Goal: Task Accomplishment & Management: Contribute content

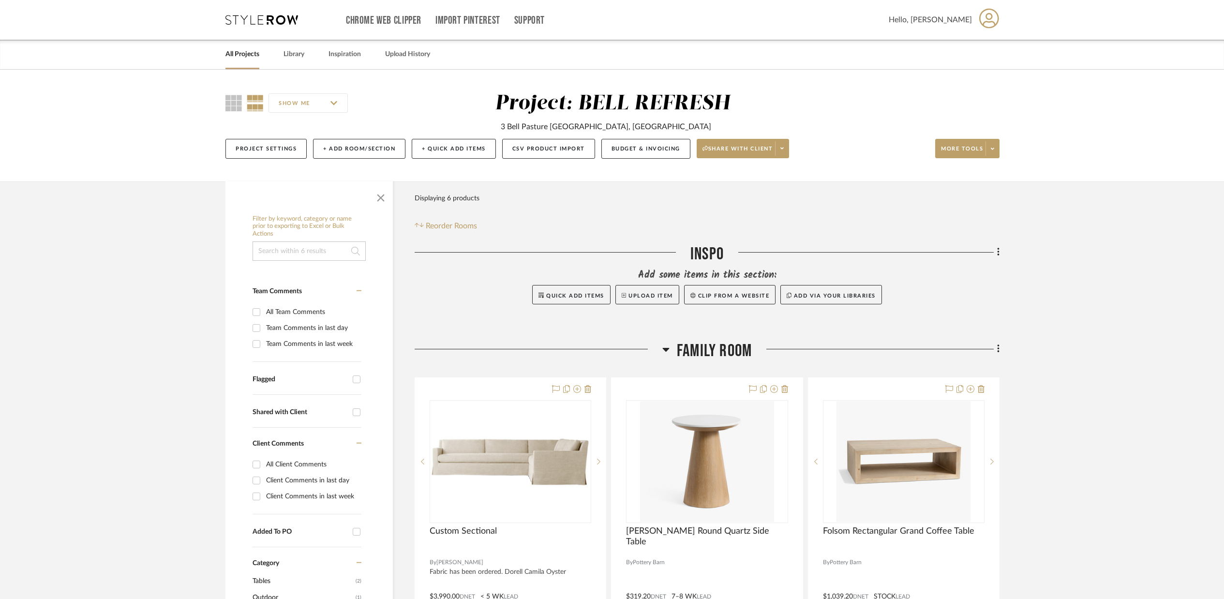
click at [248, 55] on link "All Projects" at bounding box center [242, 54] width 34 height 13
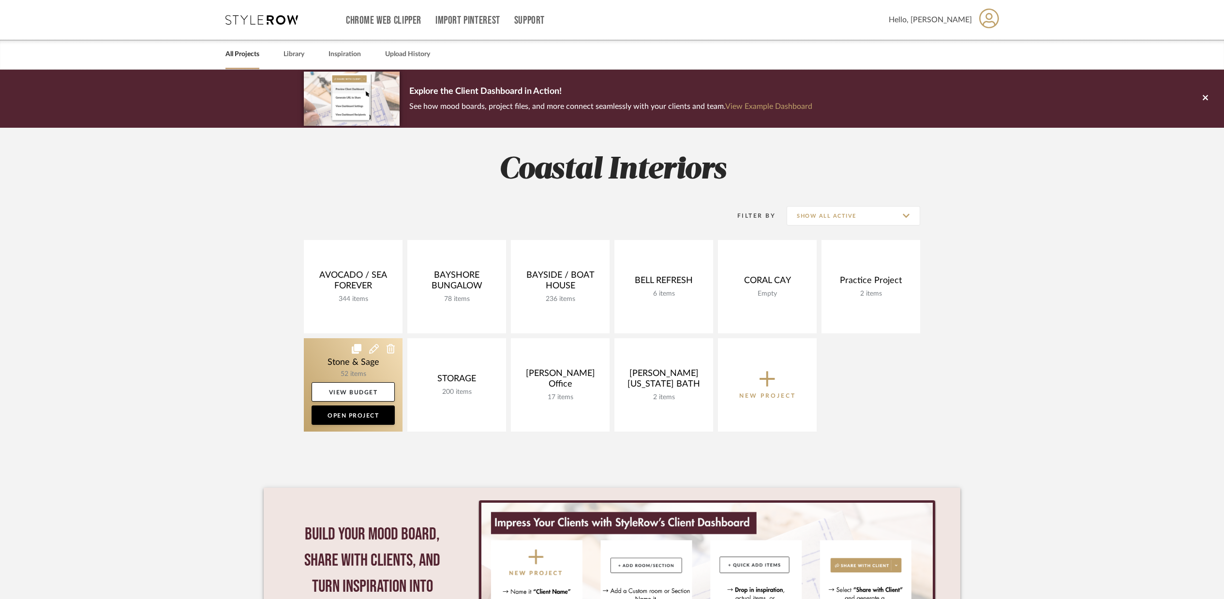
click at [363, 354] on link at bounding box center [353, 384] width 99 height 93
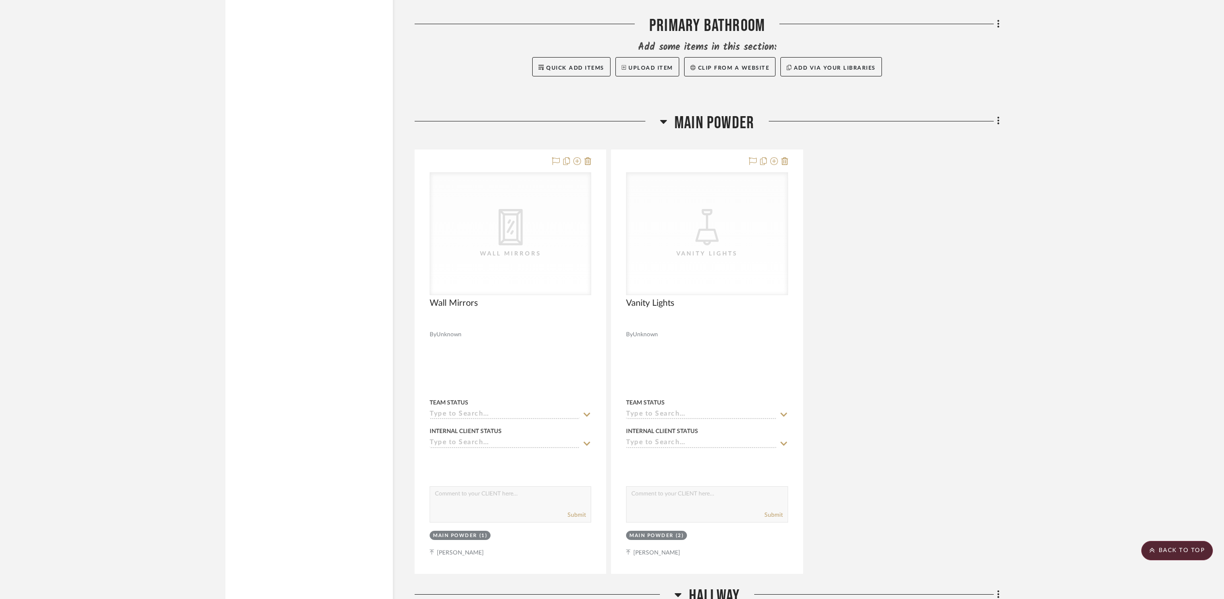
scroll to position [6575, 0]
click at [998, 116] on icon at bounding box center [998, 120] width 2 height 8
click at [967, 133] on span "Add New Item" at bounding box center [948, 134] width 43 height 8
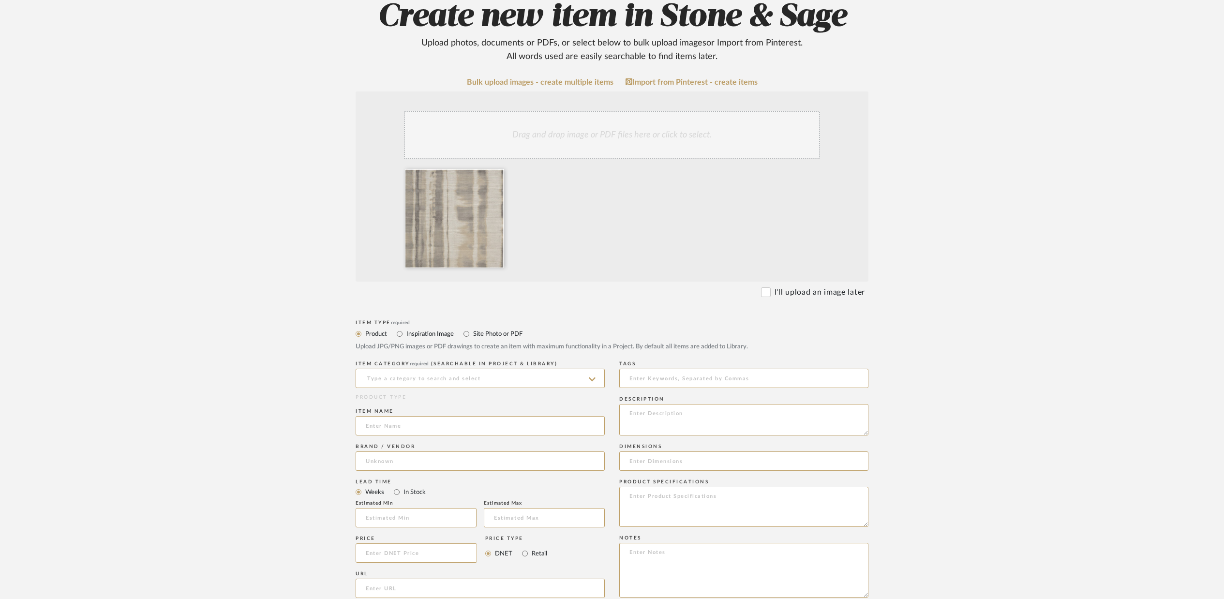
scroll to position [117, 0]
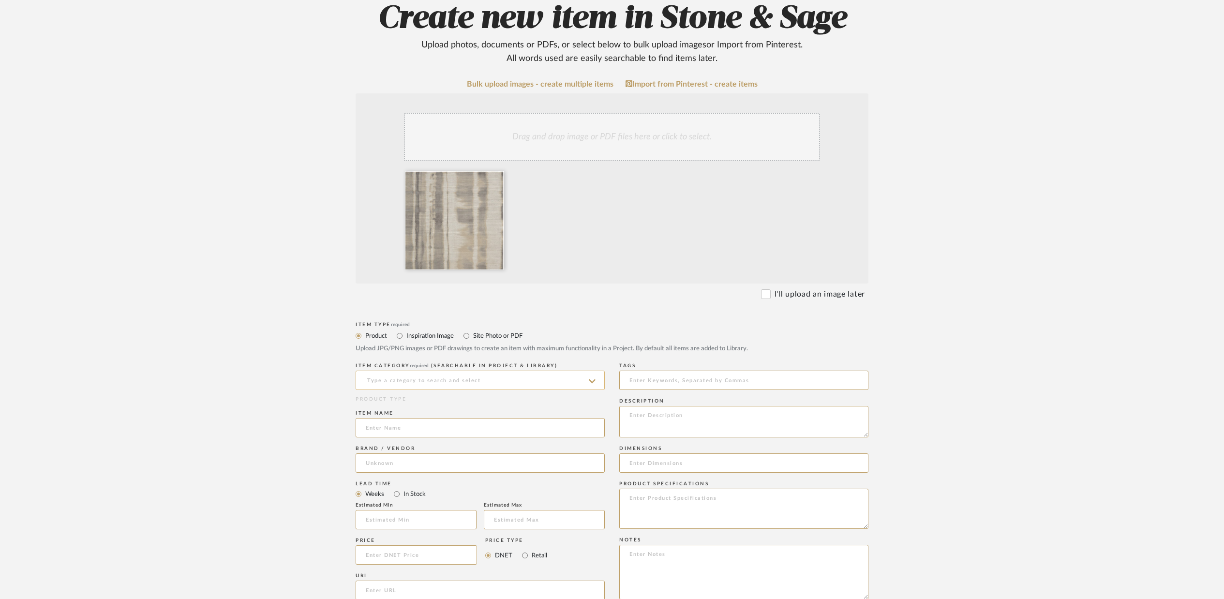
click at [410, 381] on input at bounding box center [480, 380] width 249 height 19
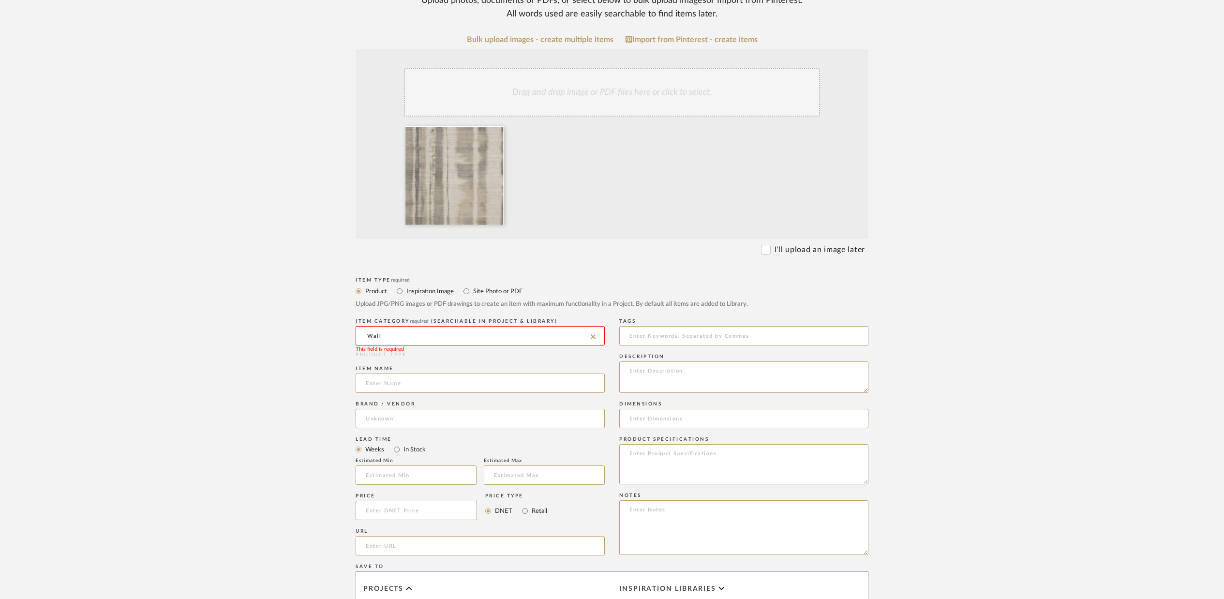
scroll to position [156, 0]
click at [379, 367] on span "Wallpaper" at bounding box center [386, 365] width 40 height 7
type input "Wallpaper"
click at [382, 393] on input at bounding box center [480, 388] width 249 height 19
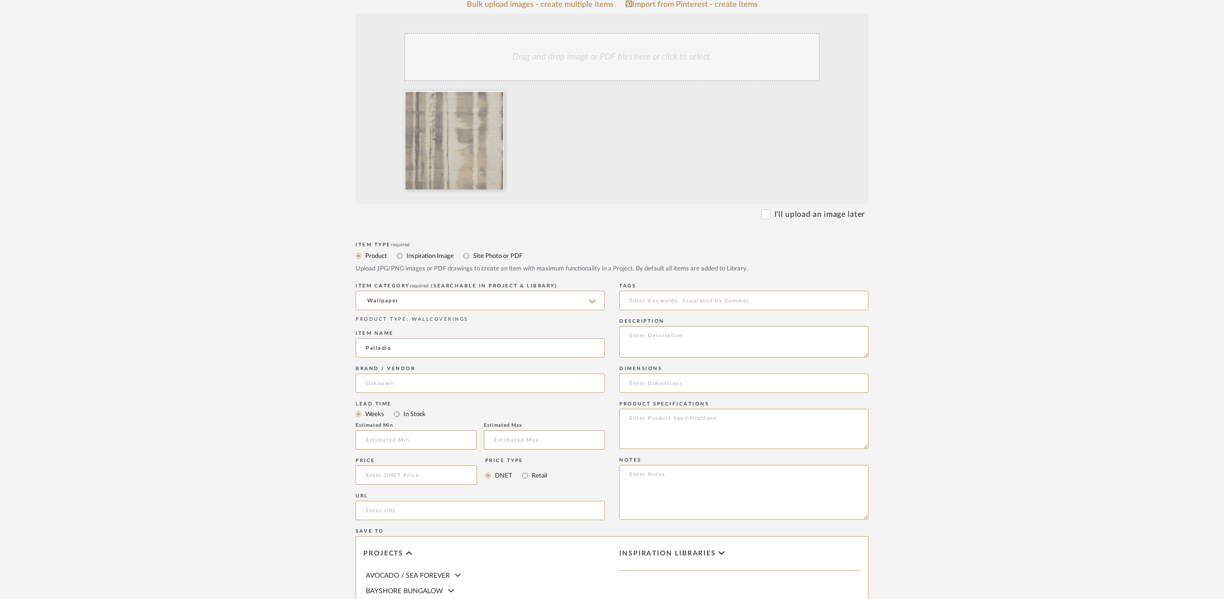
scroll to position [197, 0]
type input "Palladio"
click at [377, 385] on input at bounding box center [480, 382] width 249 height 19
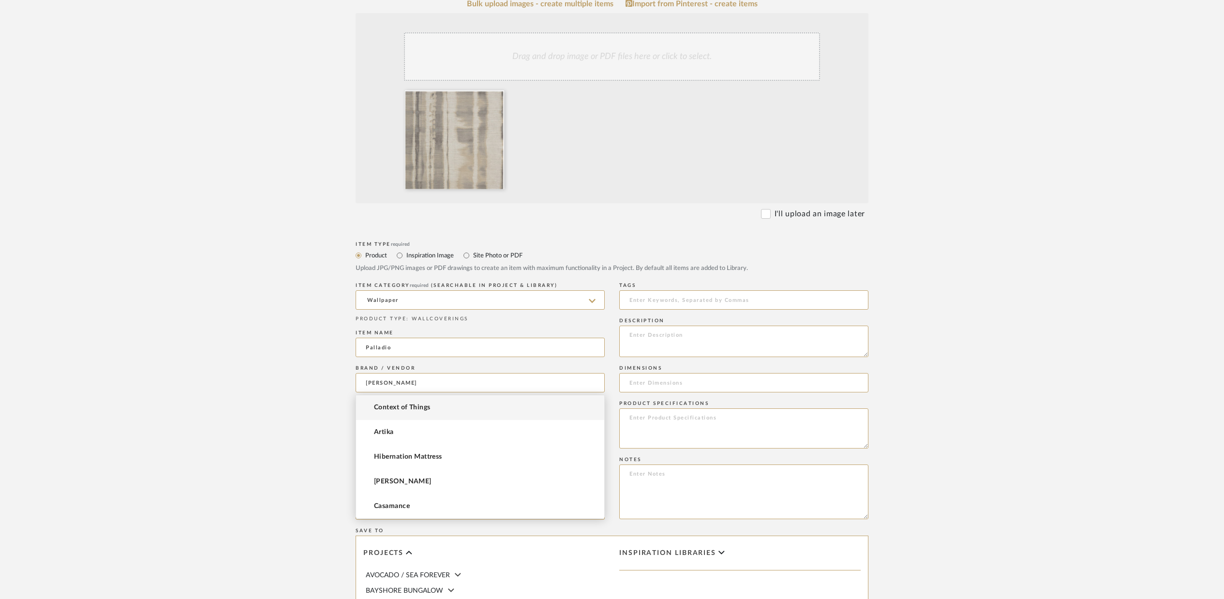
type input "[PERSON_NAME]"
click at [294, 421] on upload-items "Create new item in Stone & Sage Upload photos, documents or PDFs, or select bel…" at bounding box center [612, 350] width 1224 height 956
click at [388, 383] on input at bounding box center [480, 382] width 249 height 19
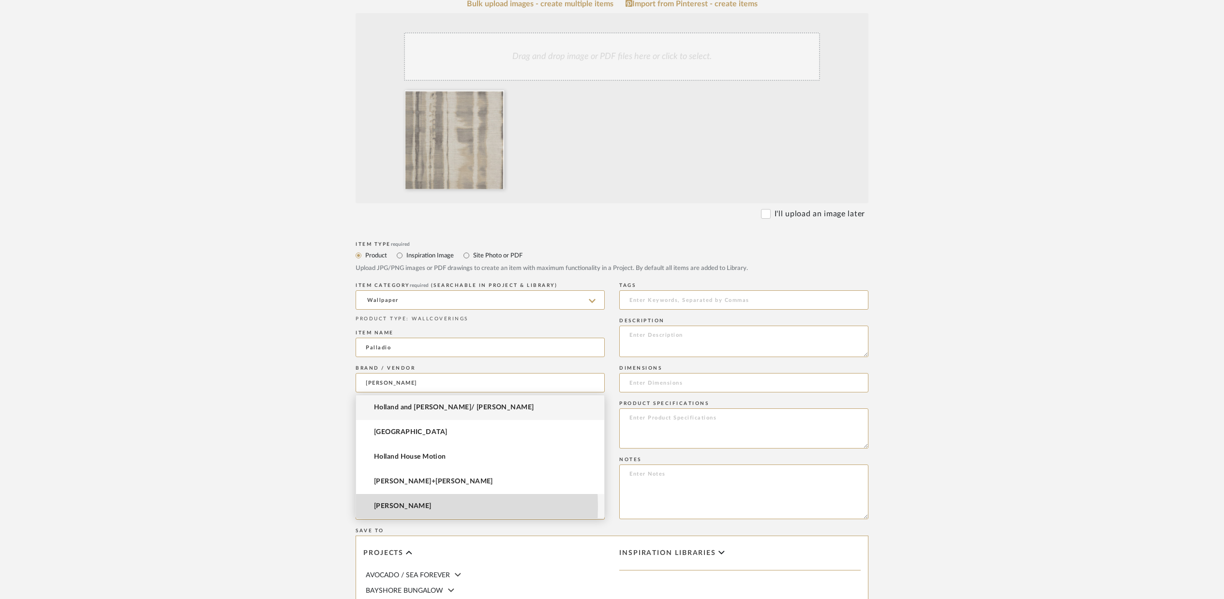
click at [384, 506] on span "[PERSON_NAME]" at bounding box center [403, 506] width 58 height 8
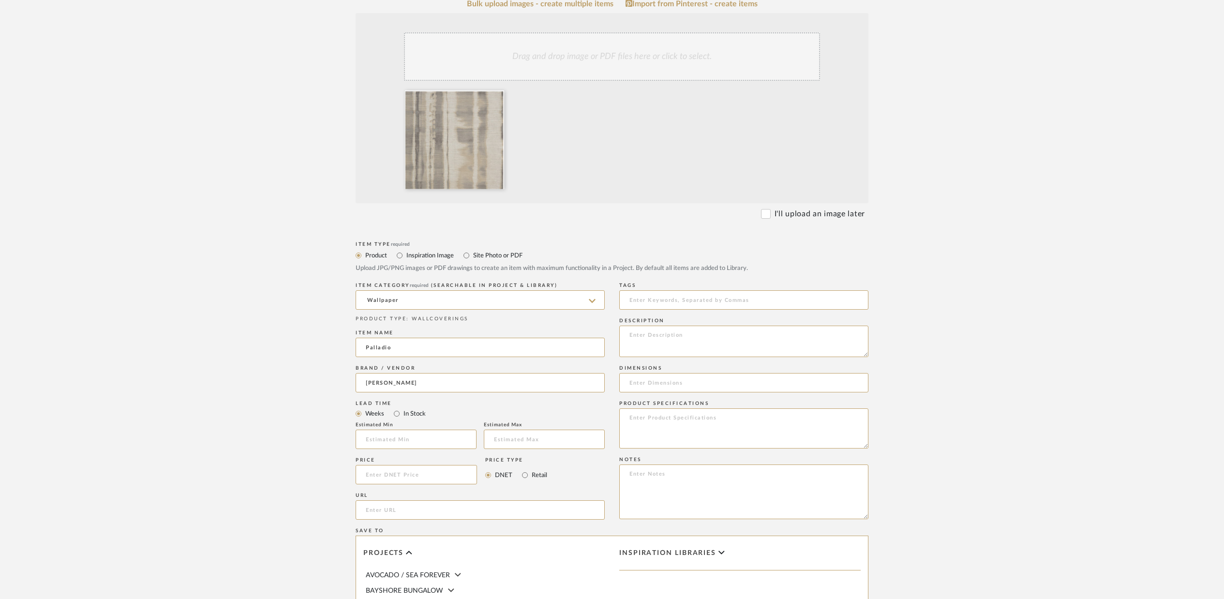
type input "[PERSON_NAME]"
click at [388, 444] on input at bounding box center [416, 439] width 121 height 19
click at [398, 412] on input "In Stock" at bounding box center [397, 414] width 12 height 12
radio input "true"
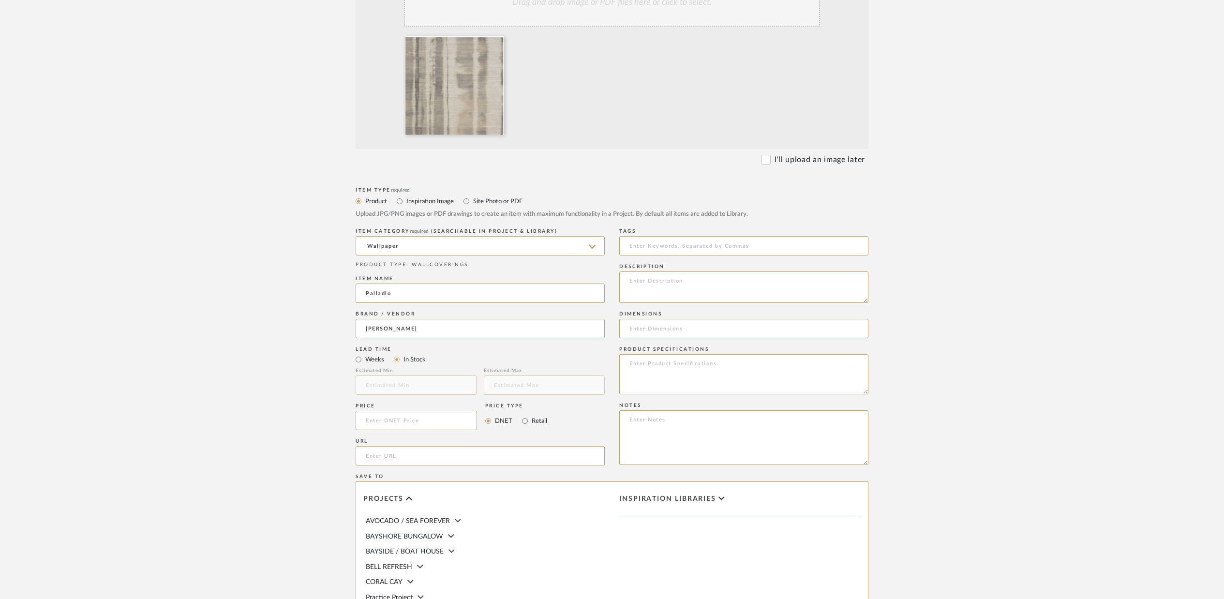
scroll to position [249, 0]
click at [386, 428] on input at bounding box center [416, 422] width 121 height 19
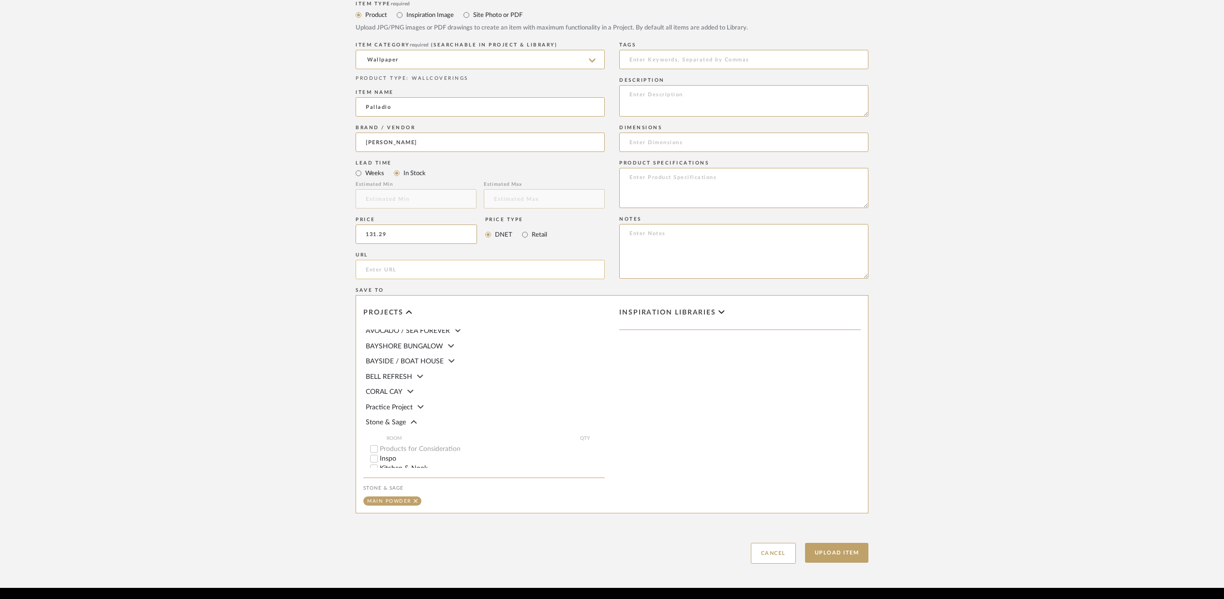
scroll to position [0, 0]
type input "$131.29"
click at [382, 423] on span "Stone & Sage" at bounding box center [386, 426] width 40 height 7
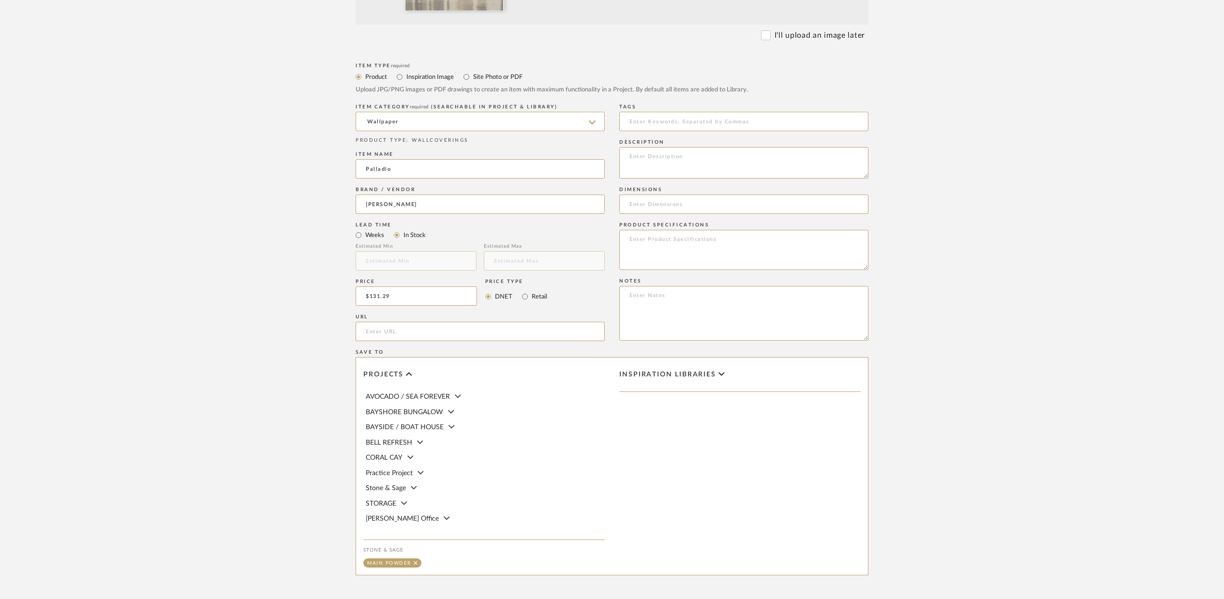
scroll to position [2, 0]
click at [648, 159] on textarea at bounding box center [743, 162] width 249 height 31
click at [740, 158] on textarea "Palladio Latte W9006/03 11yds rool size repeat 25.2V x 27.6H" at bounding box center [743, 162] width 249 height 31
click at [774, 161] on textarea "Palladio Latte W9006/03 11yds roll size repeat 25.2V x 27.6H" at bounding box center [743, 162] width 249 height 31
drag, startPoint x: 630, startPoint y: 163, endPoint x: 707, endPoint y: 164, distance: 77.4
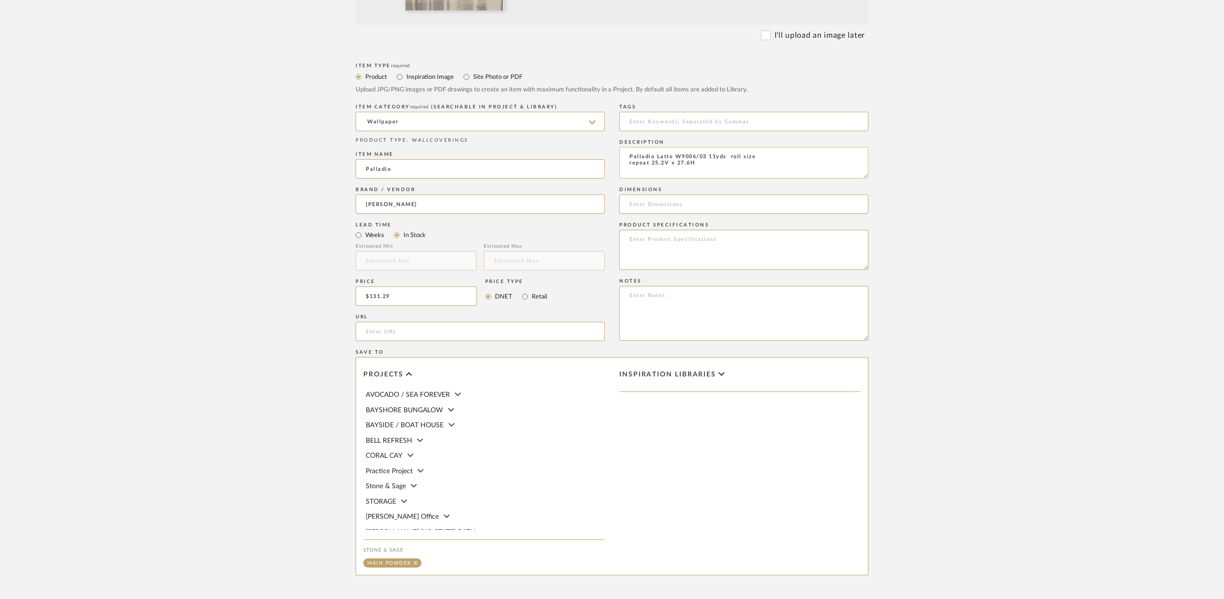
click at [707, 164] on textarea "Palladio Latte W9006/03 11yds roll size repeat 25.2V x 27.6H" at bounding box center [743, 162] width 249 height 31
paste textarea
click at [633, 162] on textarea "Palladio Latte W9006/03 11yds roll size" at bounding box center [743, 162] width 249 height 31
click at [630, 197] on input at bounding box center [743, 203] width 249 height 19
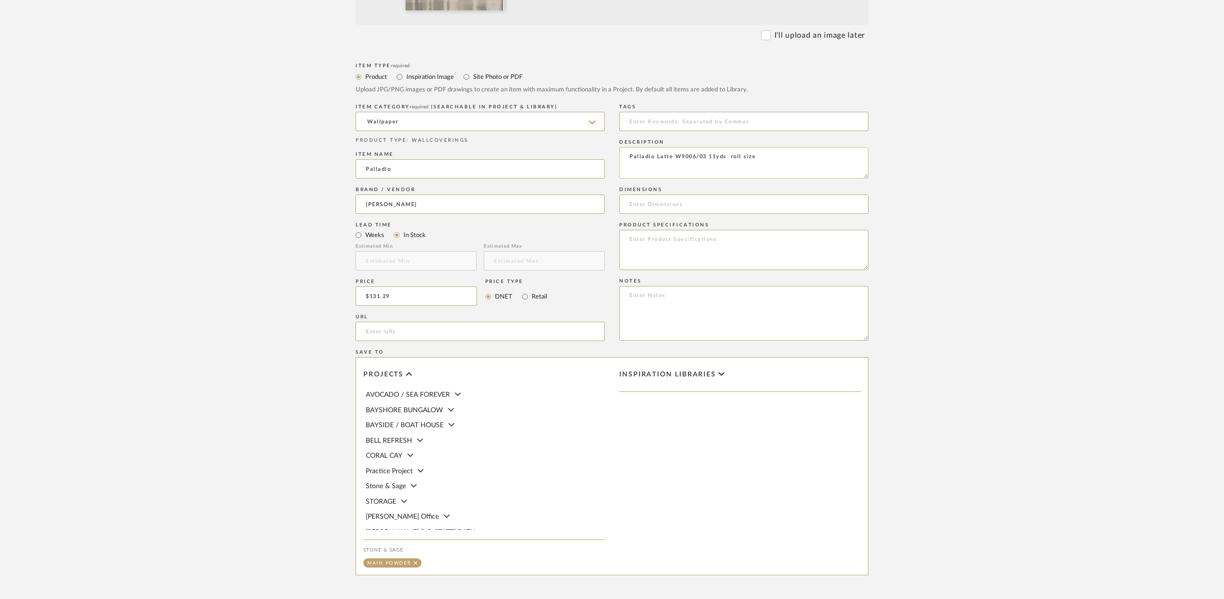
click at [759, 156] on textarea "Palladio Latte W9006/03 11yds roll size" at bounding box center [743, 162] width 249 height 31
drag, startPoint x: 755, startPoint y: 157, endPoint x: 774, endPoint y: 167, distance: 20.8
click at [756, 158] on textarea "Palladio Latte W9006/03 11yds roll sizemin 11yds" at bounding box center [743, 162] width 249 height 31
type textarea "Palladio Latte W9006/03 11yds roll size min 11yds"
click at [640, 203] on input at bounding box center [743, 203] width 249 height 19
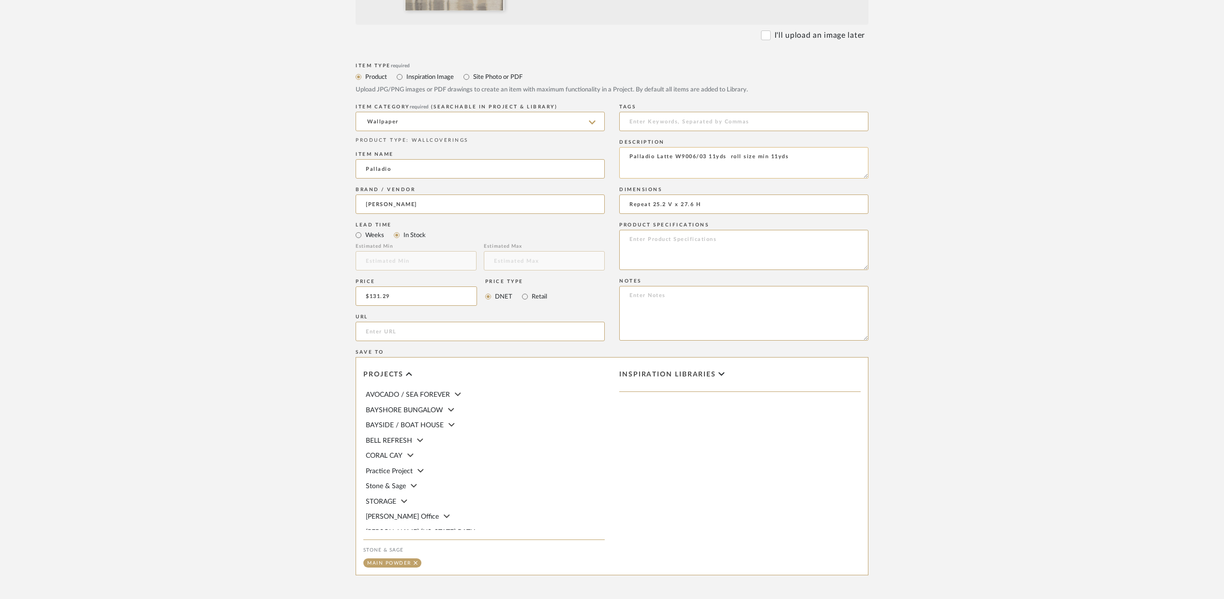
type input "Repeat 25.2 V x 27.6 H"
click at [649, 169] on textarea "Palladio Latte W9006/03 11yds roll size min 11yds" at bounding box center [743, 162] width 249 height 31
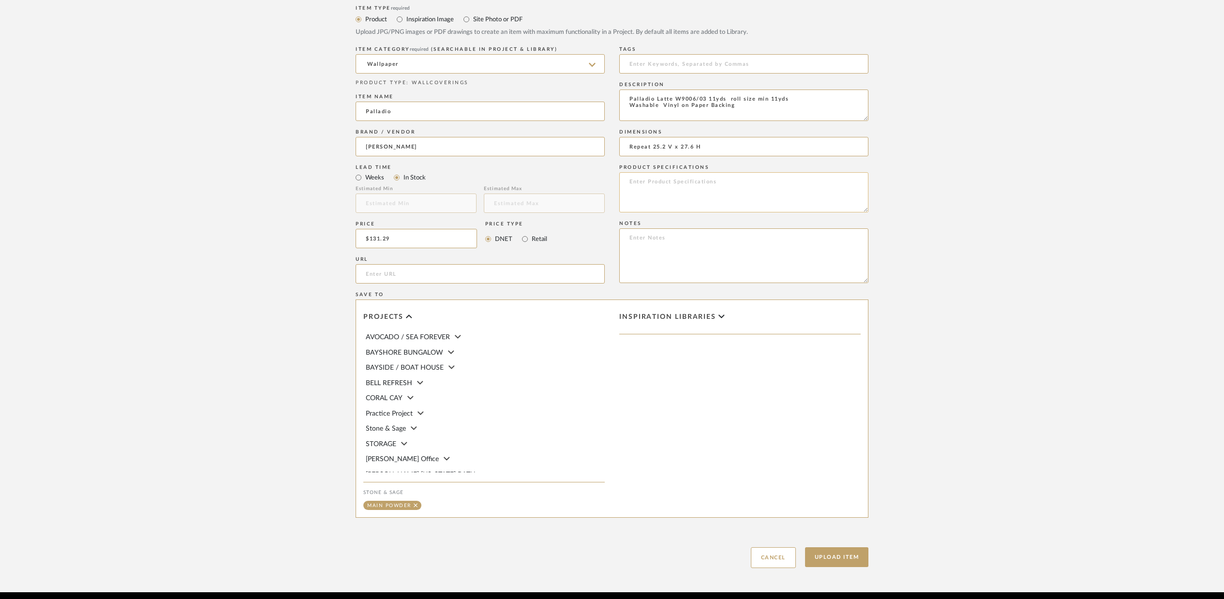
scroll to position [472, 0]
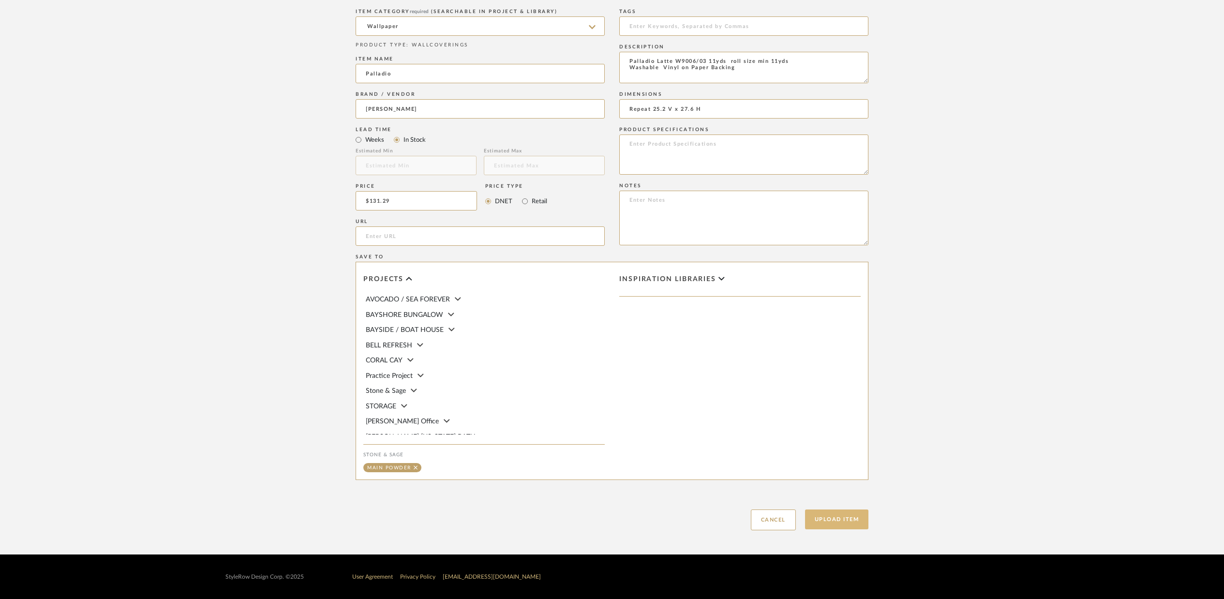
type textarea "Palladio Latte W9006/03 11yds roll size min 11yds Washable Vinyl on Paper Backi…"
click at [838, 519] on button "Upload Item" at bounding box center [837, 519] width 64 height 20
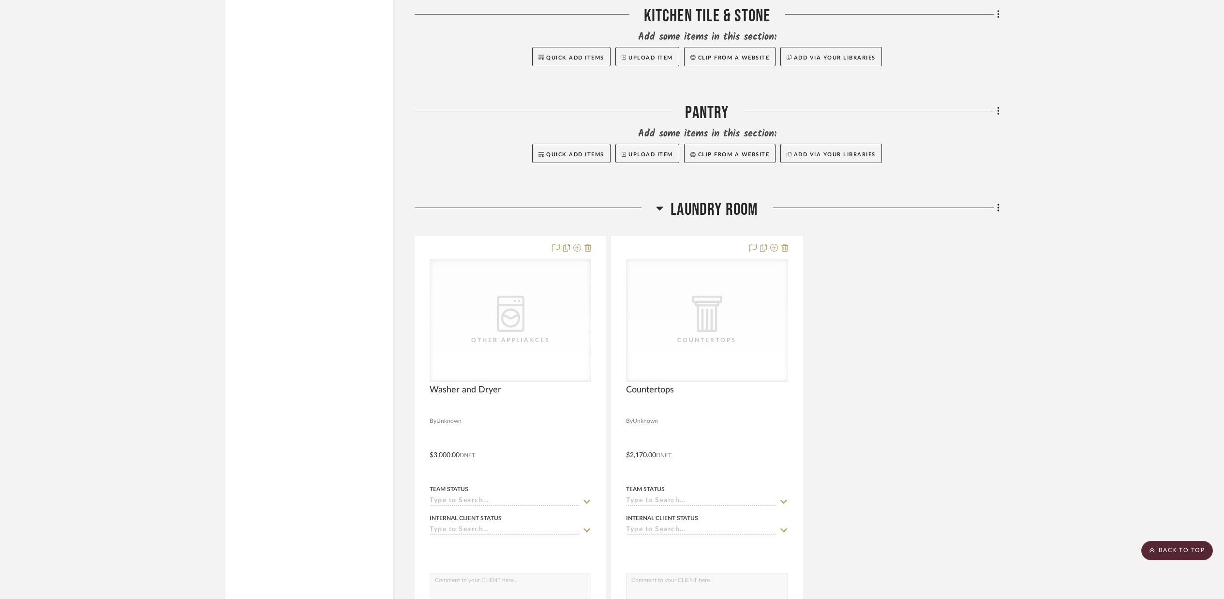
scroll to position [1703, 0]
click at [999, 111] on icon at bounding box center [998, 112] width 3 height 11
click at [965, 130] on span "Add New Item" at bounding box center [948, 132] width 43 height 8
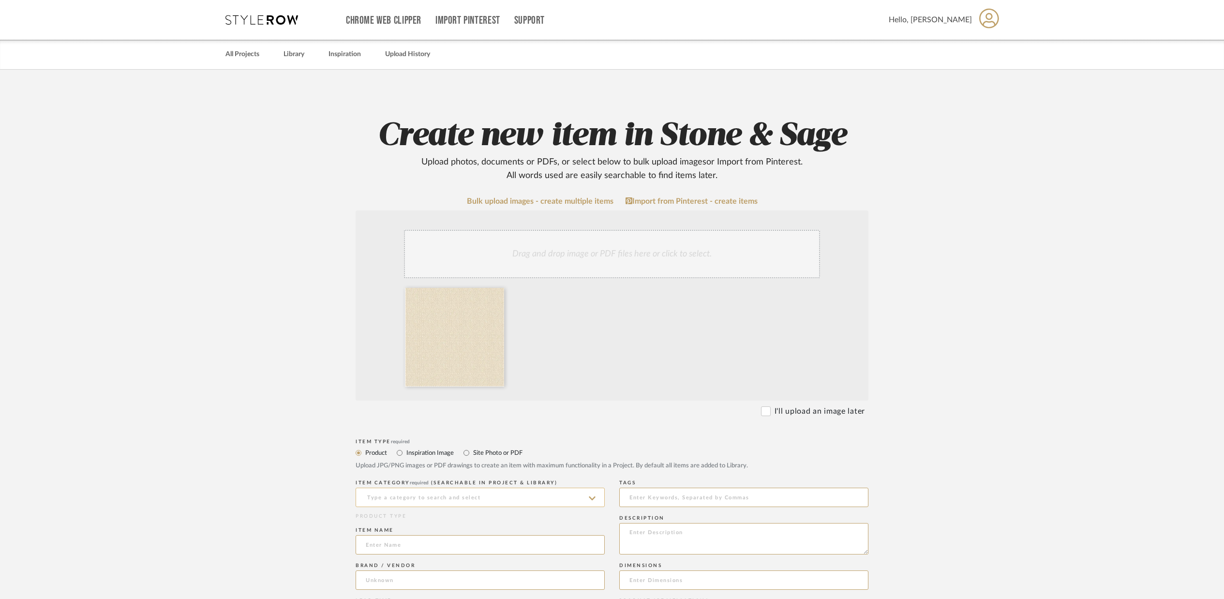
click at [389, 494] on input at bounding box center [480, 497] width 249 height 19
click at [386, 495] on input at bounding box center [480, 497] width 249 height 19
click at [375, 522] on span "Wallpaper" at bounding box center [386, 521] width 40 height 7
type input "Wallpaper"
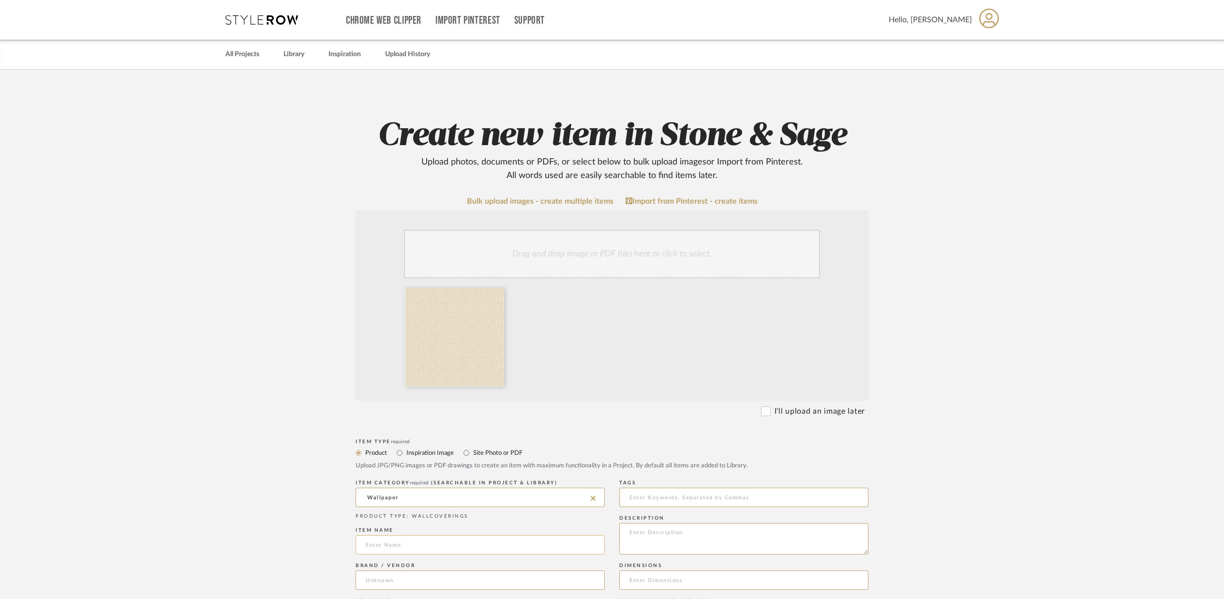
click at [378, 544] on input at bounding box center [480, 544] width 249 height 19
type input "G"
type input "[PERSON_NAME]"
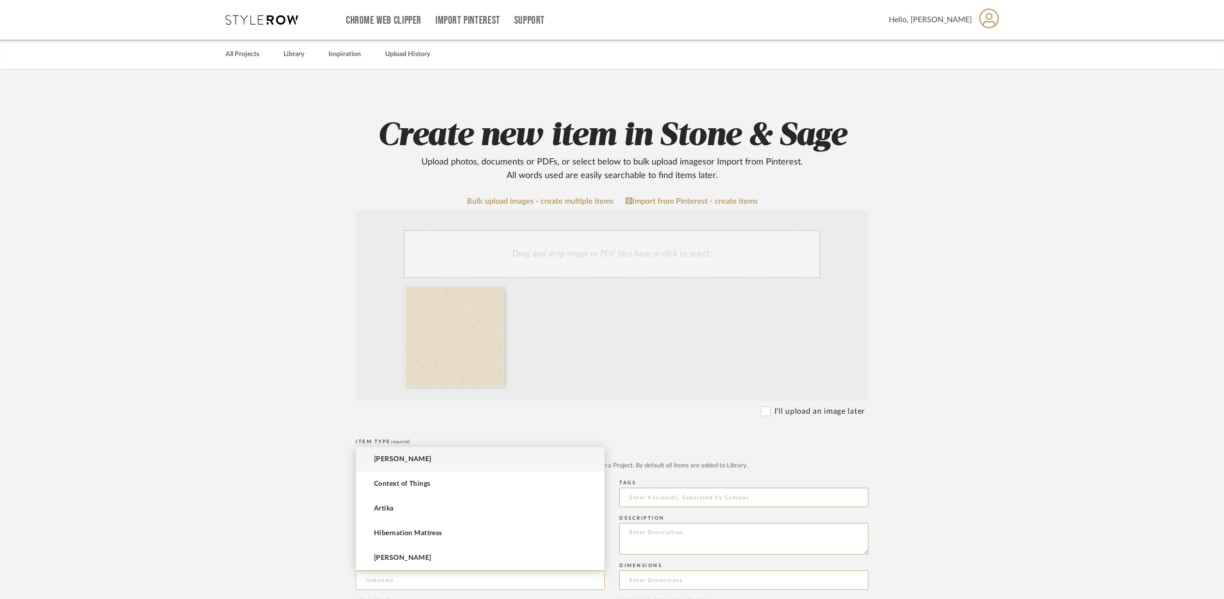
click at [379, 575] on input at bounding box center [480, 579] width 249 height 19
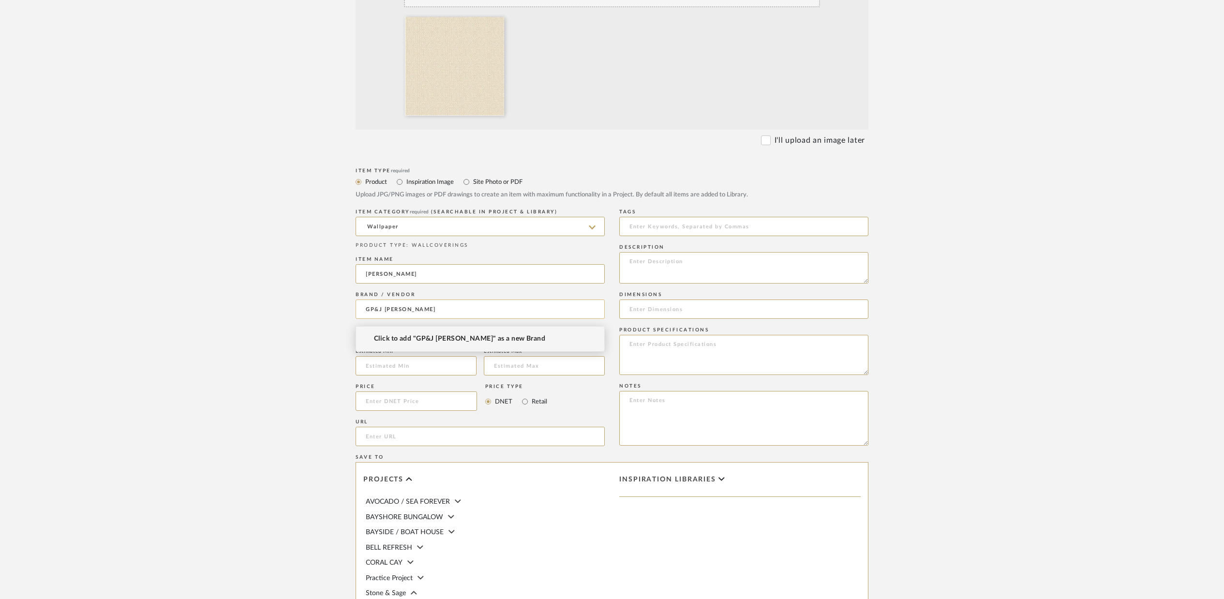
scroll to position [283, 0]
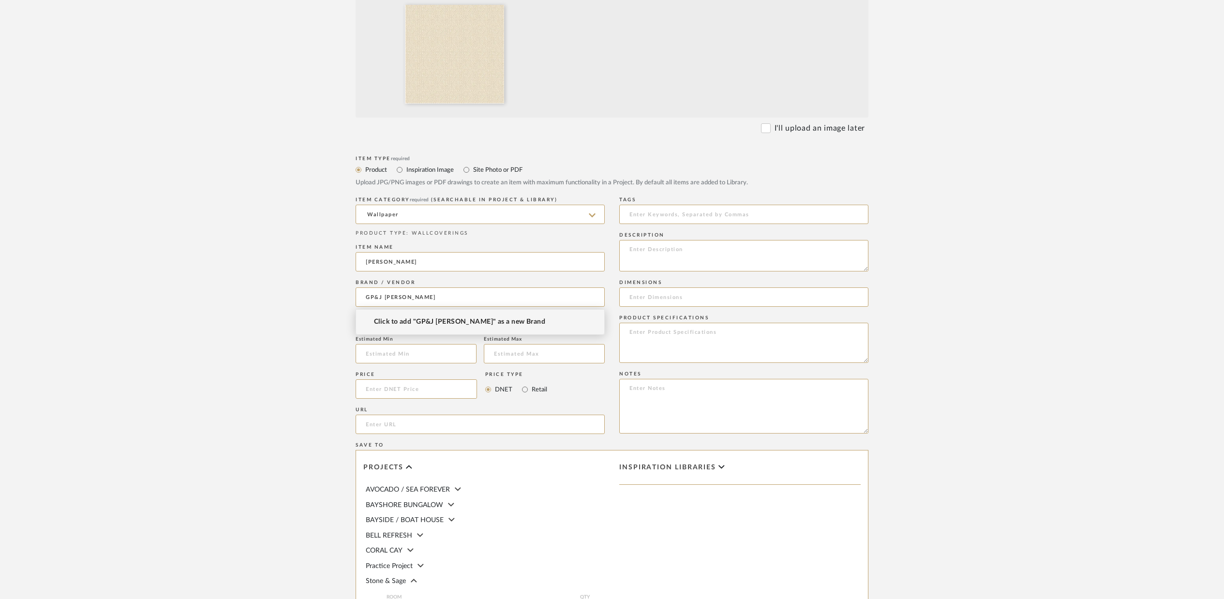
type input "GP&J [PERSON_NAME]"
click at [415, 324] on span "Click to add "GP&J Baker" as a new Brand" at bounding box center [459, 322] width 171 height 8
click at [395, 330] on input "In Stock" at bounding box center [397, 328] width 12 height 12
radio input "true"
click at [373, 393] on input at bounding box center [416, 388] width 121 height 19
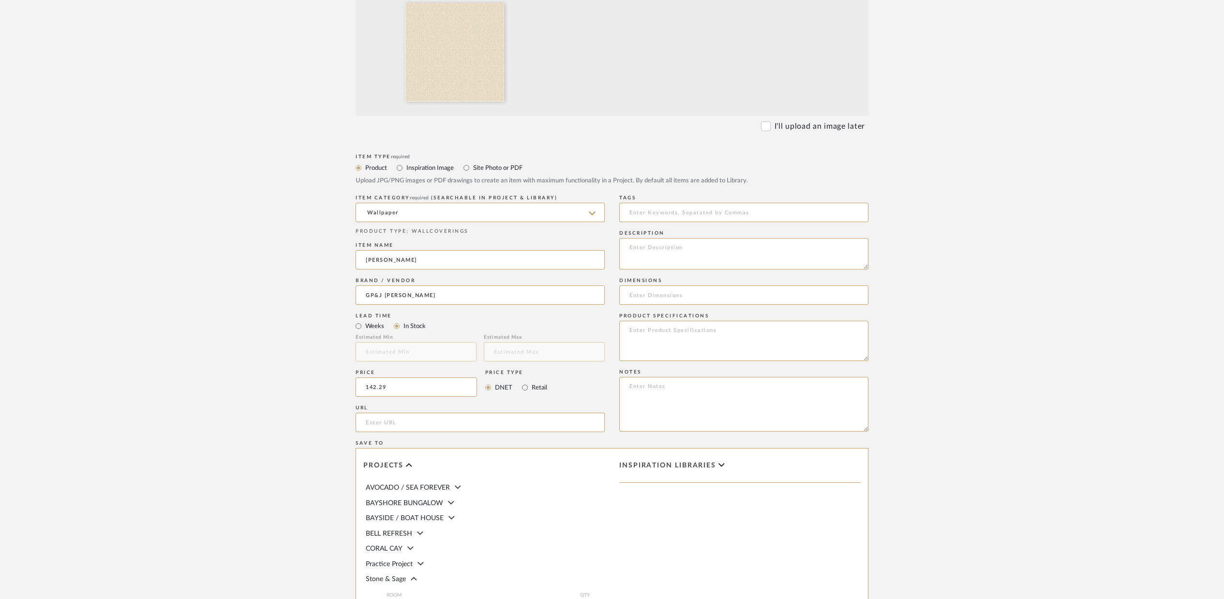
scroll to position [349, 0]
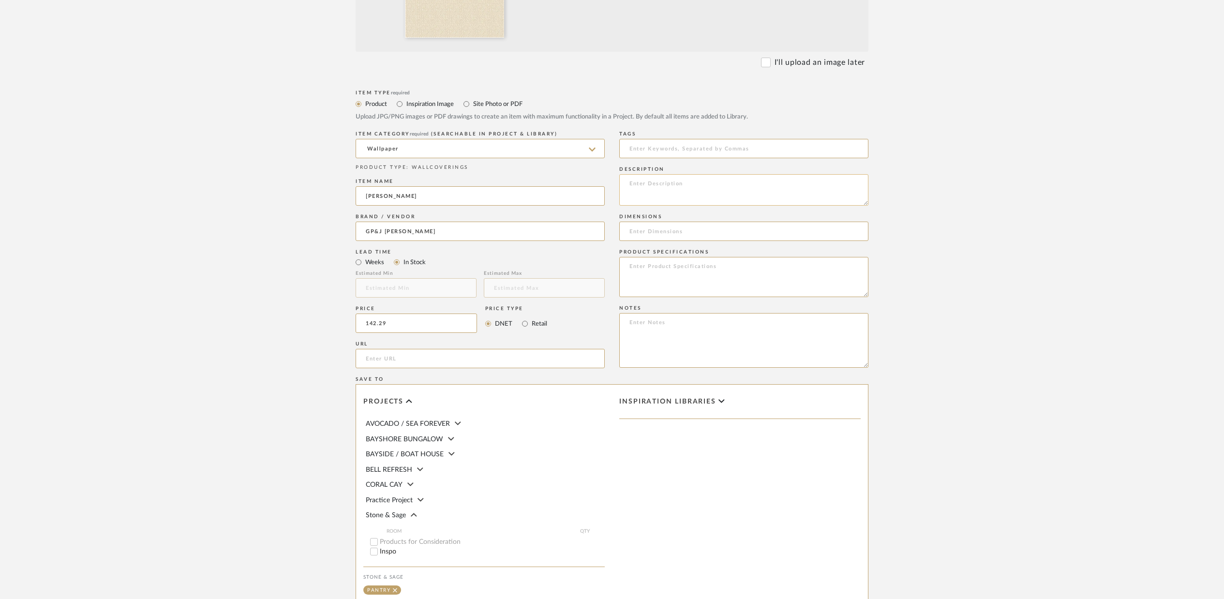
type input "$142.29"
click at [634, 182] on textarea at bounding box center [743, 189] width 249 height 31
click at [645, 185] on textarea "GP&JBaker Tilly-Dove BW4511/9" at bounding box center [743, 189] width 249 height 31
click at [733, 185] on textarea "GP&J Baker Tilly-Dove BW4511/9" at bounding box center [743, 189] width 249 height 31
type textarea "GP&J Baker Tilly-Dove BW4511/9 instock"
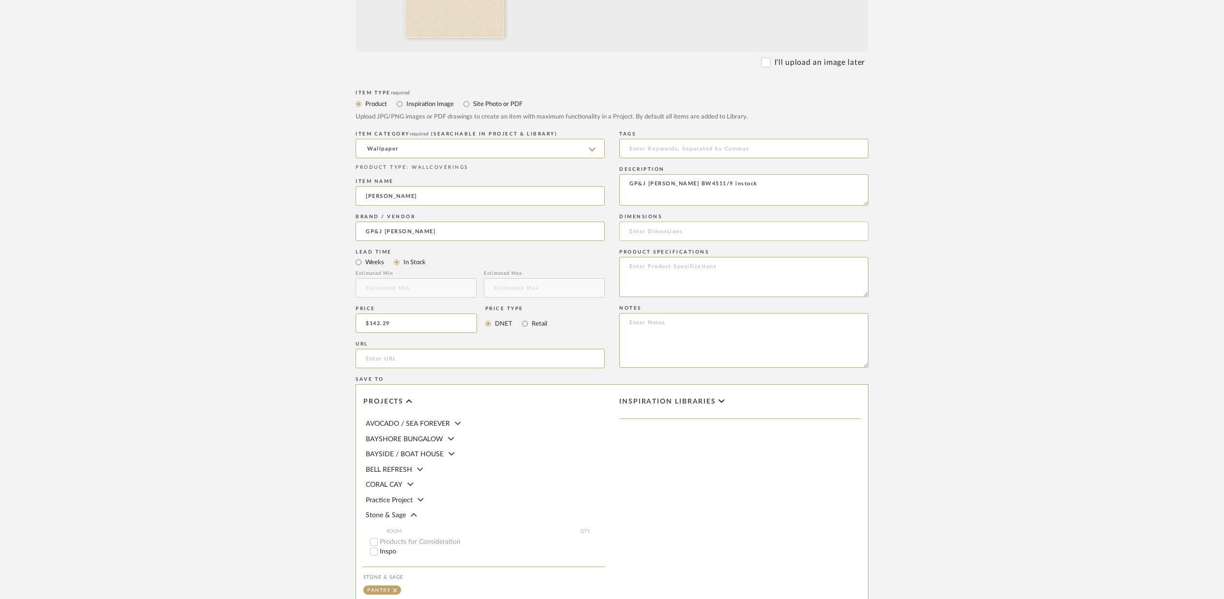
click at [637, 229] on input at bounding box center [743, 231] width 249 height 19
type input "6.3 Roll Length 11yds"
click at [627, 185] on textarea "GP&J Baker Tilly-Dove BW4511/9 instock" at bounding box center [743, 189] width 249 height 31
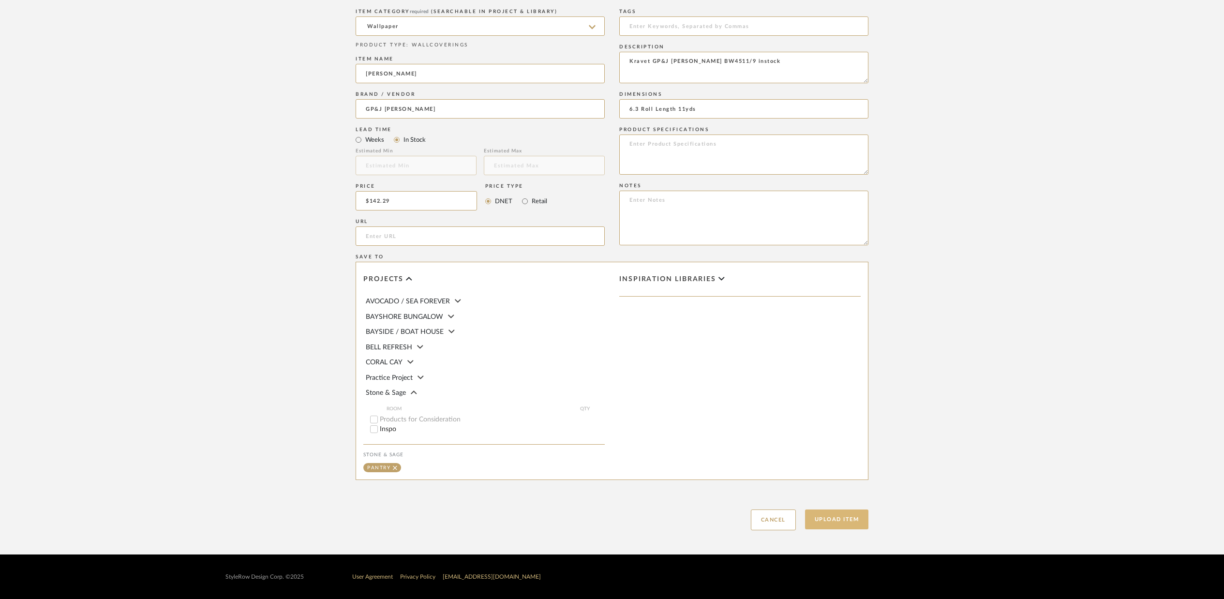
type textarea "Kravet GP&J [PERSON_NAME] BW4511/9 instock"
click at [845, 522] on button "Upload Item" at bounding box center [837, 519] width 64 height 20
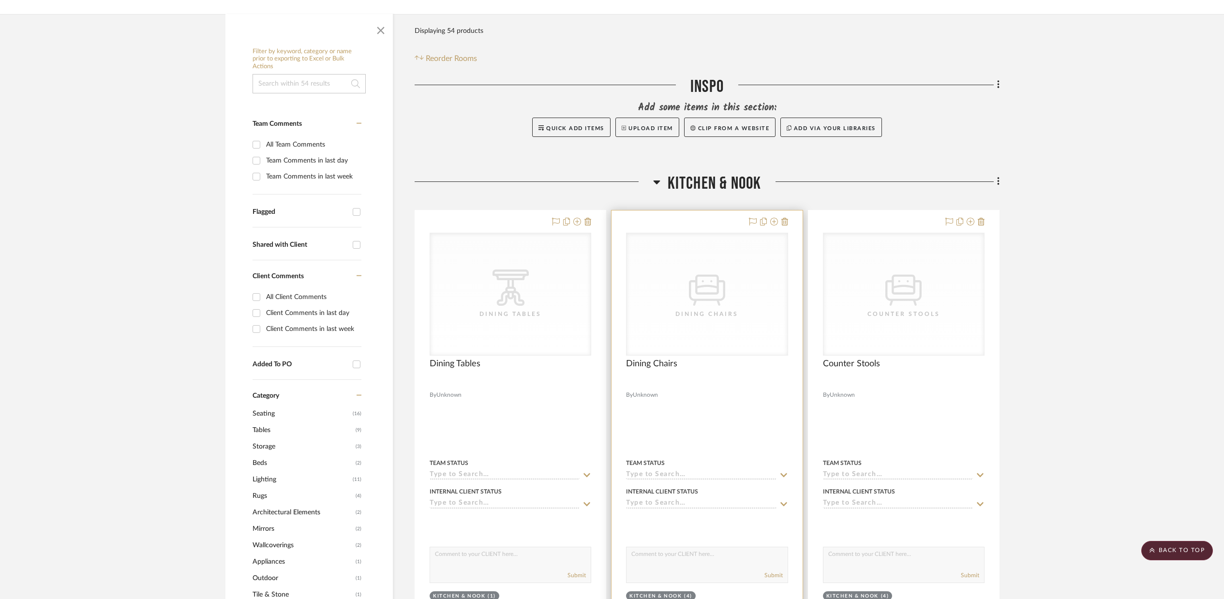
scroll to position [128, 0]
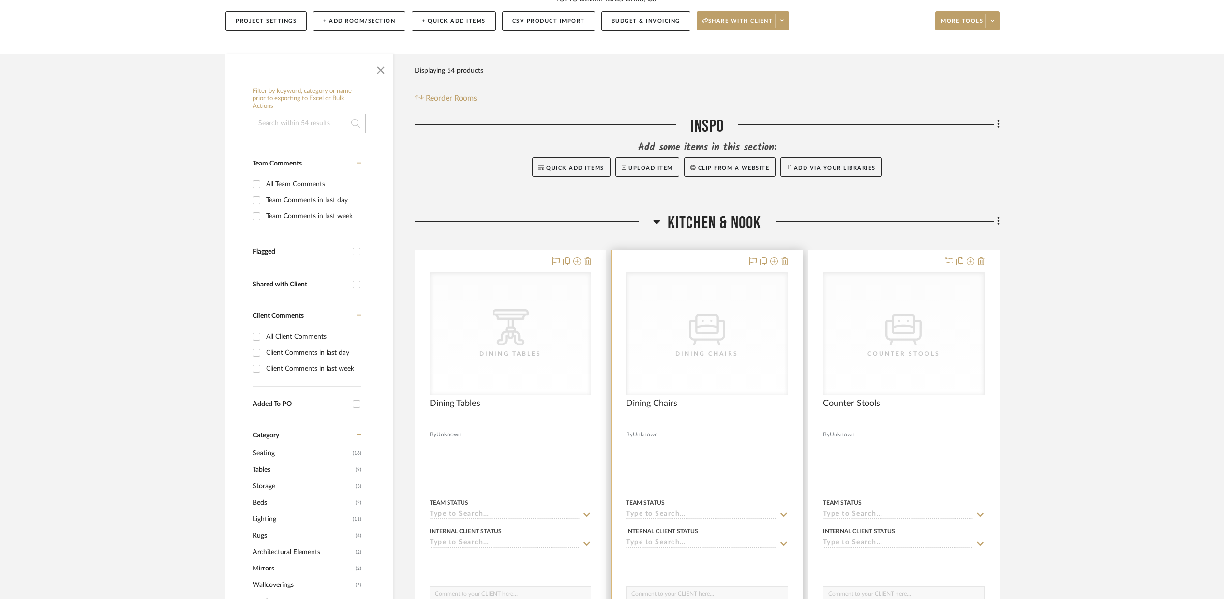
click at [742, 323] on div "CategoryIconSeating Created with Sketch. Dining Chairs" at bounding box center [706, 334] width 161 height 122
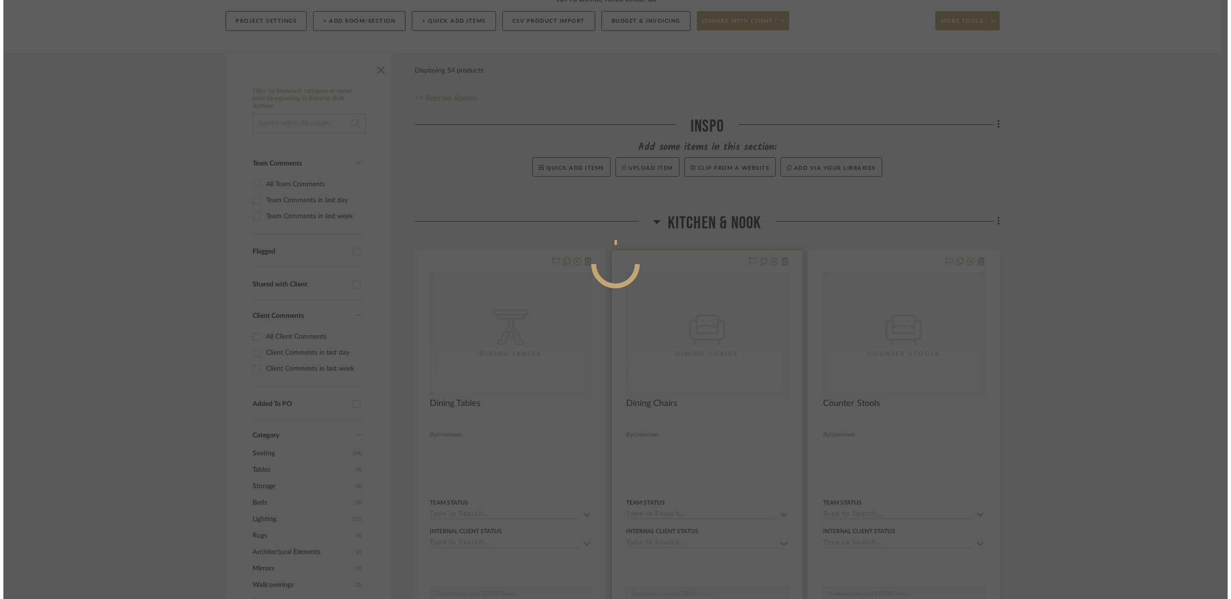
scroll to position [0, 0]
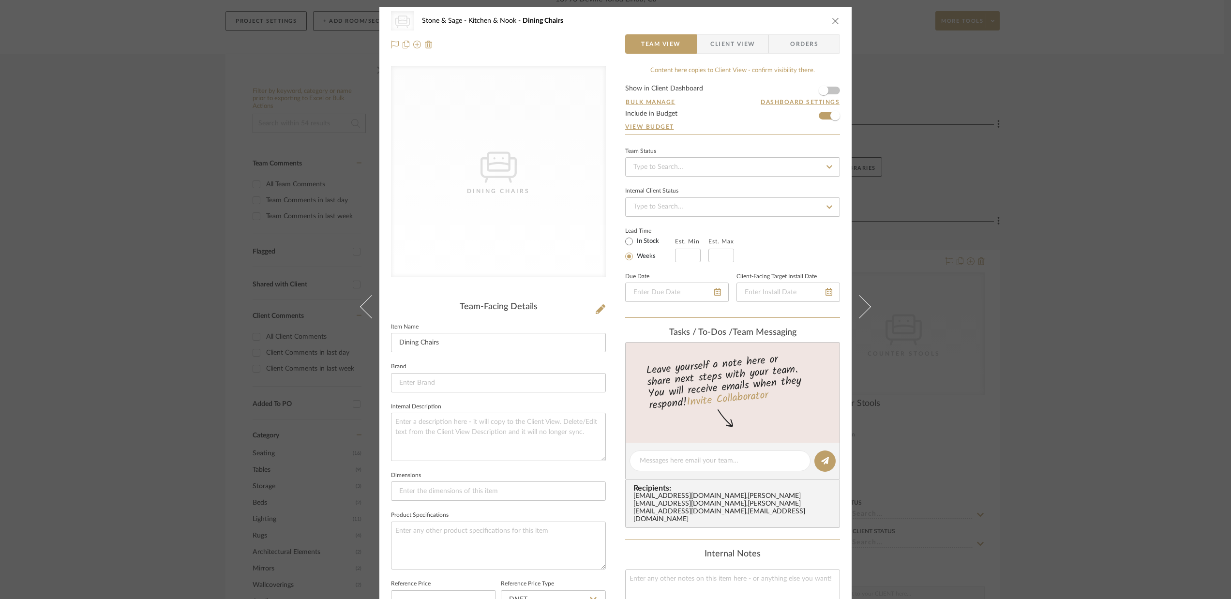
click at [833, 20] on icon "close" at bounding box center [836, 21] width 8 height 8
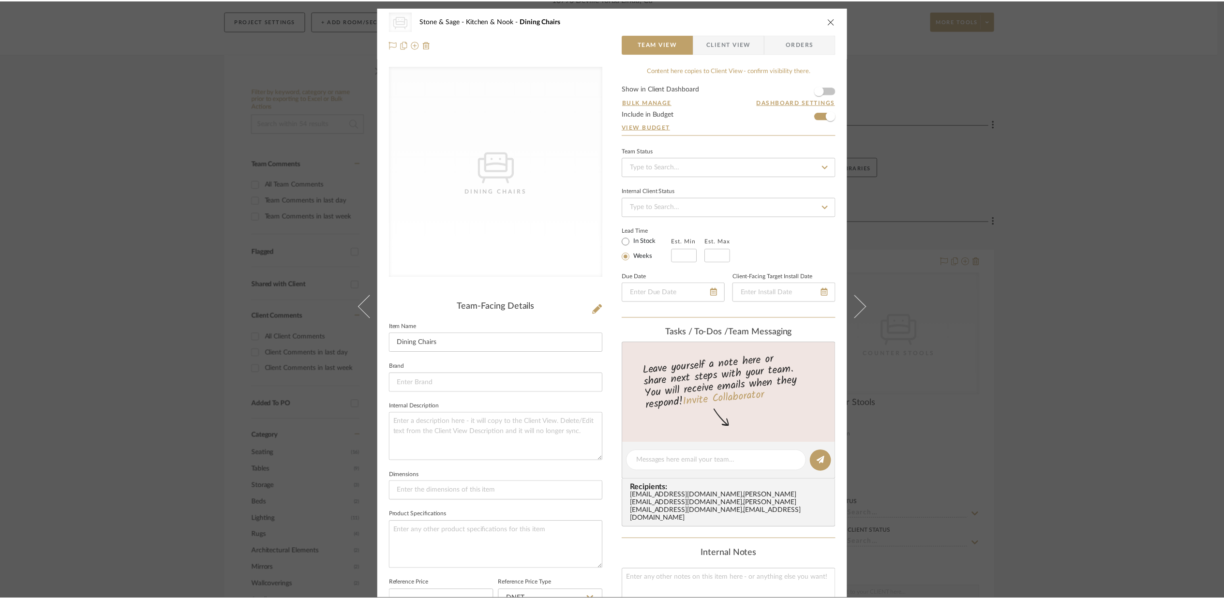
scroll to position [128, 0]
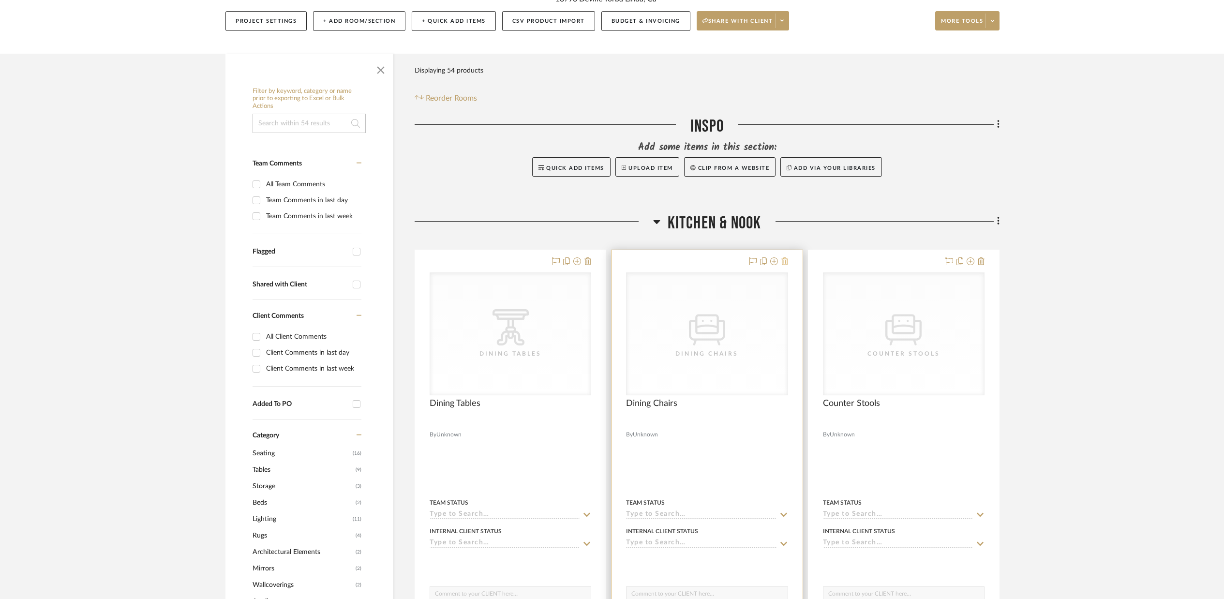
click at [787, 262] on icon at bounding box center [784, 261] width 7 height 8
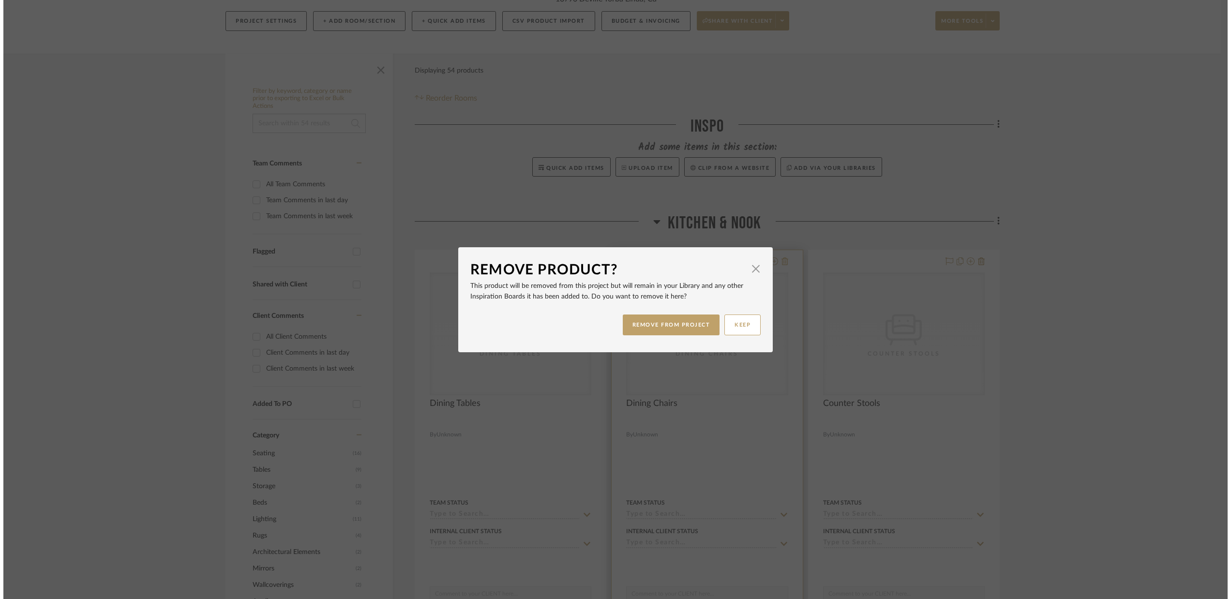
scroll to position [0, 0]
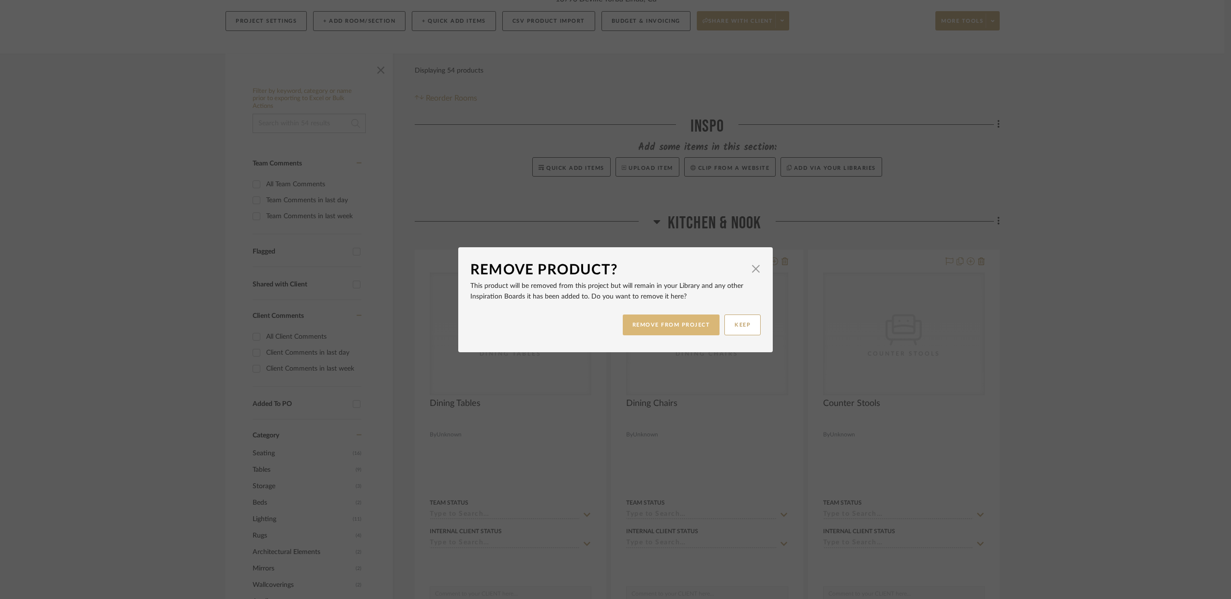
click at [679, 324] on button "REMOVE FROM PROJECT" at bounding box center [671, 324] width 97 height 21
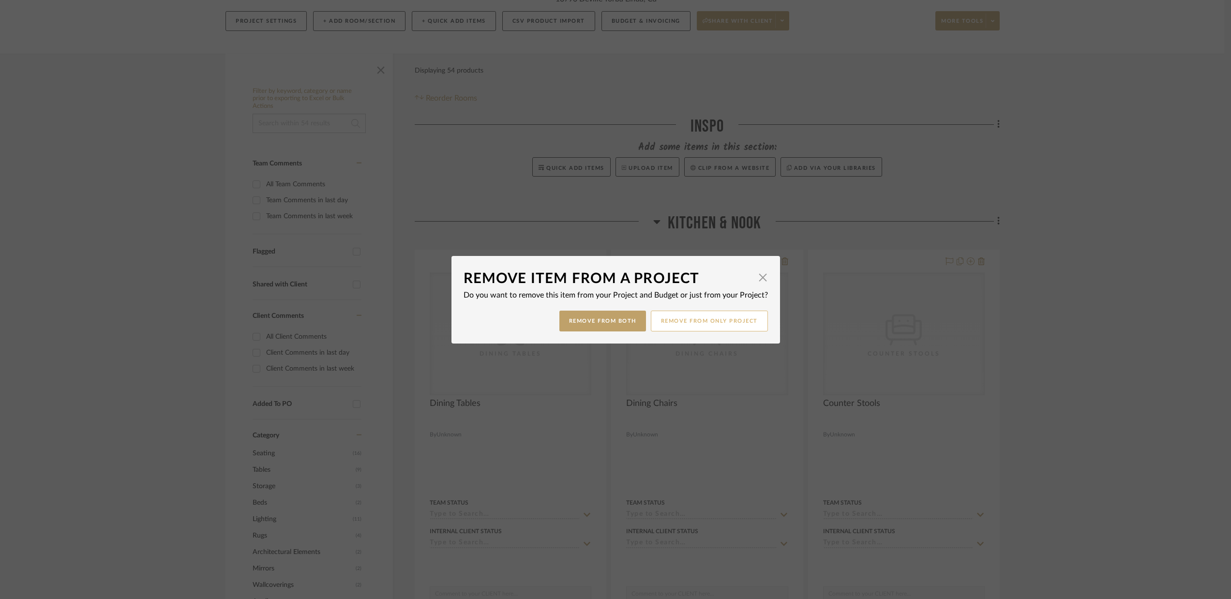
click at [691, 324] on button "Remove from only Project" at bounding box center [709, 321] width 117 height 21
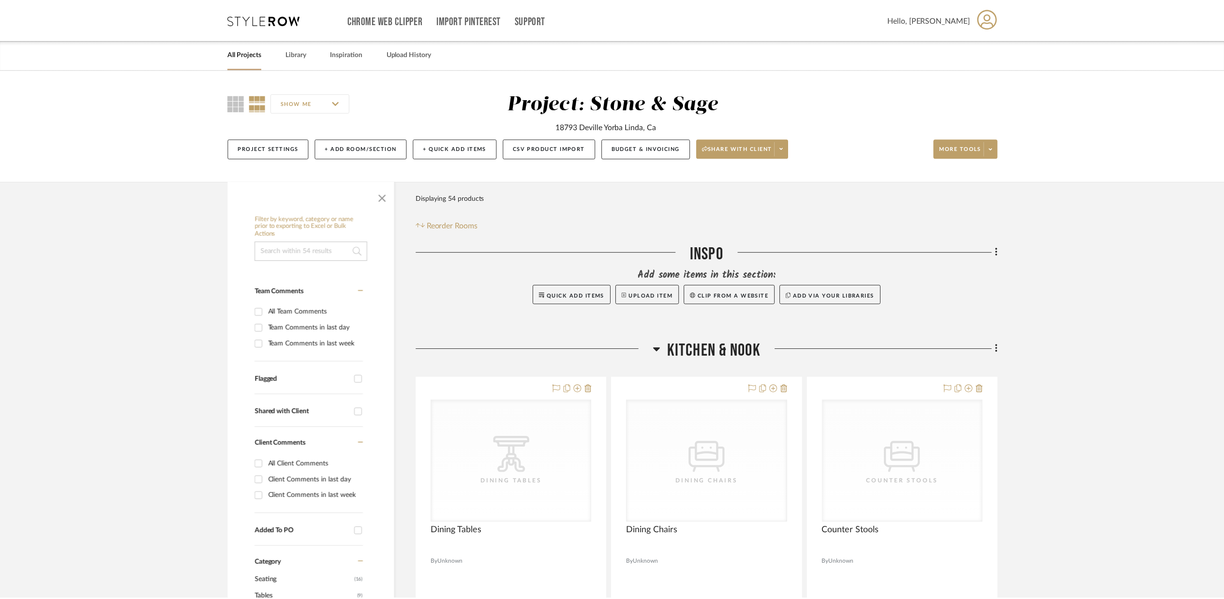
scroll to position [128, 0]
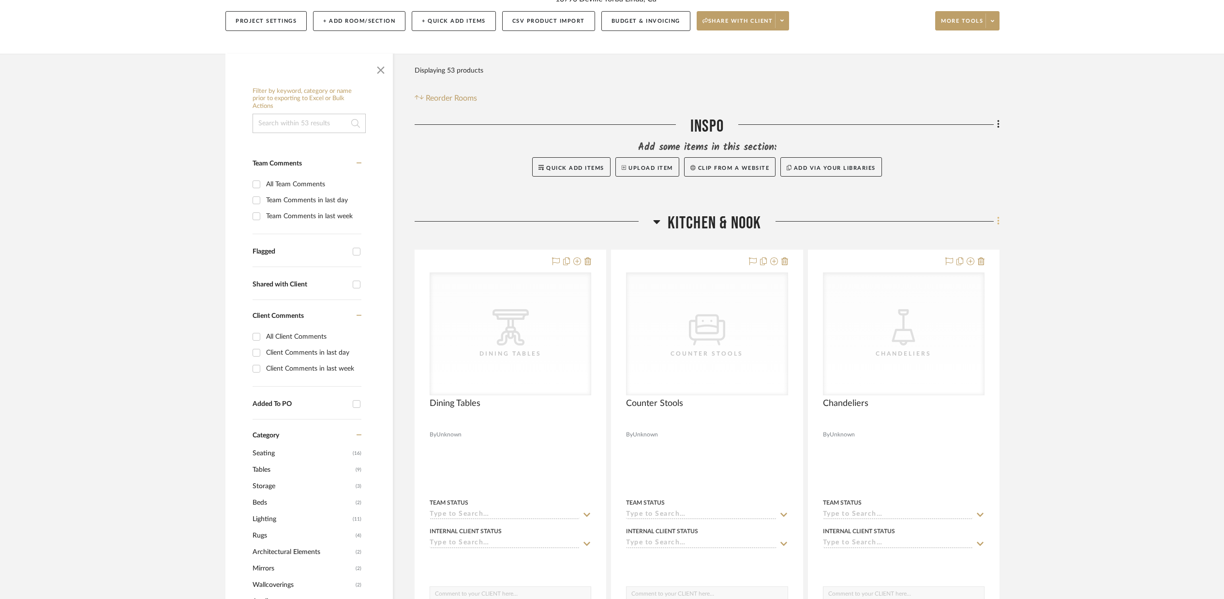
click at [997, 222] on icon at bounding box center [998, 221] width 2 height 8
click at [930, 246] on button "Add New Item" at bounding box center [953, 242] width 91 height 24
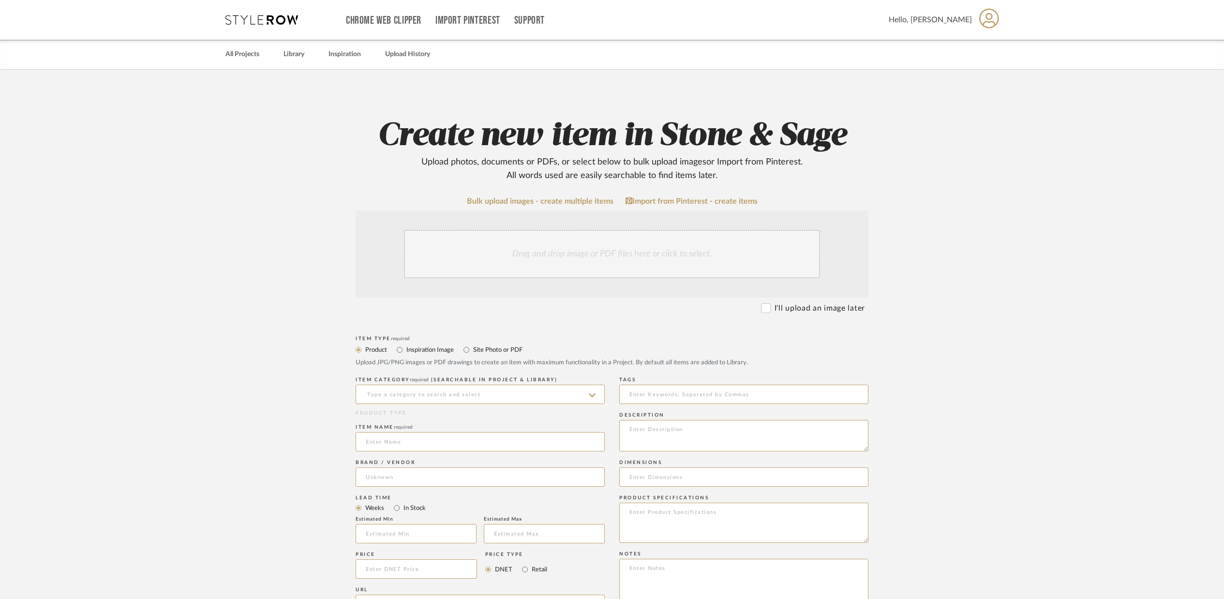
click at [439, 246] on div "Drag and drop image or PDF files here or click to select." at bounding box center [612, 254] width 416 height 48
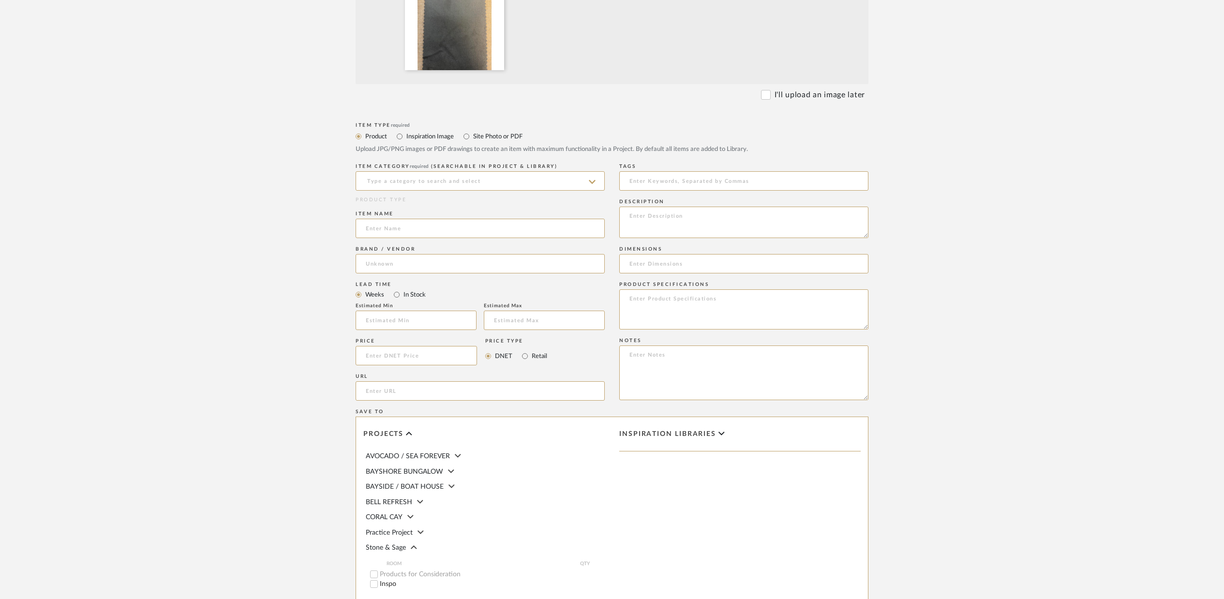
scroll to position [317, 0]
click at [383, 176] on input at bounding box center [480, 180] width 249 height 19
click at [390, 180] on input "Chair" at bounding box center [480, 179] width 249 height 19
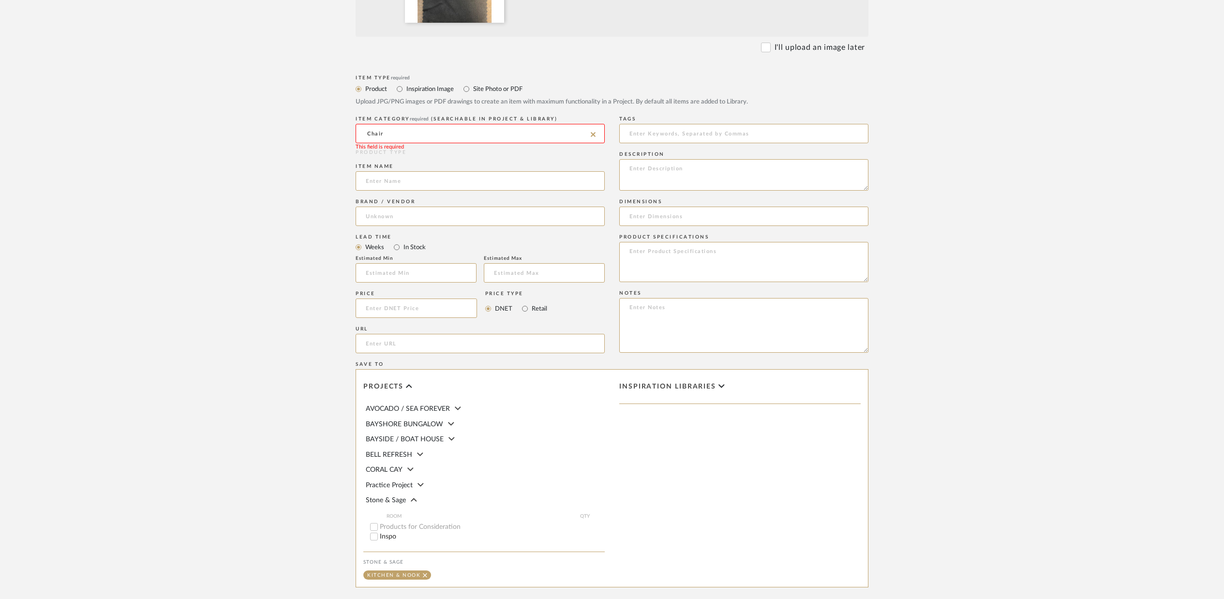
scroll to position [362, 0]
click at [392, 141] on input "Chair" at bounding box center [480, 135] width 249 height 19
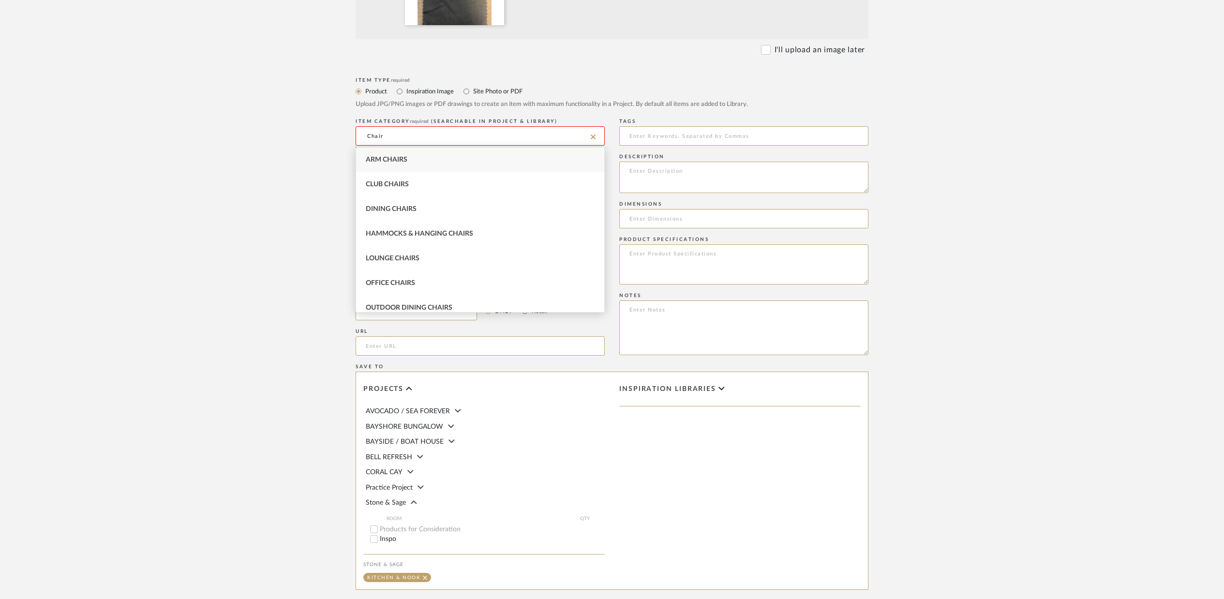
scroll to position [359, 0]
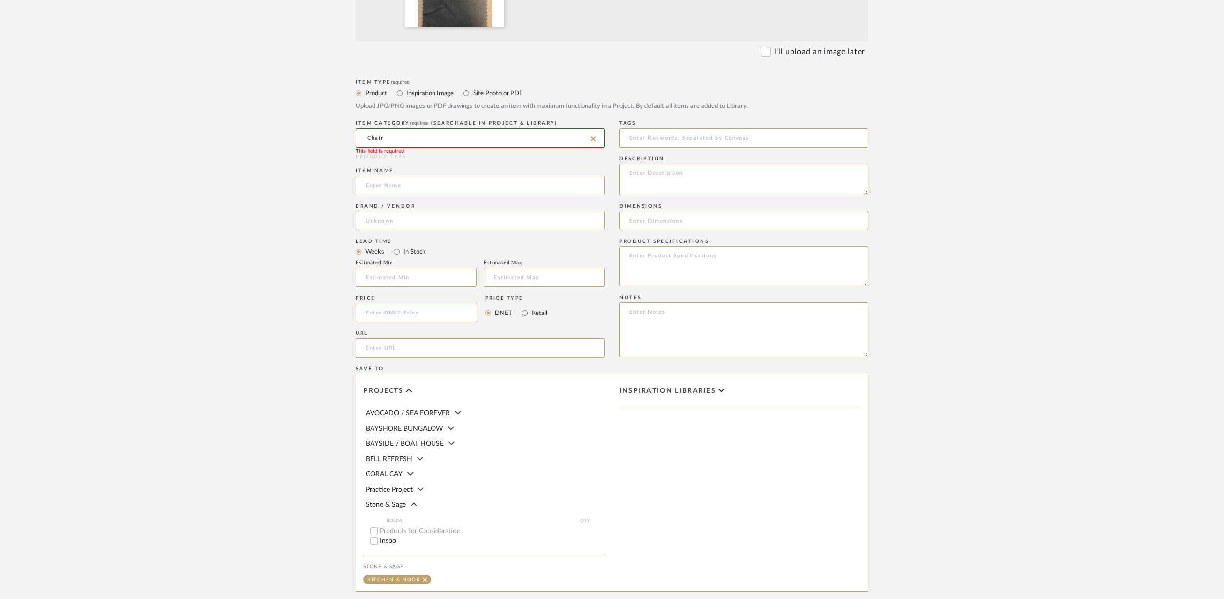
click at [393, 138] on input "Chair" at bounding box center [480, 137] width 249 height 19
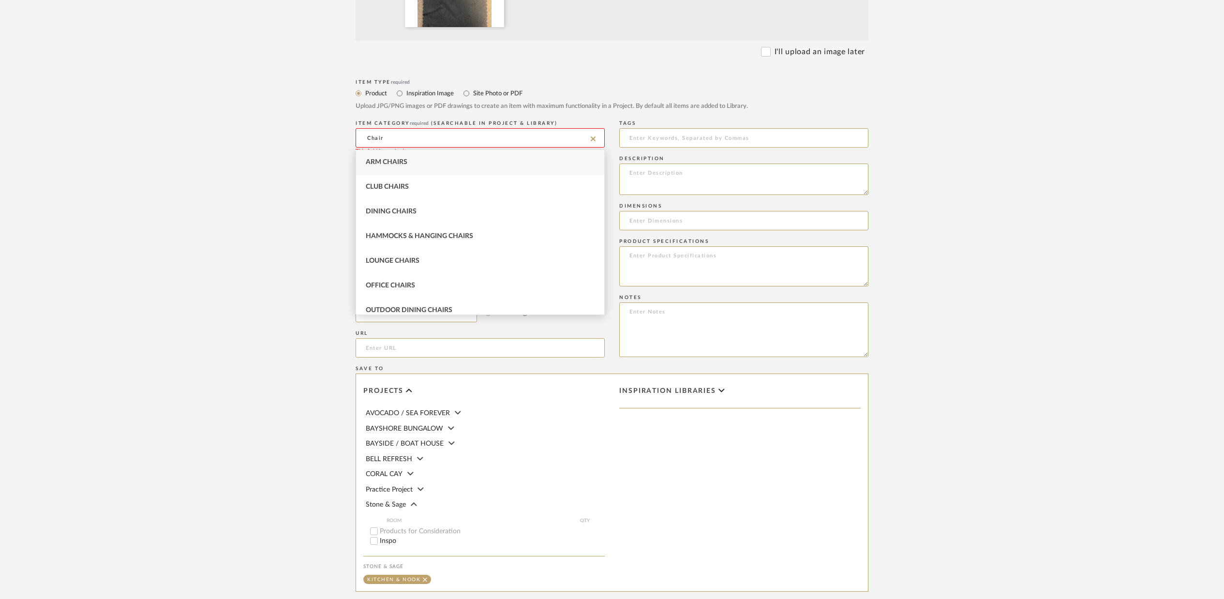
click at [365, 140] on input "Chair" at bounding box center [480, 137] width 249 height 19
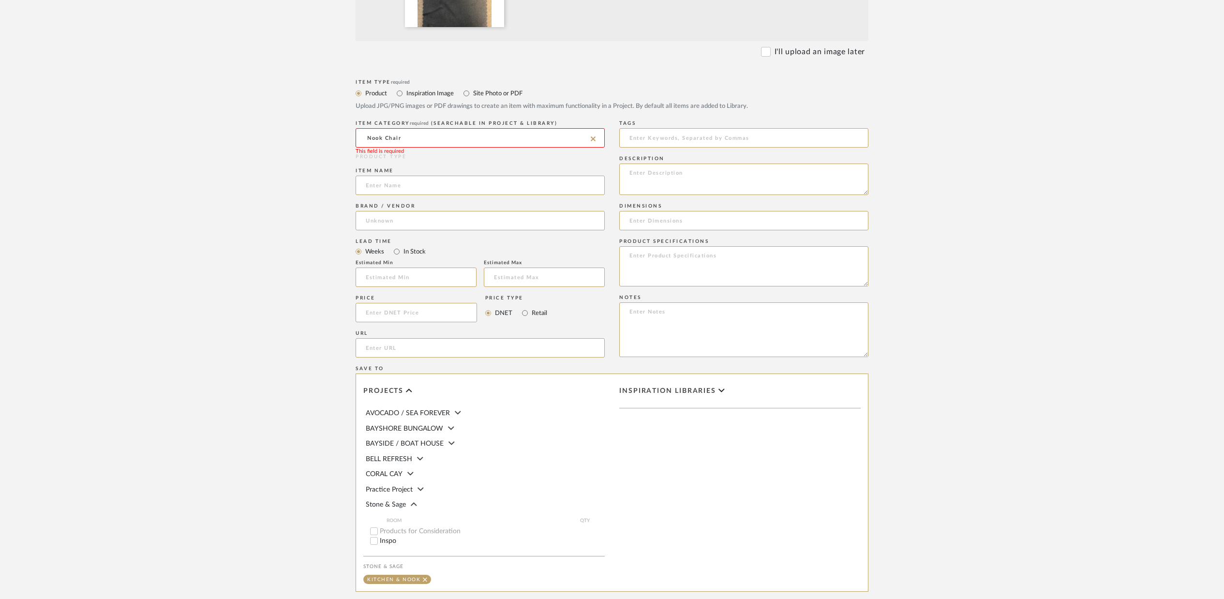
type input "Nook Chair"
click at [307, 153] on form "Bulk upload images - create multiple items Import from Pinterest - create items…" at bounding box center [612, 239] width 616 height 804
click at [395, 135] on input at bounding box center [480, 137] width 249 height 19
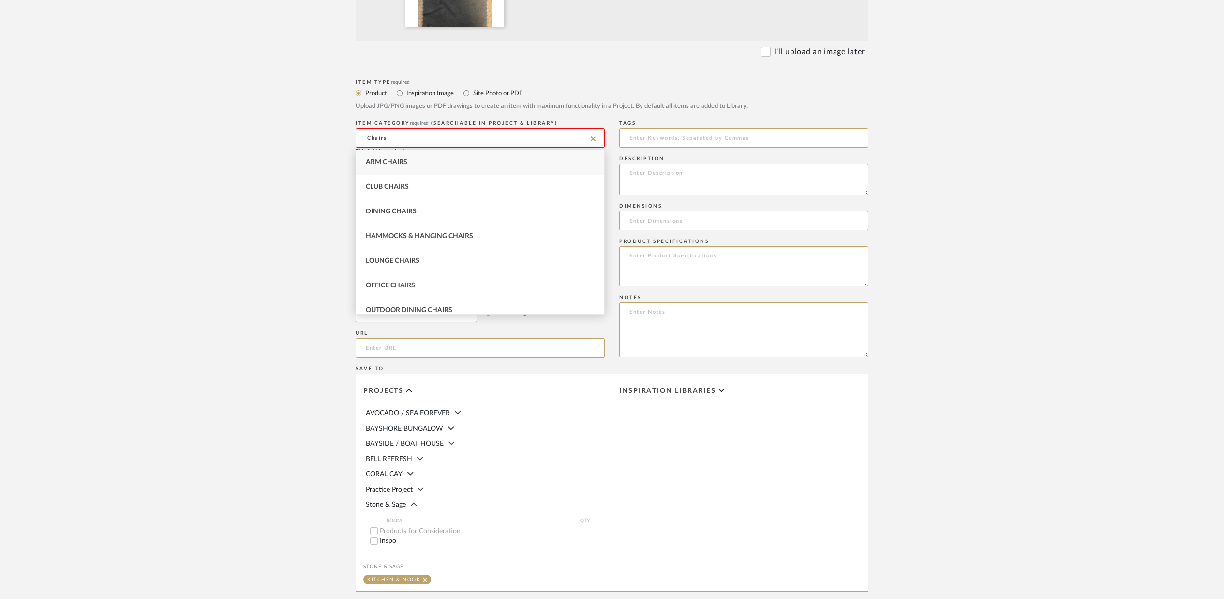
click at [399, 209] on span "Dining Chairs" at bounding box center [391, 211] width 51 height 7
type input "Dining Chairs"
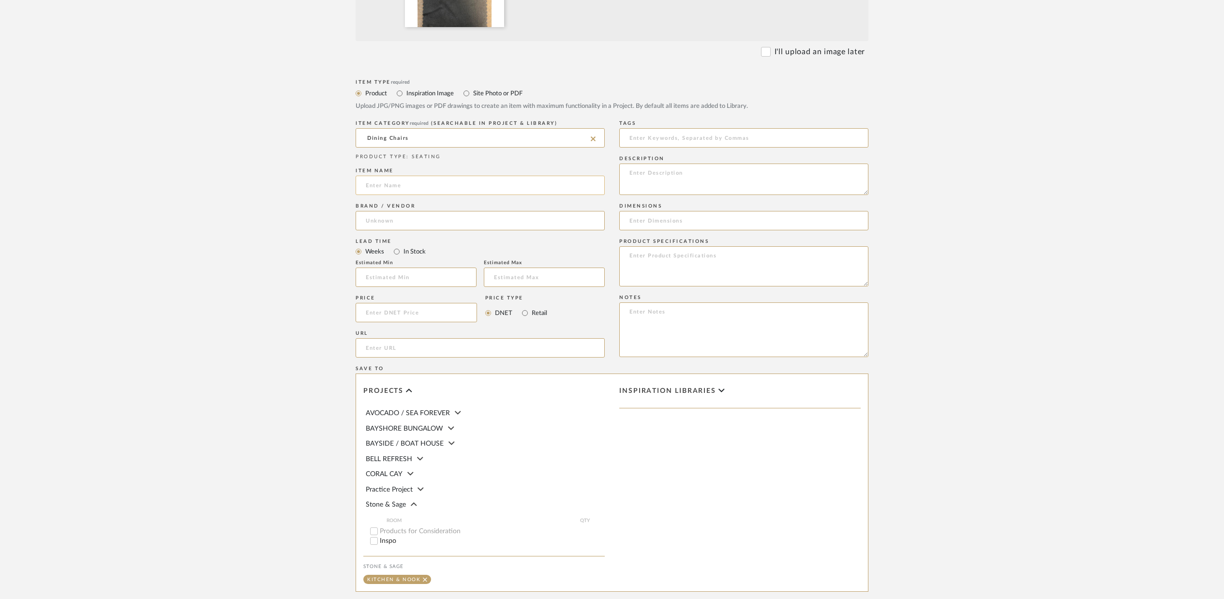
click at [378, 187] on input at bounding box center [480, 185] width 249 height 19
click at [410, 139] on input "Dining Chairs" at bounding box center [480, 137] width 249 height 19
click at [291, 151] on upload-items "Create new item in Stone & Sage Upload photos, documents or PDFs, or select bel…" at bounding box center [612, 188] width 1224 height 956
click at [465, 189] on input "Nook Chair Seats and Bench" at bounding box center [480, 185] width 249 height 19
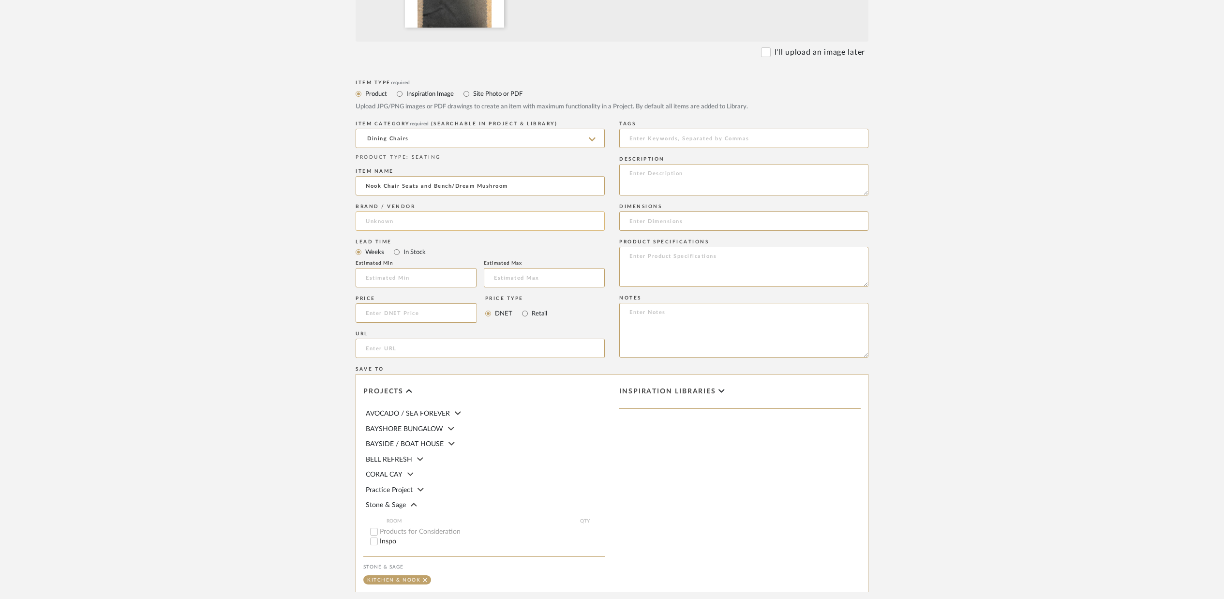
type input "Nook Chair Seats and Bench/Dream Mushroom"
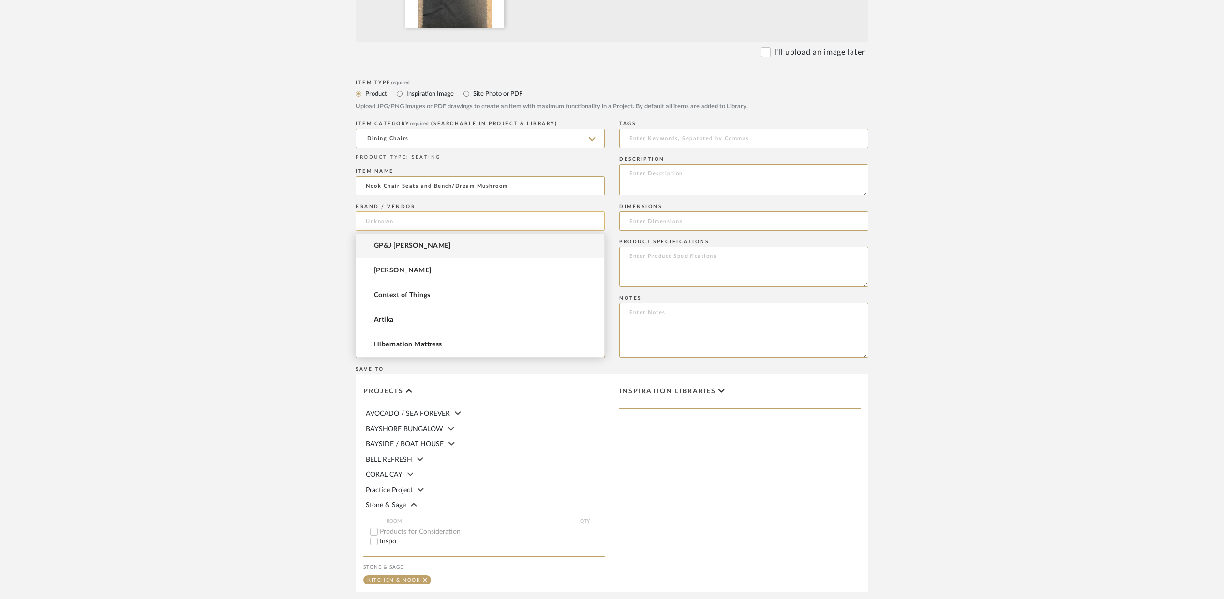
click at [365, 216] on input at bounding box center [480, 220] width 249 height 19
type input "Dorell"
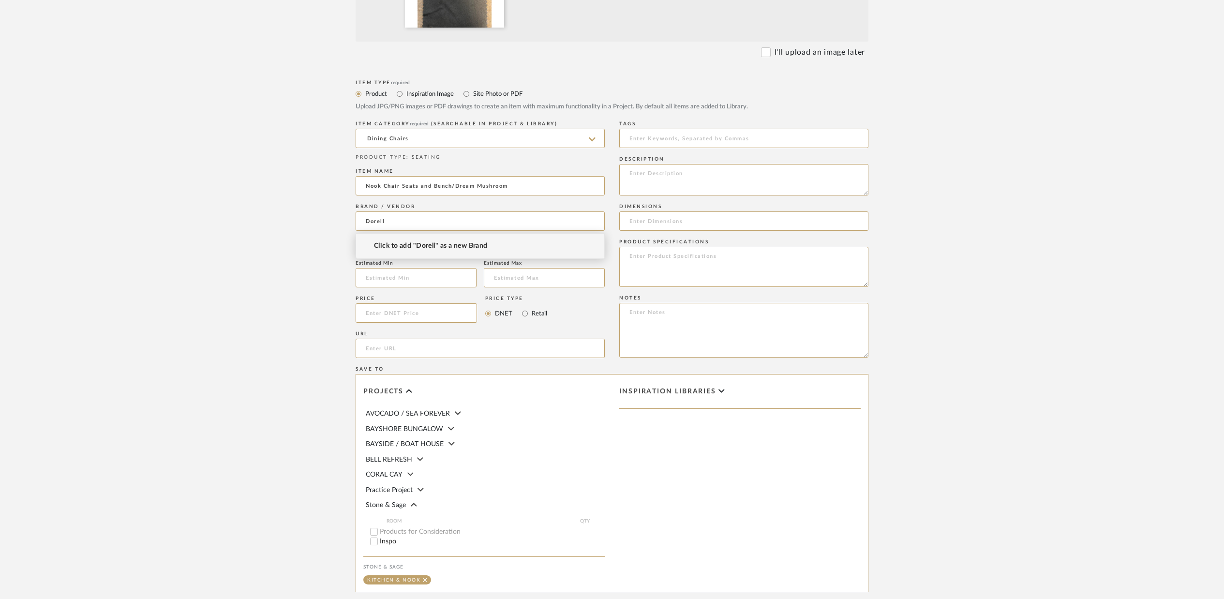
click at [229, 273] on upload-items "Create new item in Stone & Sage Upload photos, documents or PDFs, or select bel…" at bounding box center [612, 189] width 1224 height 956
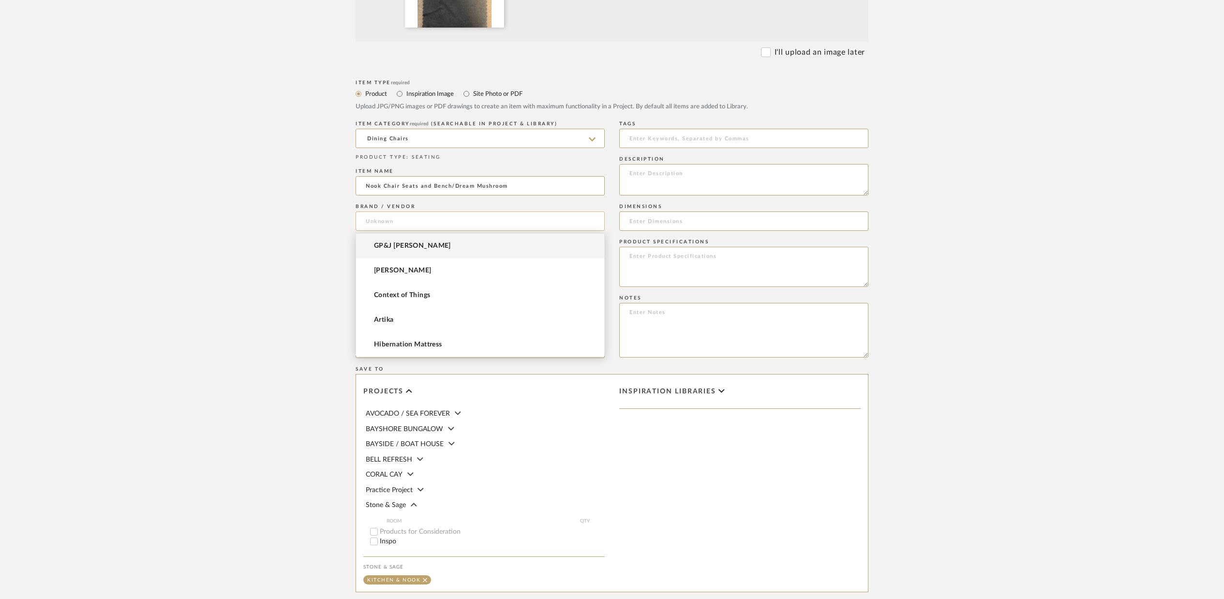
click at [369, 223] on input at bounding box center [480, 220] width 249 height 19
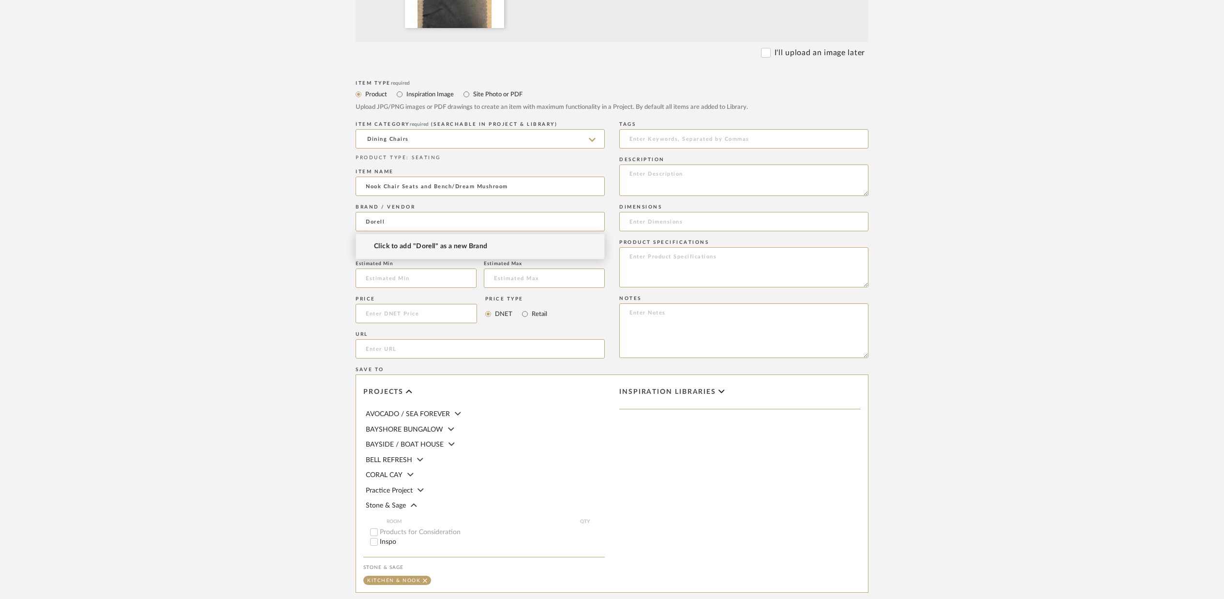
type input "Dorell"
click at [419, 249] on span "Click to add "Dorell" as a new Brand" at bounding box center [431, 246] width 114 height 8
click at [399, 257] on input "In Stock" at bounding box center [397, 254] width 12 height 12
radio input "true"
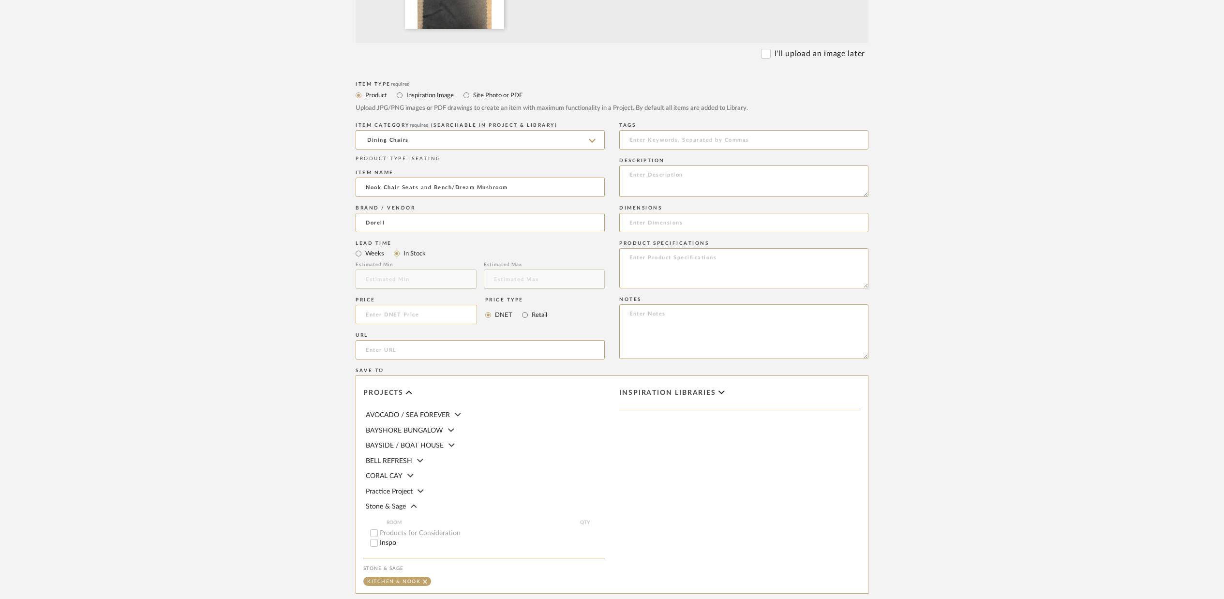
click at [375, 315] on input at bounding box center [416, 314] width 121 height 19
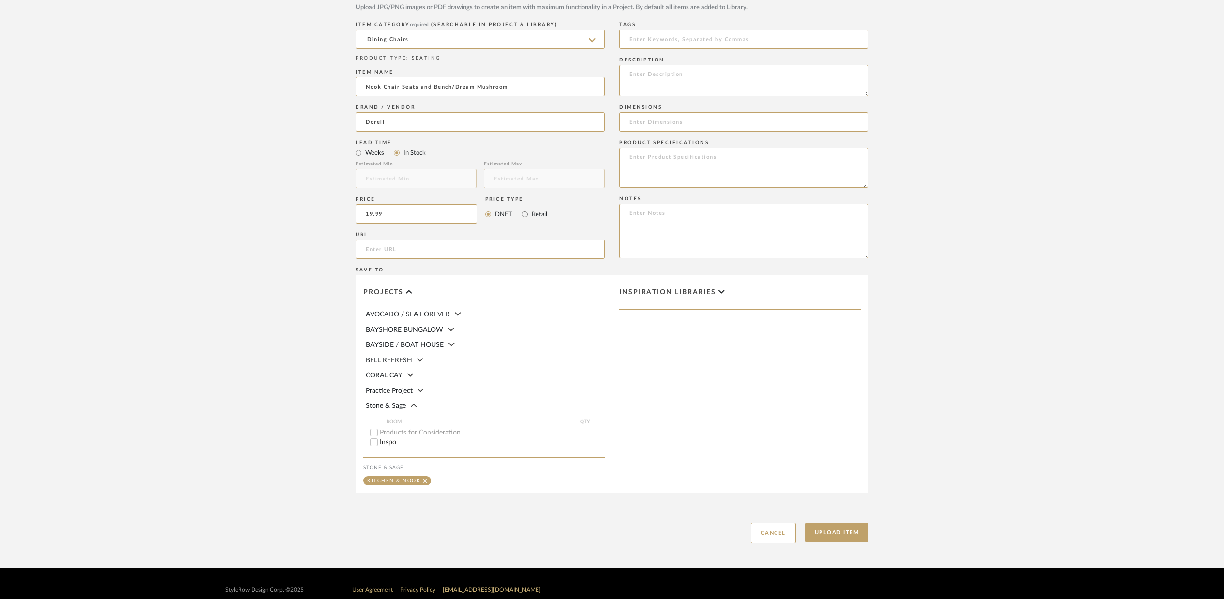
scroll to position [472, 0]
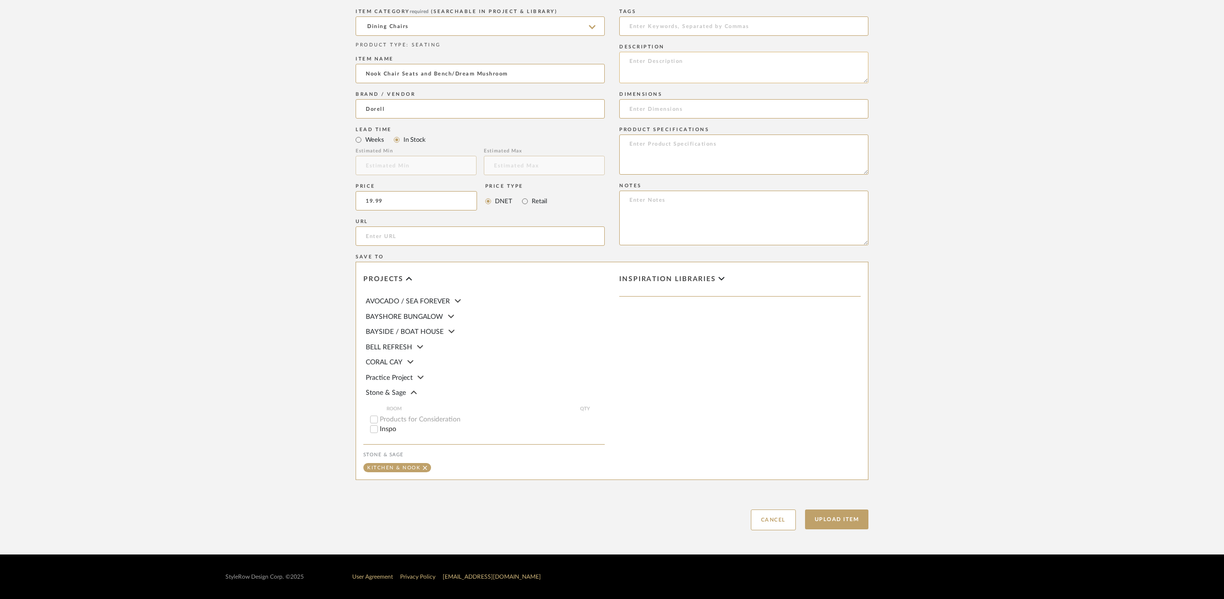
type input "$19.99"
click at [645, 58] on textarea at bounding box center [743, 67] width 249 height 31
click at [630, 69] on textarea "Nook Chair seat and Bench Dream Mushroom" at bounding box center [743, 67] width 249 height 31
type textarea "Nook Chair seat and Bench Dorell Dream Mushroom"
click at [642, 111] on input at bounding box center [743, 108] width 249 height 19
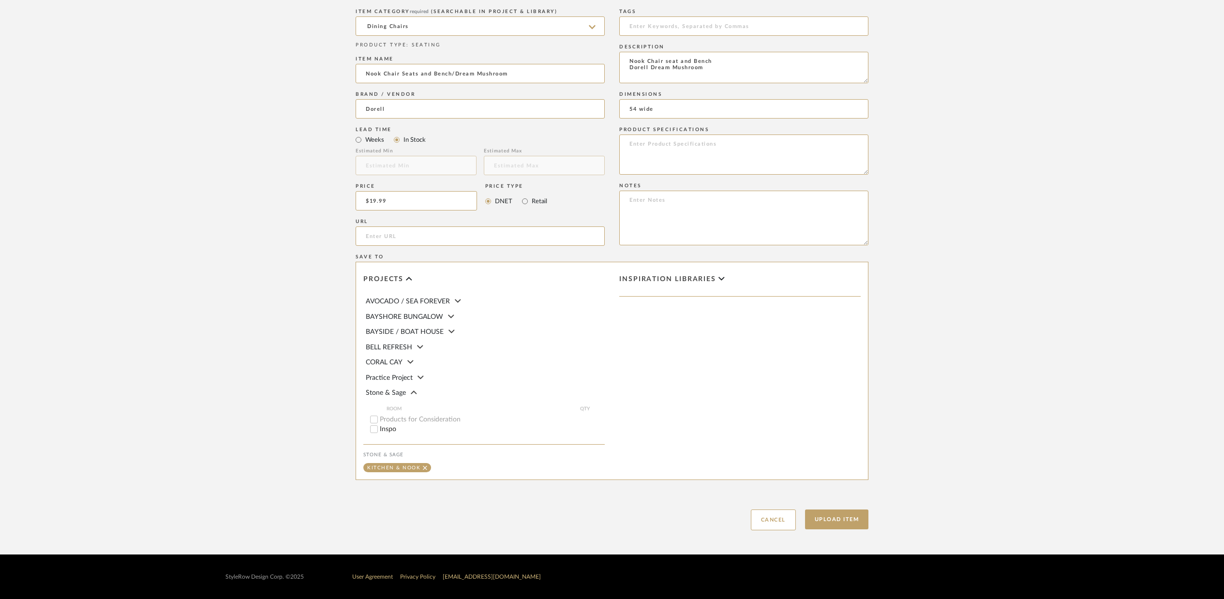
type input "54 wide"
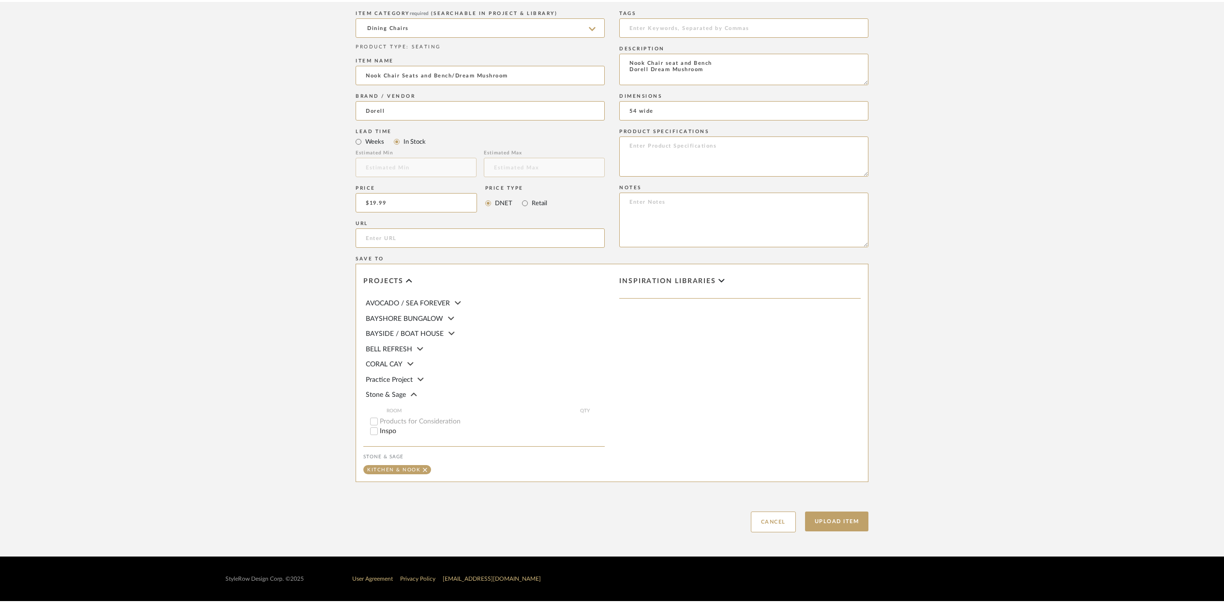
scroll to position [468, 0]
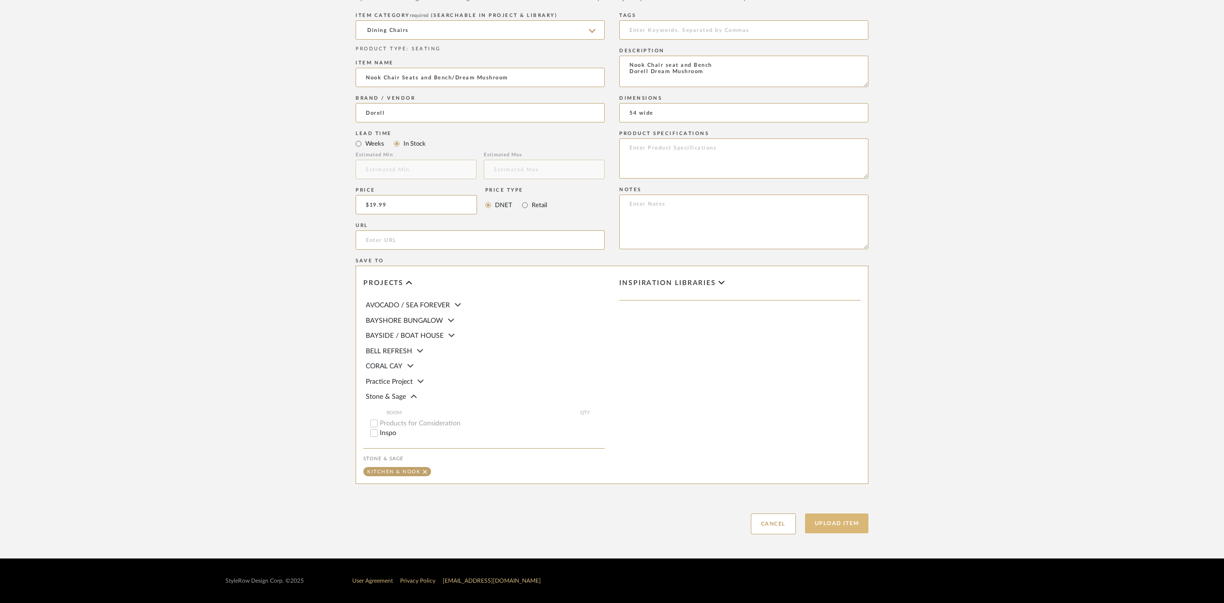
click at [842, 518] on button "Upload Item" at bounding box center [837, 523] width 64 height 20
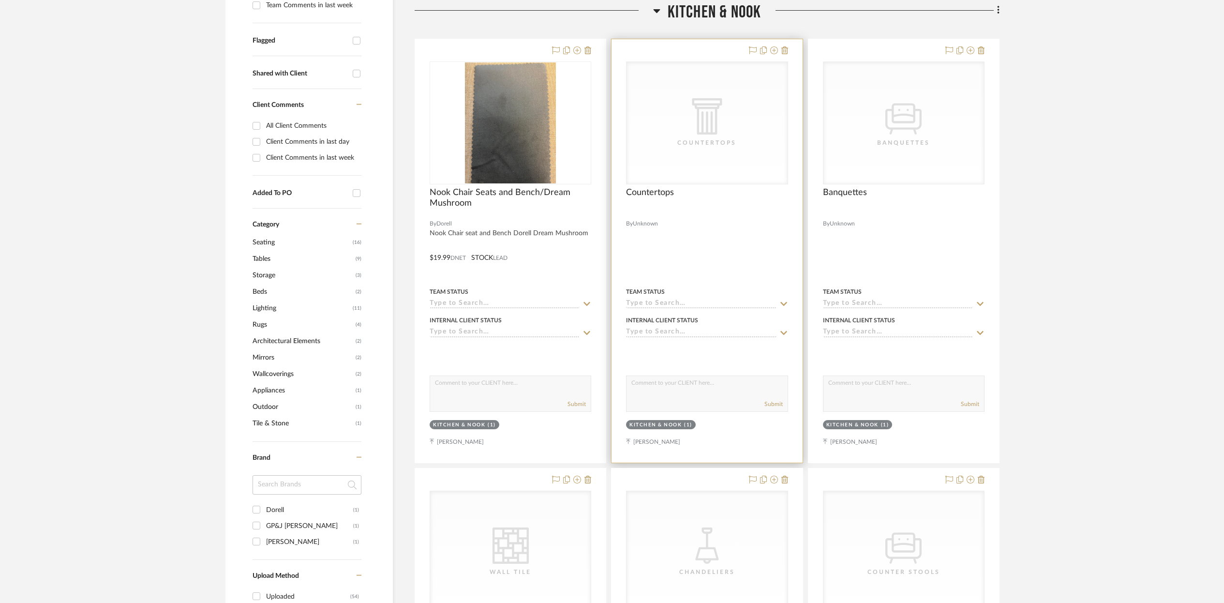
scroll to position [340, 0]
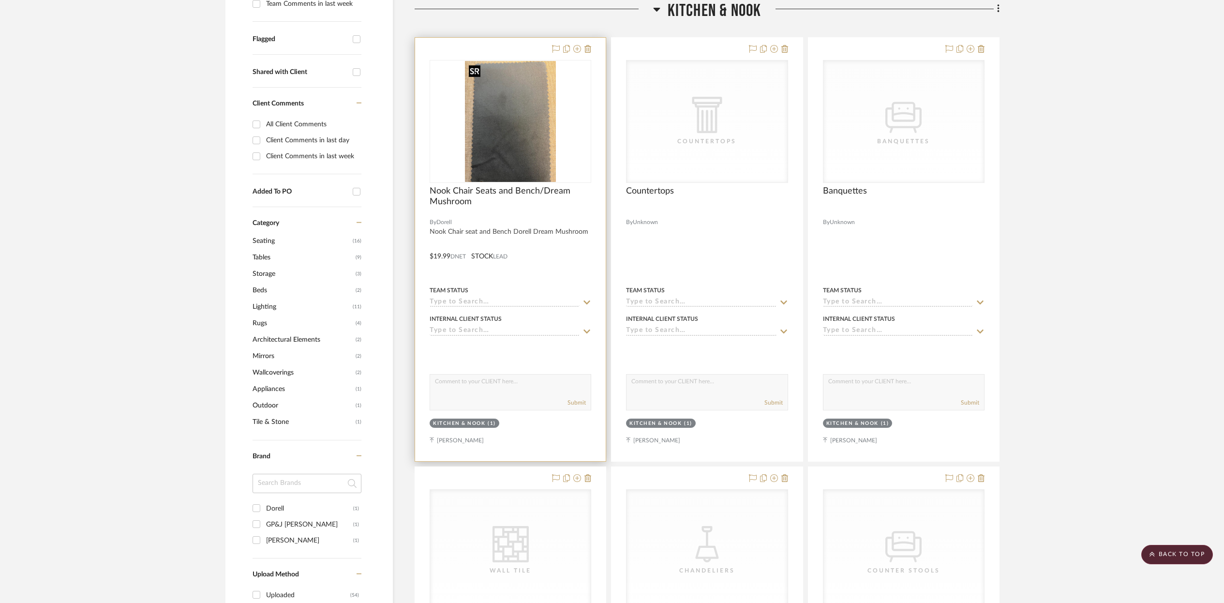
click at [525, 147] on img "0" at bounding box center [510, 121] width 91 height 121
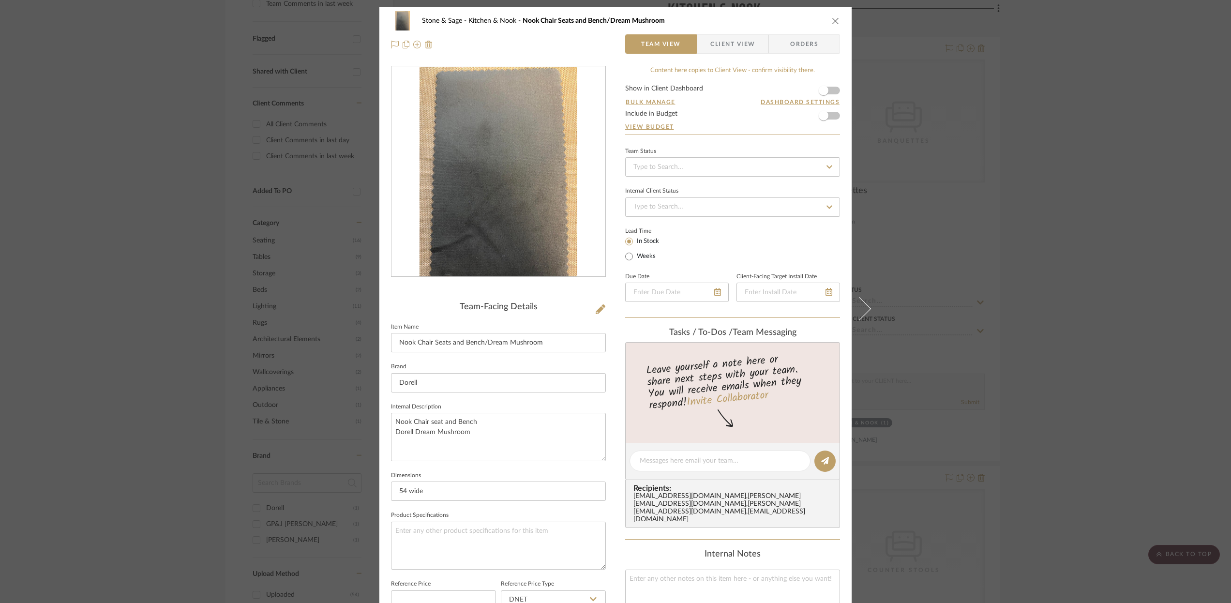
click at [836, 20] on button "close" at bounding box center [835, 20] width 9 height 9
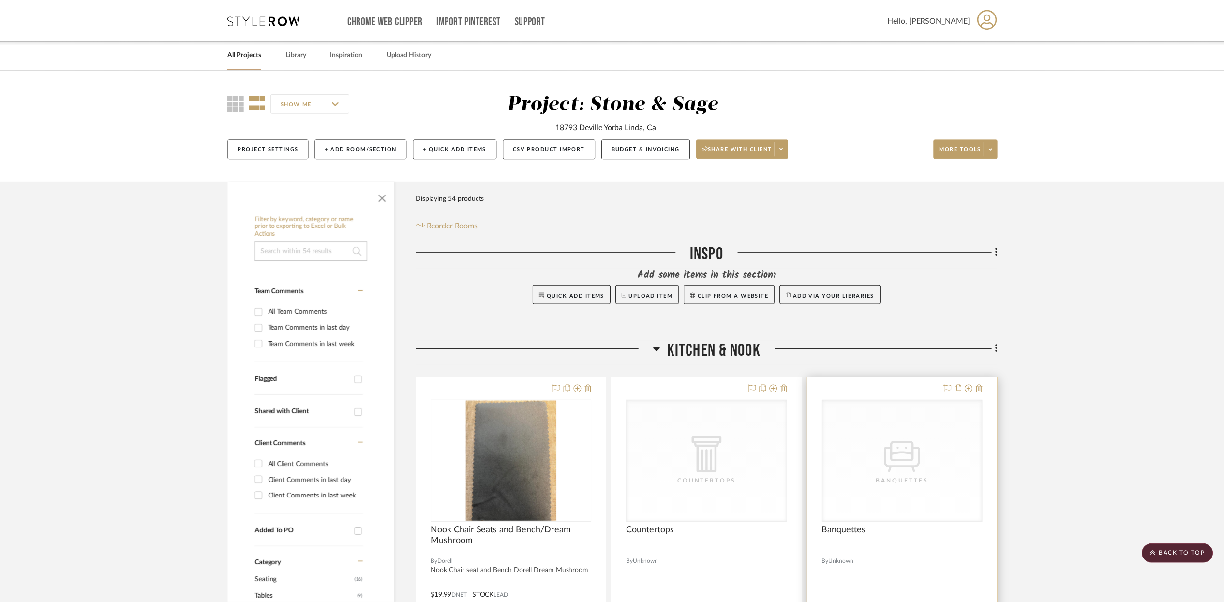
scroll to position [340, 0]
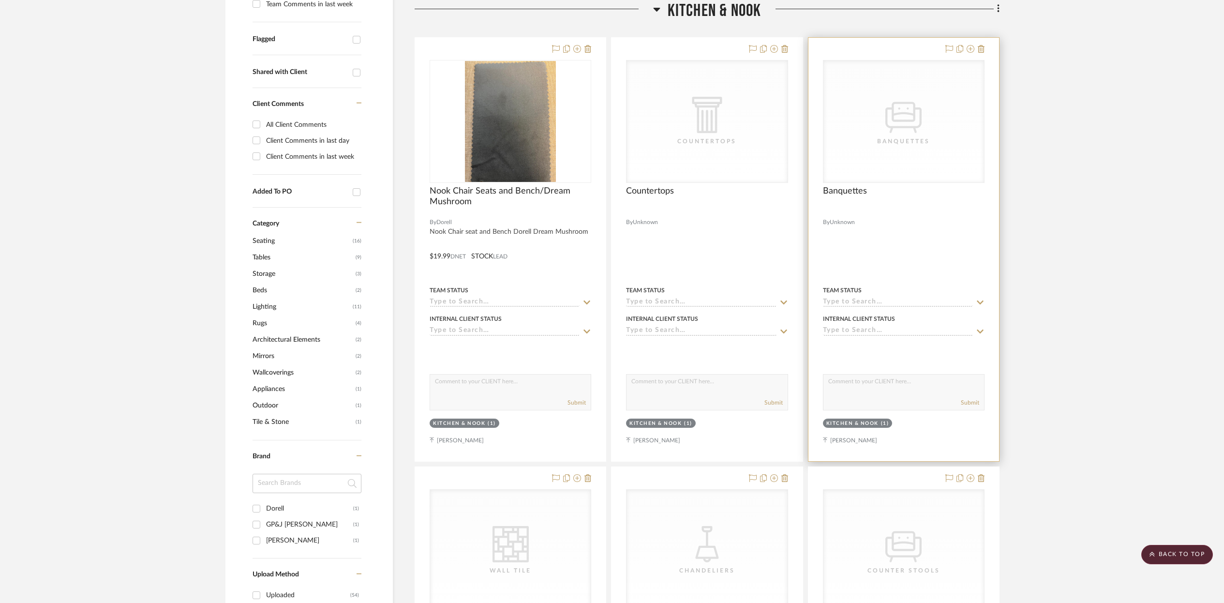
click at [894, 130] on icon "CategoryIconSeating Created with Sketch." at bounding box center [903, 115] width 36 height 36
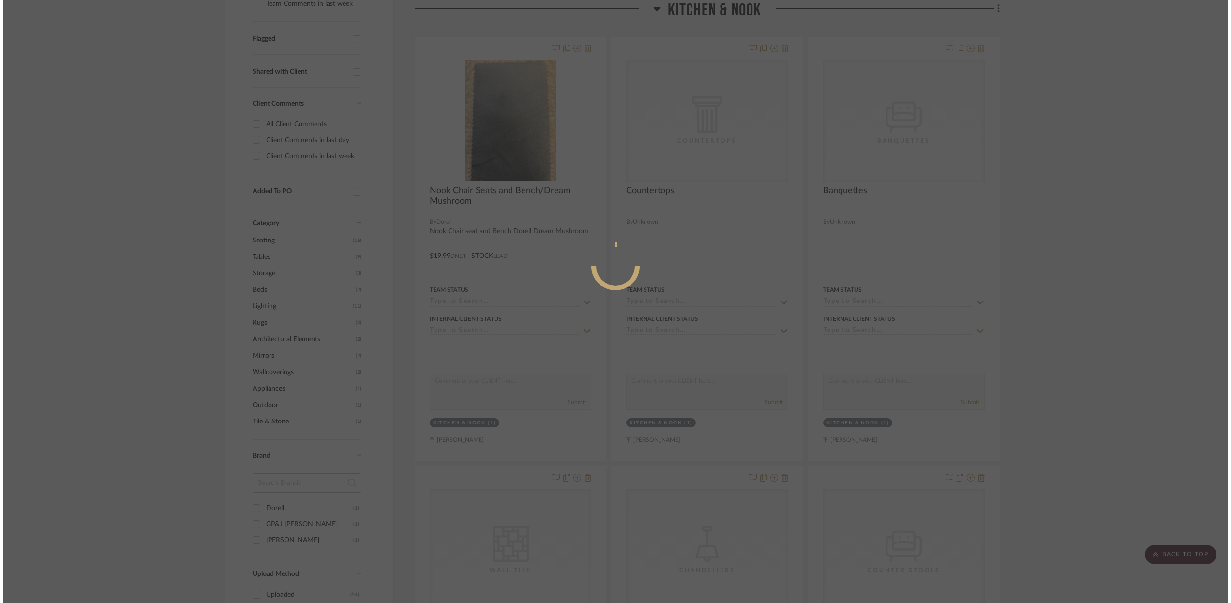
scroll to position [0, 0]
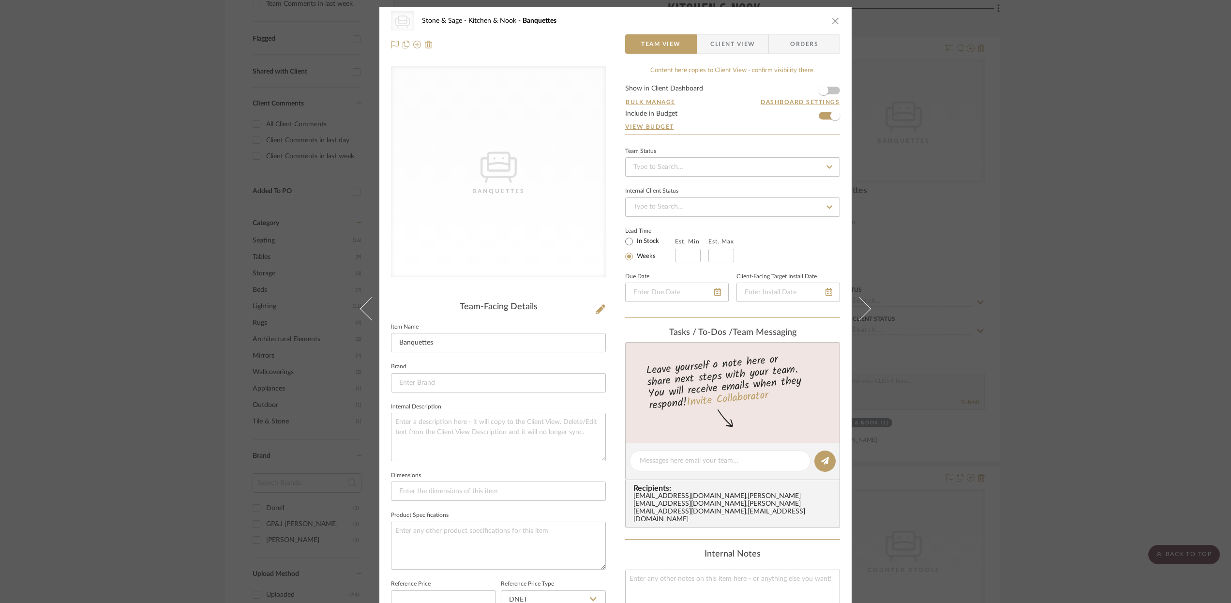
click at [517, 118] on div "CategoryIconSeating Created with Sketch. Banquettes" at bounding box center [498, 171] width 215 height 211
click at [832, 18] on icon "close" at bounding box center [836, 21] width 8 height 8
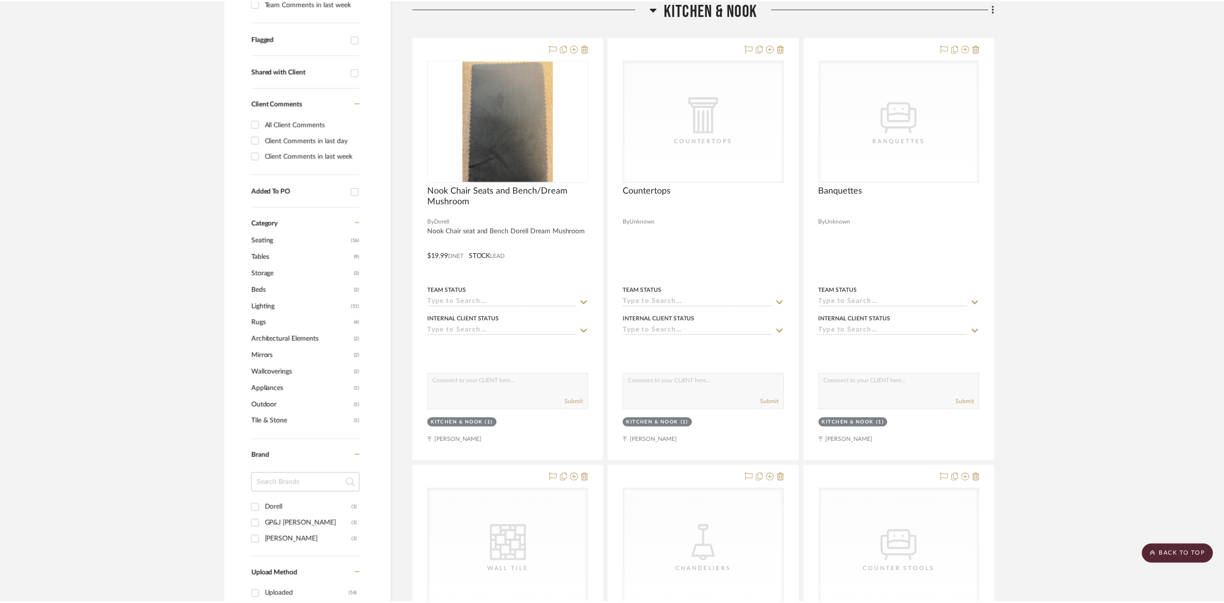
scroll to position [340, 0]
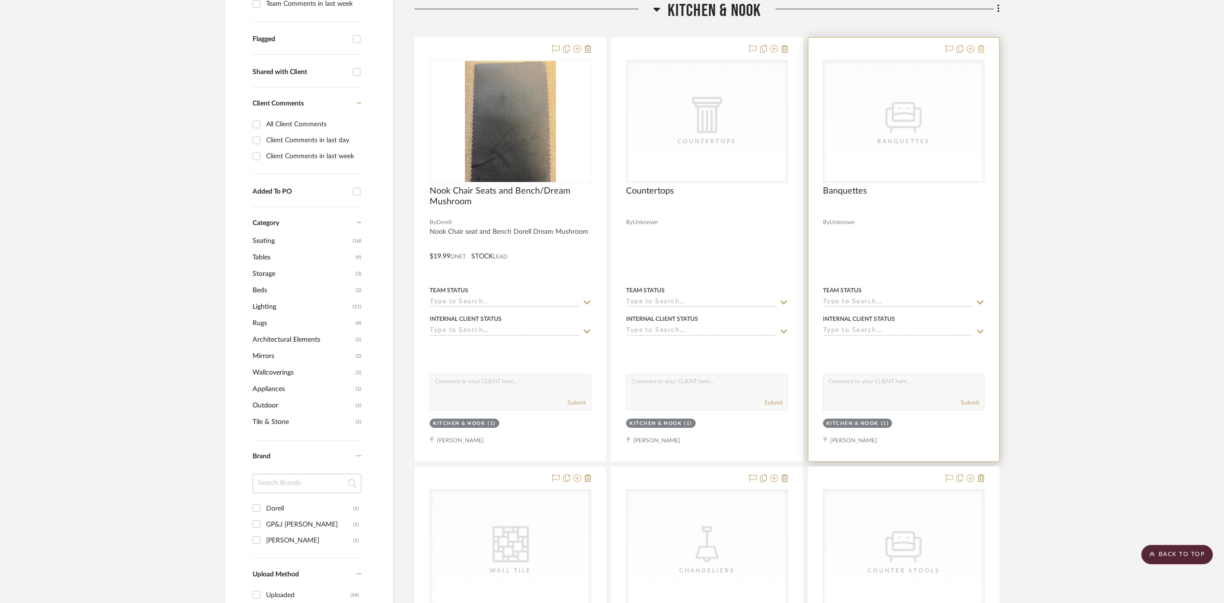
click at [979, 45] on icon at bounding box center [981, 49] width 7 height 8
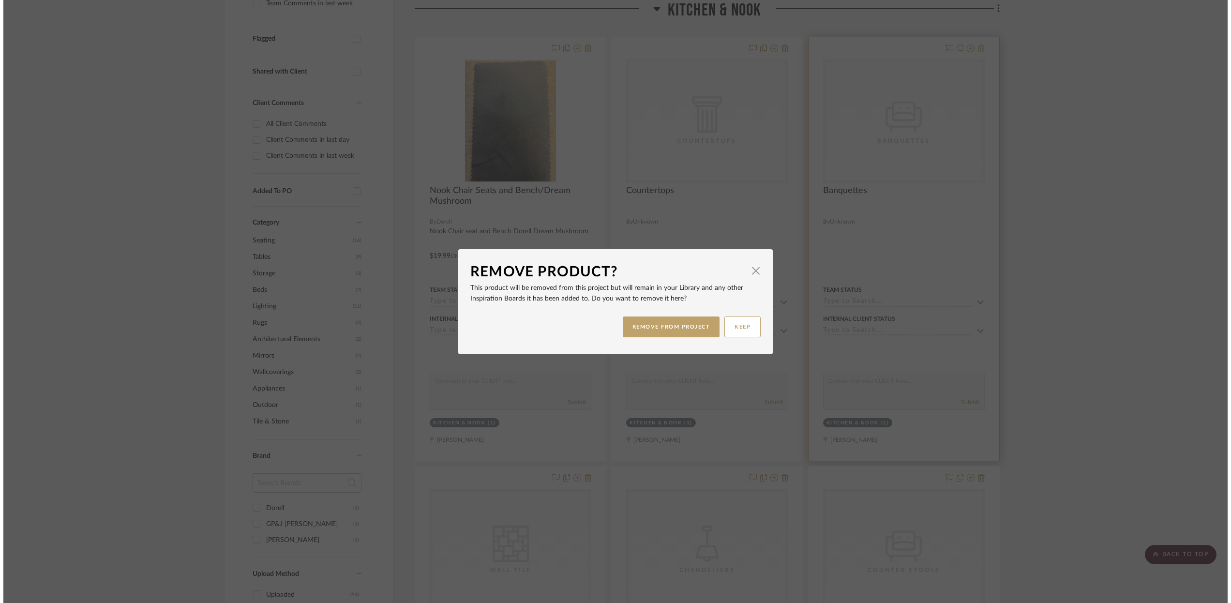
scroll to position [0, 0]
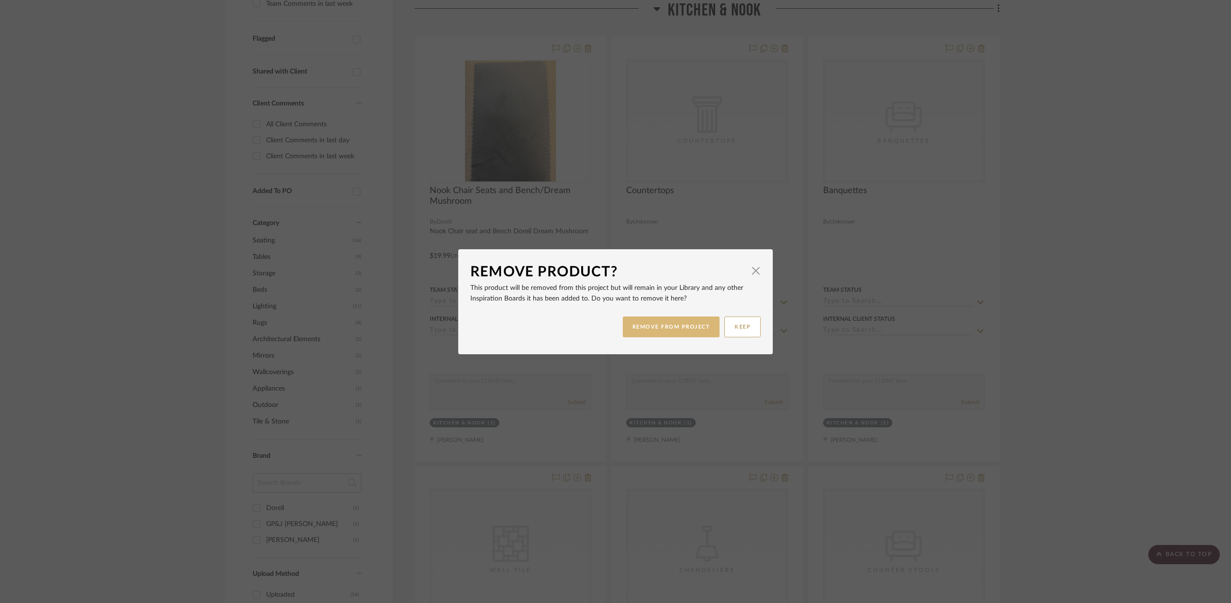
click at [671, 322] on button "REMOVE FROM PROJECT" at bounding box center [671, 326] width 97 height 21
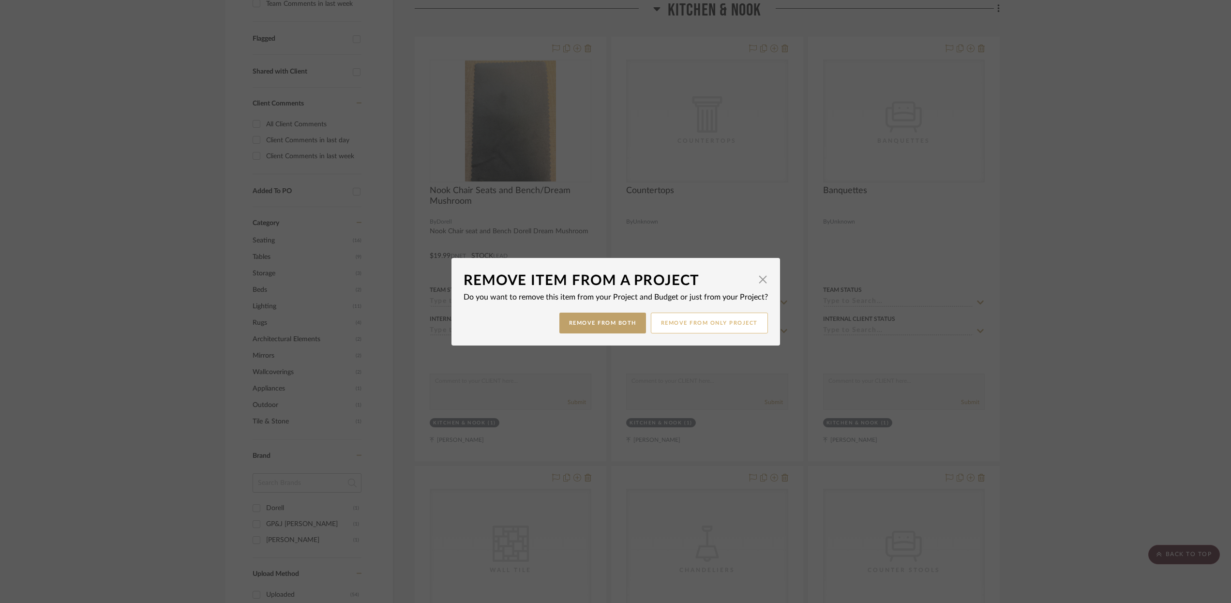
click at [683, 319] on button "Remove from only Project" at bounding box center [709, 322] width 117 height 21
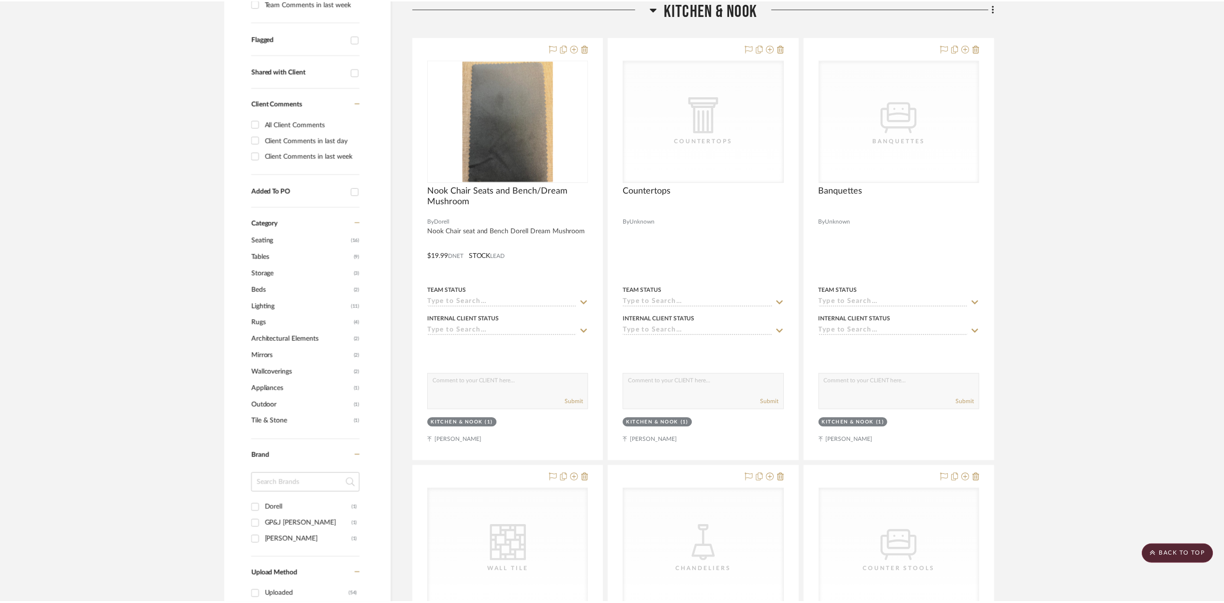
scroll to position [340, 0]
click at [998, 11] on icon at bounding box center [998, 8] width 3 height 11
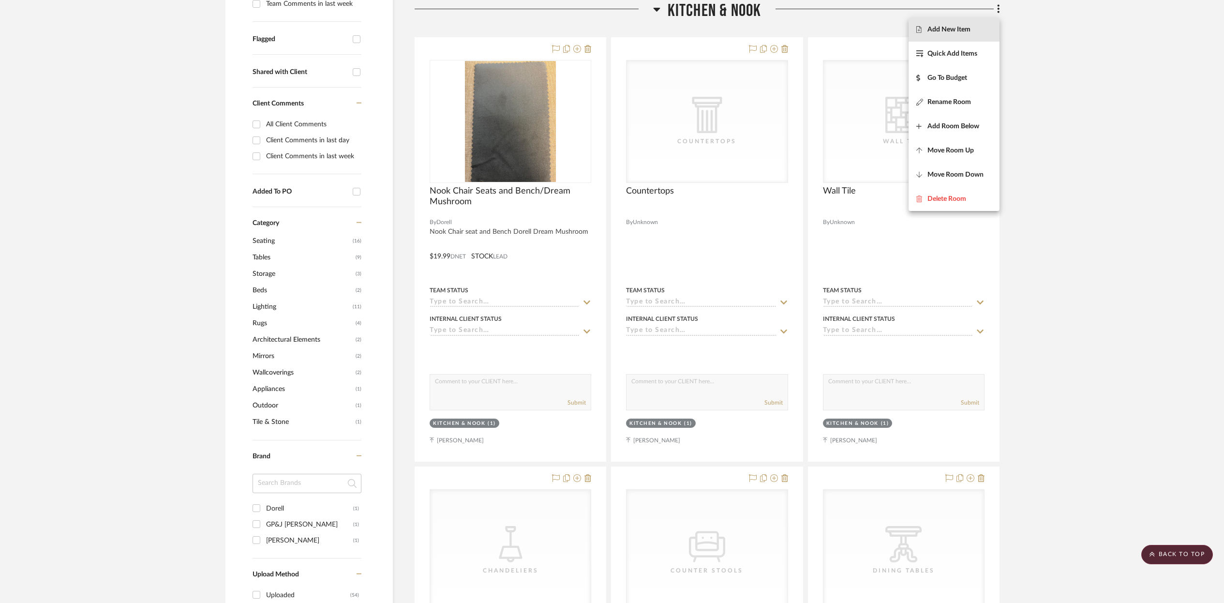
drag, startPoint x: 938, startPoint y: 28, endPoint x: 914, endPoint y: 31, distance: 25.0
click at [938, 28] on span "Add New Item" at bounding box center [948, 30] width 43 height 8
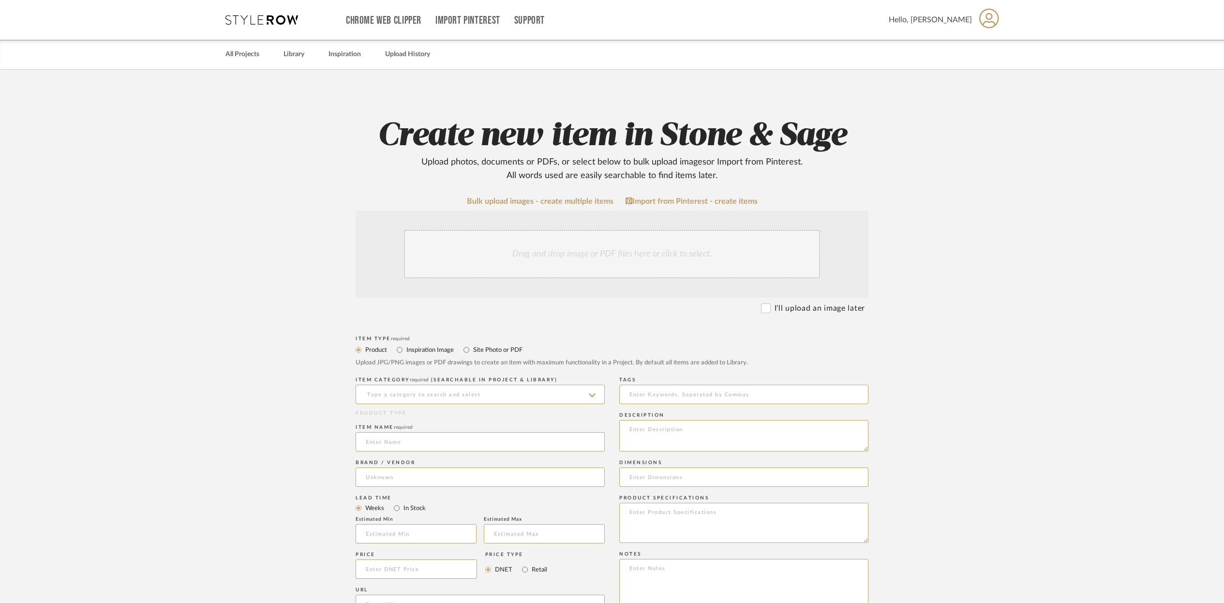
click at [461, 251] on div "Drag and drop image or PDF files here or click to select." at bounding box center [612, 254] width 416 height 48
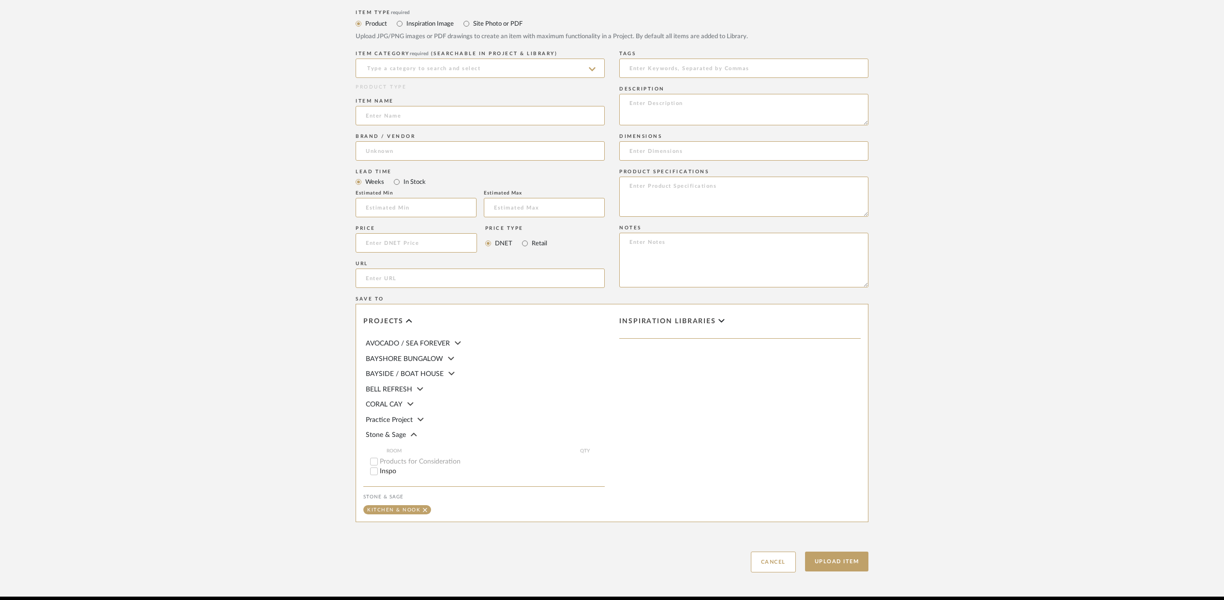
scroll to position [471, 0]
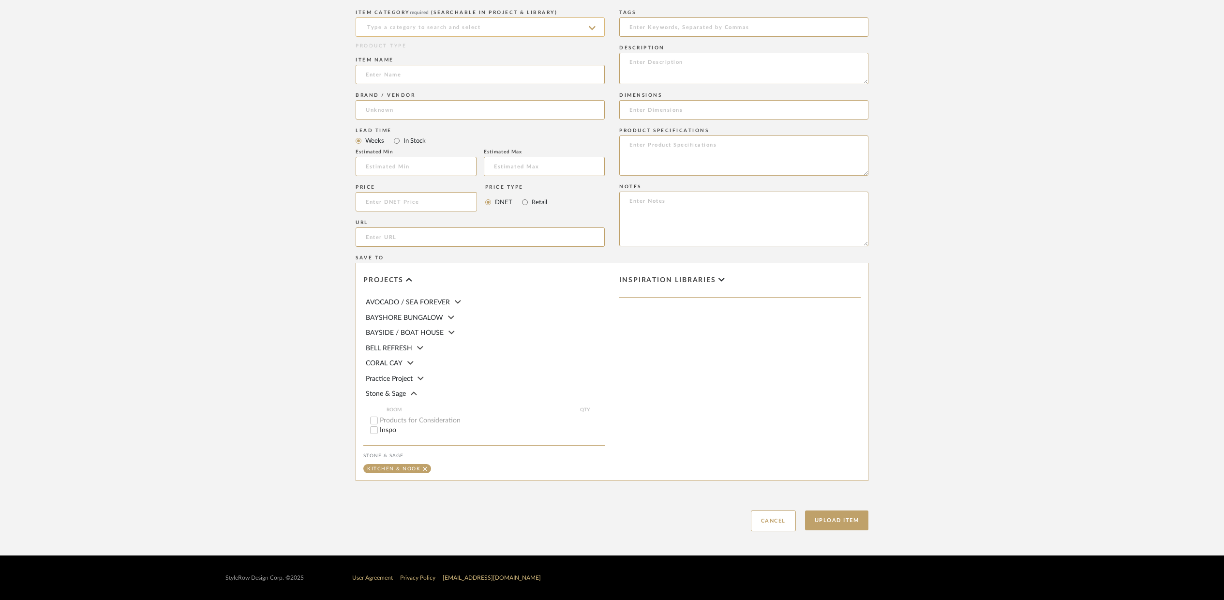
click at [381, 30] on input at bounding box center [480, 26] width 249 height 19
type input "B"
type input "Baquette"
click at [805, 510] on button "Upload Item" at bounding box center [837, 520] width 64 height 20
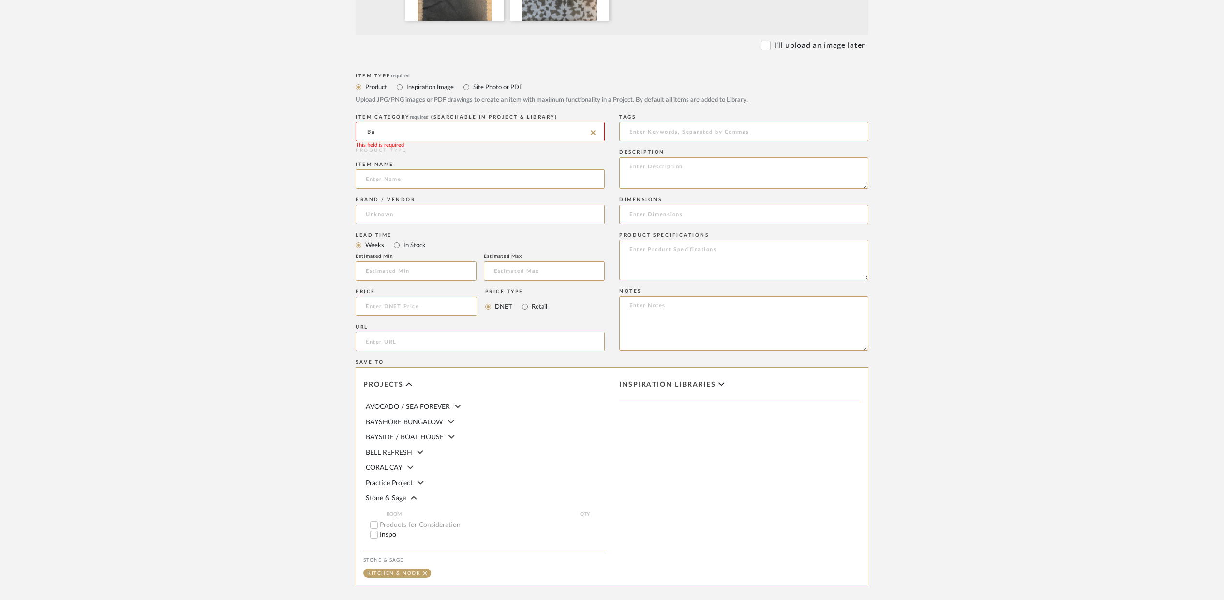
scroll to position [357, 0]
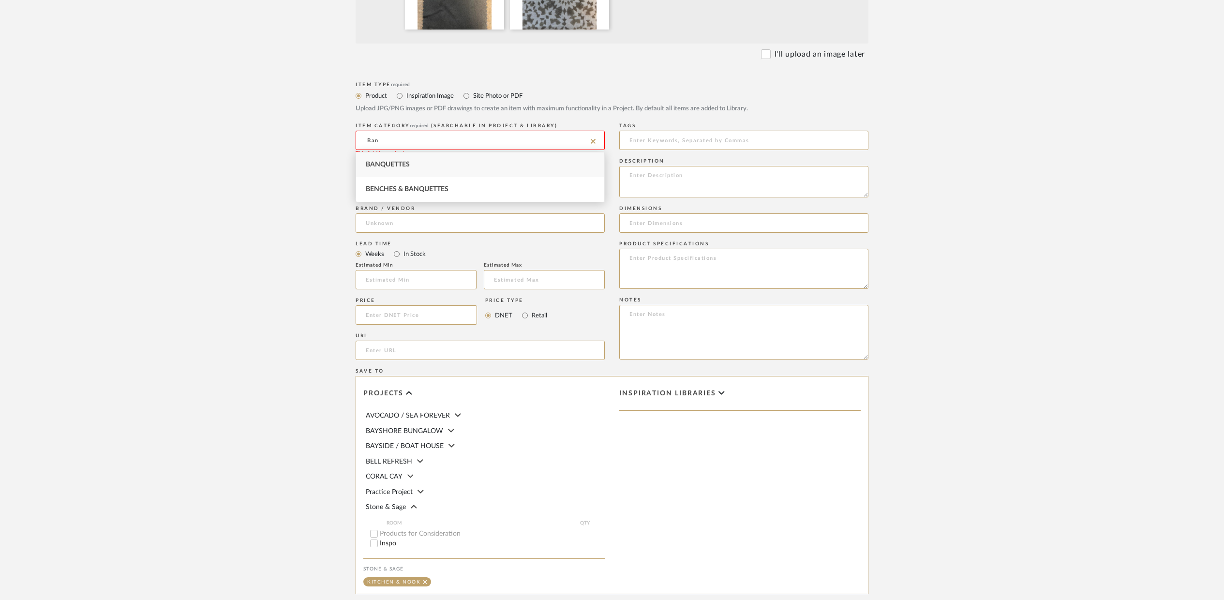
click at [389, 183] on div "Benches & Banquettes" at bounding box center [480, 189] width 248 height 25
type input "Benches & Banquettes"
click at [371, 188] on input at bounding box center [480, 188] width 249 height 19
type input "Bench Seat/Back of Banquette"
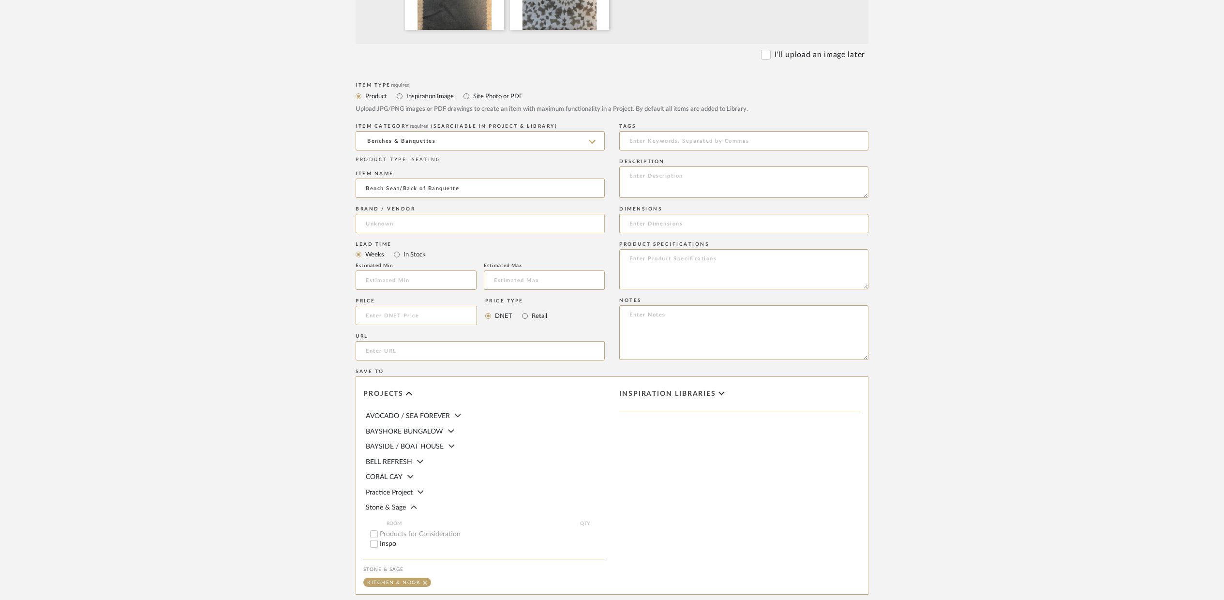
click at [380, 221] on input at bounding box center [480, 223] width 249 height 19
click at [401, 248] on span "Click to add "Dorell/G" as a new Brand" at bounding box center [435, 248] width 122 height 8
type input "Dorell"
click at [280, 251] on upload-items "Create new item in Stone & Sage Upload photos, documents or PDFs, or select bel…" at bounding box center [612, 191] width 1224 height 956
click at [378, 228] on input at bounding box center [480, 223] width 249 height 19
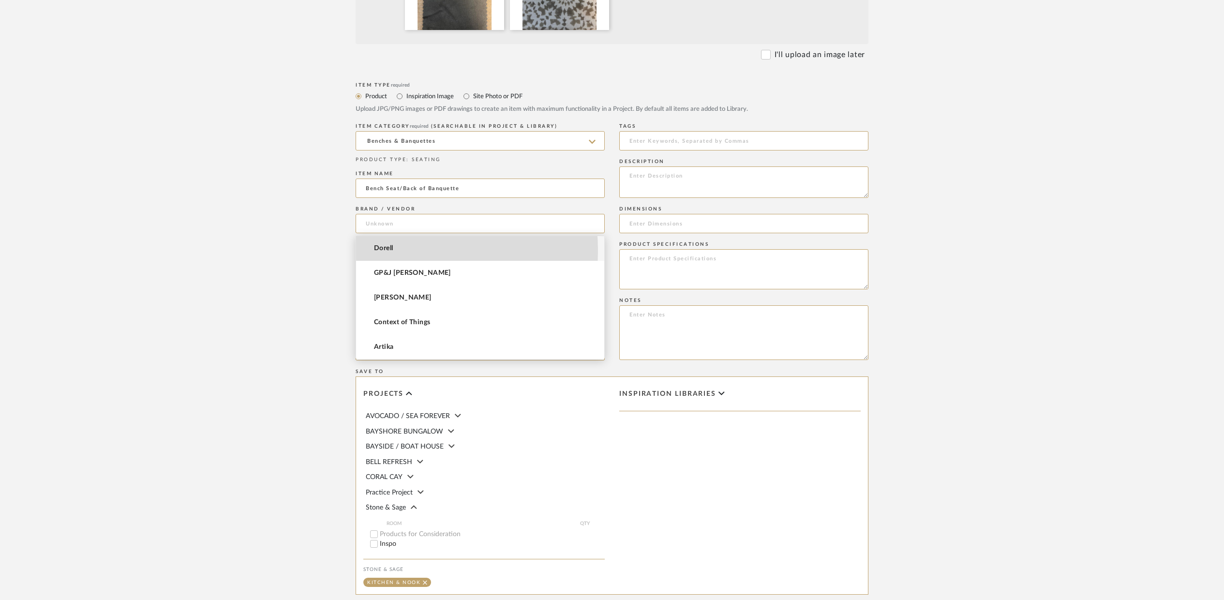
click at [380, 251] on span "Dorell" at bounding box center [383, 248] width 19 height 8
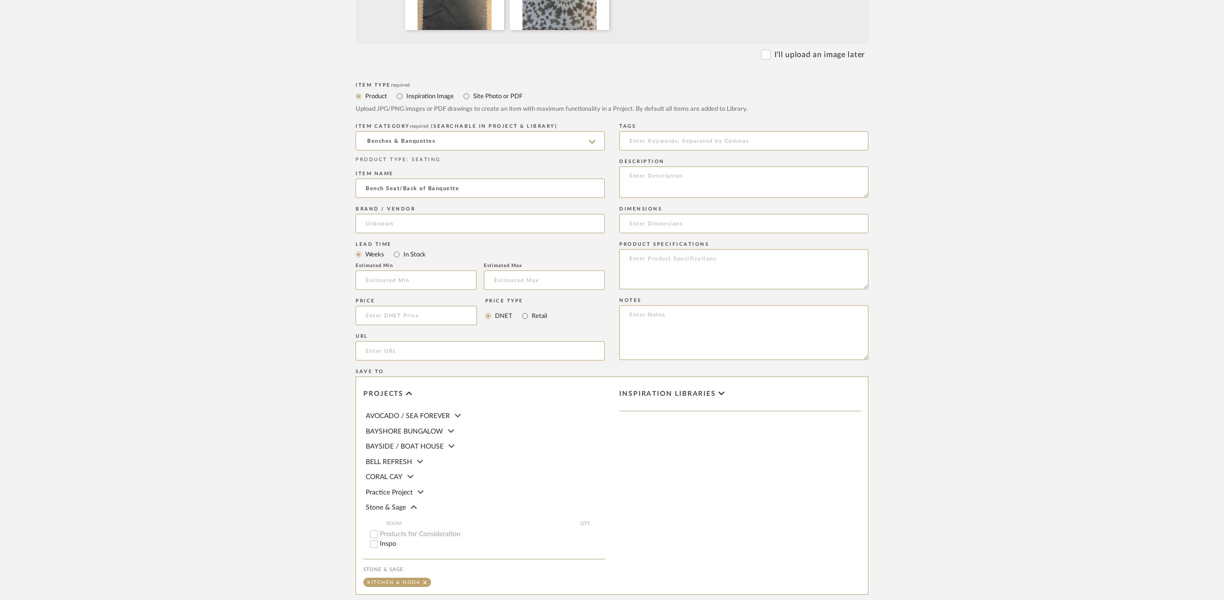
type input "Dorell"
click at [396, 255] on input "In Stock" at bounding box center [397, 255] width 12 height 12
radio input "true"
click at [375, 316] on input at bounding box center [416, 315] width 121 height 19
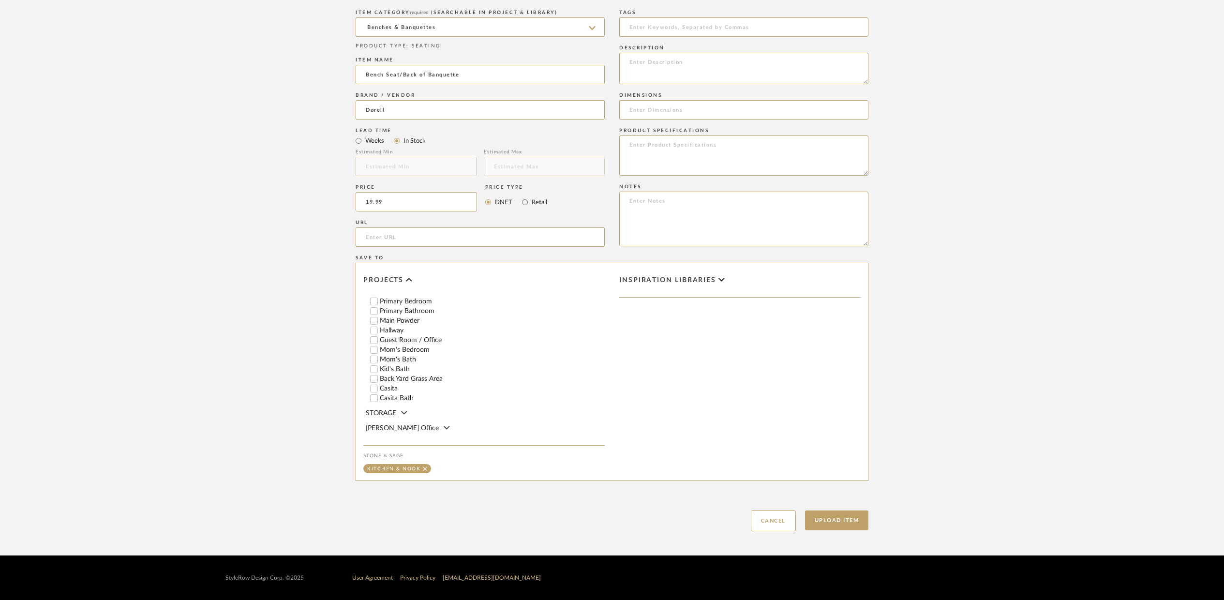
scroll to position [222, 0]
type input "$19.99"
click at [627, 62] on textarea at bounding box center [743, 68] width 249 height 31
click at [649, 112] on input at bounding box center [743, 109] width 249 height 19
click at [719, 73] on textarea "Dorell Seat for Benches Dream Mushroom GP&J Back of Banquette" at bounding box center [743, 68] width 249 height 31
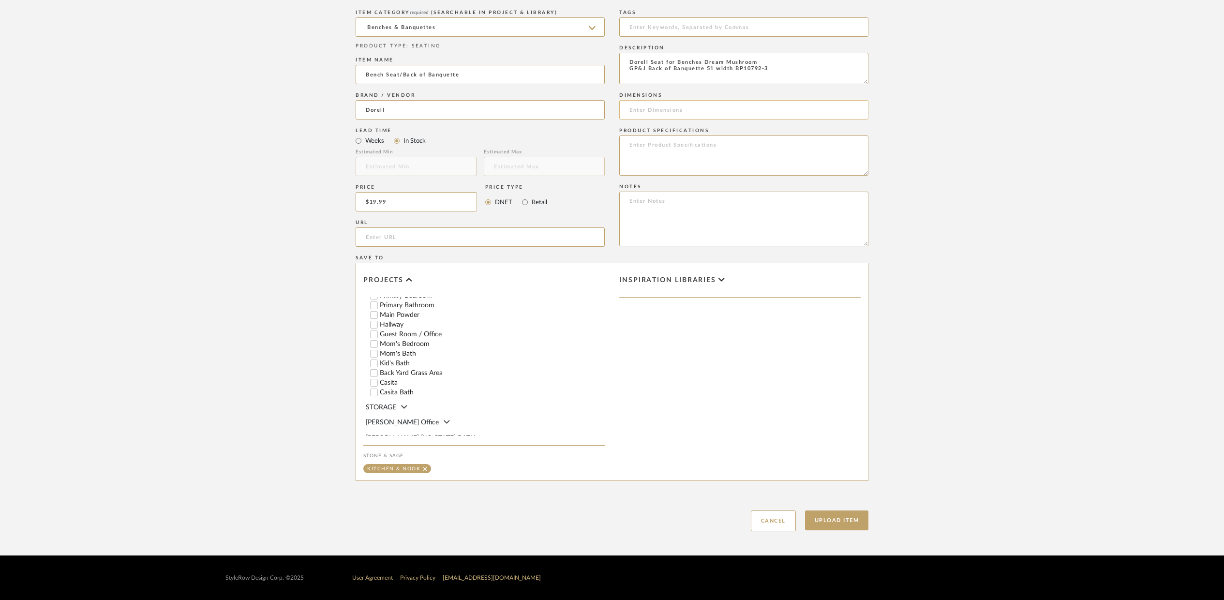
type textarea "Dorell Seat for Benches Dream Mushroom GP&J Back of Banquette 51 width BP10792-3"
click at [633, 107] on input at bounding box center [743, 109] width 249 height 19
type input "GP&J 51w"
click at [805, 510] on button "Upload Item" at bounding box center [837, 520] width 64 height 20
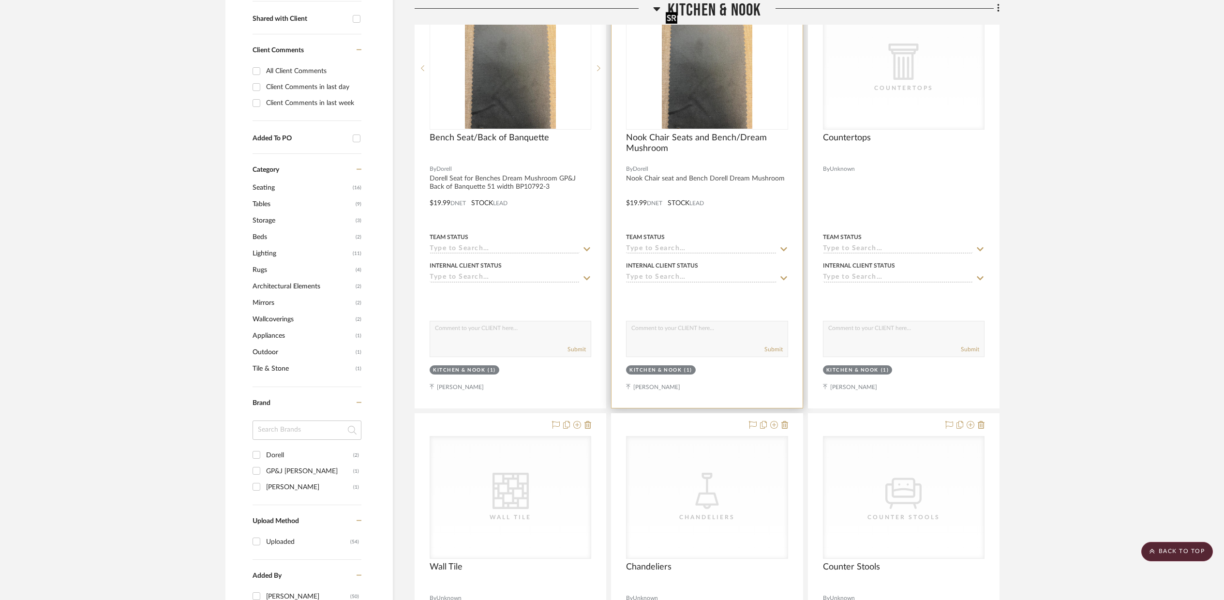
scroll to position [392, 0]
click at [698, 116] on img "0" at bounding box center [707, 69] width 91 height 121
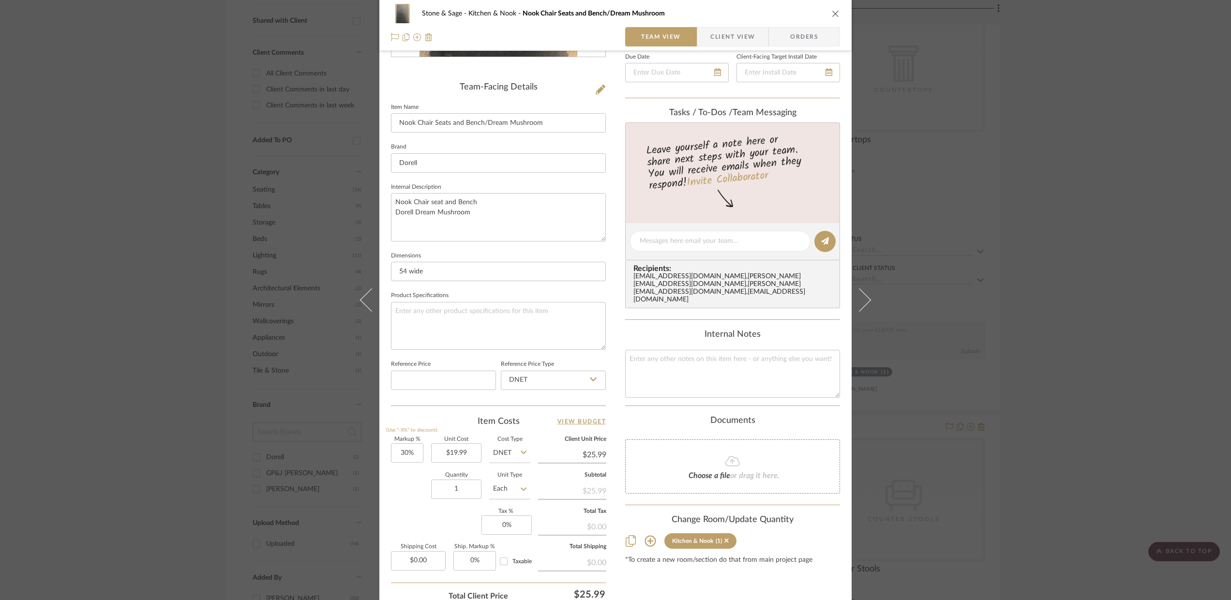
scroll to position [298, 0]
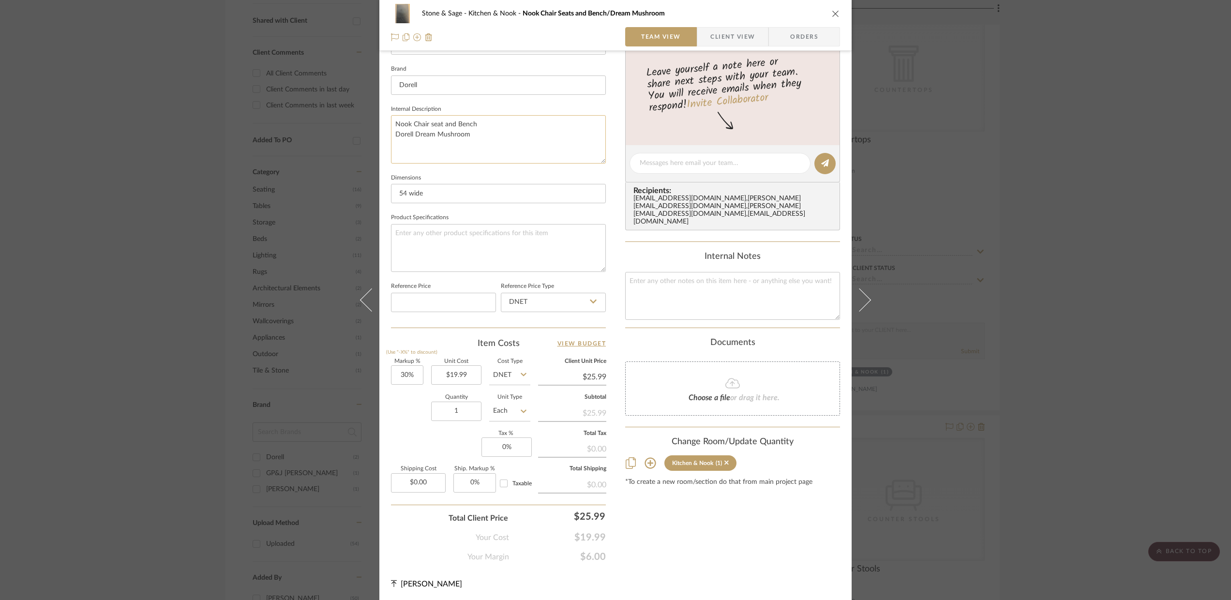
click at [475, 134] on textarea "Nook Chair seat and Bench Dorell Dream Mushroom" at bounding box center [498, 139] width 215 height 48
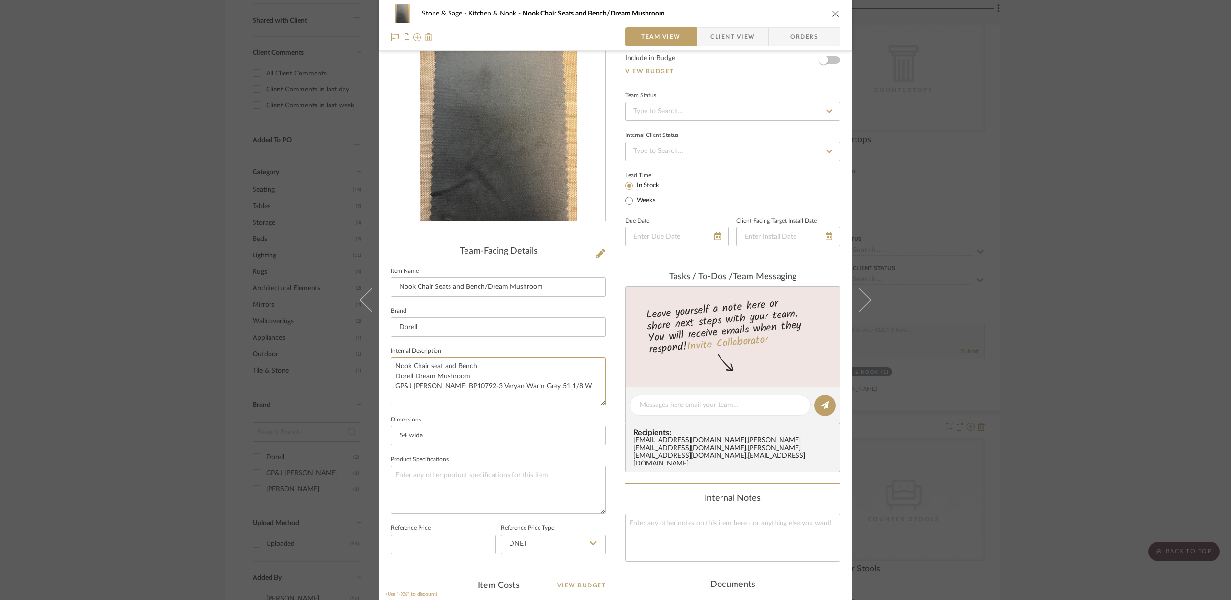
scroll to position [0, 0]
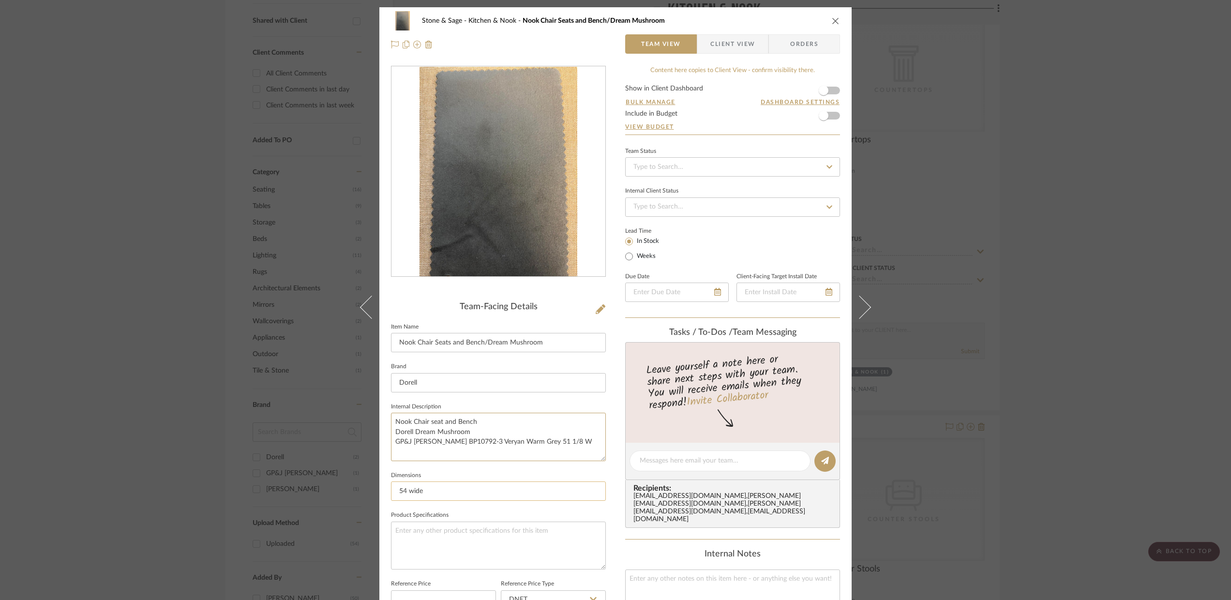
type textarea "Nook Chair seat and Bench Dorell Dream Mushroom GP&J Baker BP10792-3 Veryan War…"
click at [423, 493] on input "54 wide" at bounding box center [498, 490] width 215 height 19
click at [419, 491] on input "54 wide/51 1/8 w" at bounding box center [498, 490] width 215 height 19
click at [469, 492] on input "54 wide seat /51 1/8 w" at bounding box center [498, 490] width 215 height 19
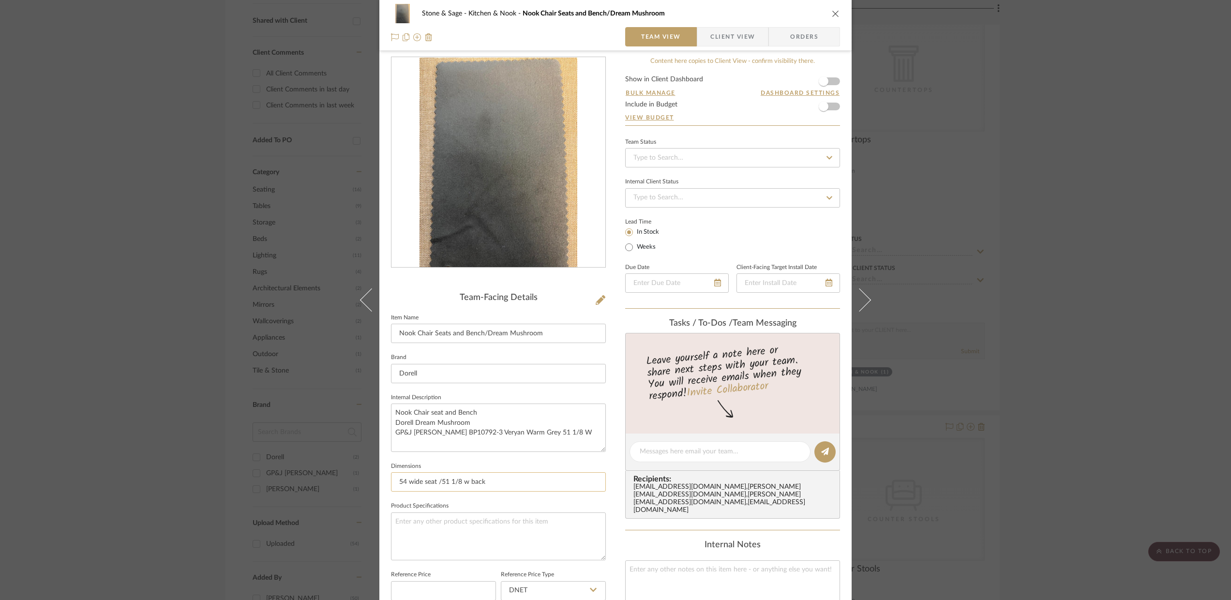
click at [432, 484] on input "54 wide seat /51 1/8 w back" at bounding box center [498, 481] width 215 height 19
click at [433, 483] on input "54 wide seat /51 1/8 w back" at bounding box center [498, 481] width 215 height 19
click at [392, 482] on input "54 wide /51 1/8 w back" at bounding box center [498, 483] width 215 height 19
drag, startPoint x: 488, startPoint y: 482, endPoint x: 471, endPoint y: 483, distance: 17.0
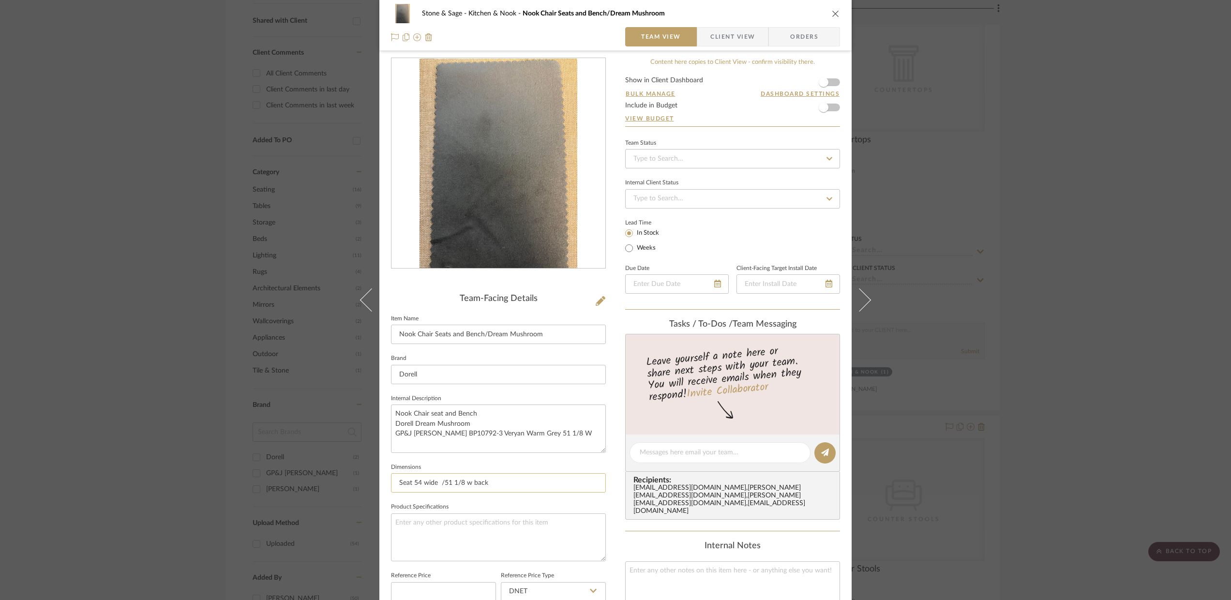
click at [471, 483] on input "Seat 54 wide /51 1/8 w back" at bounding box center [498, 482] width 215 height 19
click at [440, 483] on input "Seat 54 wide /51 1/8 w" at bounding box center [498, 482] width 215 height 19
type input "Seat 54 wide / Back 51 1/8 w"
click at [427, 377] on input "Dorell" at bounding box center [498, 374] width 215 height 19
type input "Dorell/"
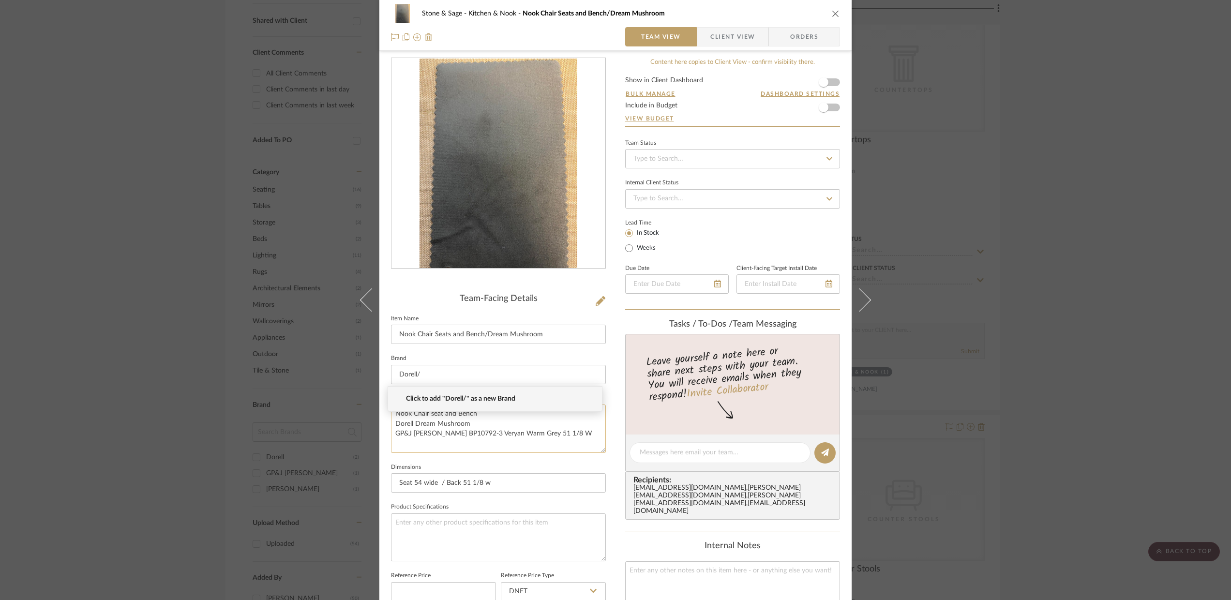
click at [424, 436] on textarea "Nook Chair seat and Bench Dorell Dream Mushroom GP&J Baker BP10792-3 Veryan War…" at bounding box center [498, 428] width 215 height 48
drag, startPoint x: 400, startPoint y: 370, endPoint x: 404, endPoint y: 377, distance: 8.1
click at [400, 370] on input at bounding box center [498, 374] width 215 height 19
click at [417, 401] on span "GP&J [PERSON_NAME]" at bounding box center [499, 399] width 186 height 8
type input "GP&J [PERSON_NAME]"
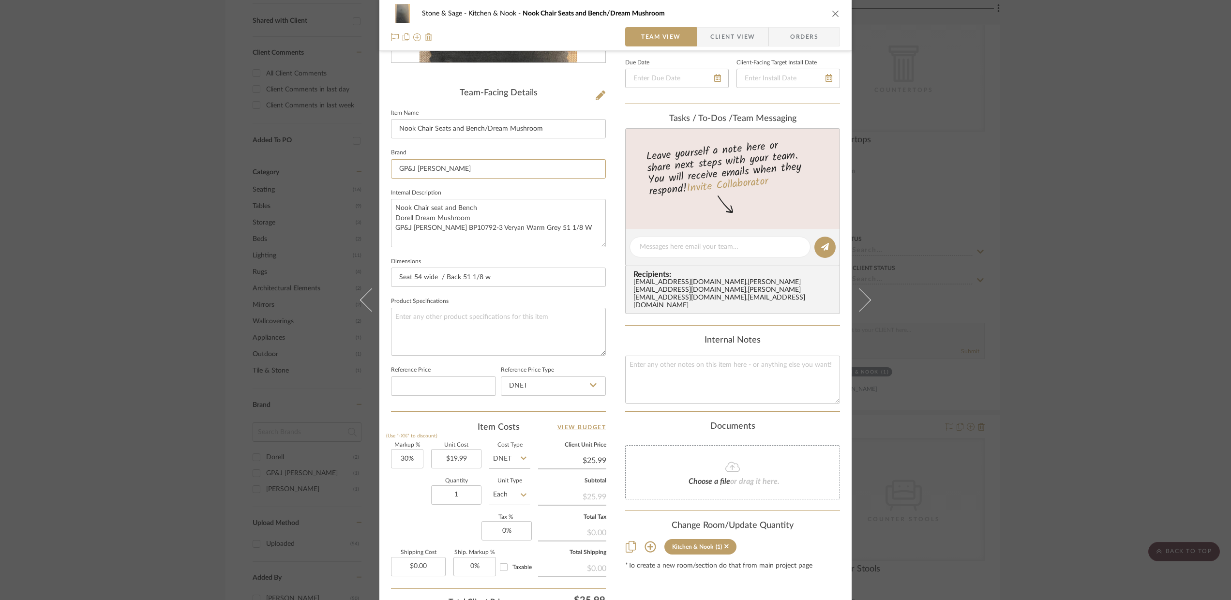
scroll to position [298, 0]
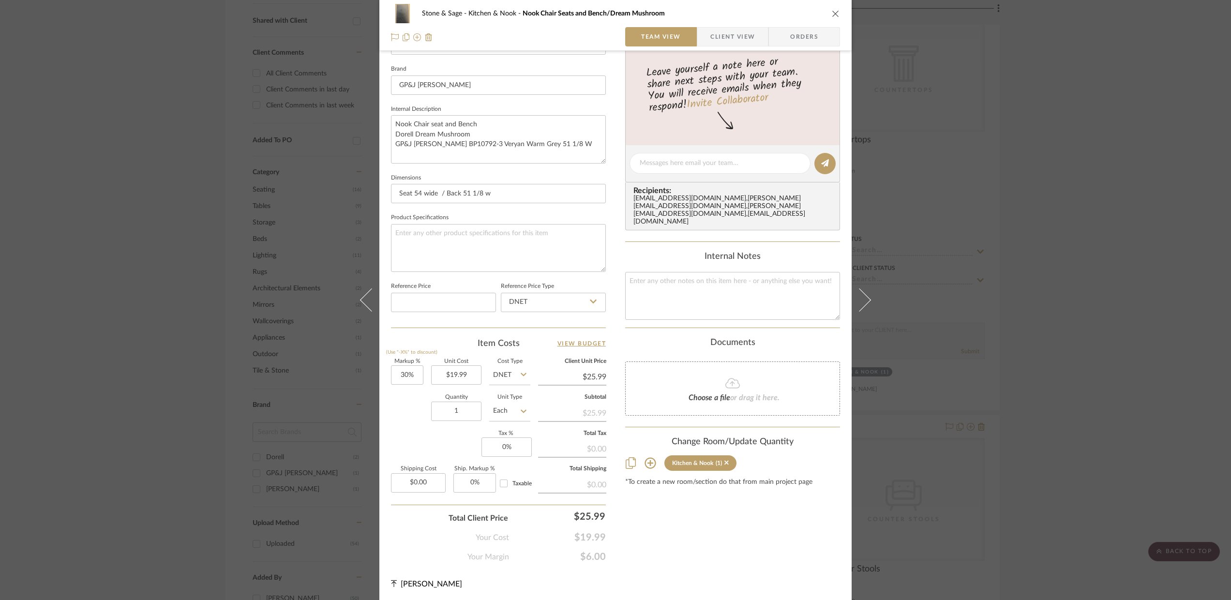
click at [834, 12] on icon "close" at bounding box center [836, 14] width 8 height 8
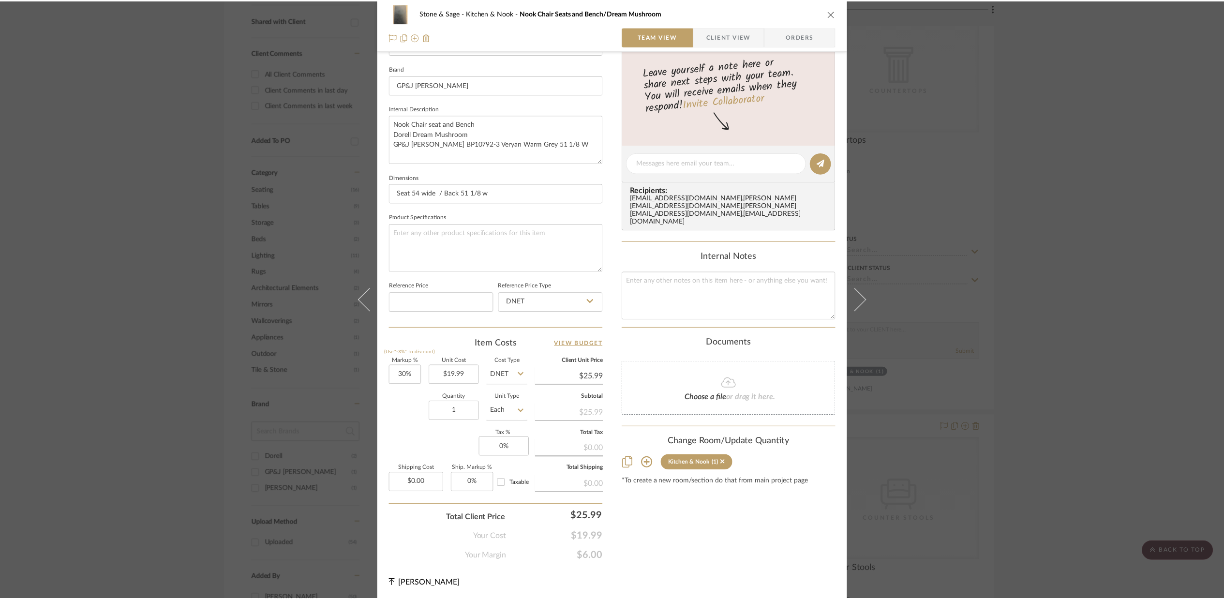
scroll to position [391, 0]
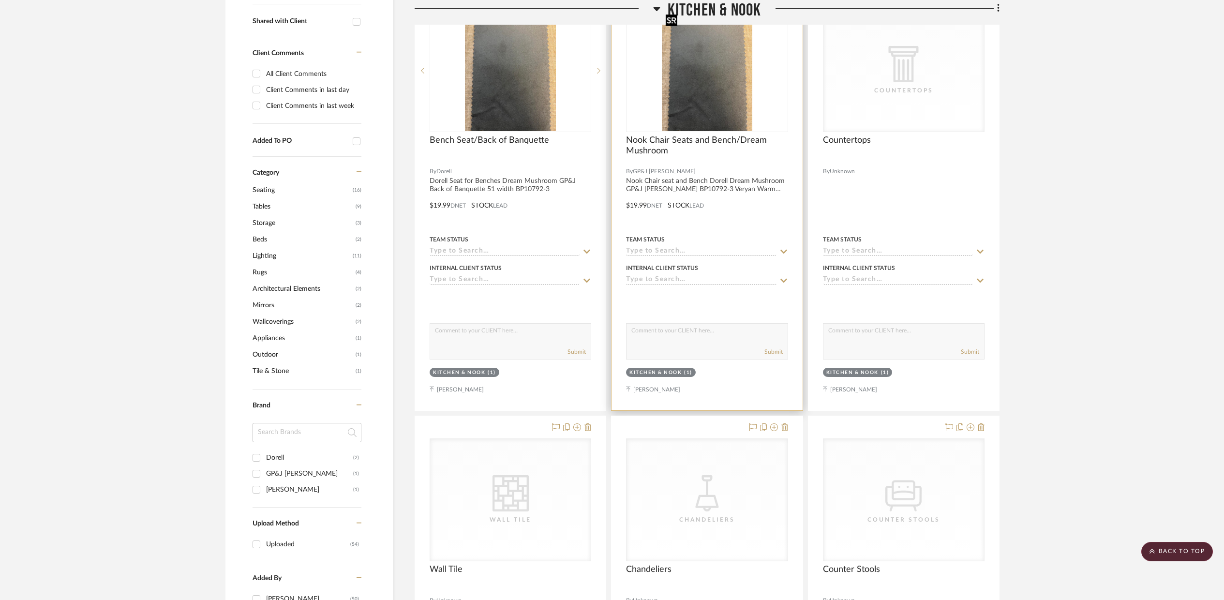
click at [713, 76] on img "0" at bounding box center [707, 70] width 91 height 121
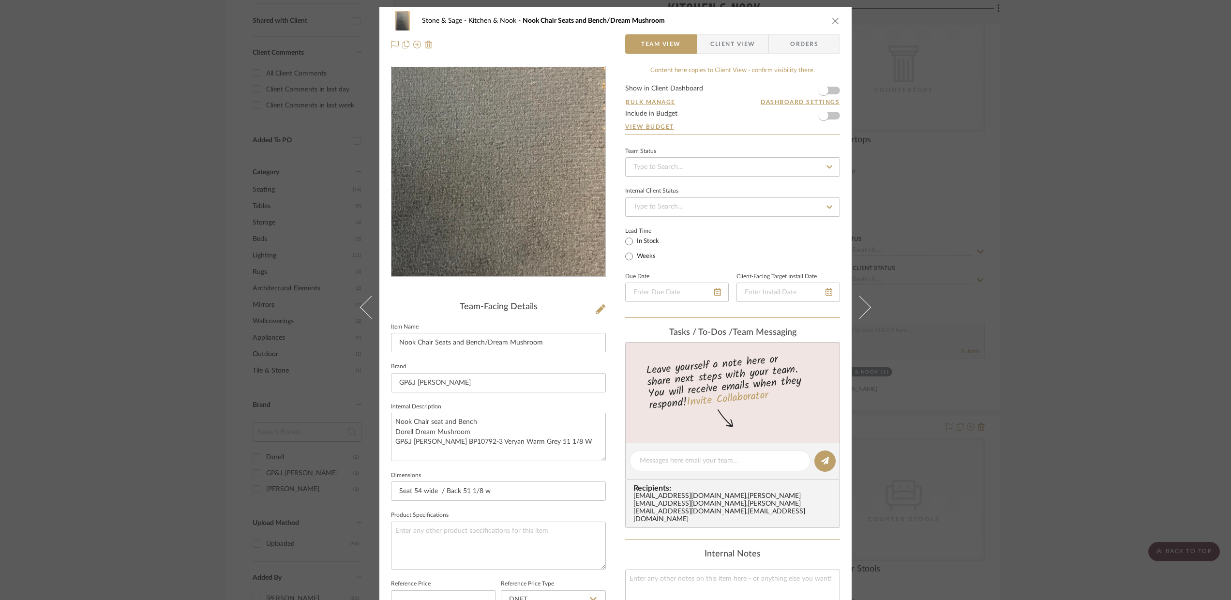
click at [525, 174] on img "0" at bounding box center [498, 172] width 158 height 210
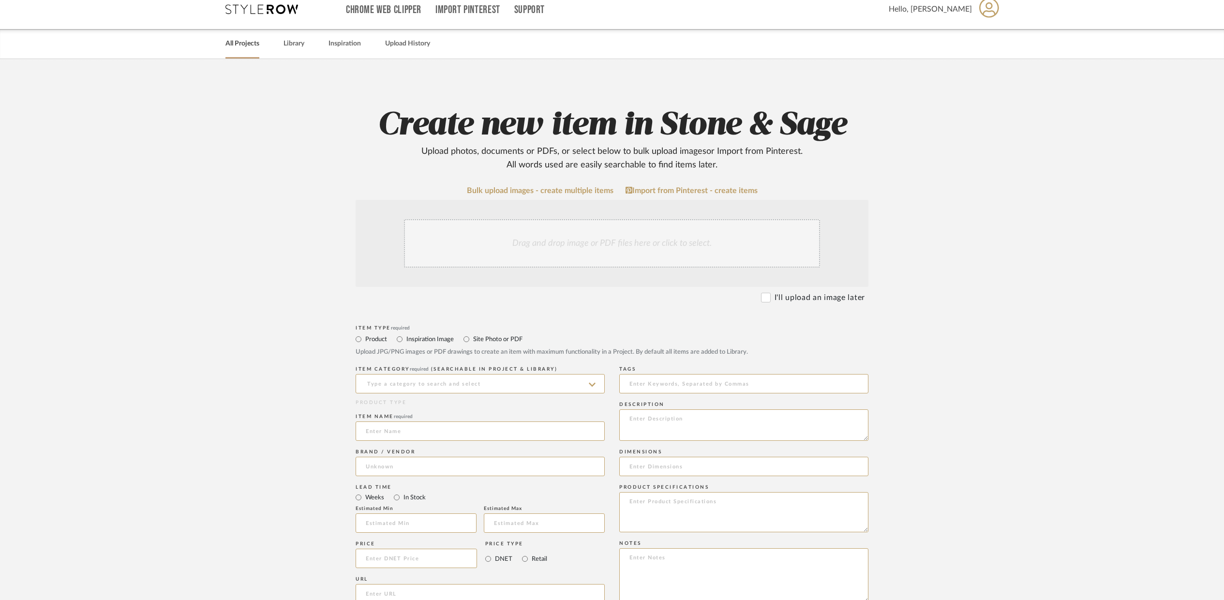
scroll to position [9, 0]
click at [253, 46] on link "All Projects" at bounding box center [242, 45] width 34 height 13
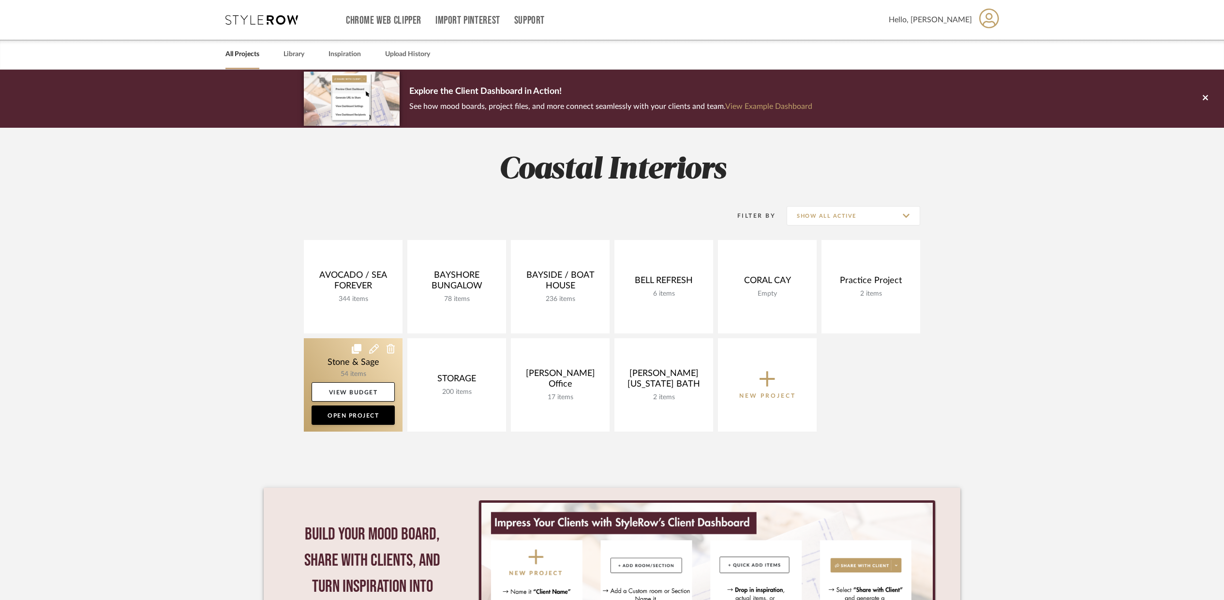
click at [362, 366] on link at bounding box center [353, 384] width 99 height 93
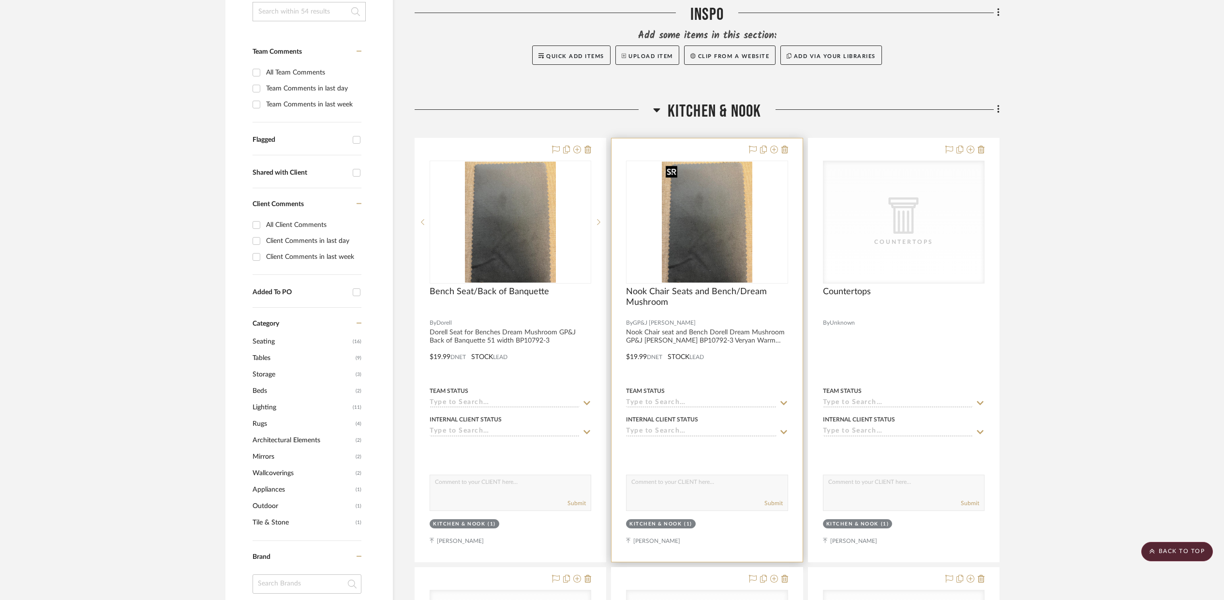
scroll to position [242, 0]
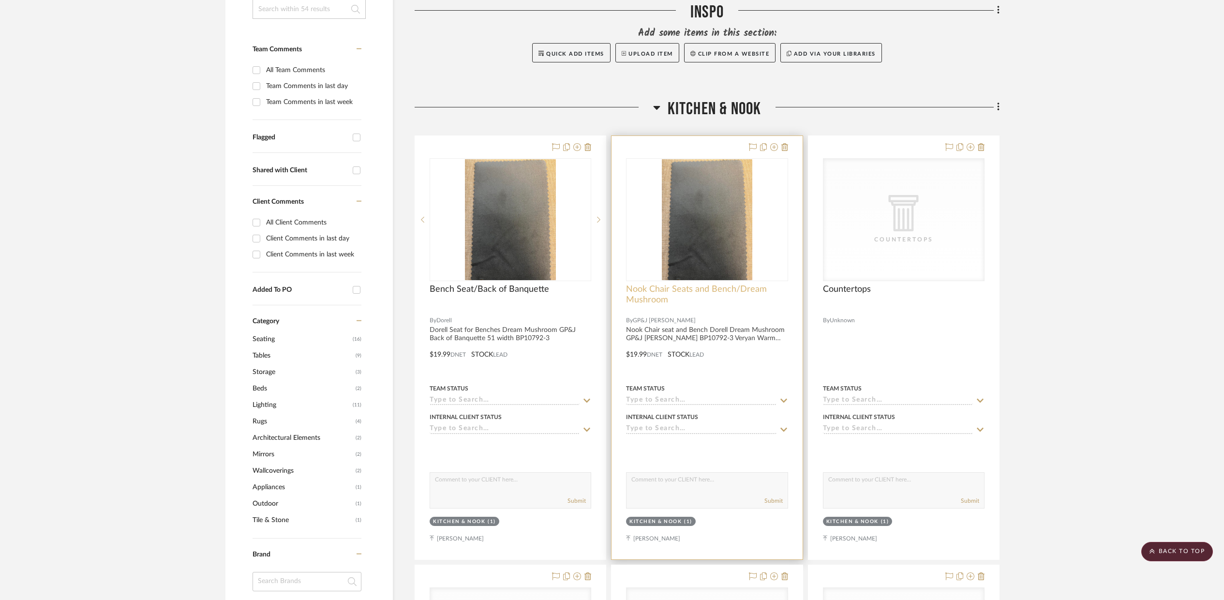
click at [767, 292] on span "Nook Chair Seats and Bench/Dream Mushroom" at bounding box center [707, 294] width 162 height 21
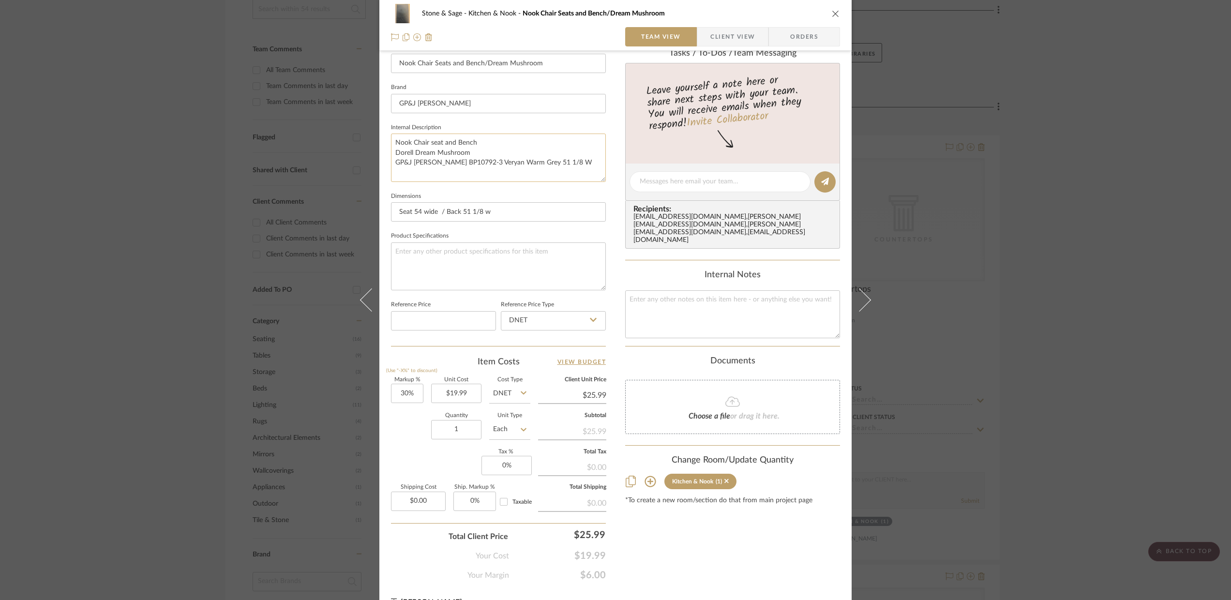
scroll to position [298, 0]
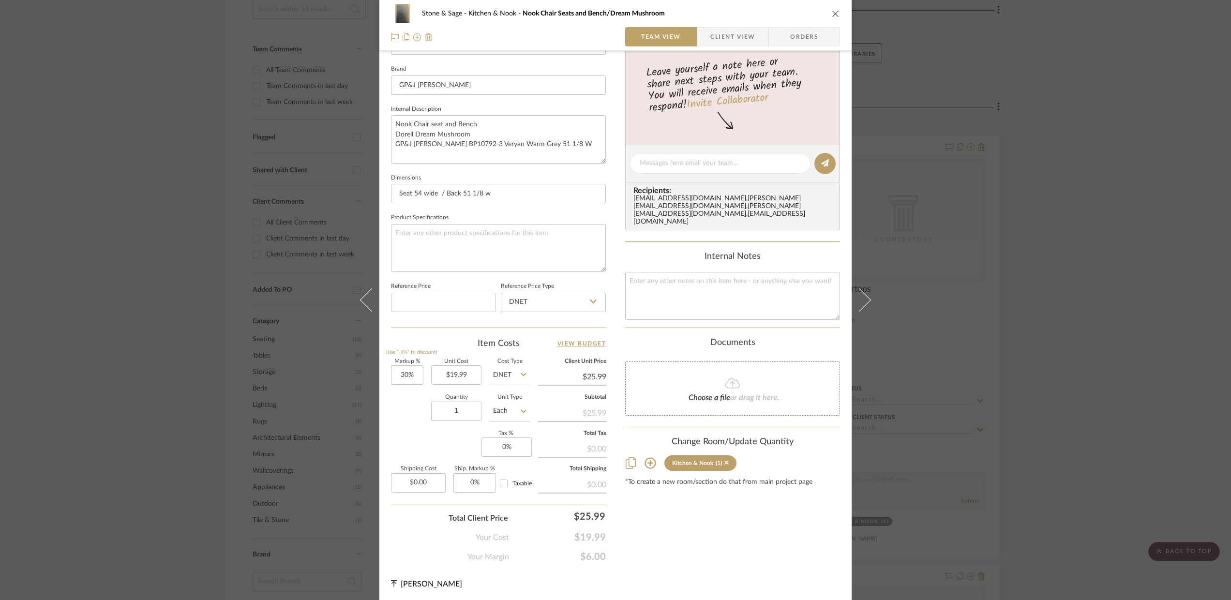
click at [661, 368] on div "Choose a file or drag it here." at bounding box center [732, 388] width 215 height 54
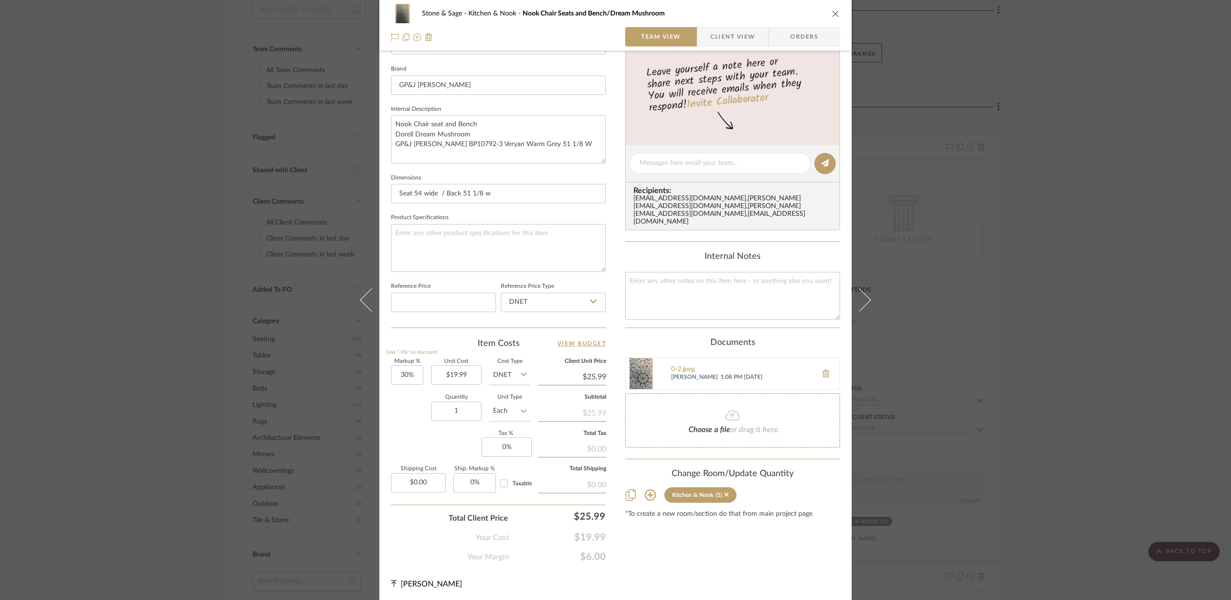
click at [832, 11] on icon "close" at bounding box center [836, 14] width 8 height 8
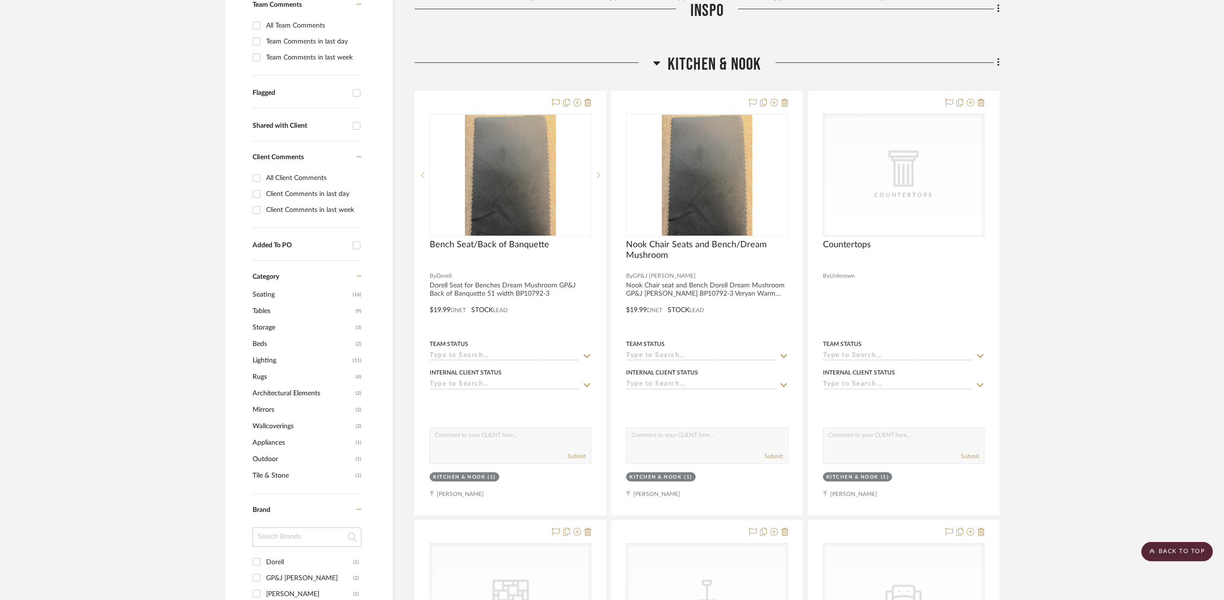
scroll to position [287, 0]
click at [784, 99] on fa-icon at bounding box center [784, 103] width 7 height 8
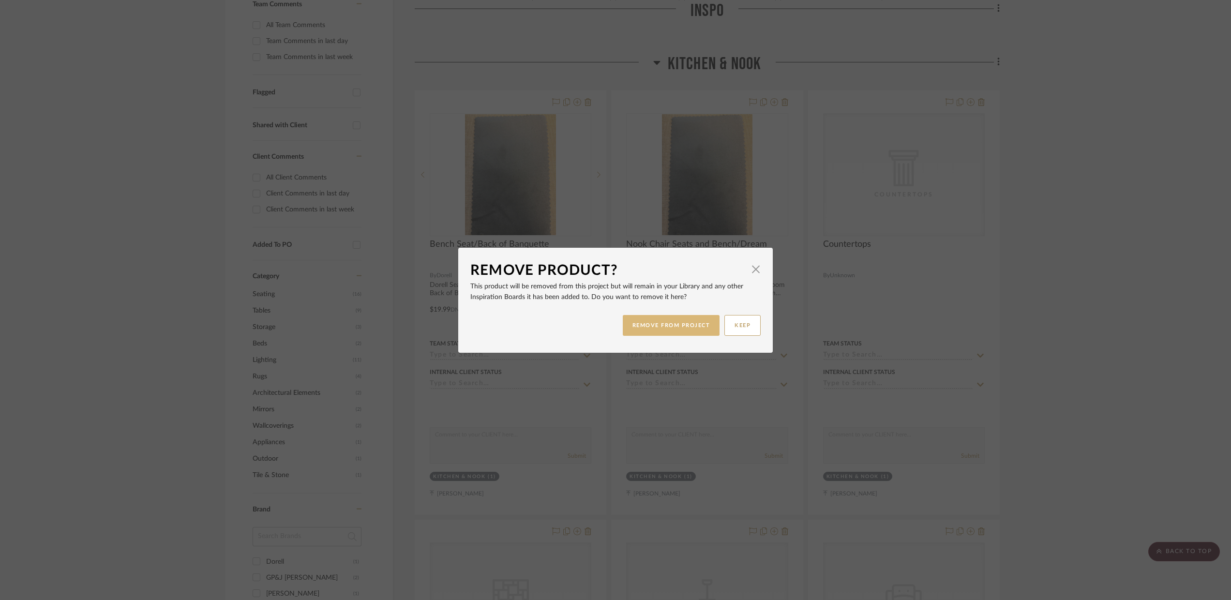
click at [682, 324] on button "REMOVE FROM PROJECT" at bounding box center [671, 325] width 97 height 21
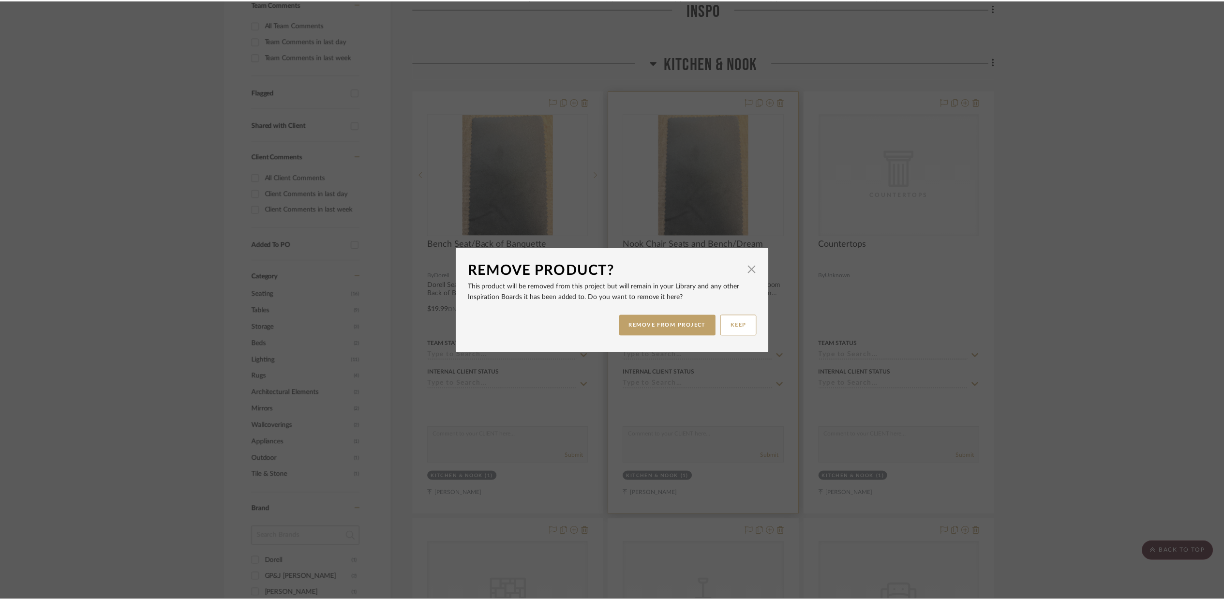
scroll to position [287, 0]
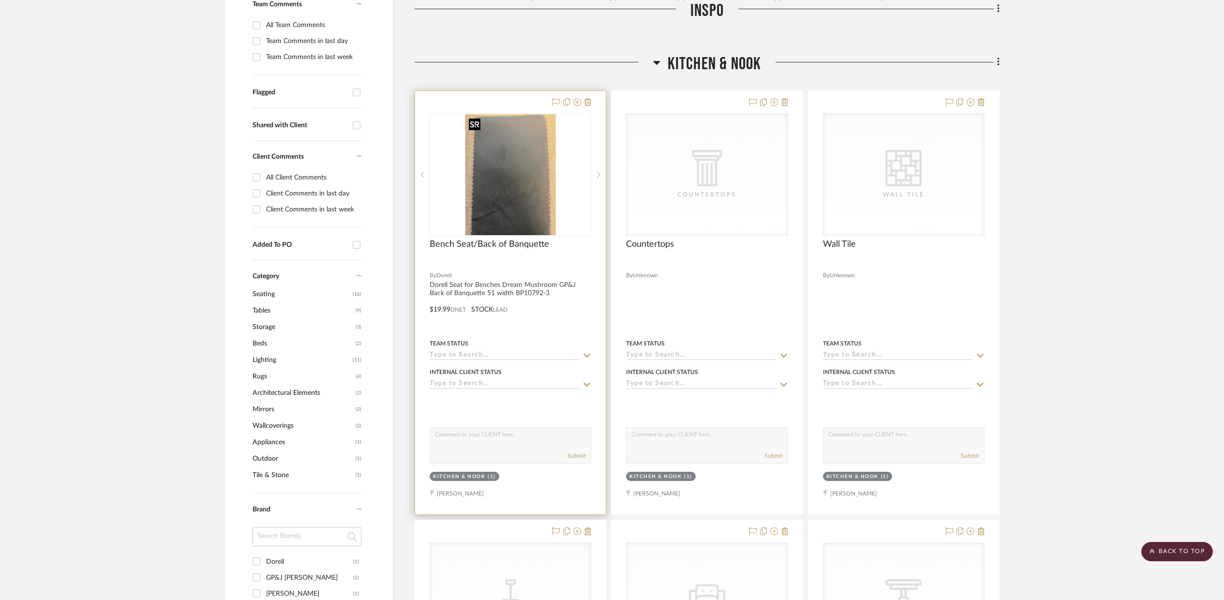
click at [498, 192] on img "0" at bounding box center [510, 174] width 91 height 121
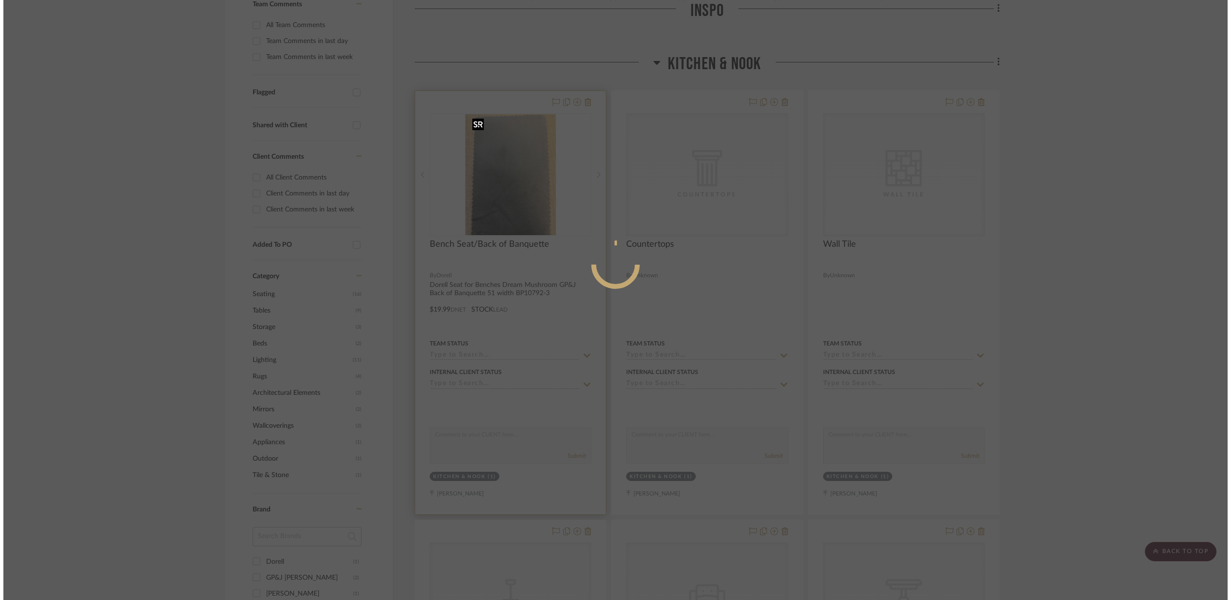
scroll to position [0, 0]
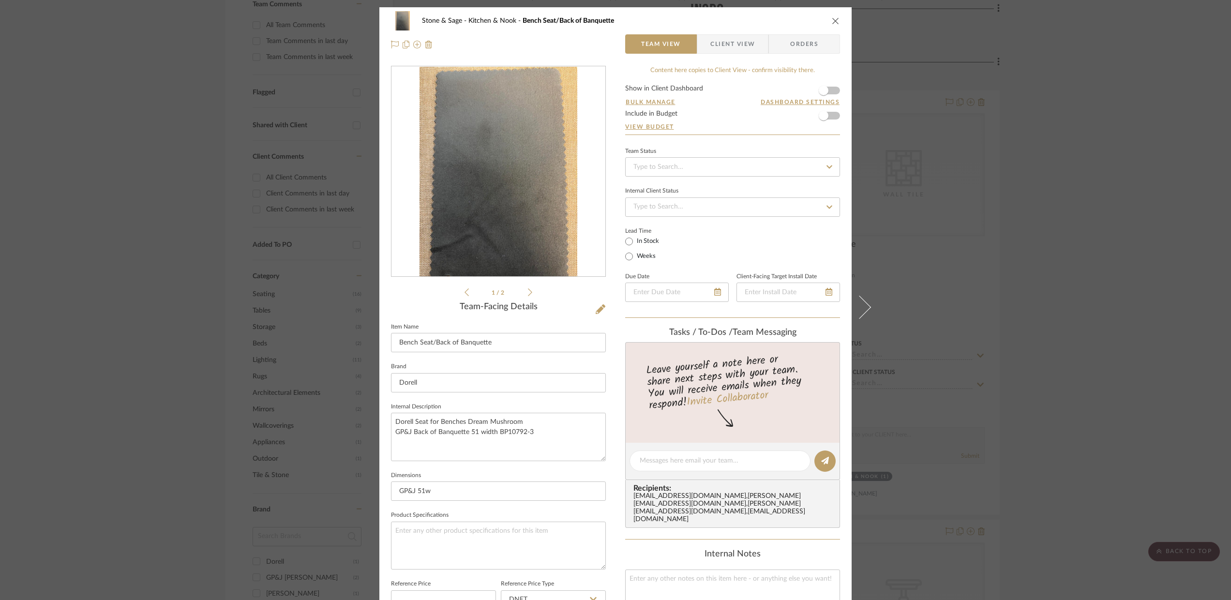
click at [529, 290] on div "1 / 2" at bounding box center [498, 182] width 215 height 232
click at [528, 292] on icon at bounding box center [530, 292] width 4 height 9
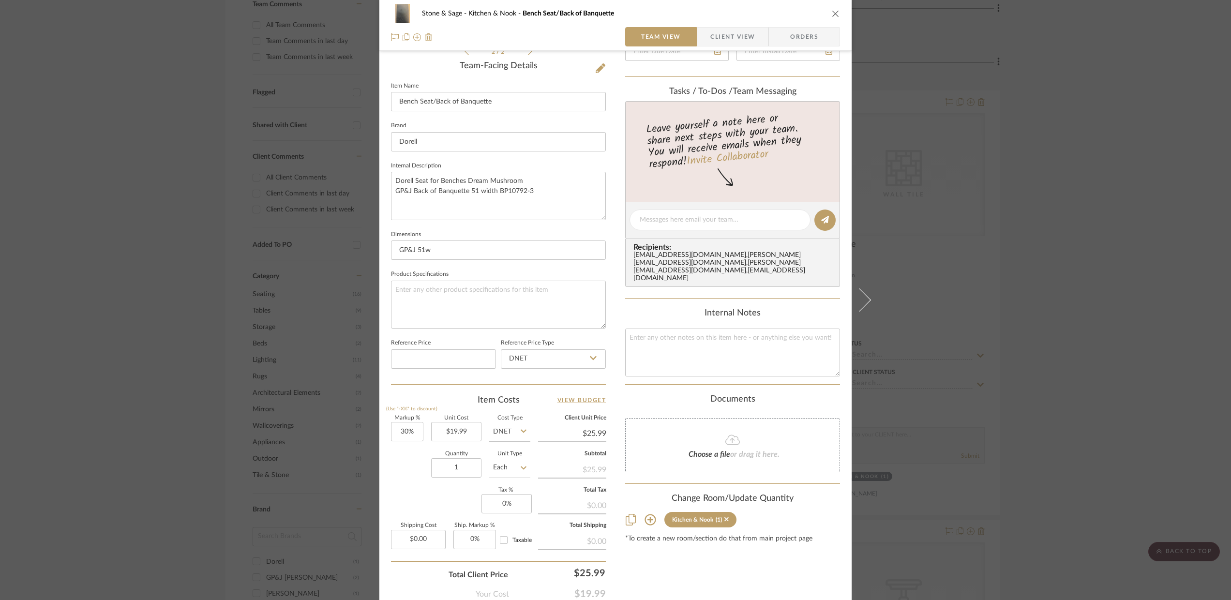
scroll to position [207, 0]
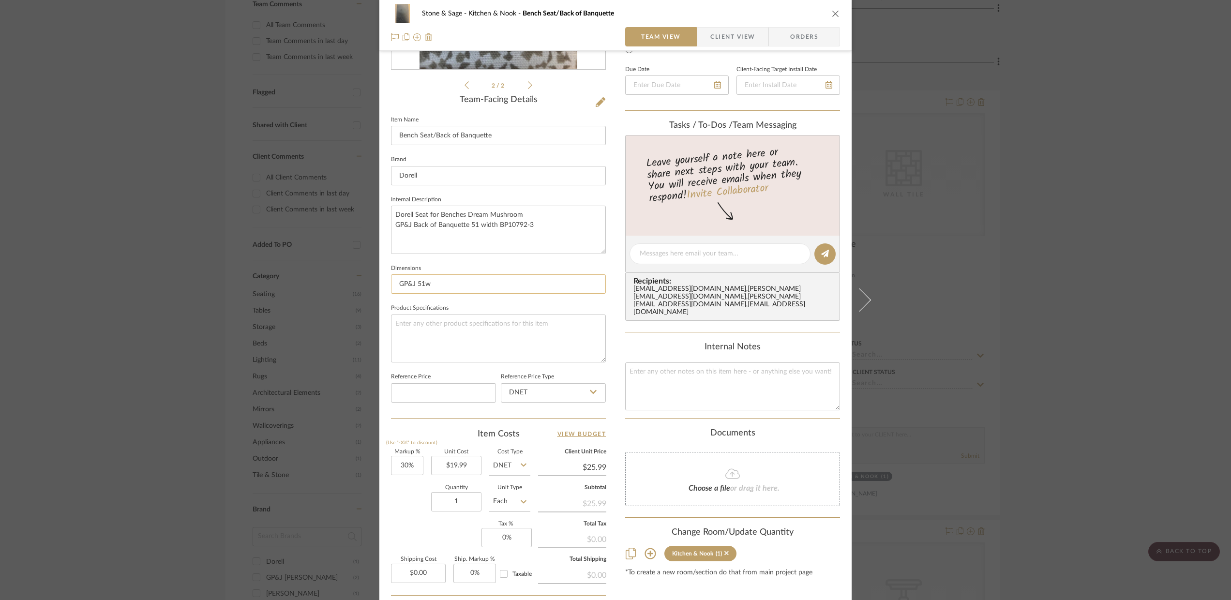
click at [441, 283] on input "GP&J 51w" at bounding box center [498, 283] width 215 height 19
type input "GP&J 51 1/8 W Dorell"
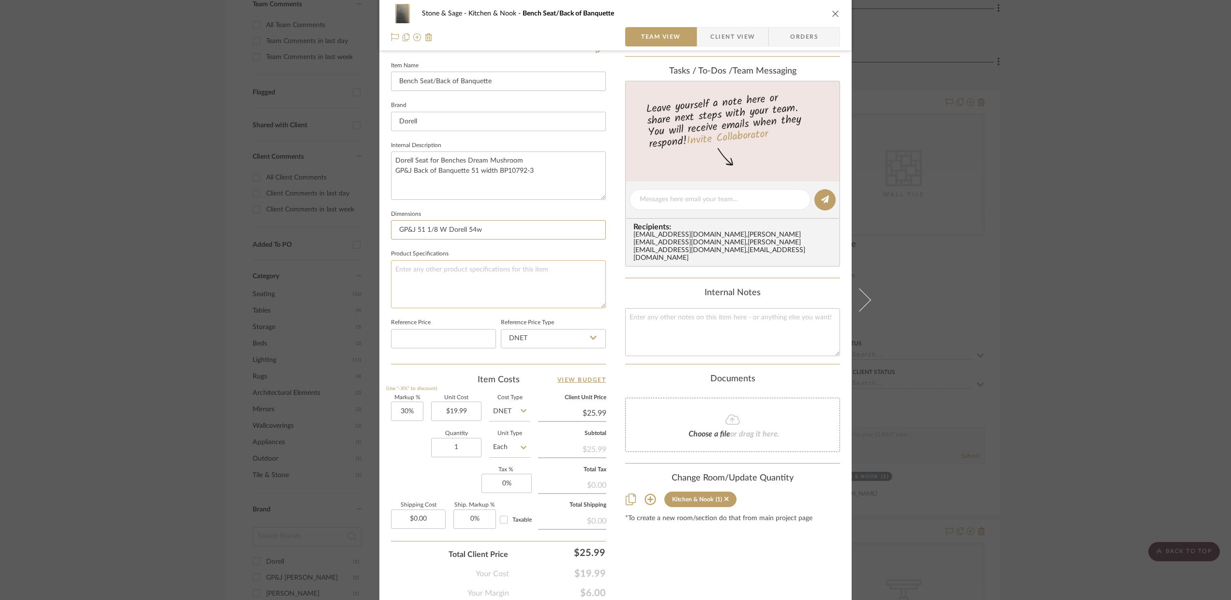
scroll to position [298, 0]
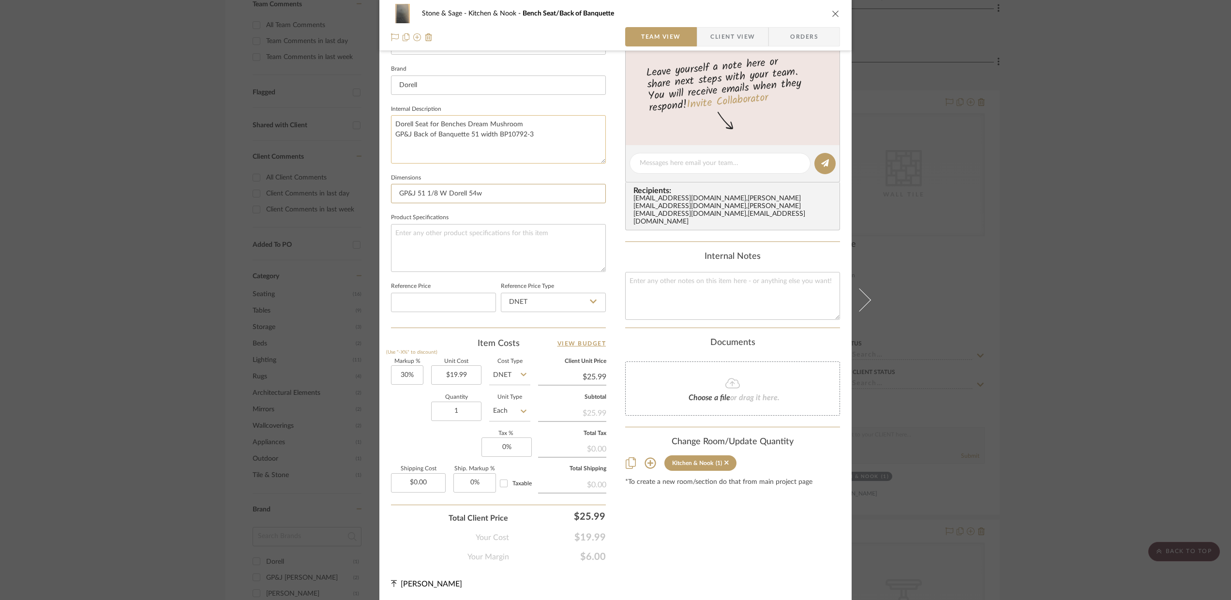
type input "GP&J 51 1/8 W Dorell 54w"
click at [545, 132] on textarea "Dorell Seat for Benches Dream Mushroom GP&J Back of Banquette 51 width BP10792-3" at bounding box center [498, 139] width 215 height 48
click at [526, 124] on textarea "Dorell Seat for Benches Dream Mushroom GP&J Back of Banquette 51 width BP10792-…" at bounding box center [498, 139] width 215 height 48
click at [561, 133] on textarea "Dorell Seat for Benches Dream Mushroom 19.99 yd GP&J Back of Banquette 51 width…" at bounding box center [498, 139] width 215 height 48
type textarea "Dorell Seat for Benches Dream Mushroom 19.99 yd GP&J Back of Banquette 51 width…"
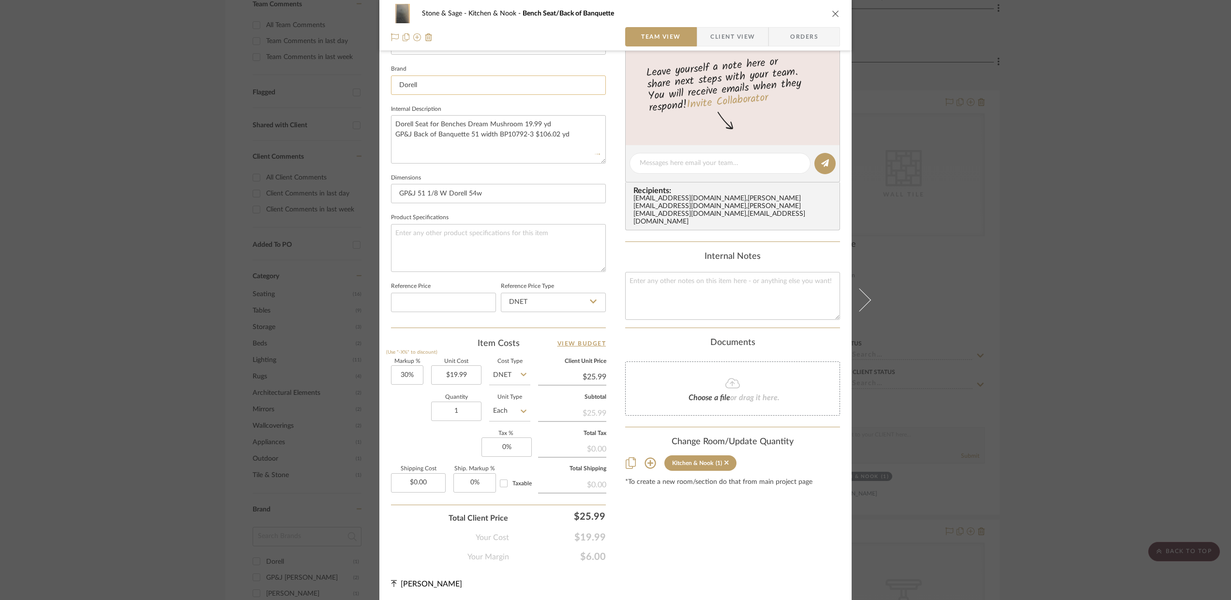
click at [423, 87] on input "Dorell" at bounding box center [498, 84] width 215 height 19
click at [410, 110] on span "Dorell" at bounding box center [499, 109] width 186 height 8
type input "Dorell"
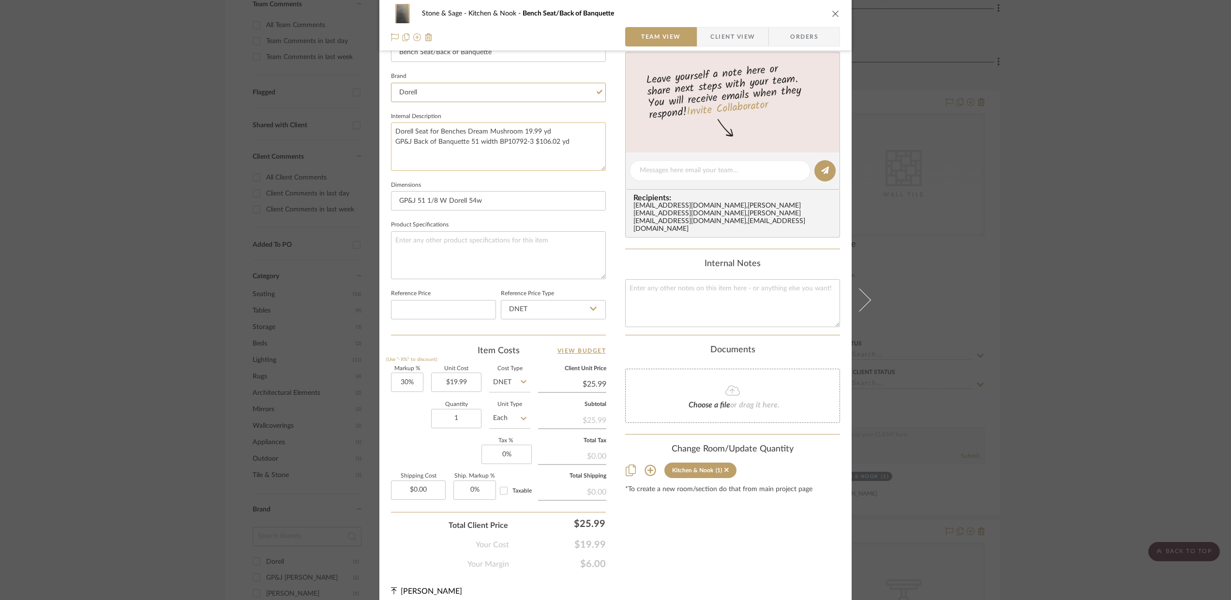
scroll to position [286, 0]
click at [832, 13] on icon "close" at bounding box center [836, 14] width 8 height 8
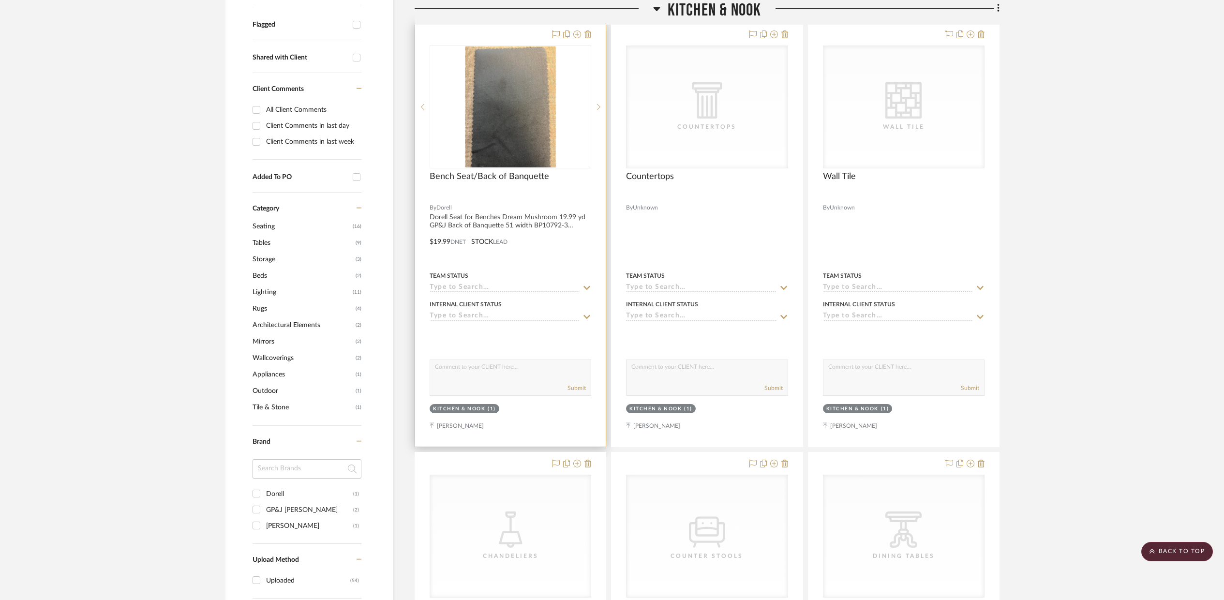
scroll to position [354, 0]
click at [597, 105] on icon at bounding box center [598, 107] width 3 height 7
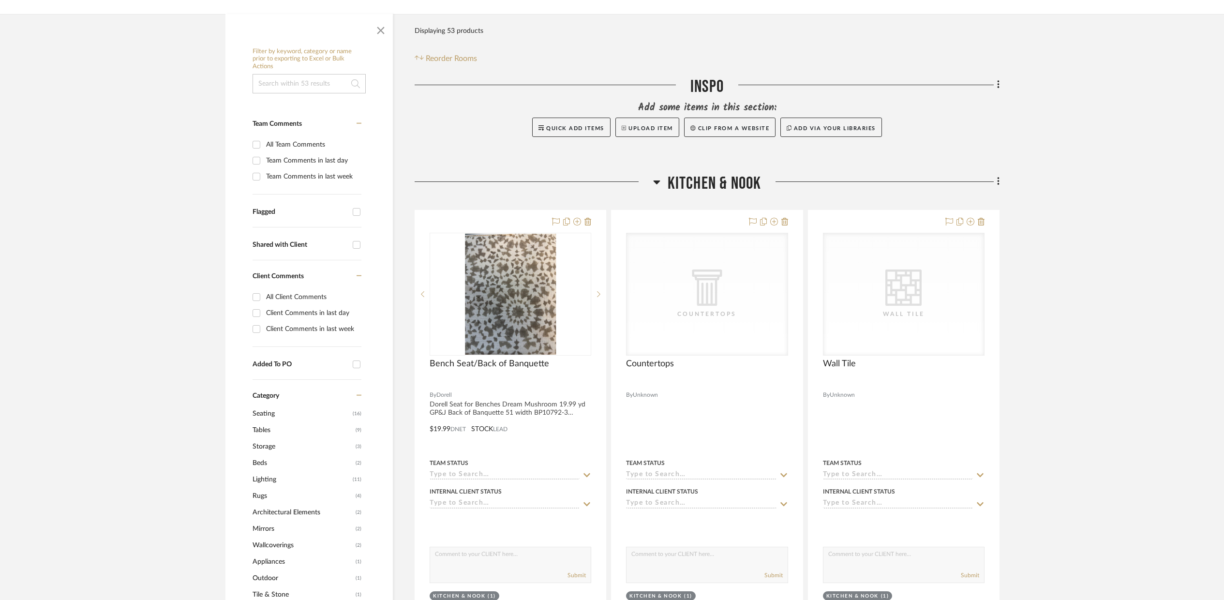
scroll to position [205, 0]
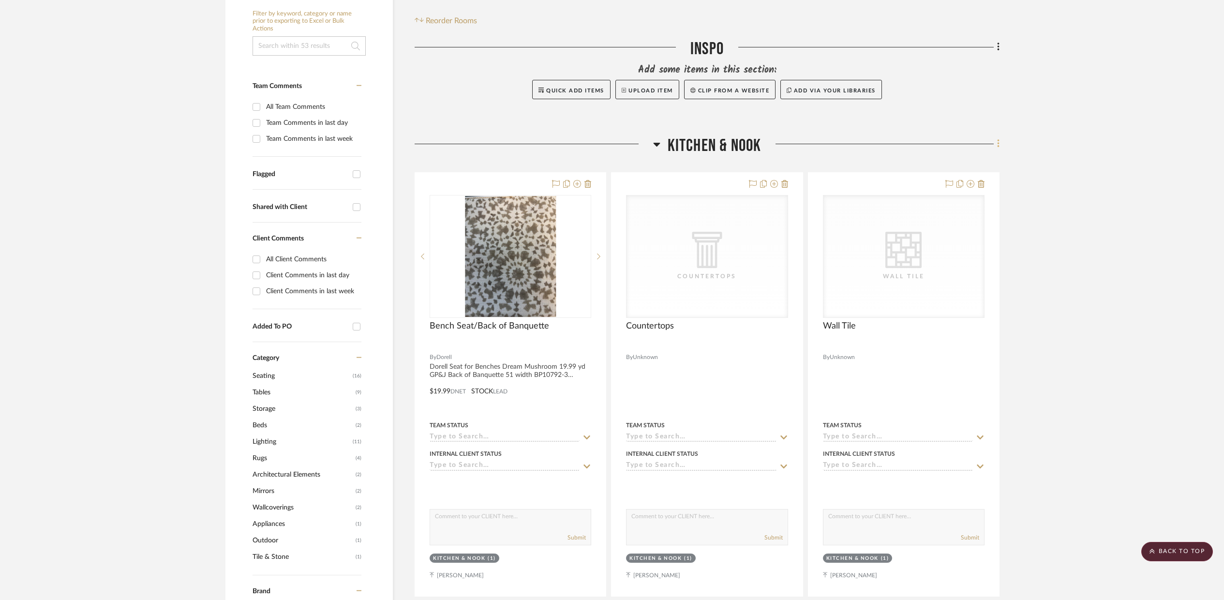
click at [997, 143] on icon at bounding box center [998, 143] width 3 height 11
click at [928, 166] on span "Add New Item" at bounding box center [948, 165] width 43 height 8
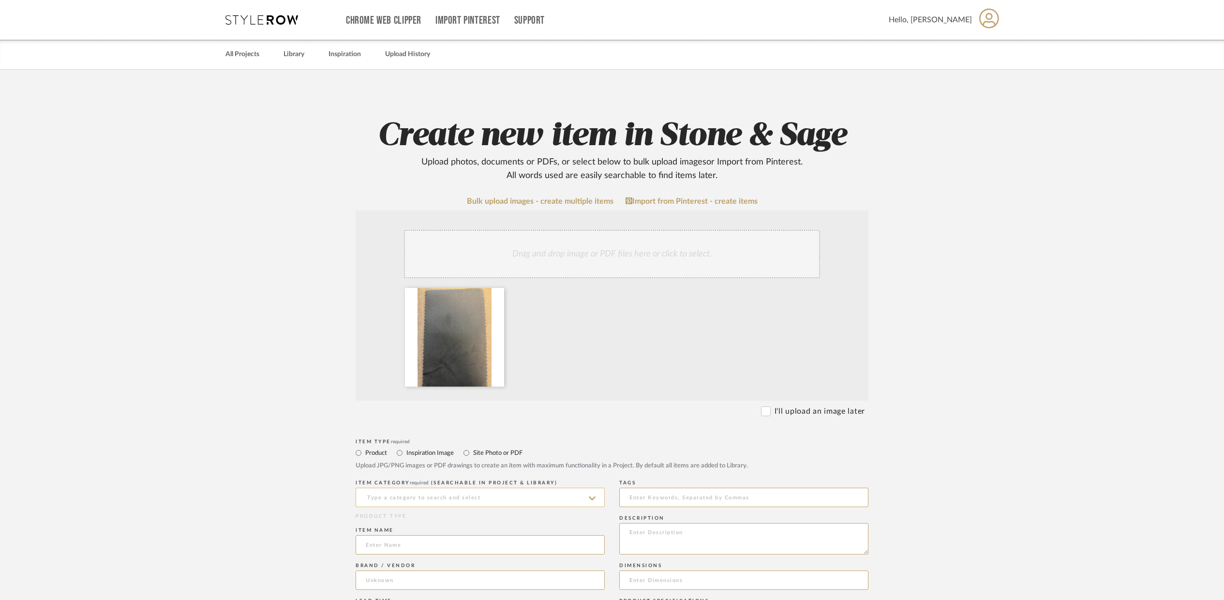
click at [378, 499] on input at bounding box center [480, 497] width 249 height 19
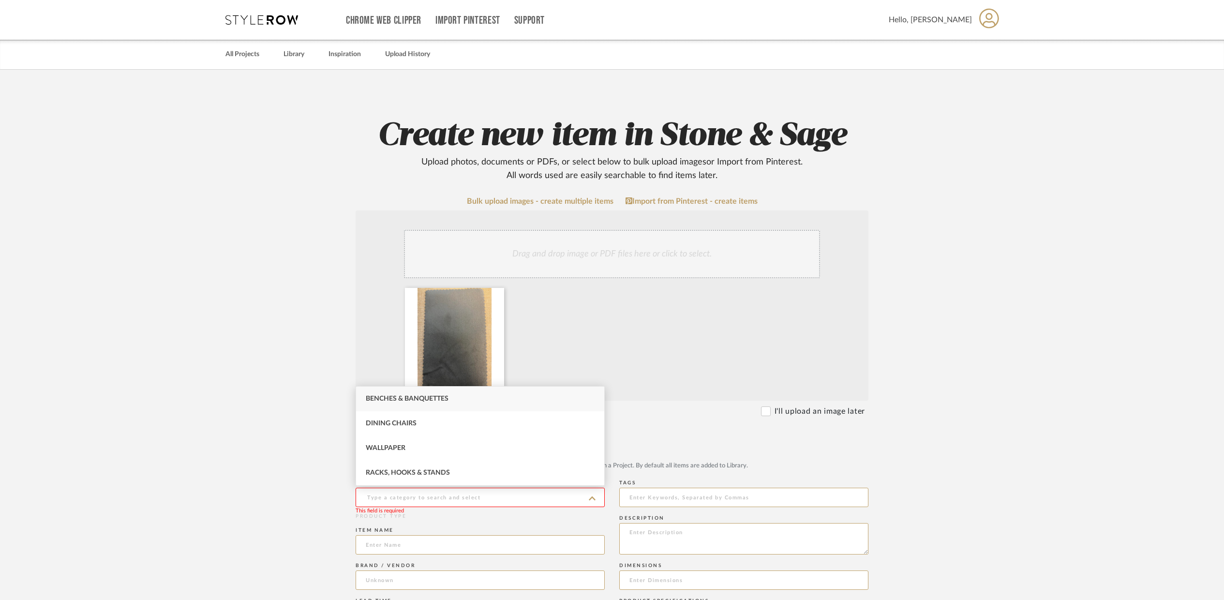
click at [387, 423] on span "Dining Chairs" at bounding box center [391, 423] width 51 height 7
type input "Dining Chairs"
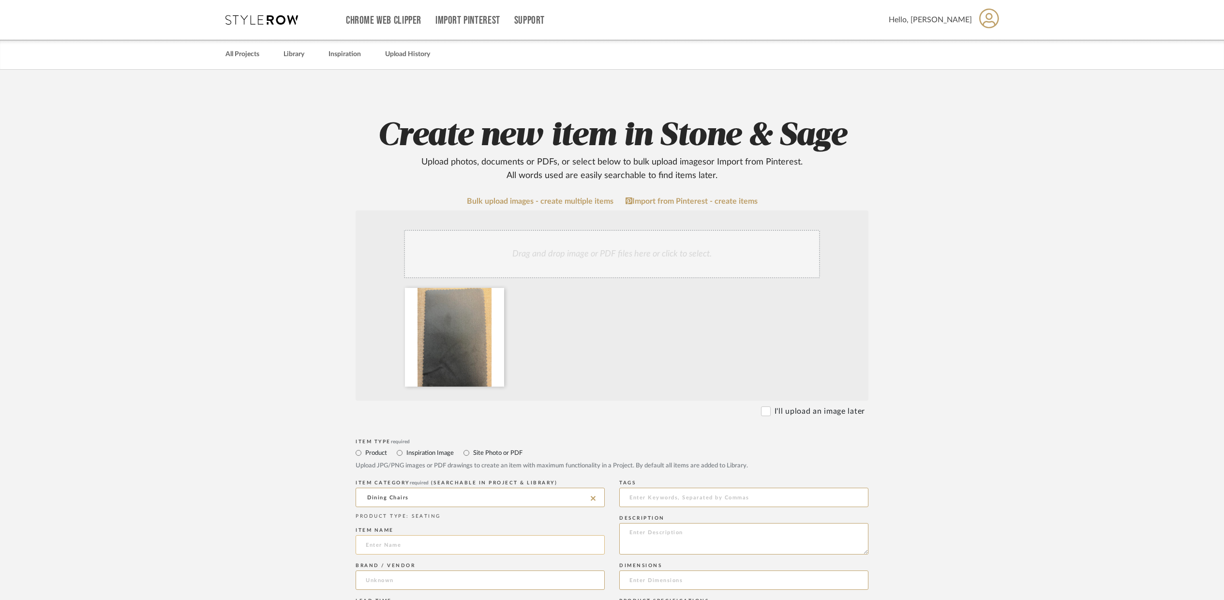
click at [385, 546] on input at bounding box center [480, 544] width 249 height 19
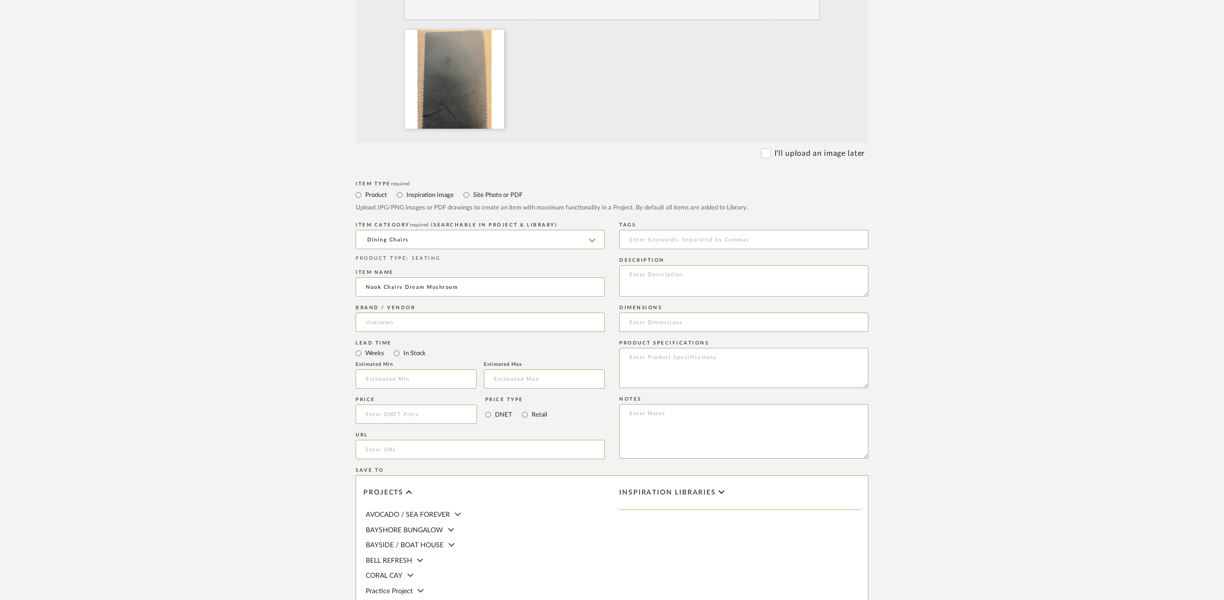
scroll to position [260, 0]
type input "Nook Chairs Dream Mushroom"
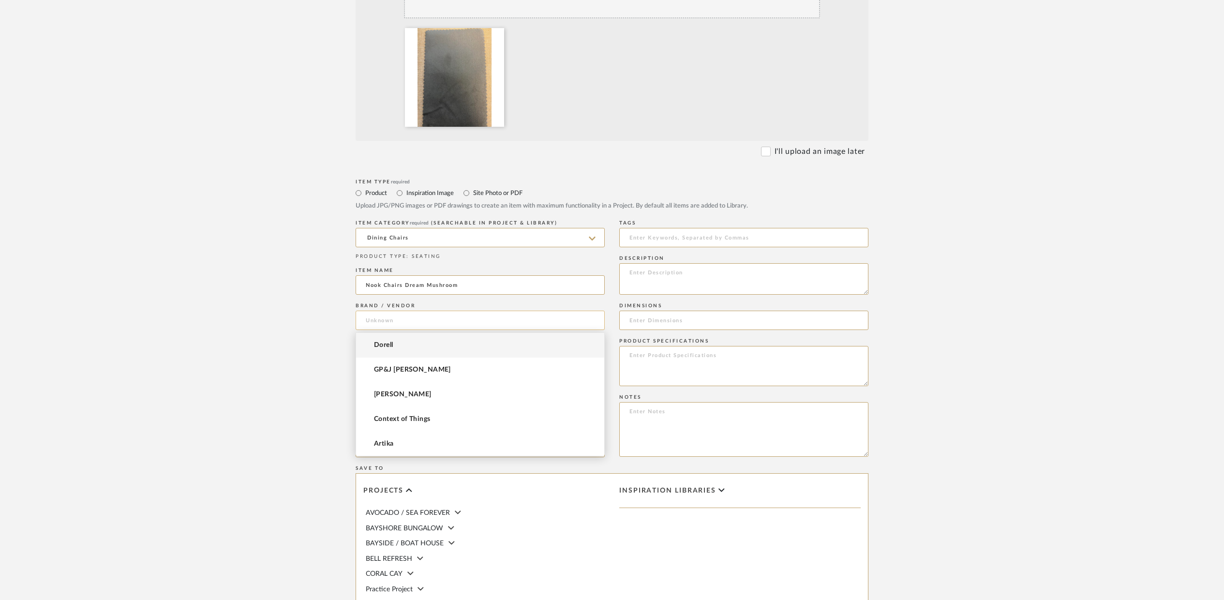
click at [383, 321] on input at bounding box center [480, 320] width 249 height 19
click at [384, 350] on mat-option "Dorell" at bounding box center [480, 345] width 248 height 25
type input "Dorell"
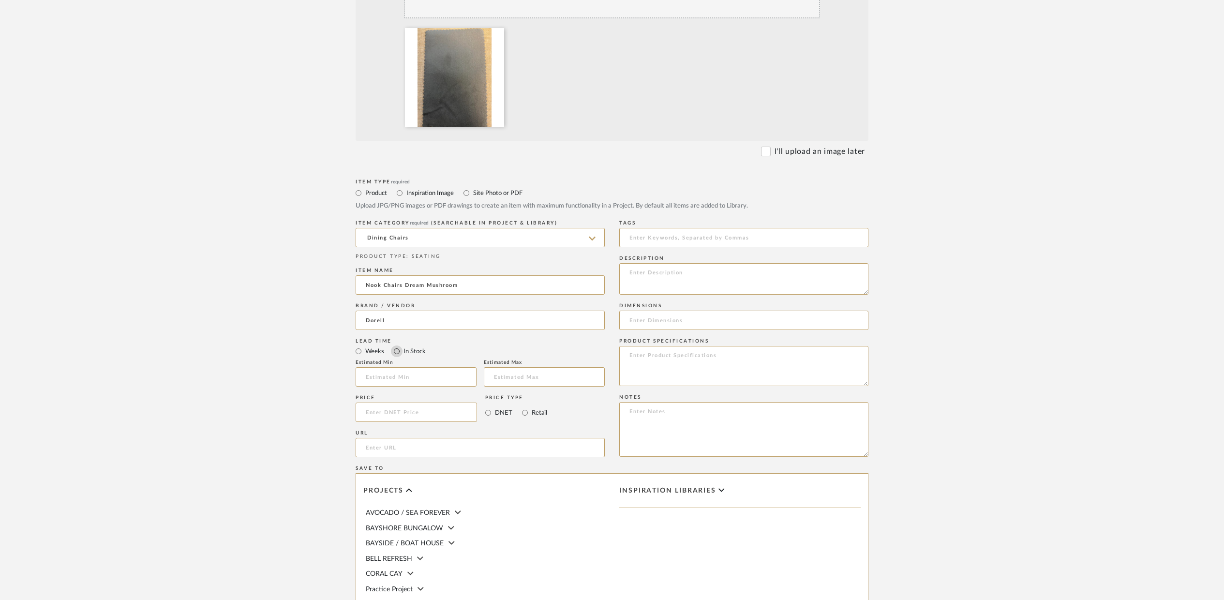
click at [396, 353] on input "In Stock" at bounding box center [397, 351] width 12 height 12
radio input "true"
click at [383, 419] on input at bounding box center [416, 411] width 121 height 19
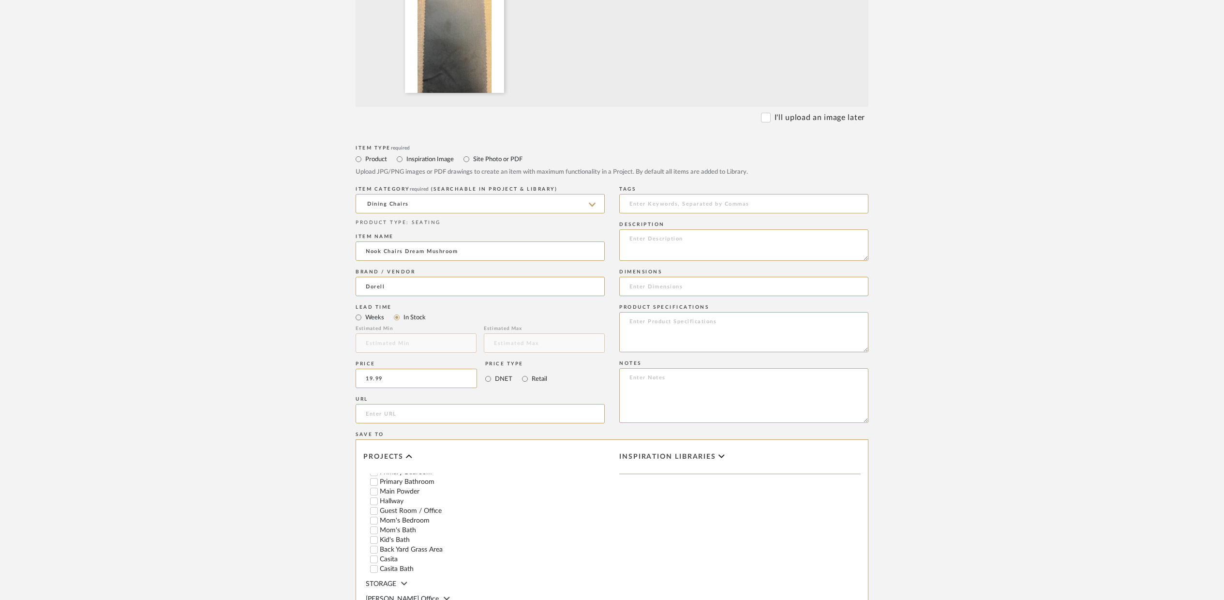
scroll to position [253, 0]
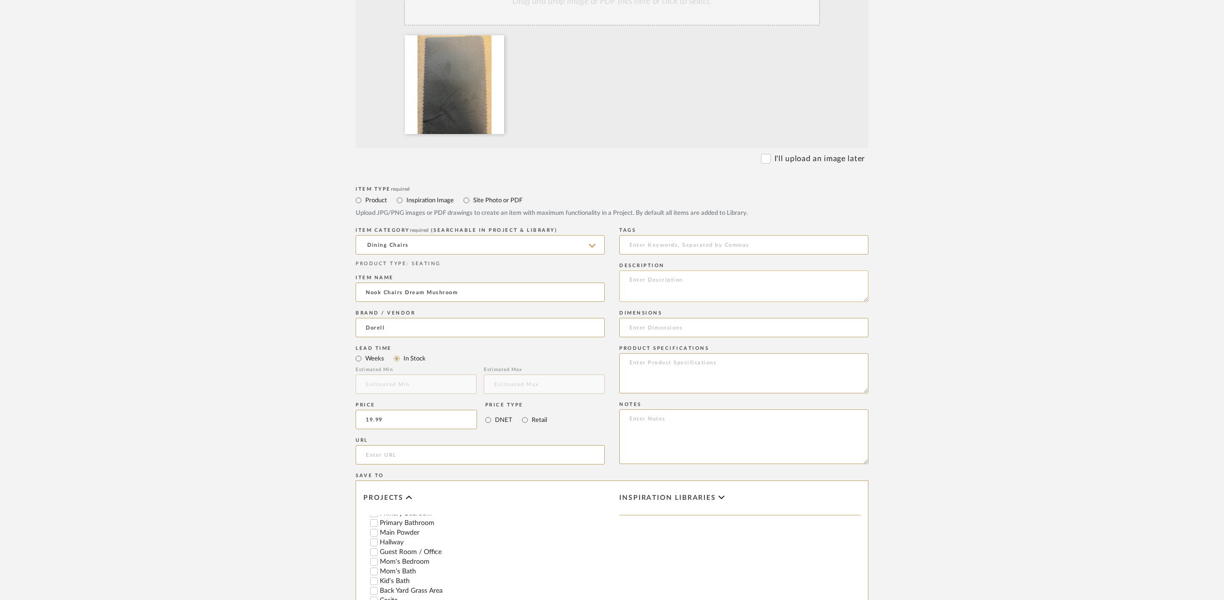
type input "$19.99"
click at [639, 284] on textarea at bounding box center [743, 285] width 249 height 31
type textarea "Dorell Nook Chairs Seats"
click at [641, 329] on input at bounding box center [743, 327] width 249 height 19
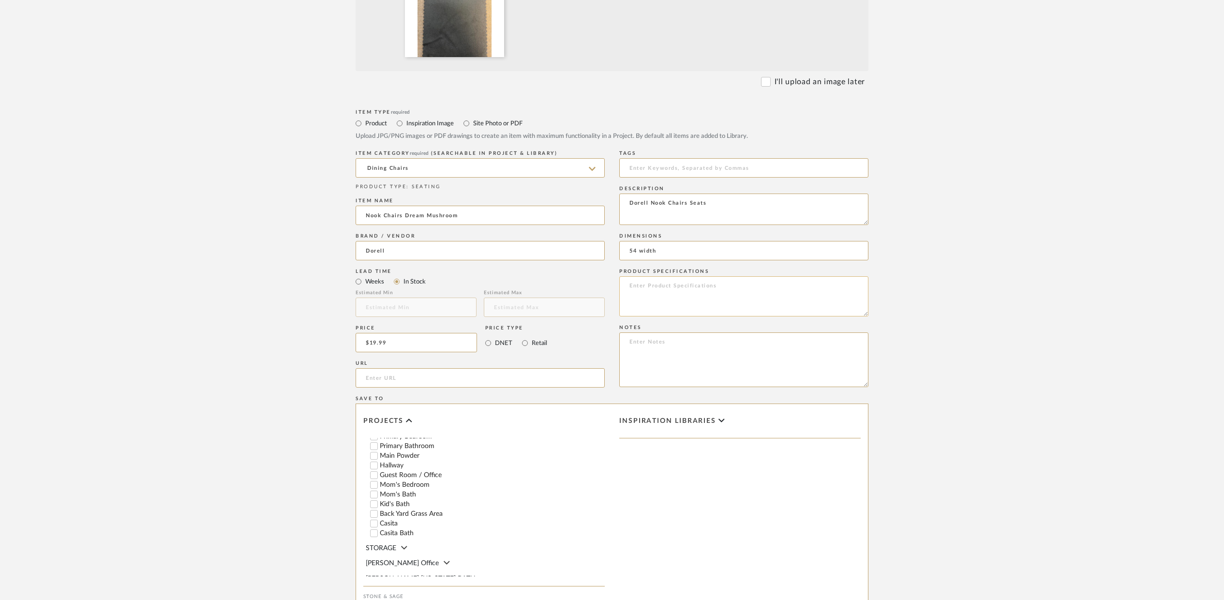
scroll to position [471, 0]
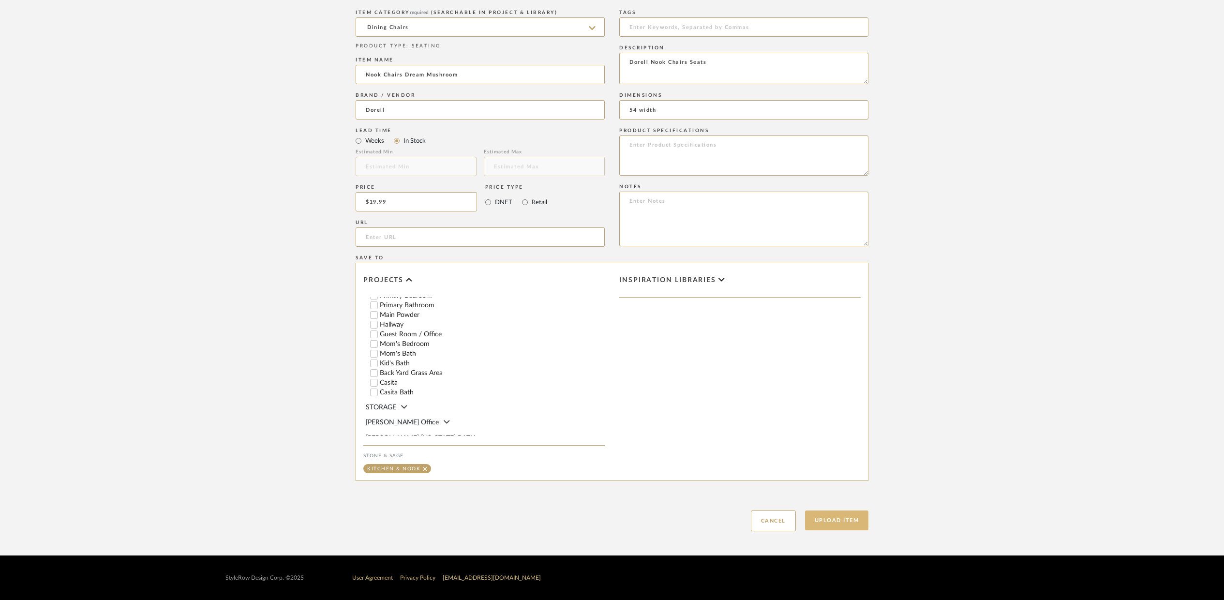
type input "54 width"
click at [841, 527] on button "Upload Item" at bounding box center [837, 520] width 64 height 20
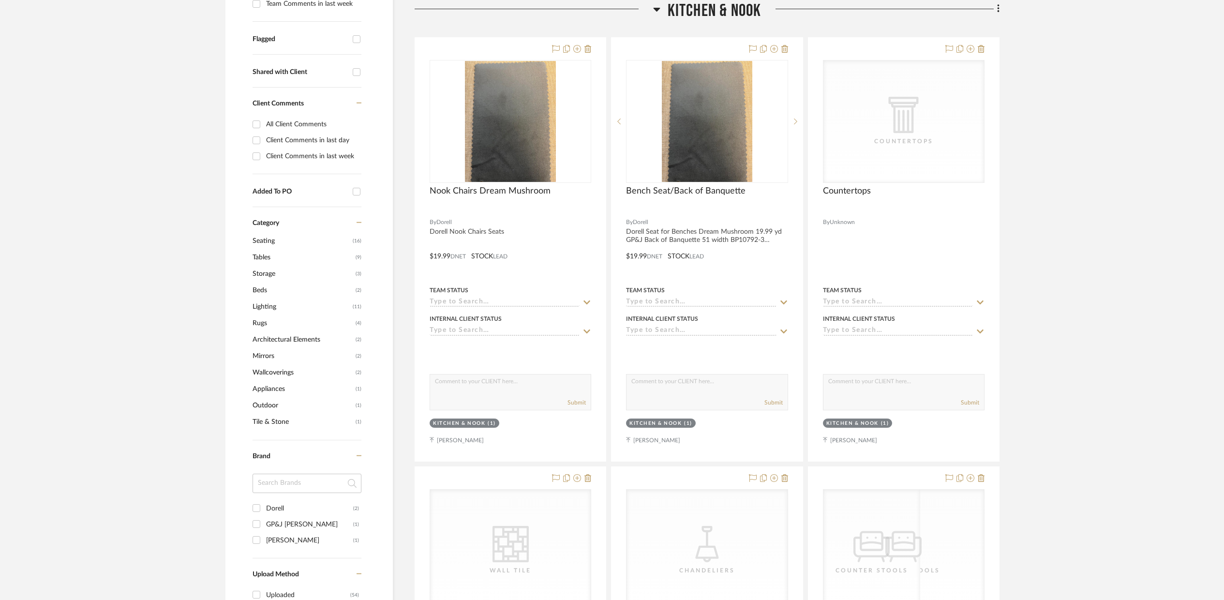
scroll to position [356, 0]
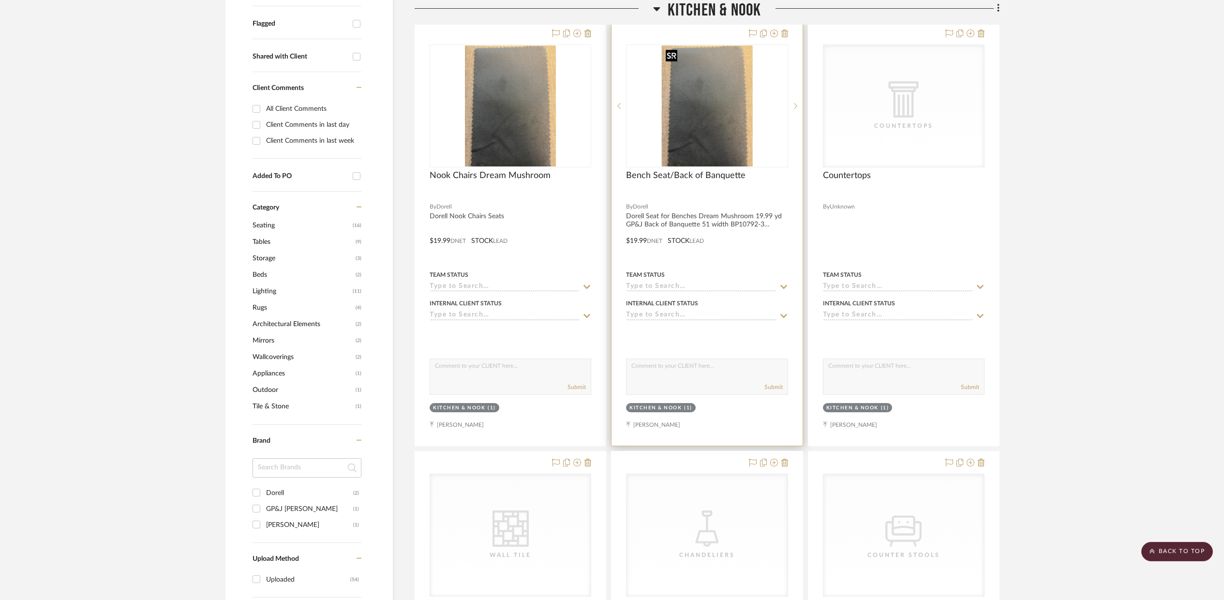
click at [729, 153] on img "0" at bounding box center [707, 105] width 91 height 121
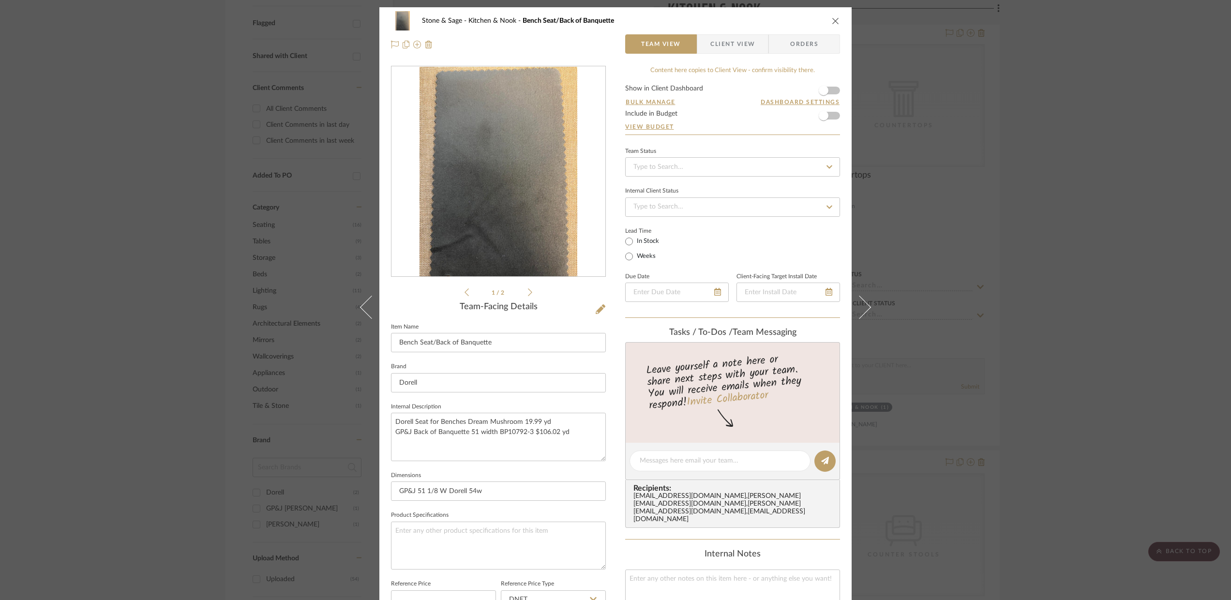
click at [528, 290] on icon at bounding box center [530, 292] width 4 height 9
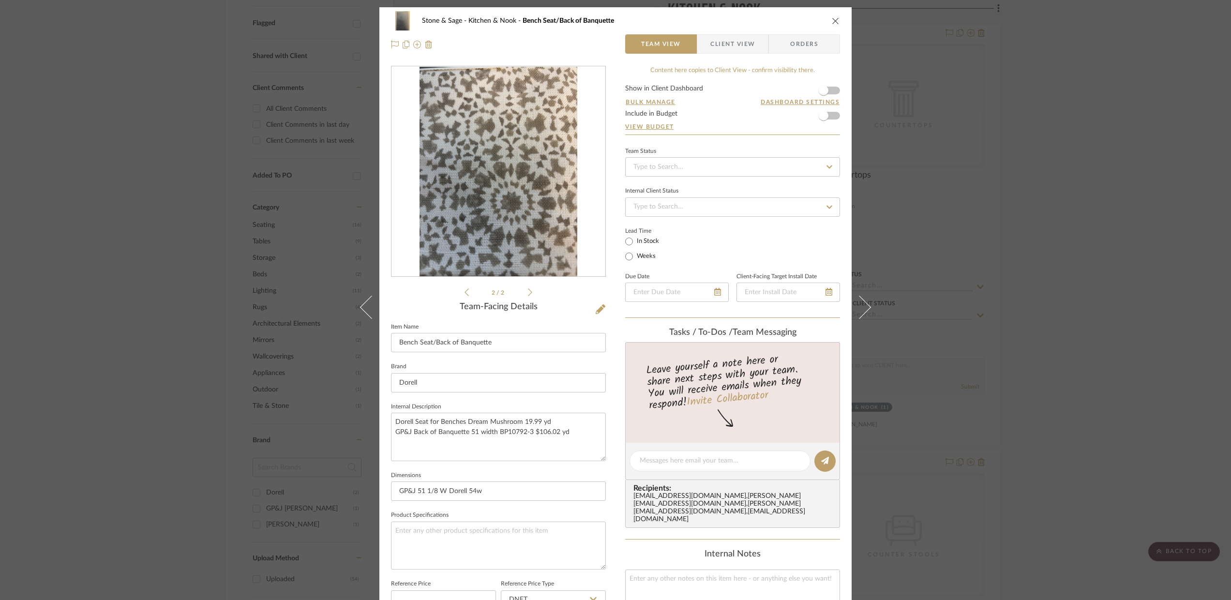
click at [464, 292] on icon at bounding box center [466, 292] width 4 height 9
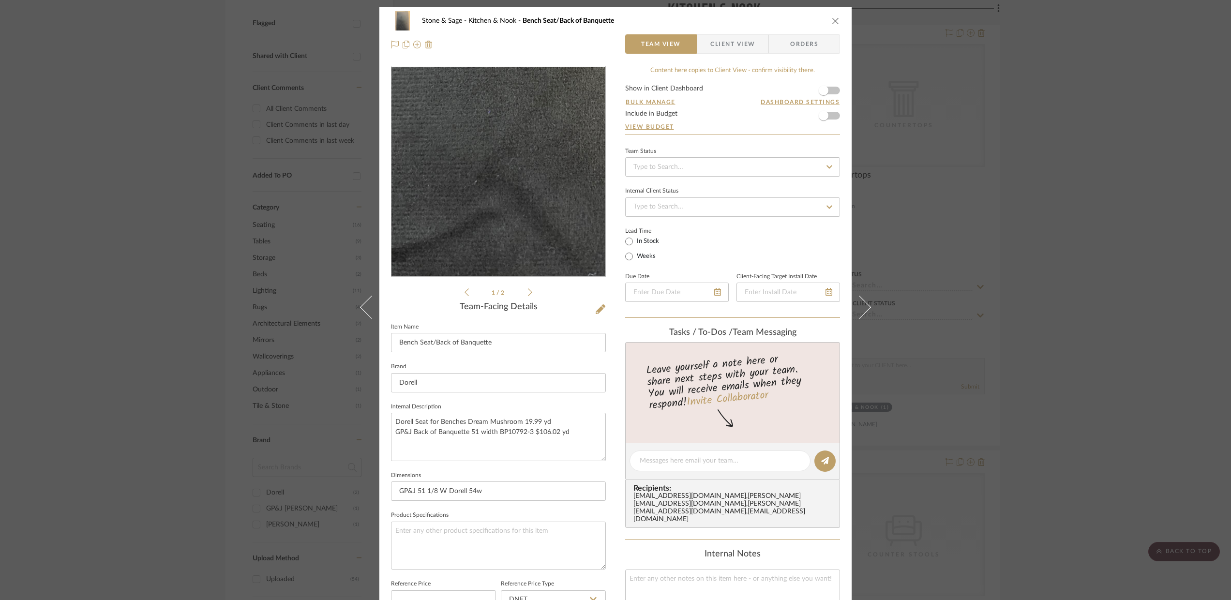
click at [469, 222] on img "0" at bounding box center [498, 172] width 158 height 210
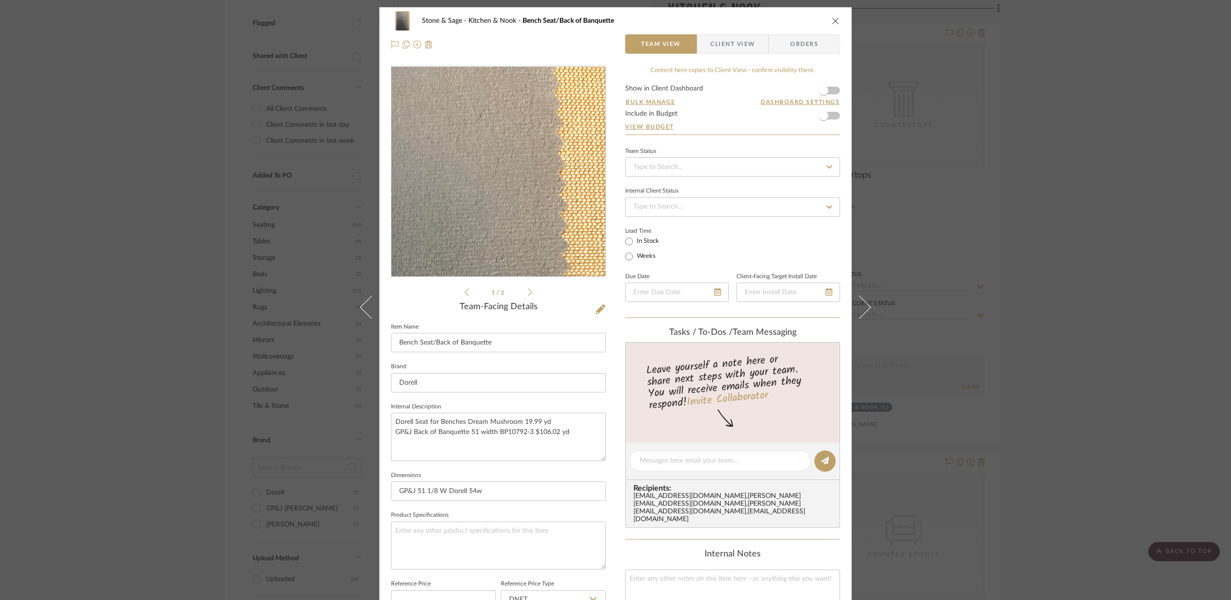
click at [557, 110] on img "0" at bounding box center [498, 172] width 158 height 210
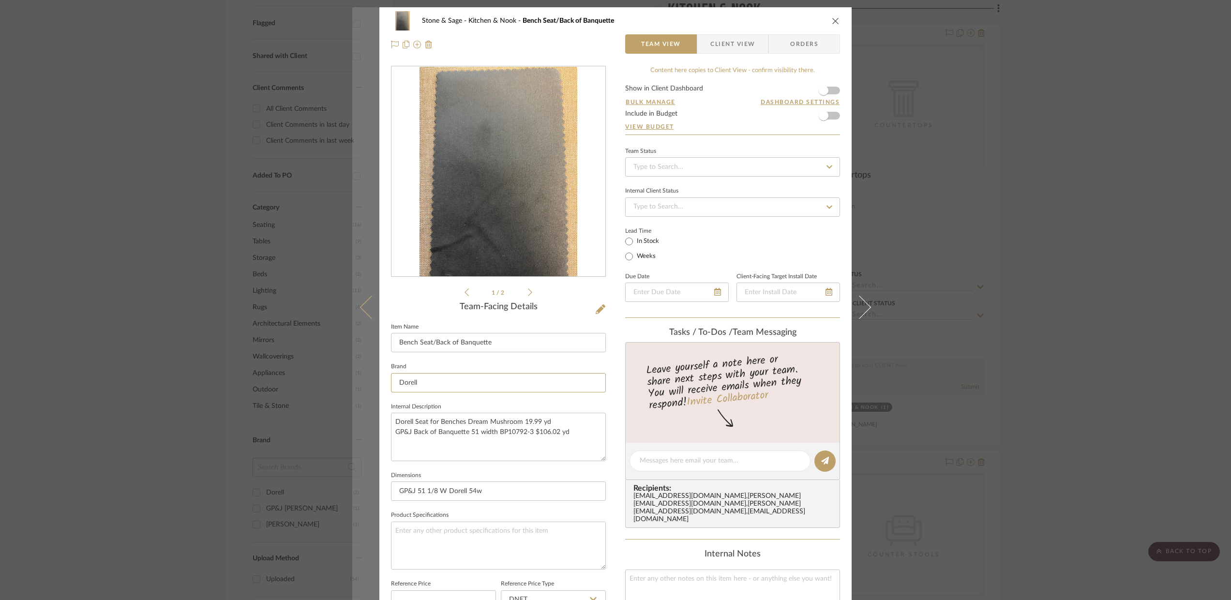
drag, startPoint x: 417, startPoint y: 384, endPoint x: 374, endPoint y: 382, distance: 43.1
click at [374, 382] on mat-dialog-content "Stone & Sage Kitchen & Nook Bench Seat/Back of Banquette Team View Client View …" at bounding box center [615, 453] width 526 height 892
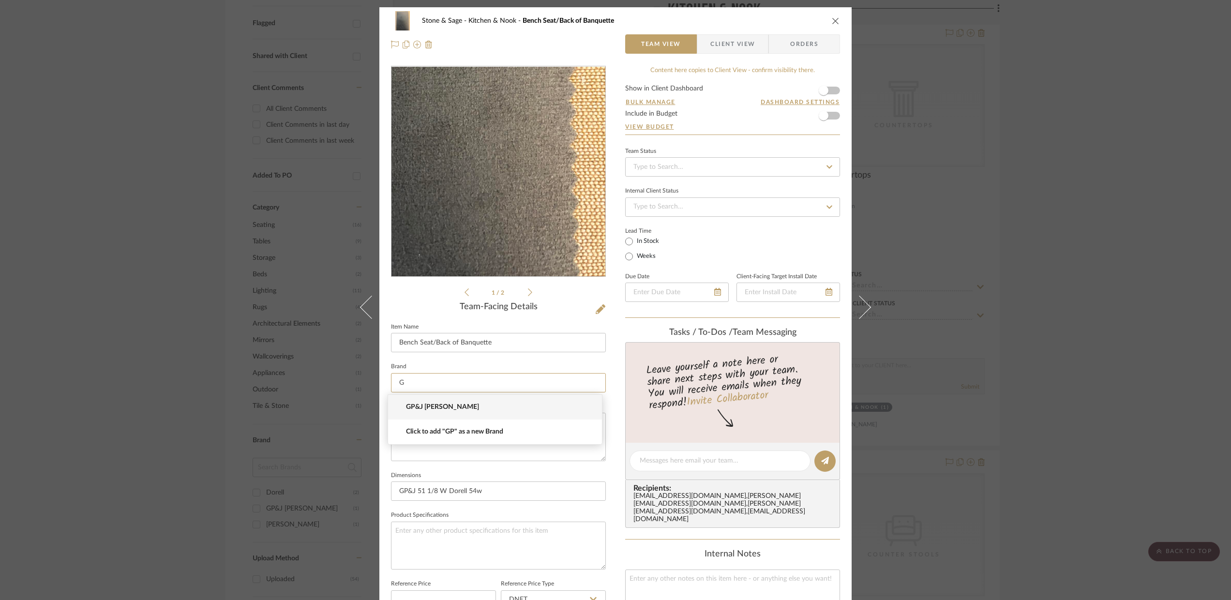
type input "G"
click at [547, 217] on img "0" at bounding box center [498, 172] width 158 height 210
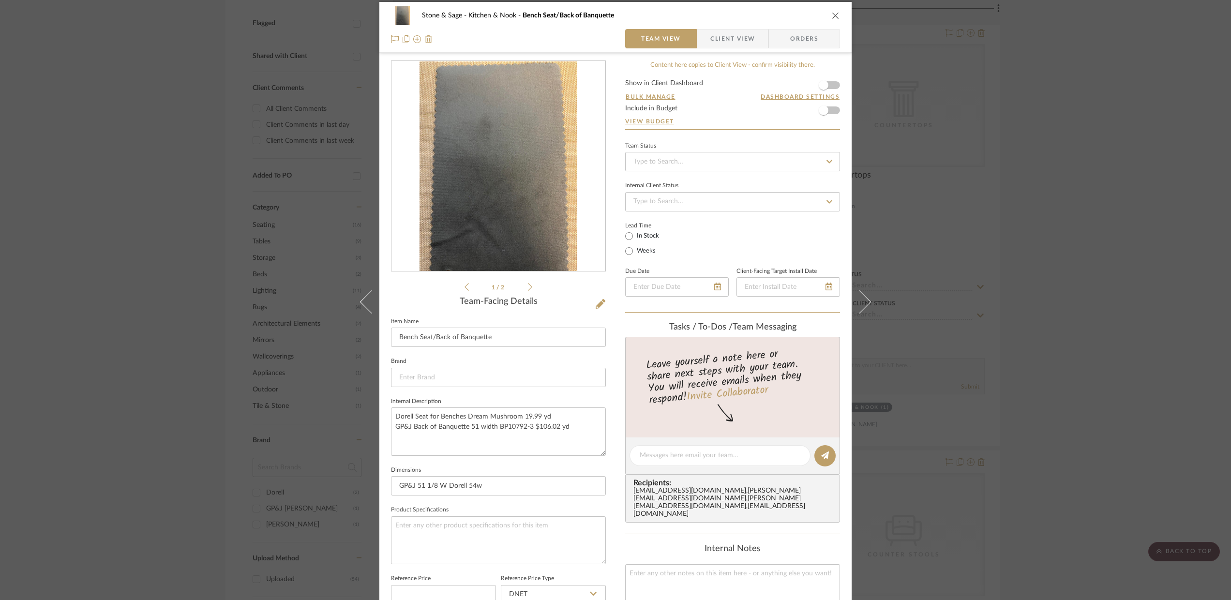
scroll to position [5, 0]
click at [826, 16] on div "Stone & Sage Kitchen & Nook Bench Seat/Back of Banquette" at bounding box center [615, 15] width 449 height 19
click at [416, 374] on input at bounding box center [498, 377] width 215 height 19
click at [528, 284] on icon at bounding box center [530, 287] width 4 height 9
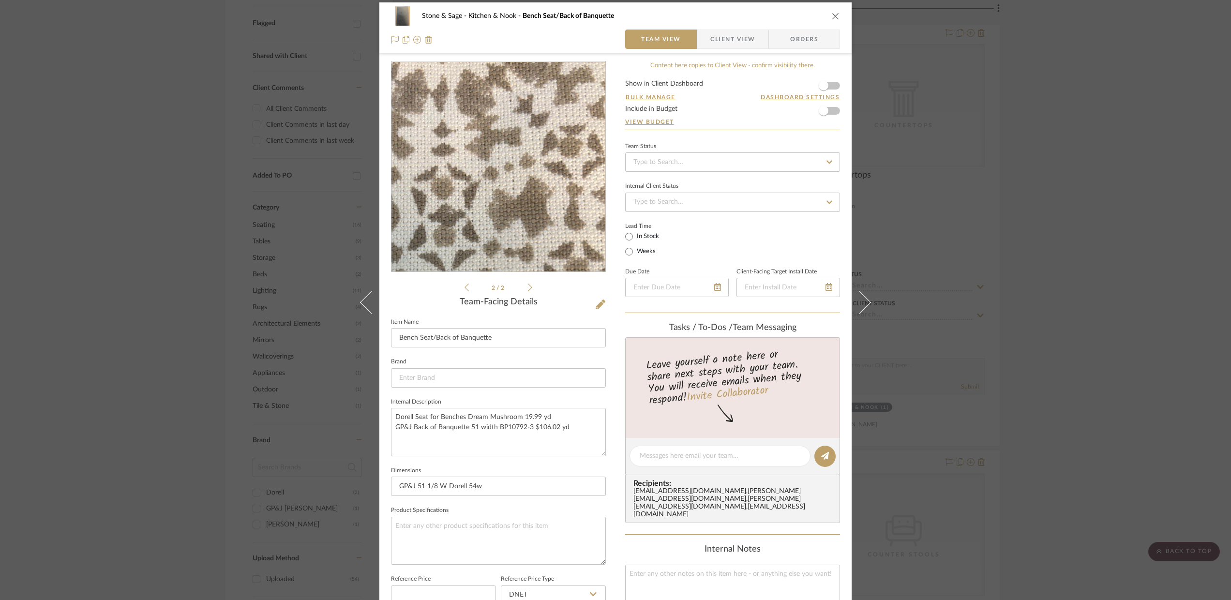
click at [524, 105] on img "1" at bounding box center [498, 167] width 158 height 210
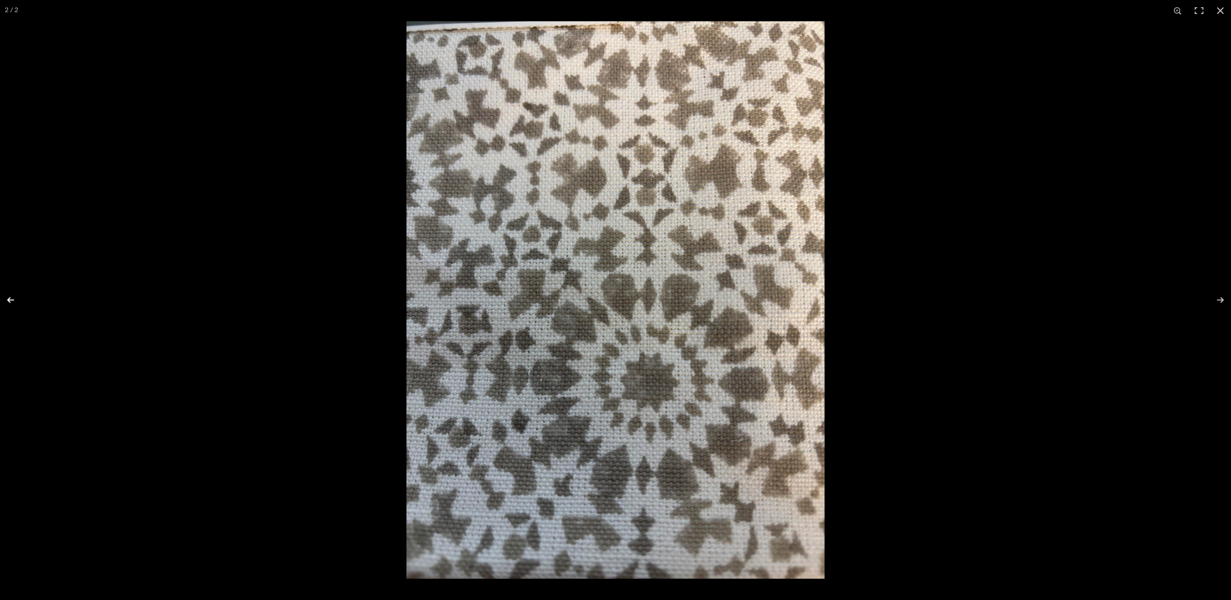
click at [6, 300] on button at bounding box center [17, 300] width 34 height 48
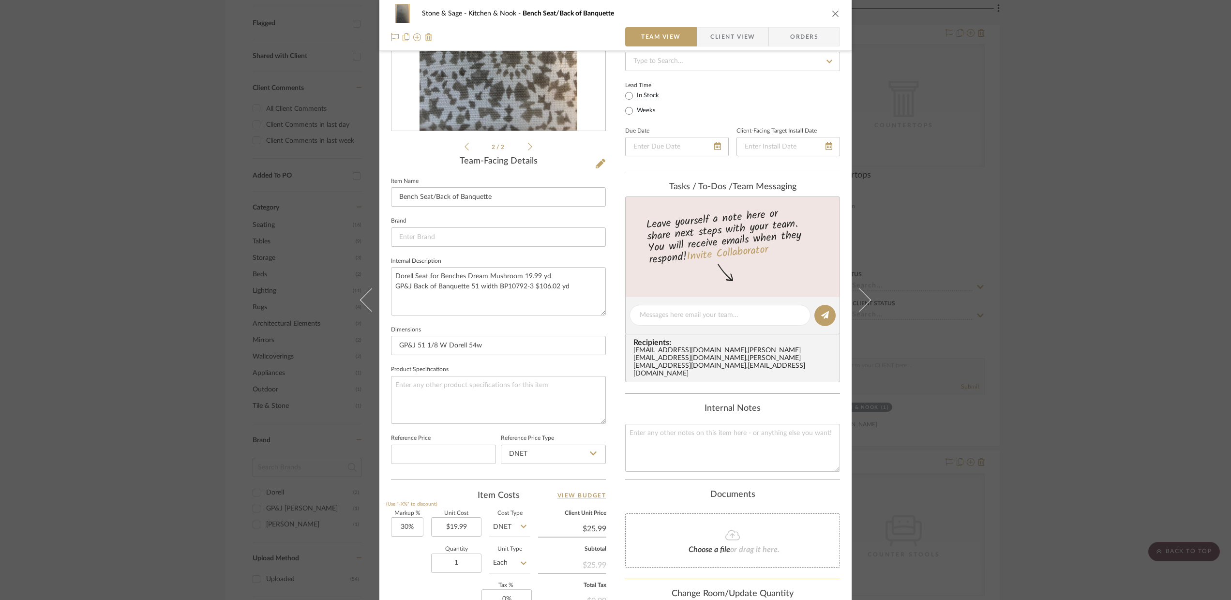
scroll to position [147, 0]
click at [400, 239] on input at bounding box center [498, 235] width 215 height 19
click at [419, 257] on span "GP&J [PERSON_NAME]" at bounding box center [499, 260] width 186 height 8
type input "GP&J [PERSON_NAME]"
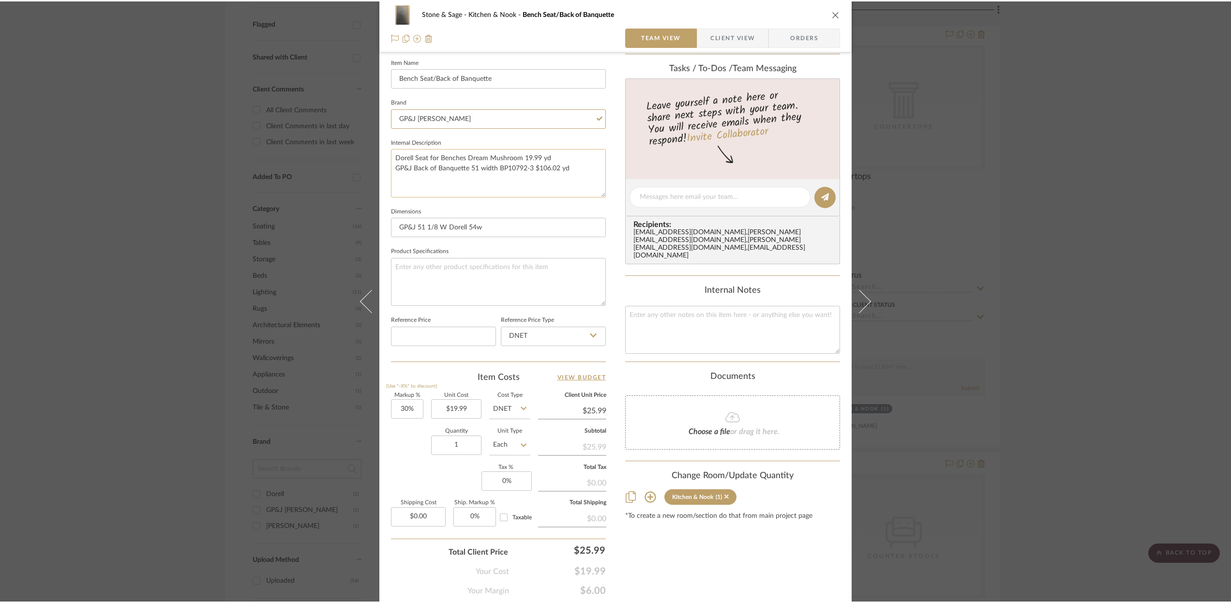
scroll to position [298, 0]
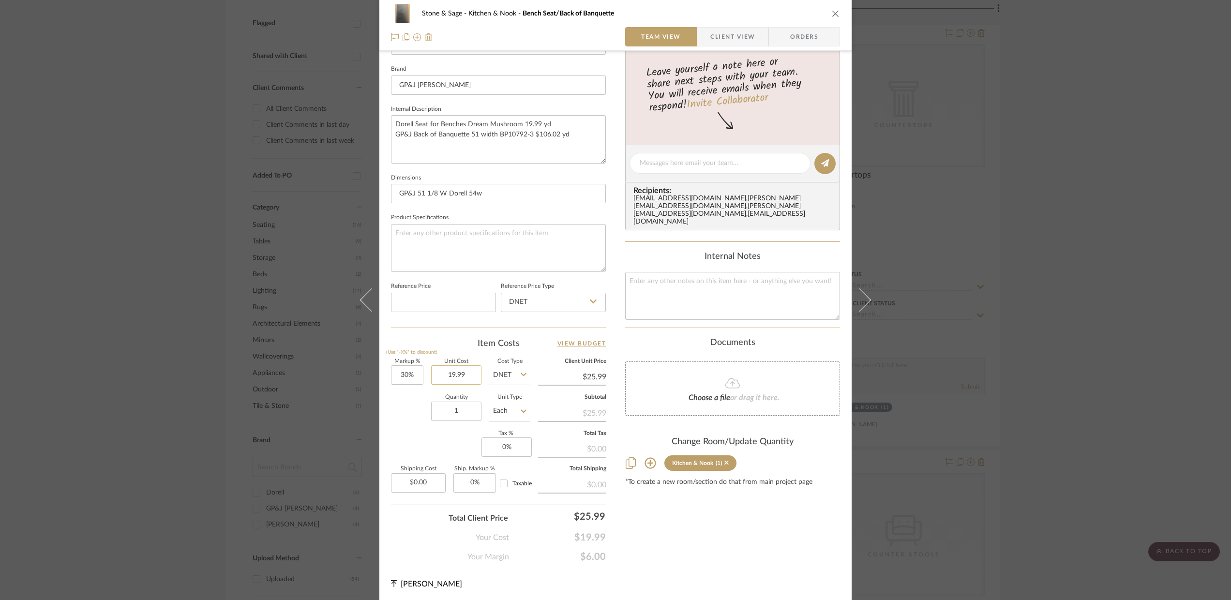
click at [464, 372] on input "19.99" at bounding box center [456, 374] width 50 height 19
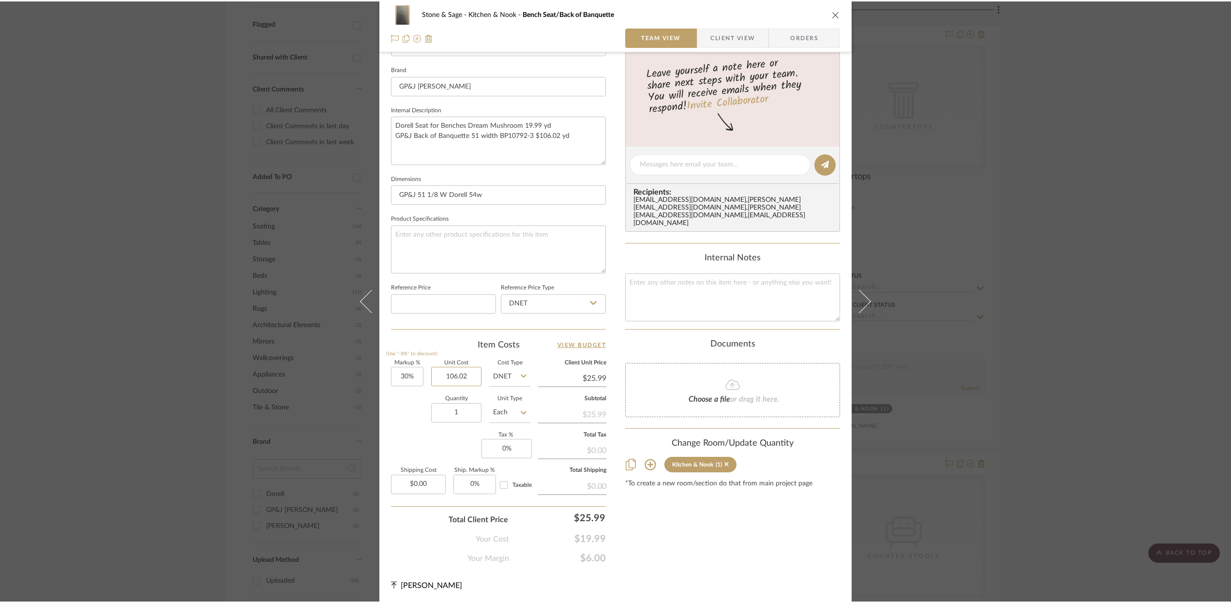
scroll to position [295, 0]
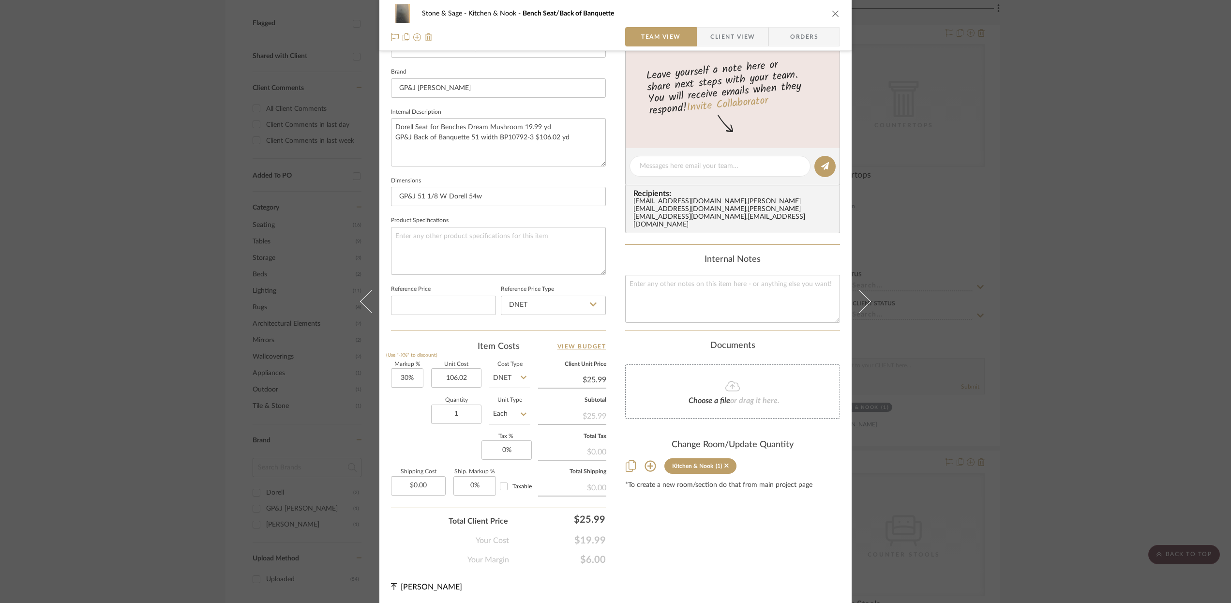
type input "$106.02"
click at [656, 11] on div "Stone & Sage Kitchen & Nook Bench Seat/Back of Banquette" at bounding box center [623, 13] width 402 height 7
type input "$137.83"
click at [832, 13] on icon "close" at bounding box center [836, 14] width 8 height 8
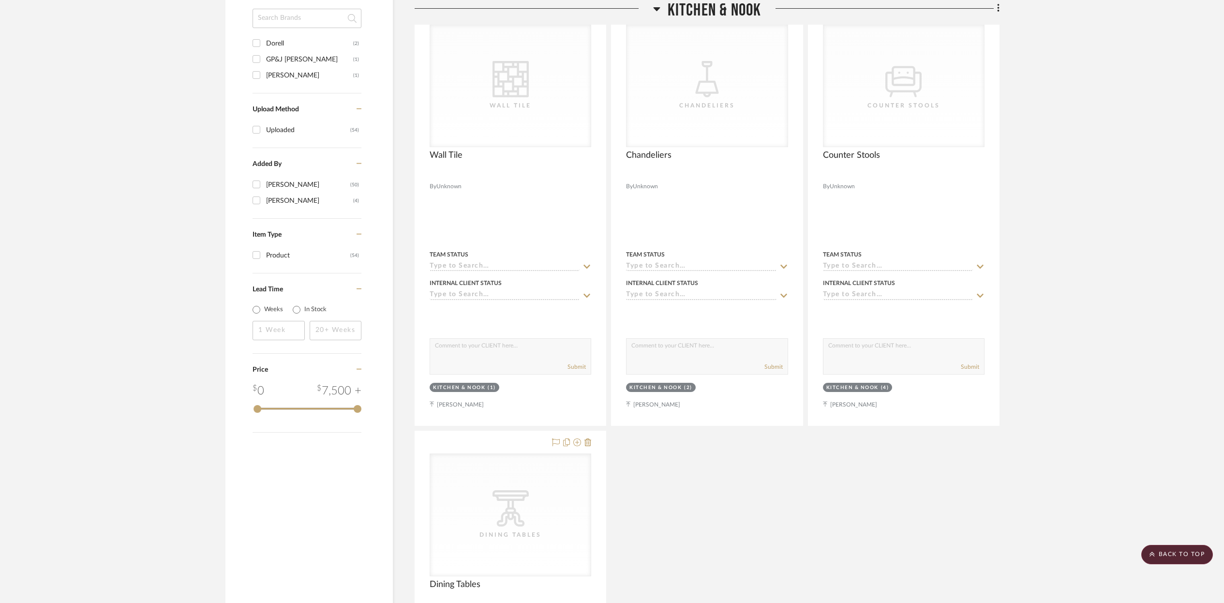
scroll to position [803, 0]
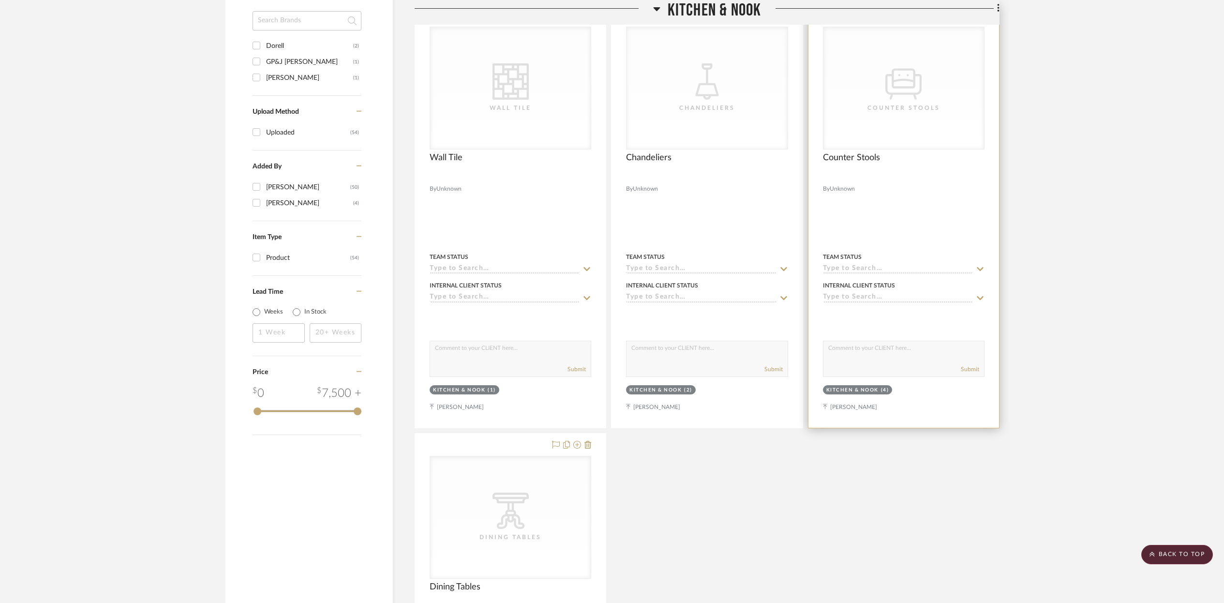
click at [934, 104] on div "Counter Stools" at bounding box center [903, 108] width 97 height 10
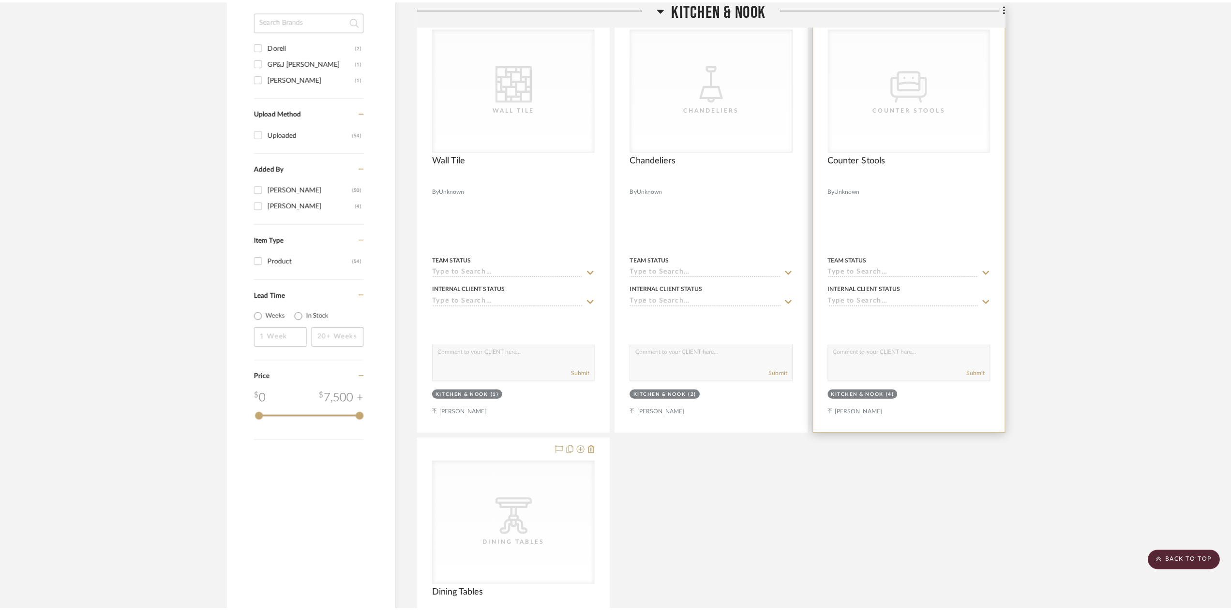
scroll to position [0, 0]
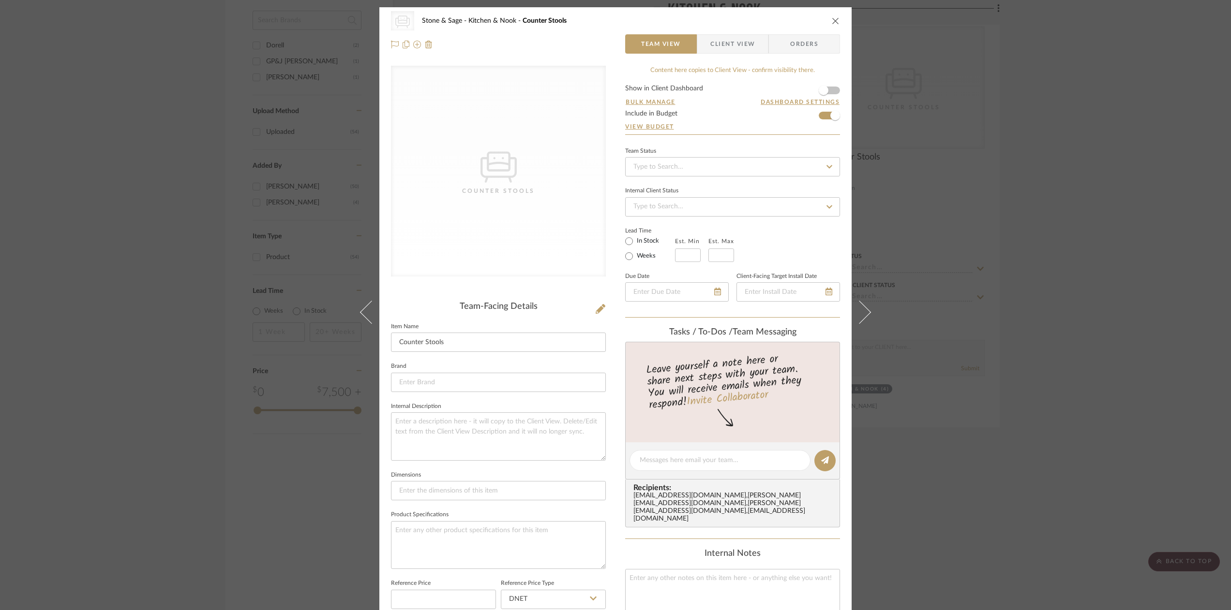
click at [832, 19] on icon "close" at bounding box center [836, 21] width 8 height 8
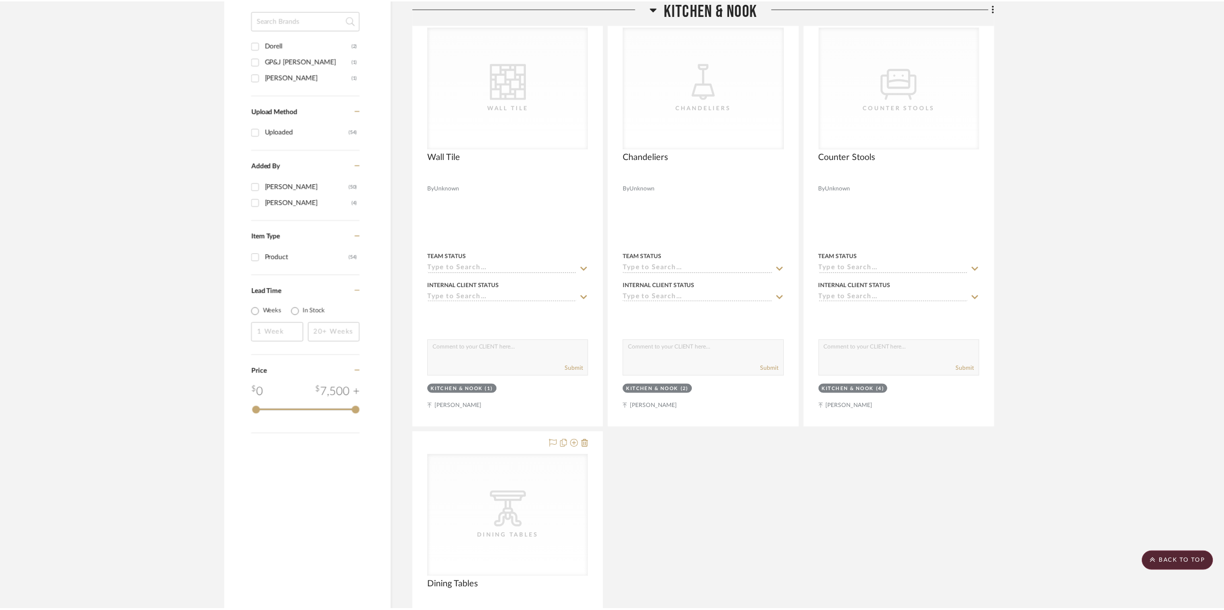
scroll to position [803, 0]
click at [995, 12] on fa-icon at bounding box center [997, 9] width 6 height 16
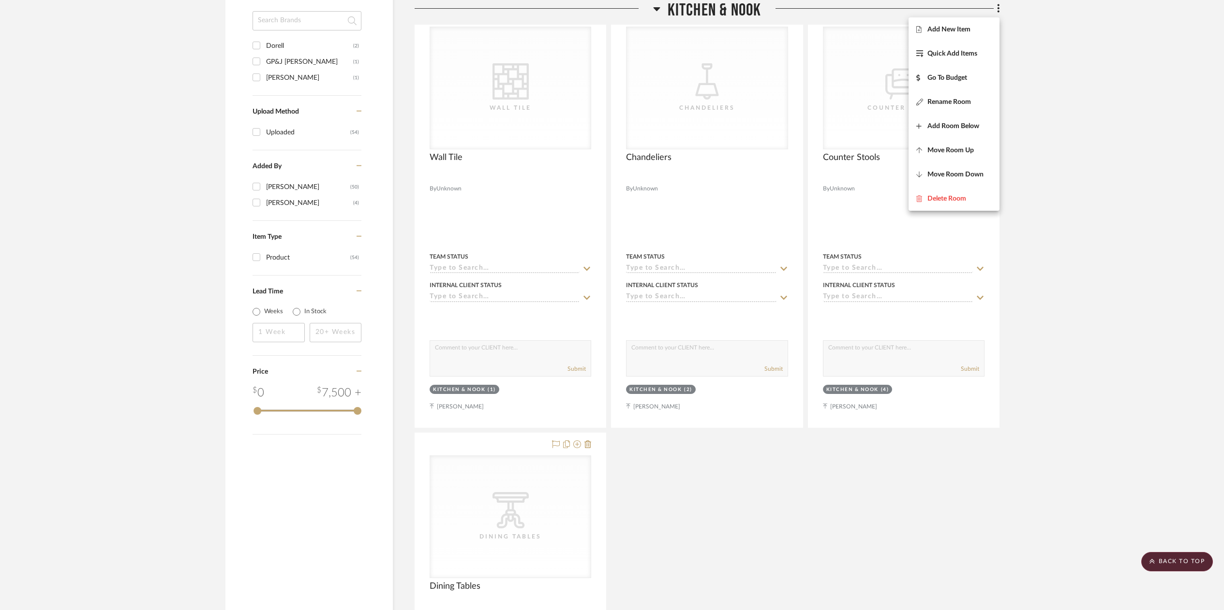
click at [849, 107] on div at bounding box center [612, 305] width 1224 height 610
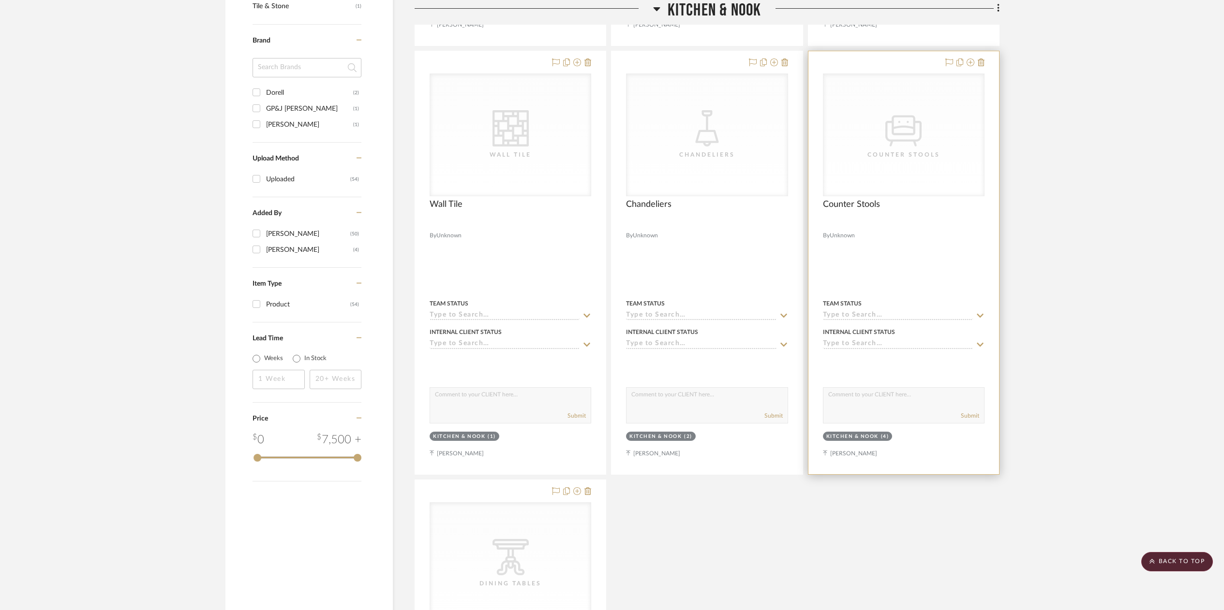
scroll to position [738, 0]
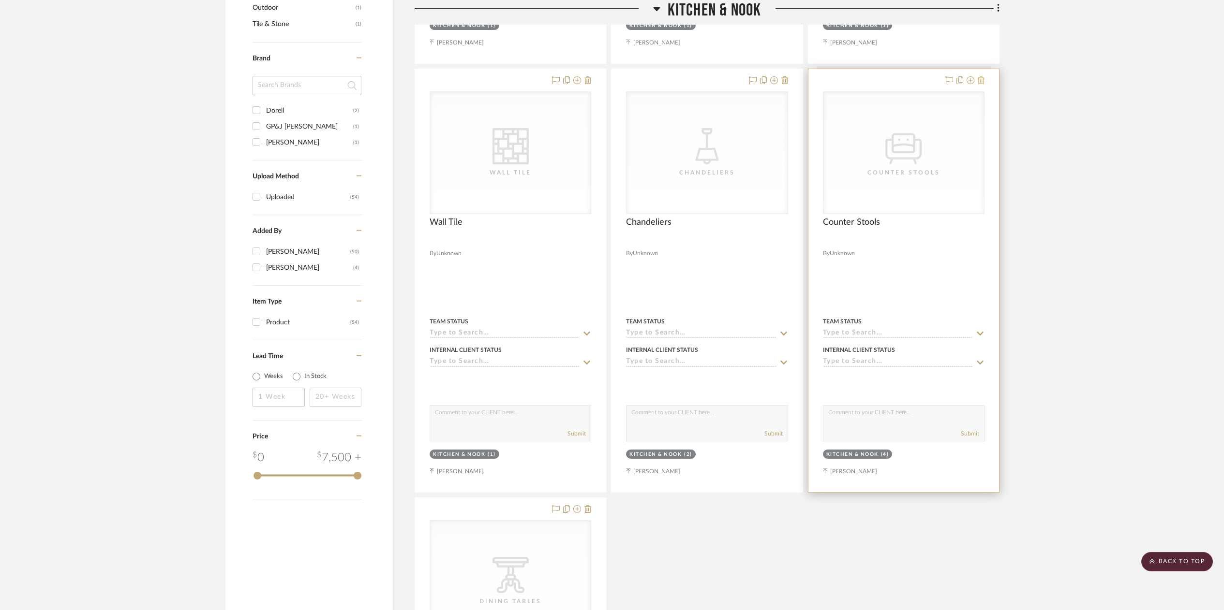
click at [980, 80] on icon at bounding box center [981, 80] width 7 height 8
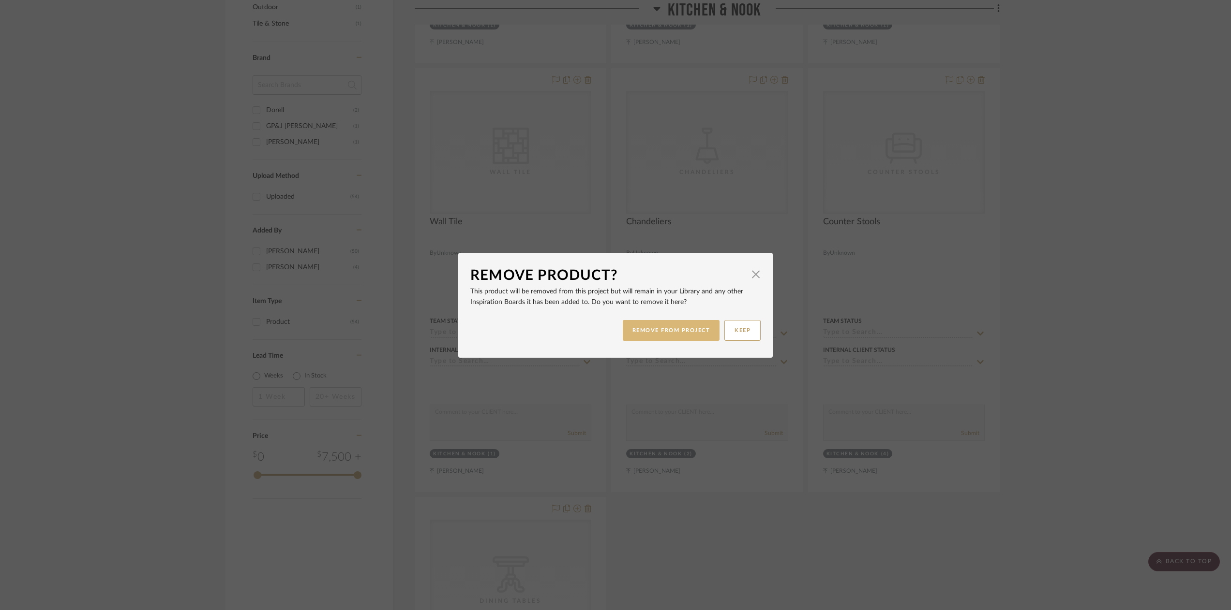
click at [672, 330] on button "REMOVE FROM PROJECT" at bounding box center [671, 330] width 97 height 21
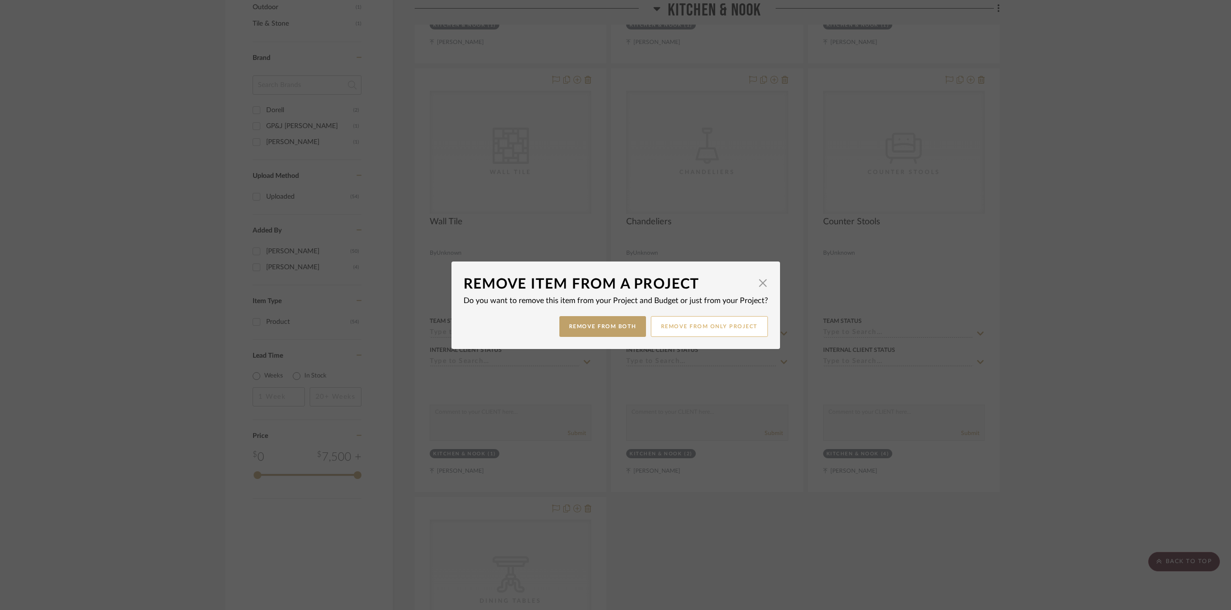
click at [702, 328] on button "Remove from only Project" at bounding box center [709, 326] width 117 height 21
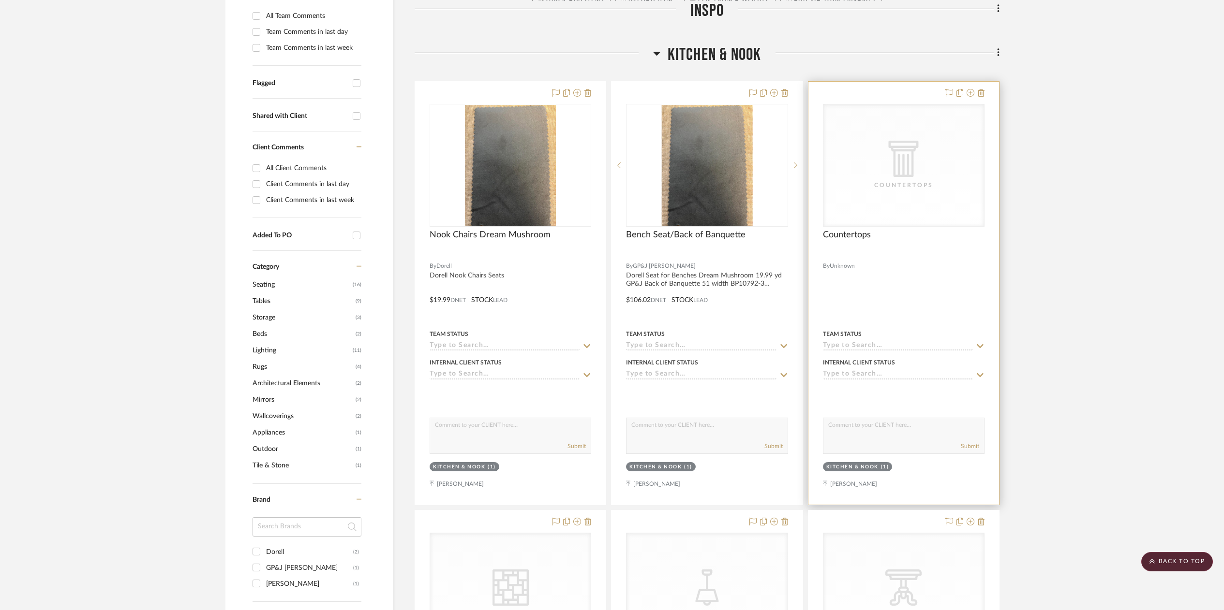
scroll to position [248, 0]
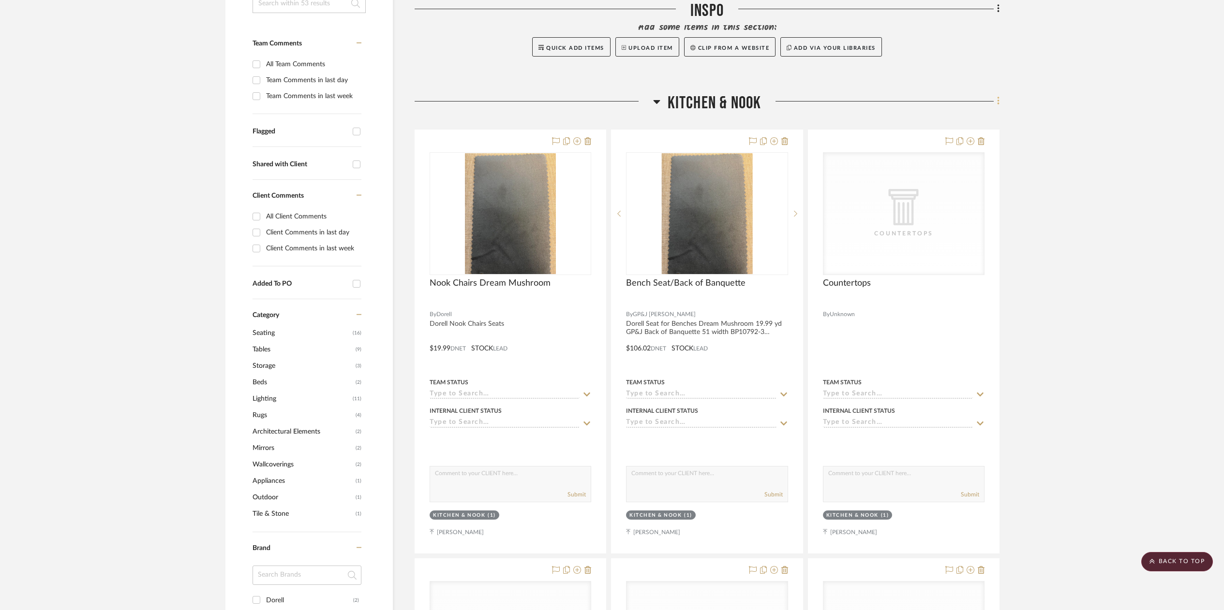
click at [998, 100] on icon at bounding box center [998, 101] width 3 height 11
click at [940, 118] on span "Add New Item" at bounding box center [948, 122] width 43 height 8
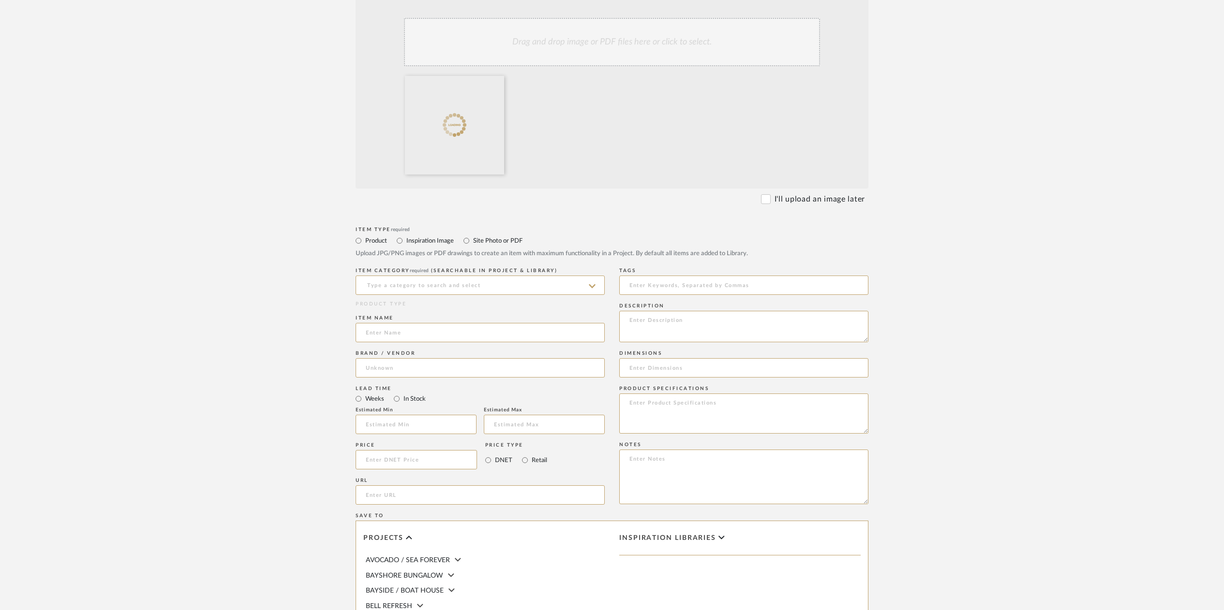
scroll to position [213, 0]
click at [381, 283] on input at bounding box center [480, 284] width 249 height 19
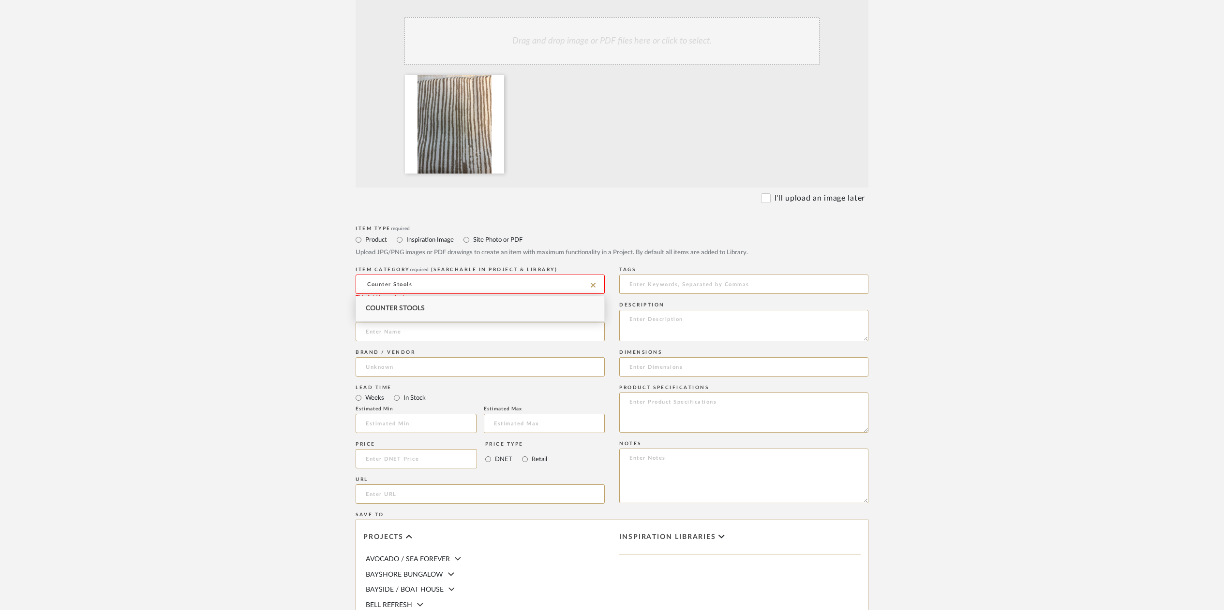
type input "Counter Stools"
click at [406, 306] on span "Counter Stools" at bounding box center [395, 308] width 59 height 7
click at [382, 327] on input at bounding box center [480, 331] width 249 height 19
type input "Vertex- Linen"
click at [379, 367] on input at bounding box center [480, 366] width 249 height 19
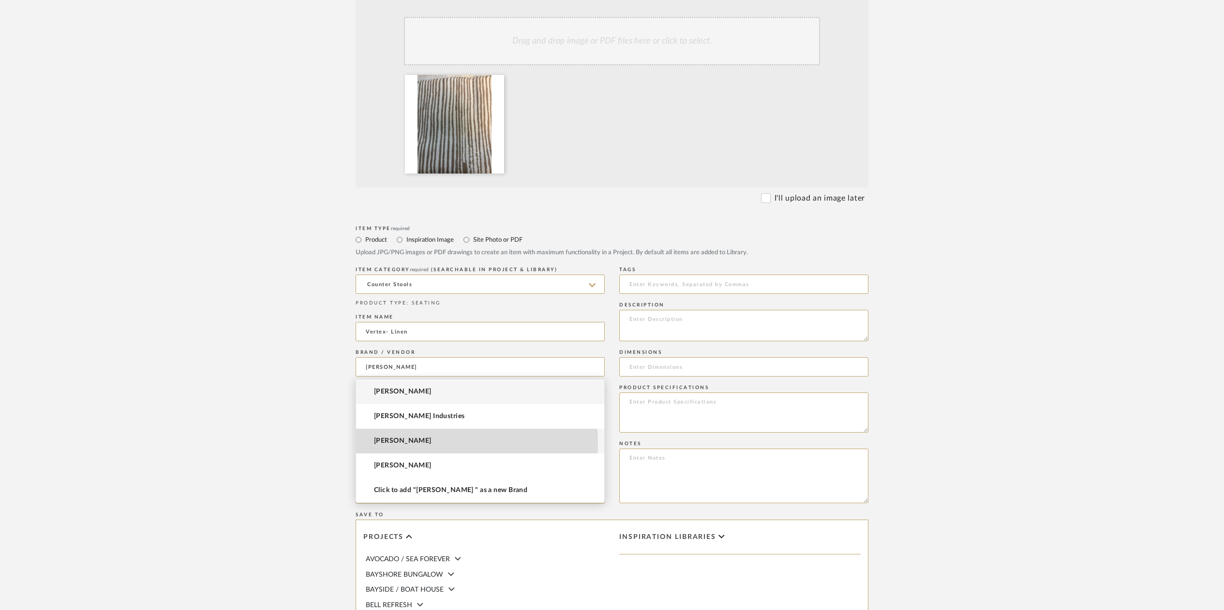
click at [404, 444] on mat-option "[PERSON_NAME]" at bounding box center [480, 441] width 248 height 25
type input "[PERSON_NAME]"
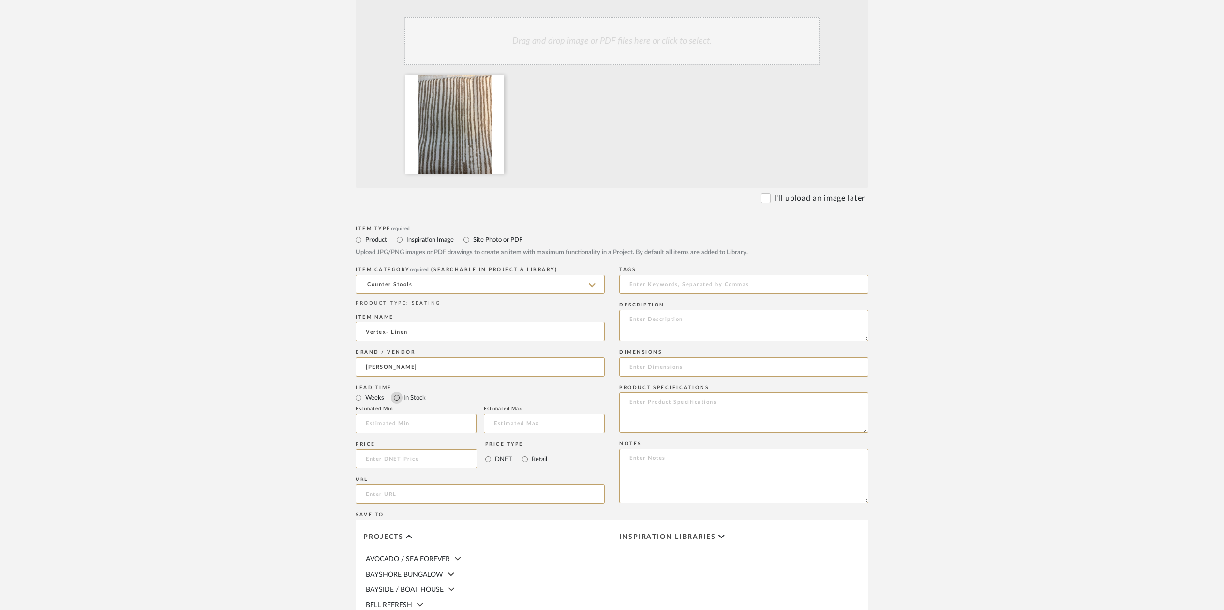
click at [393, 400] on input "In Stock" at bounding box center [397, 398] width 12 height 12
radio input "true"
click at [383, 459] on input at bounding box center [416, 458] width 121 height 19
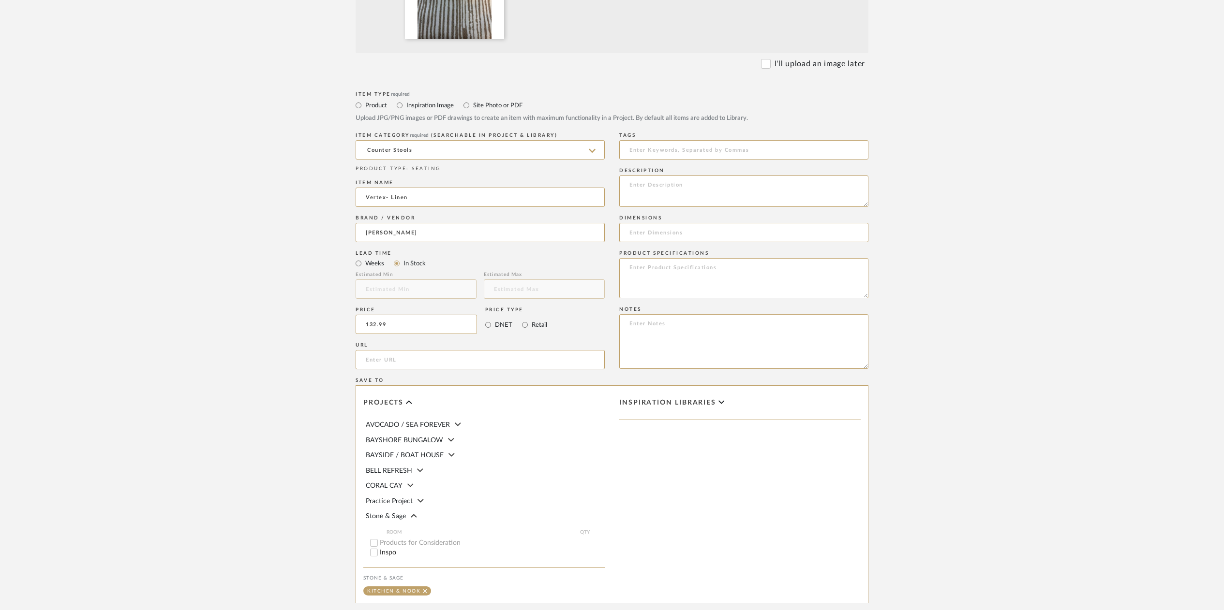
scroll to position [356, 0]
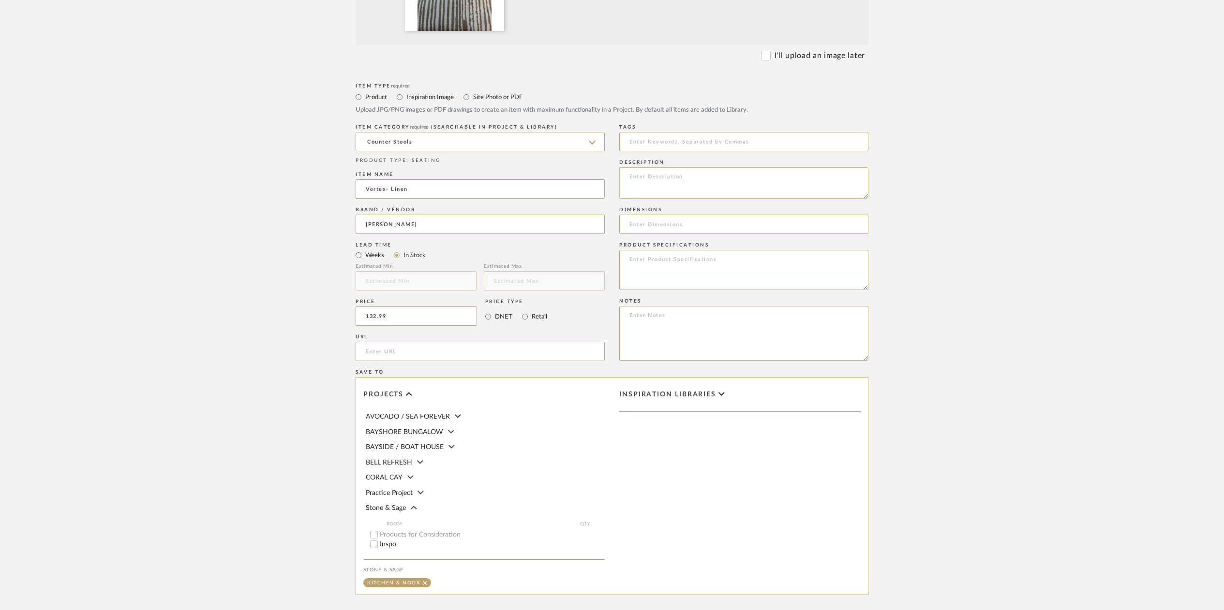
type input "$132.99"
click at [638, 184] on textarea at bounding box center [743, 182] width 249 height 31
type textarea "C"
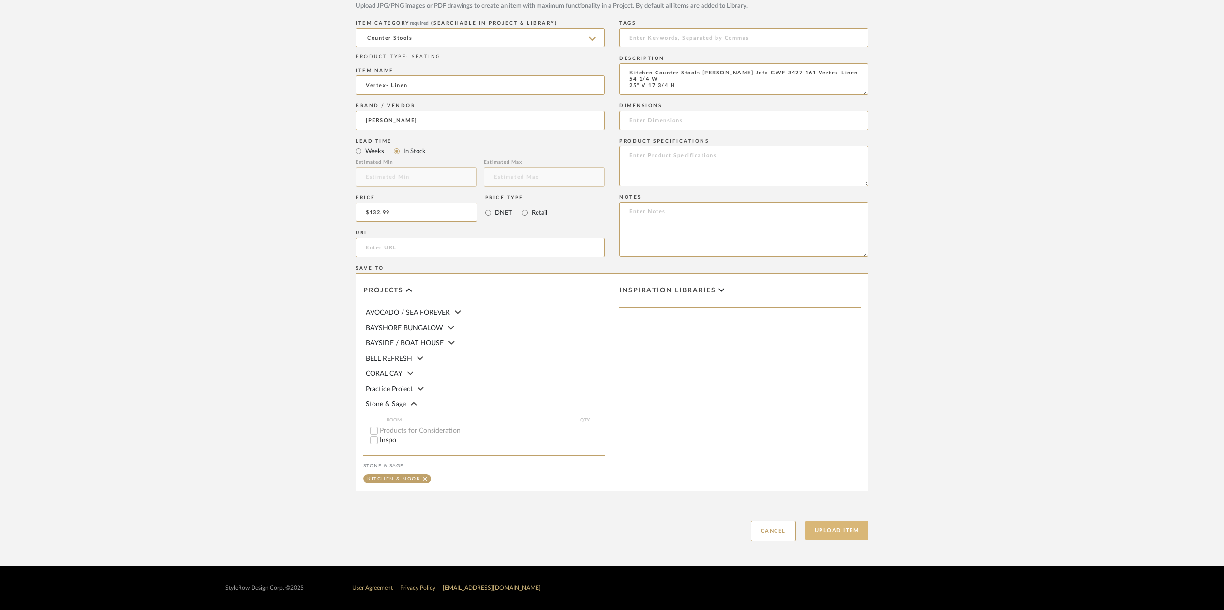
type textarea "Kitchen Counter Stools [PERSON_NAME] Jofa GWF-3427-161 Vertex-Linen 54 1/4 W 25…"
click at [823, 529] on button "Upload Item" at bounding box center [837, 531] width 64 height 20
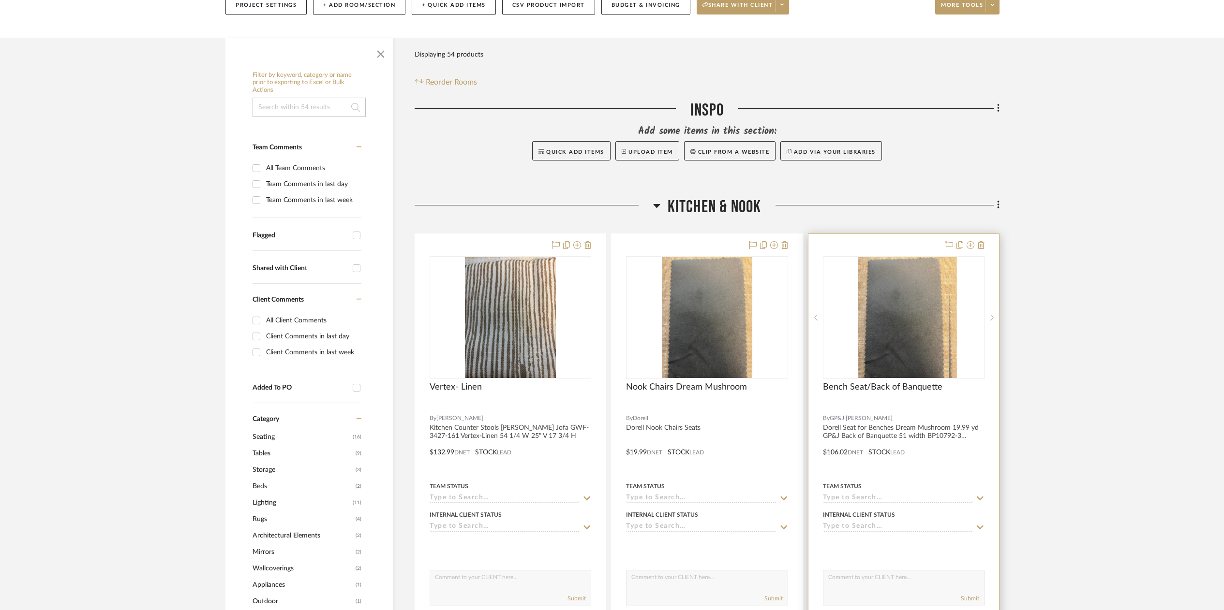
scroll to position [133, 0]
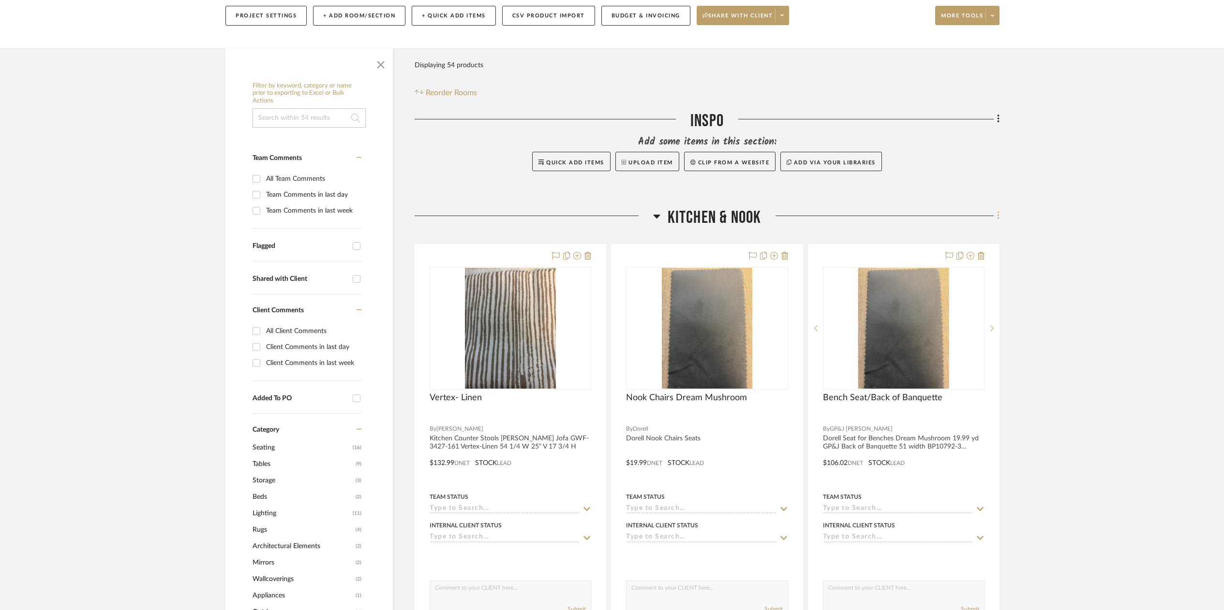
click at [998, 217] on icon at bounding box center [998, 216] width 2 height 8
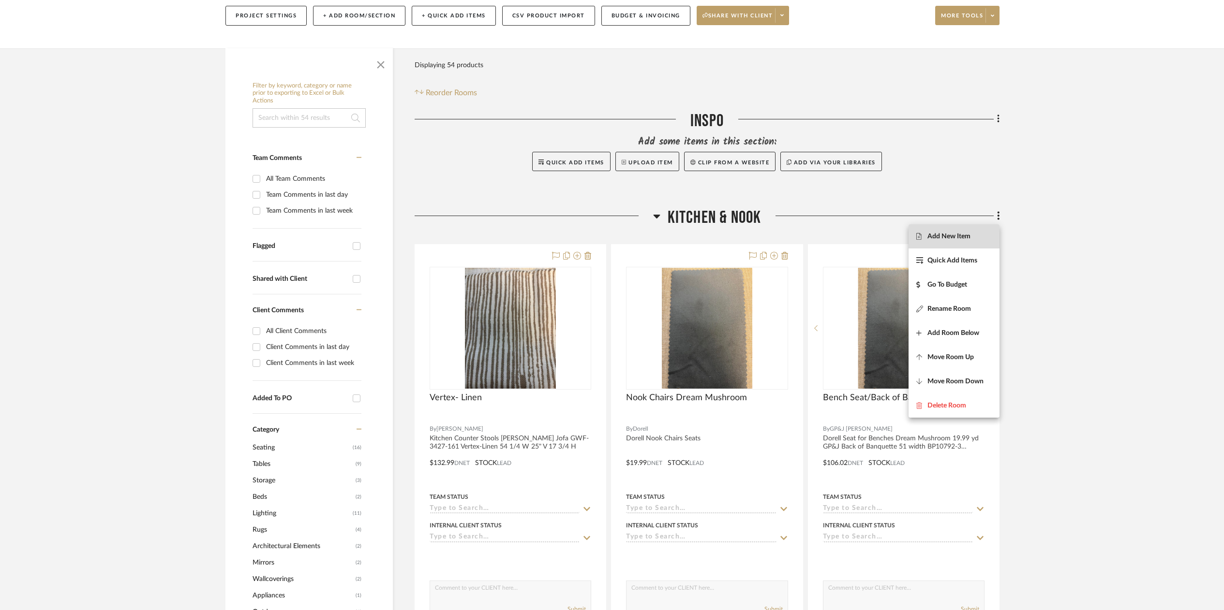
click at [930, 241] on button "Add New Item" at bounding box center [953, 236] width 91 height 24
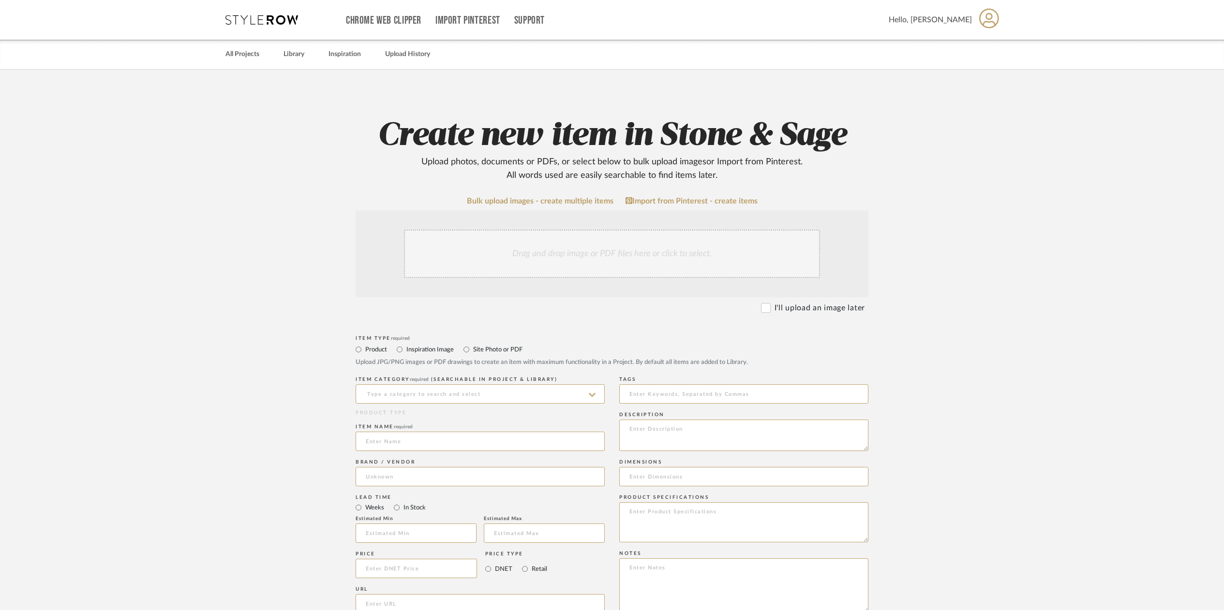
click at [488, 270] on div "Drag and drop image or PDF files here or click to select." at bounding box center [612, 254] width 416 height 48
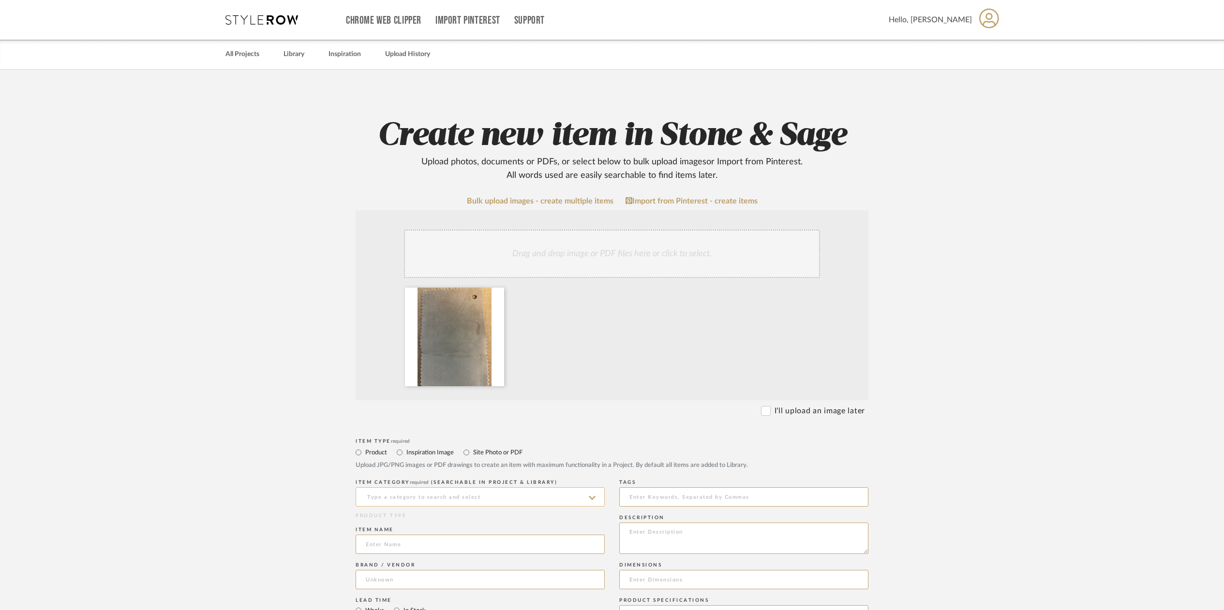
click at [397, 494] on input at bounding box center [480, 497] width 249 height 19
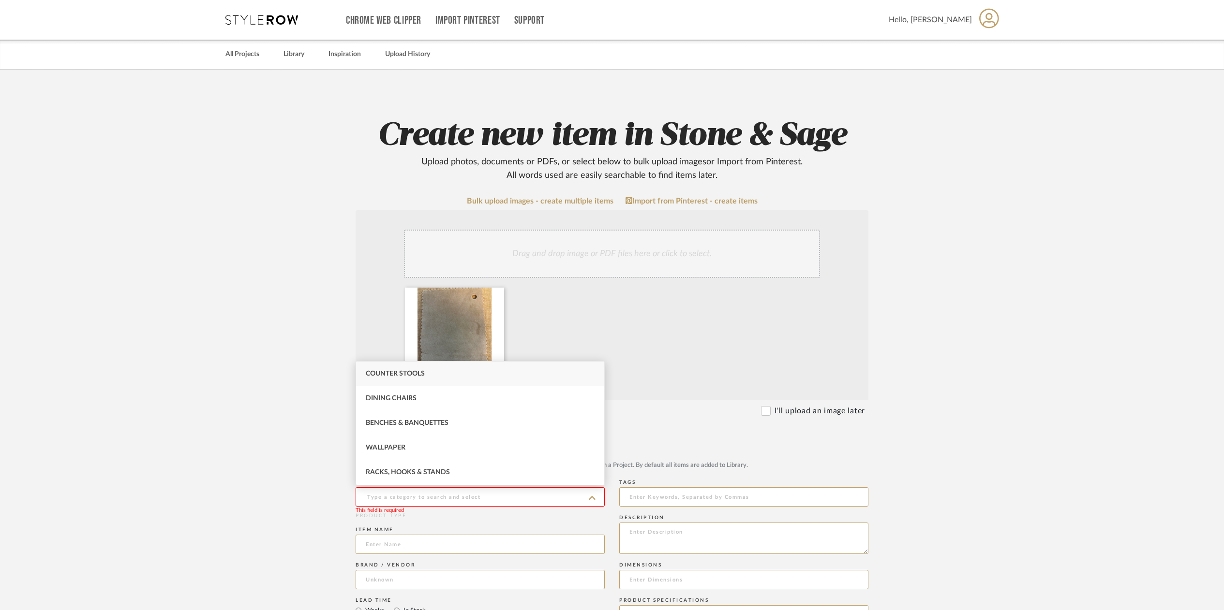
click at [229, 427] on upload-items "Create new item in Stone & Sage Upload photos, documents or PDFs, or select bel…" at bounding box center [612, 548] width 1224 height 956
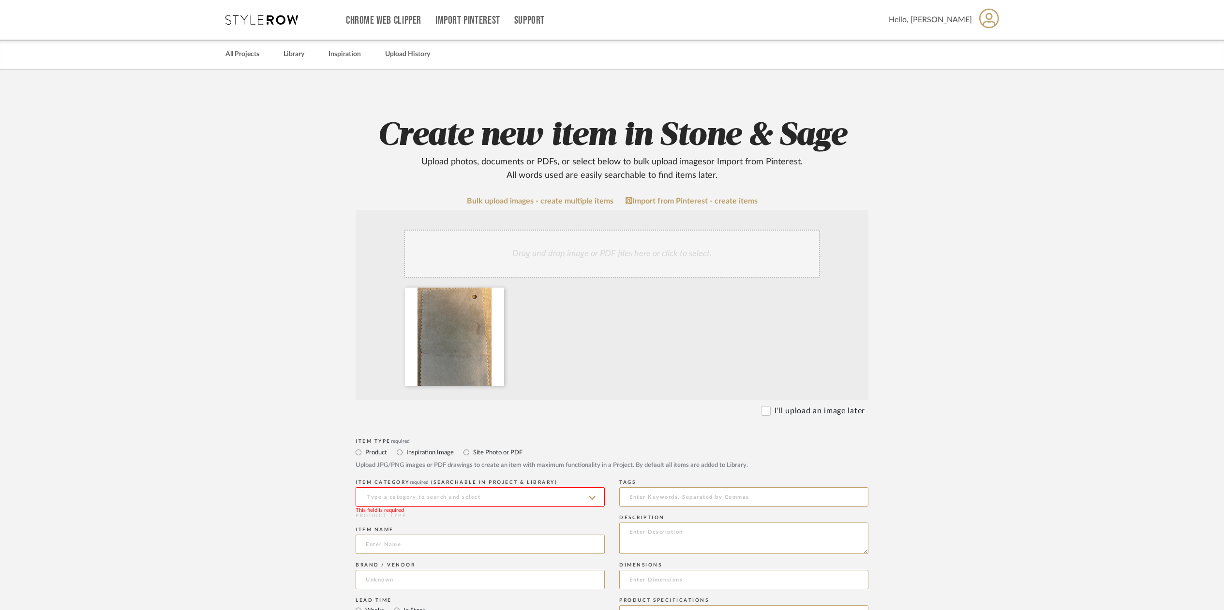
click at [405, 498] on input at bounding box center [480, 497] width 249 height 19
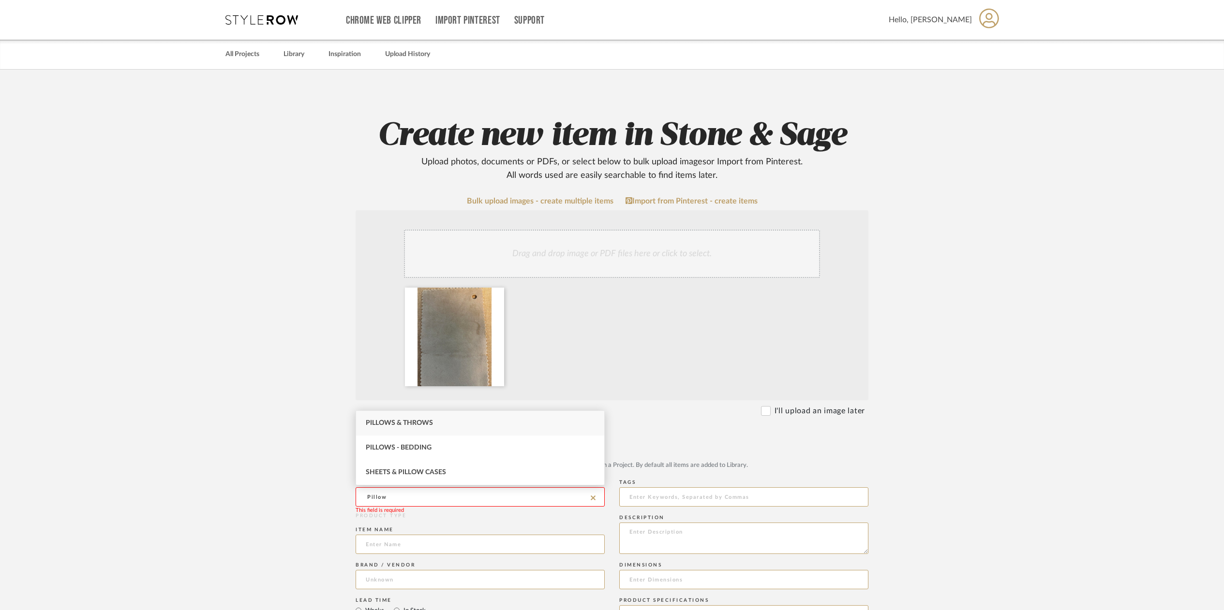
click at [399, 422] on span "Pillows & Throws" at bounding box center [399, 423] width 67 height 7
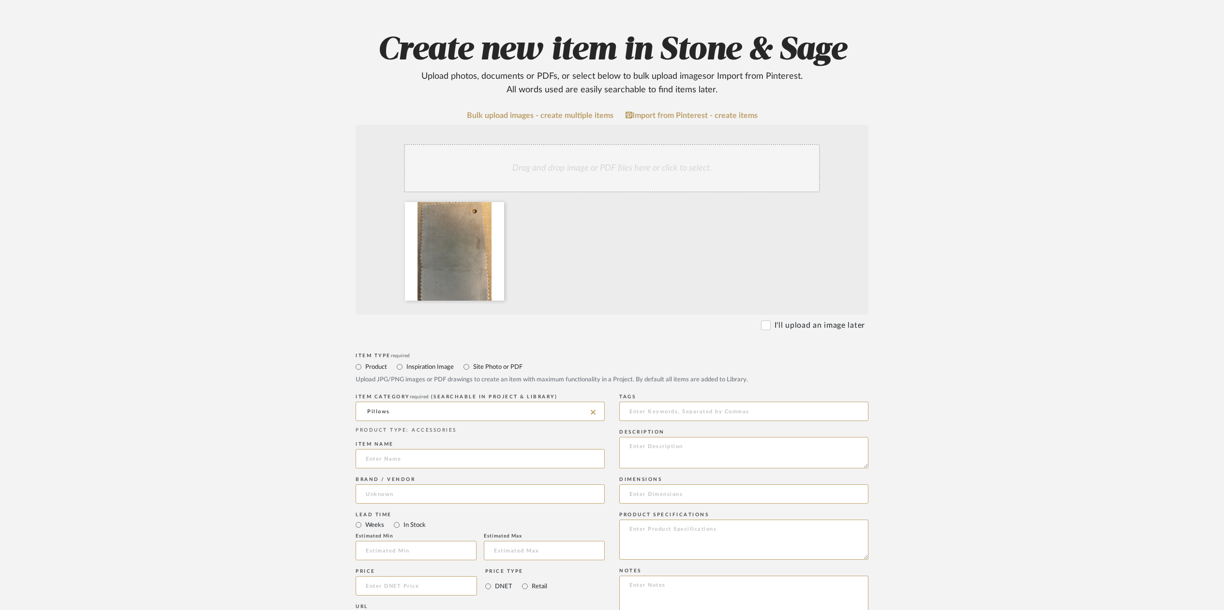
scroll to position [85, 0]
type input "Pillows"
click at [389, 458] on input at bounding box center [480, 458] width 249 height 19
click at [374, 411] on input at bounding box center [480, 411] width 249 height 19
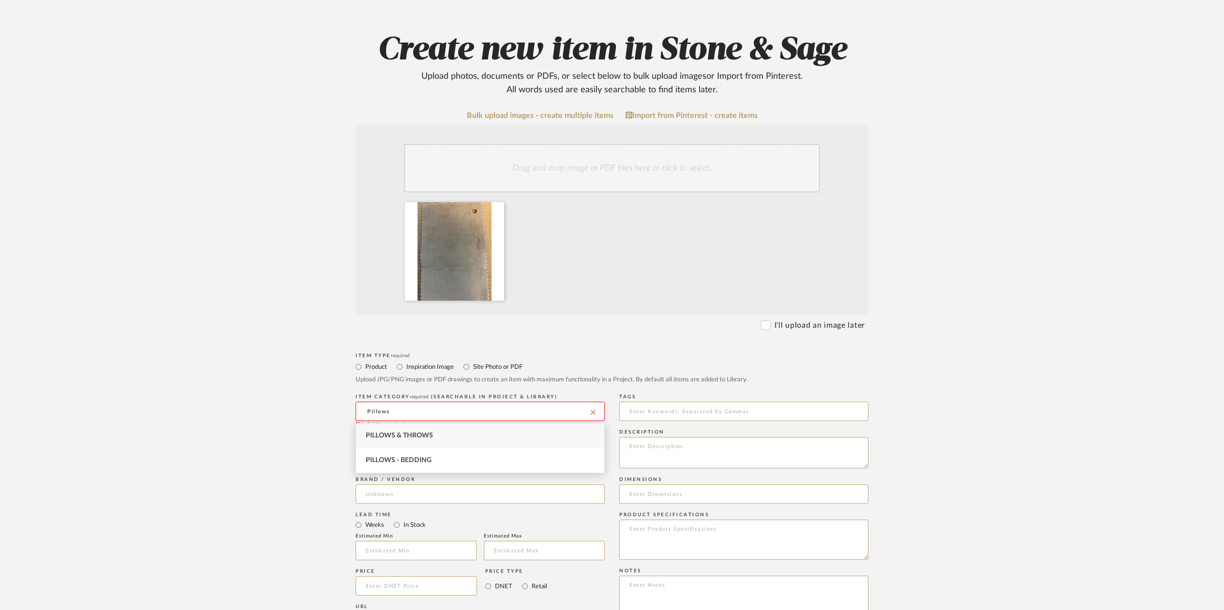
click at [388, 436] on span "Pillows & Throws" at bounding box center [399, 435] width 67 height 7
type input "Pillows & Throws"
click at [382, 458] on input at bounding box center [480, 458] width 249 height 19
type input "D"
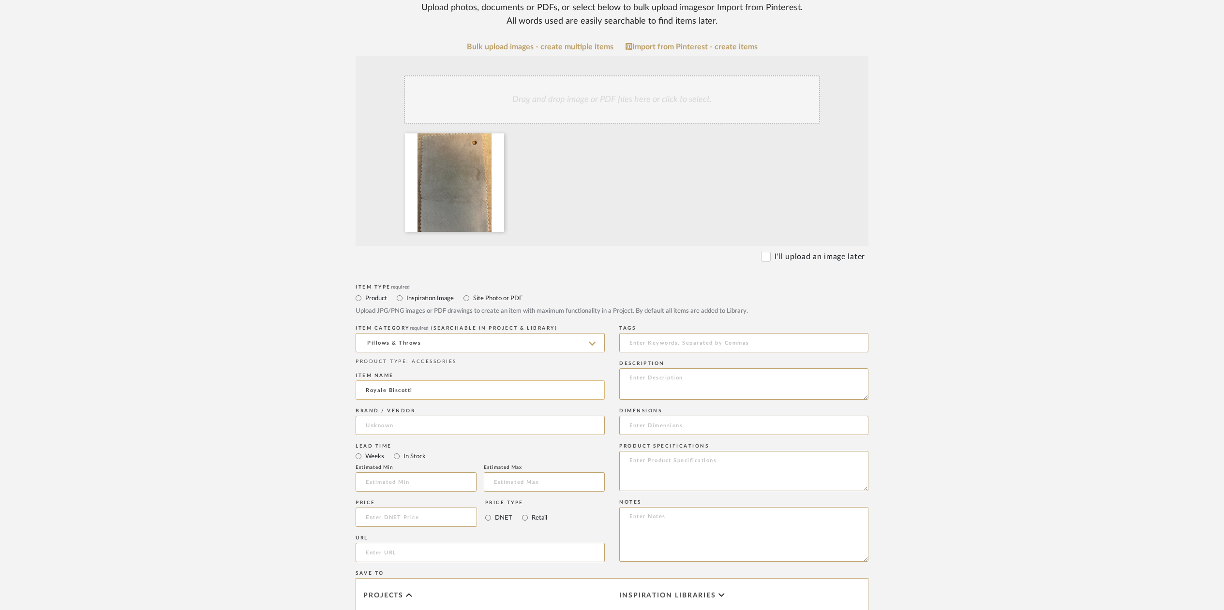
scroll to position [153, 0]
type input "Royale Biscotti"
click at [382, 430] on input at bounding box center [480, 426] width 249 height 19
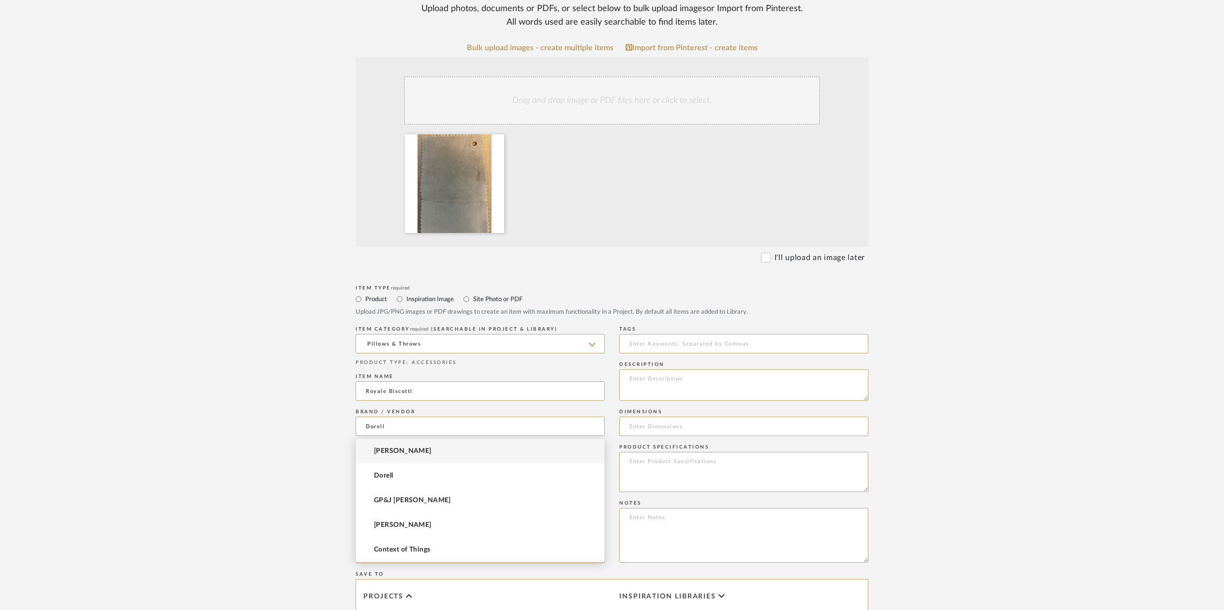
type input "Dorell"
click at [205, 434] on upload-items "Create new item in Stone & Sage Upload photos, documents or PDFs, or select bel…" at bounding box center [612, 394] width 1224 height 956
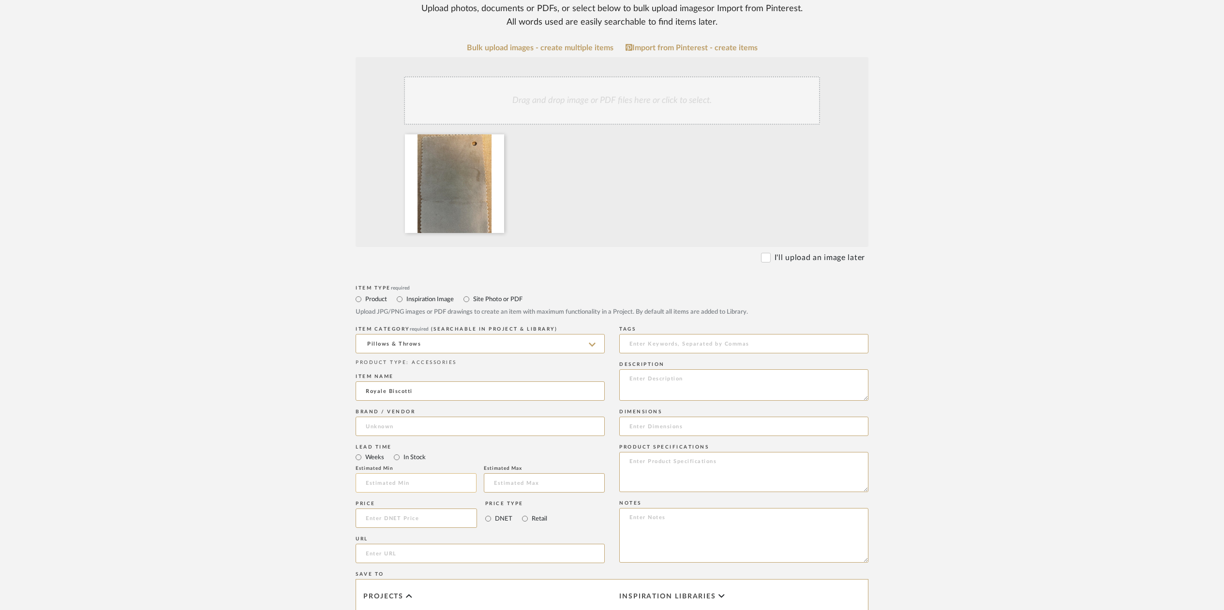
click at [378, 481] on input at bounding box center [416, 483] width 121 height 19
click at [390, 517] on input at bounding box center [416, 518] width 121 height 19
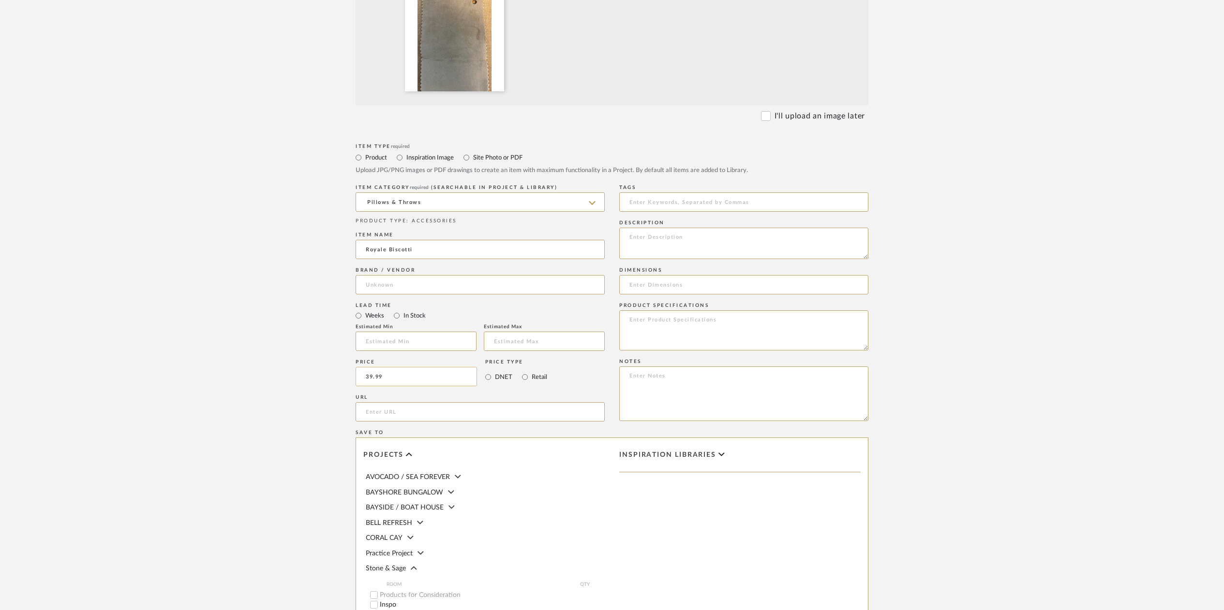
scroll to position [460, 0]
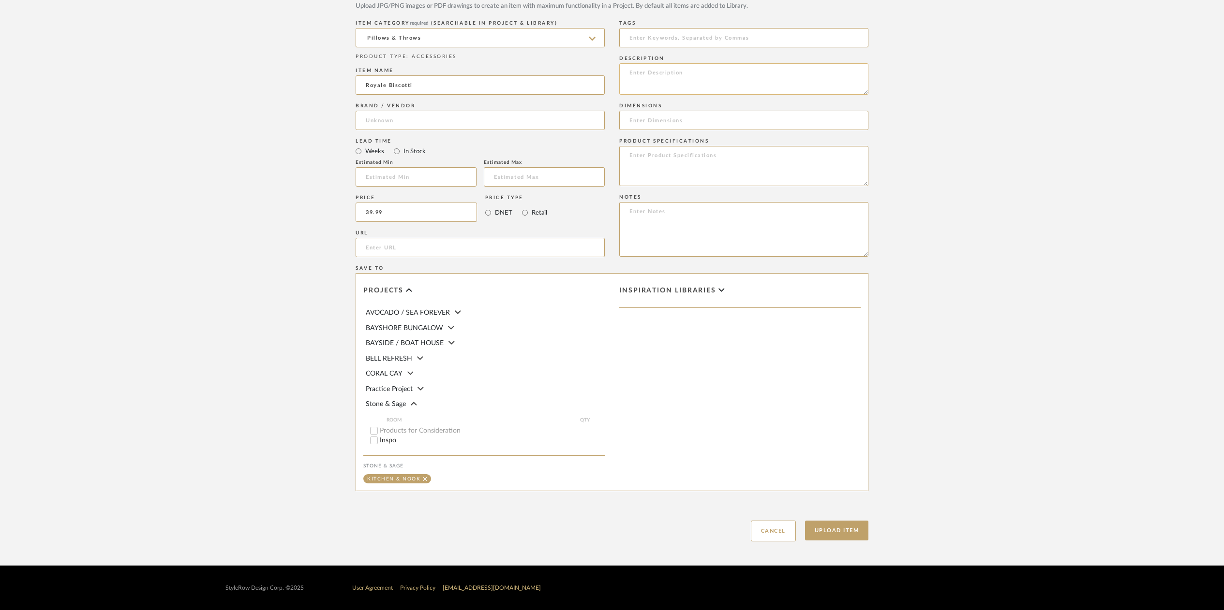
type input "$39.99"
click at [664, 75] on textarea at bounding box center [743, 78] width 249 height 31
type textarea "Dorell /Royale Biscotti"
click at [365, 85] on input "Royale Biscotti" at bounding box center [480, 84] width 249 height 19
type input "Banquette Pillows Royale Biscotti"
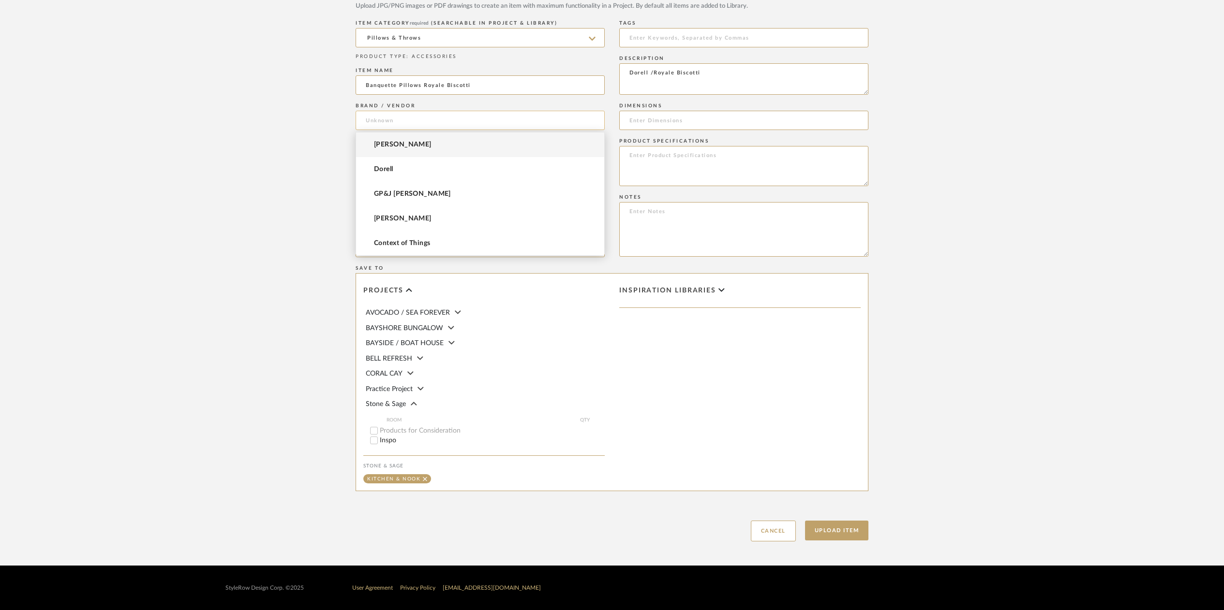
click at [385, 123] on input at bounding box center [480, 120] width 249 height 19
click at [390, 171] on span "Dorell" at bounding box center [383, 169] width 19 height 8
type input "Dorell"
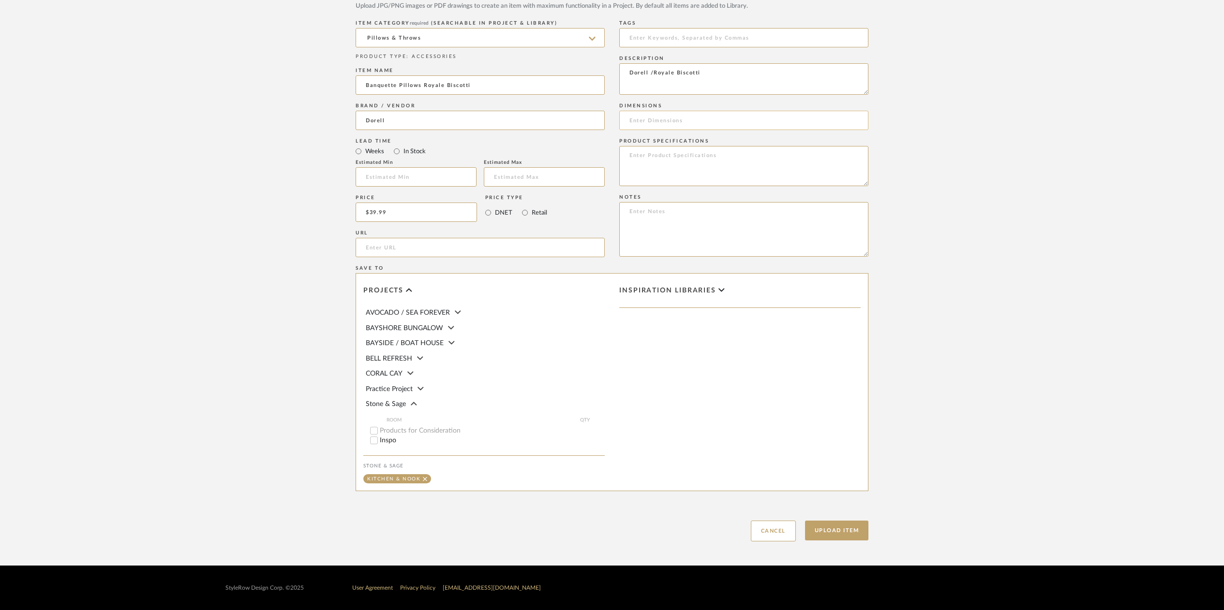
click at [655, 119] on input at bounding box center [743, 120] width 249 height 19
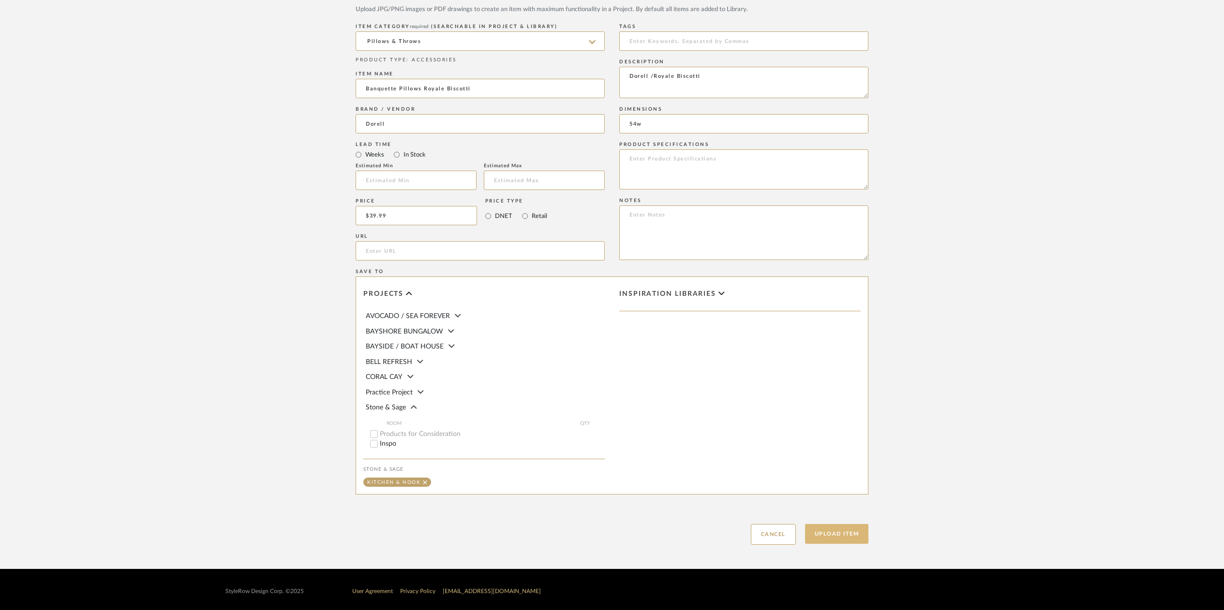
type input "54w"
click at [841, 539] on button "Upload Item" at bounding box center [837, 534] width 64 height 20
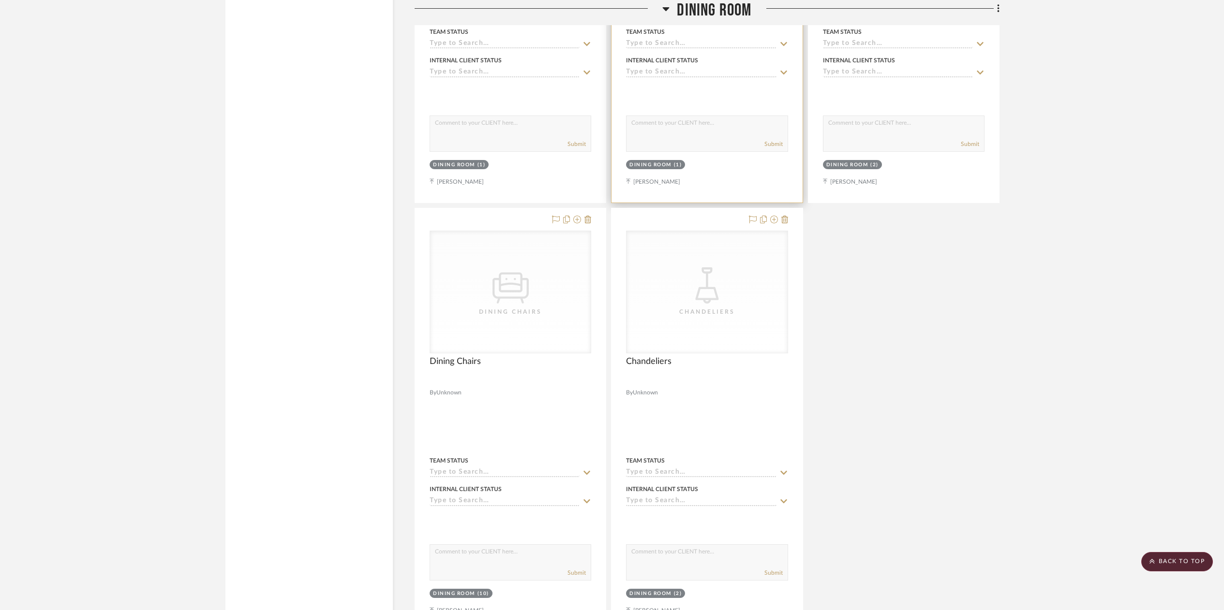
scroll to position [3021, 0]
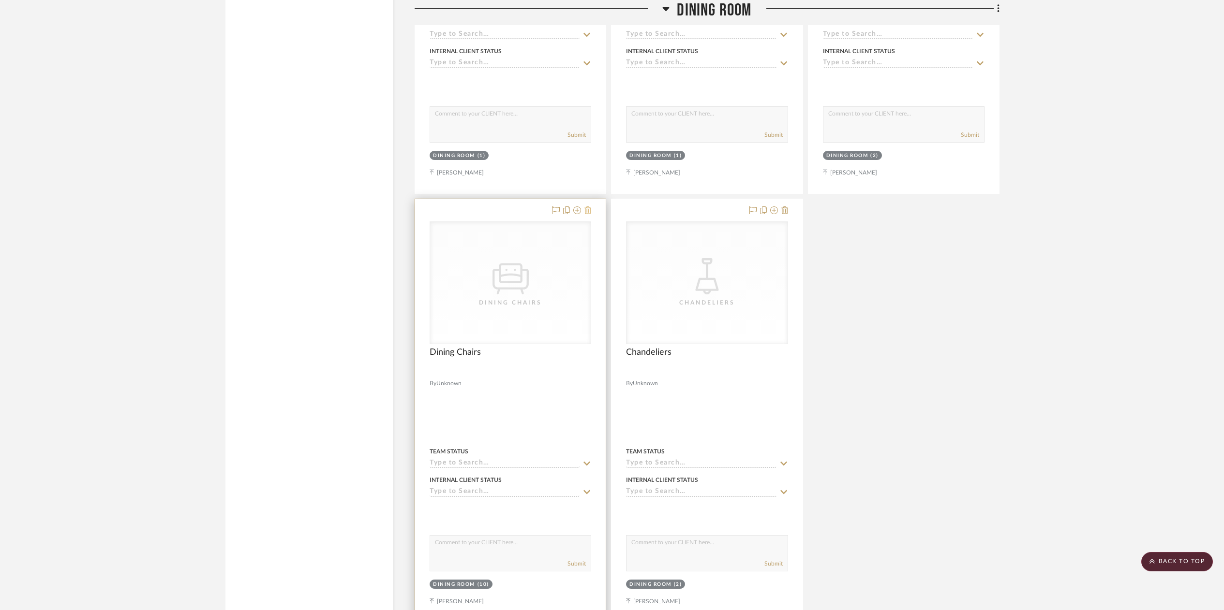
click at [590, 207] on icon at bounding box center [587, 211] width 7 height 8
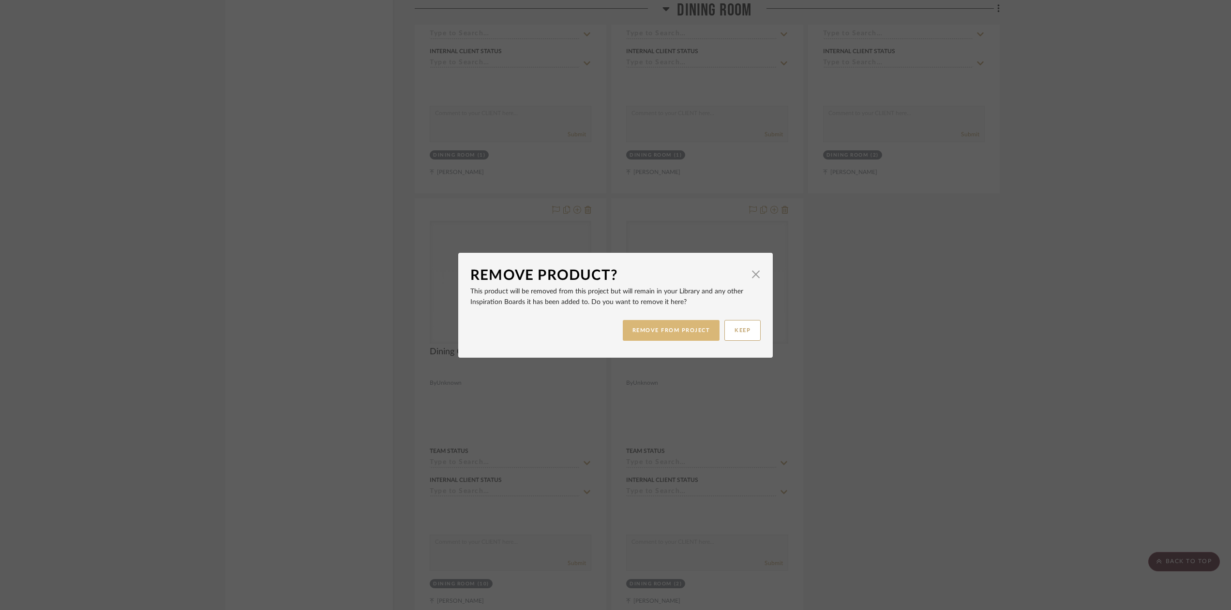
click at [695, 331] on button "REMOVE FROM PROJECT" at bounding box center [671, 330] width 97 height 21
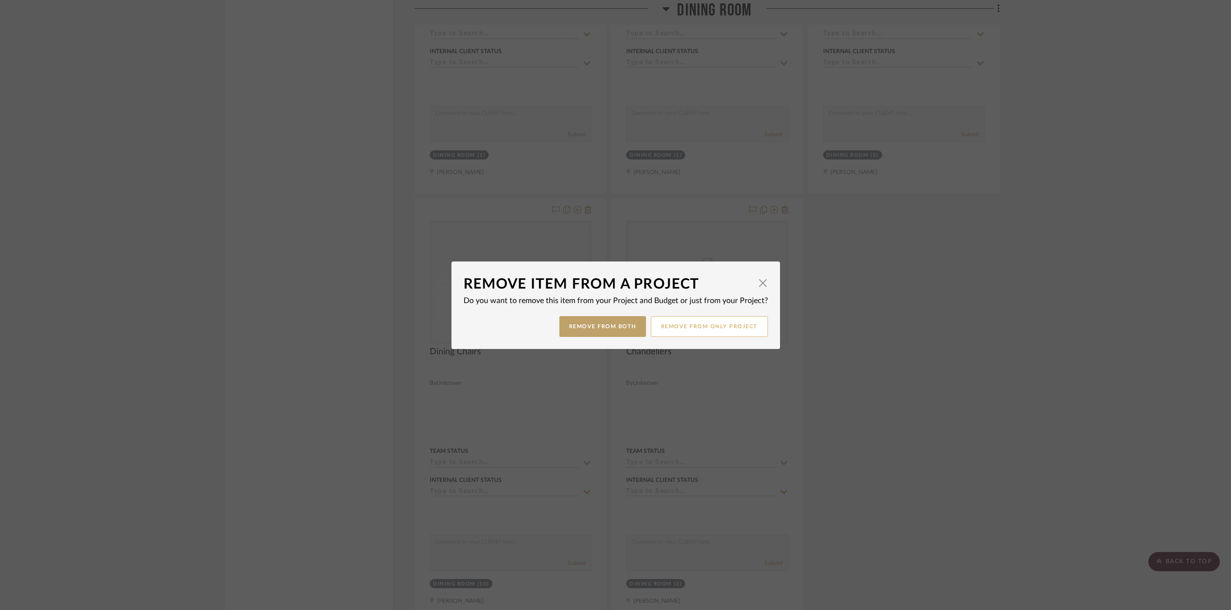
click at [712, 327] on button "Remove from only Project" at bounding box center [709, 326] width 117 height 21
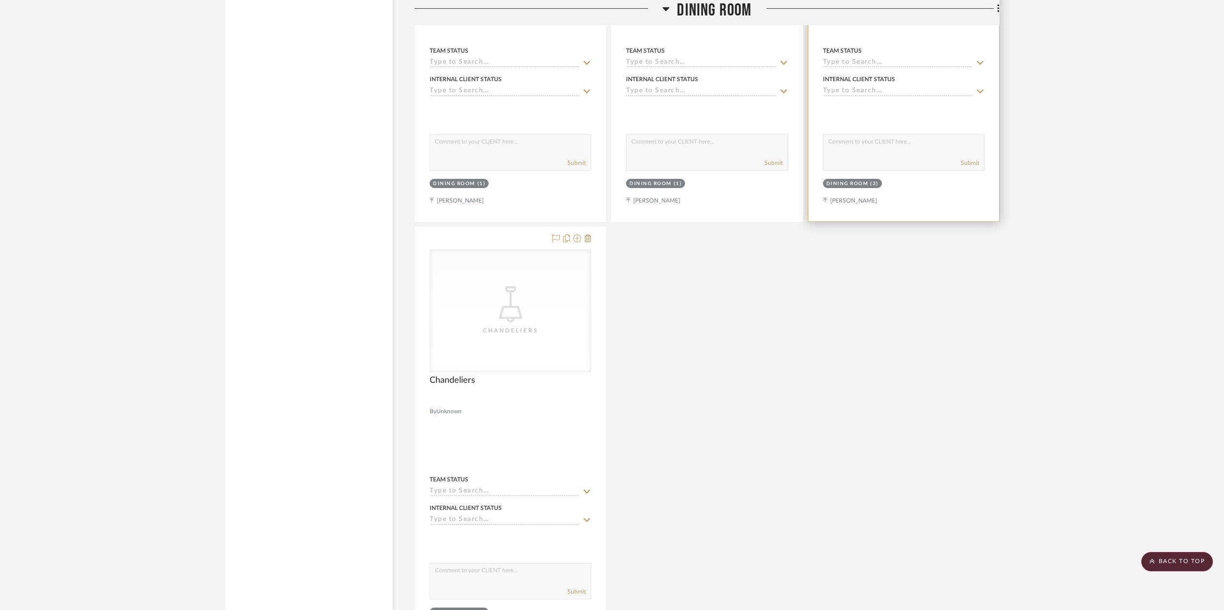
scroll to position [2984, 0]
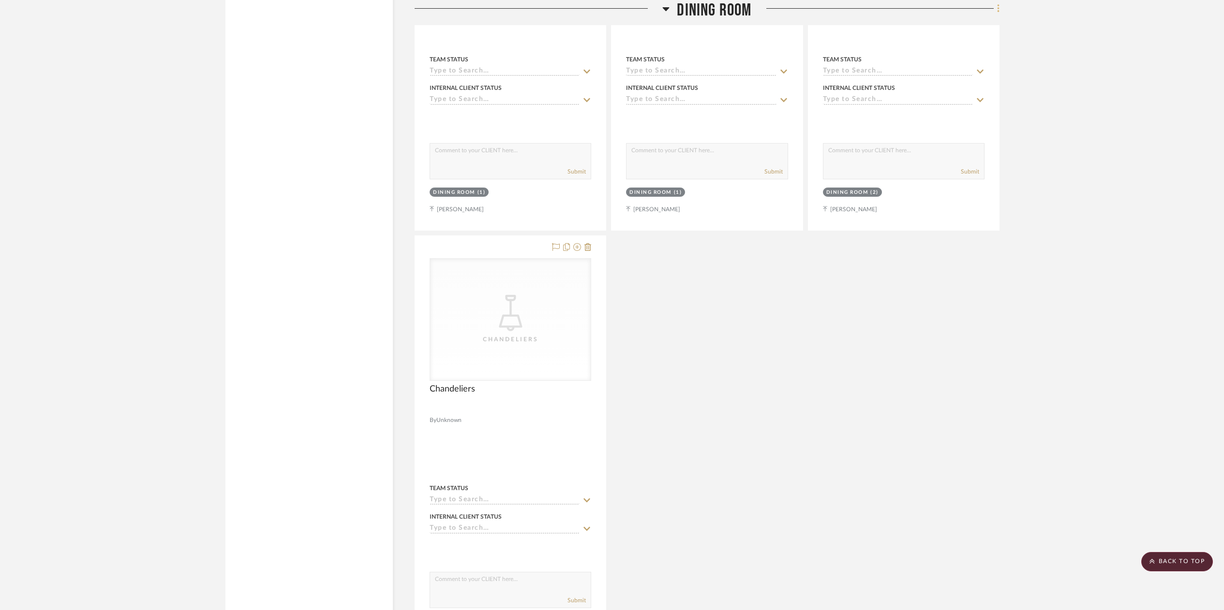
click at [999, 8] on icon at bounding box center [998, 8] width 3 height 11
click at [935, 30] on span "Add New Item" at bounding box center [948, 30] width 43 height 8
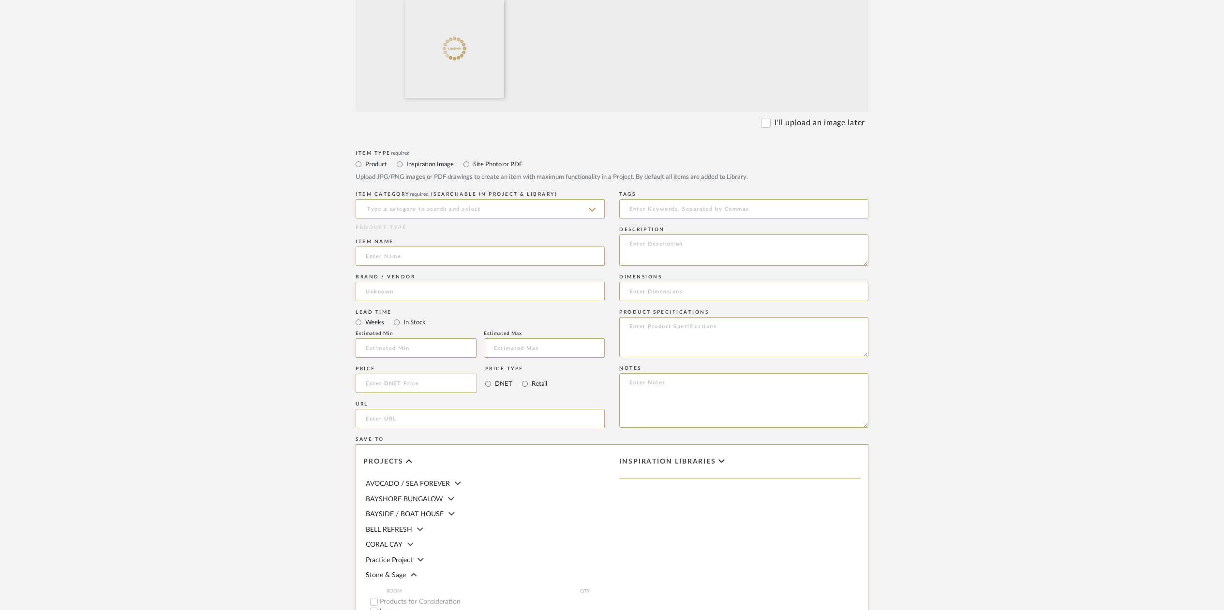
scroll to position [287, 0]
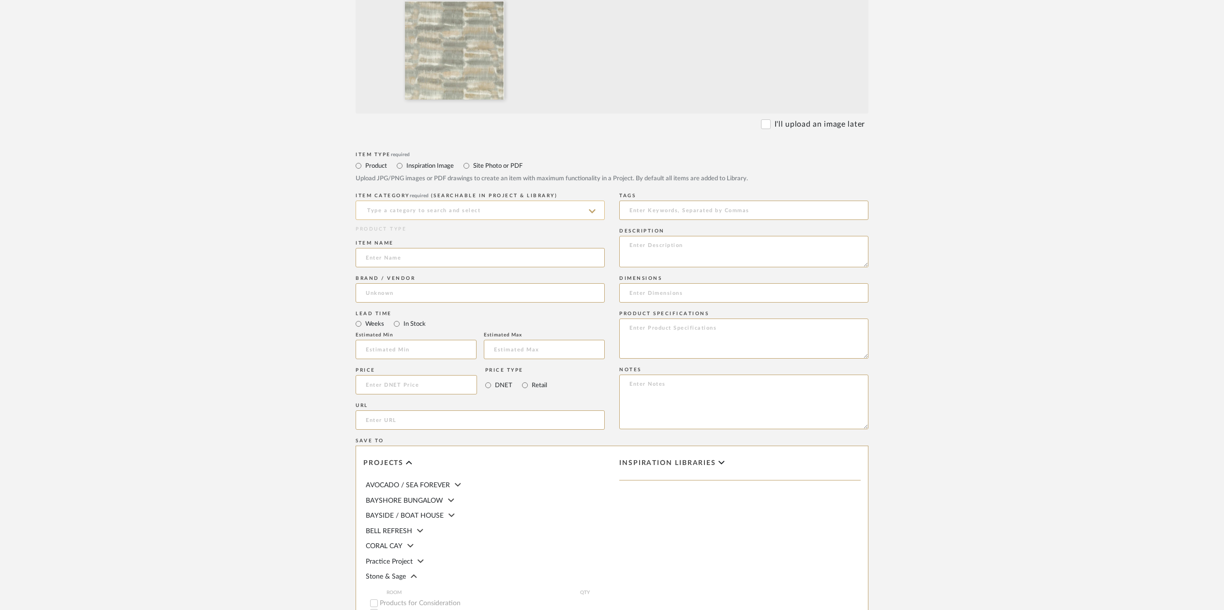
click at [393, 207] on input at bounding box center [480, 210] width 249 height 19
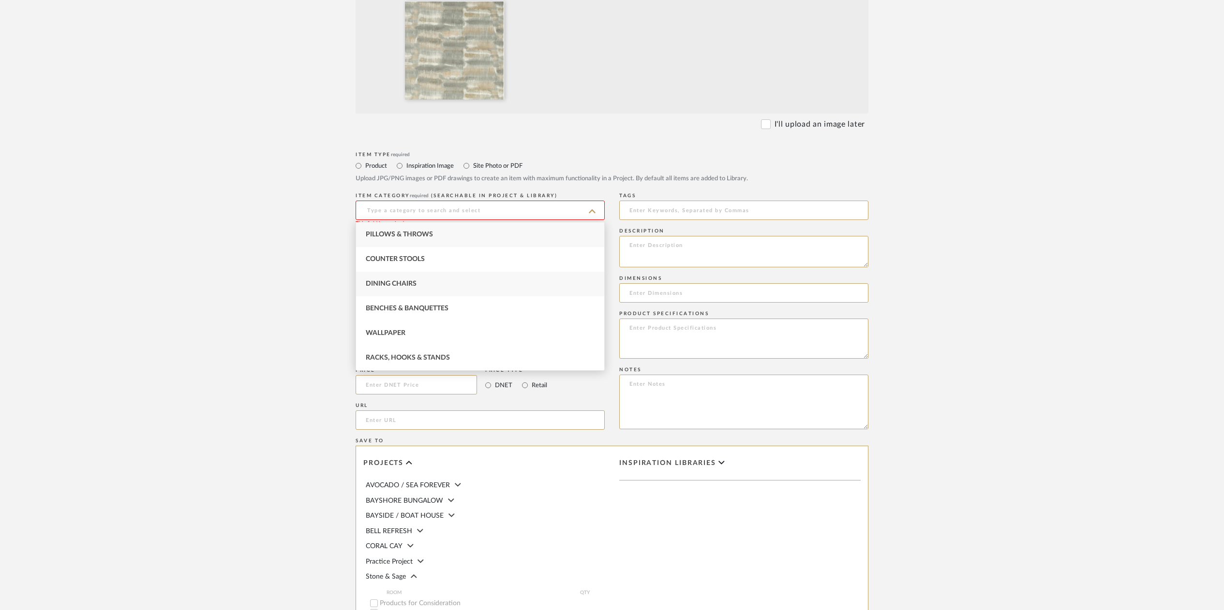
click at [382, 286] on span "Dining Chairs" at bounding box center [391, 284] width 51 height 7
type input "Dining Chairs"
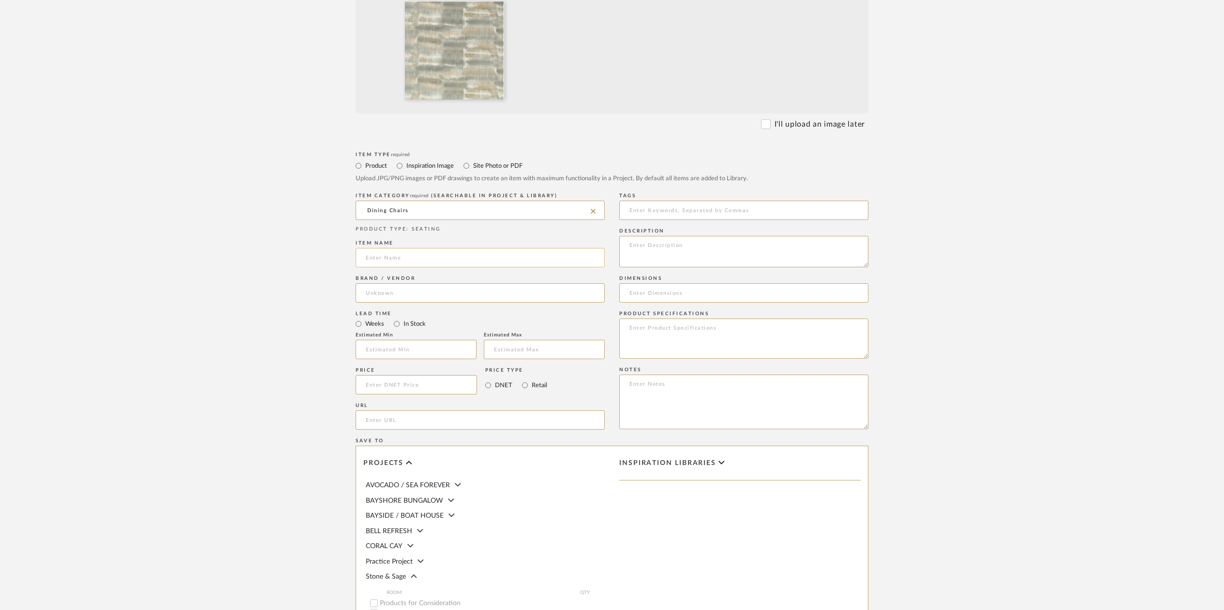
click at [378, 260] on input at bounding box center [480, 257] width 249 height 19
type input "Captains Chairs Sarabi-Linen"
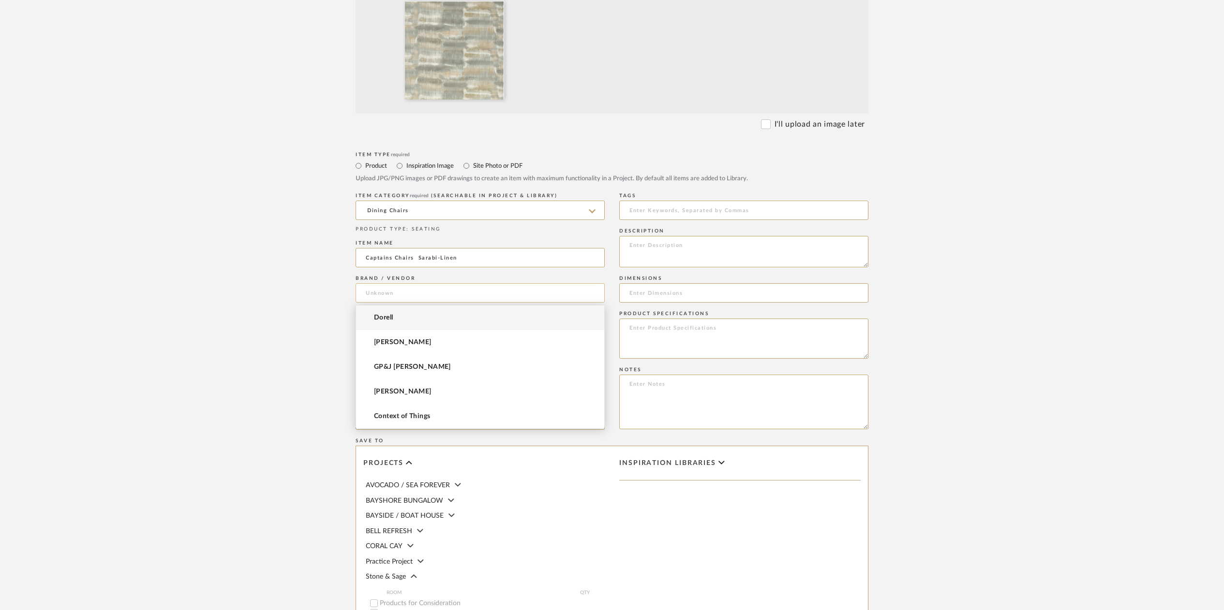
click at [371, 295] on input at bounding box center [480, 292] width 249 height 19
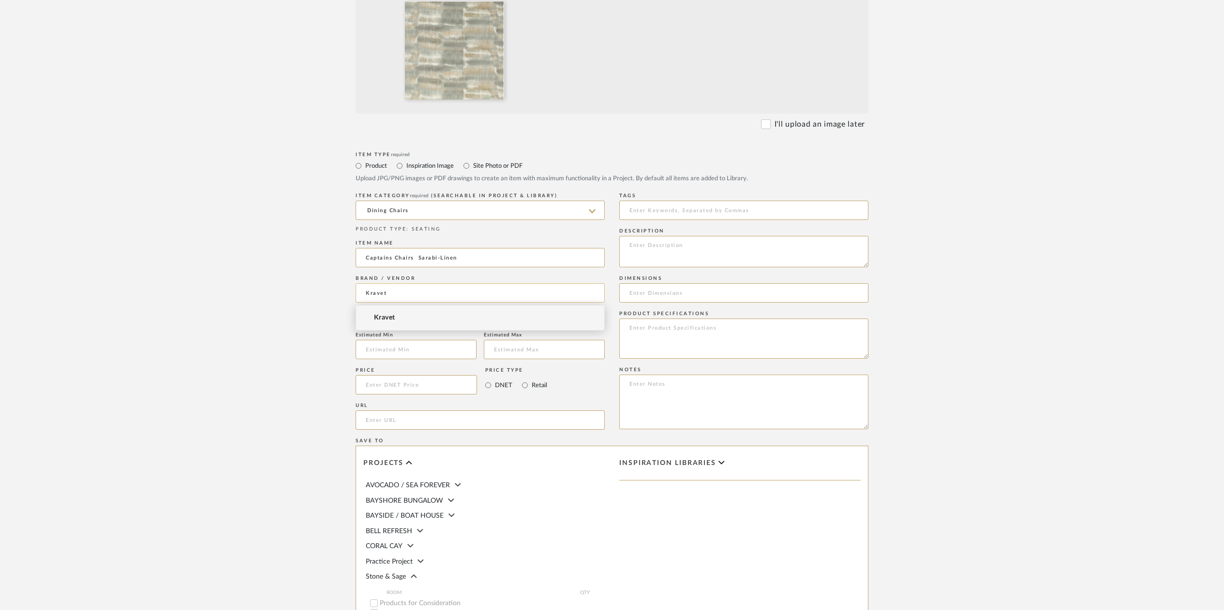
click at [370, 298] on input "Kravet" at bounding box center [480, 292] width 249 height 19
type input "Kravet"
drag, startPoint x: 341, startPoint y: 358, endPoint x: 323, endPoint y: 356, distance: 17.7
click at [334, 358] on form "Bulk upload images - create multiple items Import from Pinterest - create items…" at bounding box center [612, 312] width 616 height 804
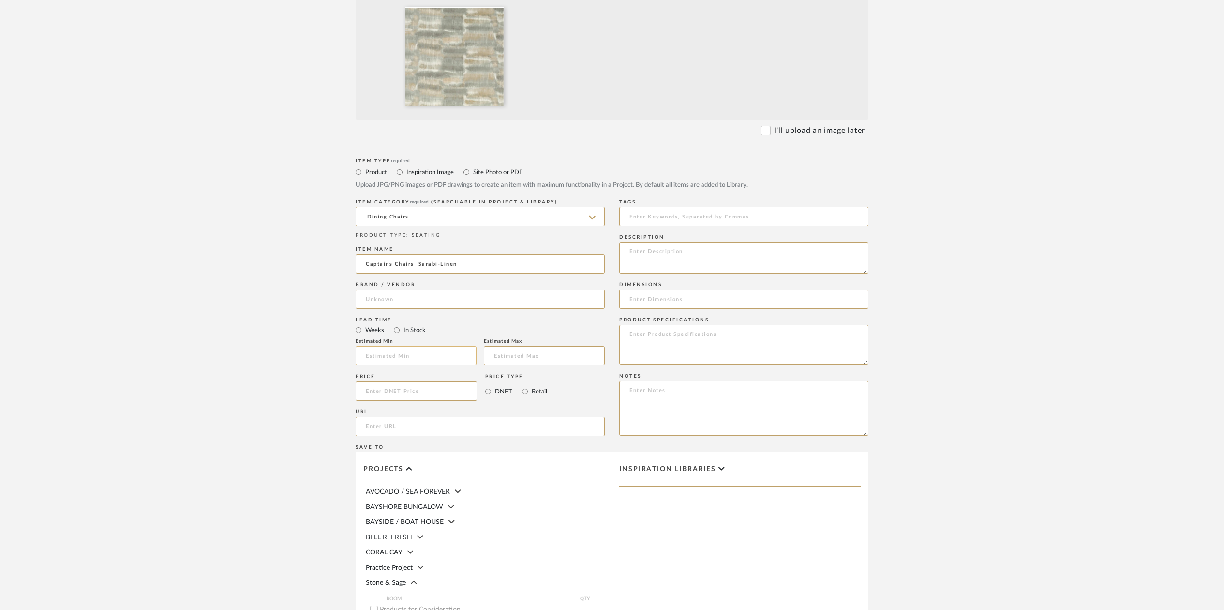
click at [378, 354] on input at bounding box center [416, 355] width 121 height 19
type input "2"
click at [514, 355] on input at bounding box center [544, 355] width 121 height 19
type input "3"
click at [392, 391] on input at bounding box center [416, 391] width 121 height 19
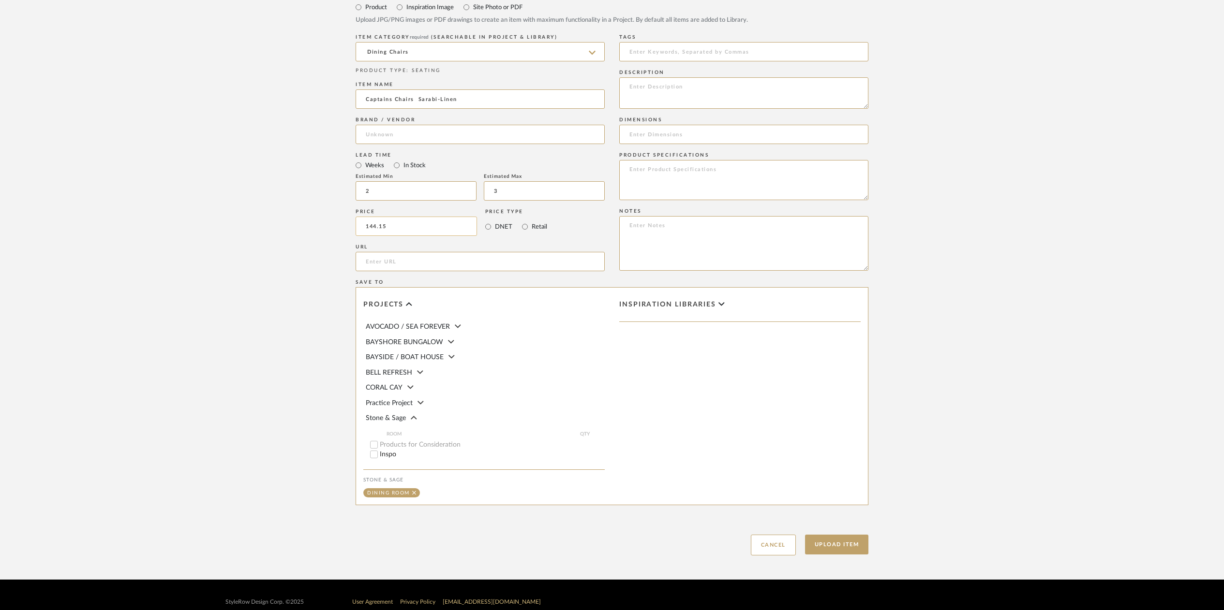
scroll to position [460, 0]
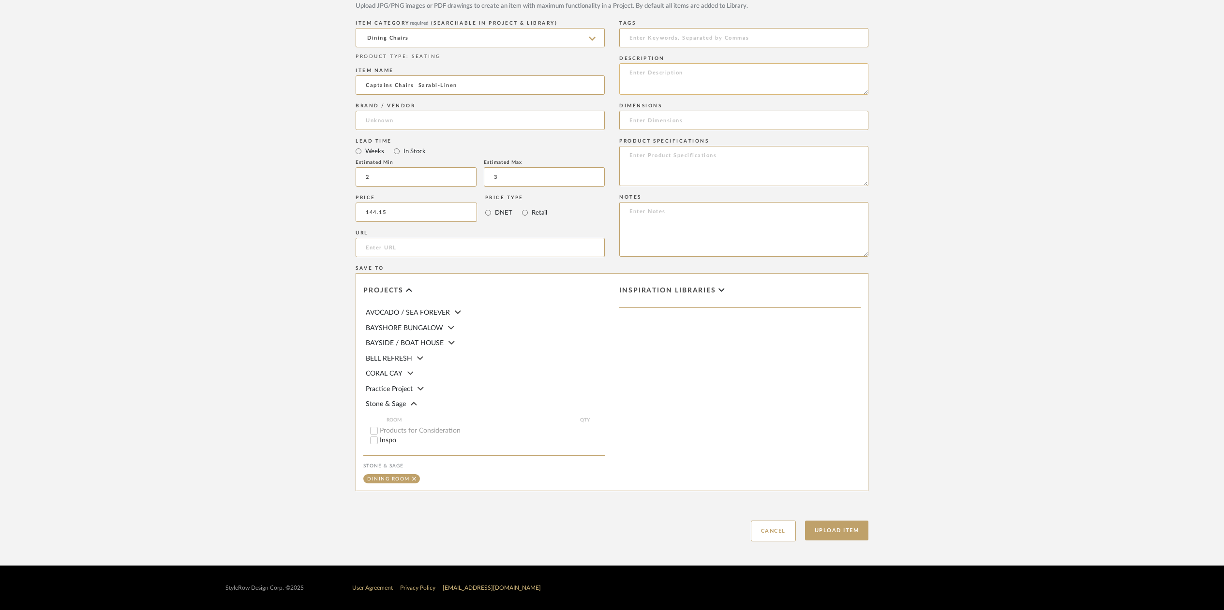
type input "$144.15"
click at [648, 77] on textarea at bounding box center [743, 78] width 249 height 31
type textarea "Captins Chairs Sarabi-Linen ED75039-3"
click at [650, 119] on input at bounding box center [743, 120] width 249 height 19
type input "57 3/8 width"
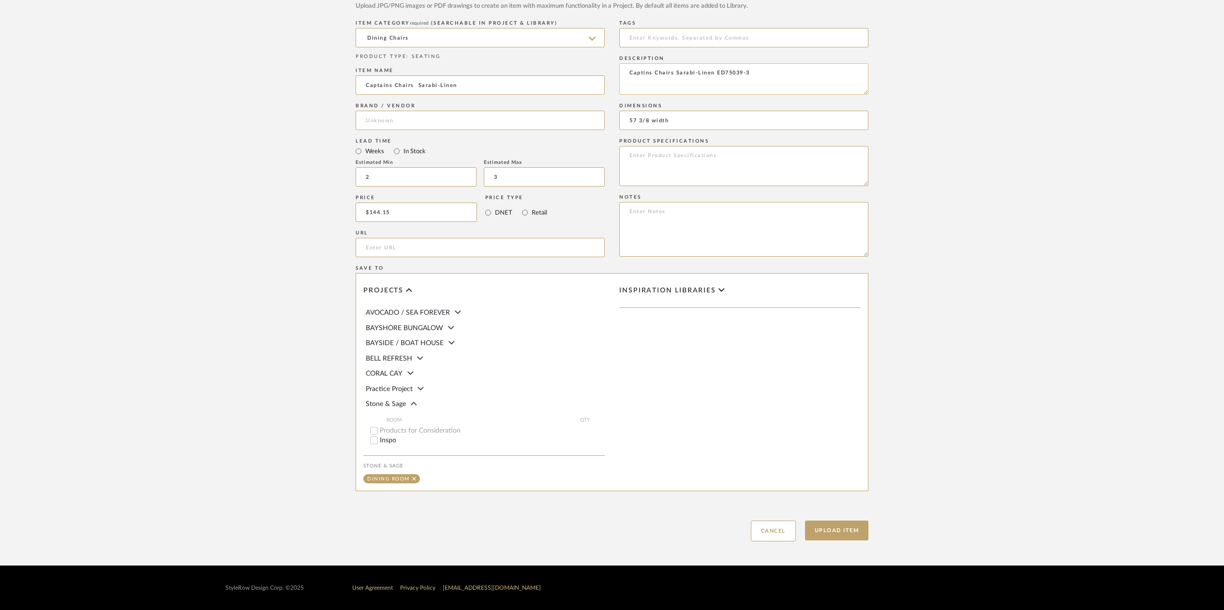
click at [644, 75] on textarea "Captins Chairs Sarabi-Linen ED75039-3" at bounding box center [743, 78] width 249 height 31
click at [641, 76] on textarea "Captins Chairs Sarabi-Linen ED75039-3" at bounding box center [743, 78] width 249 height 31
click at [643, 74] on textarea "Captins Chairs Sarabi-Linen ED75039-3" at bounding box center [743, 78] width 249 height 31
click at [630, 84] on textarea "Captains Chairs Sarabi-Linen ED75039-3" at bounding box center [743, 78] width 249 height 31
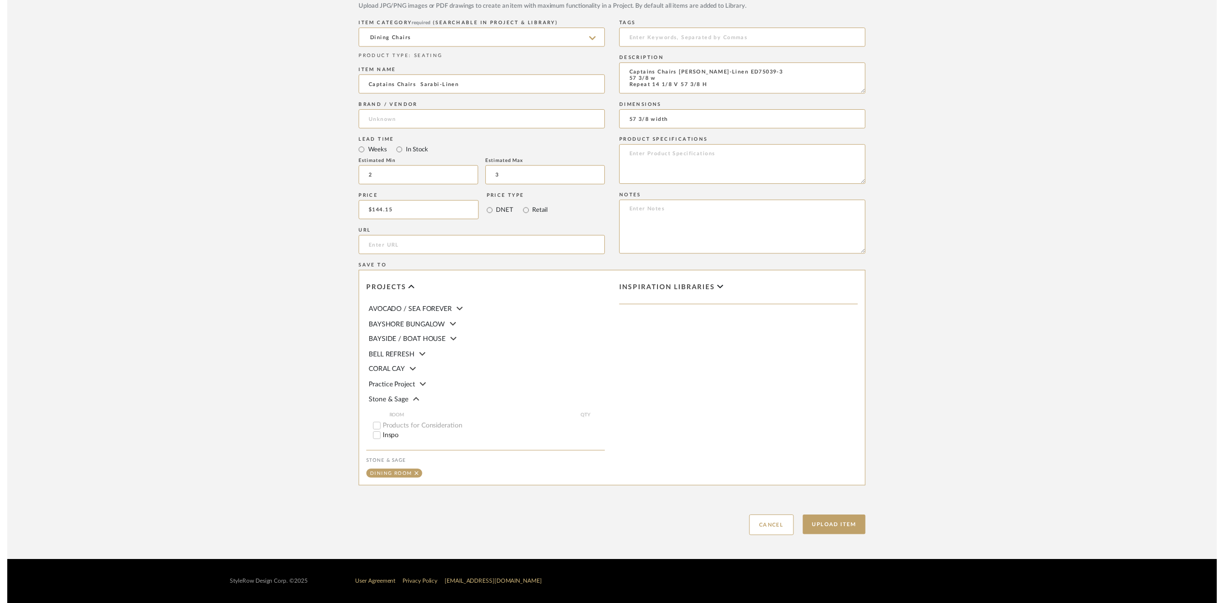
scroll to position [1, 0]
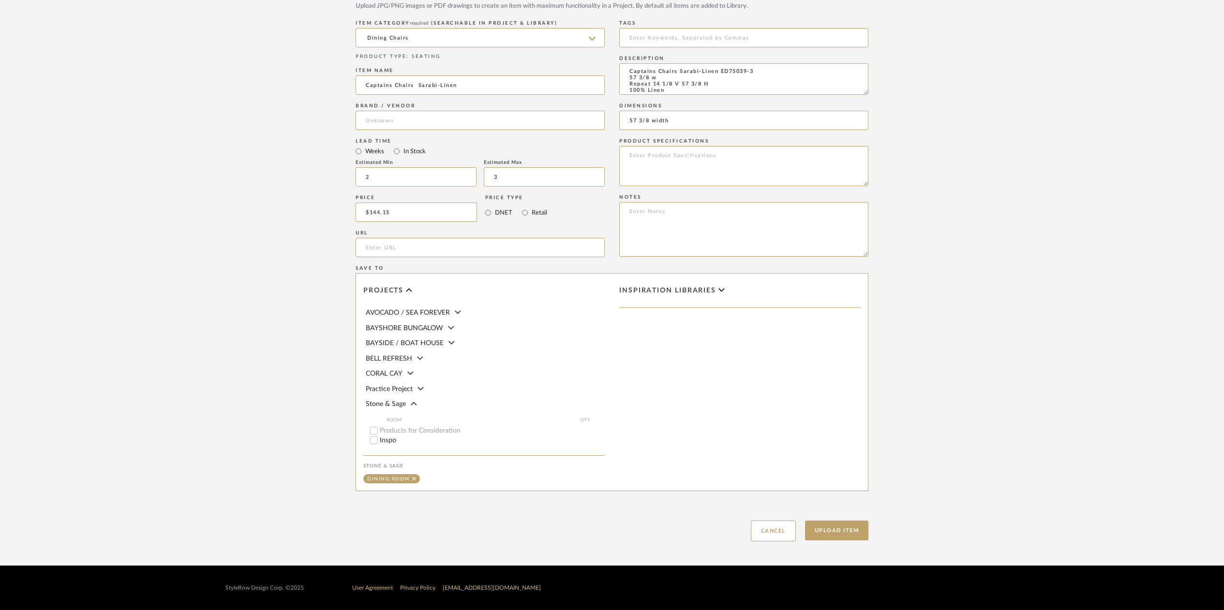
type textarea "Captains Chairs Sarabi-Linen ED75039-3 57 3/8 w Repeat 14 1/8 V 57 3/8 H 100% L…"
click at [907, 219] on form "Bulk upload images - create multiple items Import from Pinterest - create items…" at bounding box center [612, 139] width 616 height 804
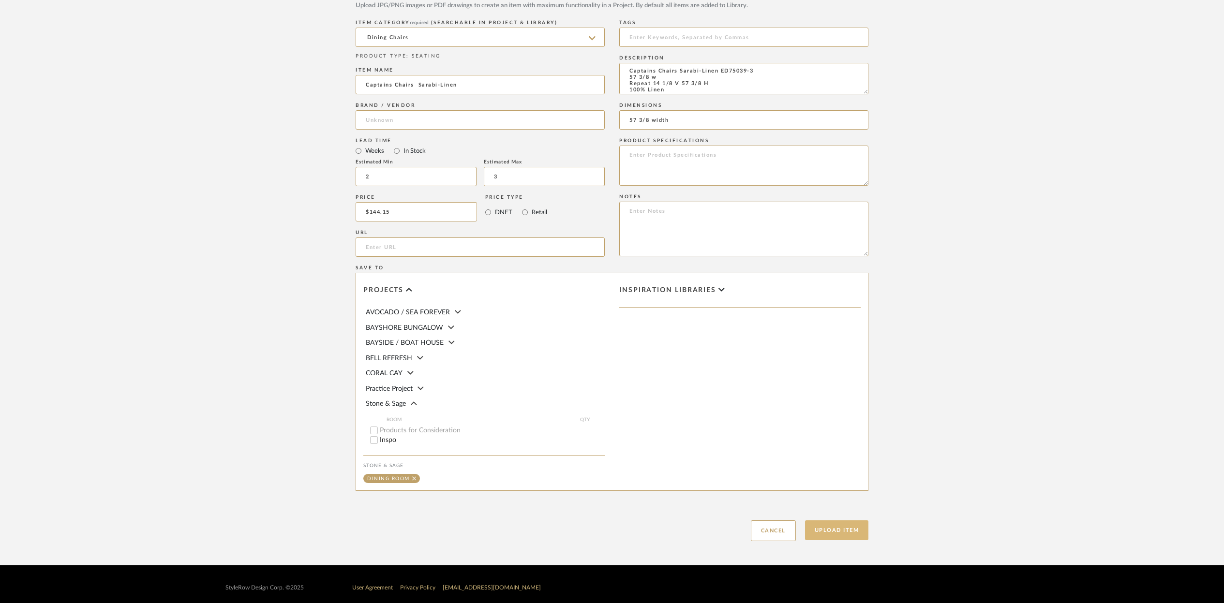
click at [828, 531] on button "Upload Item" at bounding box center [837, 531] width 64 height 20
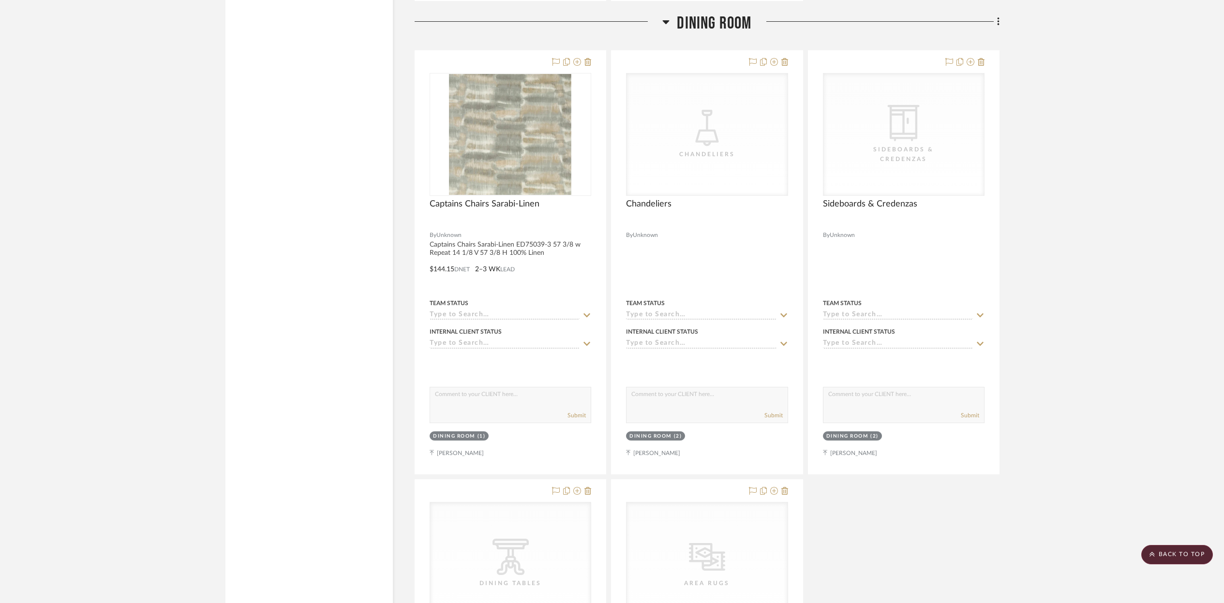
scroll to position [2748, 0]
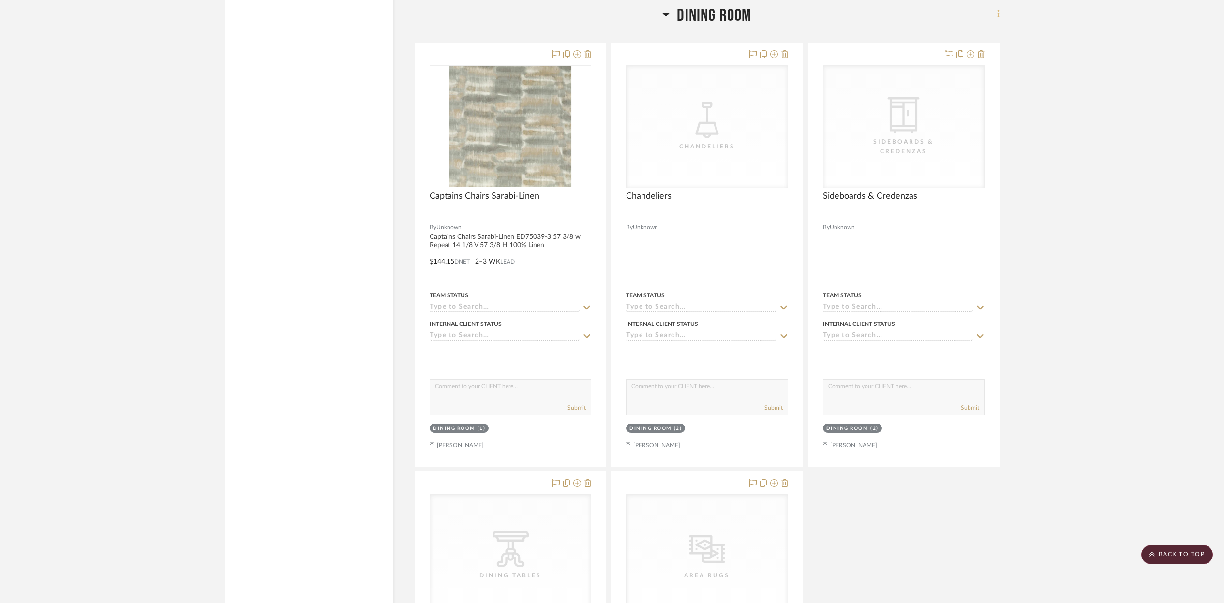
click at [997, 15] on icon at bounding box center [998, 14] width 3 height 11
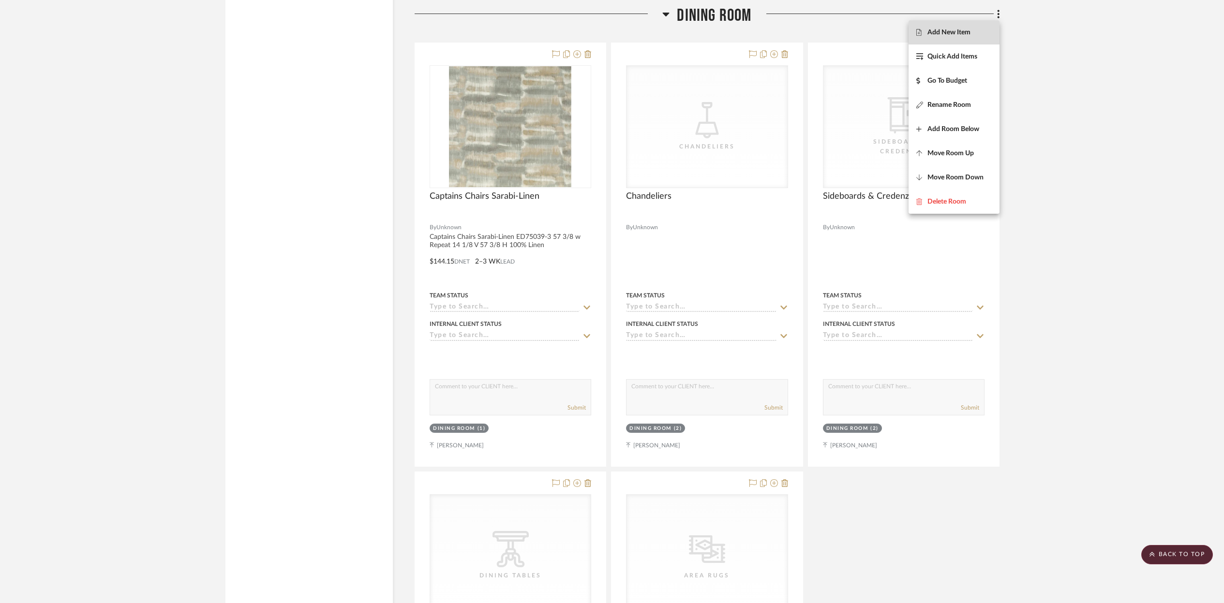
click at [945, 35] on span "Add New Item" at bounding box center [948, 32] width 43 height 8
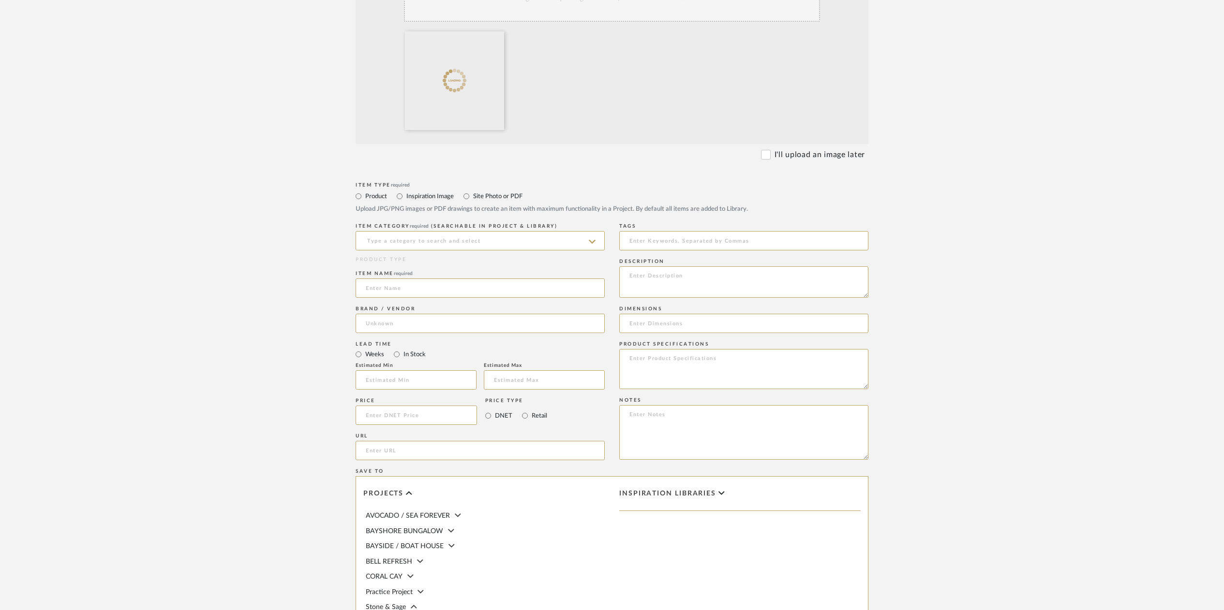
scroll to position [259, 0]
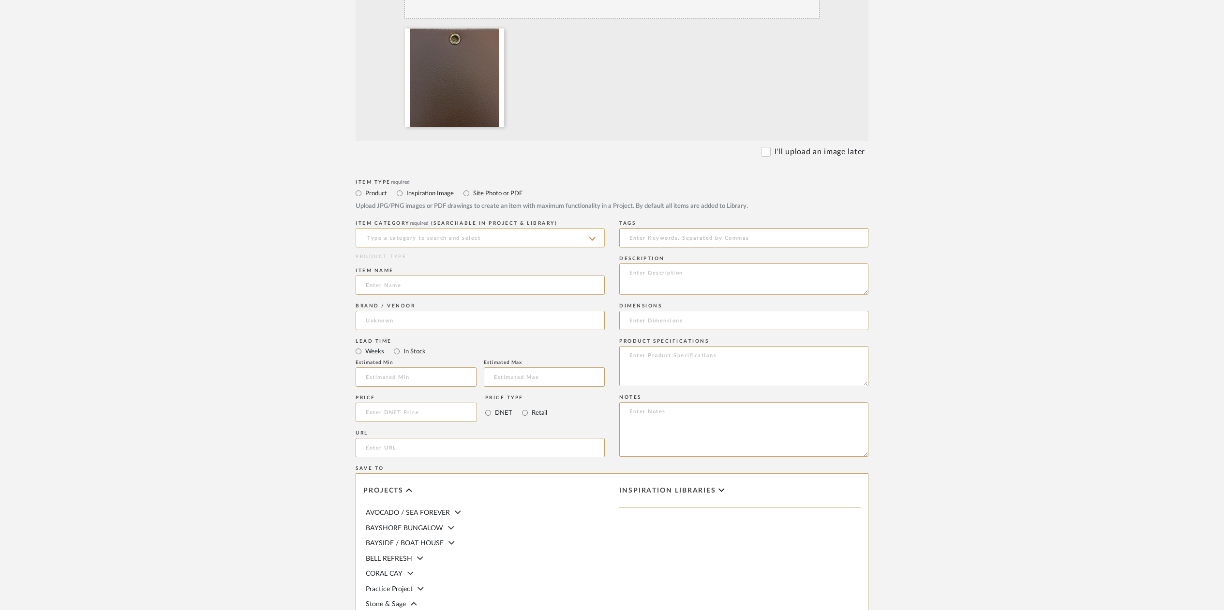
click at [383, 240] on input at bounding box center [480, 237] width 249 height 19
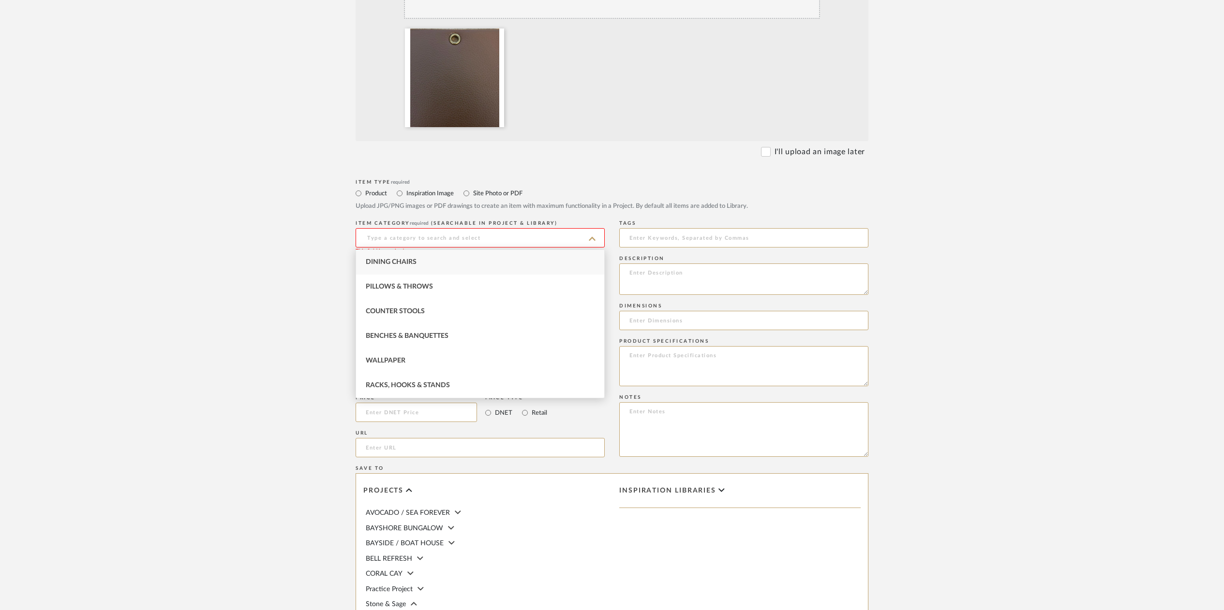
click at [386, 261] on span "Dining Chairs" at bounding box center [391, 262] width 51 height 7
type input "Dining Chairs"
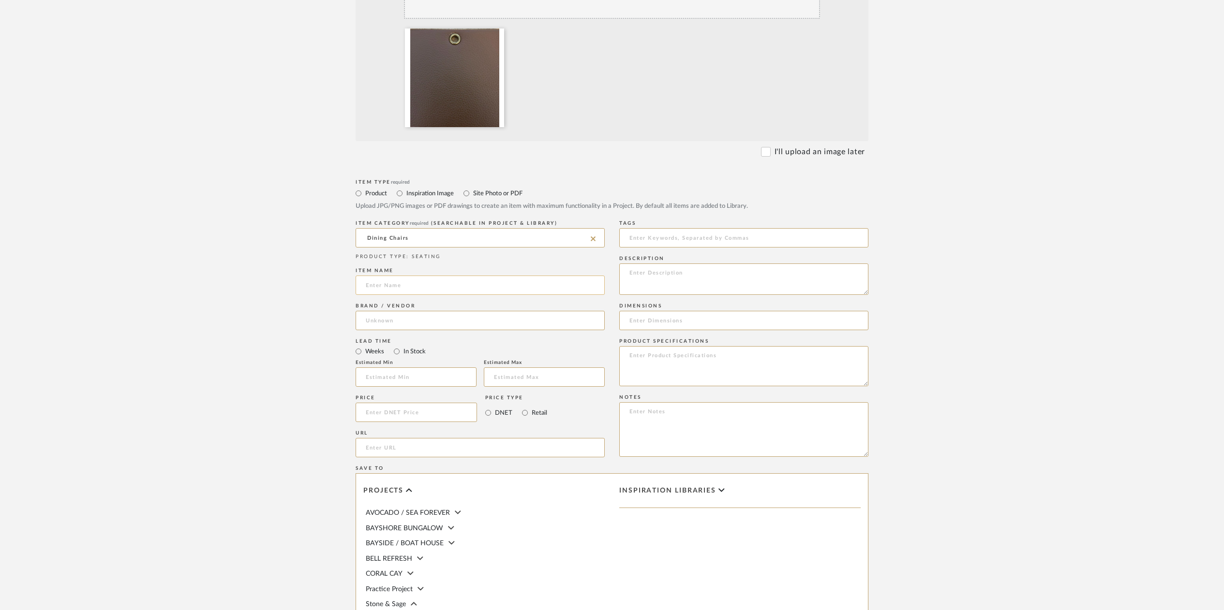
click at [389, 284] on input at bounding box center [480, 285] width 249 height 19
type input "Free Range"
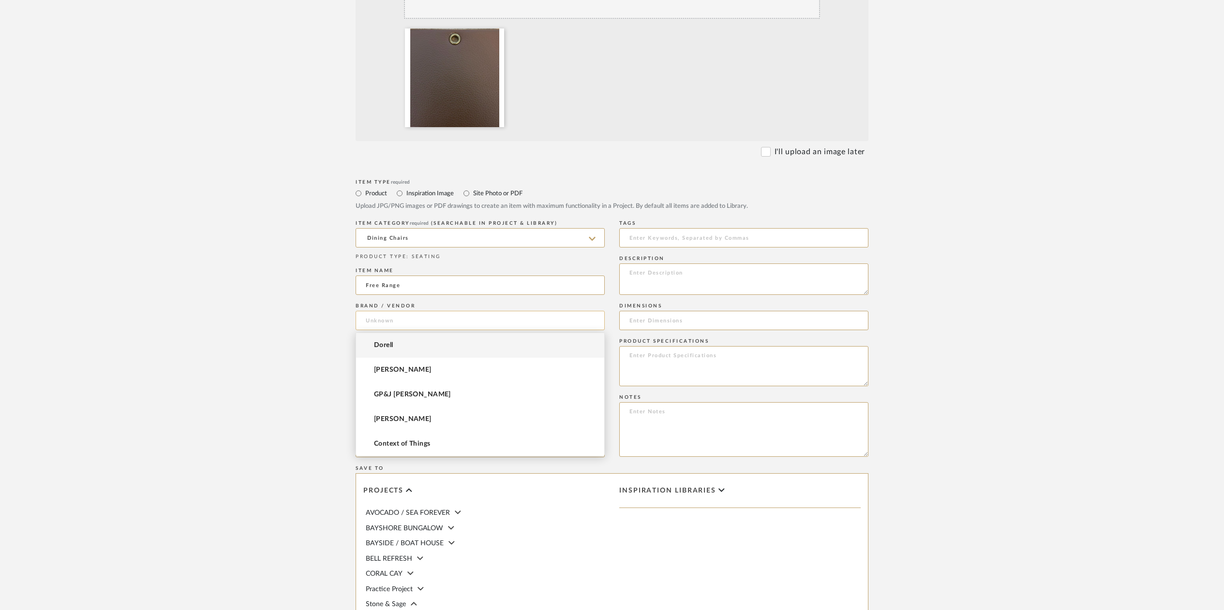
click at [386, 322] on input at bounding box center [480, 320] width 249 height 19
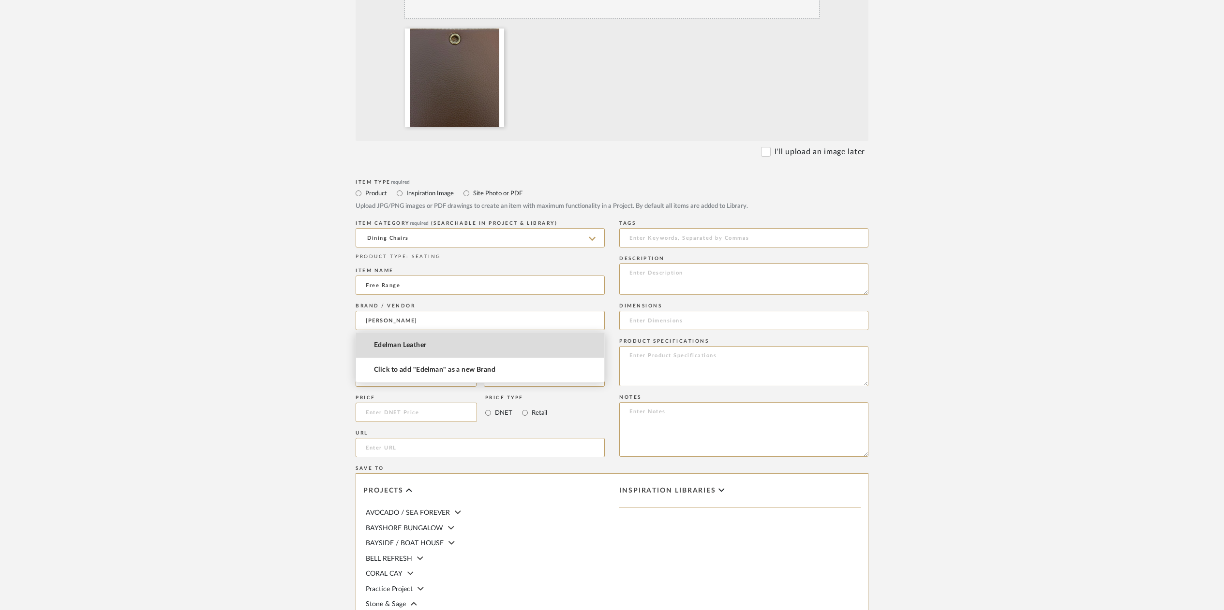
click at [389, 346] on span "Edelman Leather" at bounding box center [400, 346] width 53 height 8
type input "Edelman Leather"
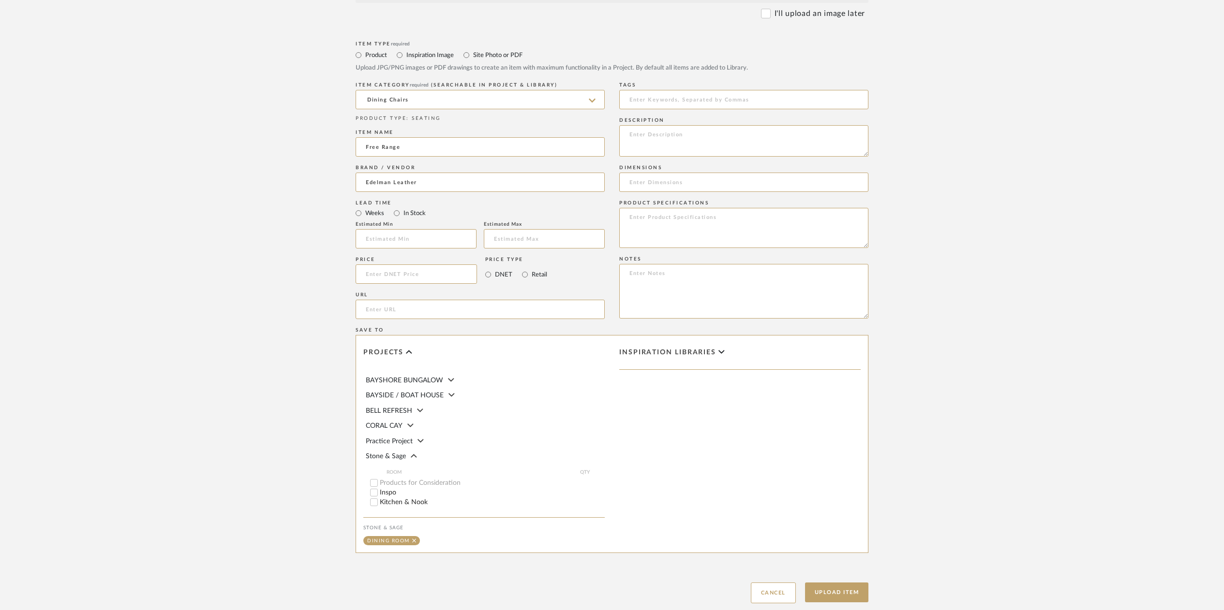
scroll to position [12, 0]
click at [652, 132] on textarea at bounding box center [743, 140] width 249 height 31
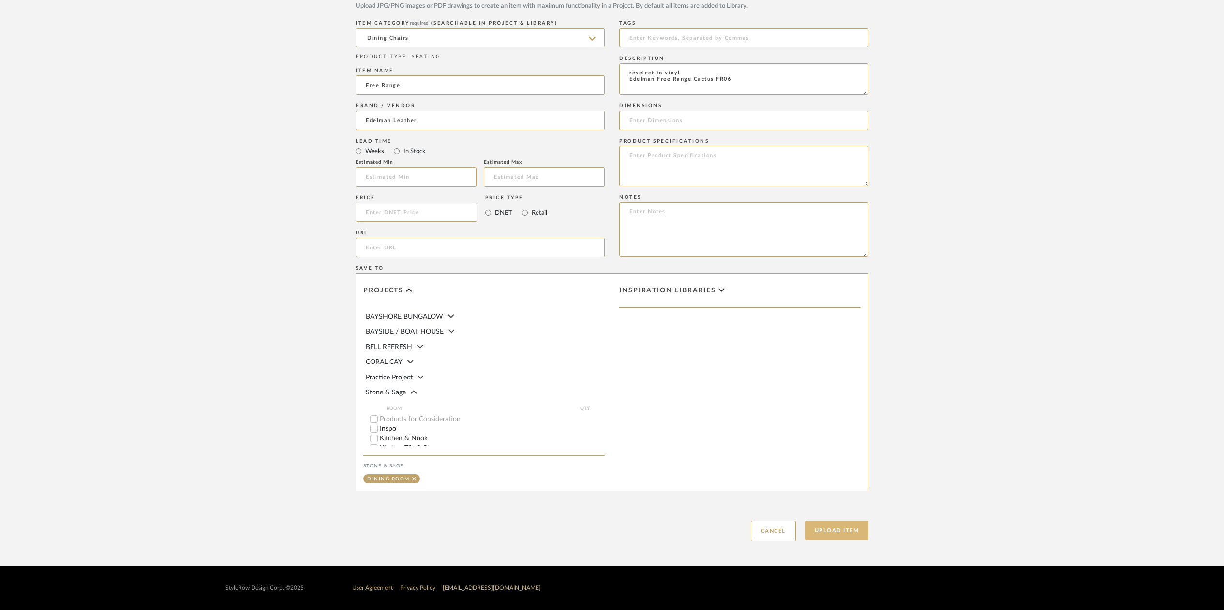
type textarea "reselect to vinyl Edelman Free Range Cactus FR06"
click at [841, 534] on button "Upload Item" at bounding box center [837, 531] width 64 height 20
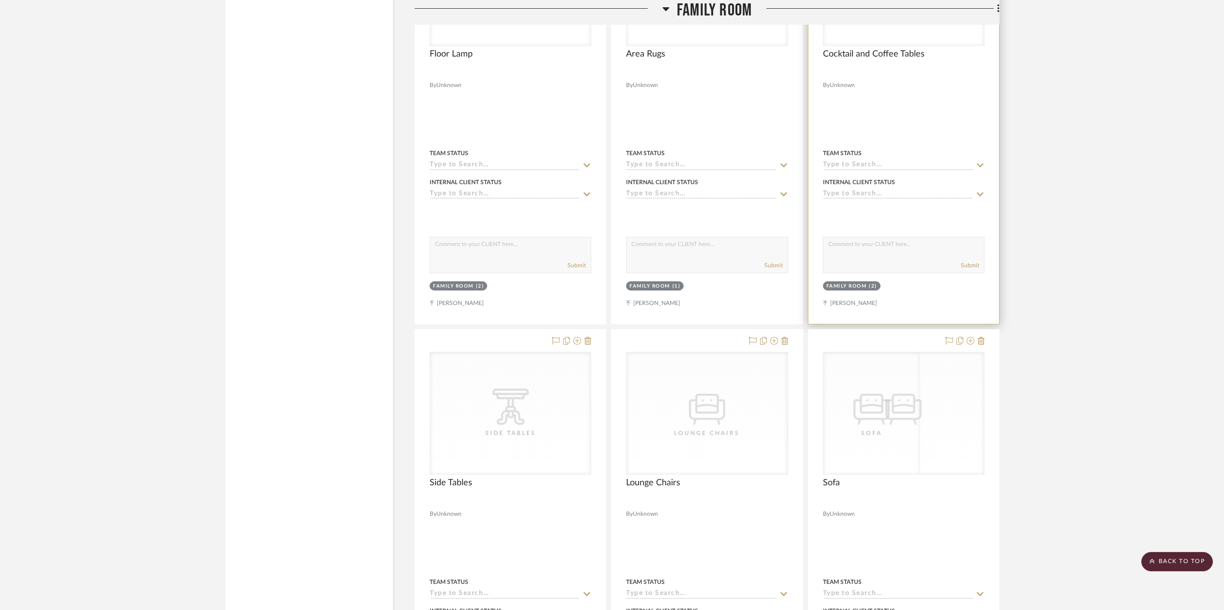
scroll to position [3907, 0]
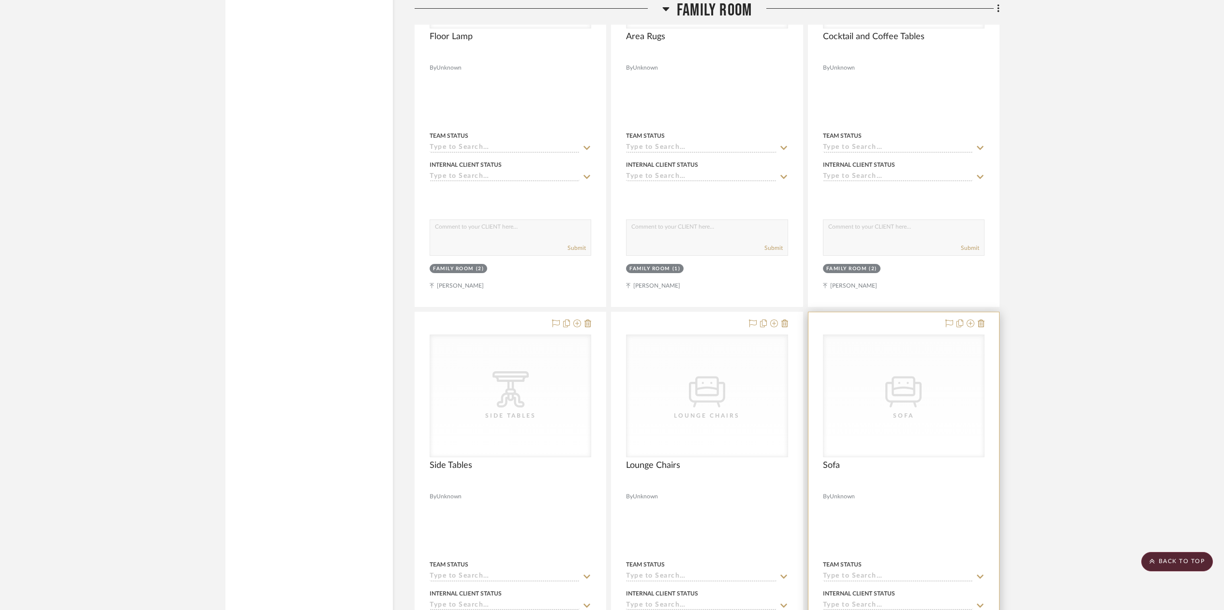
click at [921, 400] on icon "CategoryIconSeating Created with Sketch." at bounding box center [903, 390] width 36 height 36
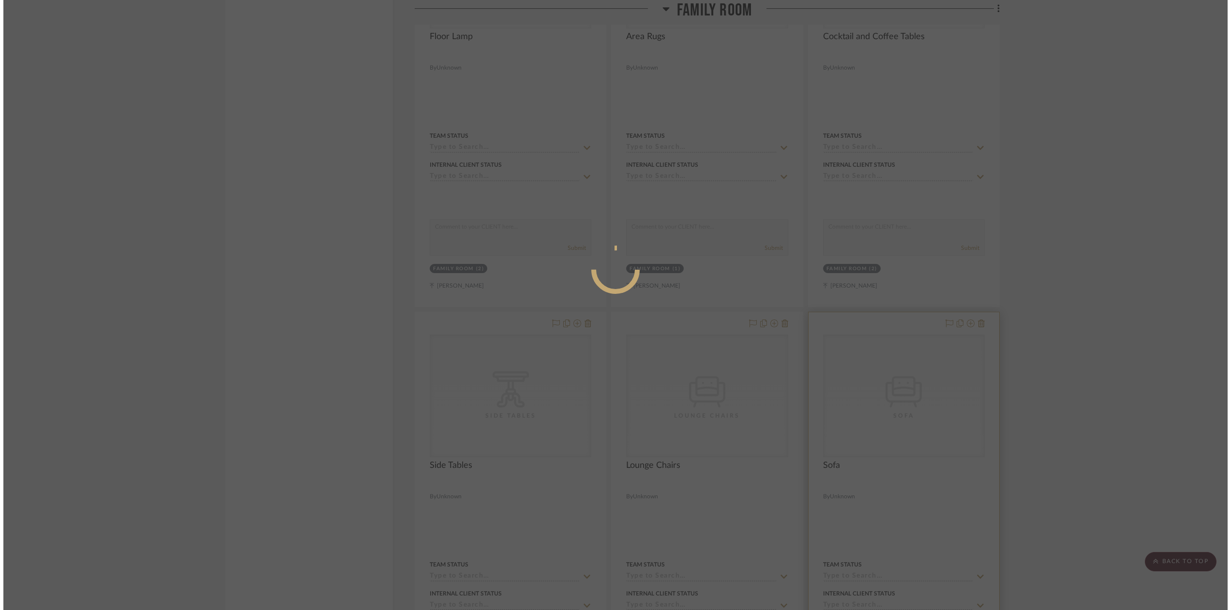
scroll to position [0, 0]
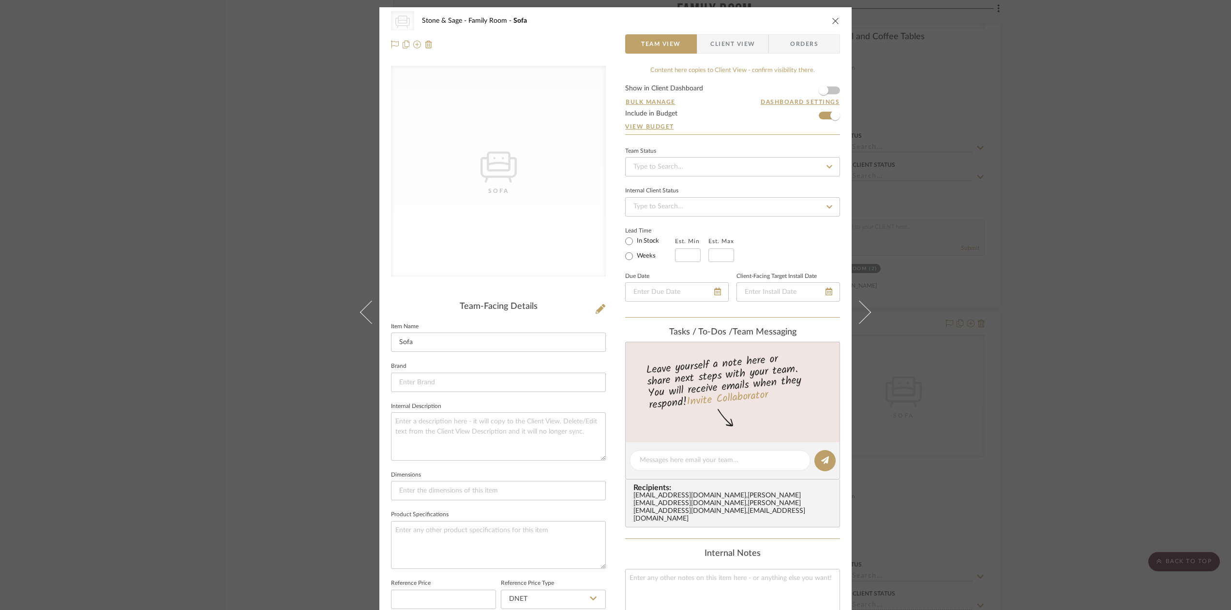
click at [832, 19] on icon "close" at bounding box center [836, 21] width 8 height 8
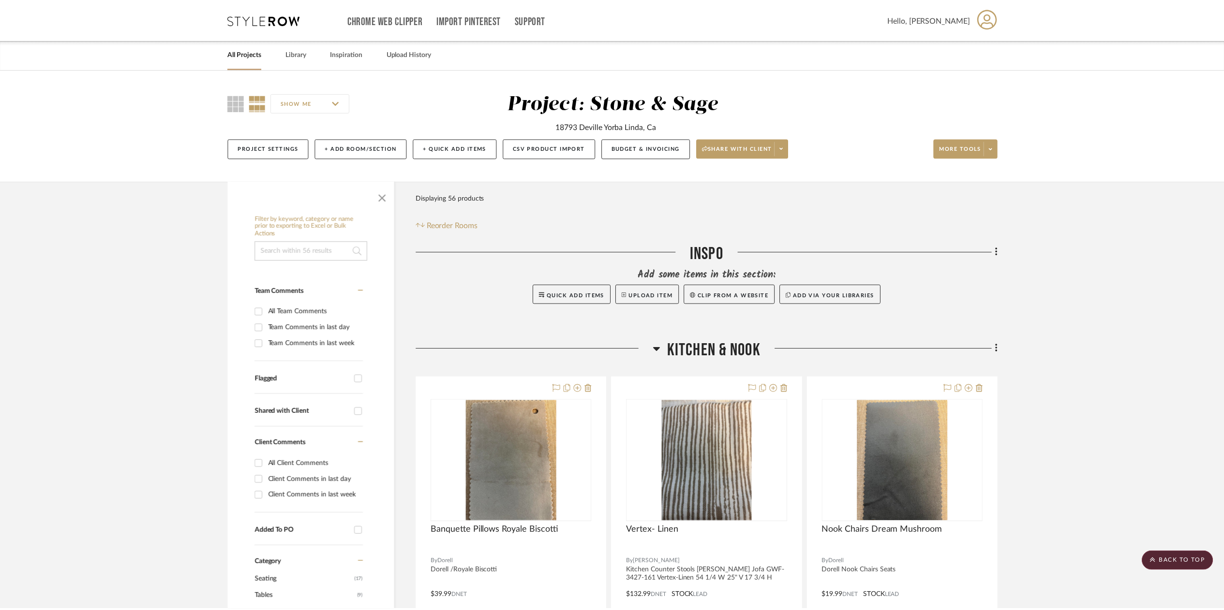
scroll to position [3907, 0]
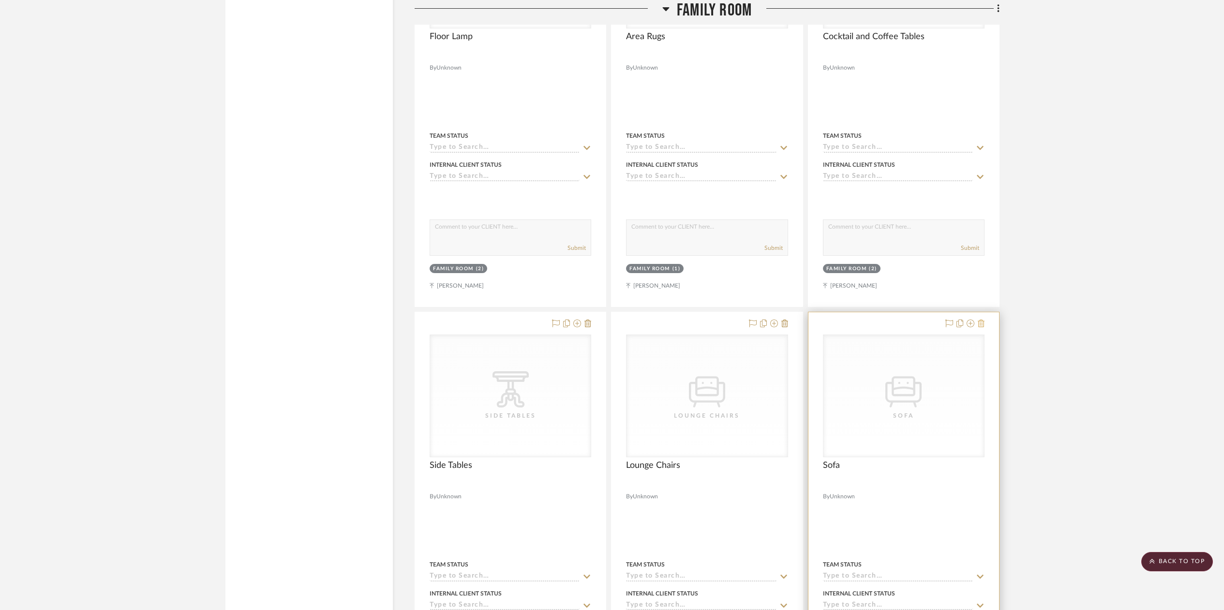
click at [982, 320] on icon at bounding box center [981, 324] width 7 height 8
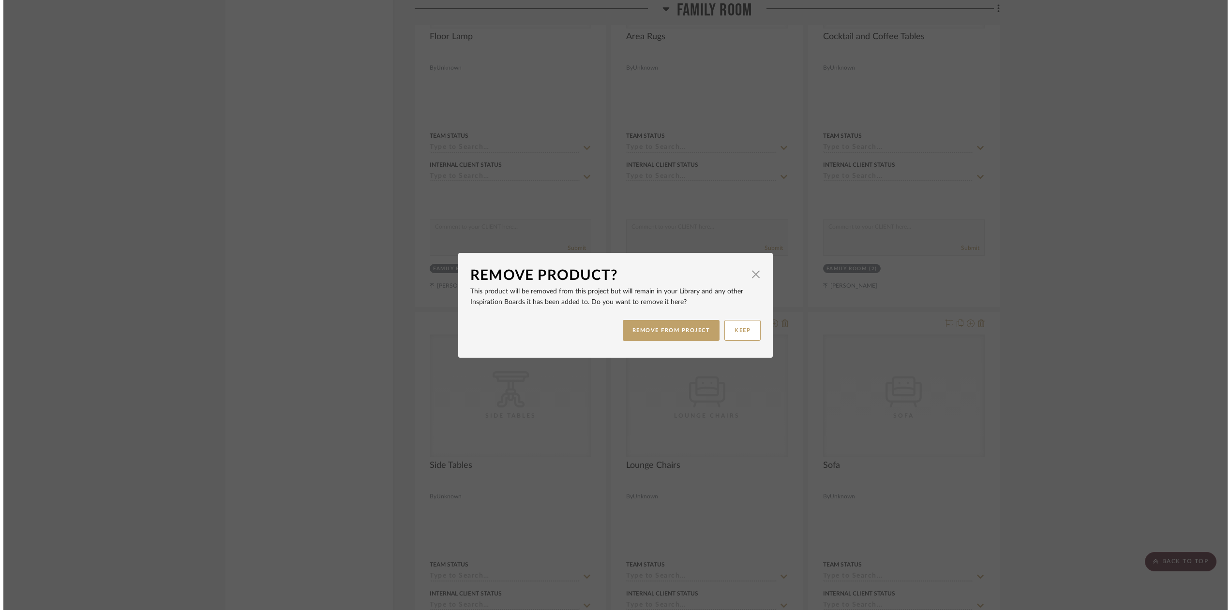
scroll to position [0, 0]
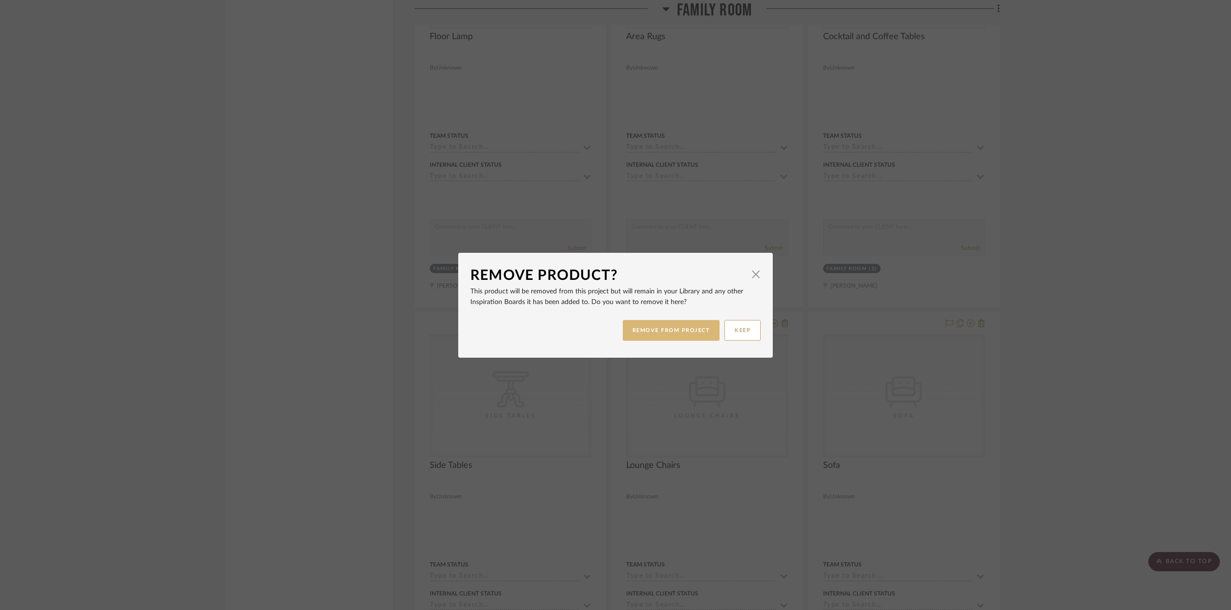
click at [633, 332] on button "REMOVE FROM PROJECT" at bounding box center [671, 330] width 97 height 21
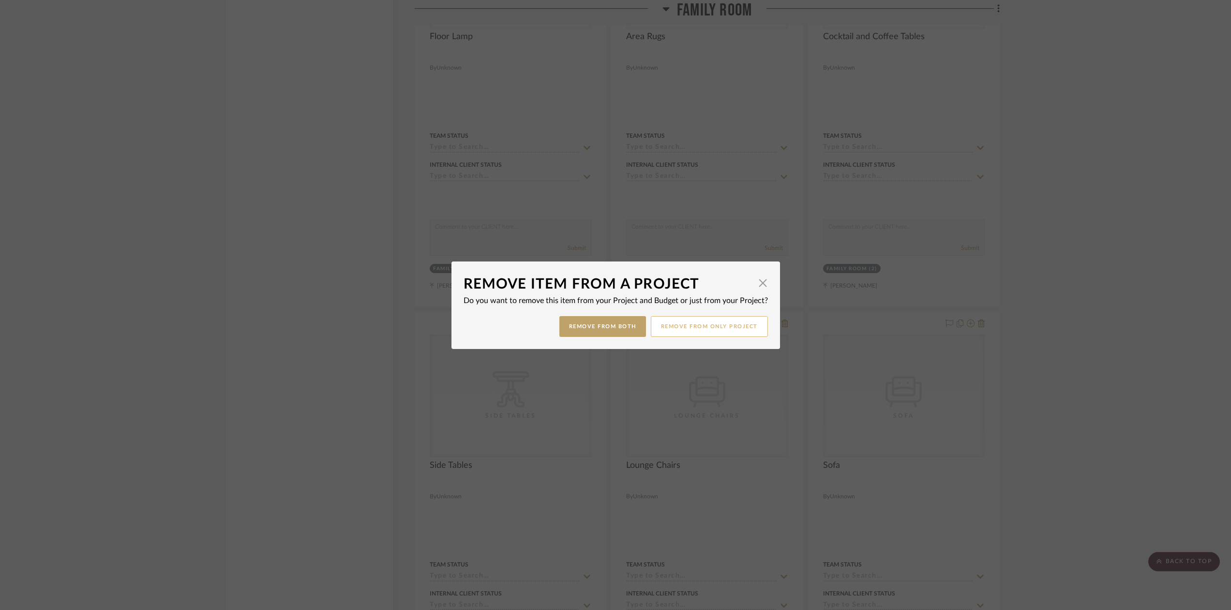
click at [700, 328] on button "Remove from only Project" at bounding box center [709, 326] width 117 height 21
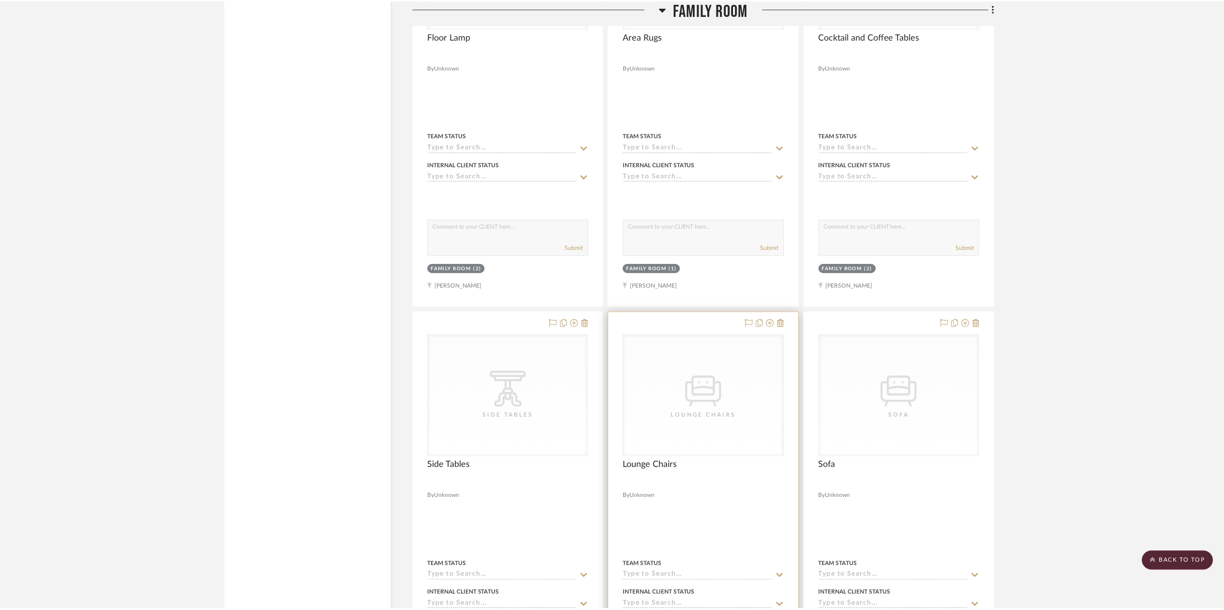
scroll to position [3907, 0]
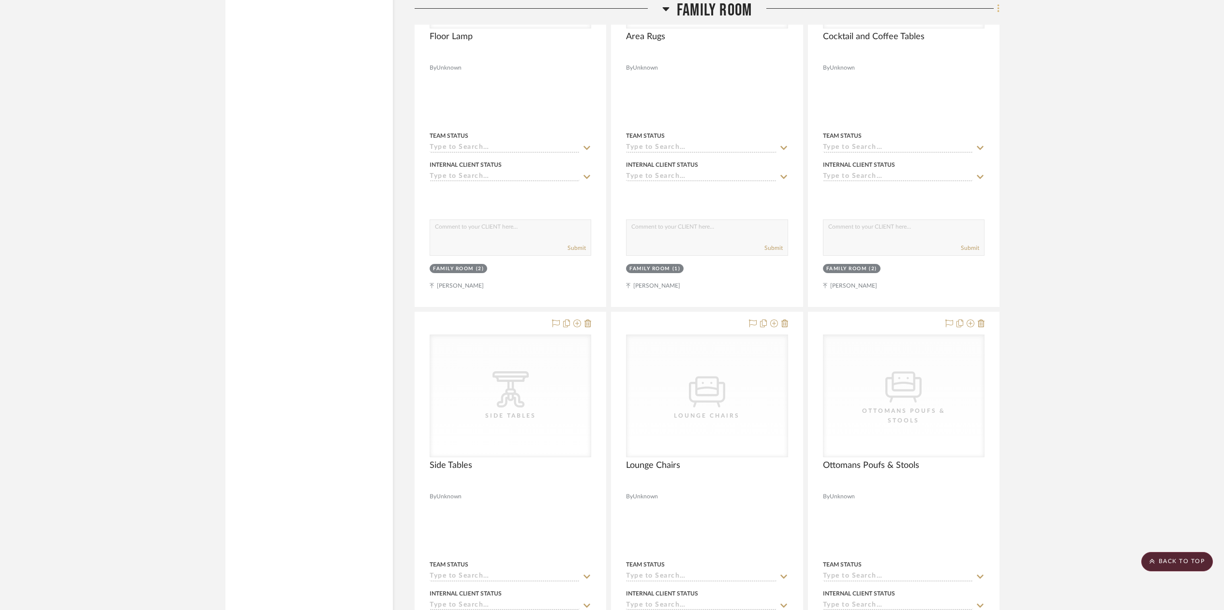
click at [998, 11] on icon at bounding box center [998, 8] width 3 height 11
click at [965, 33] on span "Add New Item" at bounding box center [948, 30] width 43 height 8
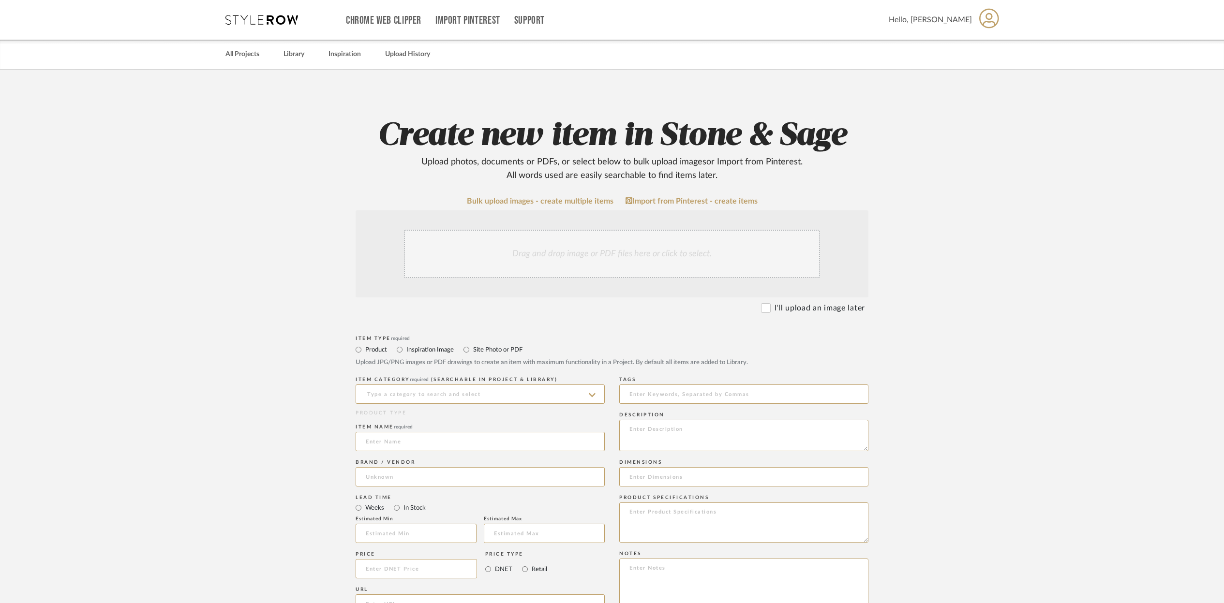
click at [482, 249] on div "Drag and drop image or PDF files here or click to select." at bounding box center [612, 254] width 416 height 48
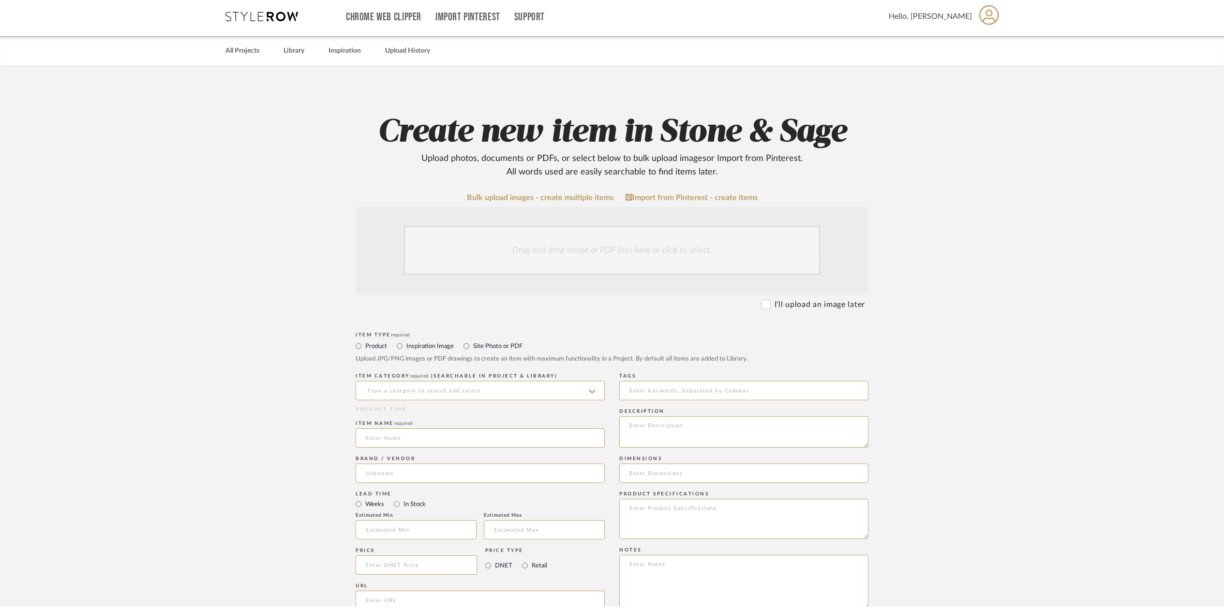
scroll to position [12, 0]
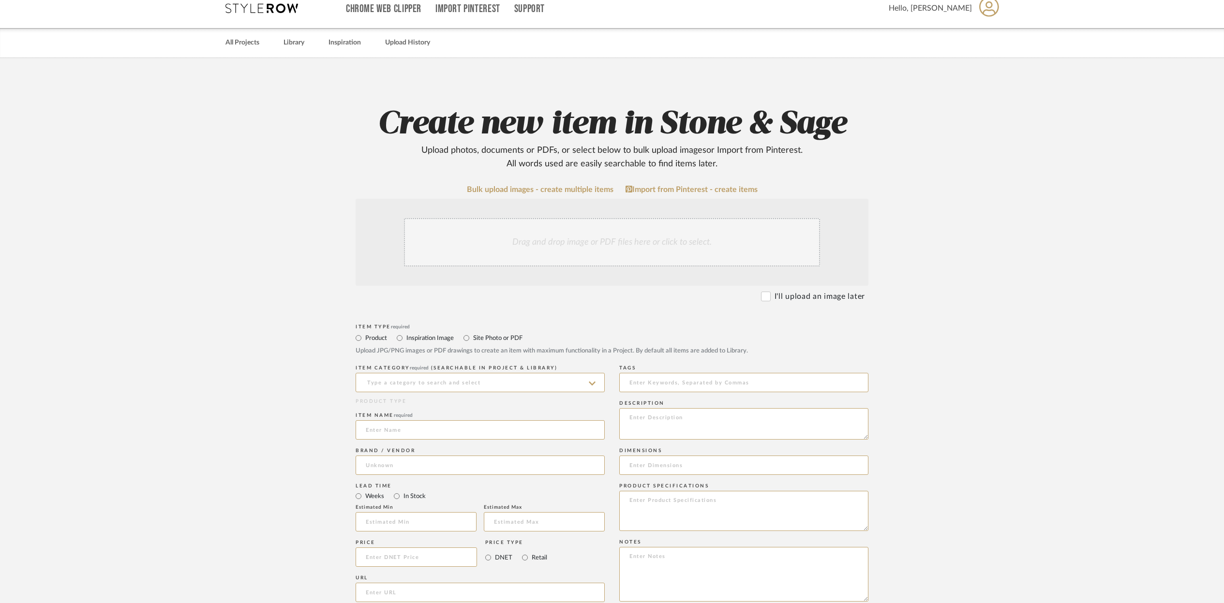
click at [461, 234] on div "Drag and drop image or PDF files here or click to select." at bounding box center [612, 242] width 416 height 48
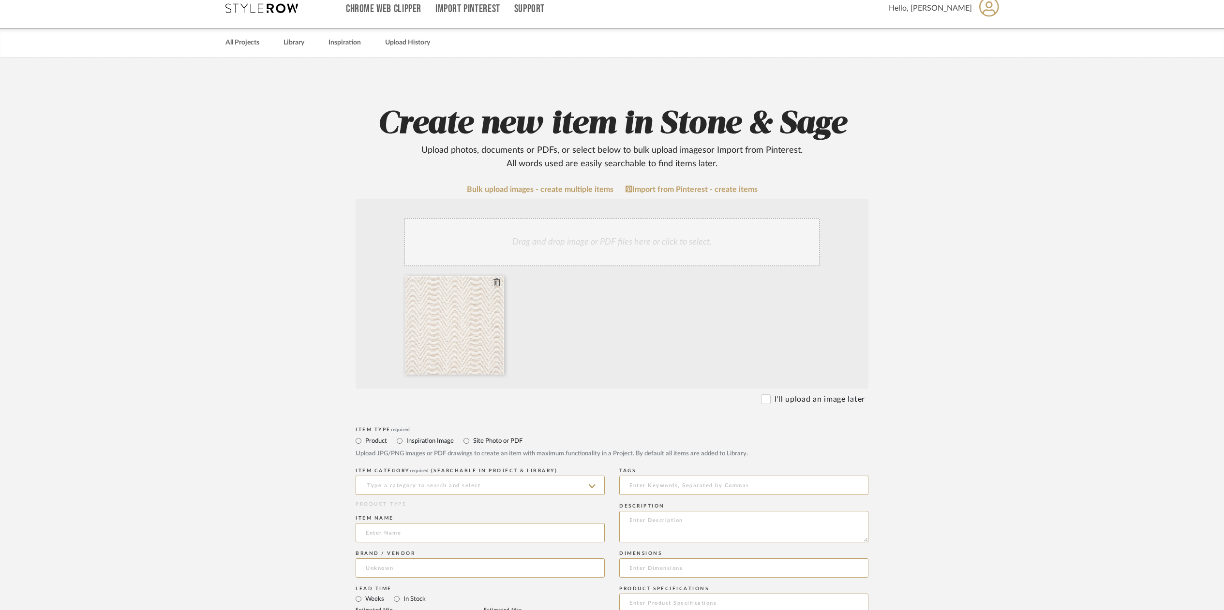
click at [492, 305] on div at bounding box center [454, 325] width 99 height 99
click at [498, 281] on icon at bounding box center [496, 283] width 7 height 8
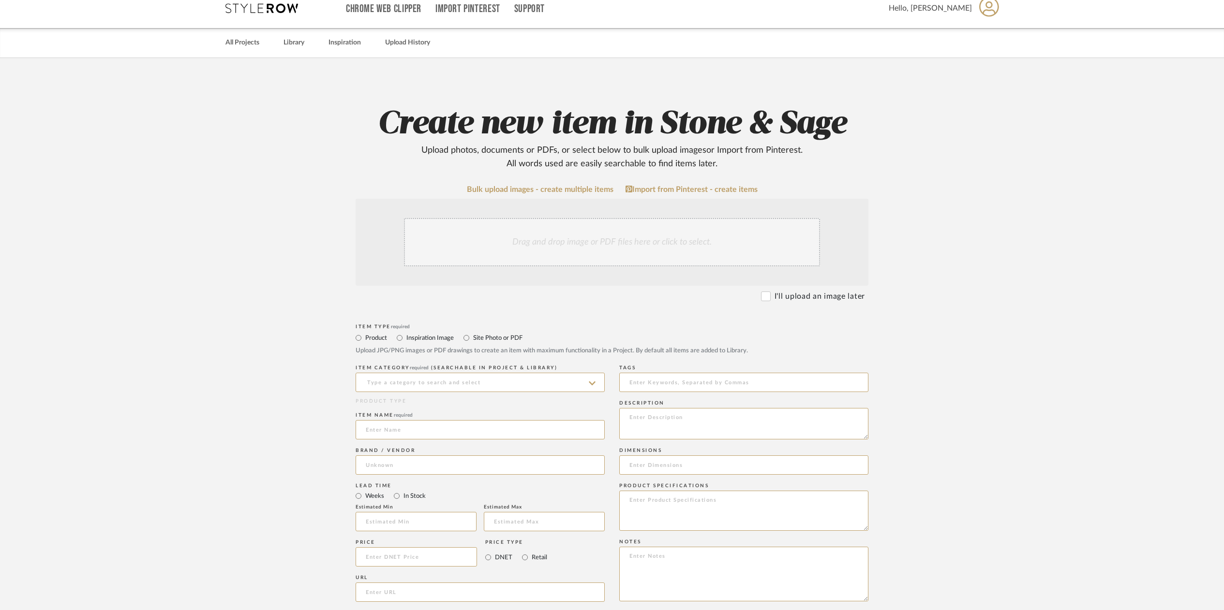
click at [475, 243] on div "Drag and drop image or PDF files here or click to select." at bounding box center [612, 242] width 416 height 48
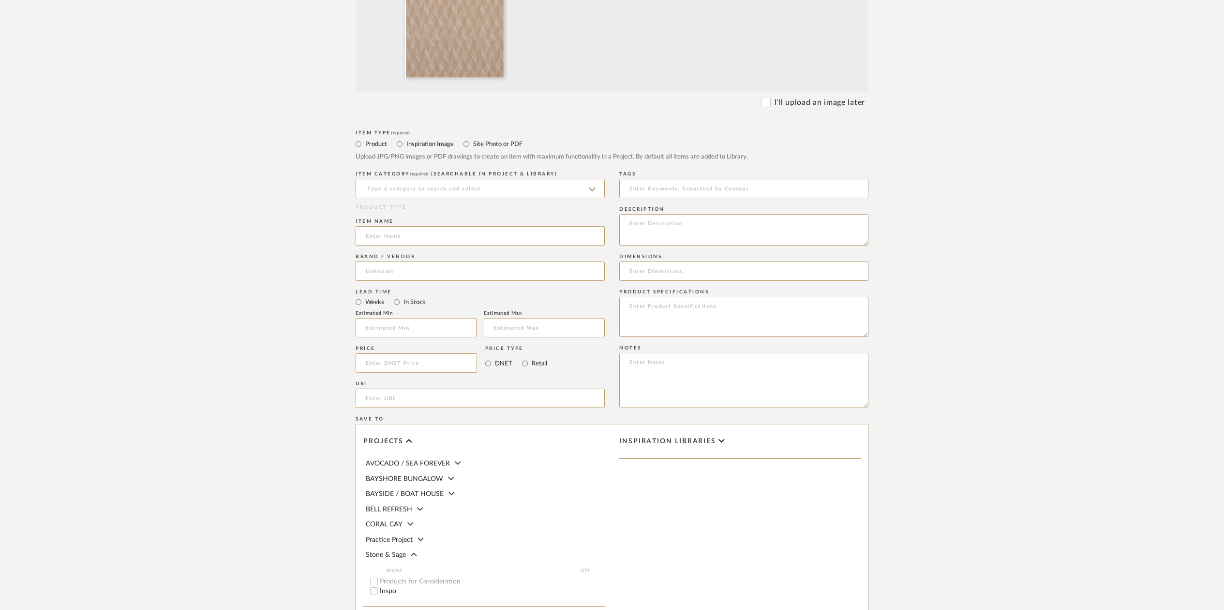
scroll to position [355, 0]
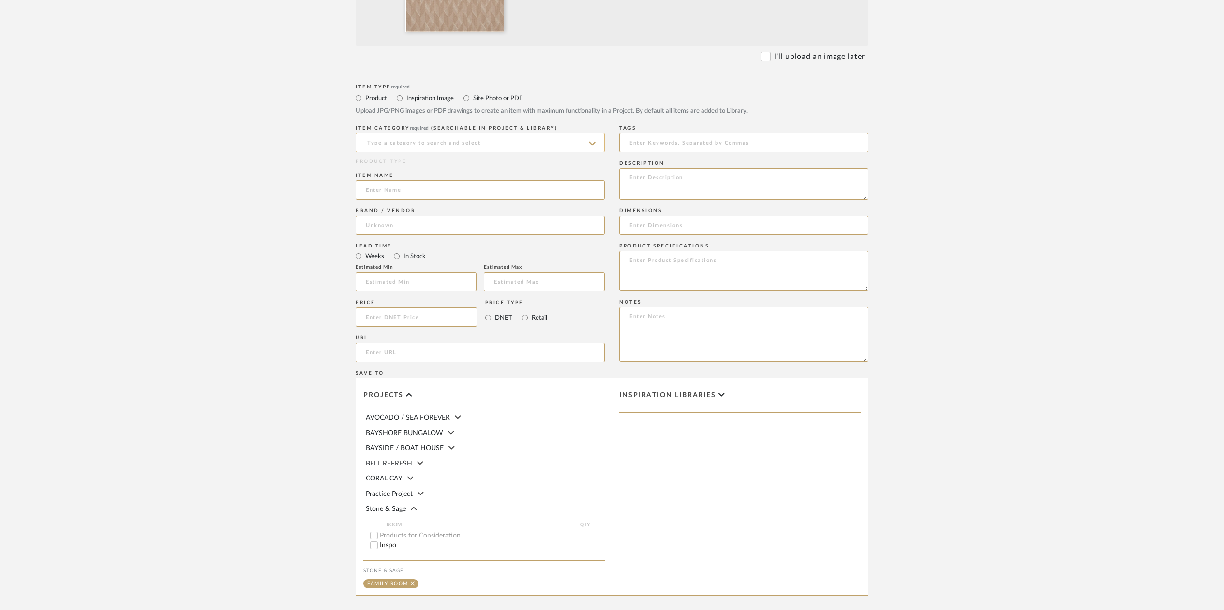
click at [380, 146] on input at bounding box center [480, 142] width 249 height 19
click at [387, 168] on span "Club Chairs" at bounding box center [387, 167] width 43 height 7
type input "Club Chairs"
click at [368, 193] on input at bounding box center [480, 189] width 249 height 19
type input "[PERSON_NAME]"
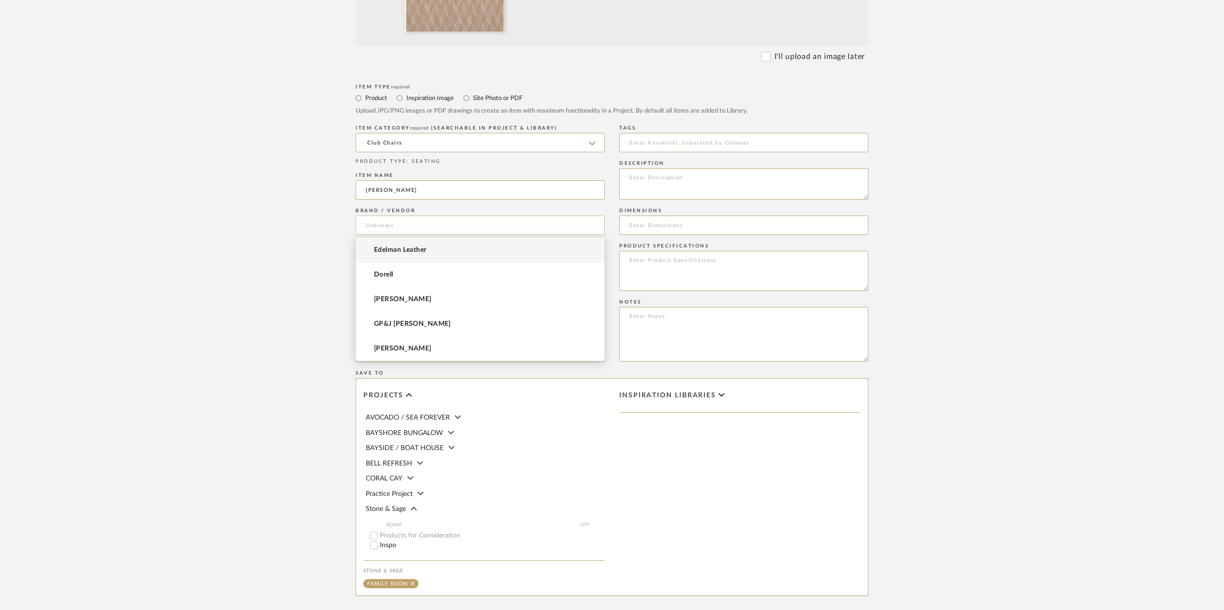
click at [374, 222] on input at bounding box center [480, 225] width 249 height 19
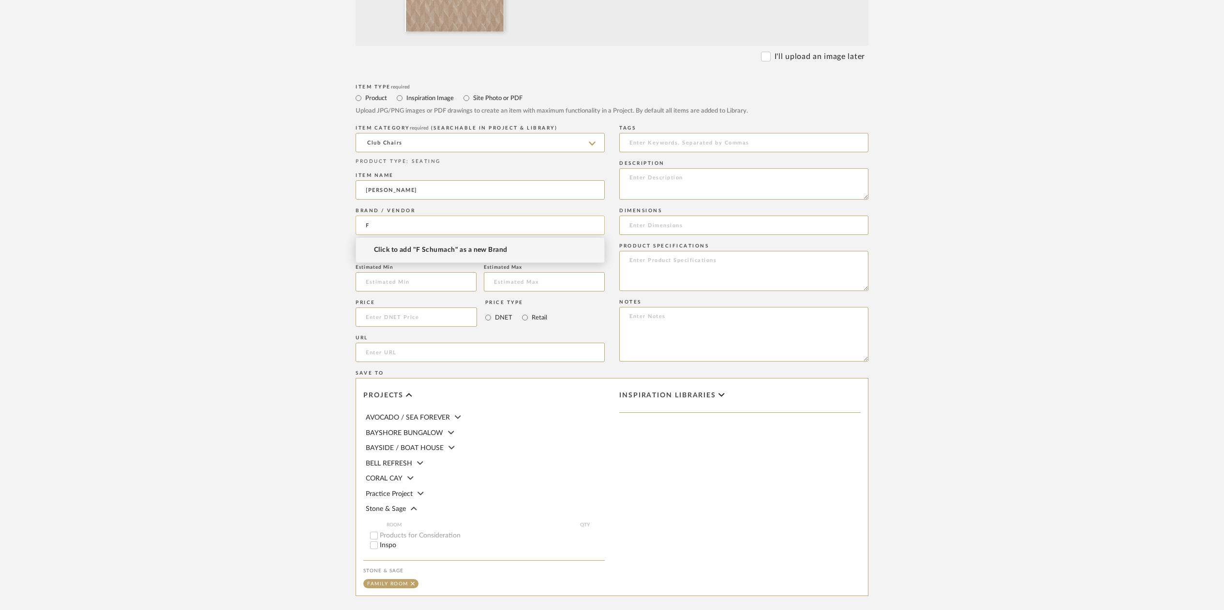
type input "F"
type input "S"
click at [387, 247] on span "Fschumacher" at bounding box center [395, 250] width 42 height 8
type input "Fschumacher"
click at [396, 257] on input "In Stock" at bounding box center [397, 257] width 12 height 12
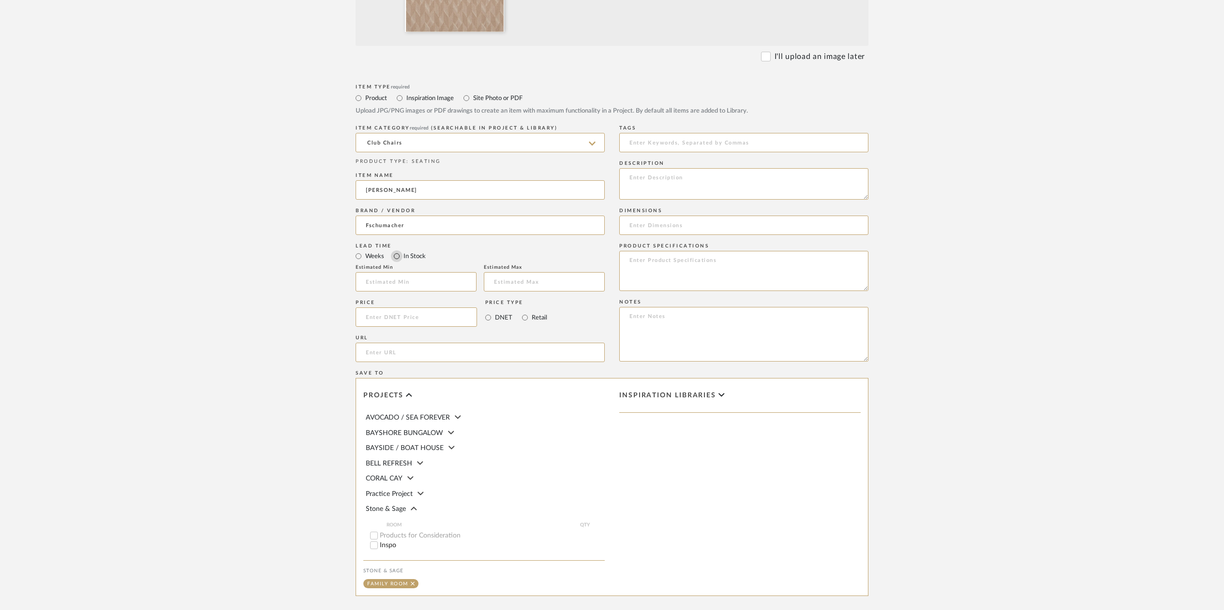
radio input "true"
click at [388, 320] on input at bounding box center [416, 317] width 121 height 19
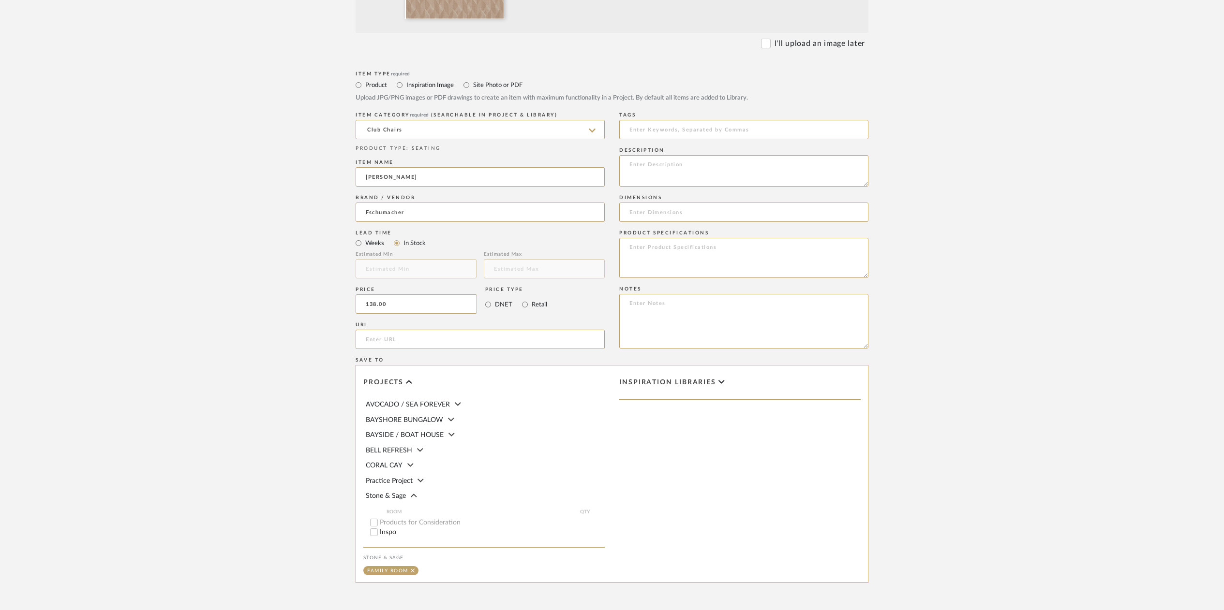
scroll to position [359, 0]
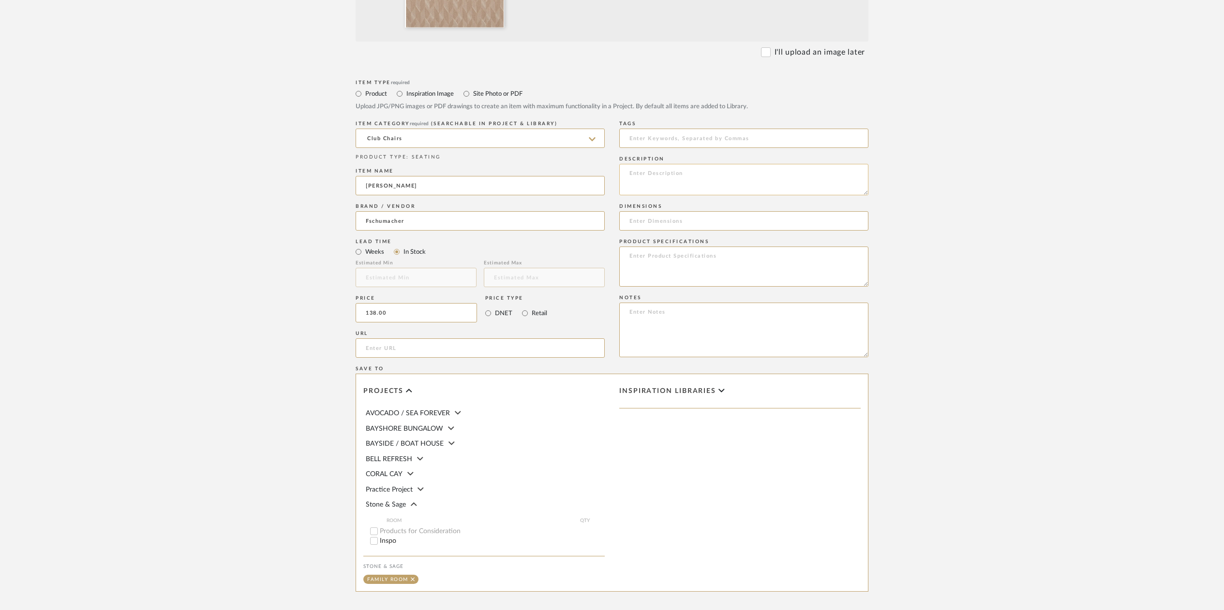
type input "$138.00"
click at [650, 172] on textarea at bounding box center [743, 179] width 249 height 31
click at [627, 193] on textarea "Ezra Wool /Camel 81931 100% wool 55 1/2 w Vert Repeat 5.3/7 4 3/4" at bounding box center [743, 179] width 249 height 31
type textarea "[PERSON_NAME] /Camel 81931 100% wool 55 1/2 w Vert Repeat 5.3/7 Horz Repeat 4 3…"
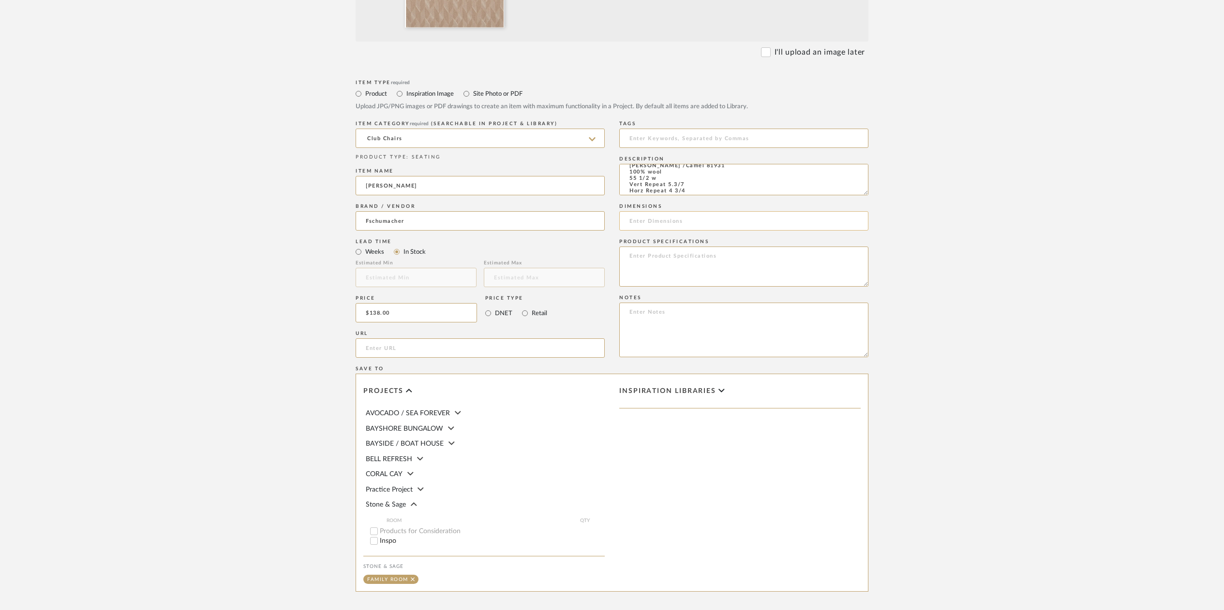
click at [634, 225] on input at bounding box center [743, 220] width 249 height 19
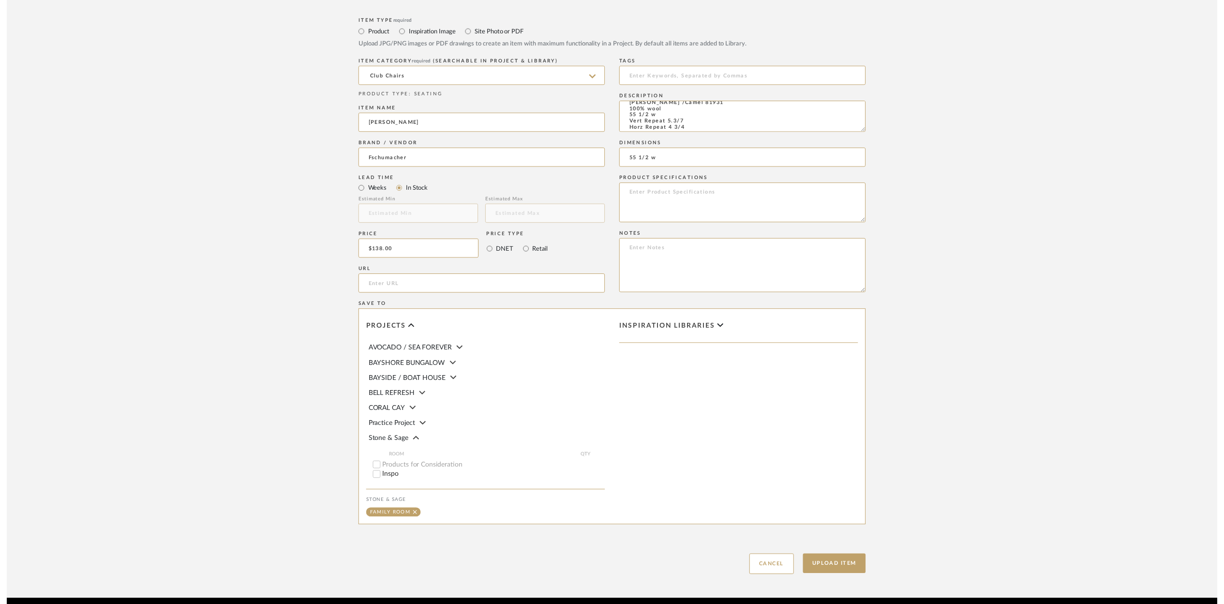
scroll to position [460, 0]
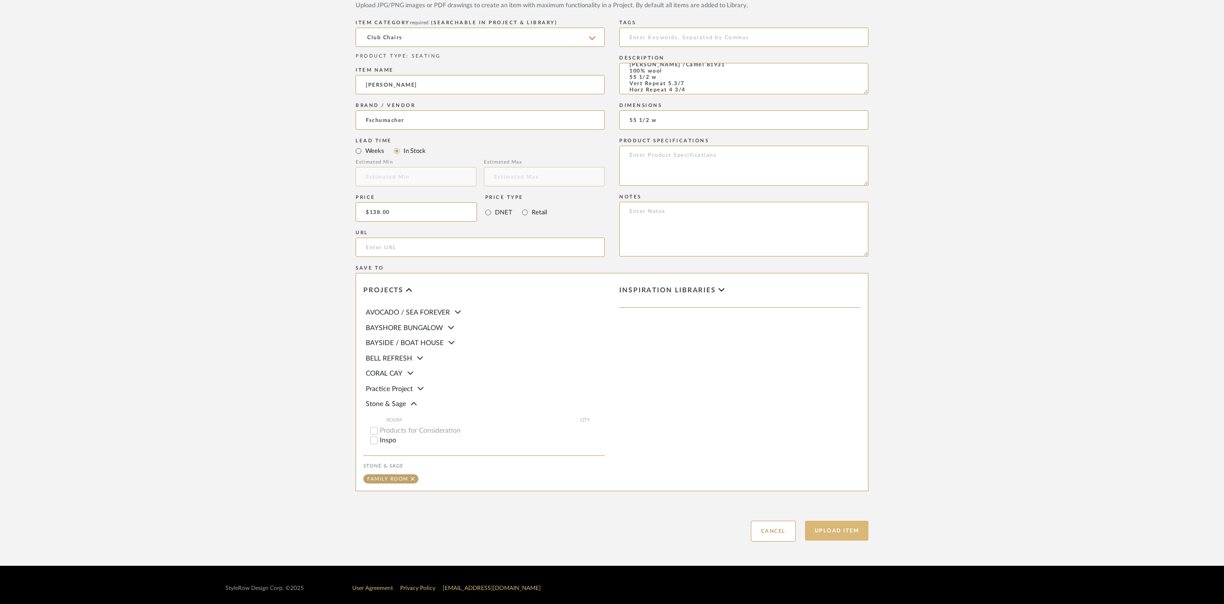
type input "55 1/2 w"
click at [827, 532] on button "Upload Item" at bounding box center [837, 531] width 64 height 20
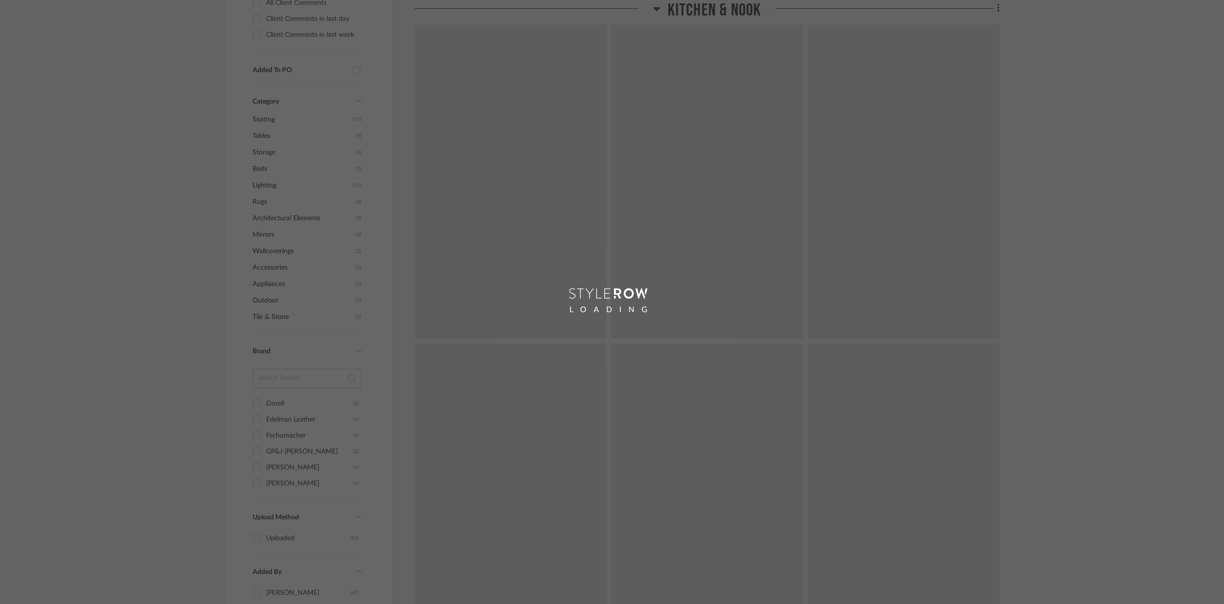
scroll to position [27, 0]
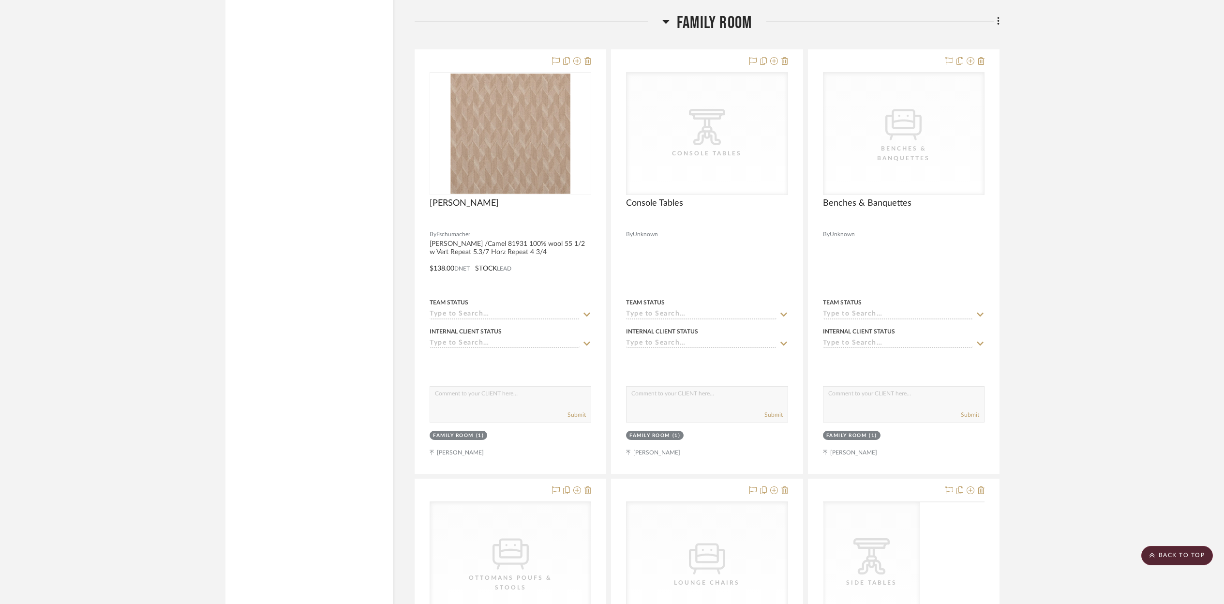
scroll to position [3745, 0]
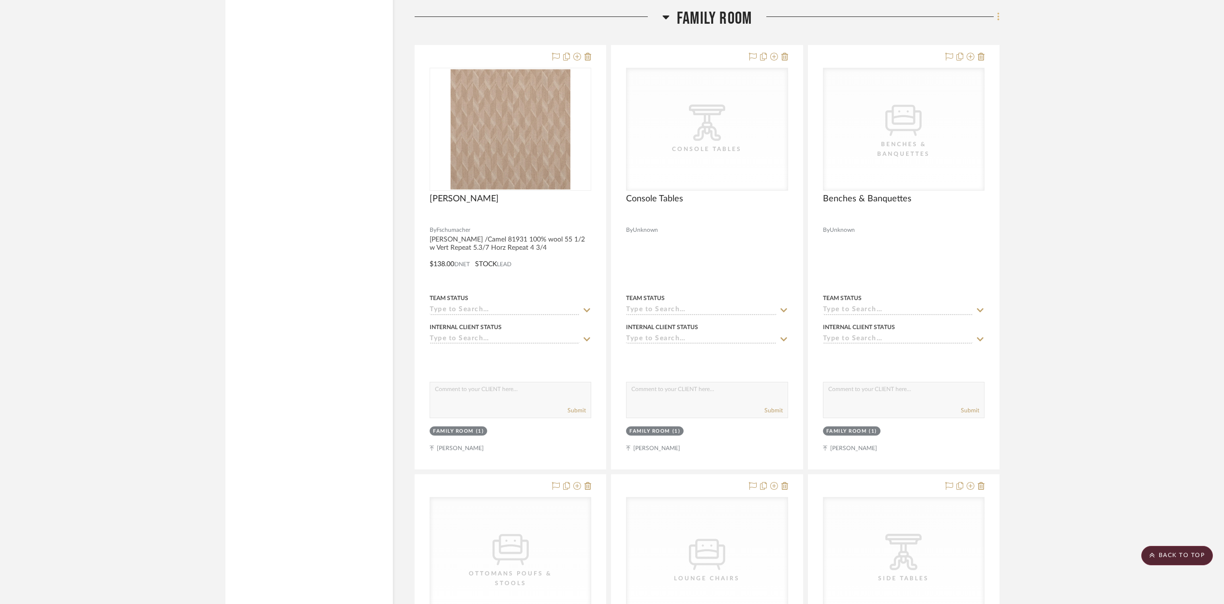
click at [997, 17] on icon at bounding box center [998, 17] width 2 height 8
click at [1041, 147] on div at bounding box center [612, 302] width 1224 height 604
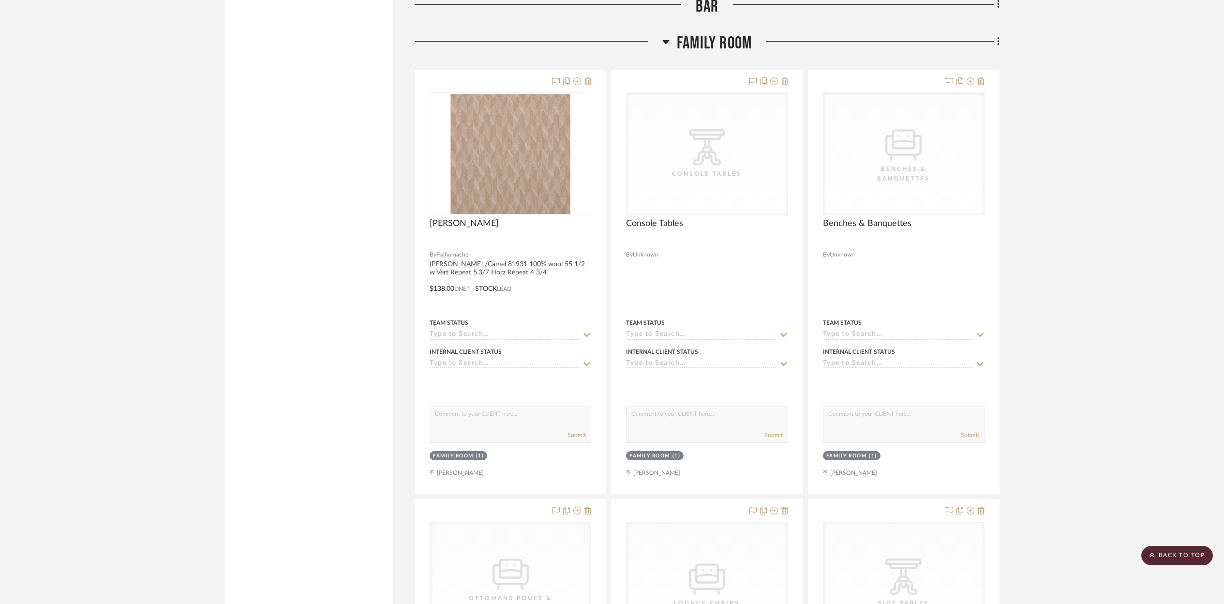
scroll to position [3720, 0]
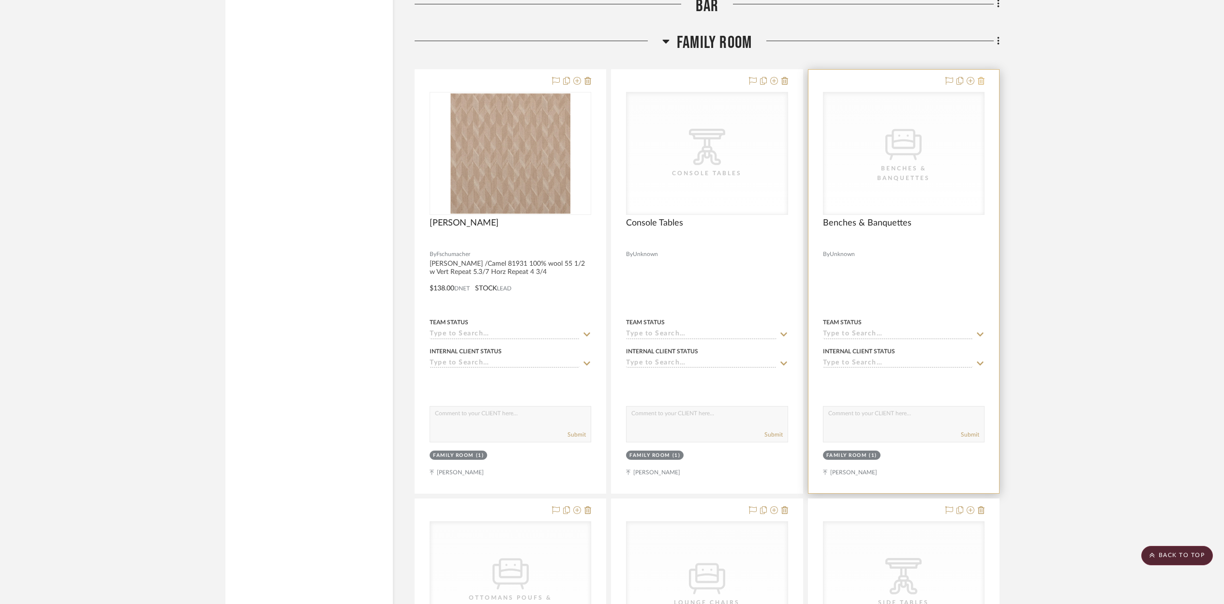
click at [982, 80] on icon at bounding box center [981, 81] width 7 height 8
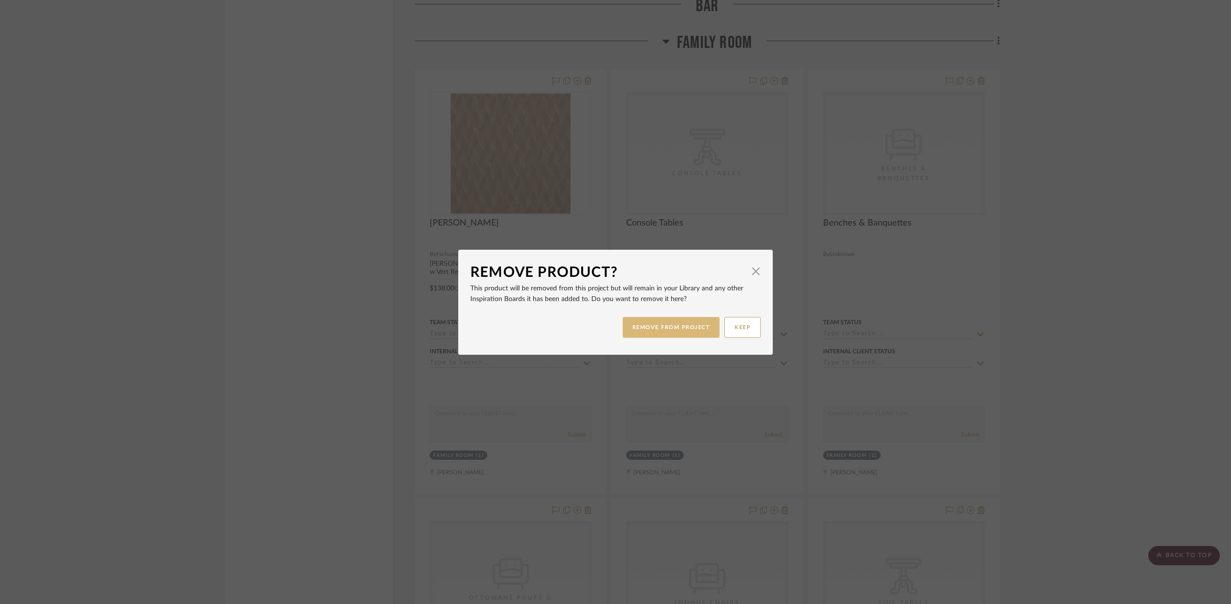
click at [687, 329] on button "REMOVE FROM PROJECT" at bounding box center [671, 327] width 97 height 21
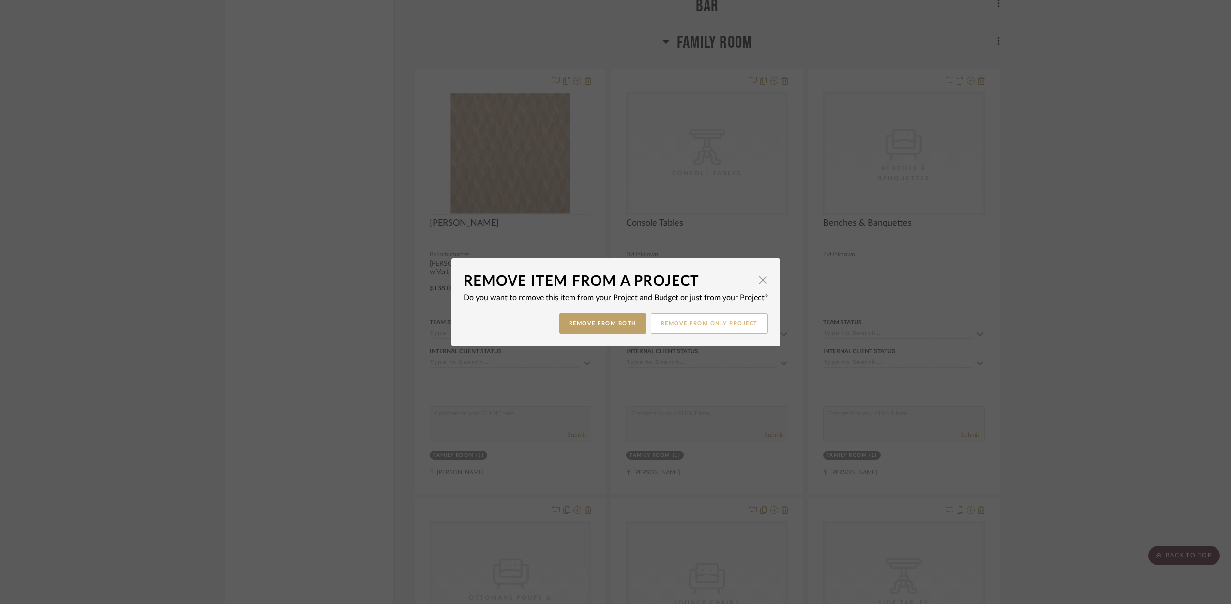
click at [694, 322] on button "Remove from only Project" at bounding box center [709, 323] width 117 height 21
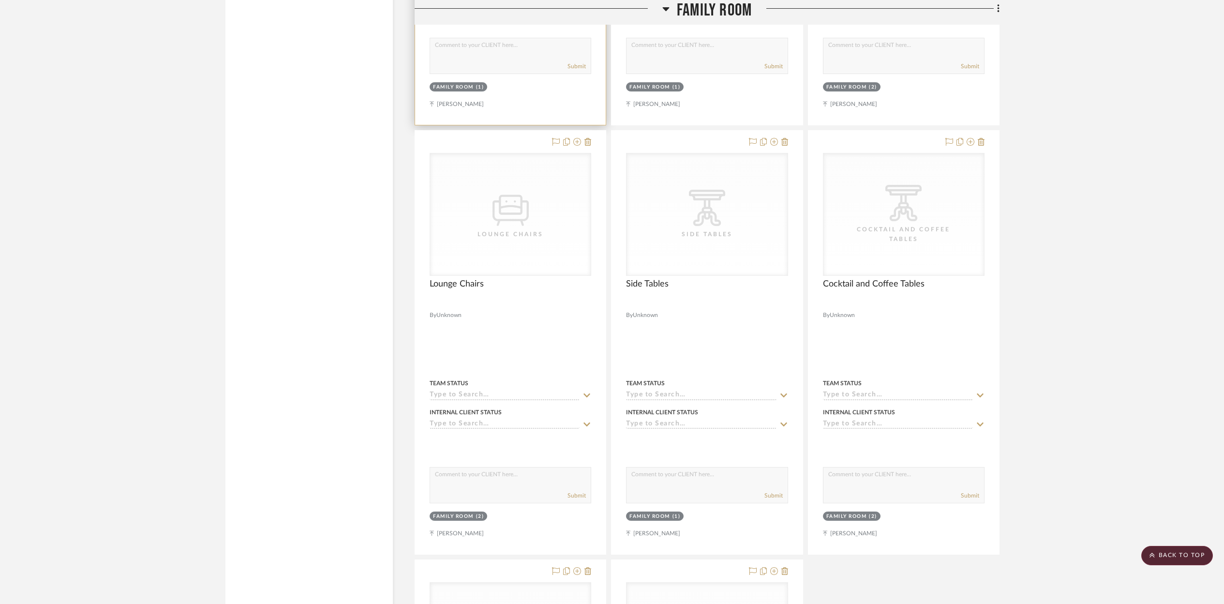
scroll to position [4088, 0]
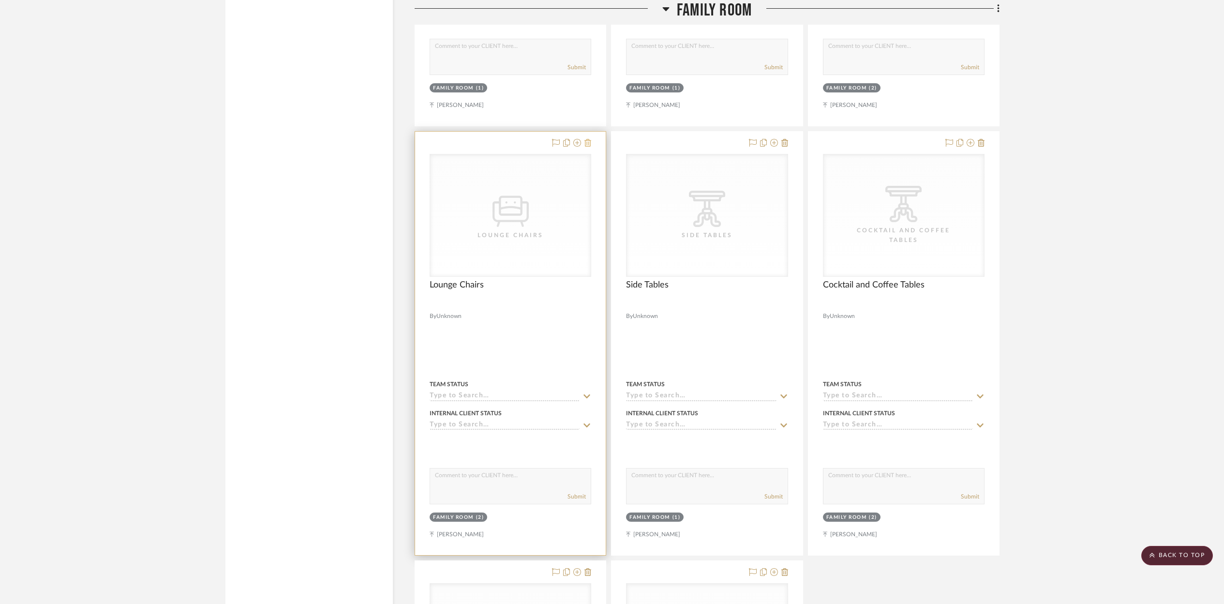
click at [586, 140] on icon at bounding box center [587, 143] width 7 height 8
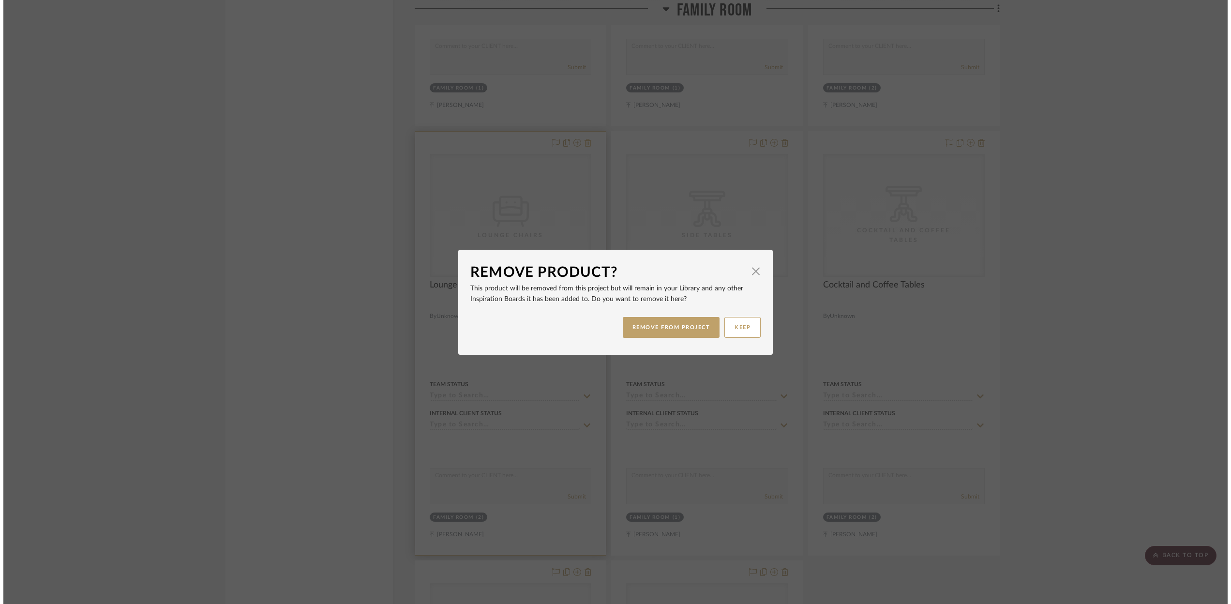
scroll to position [0, 0]
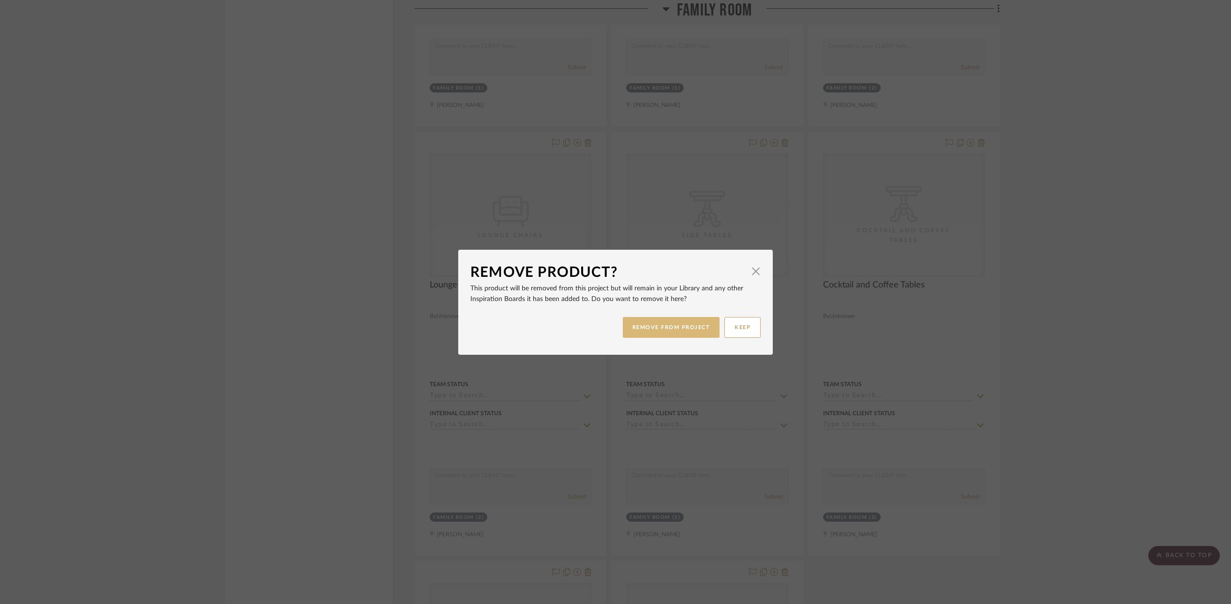
click at [689, 324] on button "REMOVE FROM PROJECT" at bounding box center [671, 327] width 97 height 21
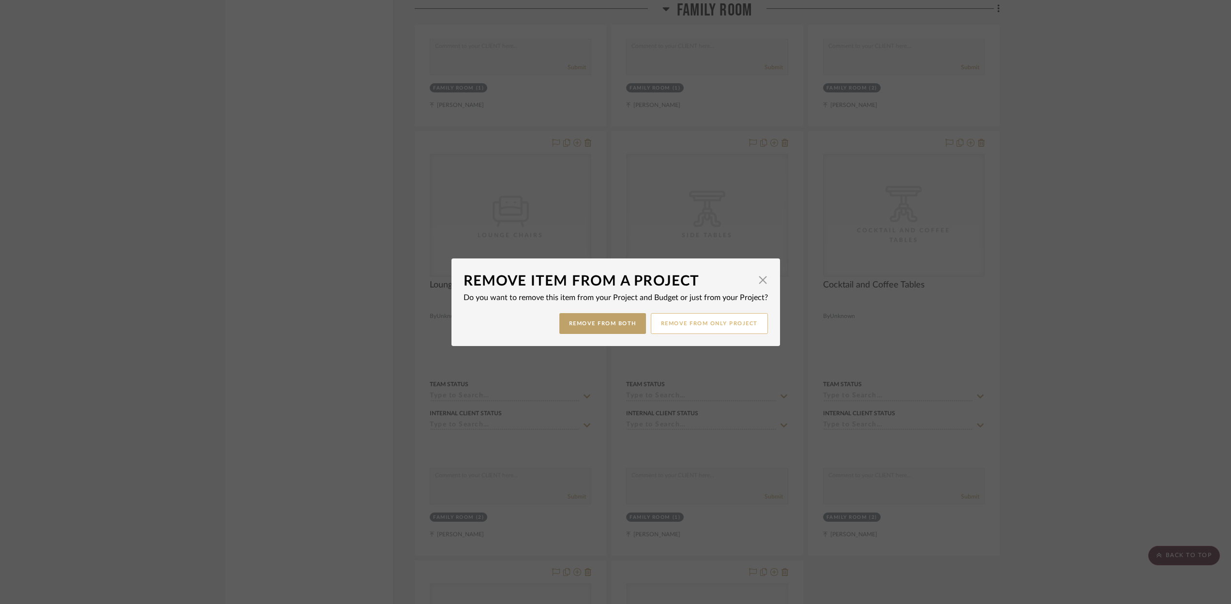
click at [716, 325] on button "Remove from only Project" at bounding box center [709, 323] width 117 height 21
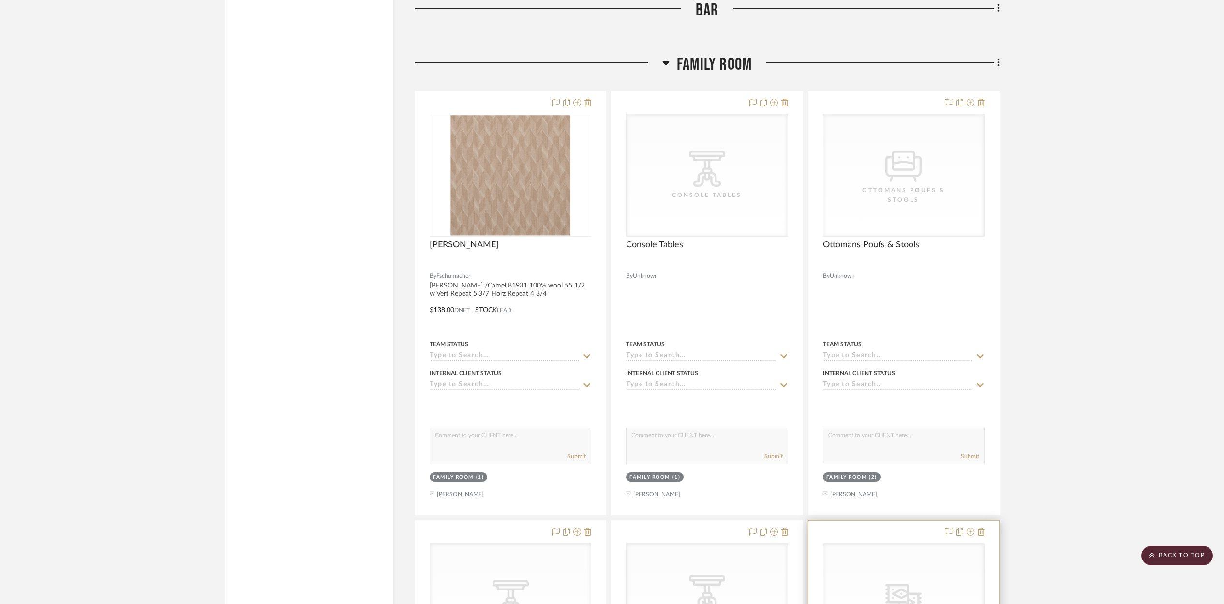
scroll to position [3610, 0]
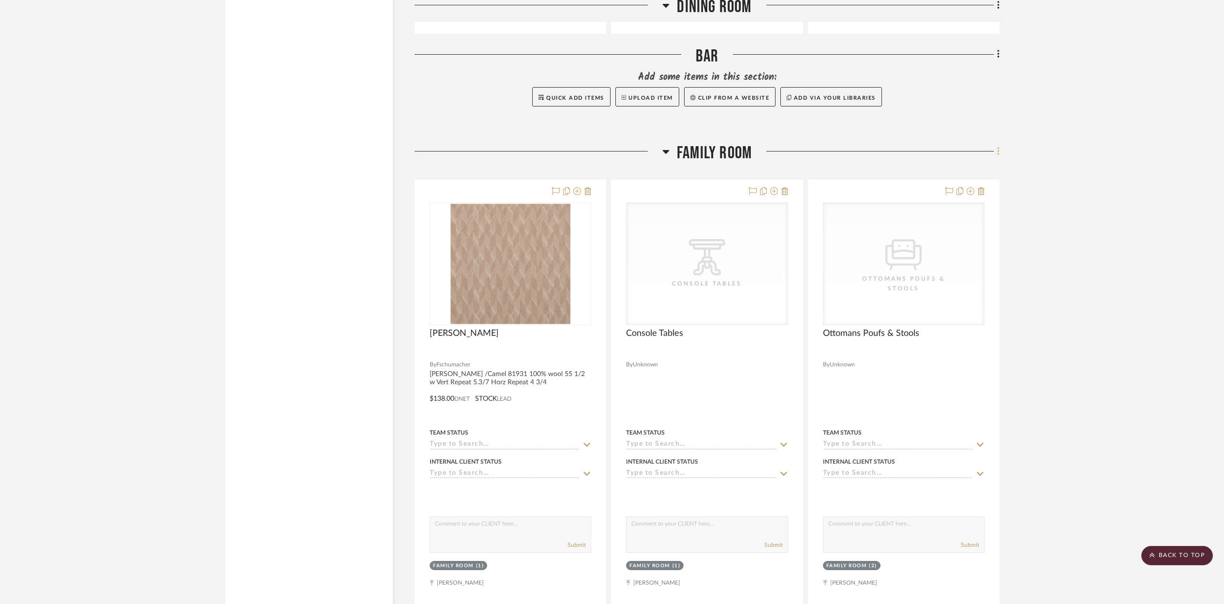
click at [999, 149] on icon at bounding box center [998, 151] width 3 height 11
click at [941, 168] on span "Add New Item" at bounding box center [948, 168] width 43 height 8
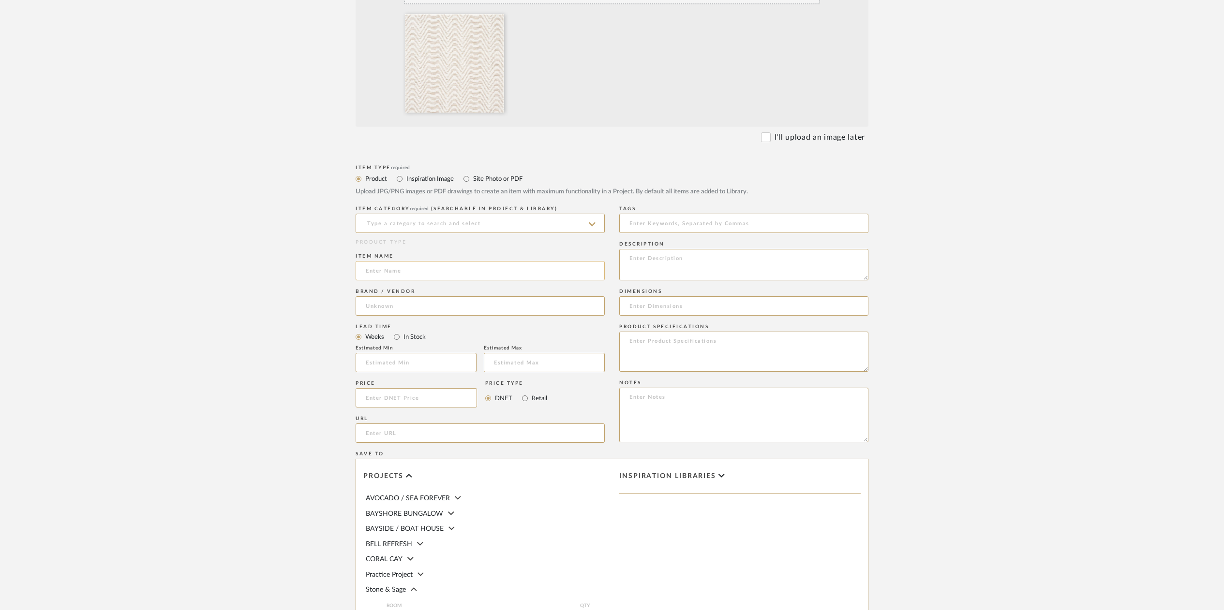
scroll to position [276, 0]
click at [387, 221] on input at bounding box center [480, 221] width 249 height 19
click at [398, 251] on div "Pillows & Throws" at bounding box center [480, 246] width 248 height 25
type input "Pillows & Throws"
click at [378, 273] on input at bounding box center [480, 268] width 249 height 19
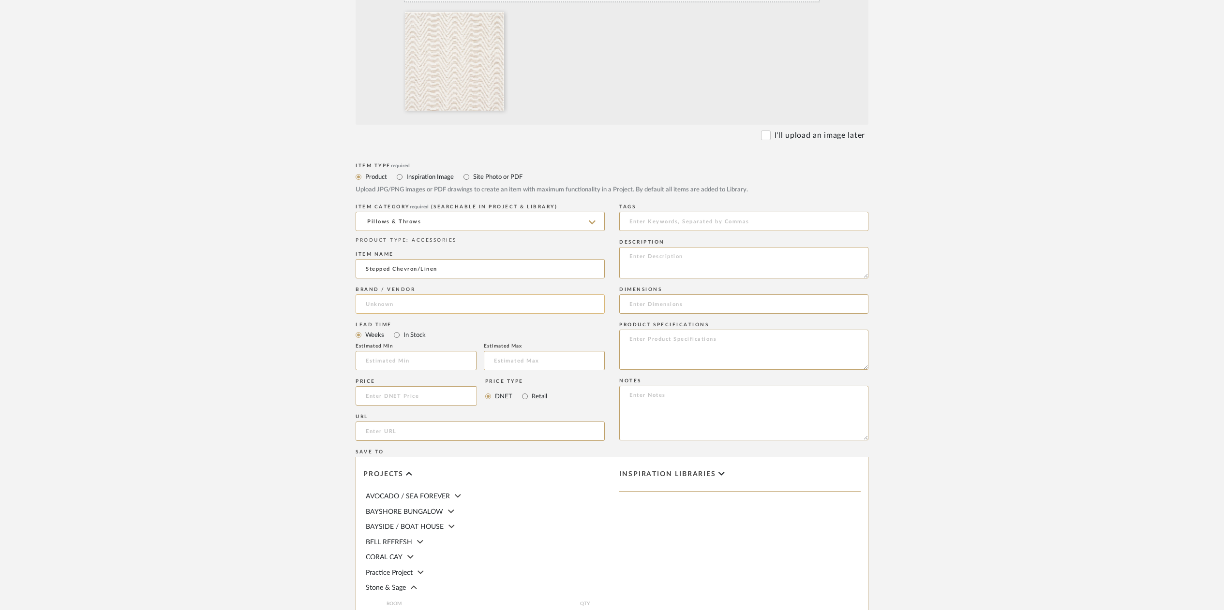
type input "Stepped Chevron/Linen"
click at [372, 298] on input at bounding box center [480, 304] width 249 height 19
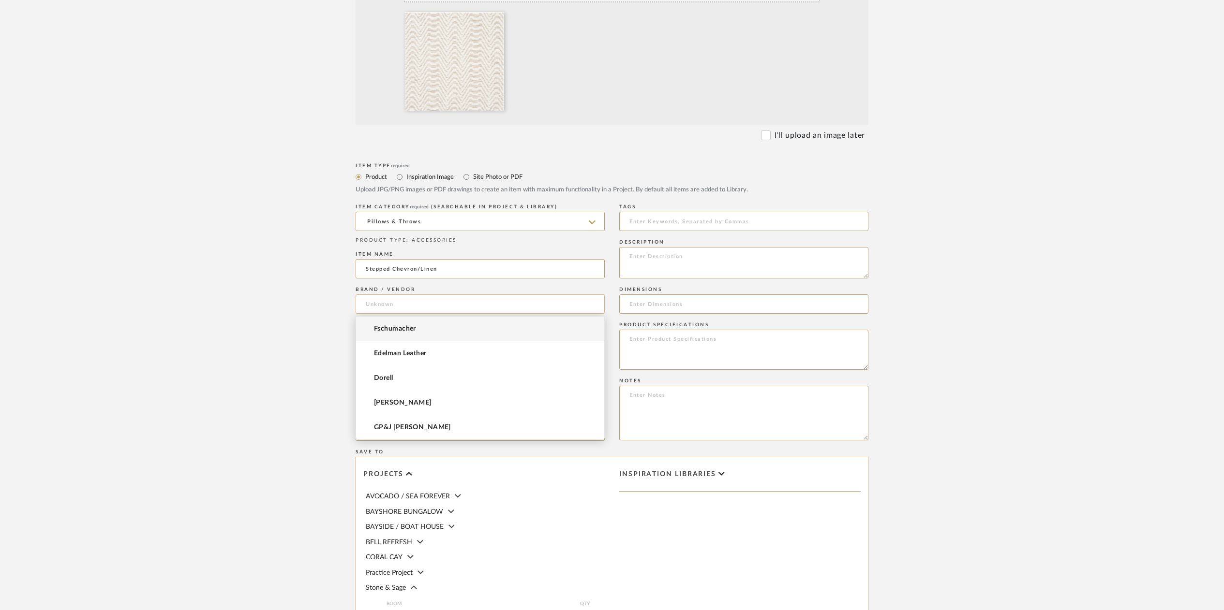
click at [371, 298] on input at bounding box center [480, 304] width 249 height 19
click at [388, 334] on mat-option "Fschumacher" at bounding box center [480, 329] width 248 height 25
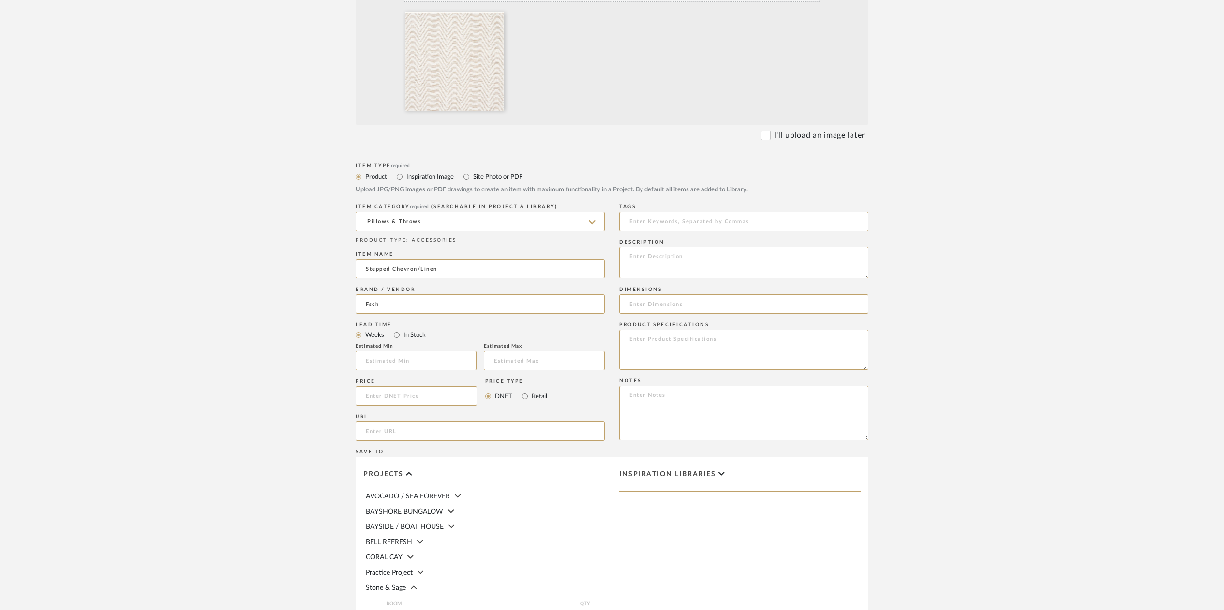
type input "Fschumacher"
click at [390, 365] on input at bounding box center [416, 360] width 121 height 19
click at [393, 336] on input "In Stock" at bounding box center [397, 335] width 12 height 12
radio input "true"
click at [375, 398] on input at bounding box center [416, 396] width 121 height 19
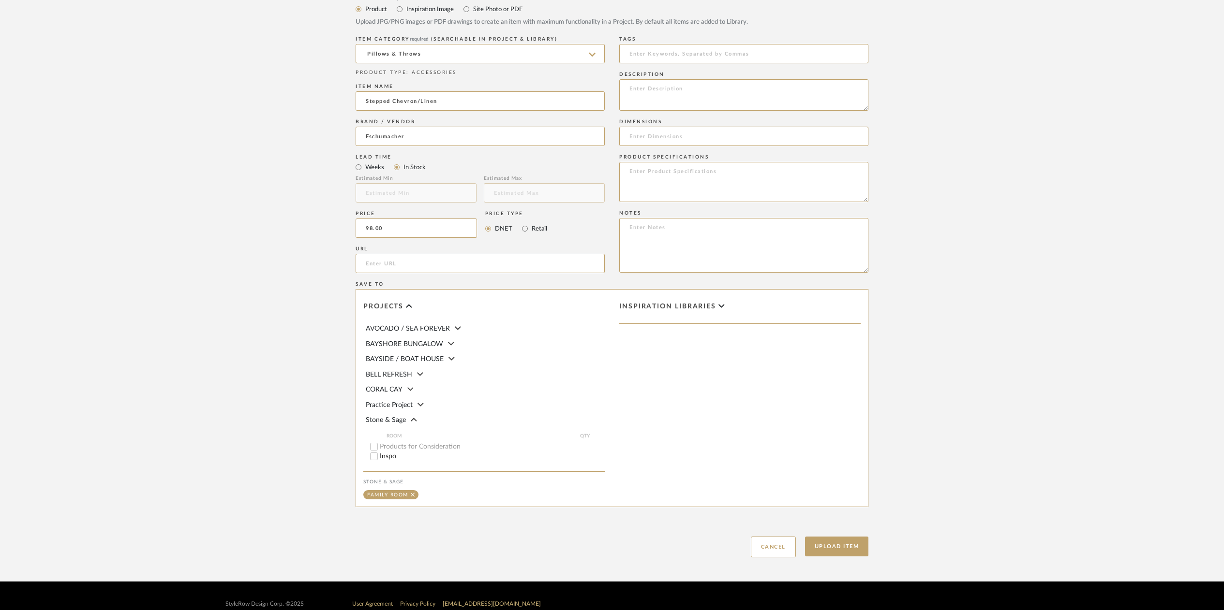
scroll to position [460, 0]
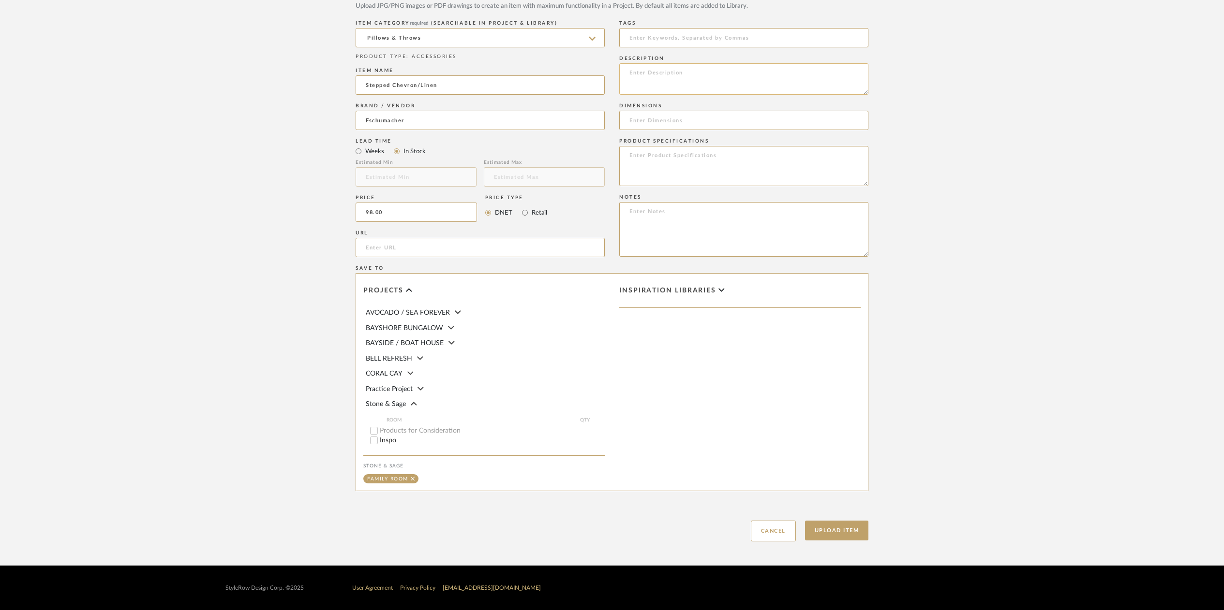
type input "$98.00"
click at [645, 82] on textarea at bounding box center [743, 78] width 249 height 31
type textarea "Pillows for Family Room Stepped Chevron Linen 84641"
click at [641, 119] on input at bounding box center [743, 120] width 249 height 19
type input "54 w"
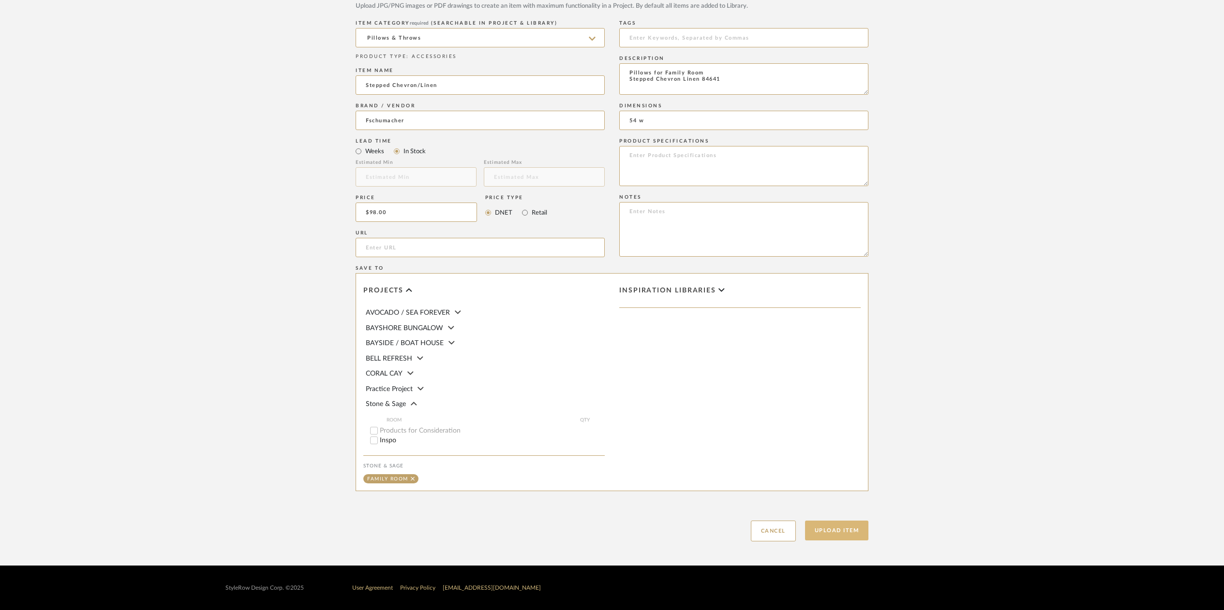
click at [833, 532] on button "Upload Item" at bounding box center [837, 531] width 64 height 20
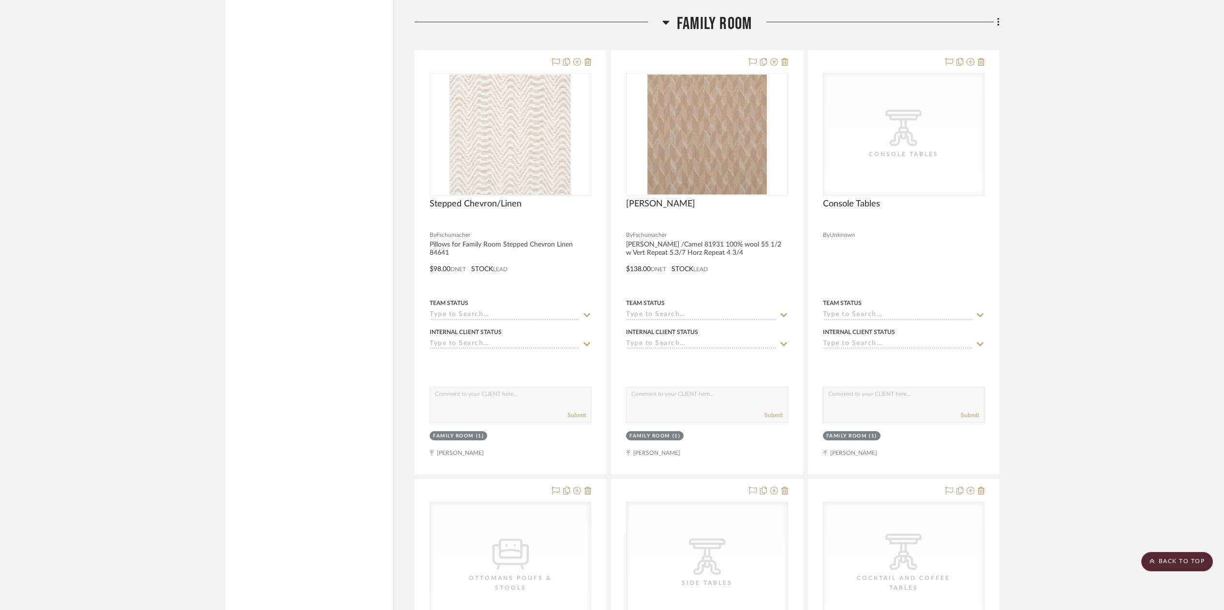
scroll to position [3741, 0]
click at [998, 16] on icon at bounding box center [998, 20] width 2 height 8
click at [936, 36] on span "Add New Item" at bounding box center [948, 38] width 43 height 8
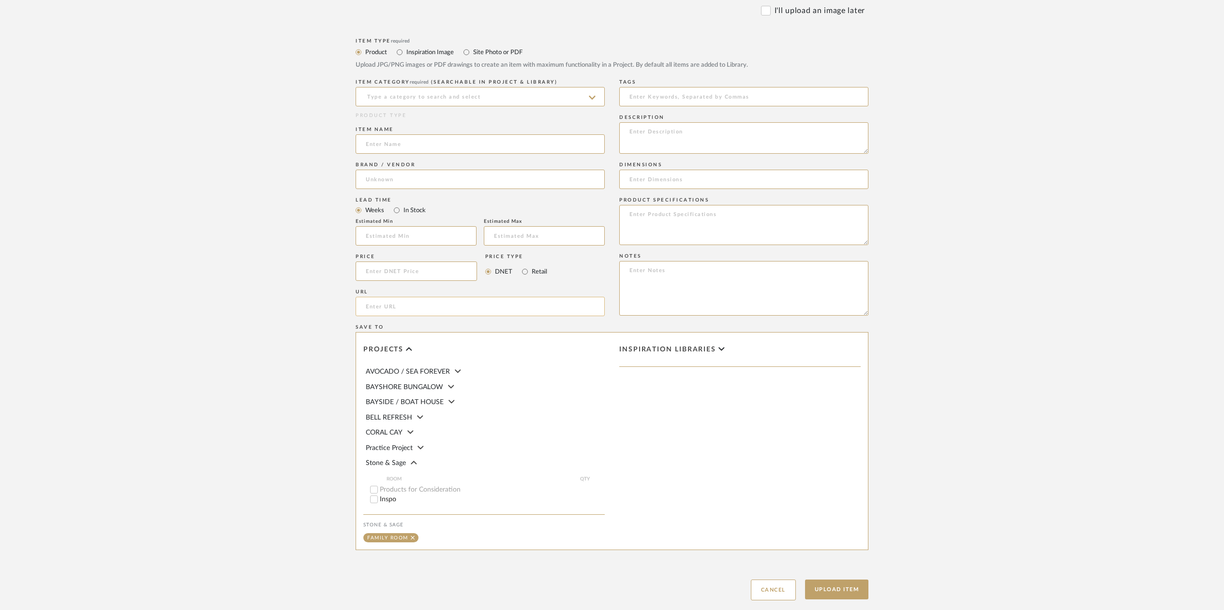
scroll to position [434, 0]
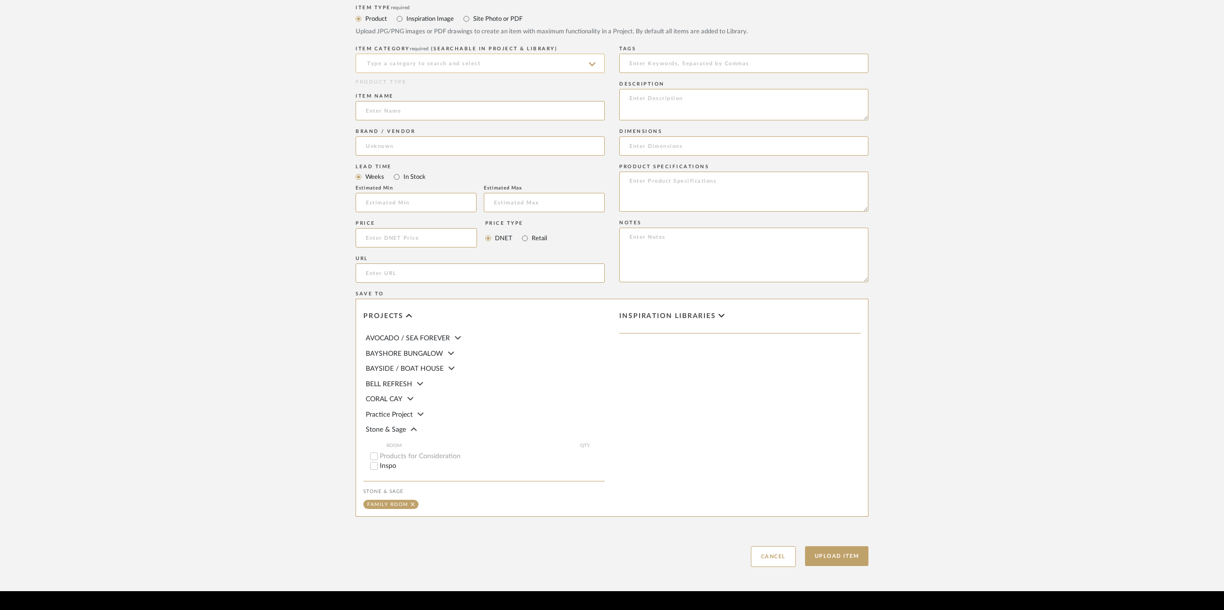
click at [385, 63] on input at bounding box center [480, 63] width 249 height 19
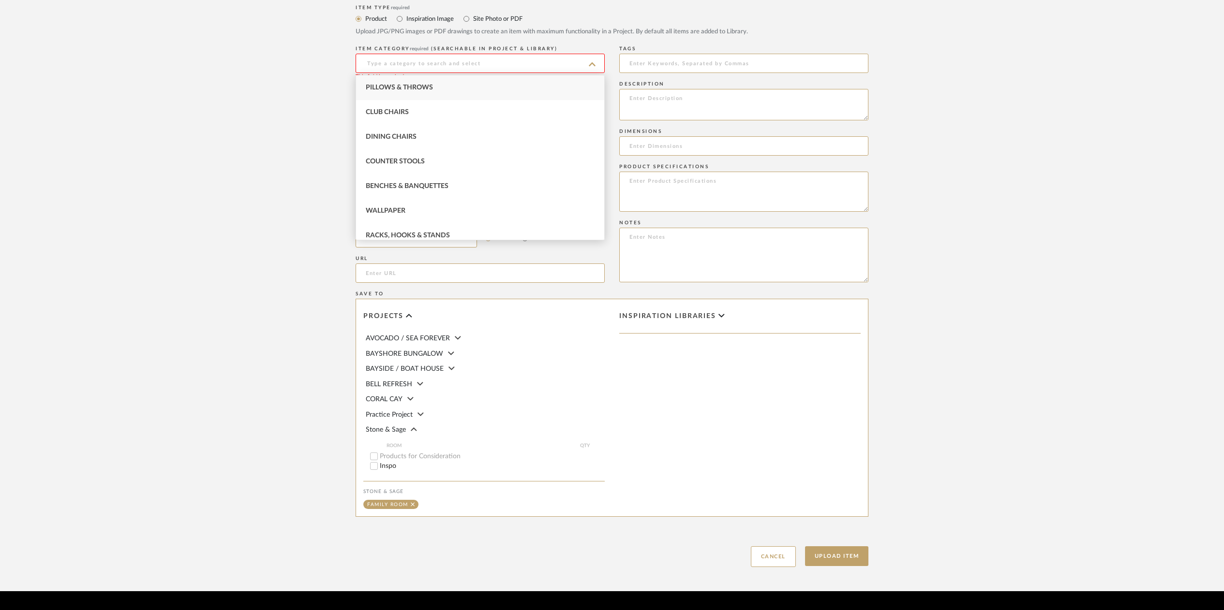
click at [384, 86] on span "Pillows & Throws" at bounding box center [399, 87] width 67 height 7
type input "Pillows & Throws"
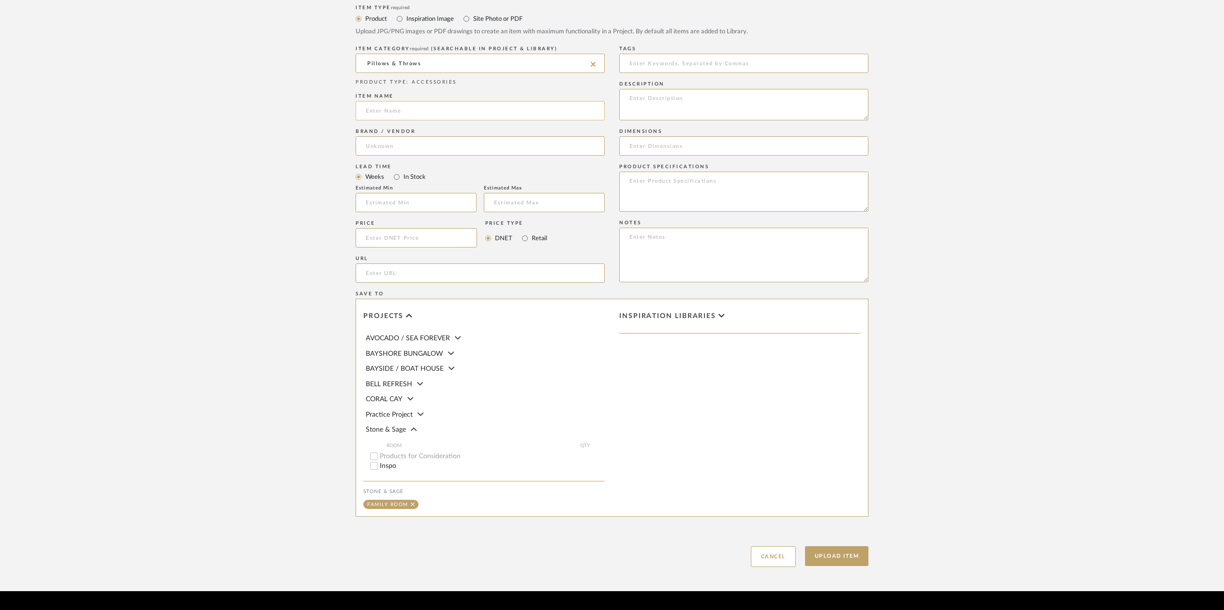
click at [374, 113] on input at bounding box center [480, 110] width 249 height 19
type input "Garance"
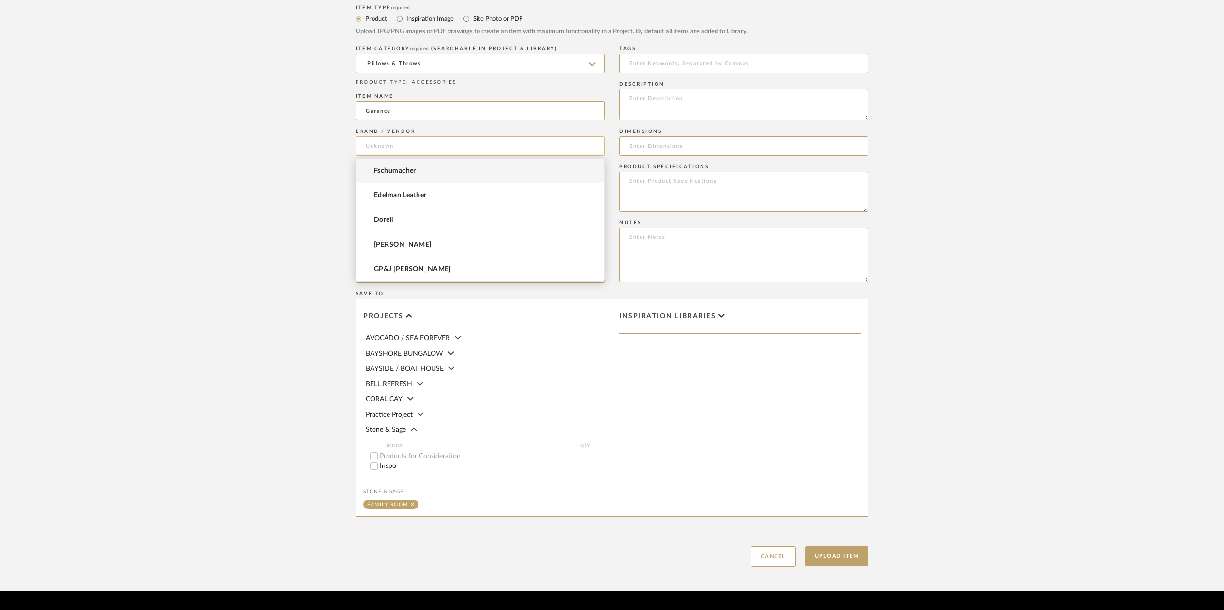
click at [381, 144] on input at bounding box center [480, 145] width 249 height 19
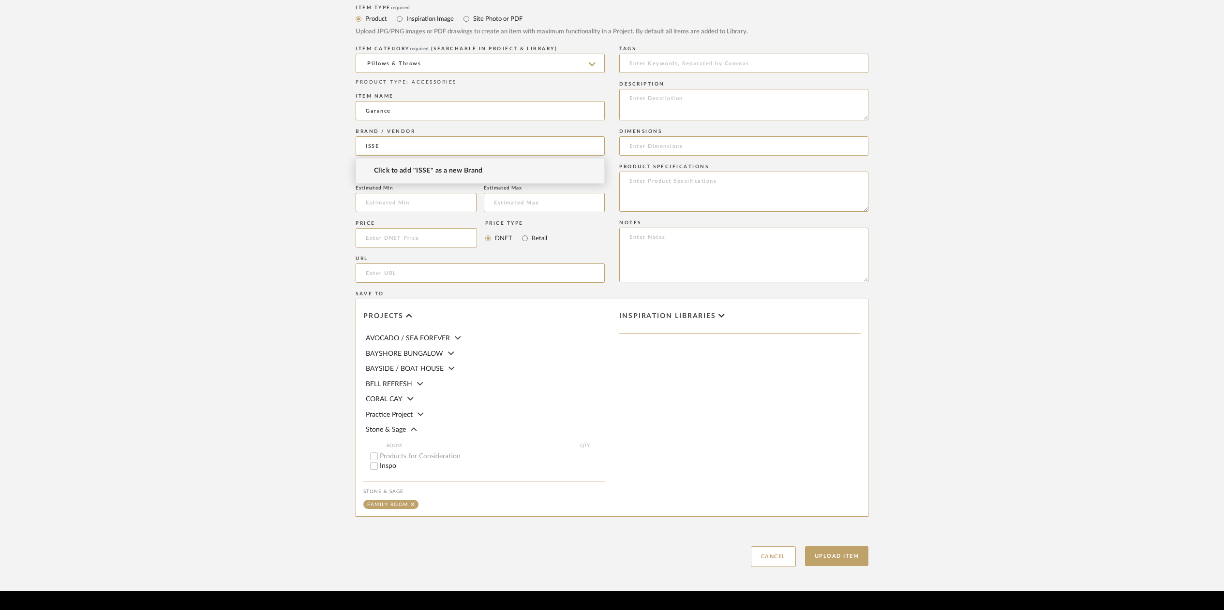
type input "ISSE"
click at [396, 169] on span "Click to add "ISSE" as a new Brand" at bounding box center [428, 171] width 109 height 8
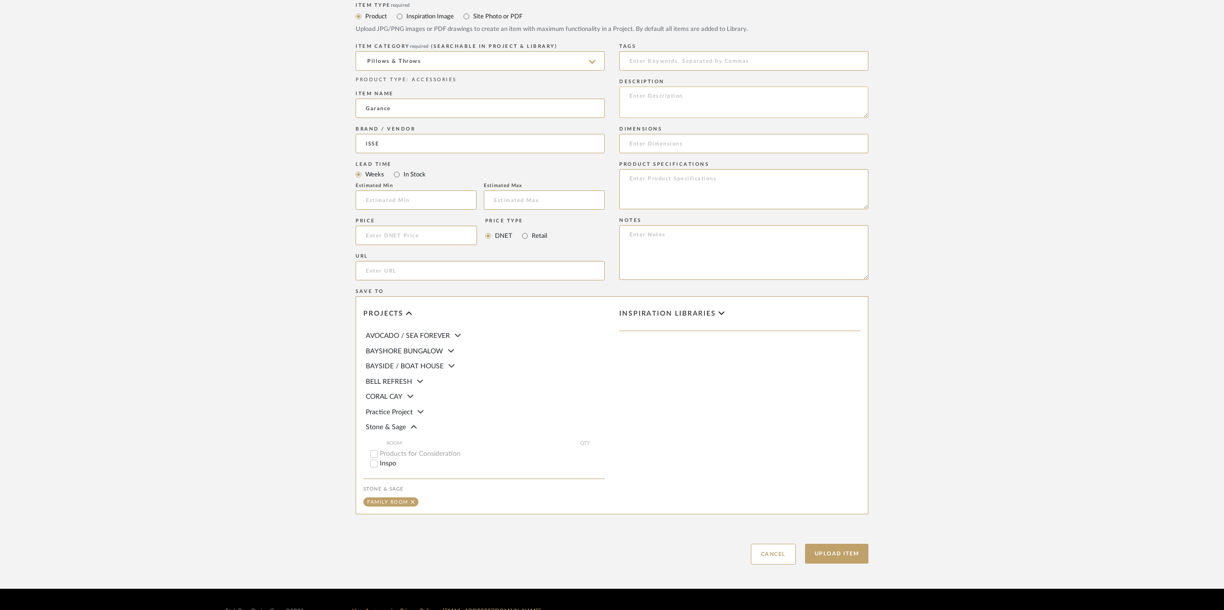
click at [631, 95] on textarea at bounding box center [743, 102] width 249 height 31
click at [730, 98] on textarea "[PERSON_NAME] Garance T14345 1/4 W" at bounding box center [743, 102] width 249 height 31
click at [638, 104] on textarea "[PERSON_NAME] Garance T143 45 1/4 W" at bounding box center [743, 102] width 249 height 31
click at [661, 104] on textarea "[PERSON_NAME] Garance T143 54 1/4 W" at bounding box center [743, 102] width 249 height 31
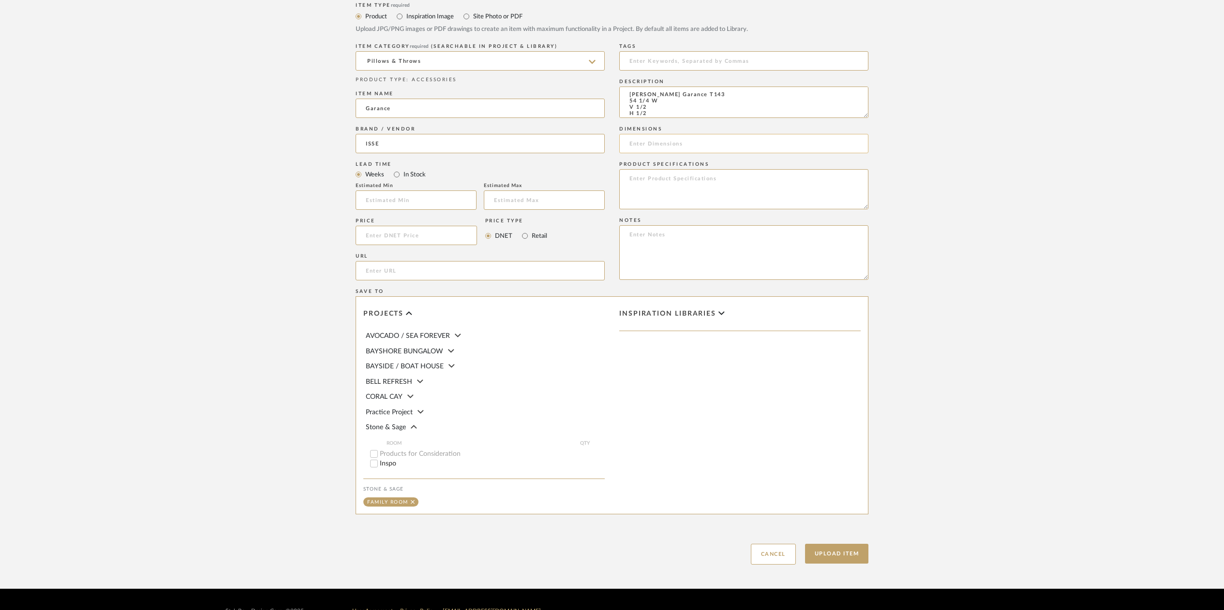
type textarea "[PERSON_NAME] Garance T143 54 1/4 W V 1/2 H 1/2"
click at [644, 144] on input at bounding box center [743, 143] width 249 height 19
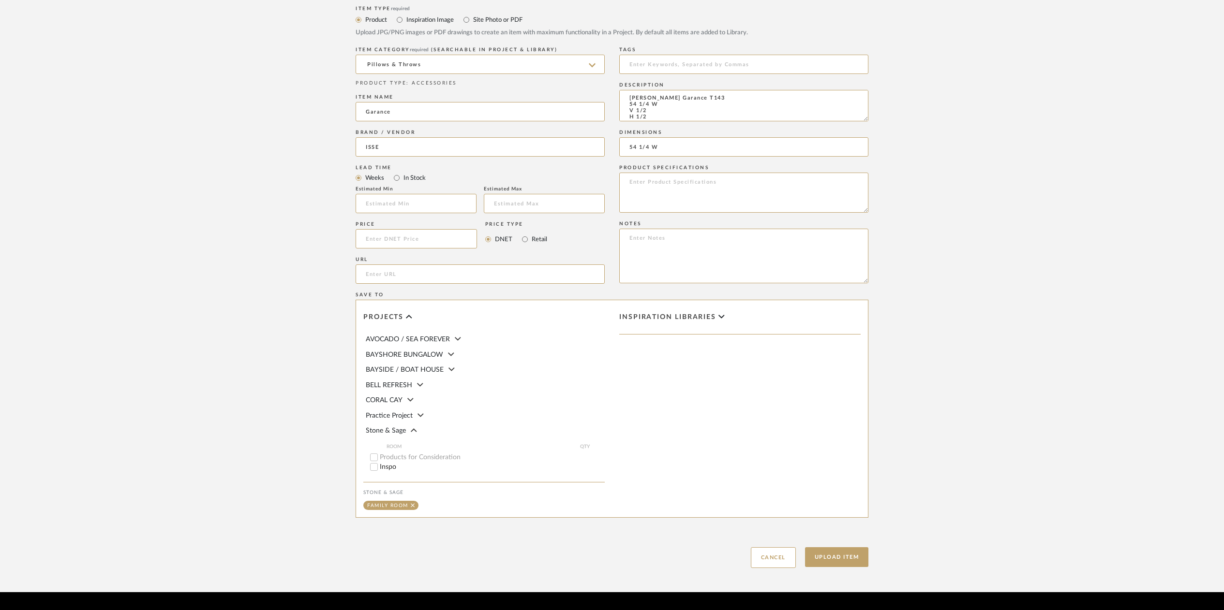
scroll to position [428, 0]
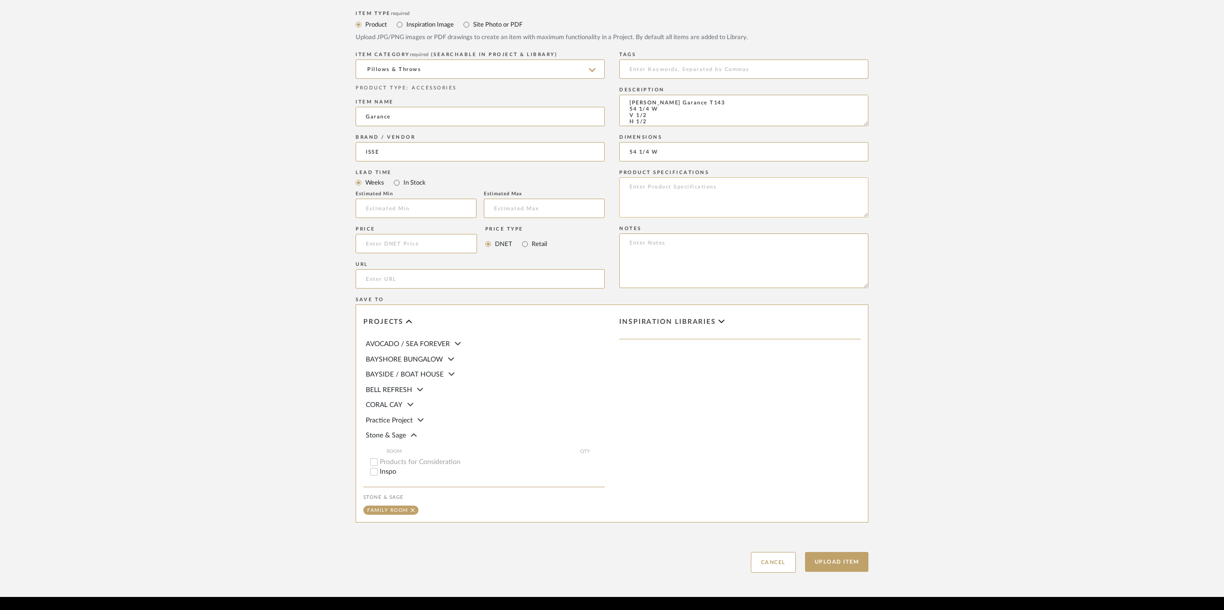
type input "54 1/4 W"
click at [654, 191] on textarea at bounding box center [743, 198] width 249 height 40
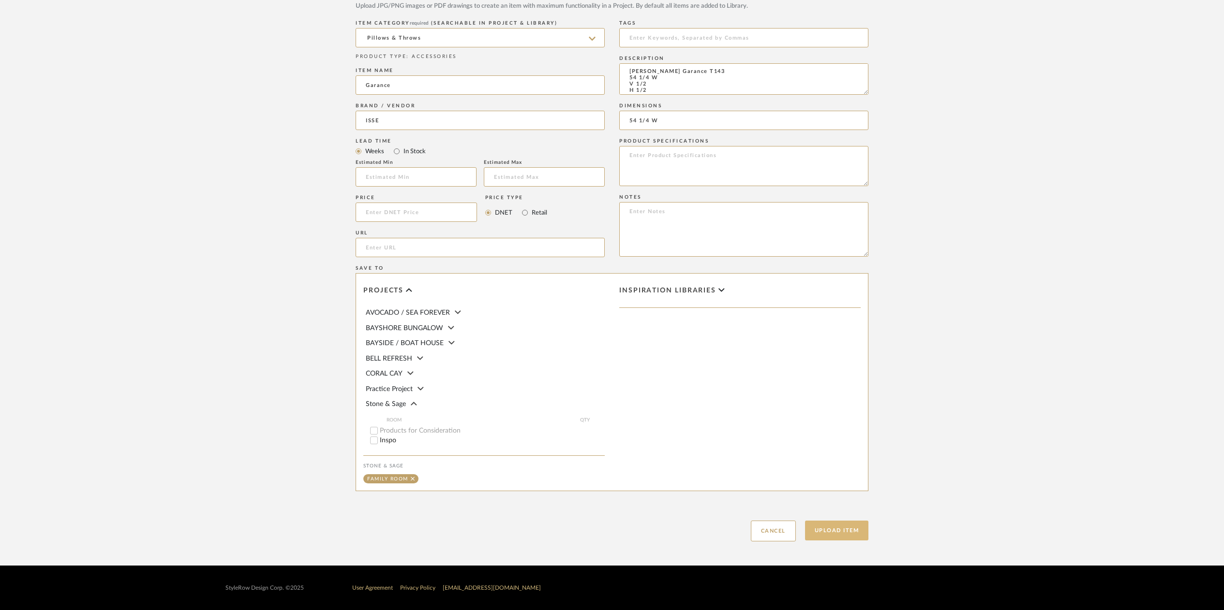
click at [837, 528] on button "Upload Item" at bounding box center [837, 531] width 64 height 20
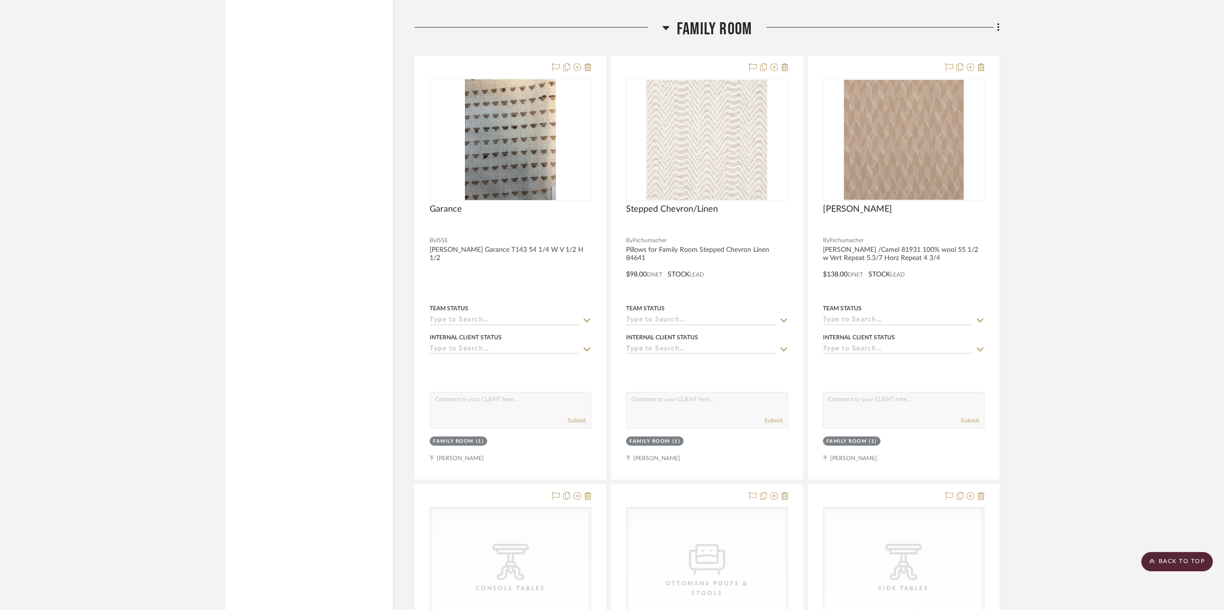
scroll to position [3745, 0]
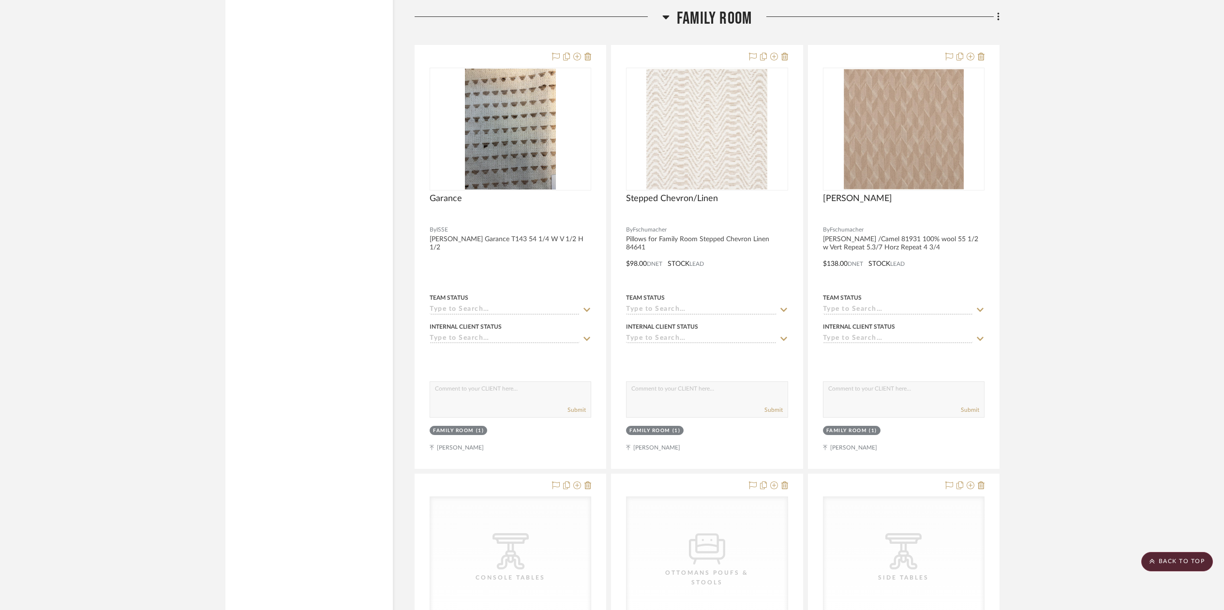
click at [997, 13] on icon at bounding box center [998, 17] width 3 height 11
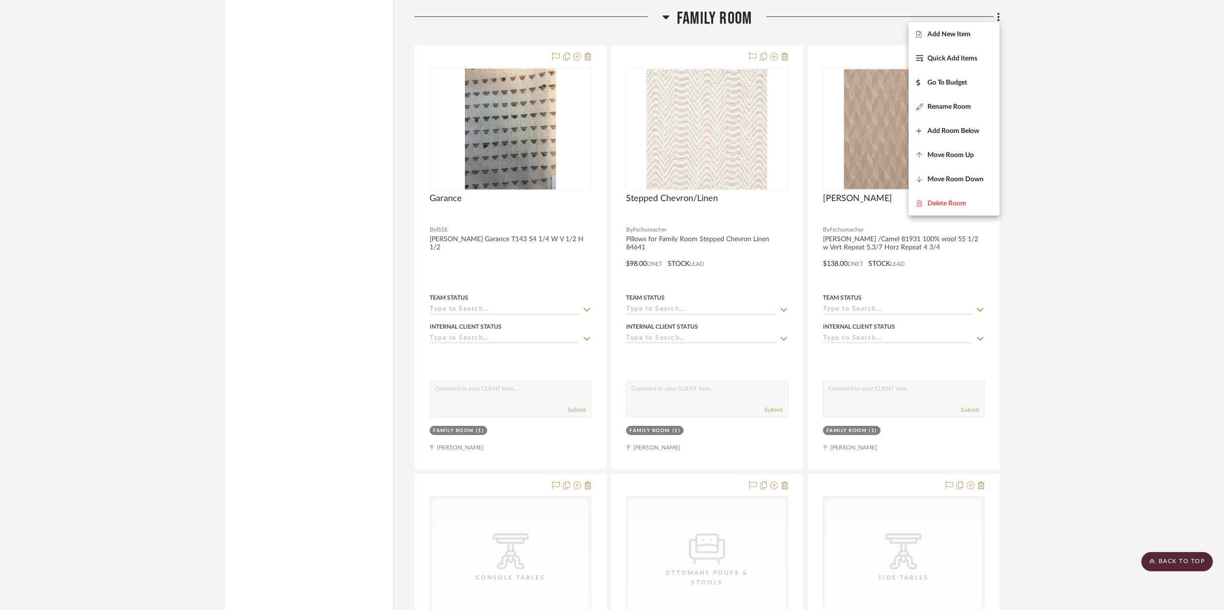
click at [965, 31] on span "Add New Item" at bounding box center [948, 34] width 43 height 8
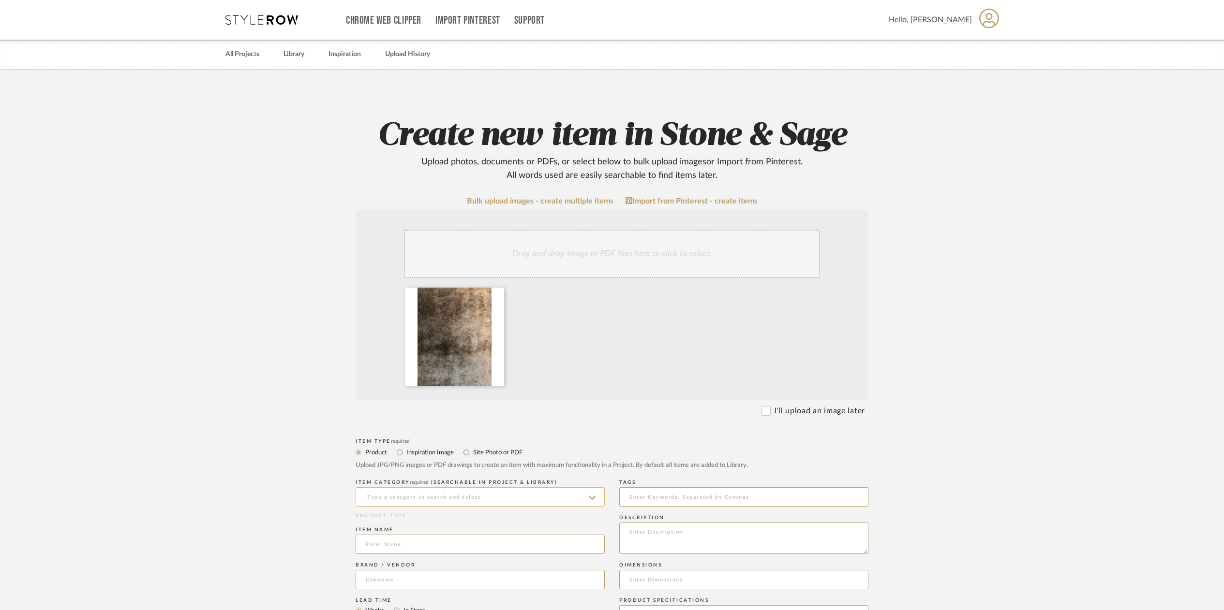
click at [375, 493] on input at bounding box center [480, 497] width 249 height 19
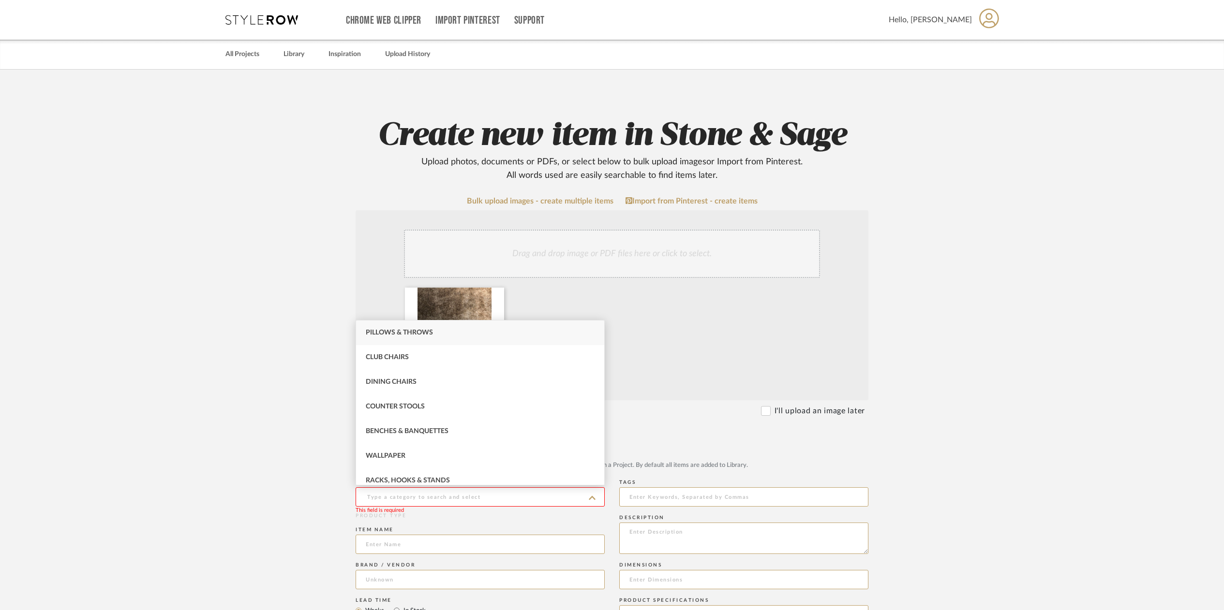
click at [386, 333] on span "Pillows & Throws" at bounding box center [399, 332] width 67 height 7
type input "Pillows & Throws"
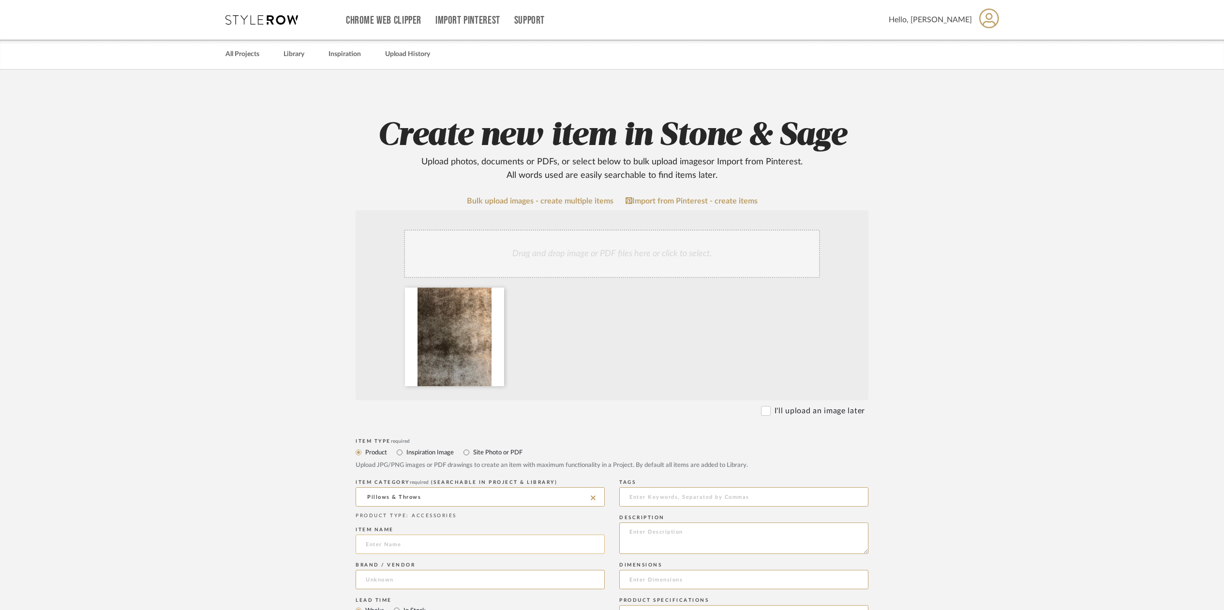
click at [385, 546] on input at bounding box center [480, 544] width 249 height 19
type input "[PERSON_NAME]"
click at [369, 581] on input at bounding box center [480, 579] width 249 height 19
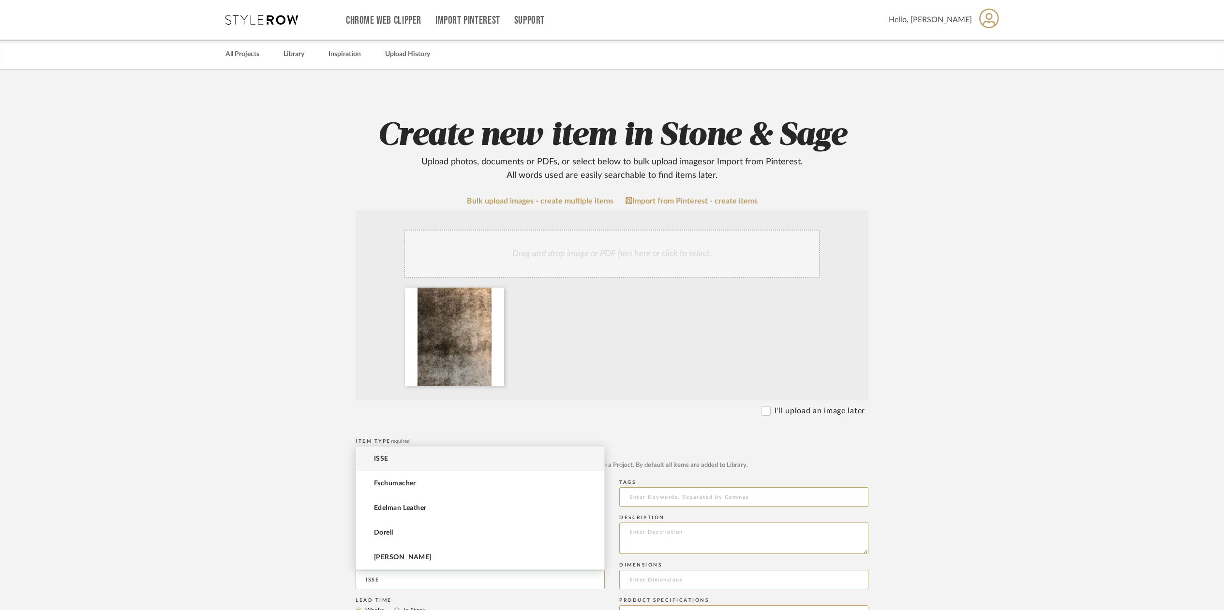
type input "ISSE"
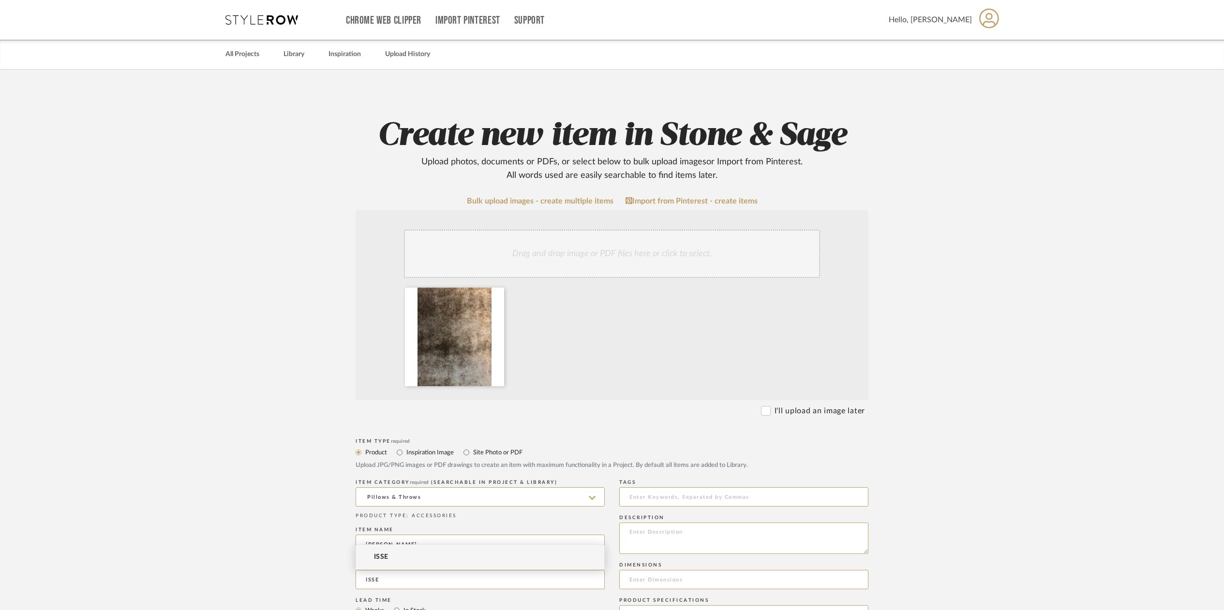
click at [403, 459] on div "Product Inspiration Image Site Photo or PDF Upload JPG/PNG images or PDF drawin…" at bounding box center [612, 458] width 513 height 24
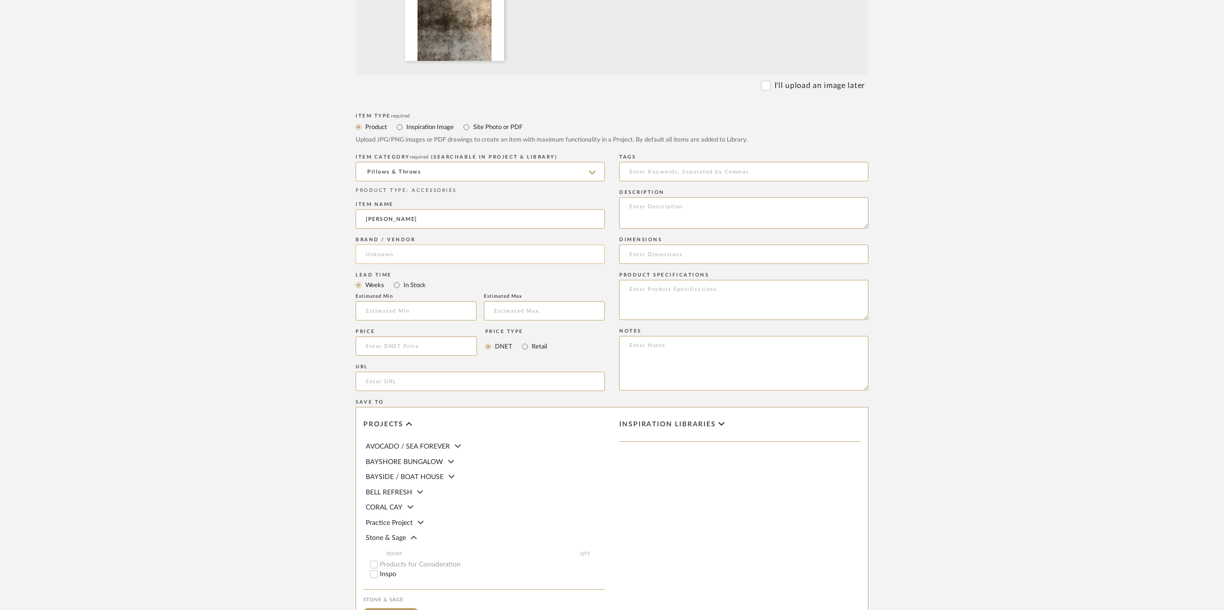
scroll to position [336, 0]
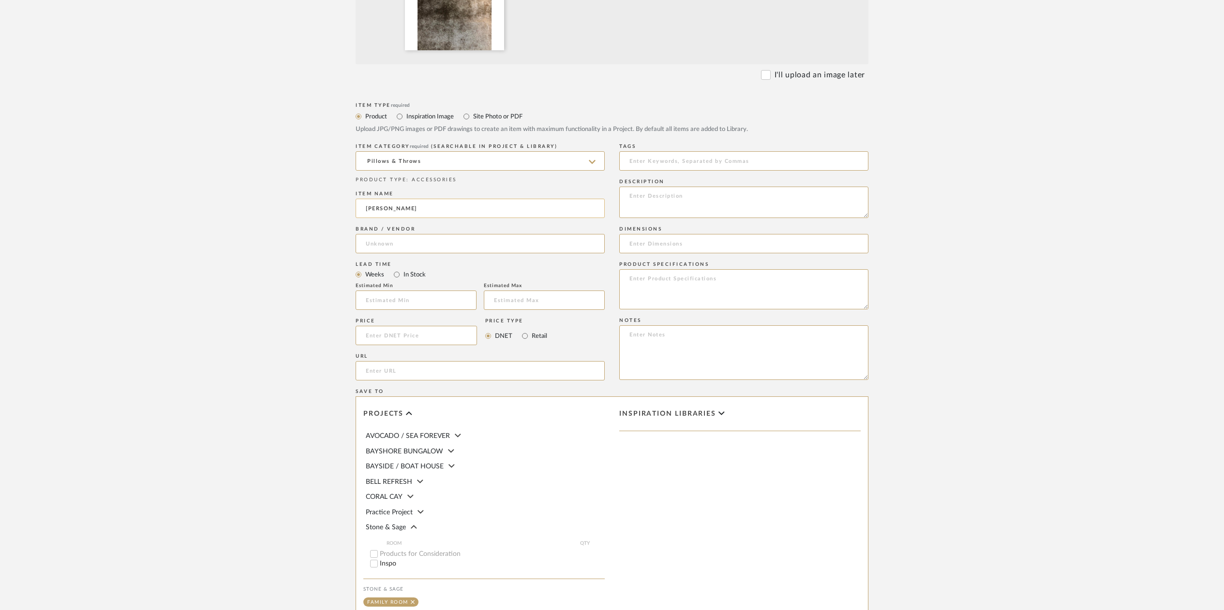
click at [384, 209] on input "[PERSON_NAME]" at bounding box center [480, 208] width 249 height 19
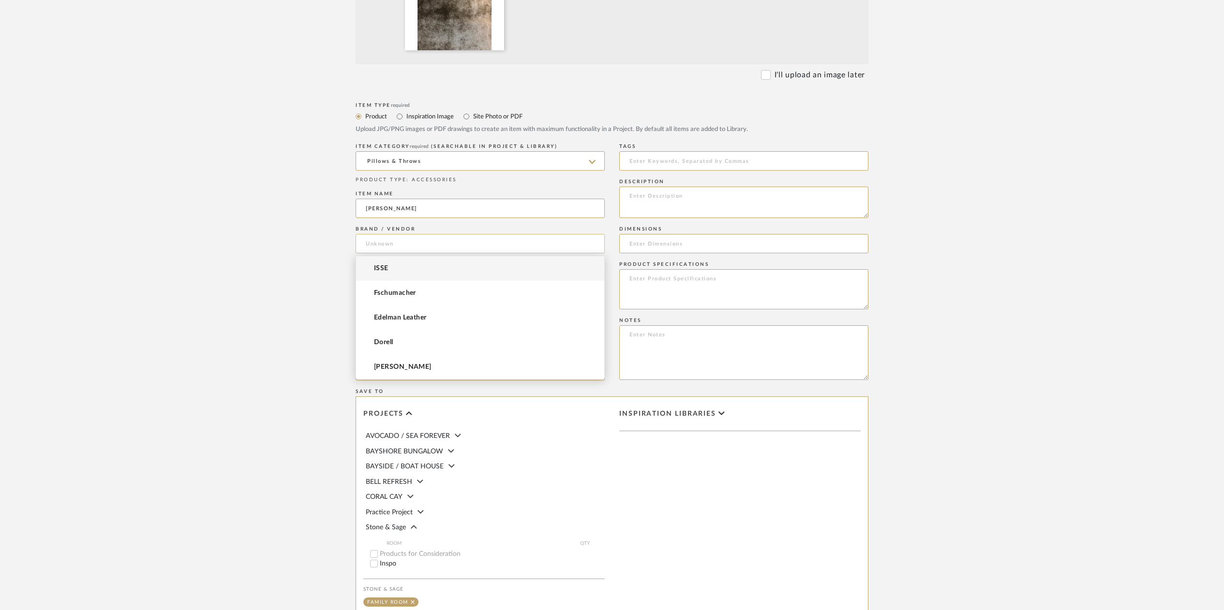
click at [376, 243] on input at bounding box center [480, 243] width 249 height 19
click at [387, 266] on span "ISSE" at bounding box center [381, 269] width 15 height 8
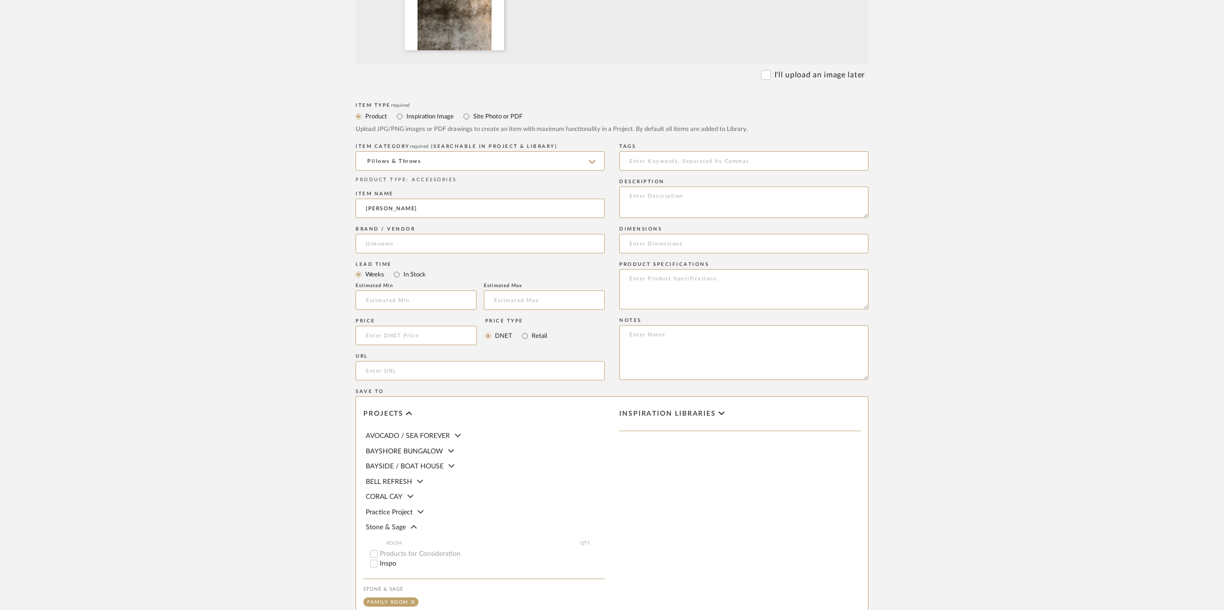
type input "ISSE"
click at [644, 192] on textarea at bounding box center [743, 202] width 249 height 31
type textarea "[PERSON_NAME] [PERSON_NAME] T126 51 1/4 W"
click at [636, 241] on input at bounding box center [743, 243] width 249 height 19
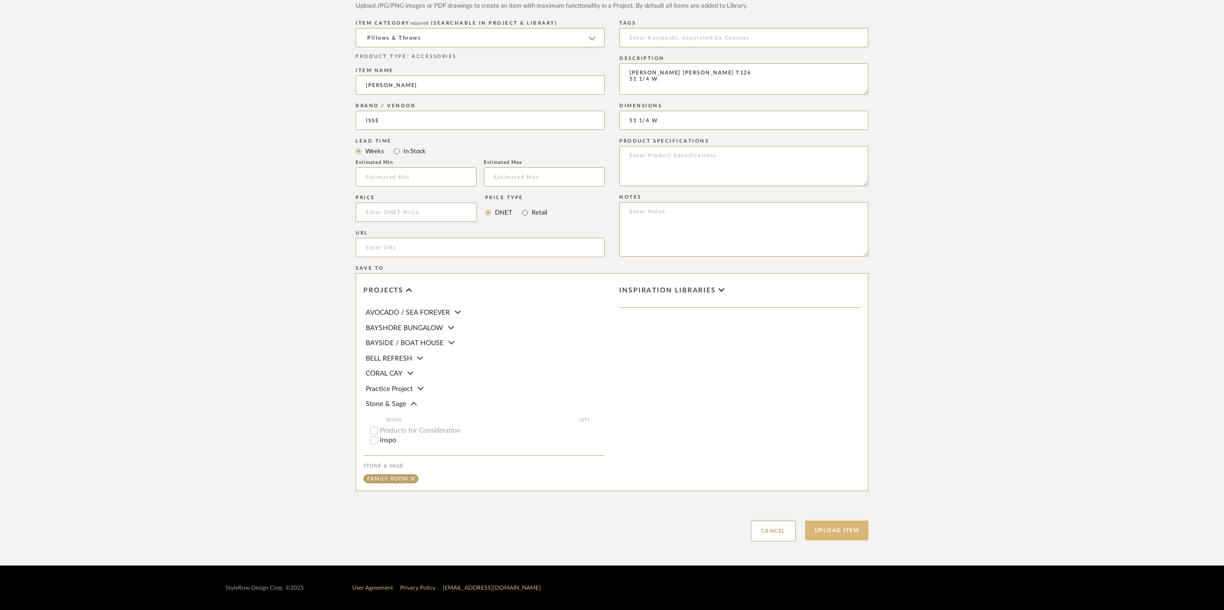
type input "51 1/4 W"
click at [835, 531] on button "Upload Item" at bounding box center [837, 531] width 64 height 20
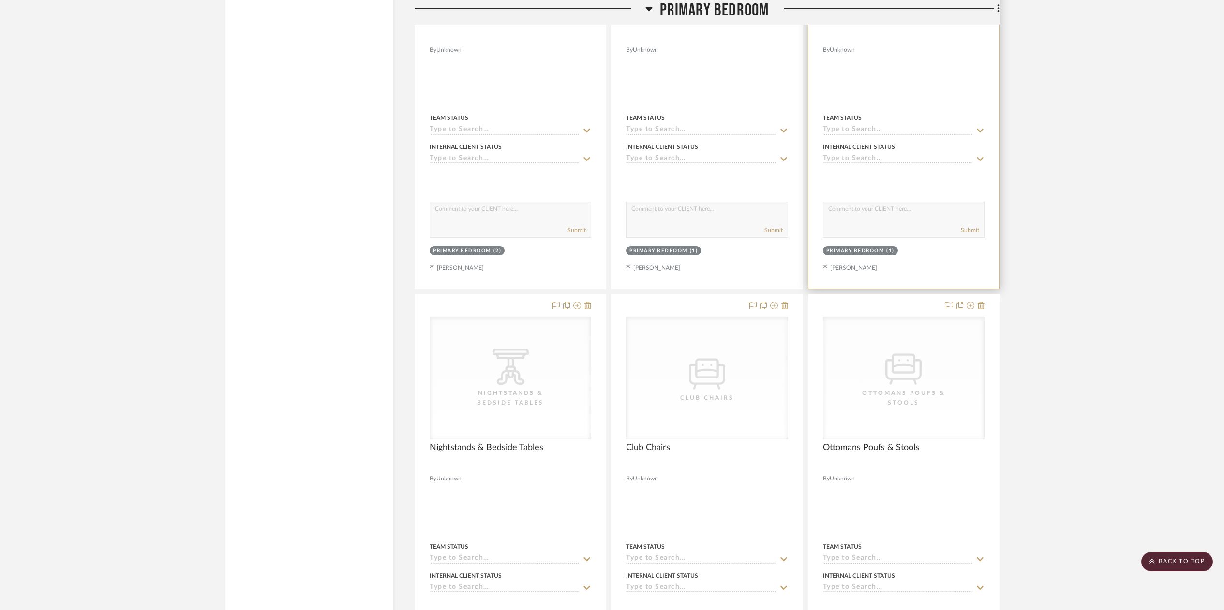
scroll to position [6195, 0]
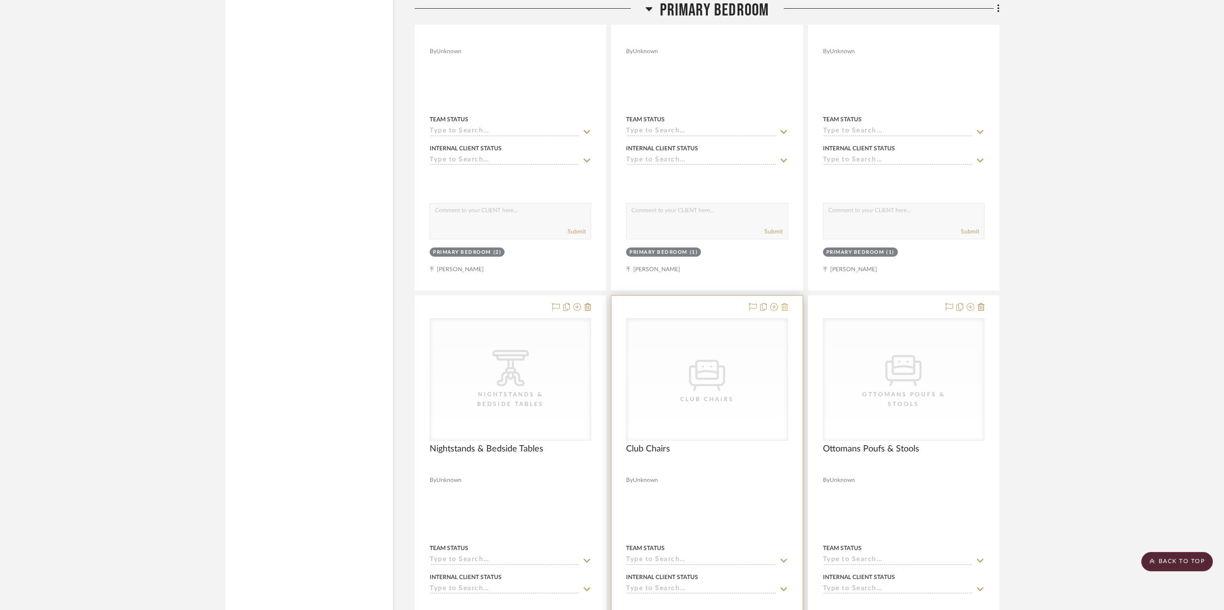
click at [784, 303] on icon at bounding box center [784, 307] width 7 height 8
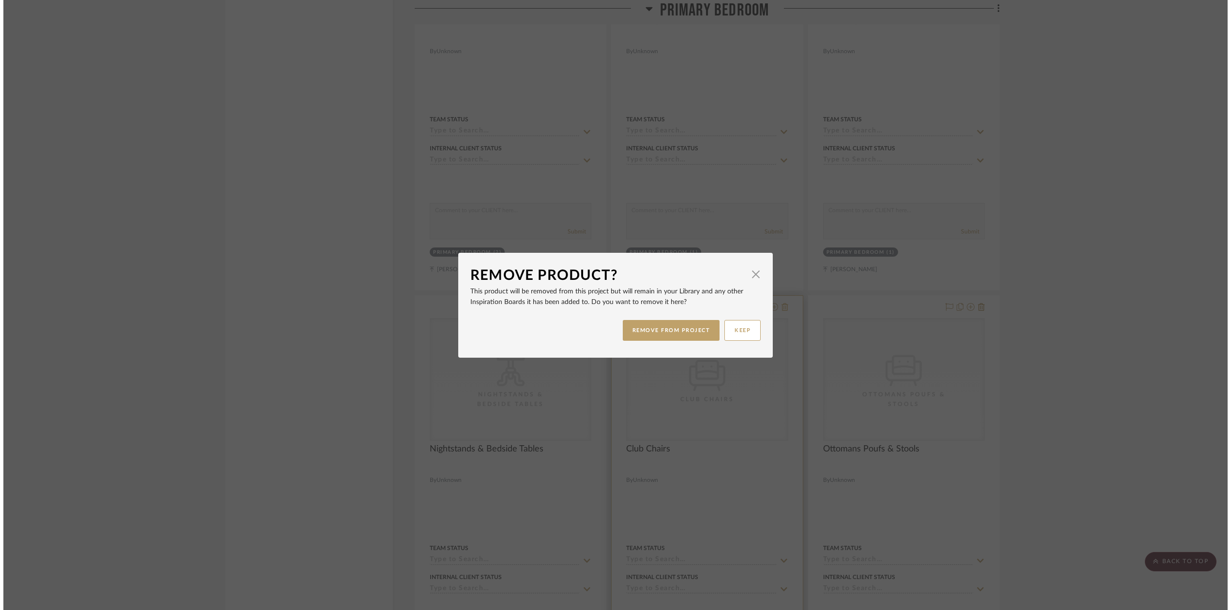
scroll to position [0, 0]
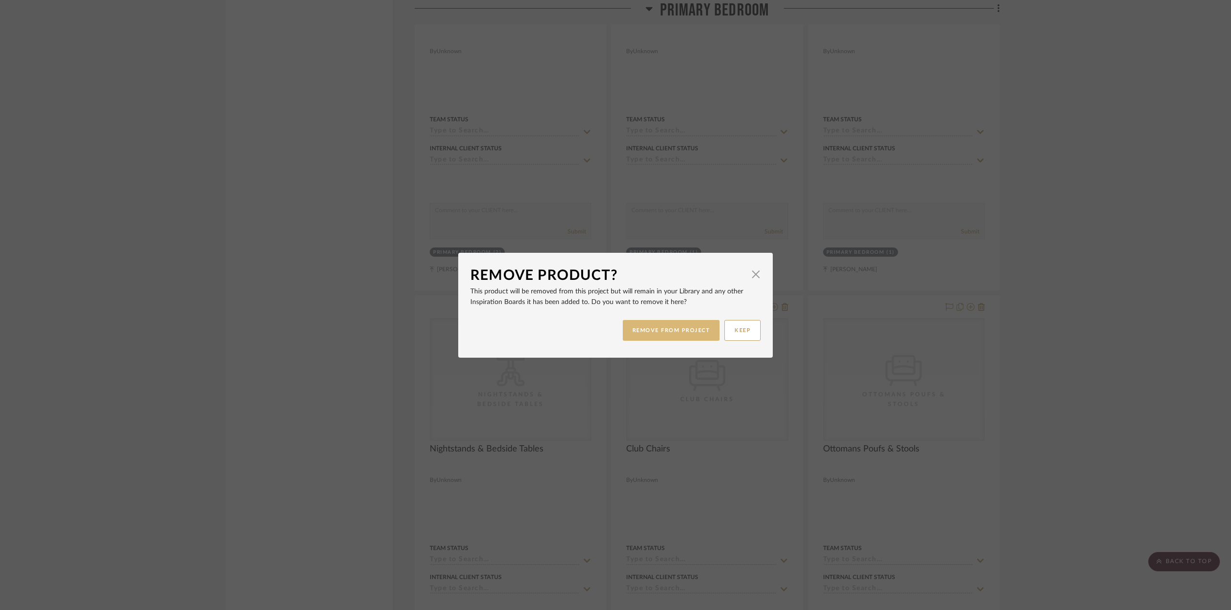
click at [694, 329] on button "REMOVE FROM PROJECT" at bounding box center [671, 330] width 97 height 21
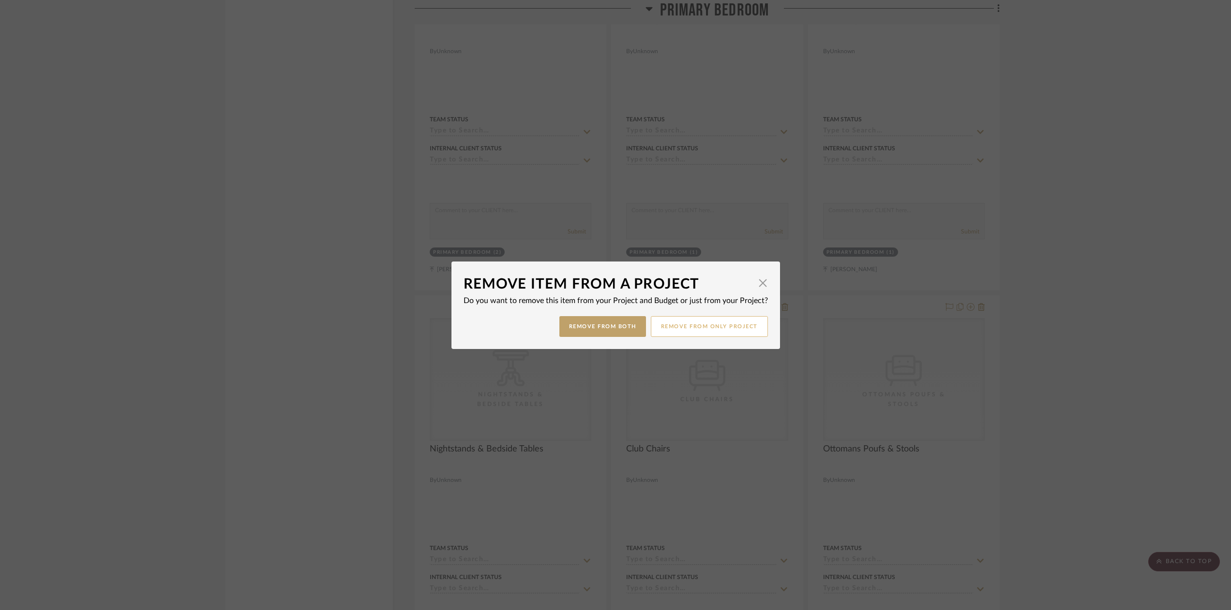
click at [730, 328] on button "Remove from only Project" at bounding box center [709, 326] width 117 height 21
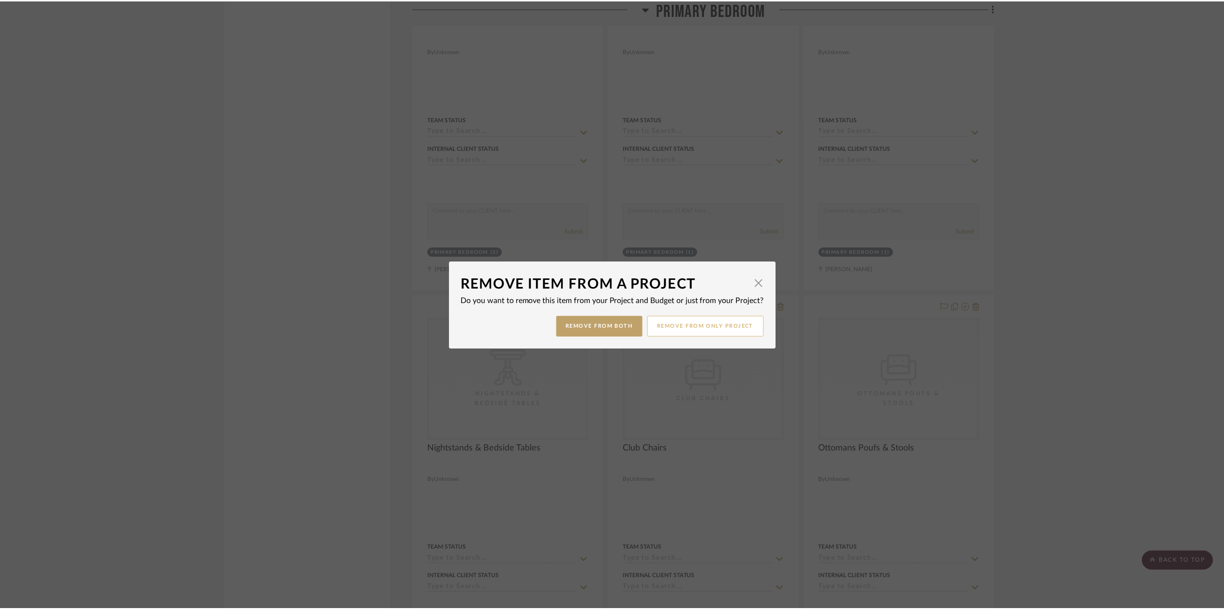
scroll to position [6195, 0]
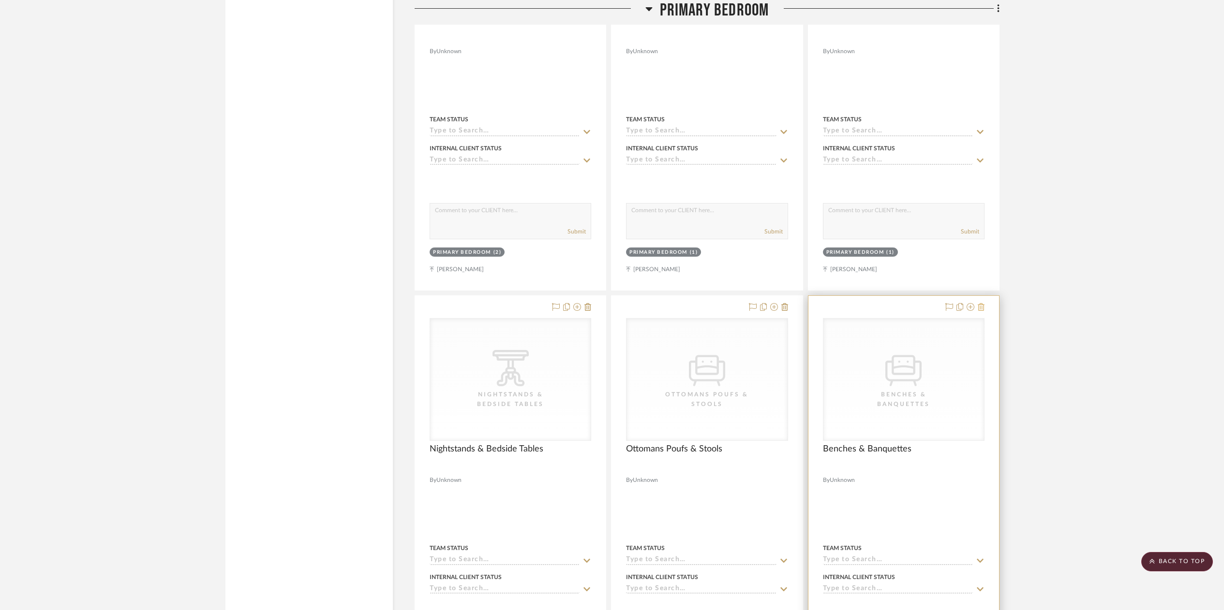
click at [982, 303] on icon at bounding box center [981, 307] width 7 height 8
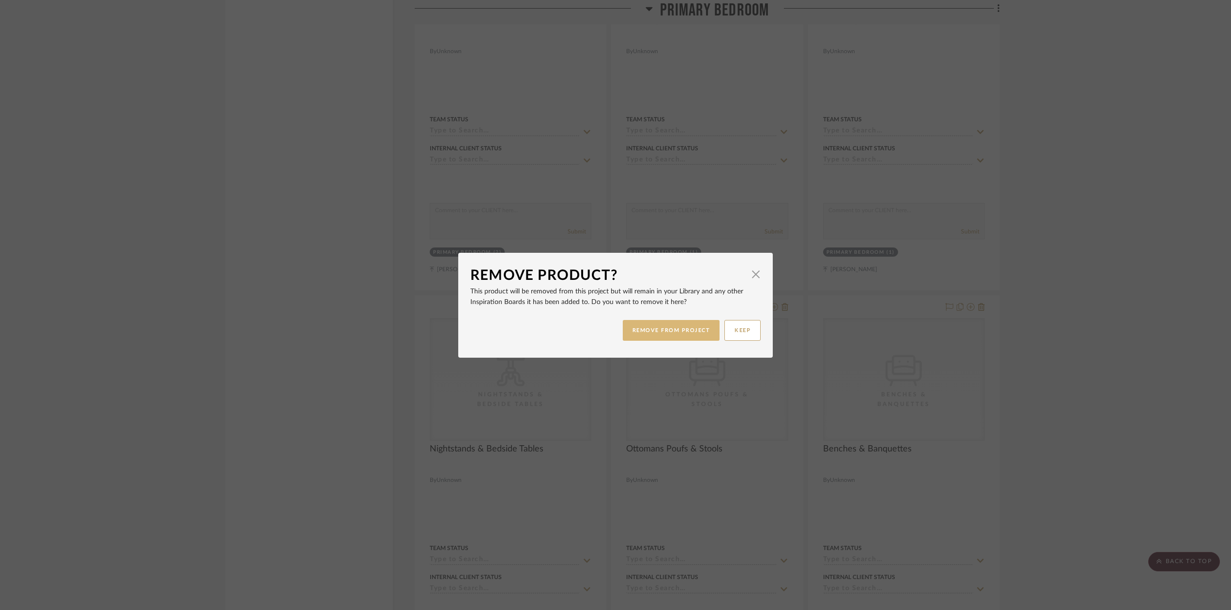
click at [677, 328] on button "REMOVE FROM PROJECT" at bounding box center [671, 330] width 97 height 21
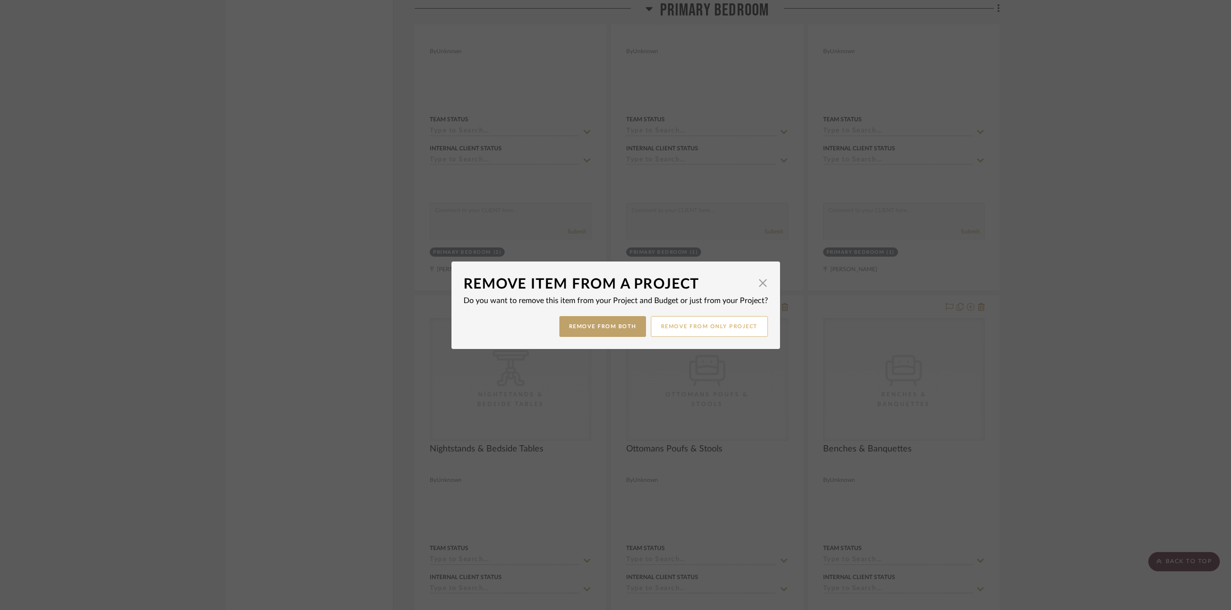
click at [700, 329] on button "Remove from only Project" at bounding box center [709, 326] width 117 height 21
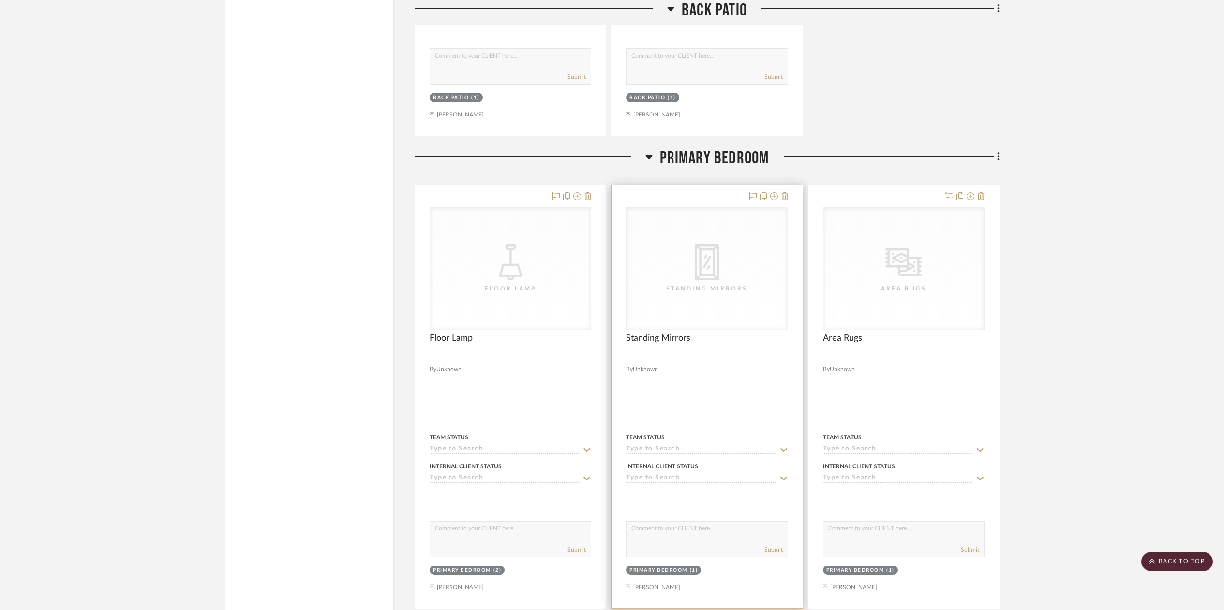
scroll to position [5879, 0]
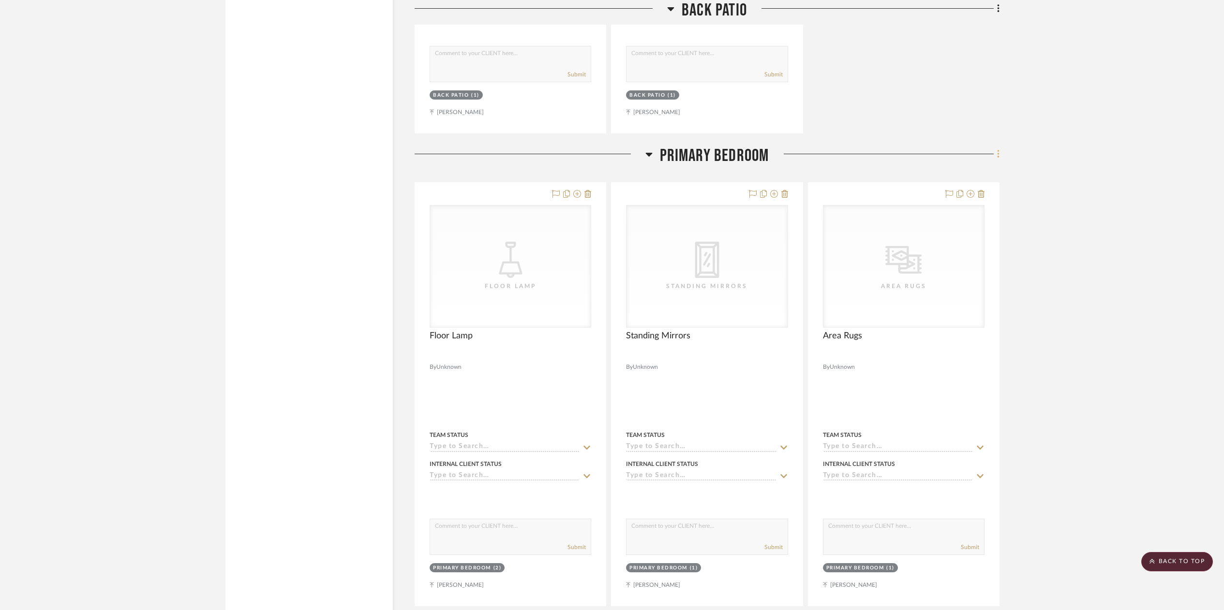
click at [999, 149] on icon at bounding box center [998, 154] width 3 height 11
click at [925, 170] on fa-icon at bounding box center [921, 169] width 11 height 7
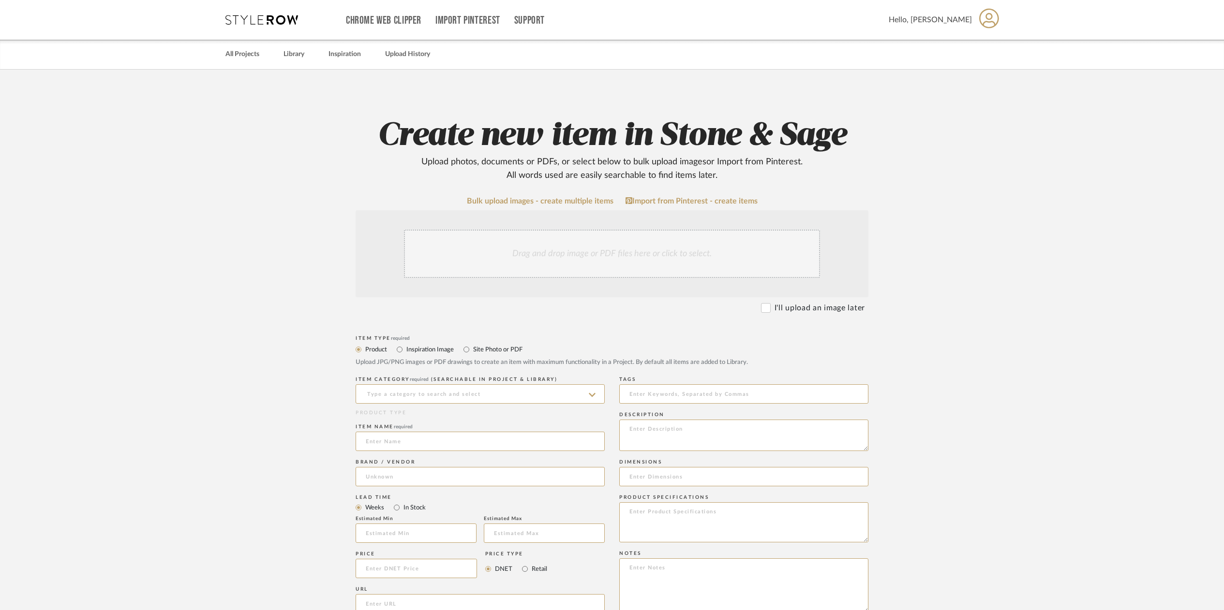
click at [478, 256] on div "Drag and drop image or PDF files here or click to select." at bounding box center [612, 254] width 416 height 48
click at [495, 245] on div "Drag and drop image or PDF files here or click to select." at bounding box center [612, 254] width 416 height 48
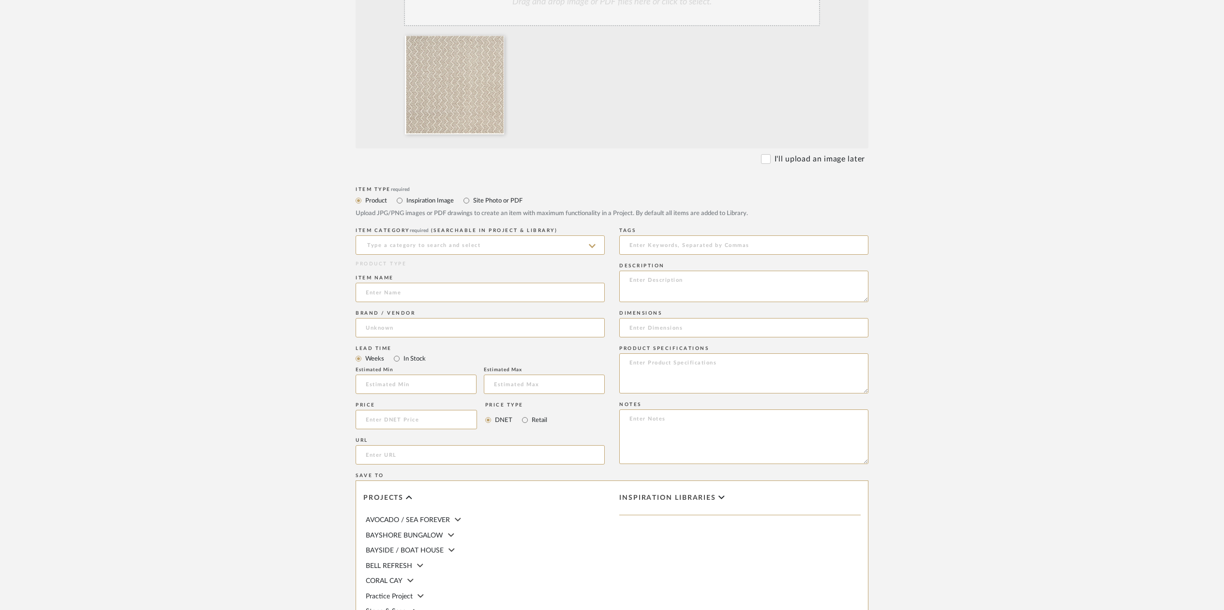
scroll to position [316, 0]
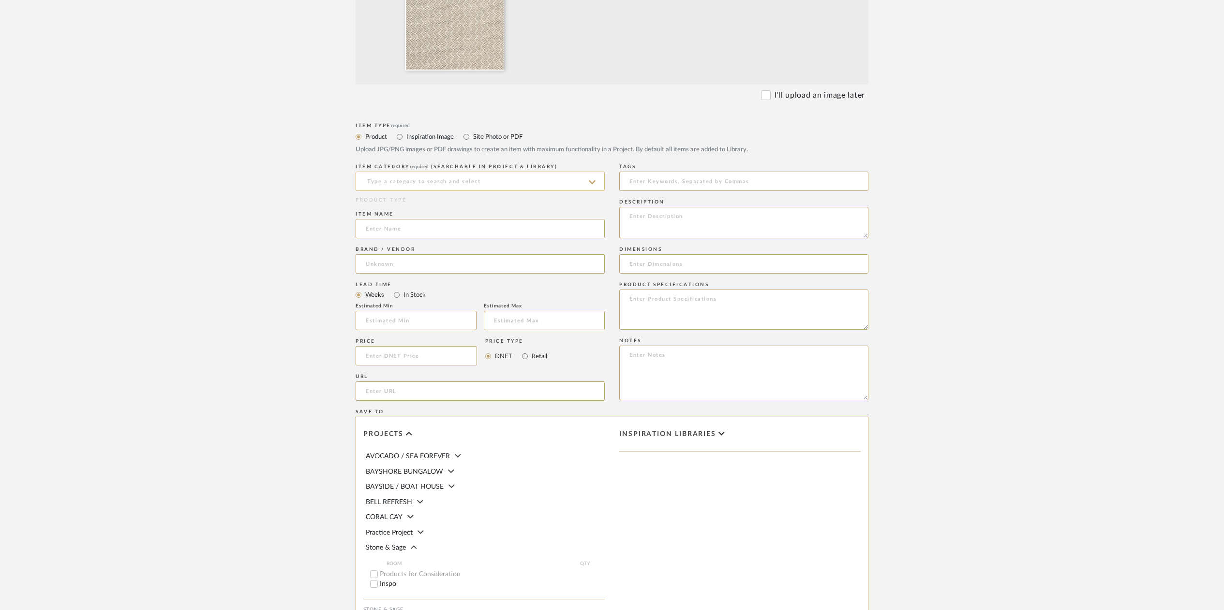
click at [386, 179] on input at bounding box center [480, 181] width 249 height 19
click at [407, 205] on span "Benches & Banquettes" at bounding box center [407, 205] width 83 height 7
type input "Benches & Banquettes"
click at [399, 231] on input at bounding box center [480, 228] width 249 height 19
type input "Audley /Taupe"
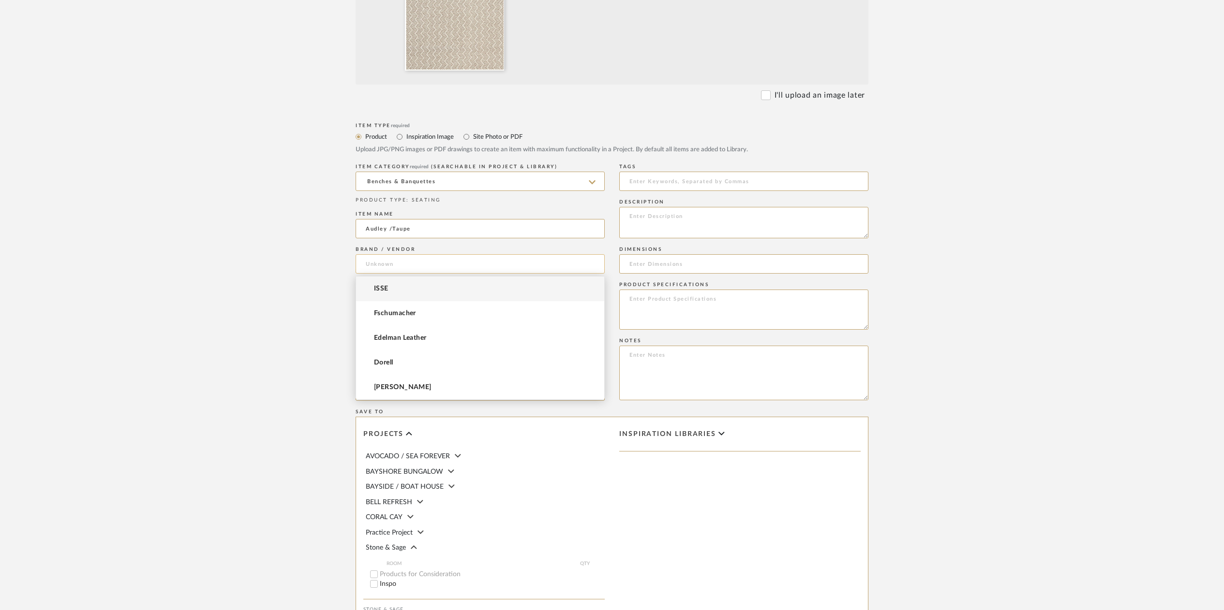
click at [374, 266] on input at bounding box center [480, 263] width 249 height 19
type input "Fschumacher"
click at [387, 316] on span "Fschumacher" at bounding box center [395, 314] width 42 height 8
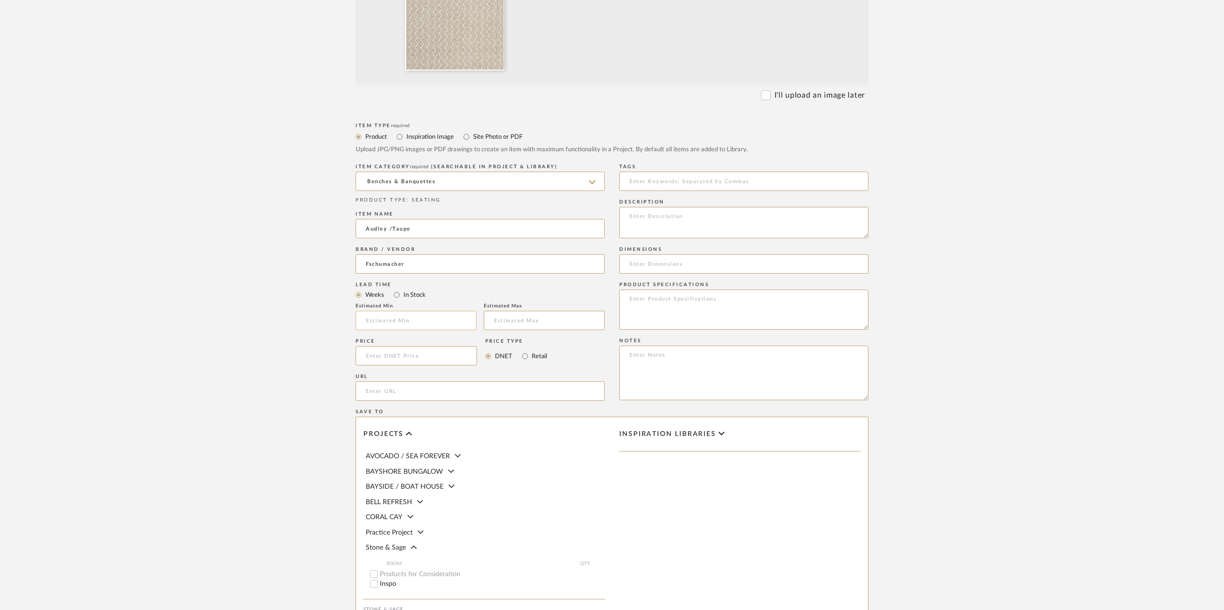
click at [380, 322] on input at bounding box center [416, 320] width 121 height 19
type input "13"
click at [512, 324] on input "text" at bounding box center [544, 320] width 121 height 19
type input "15"
click at [379, 354] on input at bounding box center [416, 355] width 121 height 19
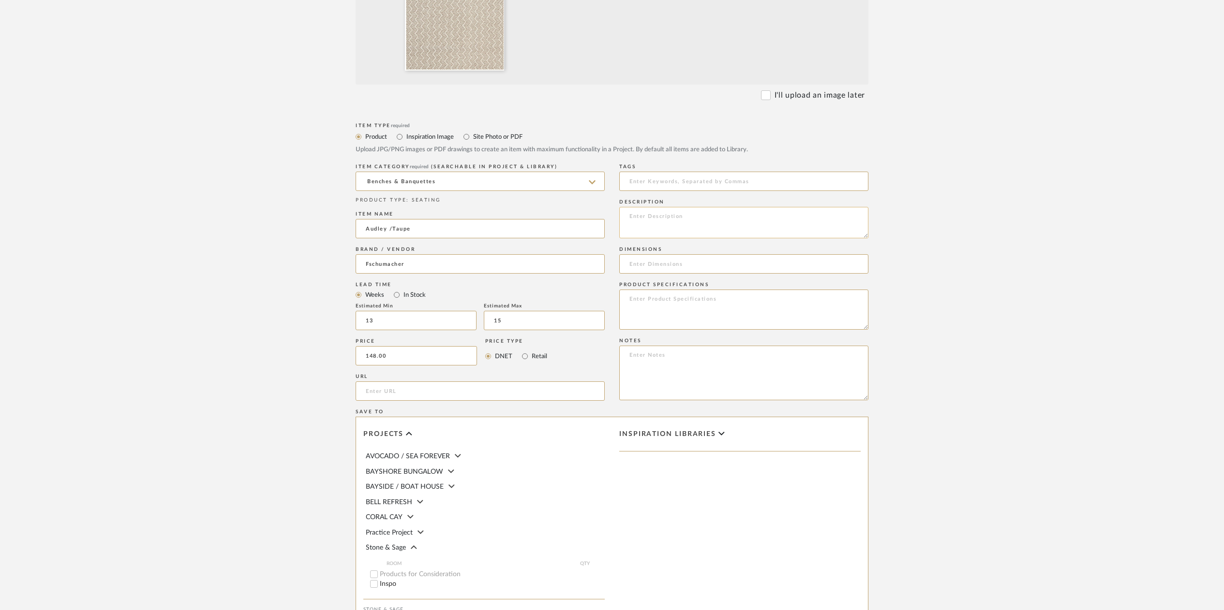
type input "$148.00"
click at [651, 218] on textarea at bounding box center [743, 222] width 249 height 31
click at [661, 218] on textarea "[PERSON_NAME] 75490" at bounding box center [743, 223] width 249 height 31
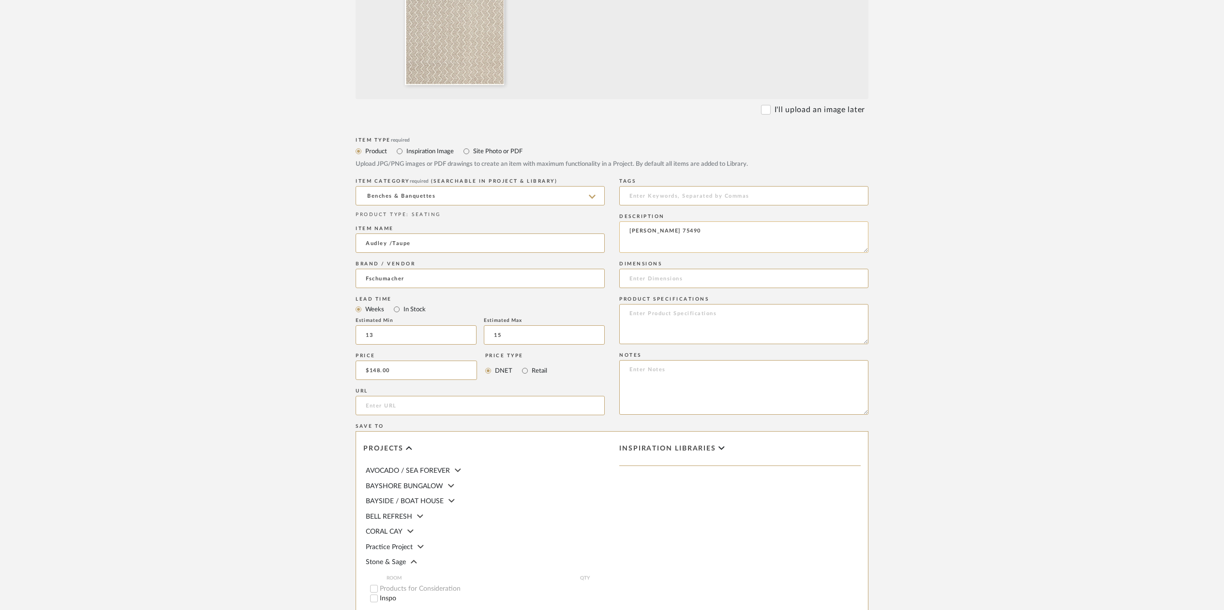
click at [636, 242] on textarea "[PERSON_NAME] 75490" at bounding box center [743, 237] width 249 height 31
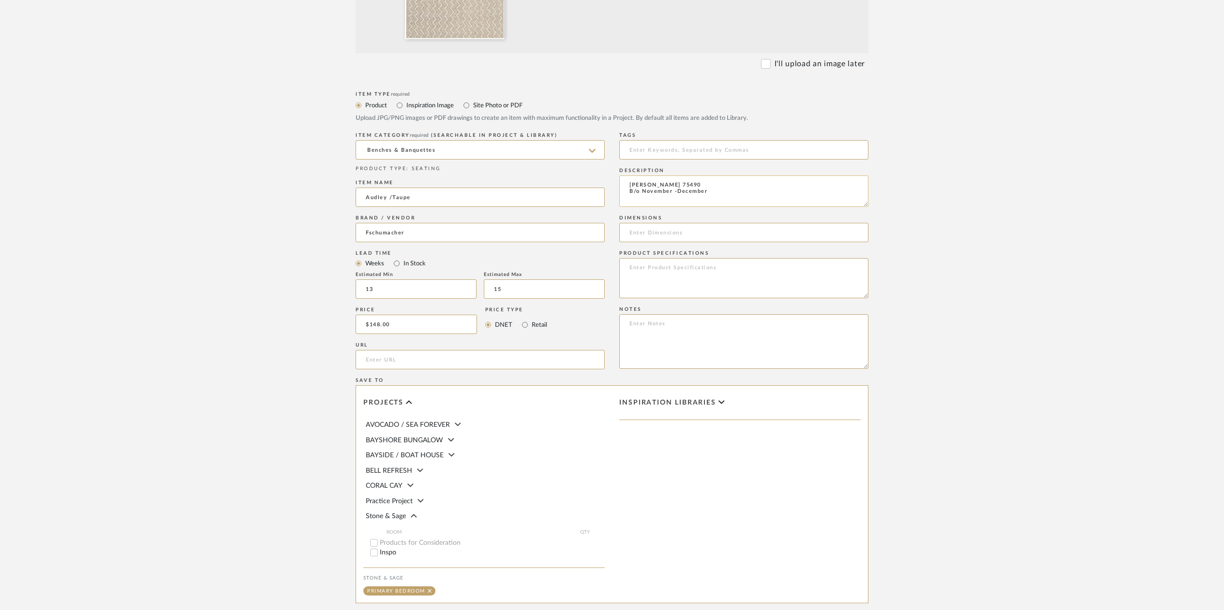
scroll to position [363, 0]
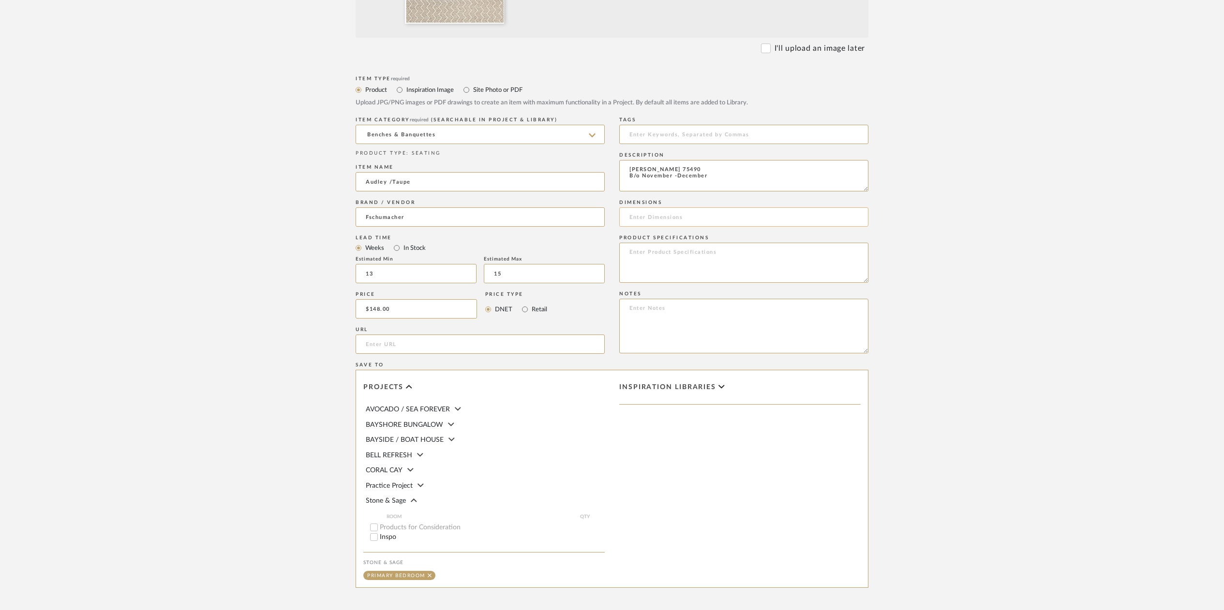
type textarea "[PERSON_NAME] 75490 B/o November -December"
click at [648, 216] on input at bounding box center [743, 217] width 249 height 19
drag, startPoint x: 629, startPoint y: 218, endPoint x: 688, endPoint y: 218, distance: 59.5
click at [688, 218] on input "53 3/4 W" at bounding box center [743, 217] width 249 height 19
type input "53 3/4 W"
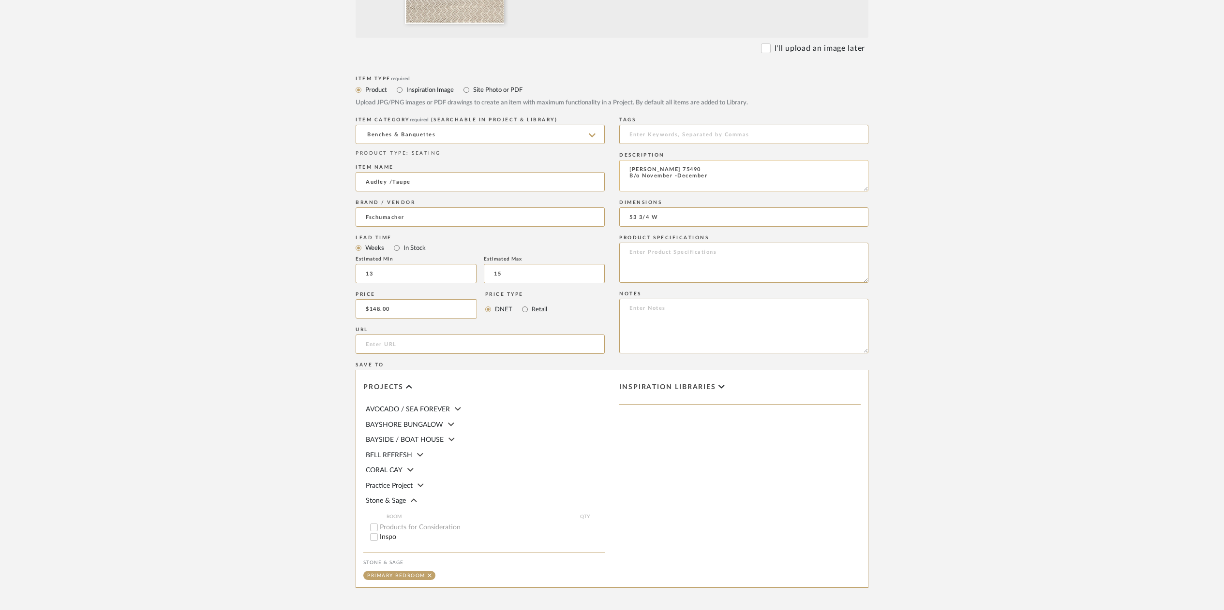
click at [636, 182] on textarea "[PERSON_NAME] 75490 B/o November -December" at bounding box center [743, 175] width 249 height 31
paste textarea "53 3/4 W"
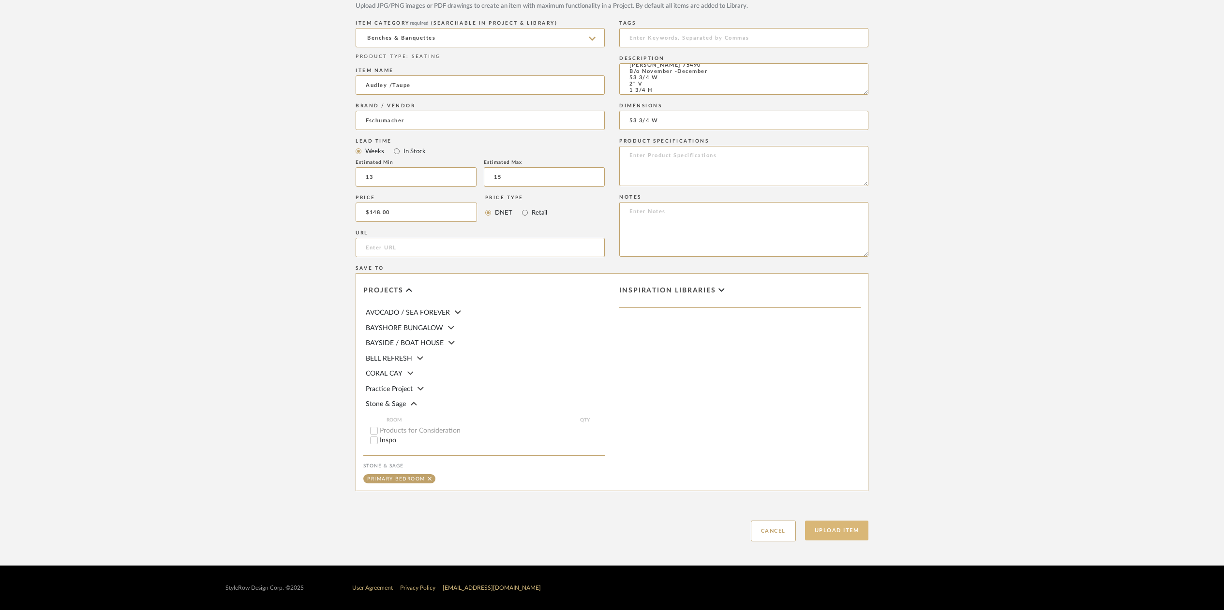
type textarea "[PERSON_NAME] 75490 B/o November -December 53 3/4 W 2" V 1 3/4 H"
click at [841, 533] on button "Upload Item" at bounding box center [837, 531] width 64 height 20
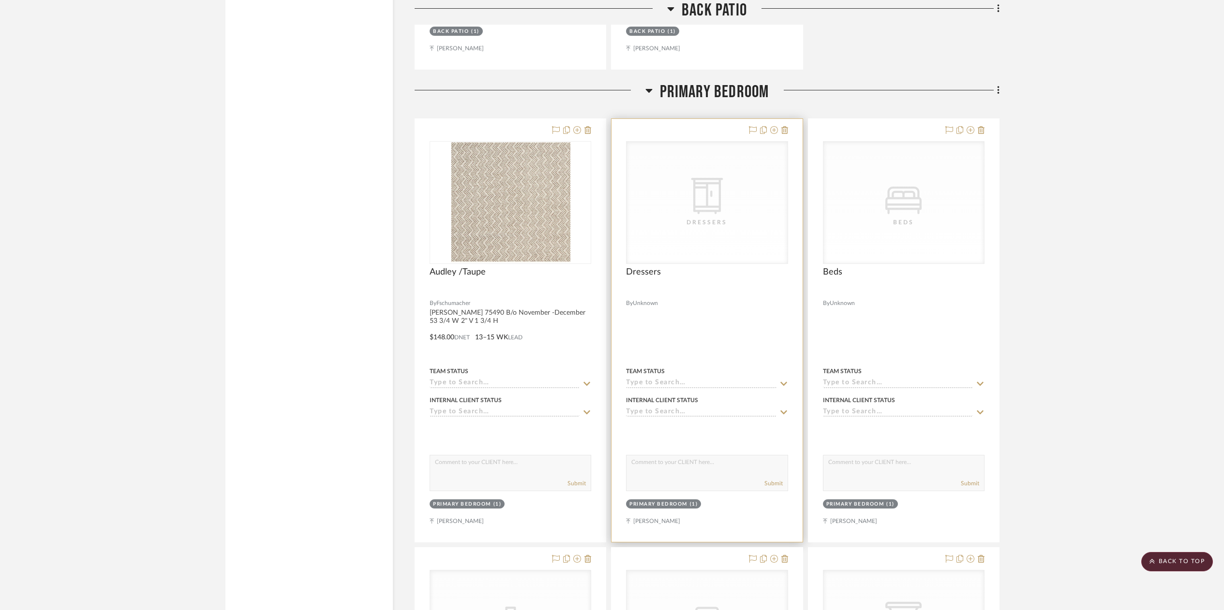
scroll to position [5465, 0]
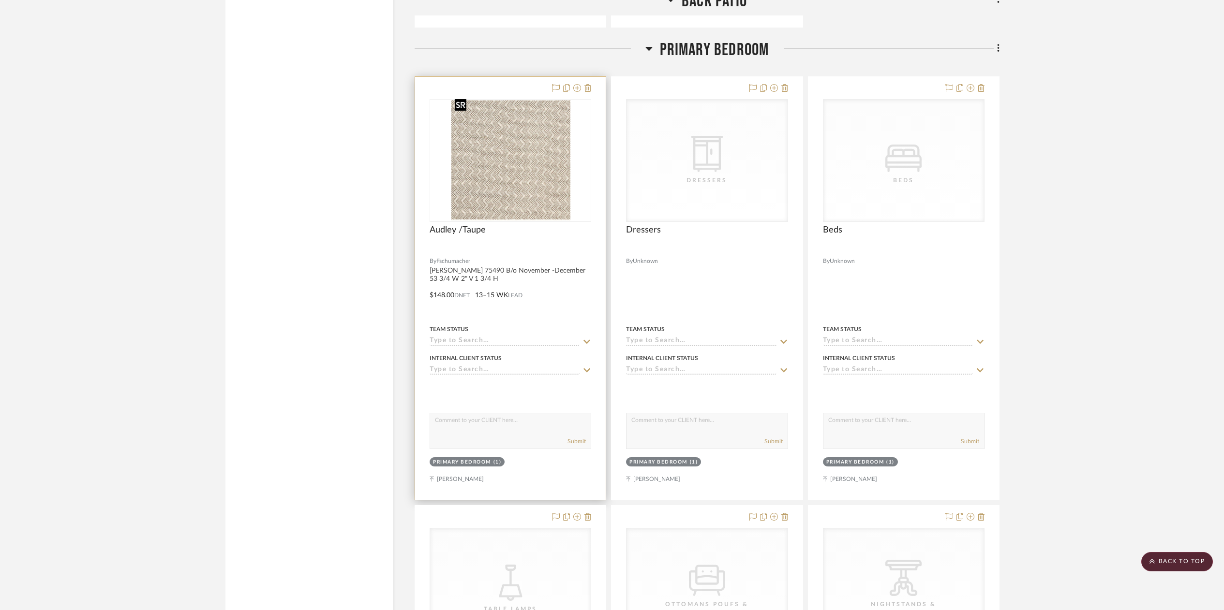
click at [559, 172] on img "0" at bounding box center [510, 160] width 119 height 121
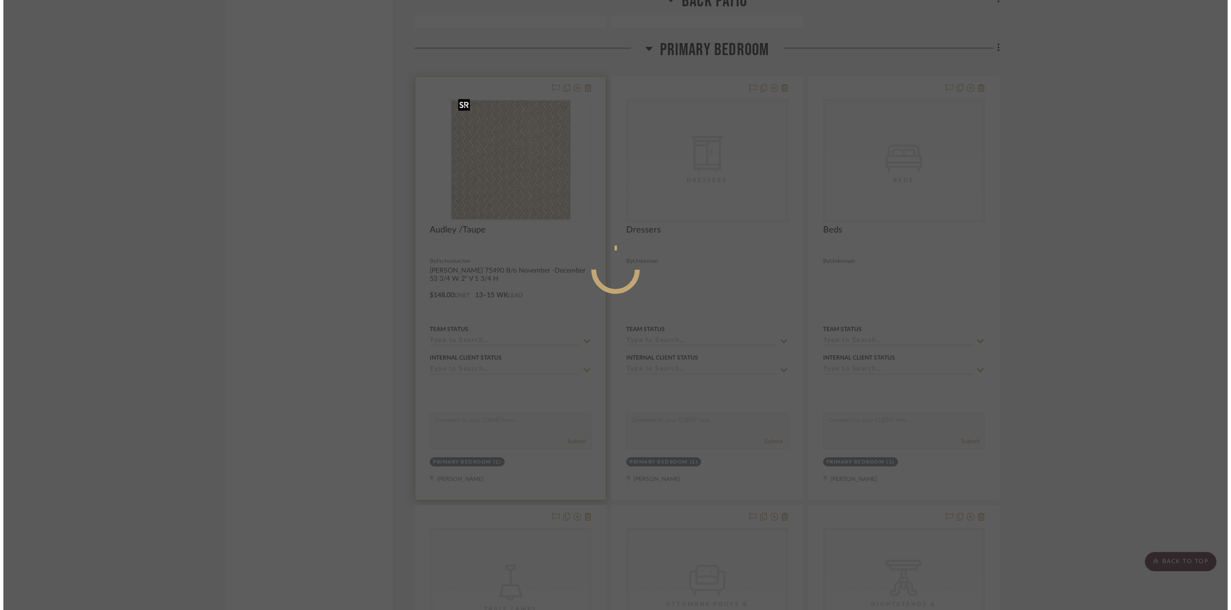
scroll to position [0, 0]
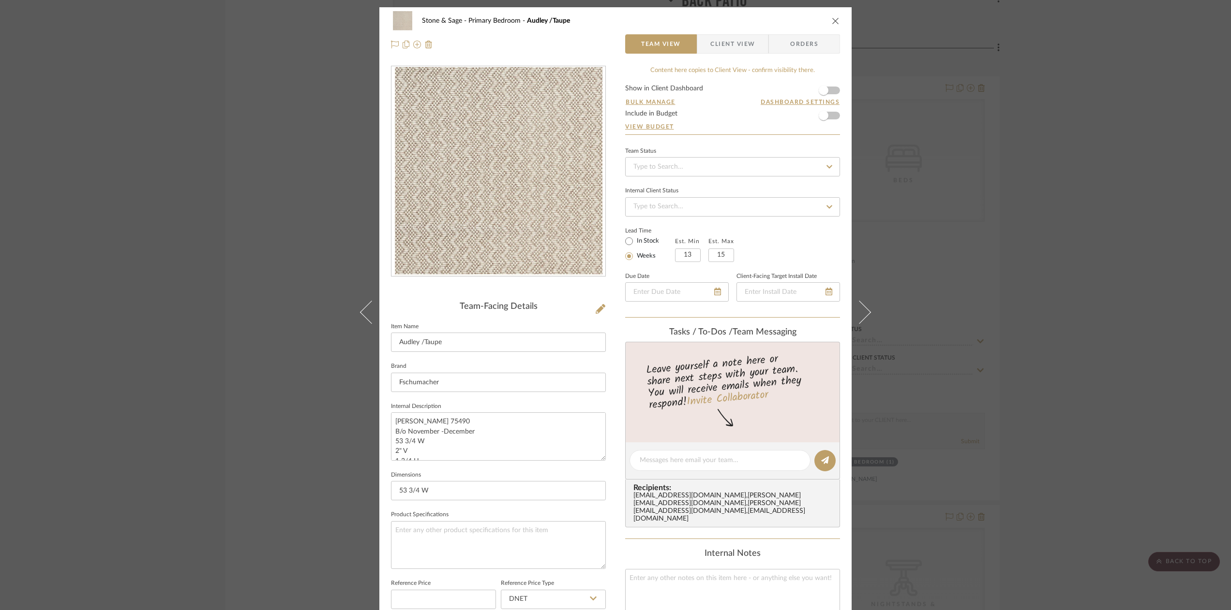
click at [832, 20] on icon "close" at bounding box center [836, 21] width 8 height 8
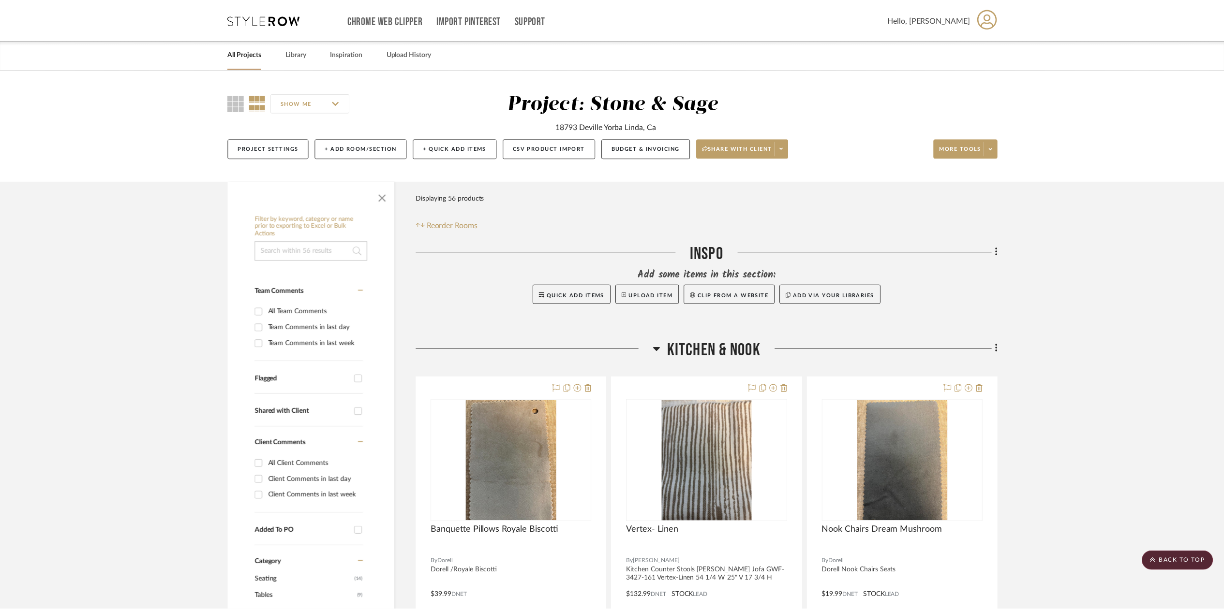
scroll to position [5465, 0]
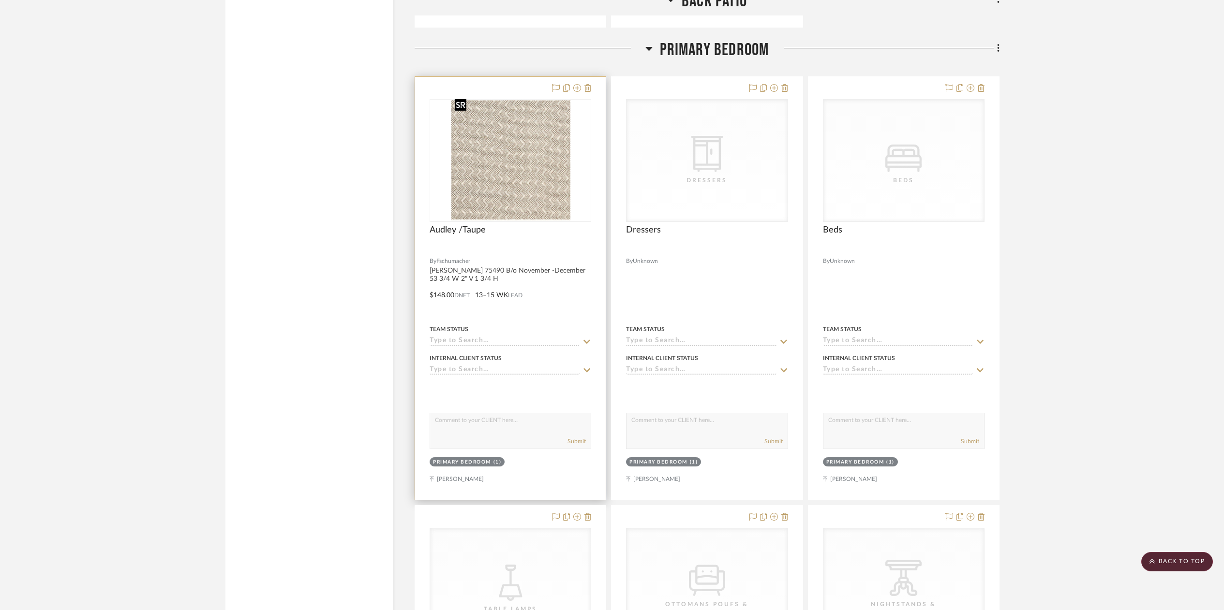
click at [545, 119] on img "0" at bounding box center [510, 160] width 119 height 121
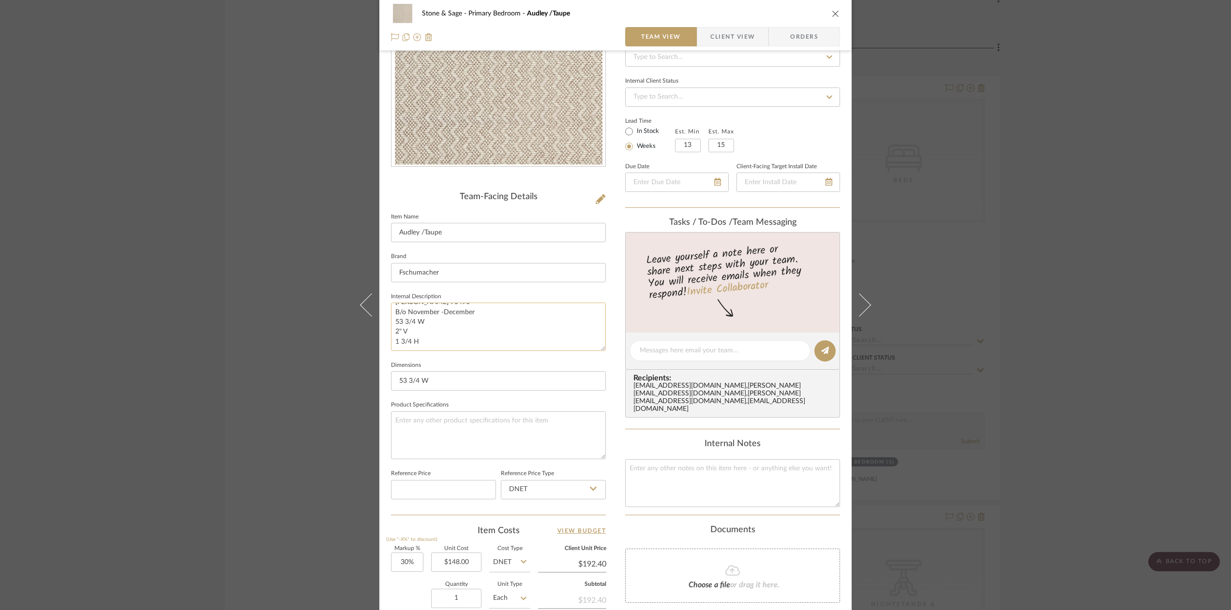
scroll to position [0, 0]
click at [510, 309] on textarea "[PERSON_NAME] 75490 B/o November -December 53 3/4 W 2" V 1 3/4 H" at bounding box center [498, 327] width 215 height 48
type textarea "[PERSON_NAME] 75490 Bench at end of Bed B/o November -December 53 3/4 W 2" V 1 …"
click at [832, 13] on icon "close" at bounding box center [836, 14] width 8 height 8
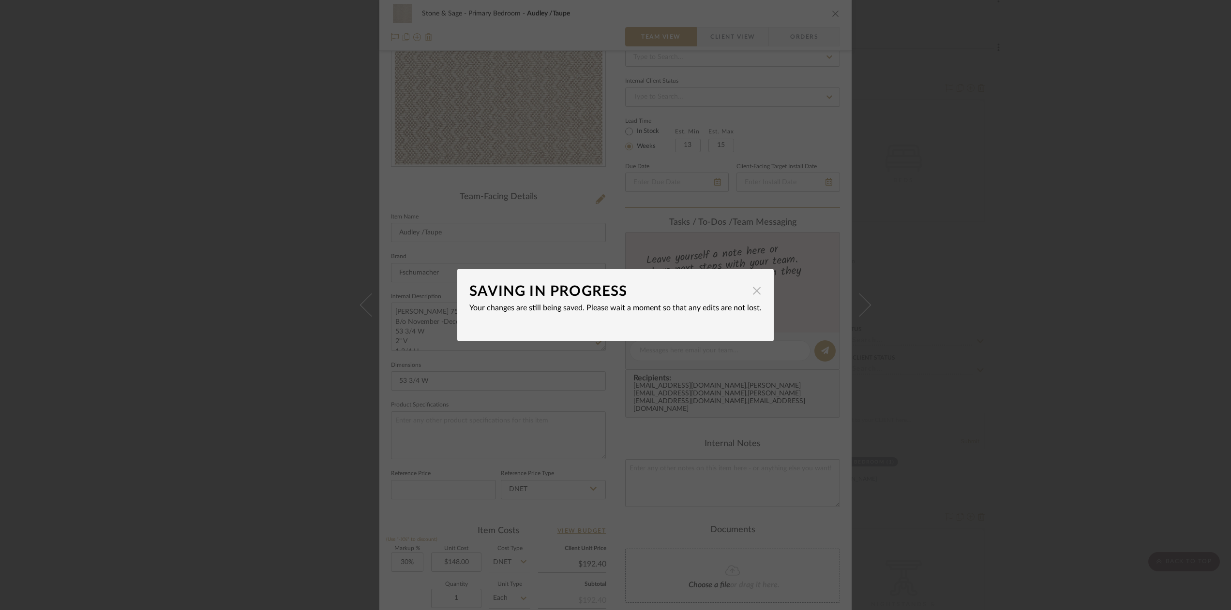
click at [749, 293] on span "button" at bounding box center [756, 290] width 19 height 19
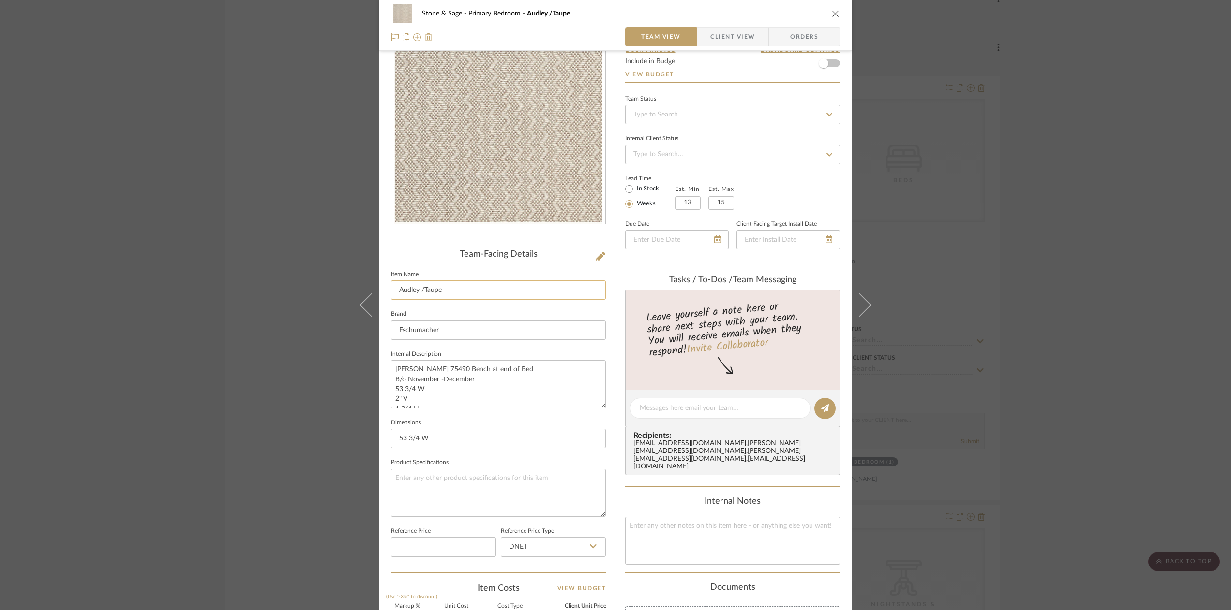
scroll to position [37, 0]
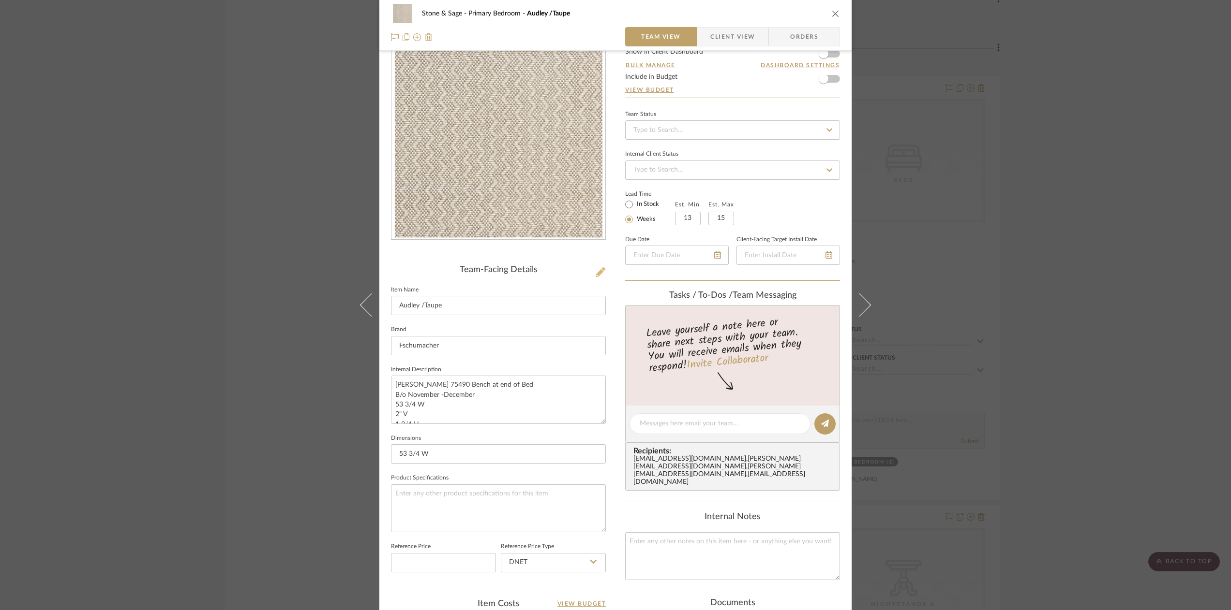
click at [595, 271] on icon at bounding box center [600, 273] width 10 height 10
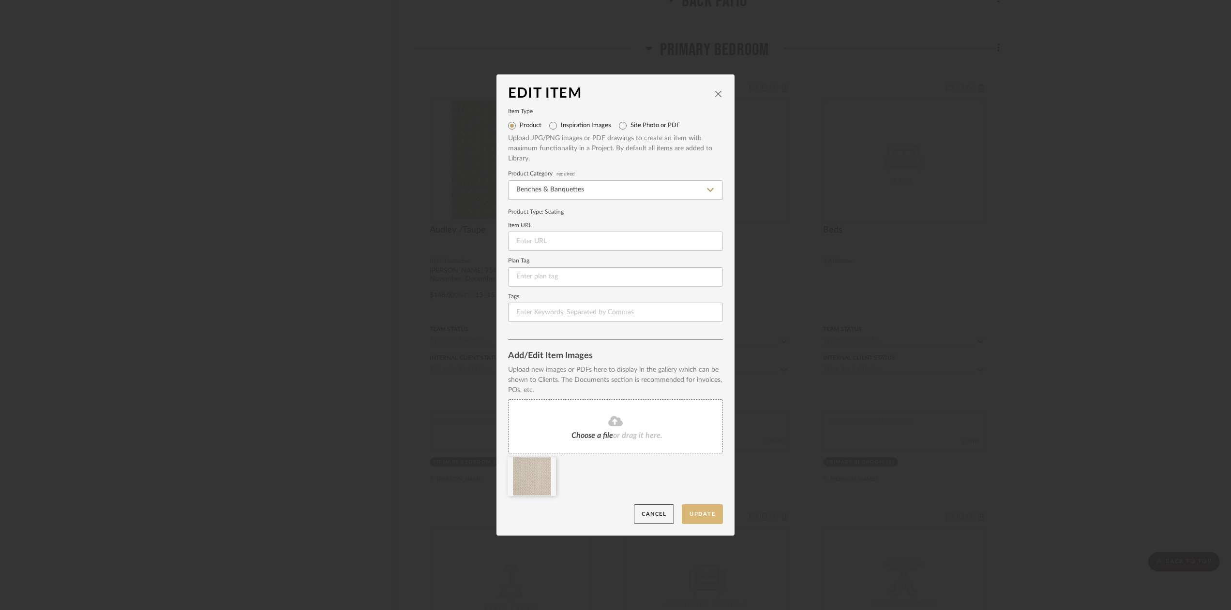
click at [699, 515] on button "Update" at bounding box center [702, 515] width 41 height 20
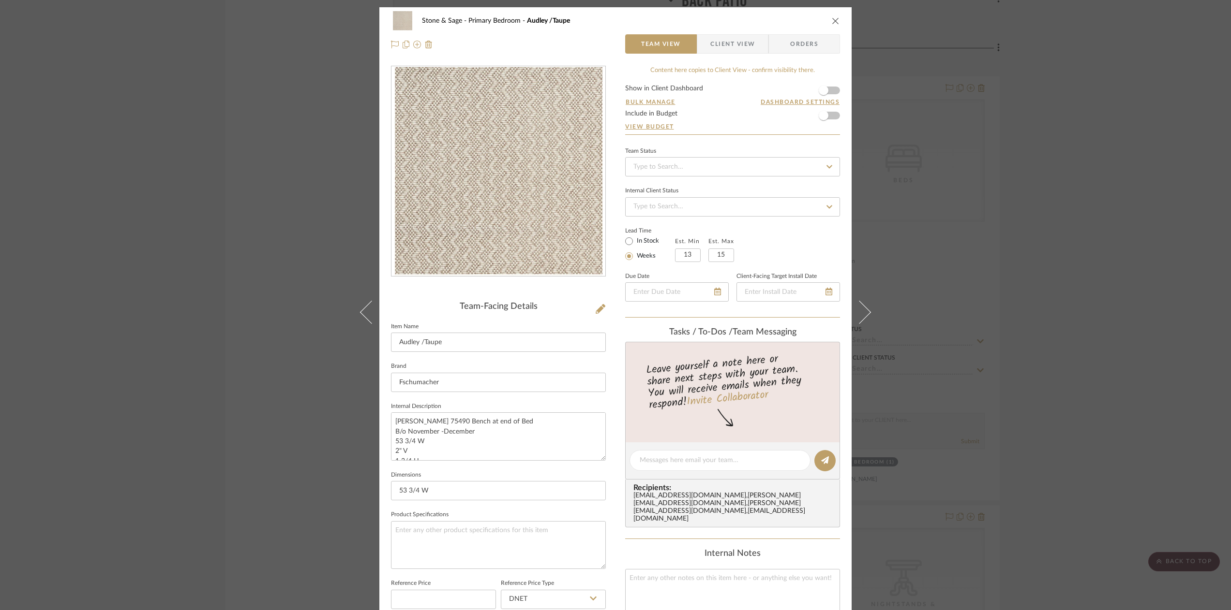
click at [833, 21] on icon "close" at bounding box center [836, 21] width 8 height 8
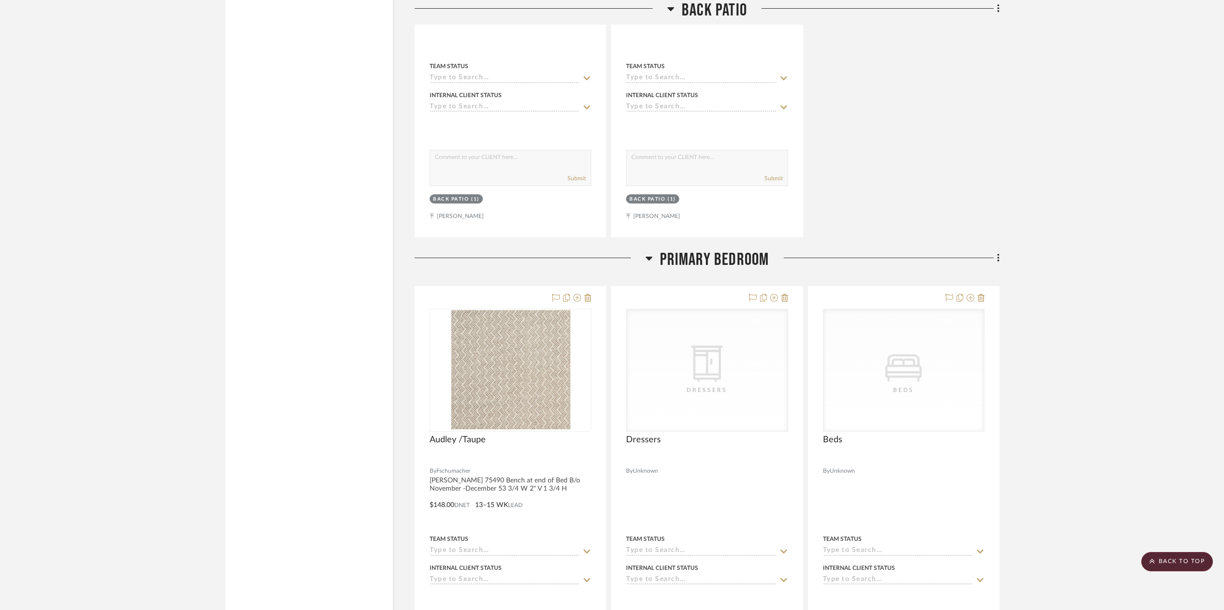
scroll to position [5259, 0]
click at [997, 249] on icon at bounding box center [998, 254] width 3 height 11
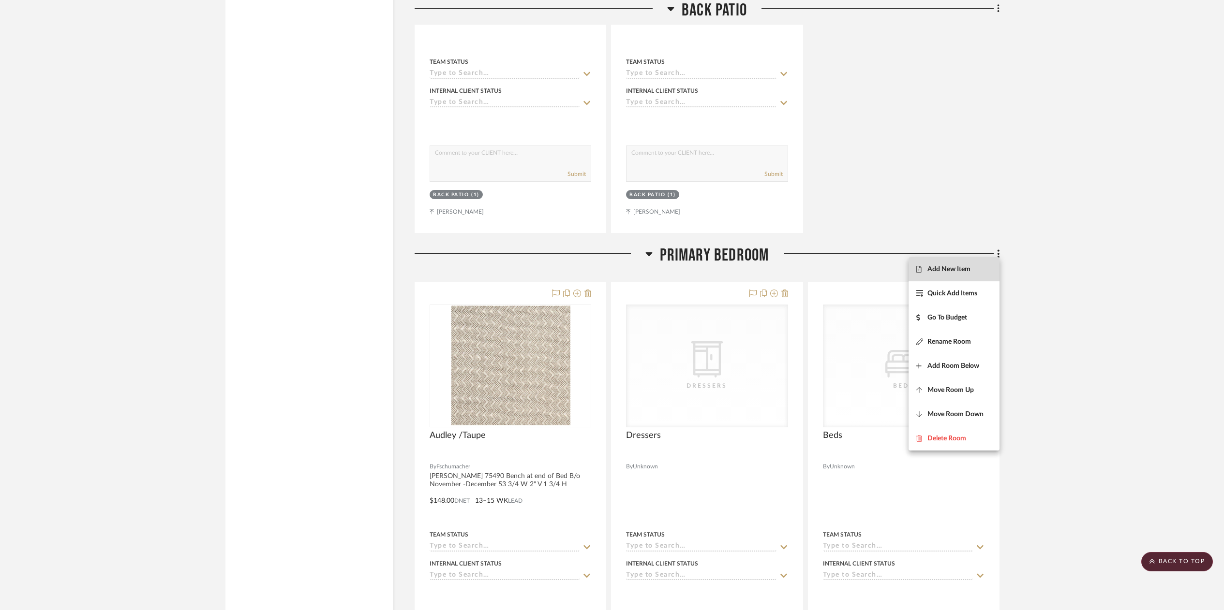
click at [922, 271] on fa-icon at bounding box center [921, 269] width 11 height 7
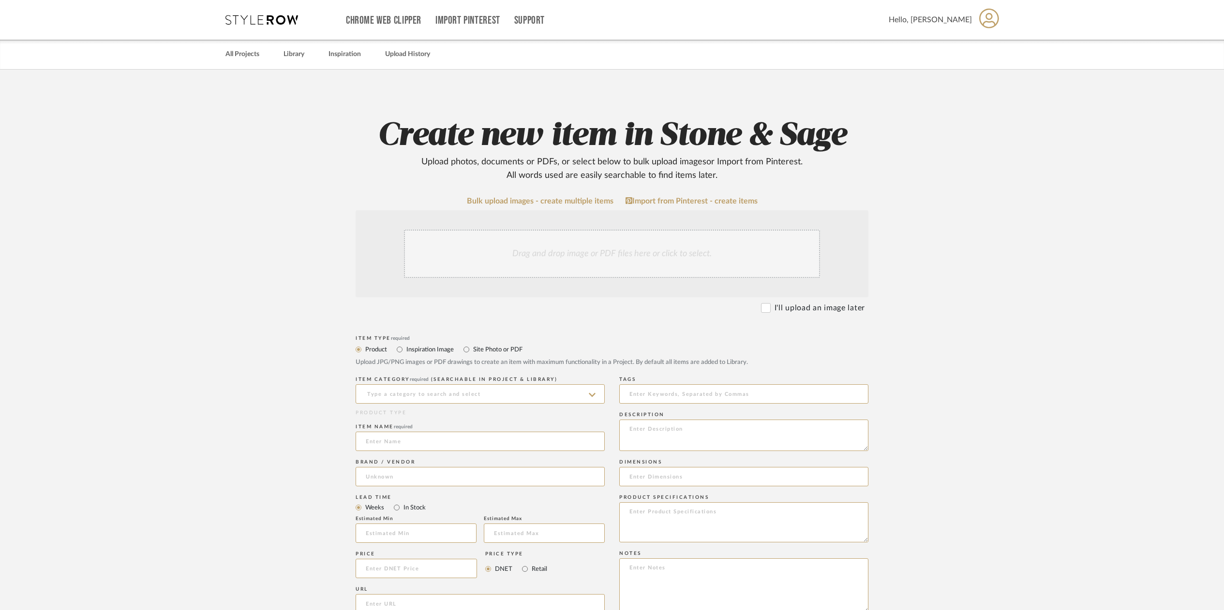
scroll to position [2, 0]
click at [449, 257] on div "Drag and drop image or PDF files here or click to select." at bounding box center [612, 251] width 416 height 48
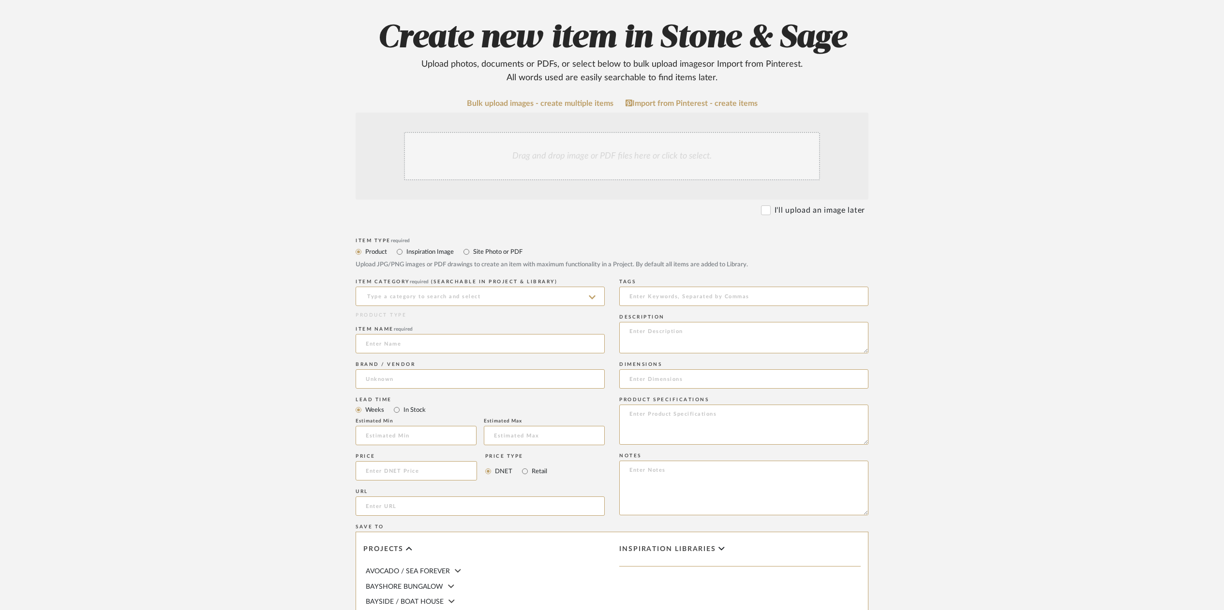
scroll to position [97, 0]
click at [472, 150] on div "Drag and drop image or PDF files here or click to select." at bounding box center [612, 157] width 416 height 48
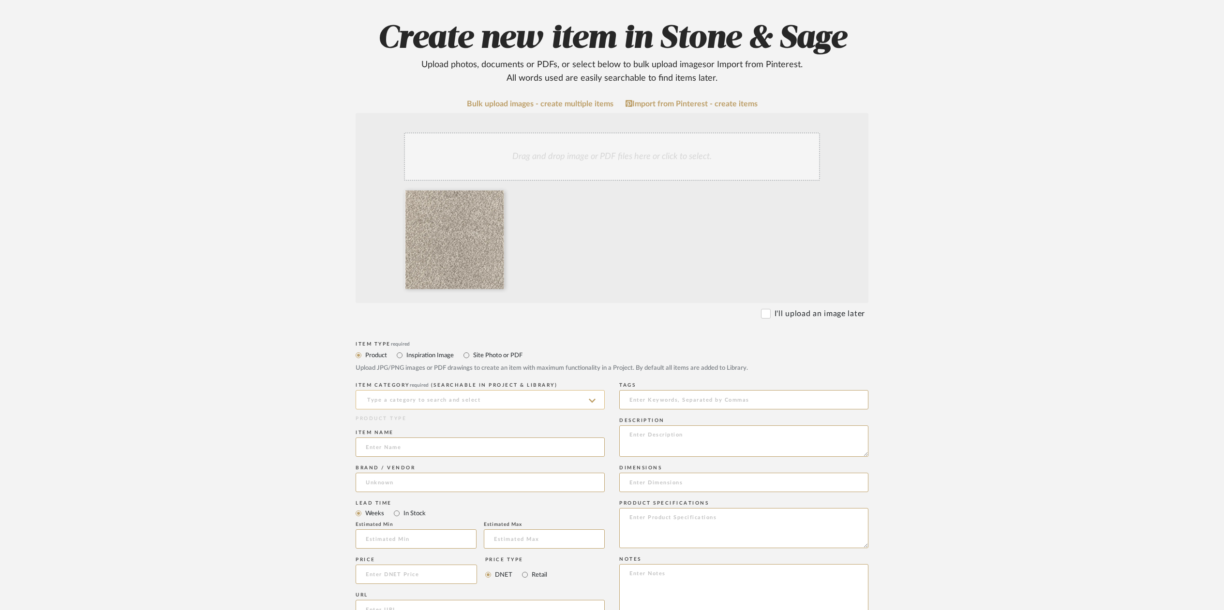
click at [383, 400] on input at bounding box center [480, 399] width 249 height 19
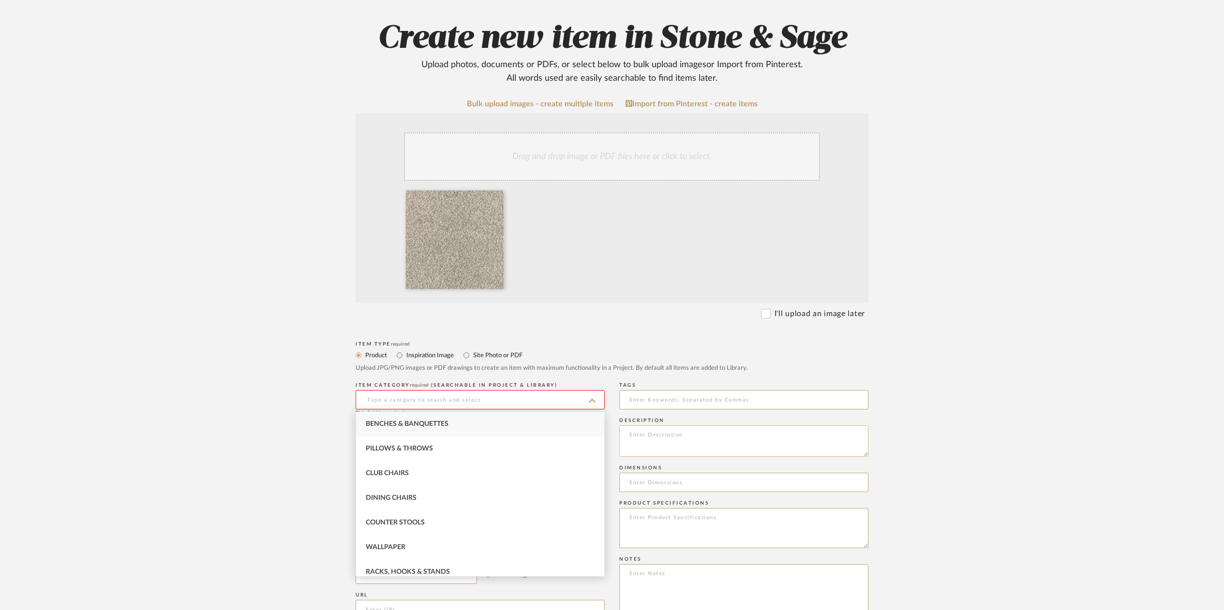
scroll to position [96, 0]
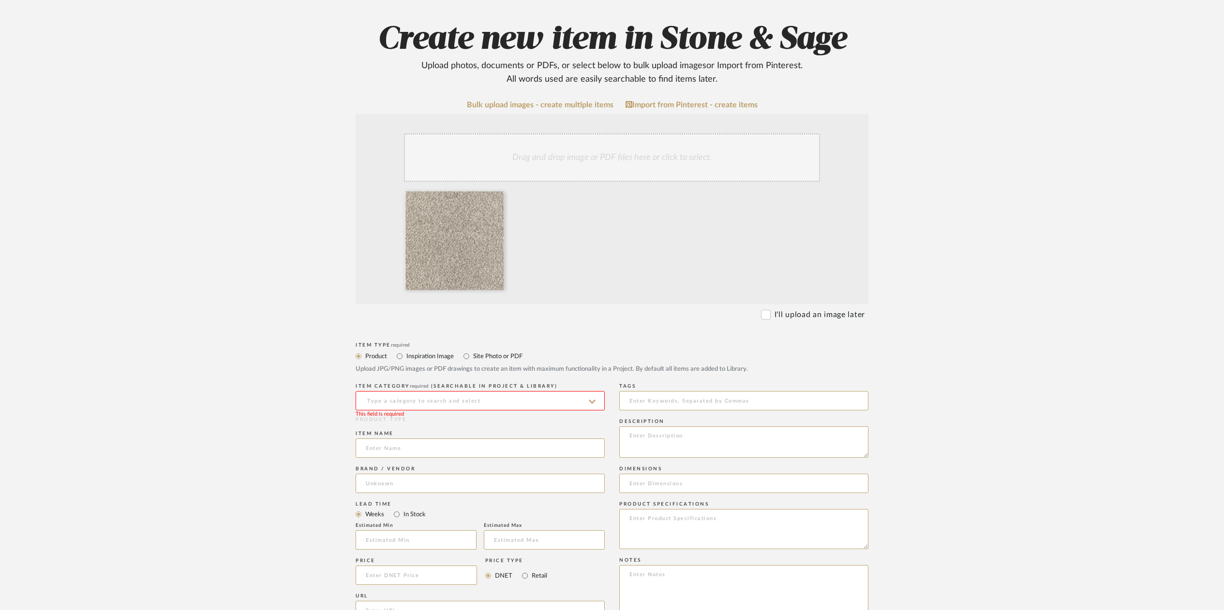
click at [369, 397] on input at bounding box center [480, 400] width 249 height 19
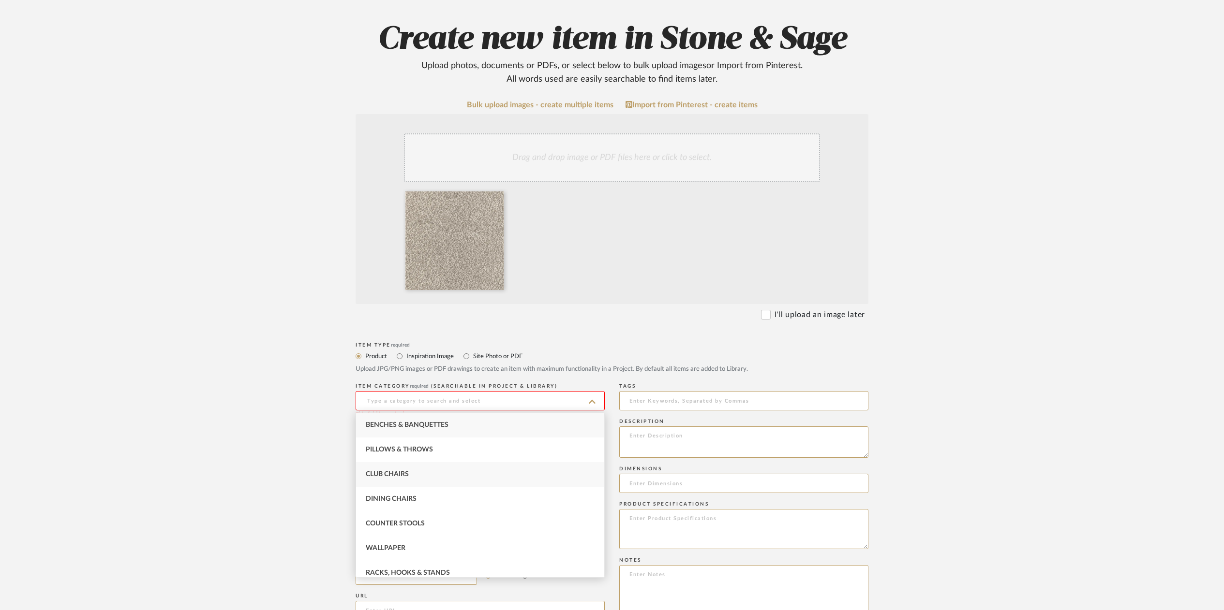
click at [381, 479] on div "Club Chairs" at bounding box center [480, 474] width 248 height 25
type input "Club Chairs"
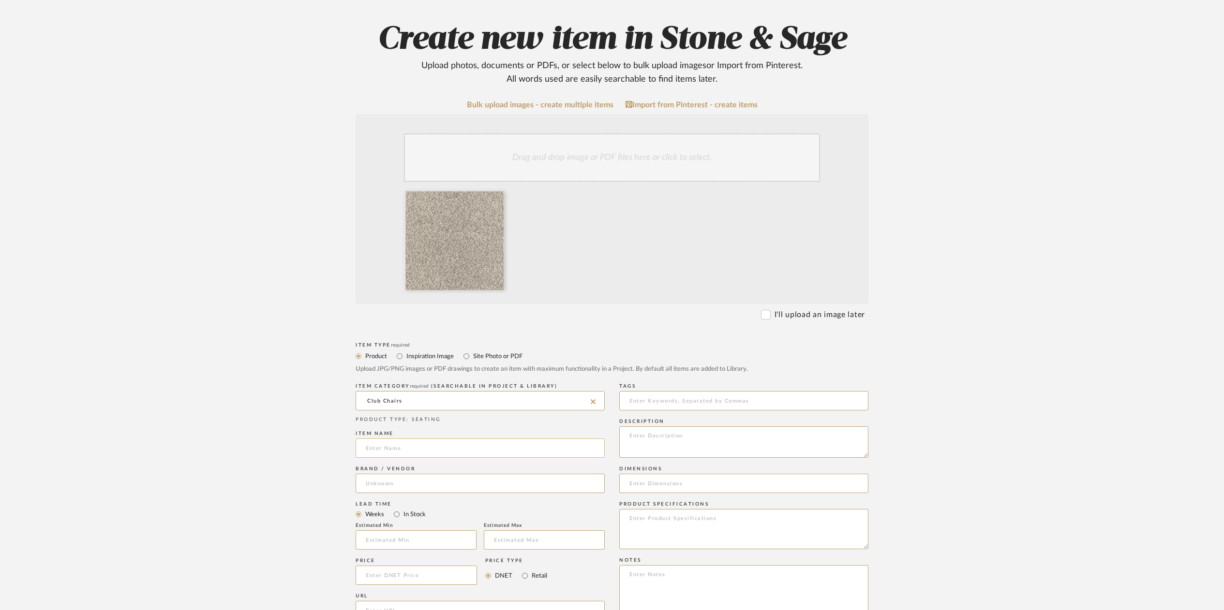
click at [376, 444] on input at bounding box center [480, 448] width 249 height 19
type input "Alpaca Boucle Fawn"
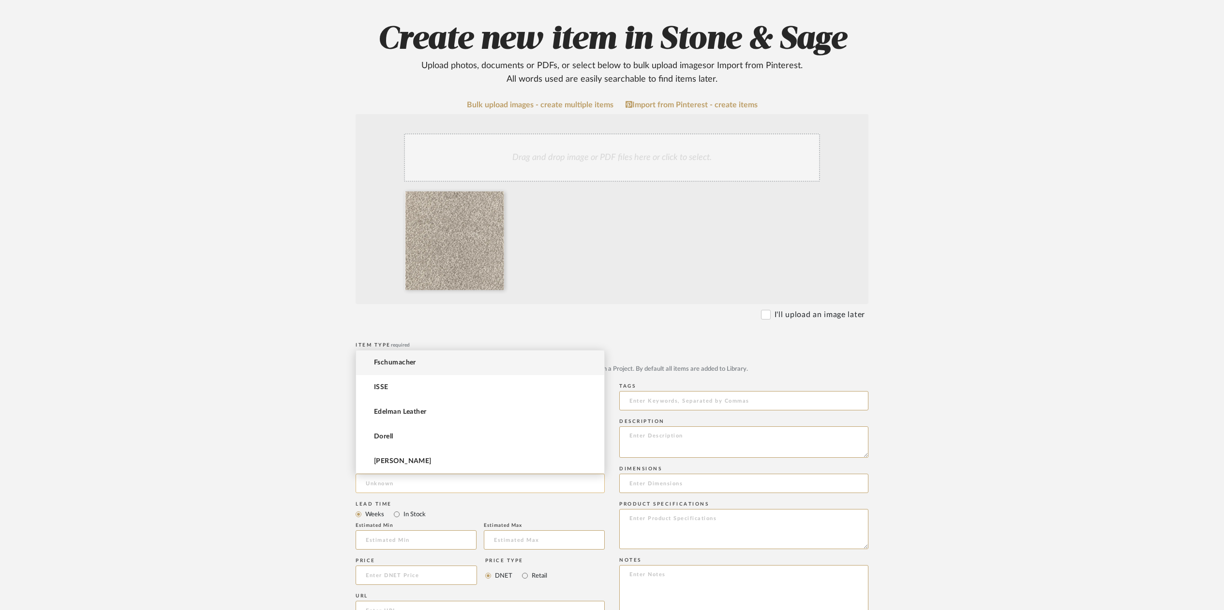
click at [387, 480] on input at bounding box center [480, 483] width 249 height 19
type input "Kravet"
click at [234, 483] on upload-items "Create new item in Stone & Sage Upload photos, documents or PDFs, or select bel…" at bounding box center [612, 451] width 1224 height 956
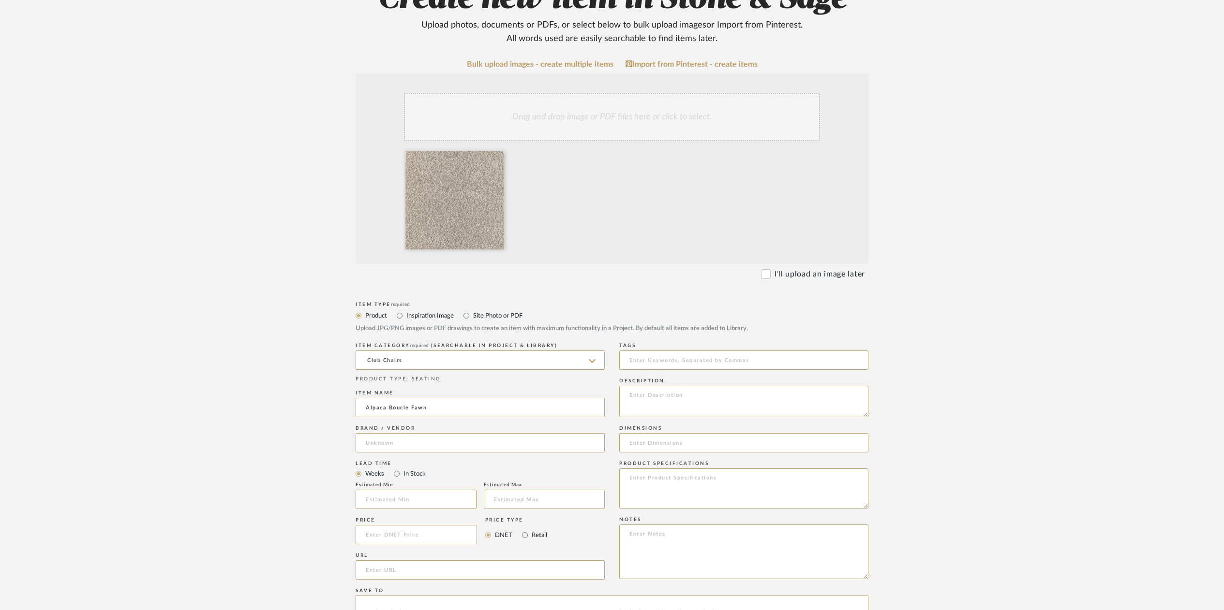
scroll to position [137, 0]
click at [397, 476] on input "In Stock" at bounding box center [397, 474] width 12 height 12
radio input "true"
click at [377, 538] on input at bounding box center [416, 534] width 121 height 19
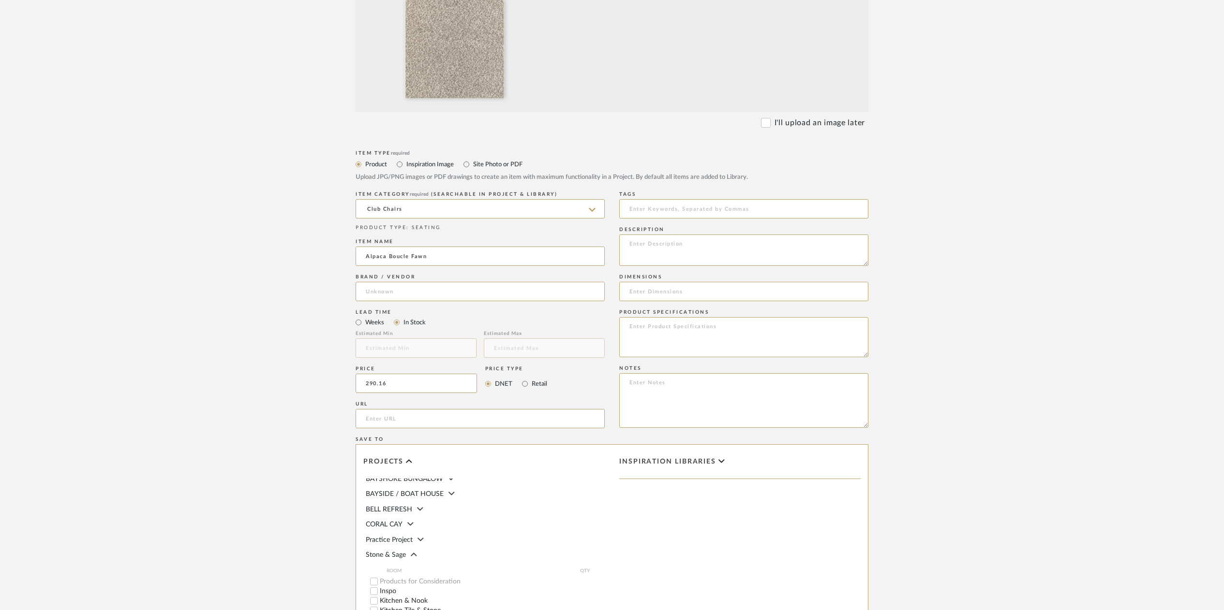
scroll to position [34, 0]
type input "$290.16"
click at [657, 252] on textarea at bounding box center [743, 250] width 249 height 31
type textarea "Kravet Alpaca Boucle Fawn 36898-6"
click at [646, 291] on input at bounding box center [743, 291] width 249 height 19
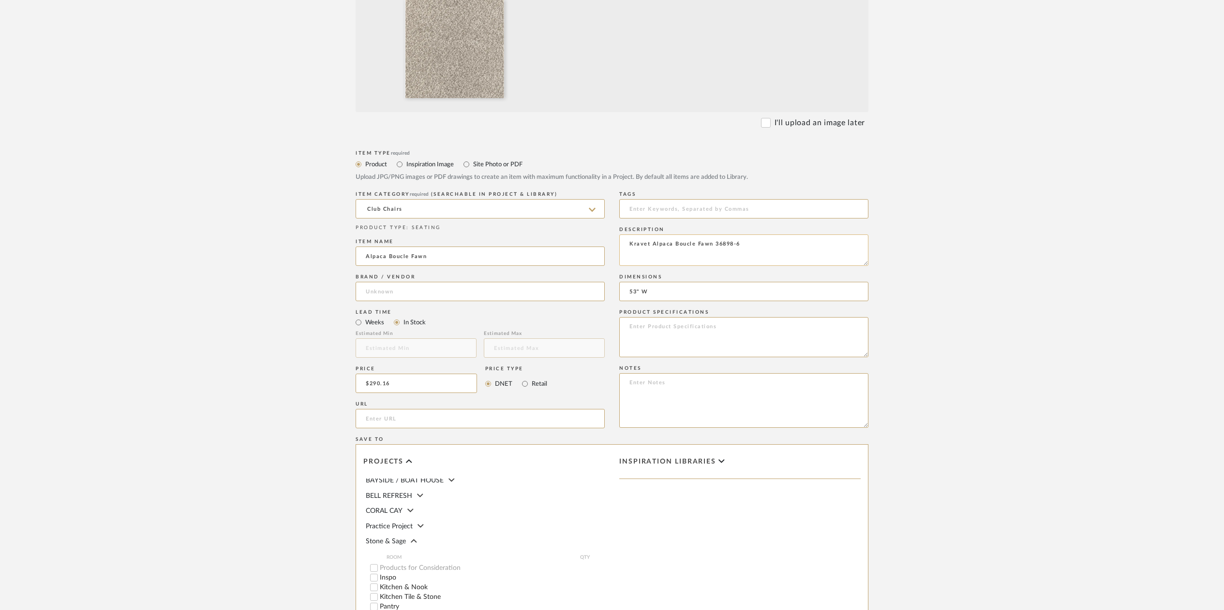
type input "53" W"
click at [632, 253] on textarea "Kravet Alpaca Boucle Fawn 36898-6" at bounding box center [743, 250] width 249 height 31
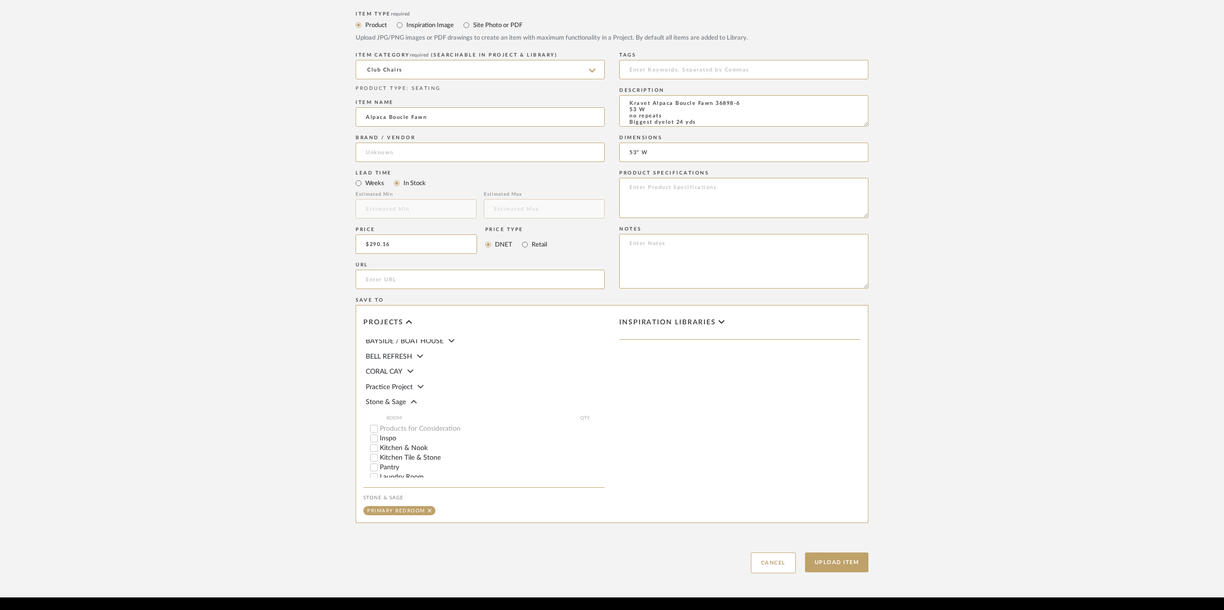
scroll to position [460, 0]
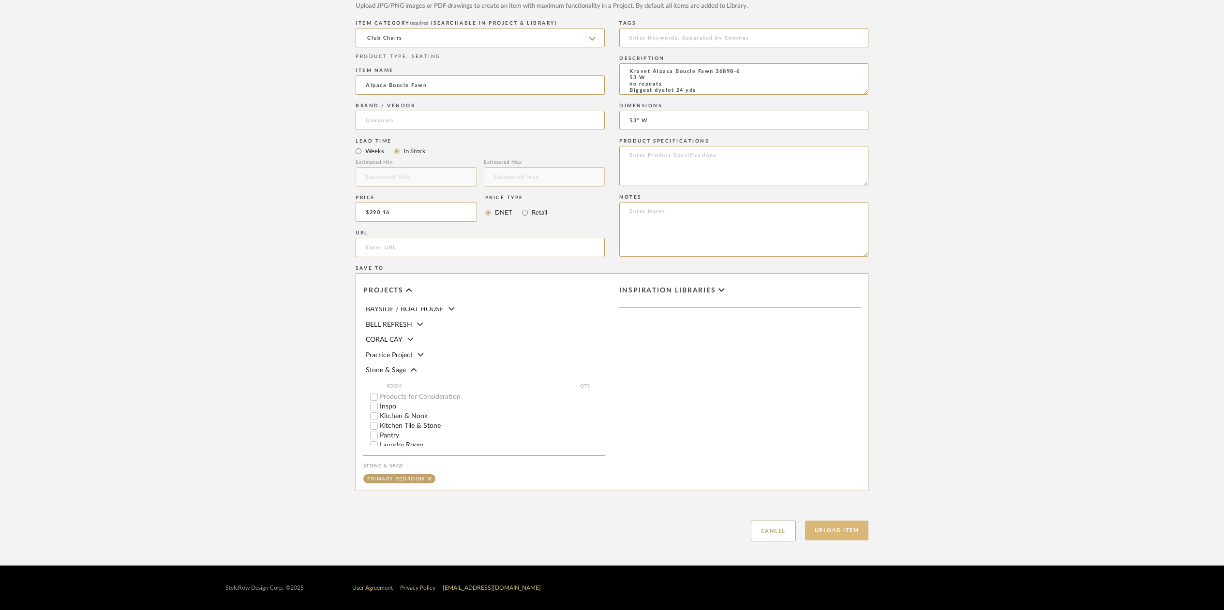
type textarea "Kravet Alpaca Boucle Fawn 36898-6 53 W no repeats Biggest dyelot 24 yds"
click at [831, 536] on button "Upload Item" at bounding box center [837, 531] width 64 height 20
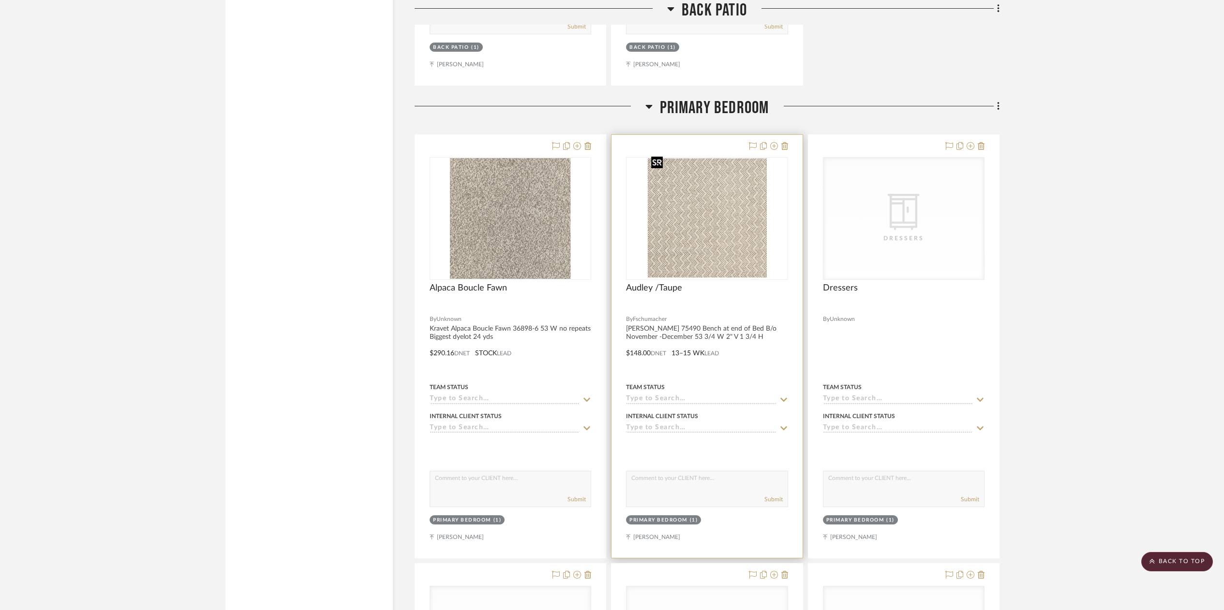
scroll to position [5883, 0]
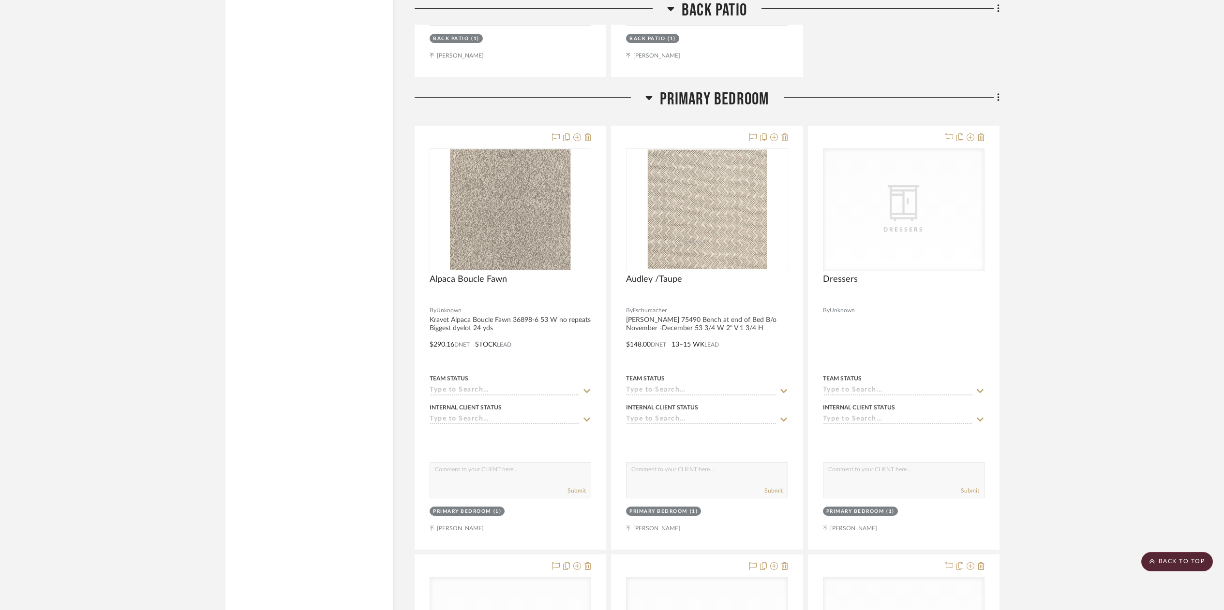
click at [999, 92] on div "Filter by keyword, category or name prior to exporting to Excel or Bulk Actions…" at bounding box center [612, 159] width 802 height 11723
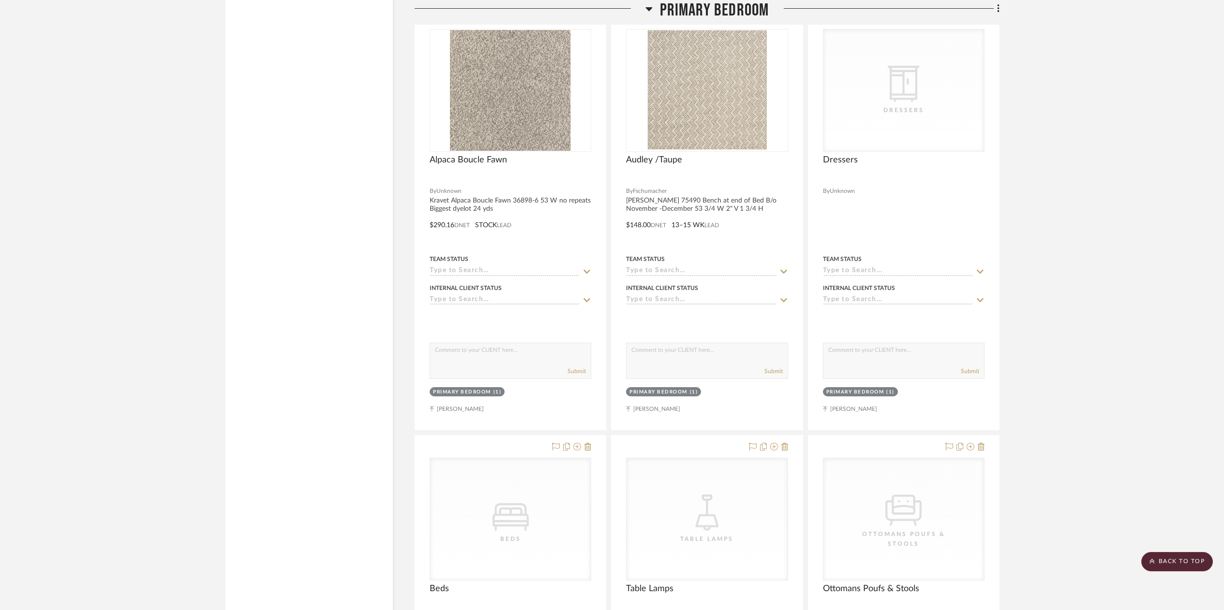
scroll to position [5972, 0]
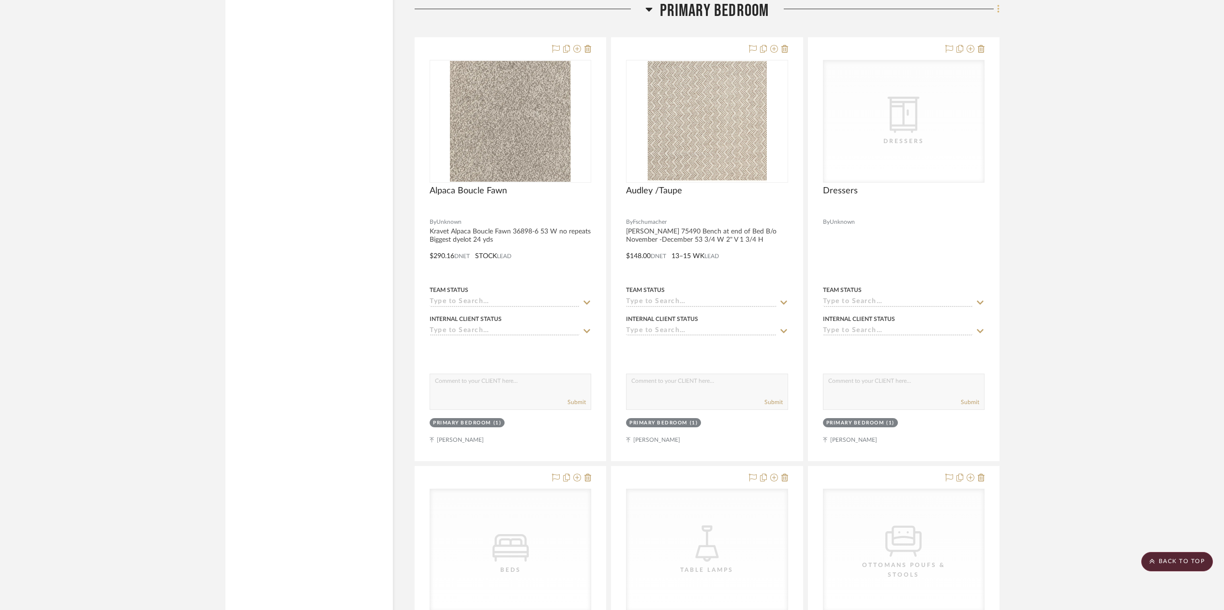
click at [996, 11] on fa-icon at bounding box center [997, 10] width 6 height 16
click at [932, 27] on span "Add New Item" at bounding box center [948, 30] width 43 height 8
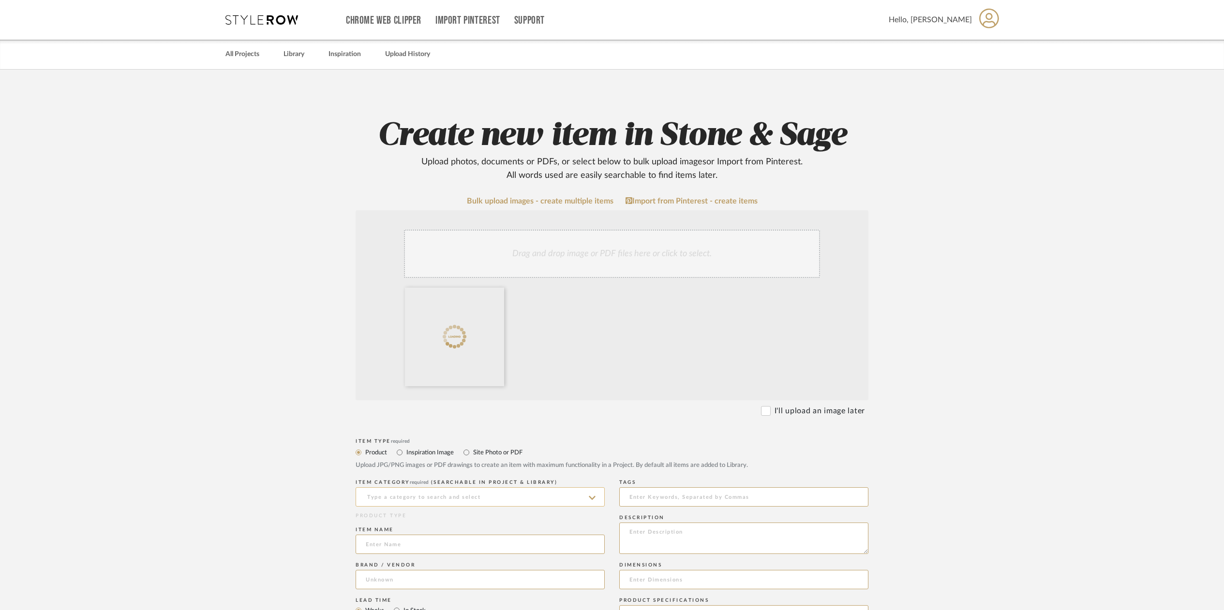
click at [383, 491] on input at bounding box center [480, 497] width 249 height 19
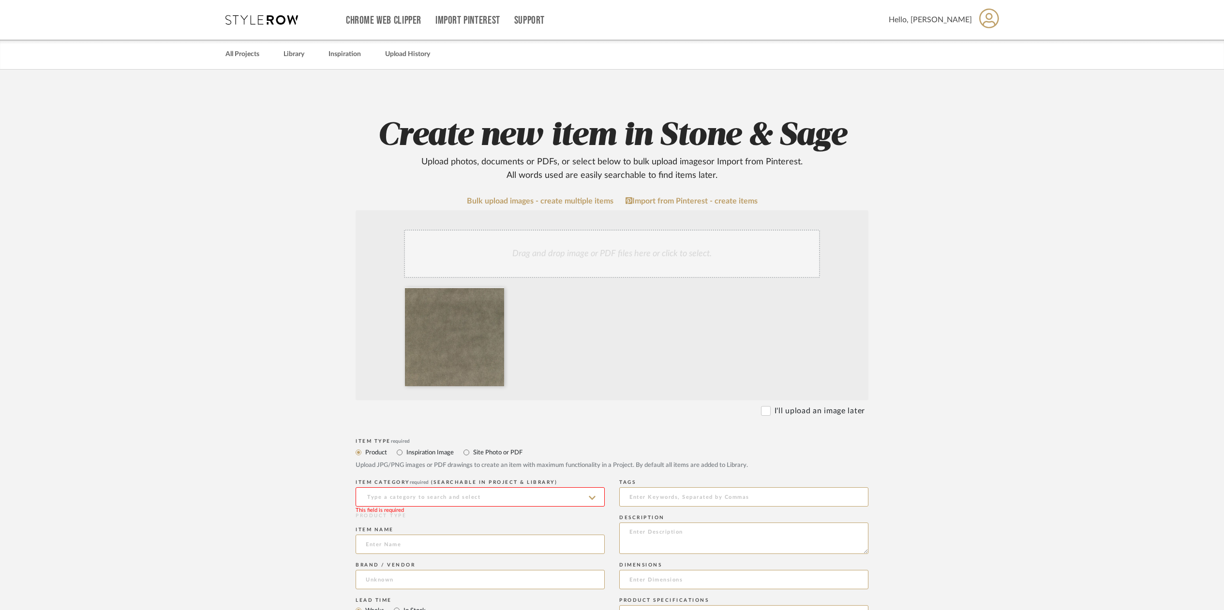
click at [383, 491] on input at bounding box center [480, 497] width 249 height 19
click at [375, 494] on input at bounding box center [480, 495] width 249 height 19
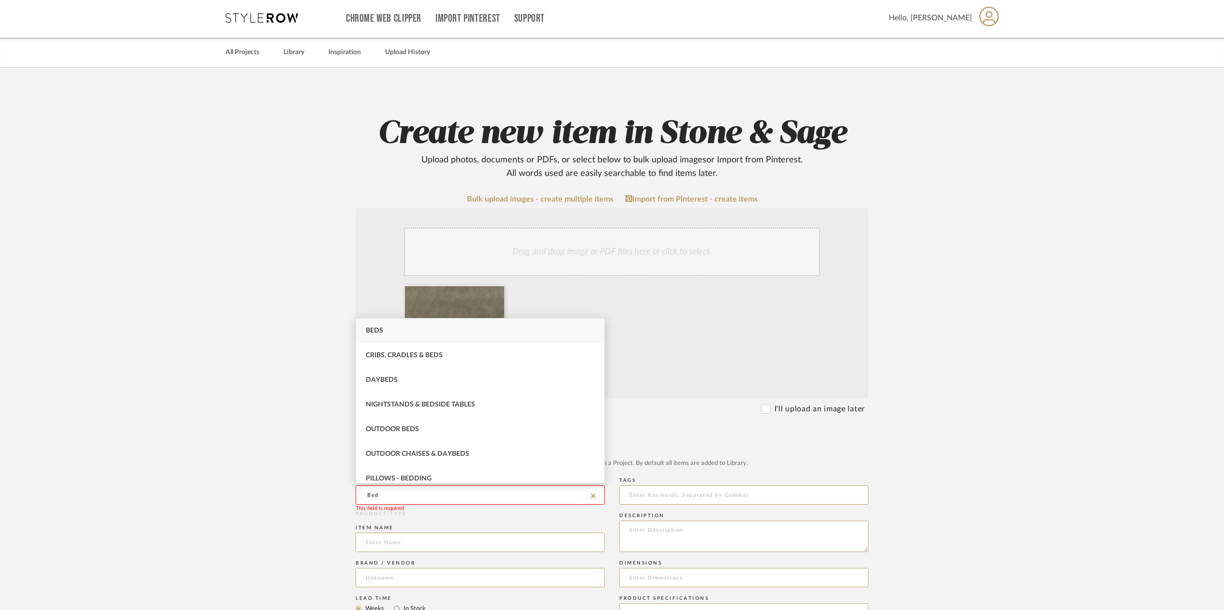
click at [371, 336] on div "Beds" at bounding box center [480, 331] width 248 height 25
type input "Beds"
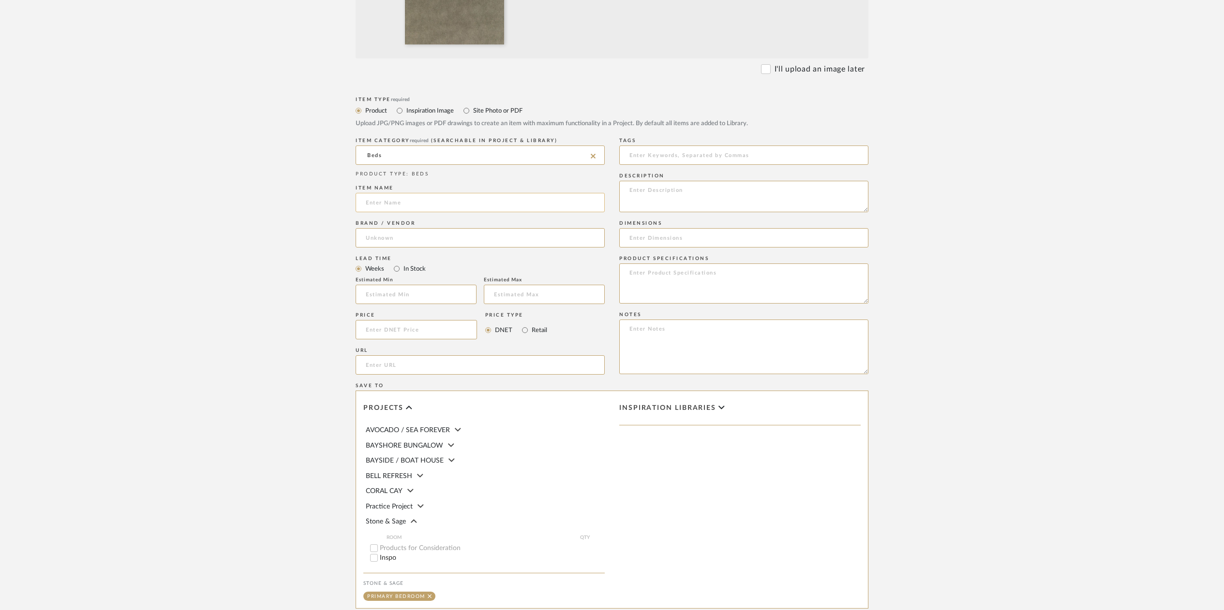
scroll to position [347, 0]
click at [381, 198] on input at bounding box center [480, 197] width 249 height 19
click at [365, 196] on input "33299-611" at bounding box center [480, 197] width 249 height 19
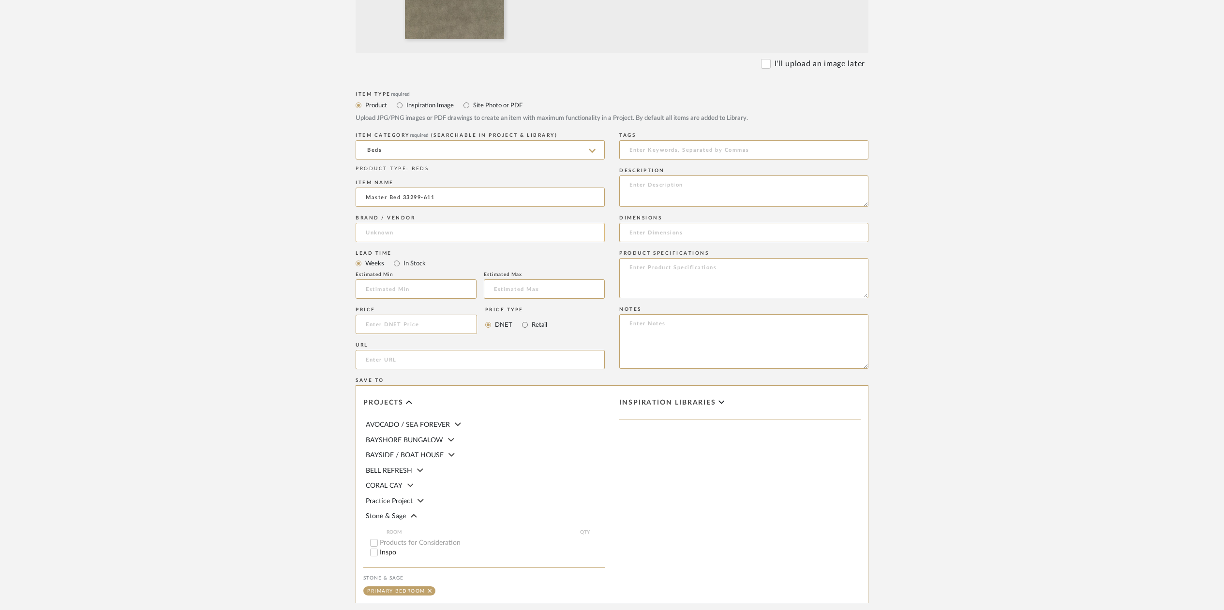
type input "Master Bed 33299-611"
click at [385, 233] on input at bounding box center [480, 232] width 249 height 19
drag, startPoint x: 373, startPoint y: 232, endPoint x: 373, endPoint y: 237, distance: 4.9
click at [373, 236] on input "Kraavet" at bounding box center [480, 232] width 249 height 19
click at [375, 236] on input "Kraavet" at bounding box center [480, 232] width 249 height 19
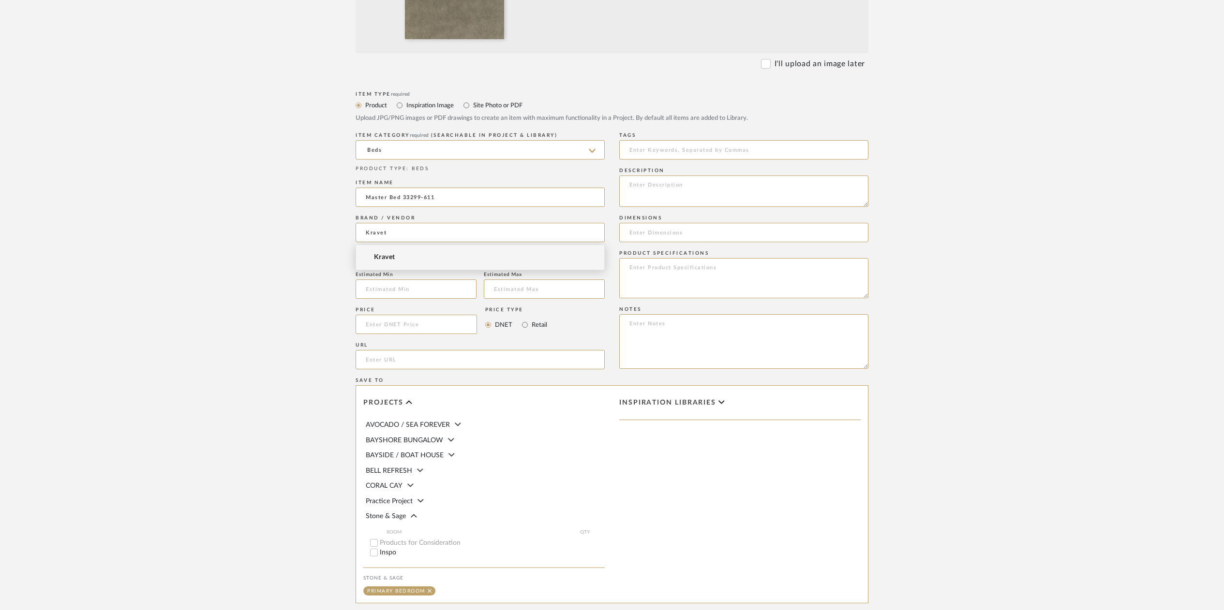
type input "Kravet"
click at [377, 257] on span "Kravet" at bounding box center [384, 257] width 21 height 8
click at [395, 263] on input "In Stock" at bounding box center [397, 263] width 12 height 12
radio input "true"
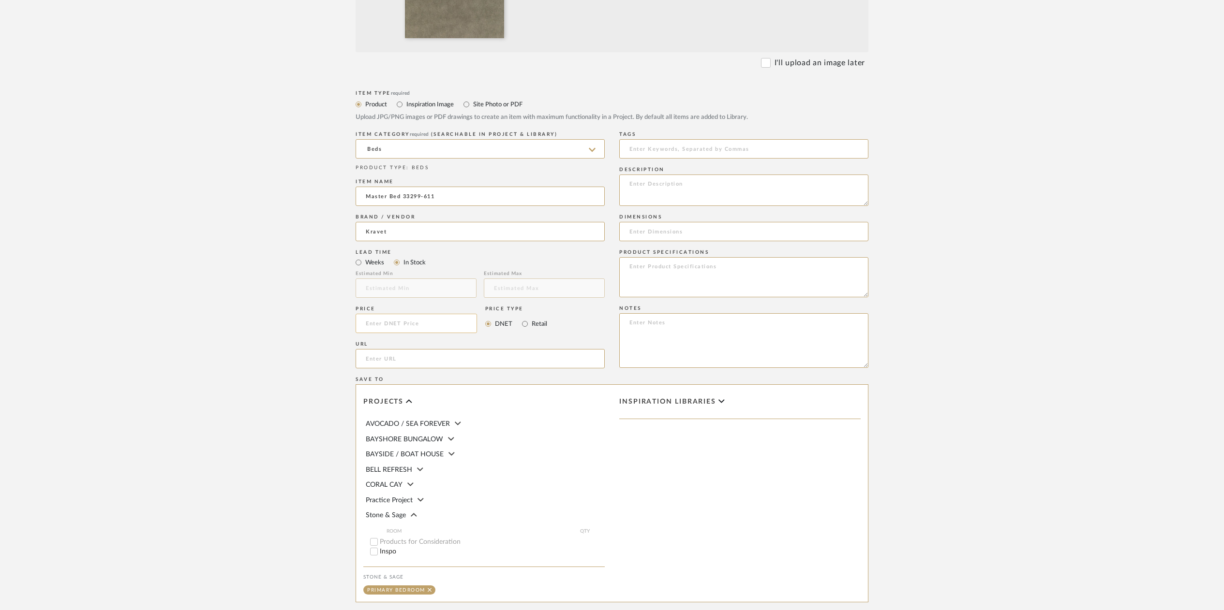
click at [382, 325] on input at bounding box center [416, 323] width 121 height 19
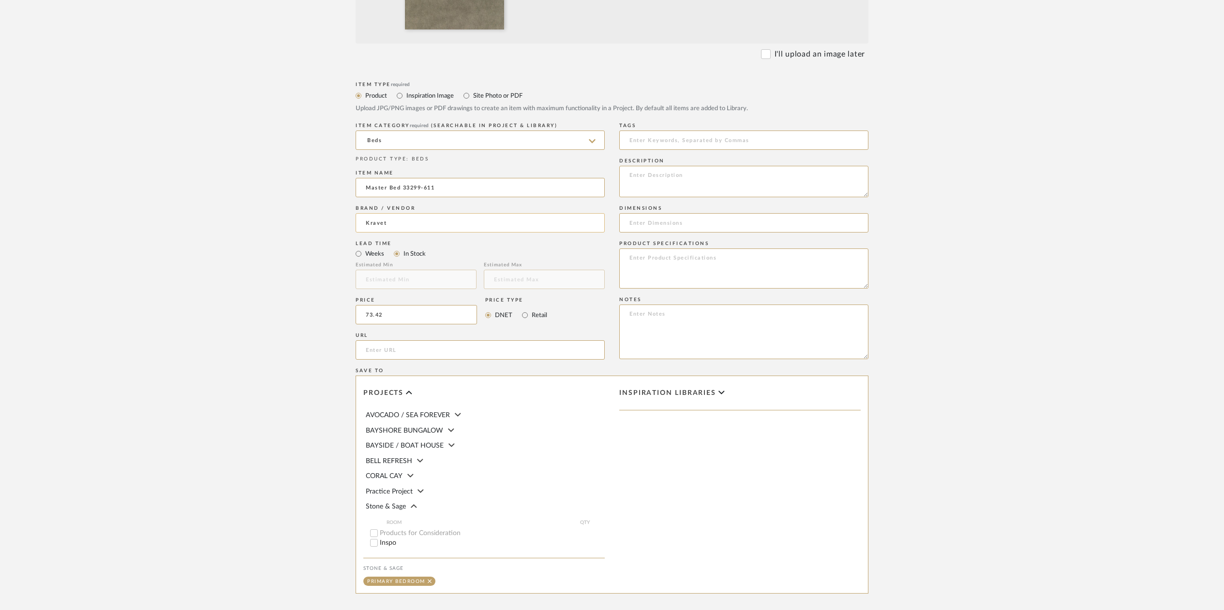
scroll to position [460, 0]
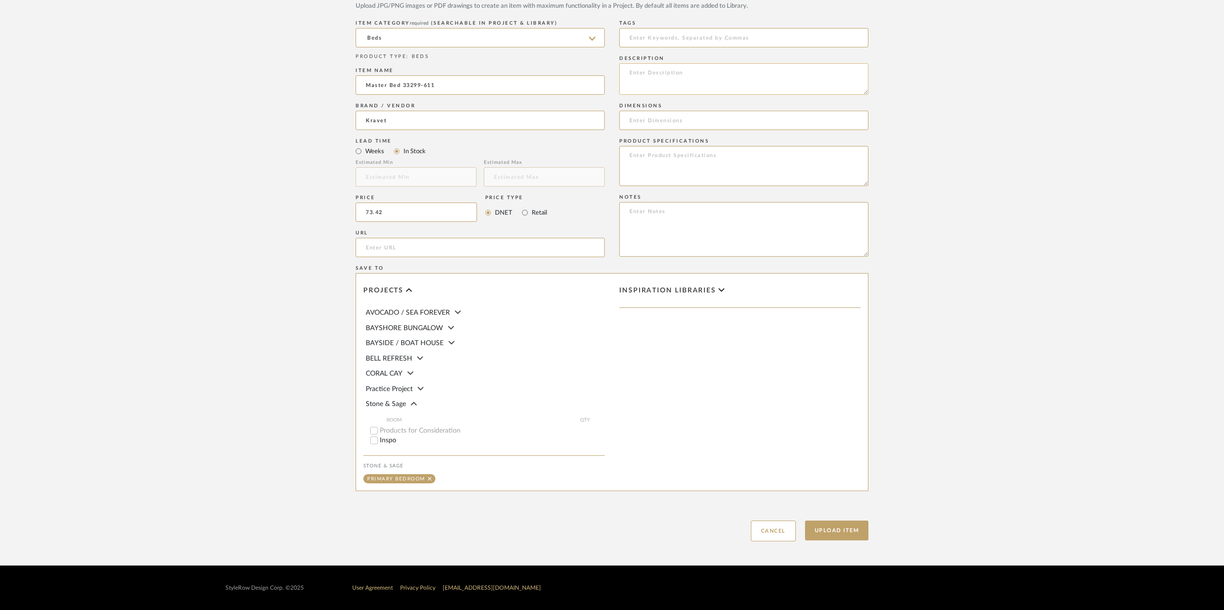
type input "$73.42"
click at [645, 71] on textarea at bounding box center [743, 78] width 249 height 31
type textarea "Kravet 33299-611 54W Biggest dyelot 14 yds"
click at [658, 120] on input at bounding box center [743, 120] width 249 height 19
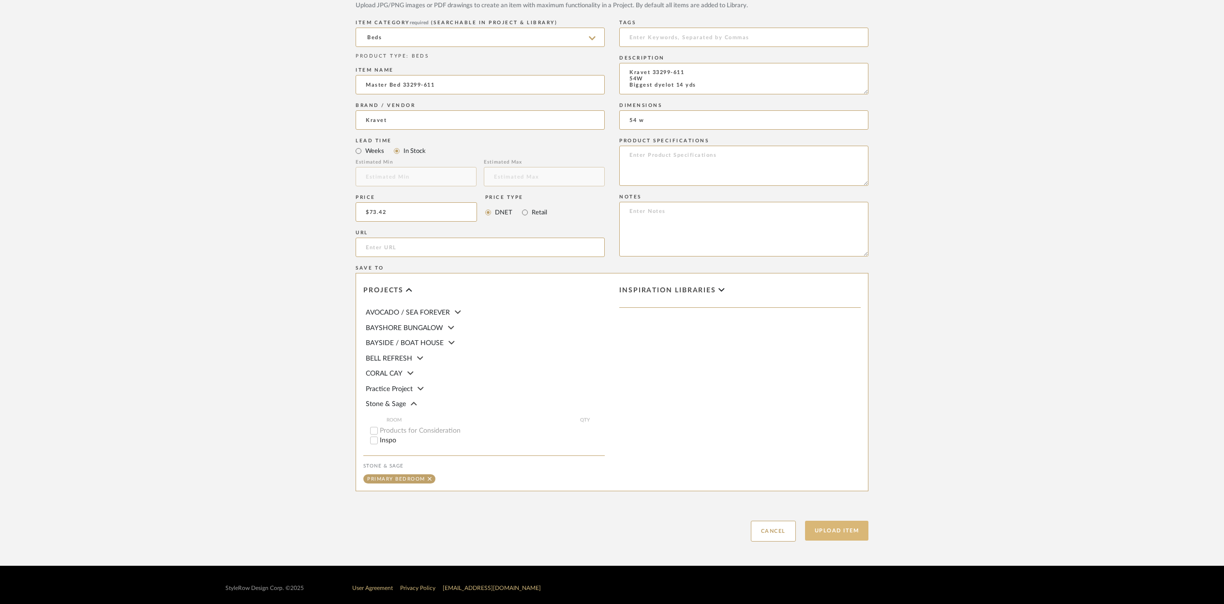
type input "54 w"
click at [835, 526] on button "Upload Item" at bounding box center [837, 531] width 64 height 20
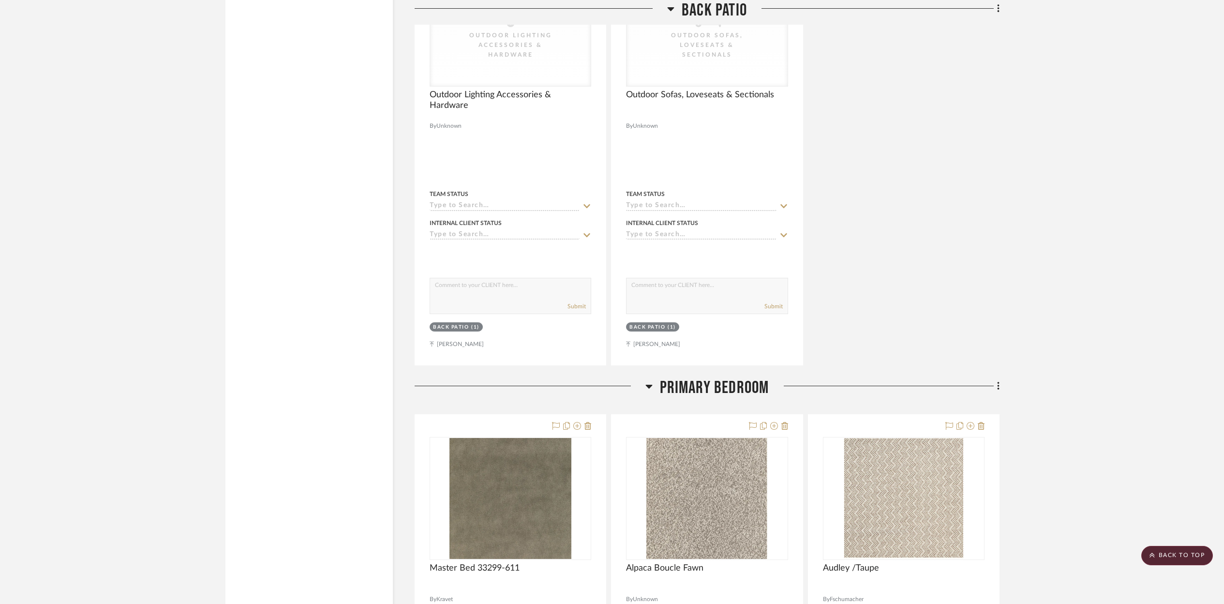
scroll to position [5593, 0]
click at [997, 383] on icon at bounding box center [998, 388] width 3 height 11
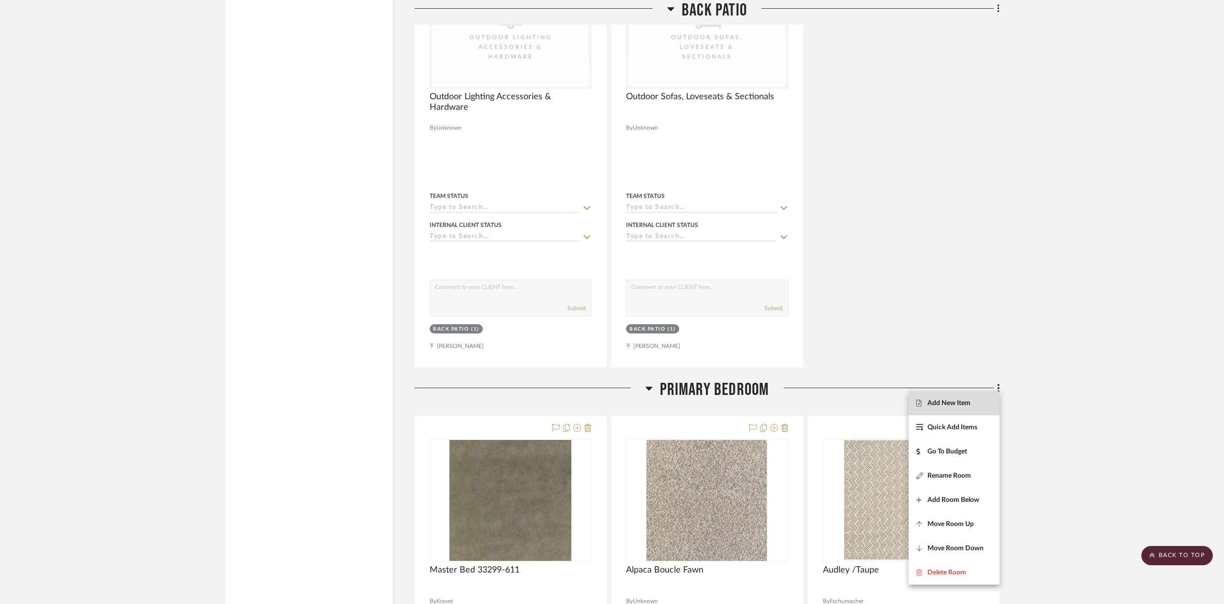
click at [952, 402] on span "Add New Item" at bounding box center [948, 403] width 43 height 8
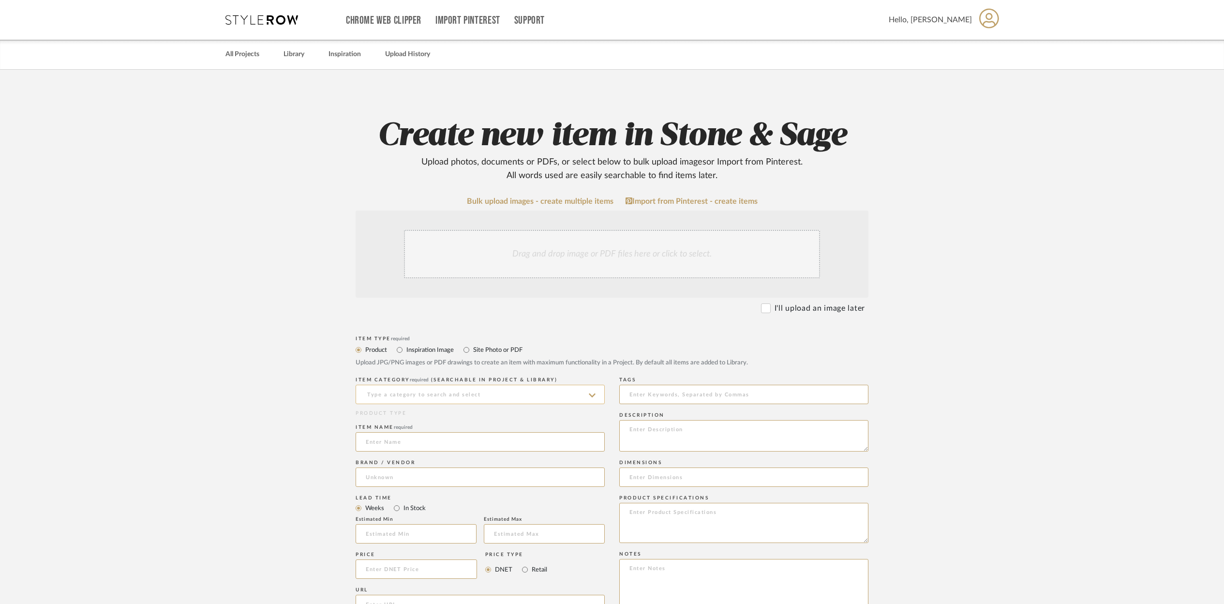
click at [385, 390] on input at bounding box center [480, 394] width 249 height 19
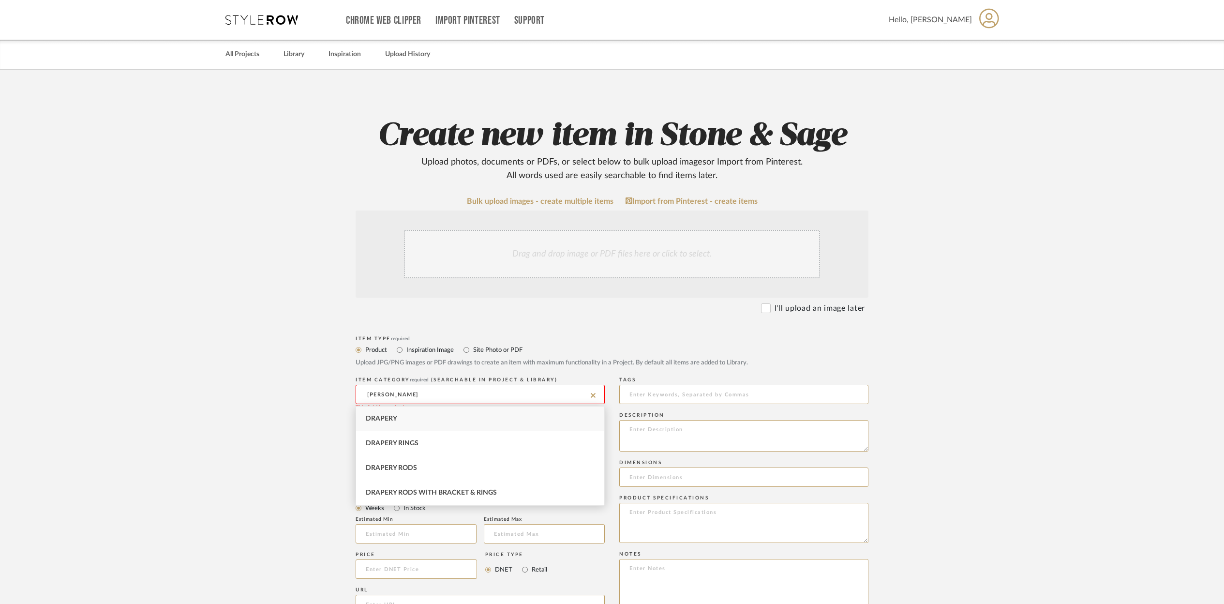
click at [377, 418] on span "Drapery" at bounding box center [381, 418] width 31 height 7
type input "Drapery"
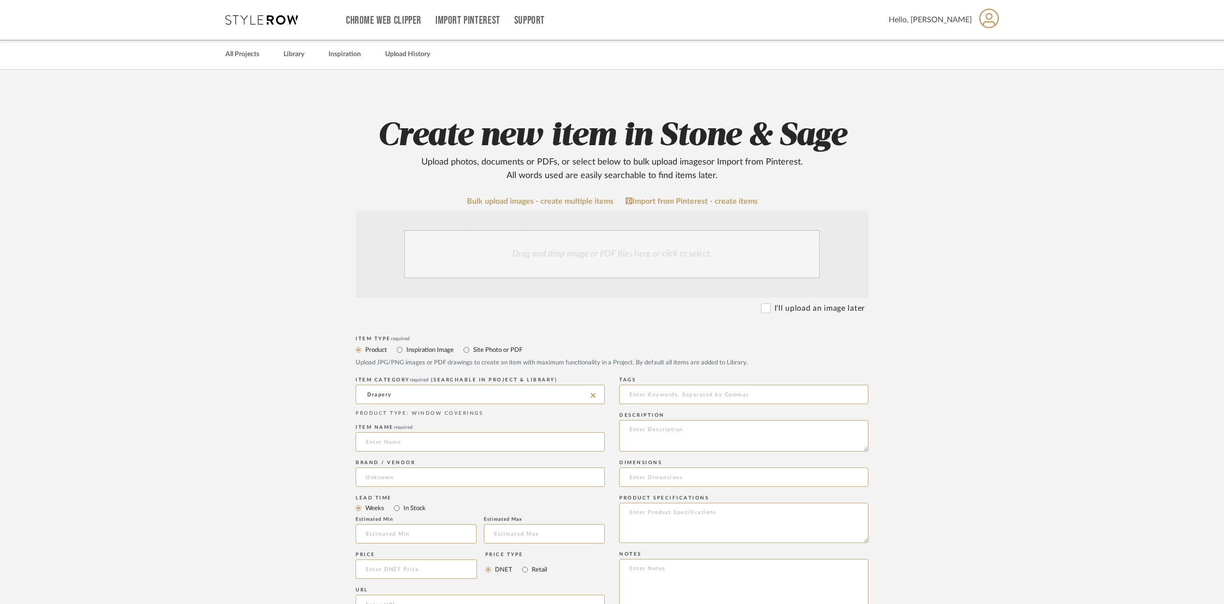
scroll to position [2, 0]
click at [457, 259] on div "Drag and drop image or PDF files here or click to select." at bounding box center [612, 252] width 416 height 48
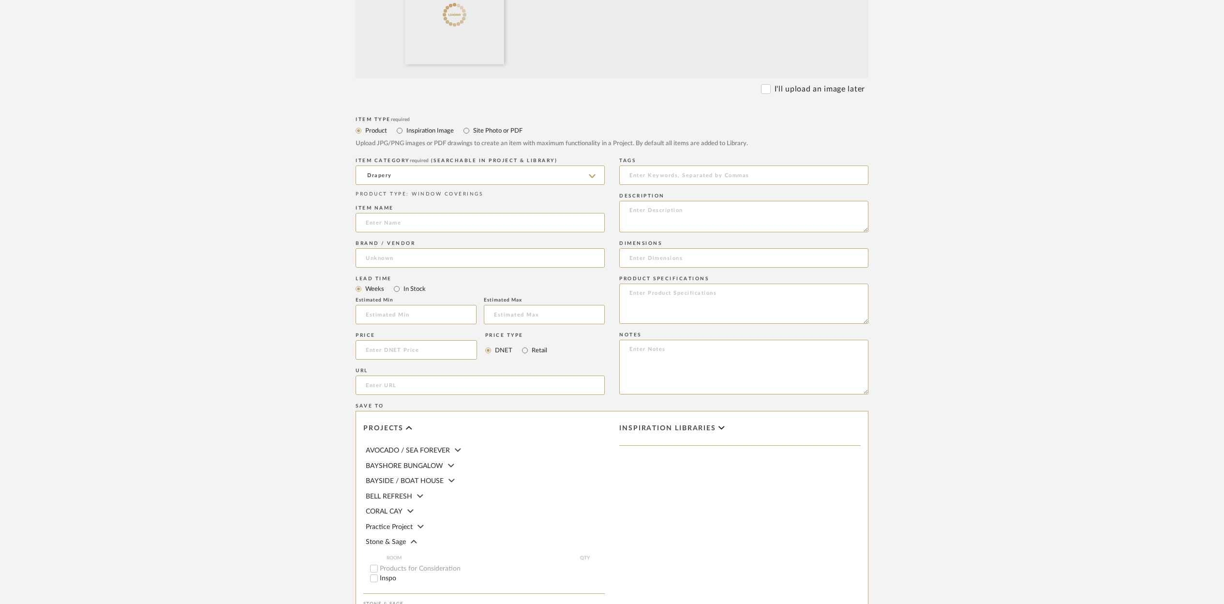
scroll to position [340, 0]
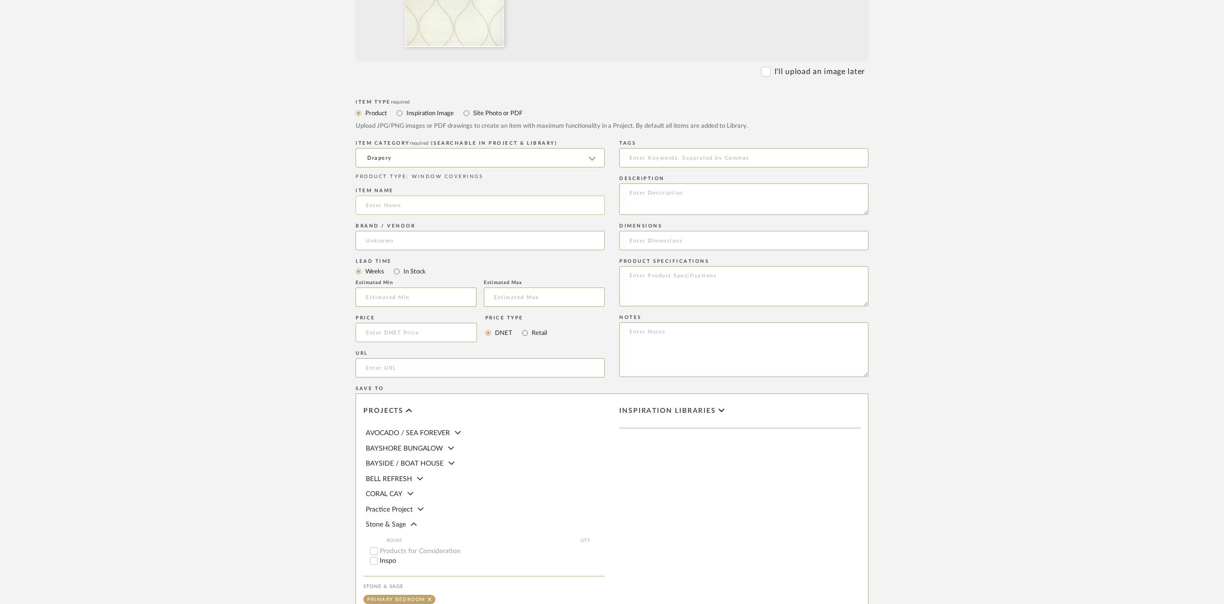
click at [376, 207] on input at bounding box center [480, 204] width 249 height 19
type input "[PERSON_NAME]"
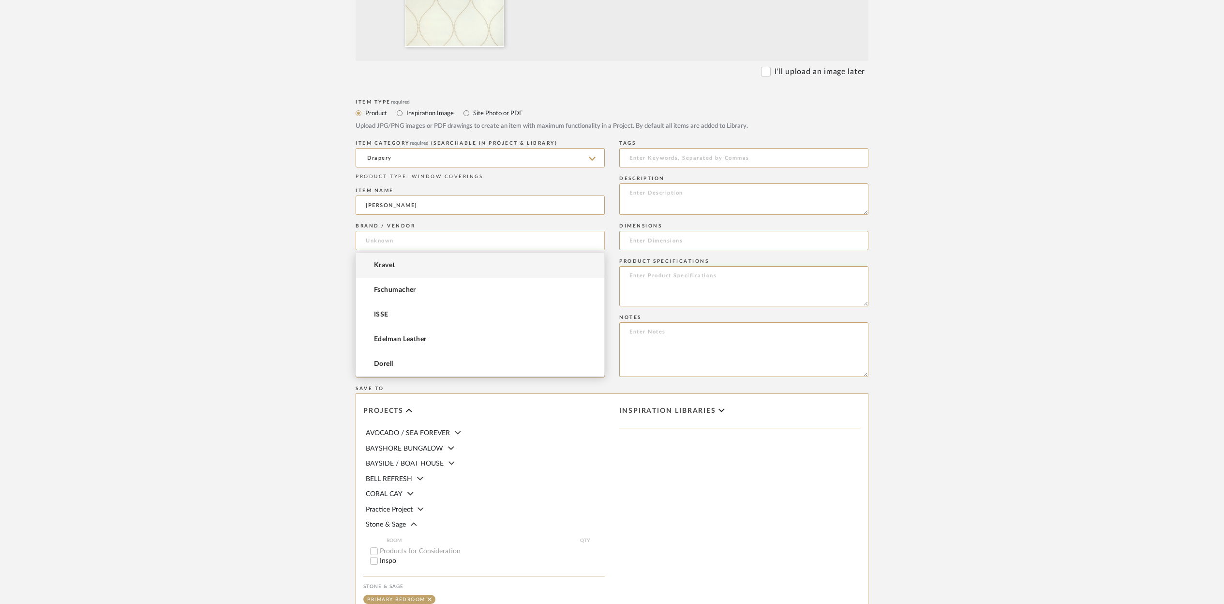
click at [398, 236] on input at bounding box center [480, 240] width 249 height 19
type input "Kravet"
click at [384, 263] on span "Kravet" at bounding box center [384, 265] width 21 height 8
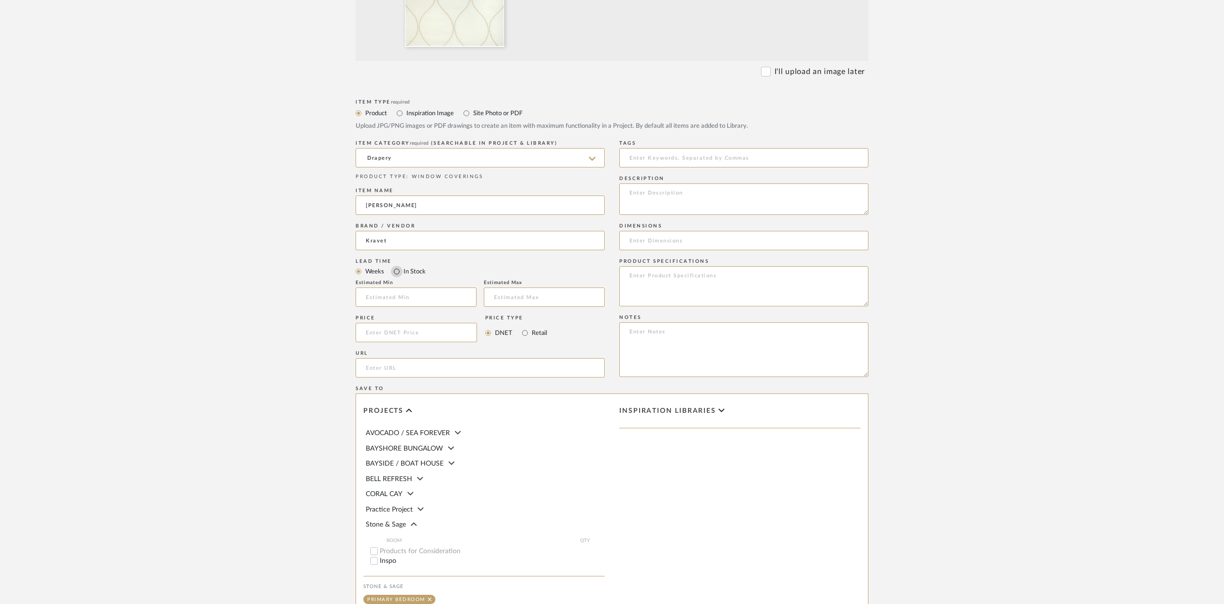
click at [396, 273] on input "In Stock" at bounding box center [397, 272] width 12 height 12
radio input "true"
click at [371, 329] on input at bounding box center [416, 332] width 121 height 19
type input "$173.04"
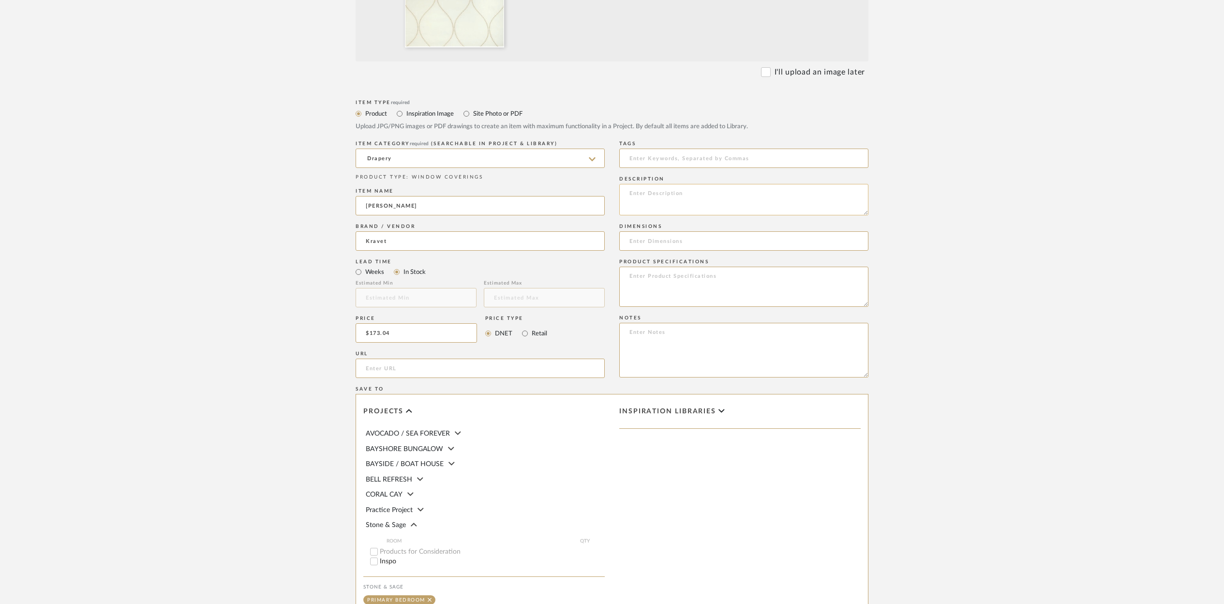
click at [644, 192] on textarea at bounding box center [743, 199] width 249 height 31
type textarea "[PERSON_NAME] Taupe 4201-1101 50 3/4 w 15 5/8 V 8 3/8 H"
click at [635, 243] on input at bounding box center [743, 240] width 249 height 19
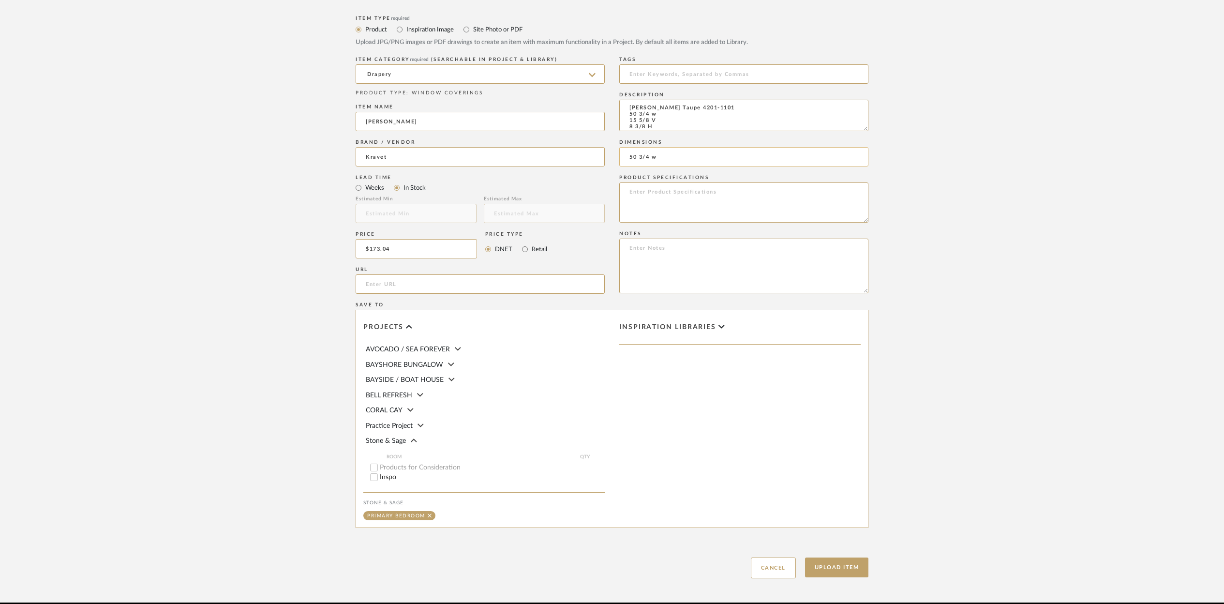
scroll to position [467, 0]
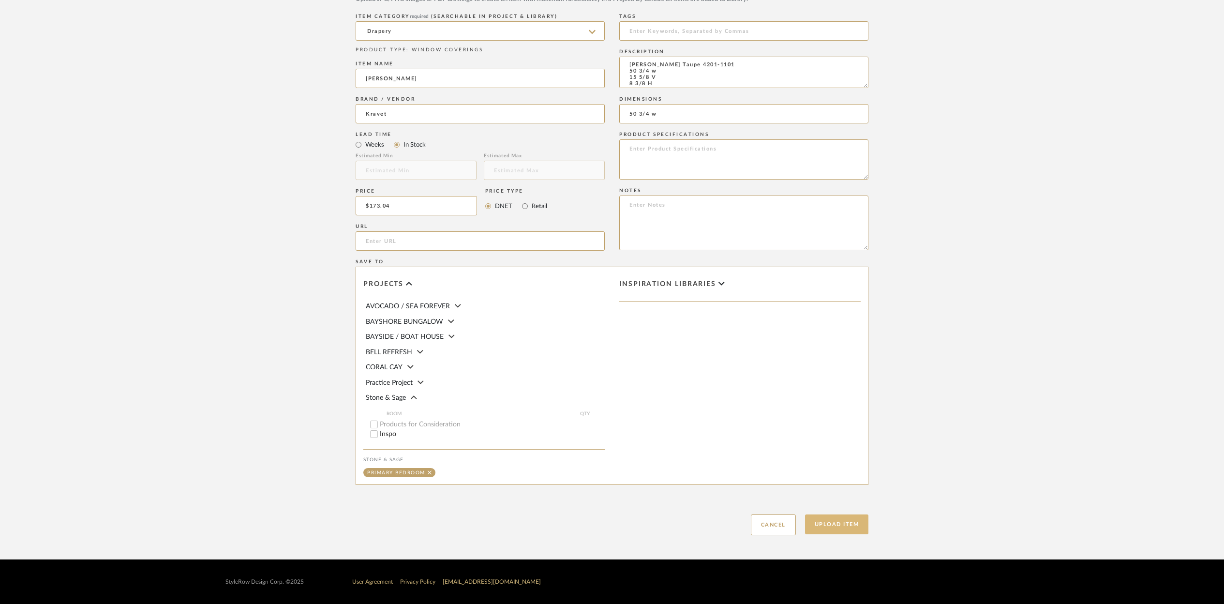
type input "50 3/4 w"
click at [838, 528] on button "Upload Item" at bounding box center [837, 524] width 64 height 20
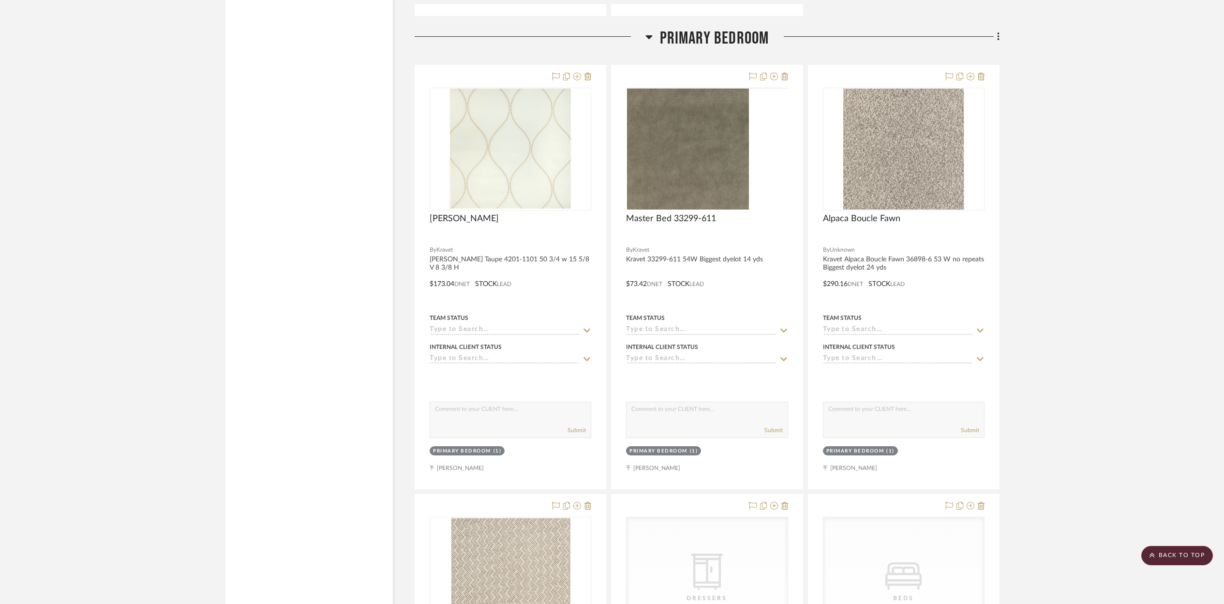
scroll to position [5957, 0]
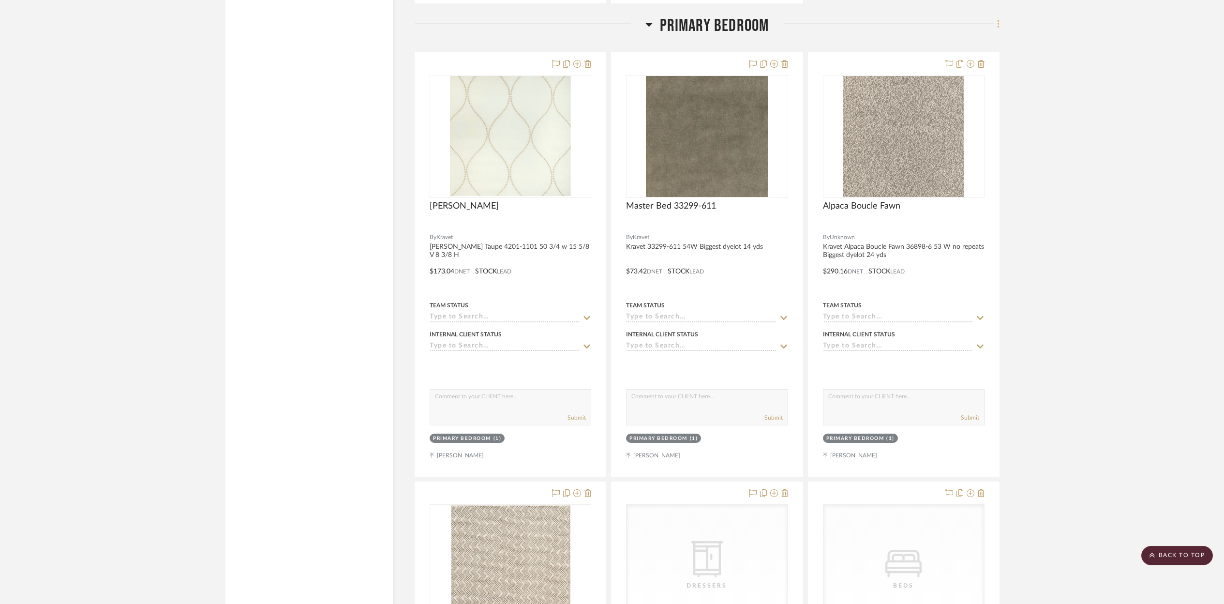
click at [998, 19] on icon at bounding box center [998, 24] width 3 height 11
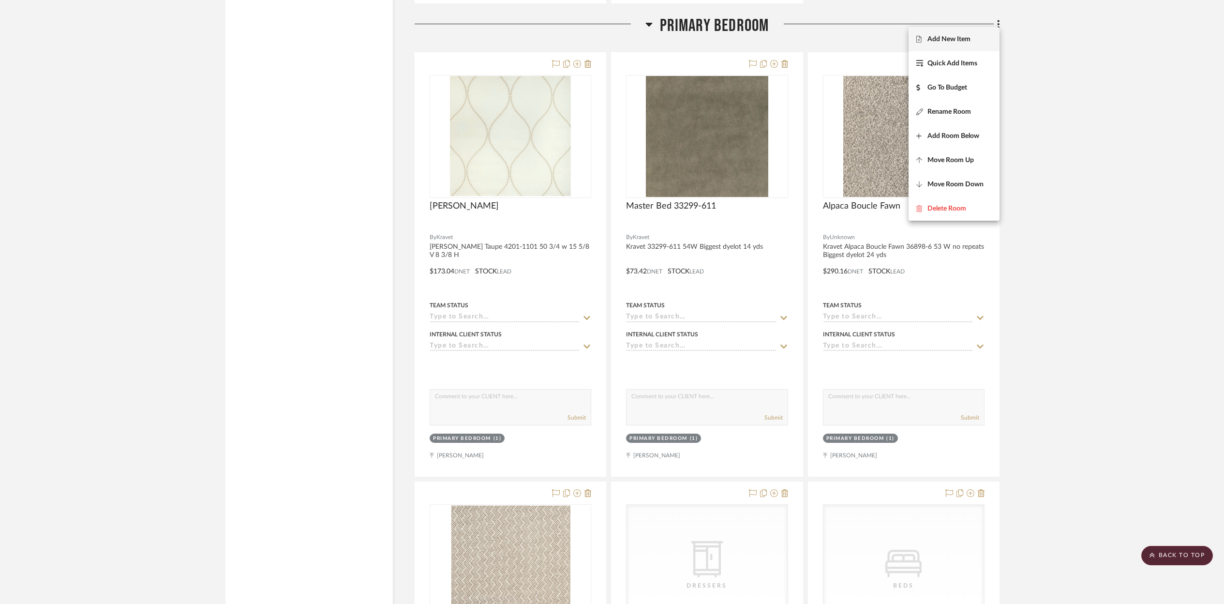
click at [951, 38] on span "Add New Item" at bounding box center [948, 39] width 43 height 8
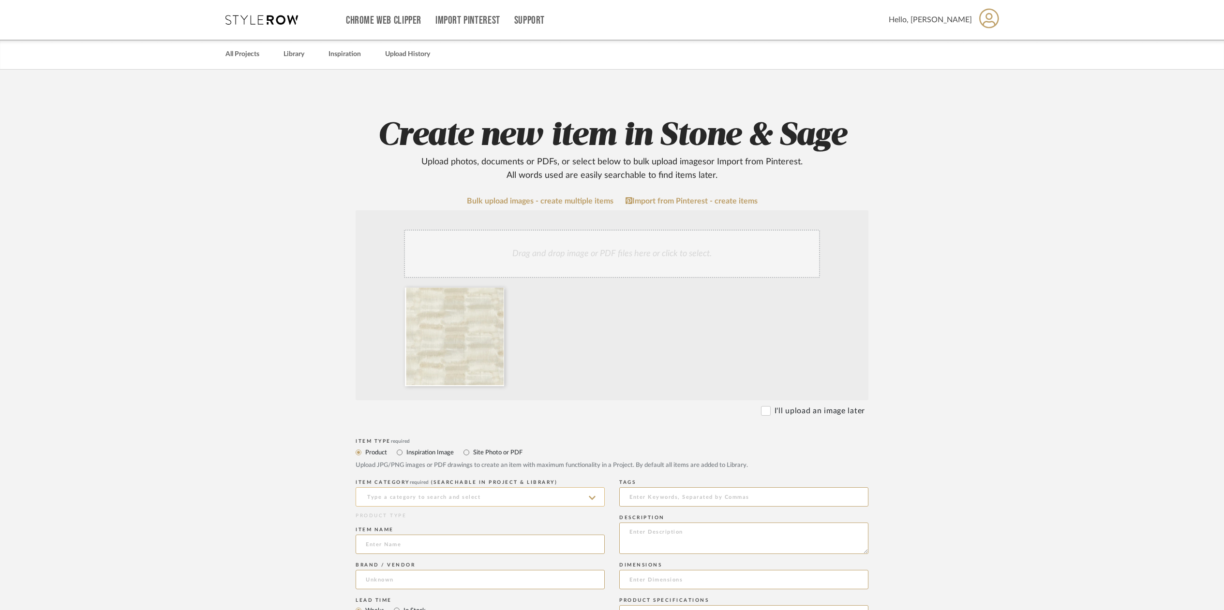
click at [391, 501] on input at bounding box center [480, 497] width 249 height 19
click at [394, 450] on span "Pillows - Bedding" at bounding box center [399, 448] width 66 height 7
type input "Pillows - Bedding"
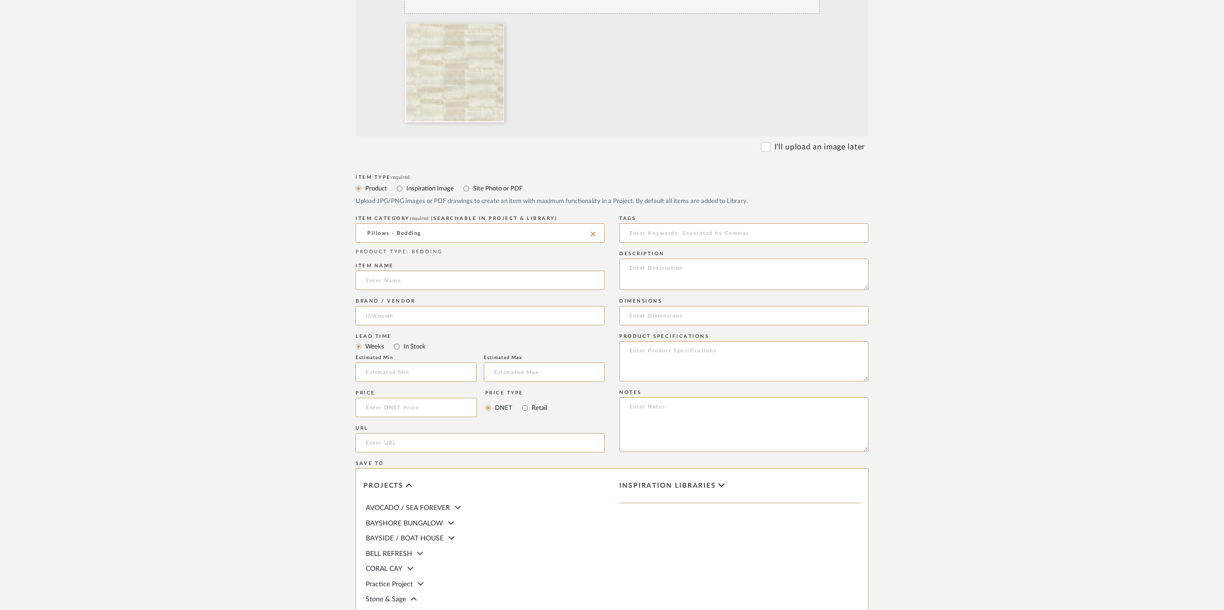
scroll to position [280, 0]
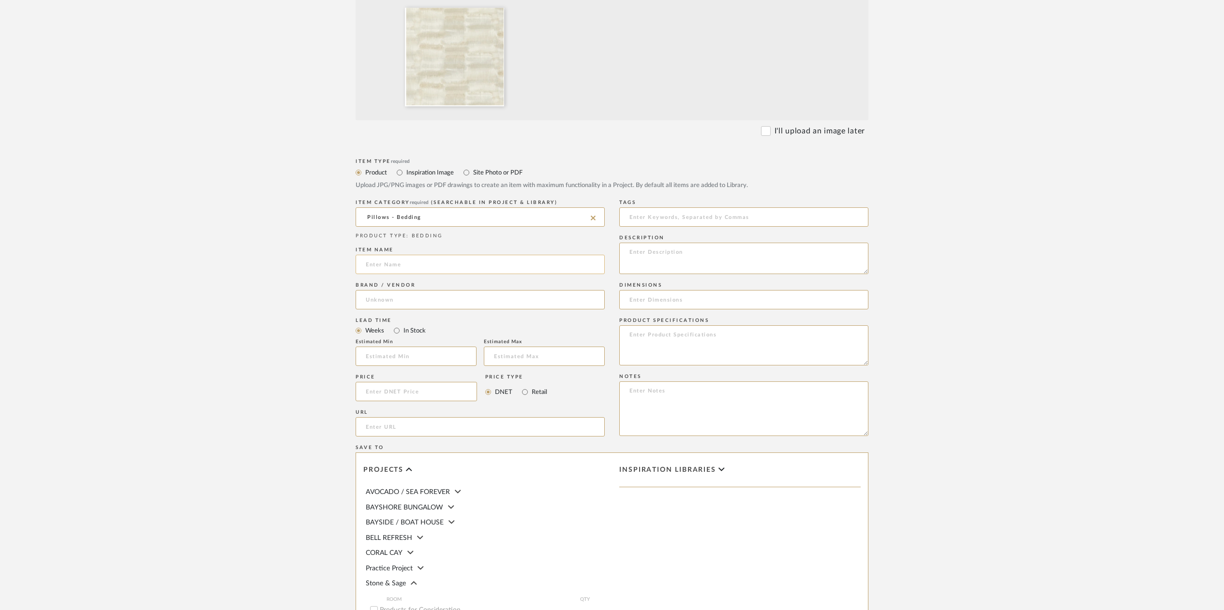
click at [376, 270] on input at bounding box center [480, 264] width 249 height 19
type input "[PERSON_NAME]"
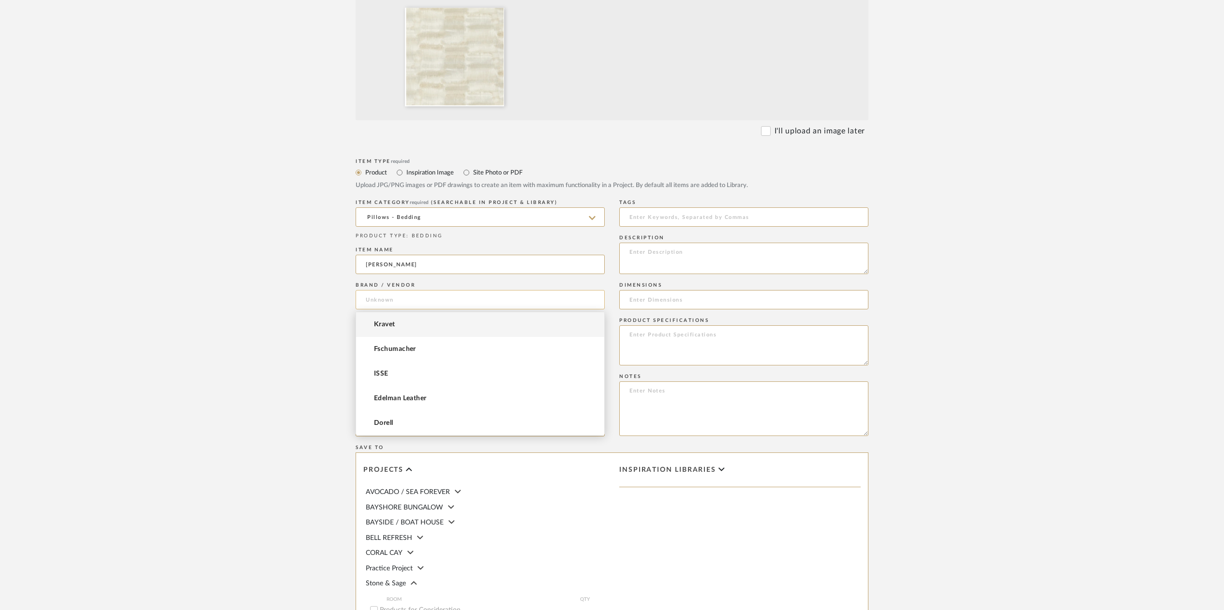
click at [378, 303] on input at bounding box center [480, 299] width 249 height 19
click at [376, 322] on span "Kravet" at bounding box center [384, 325] width 21 height 8
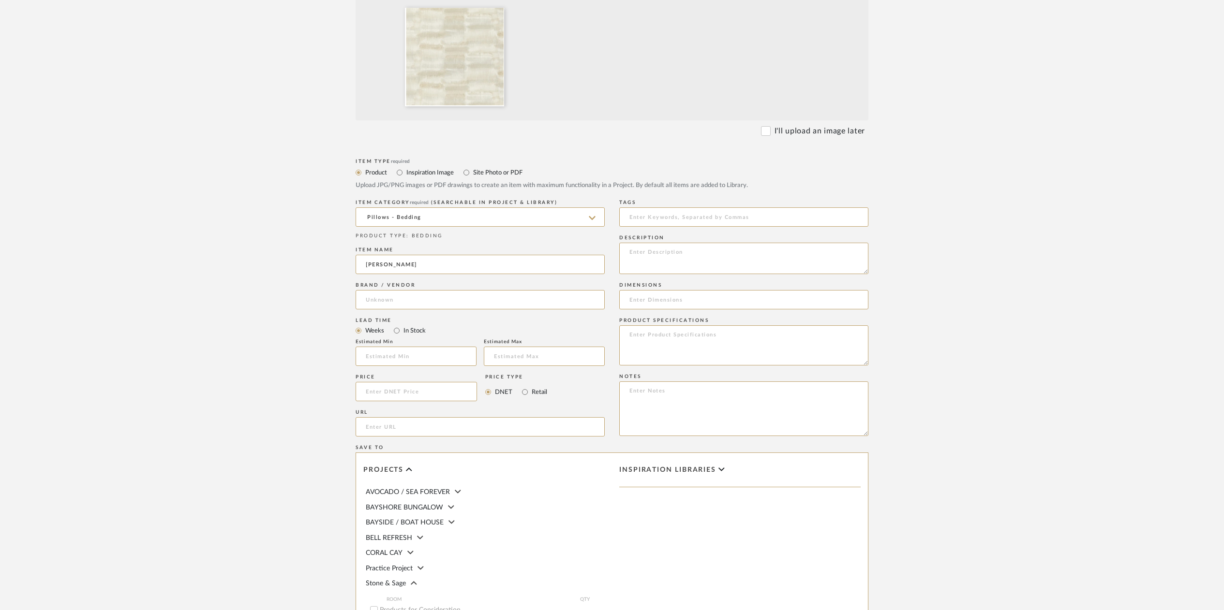
type input "Kravet"
click at [381, 359] on input "text" at bounding box center [416, 356] width 121 height 19
type input "2"
click at [498, 358] on input at bounding box center [544, 356] width 121 height 19
type input "3"
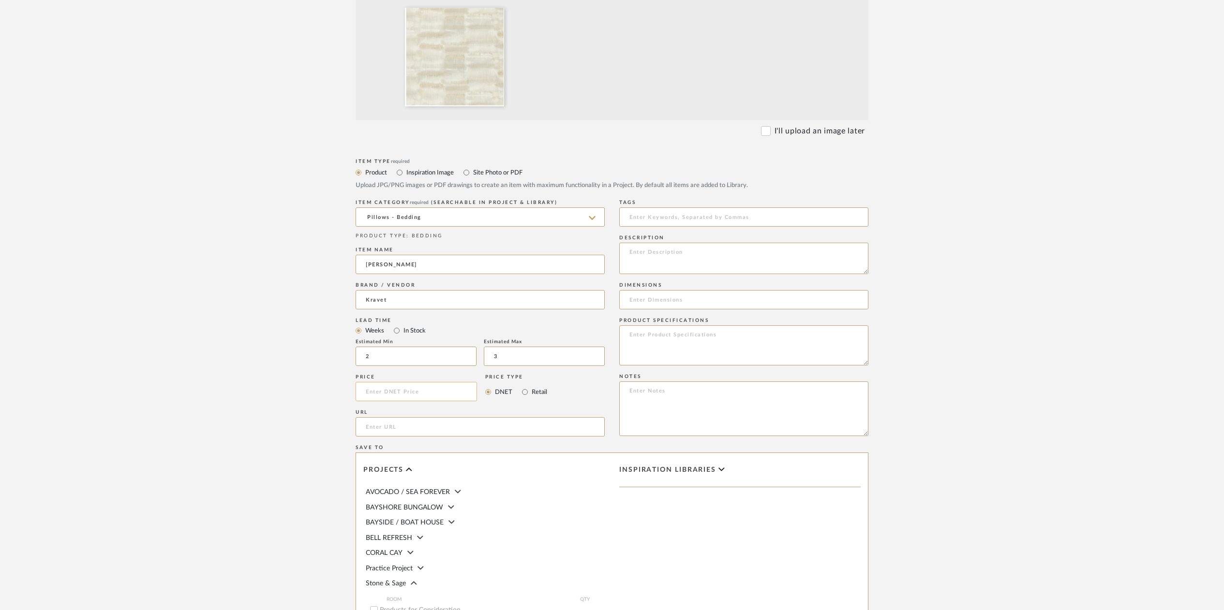
click at [380, 395] on input at bounding box center [416, 391] width 121 height 19
type input "$144.15"
click at [639, 250] on textarea at bounding box center [743, 258] width 249 height 31
type textarea "[PERSON_NAME] 75039-2 57 3/8 W 14 1/8 V 57 3/8 H"
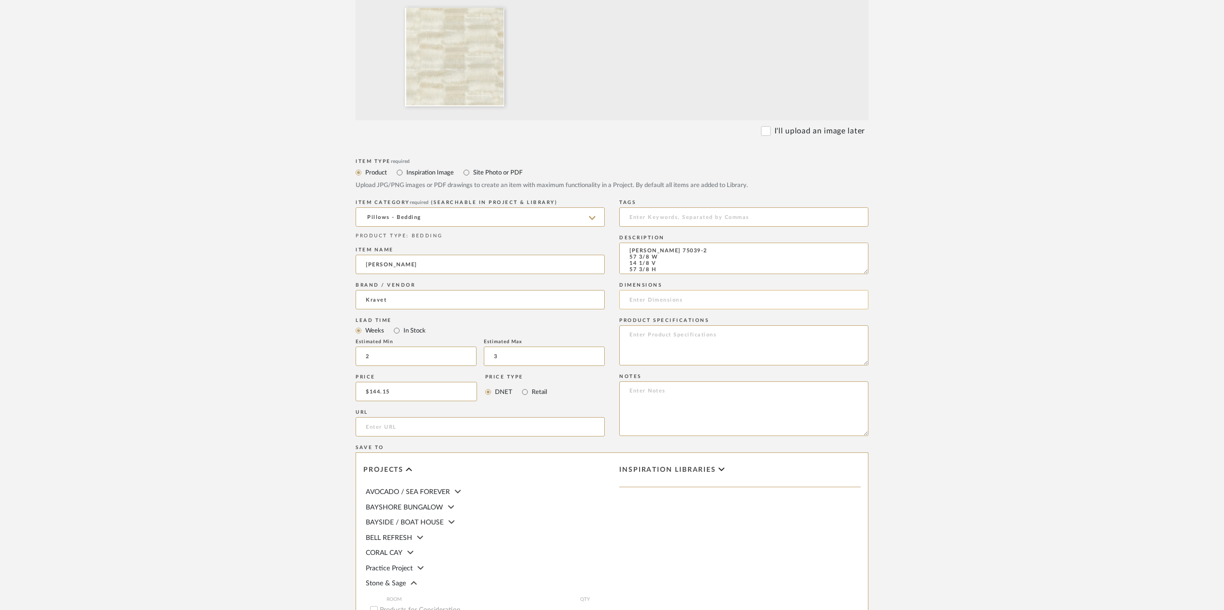
click at [638, 292] on input at bounding box center [743, 299] width 249 height 19
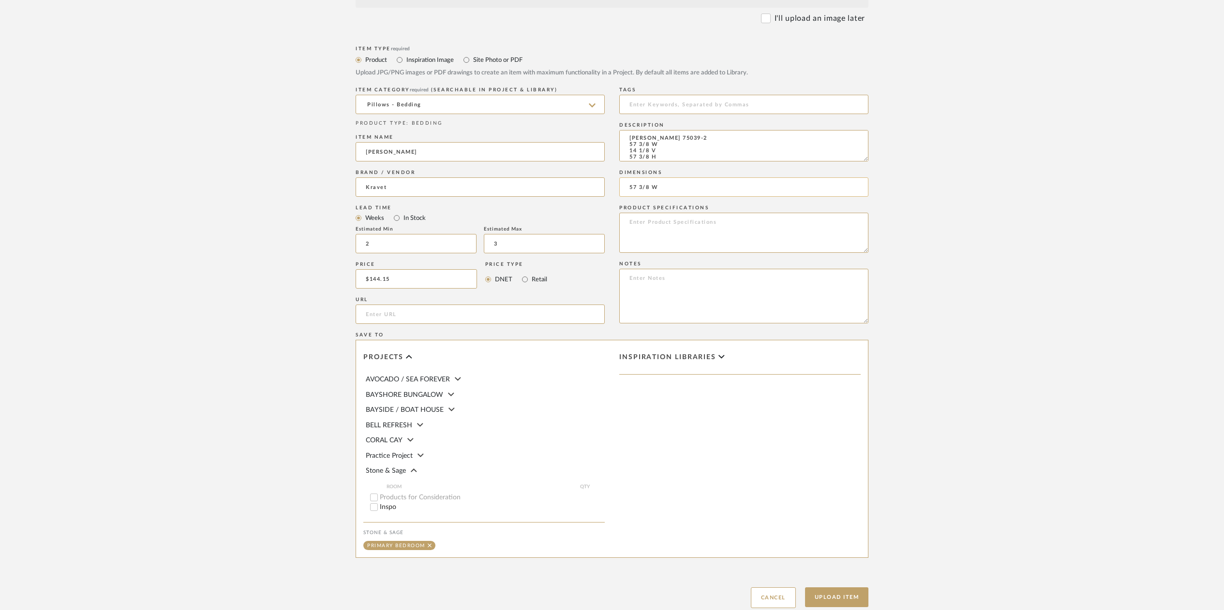
scroll to position [460, 0]
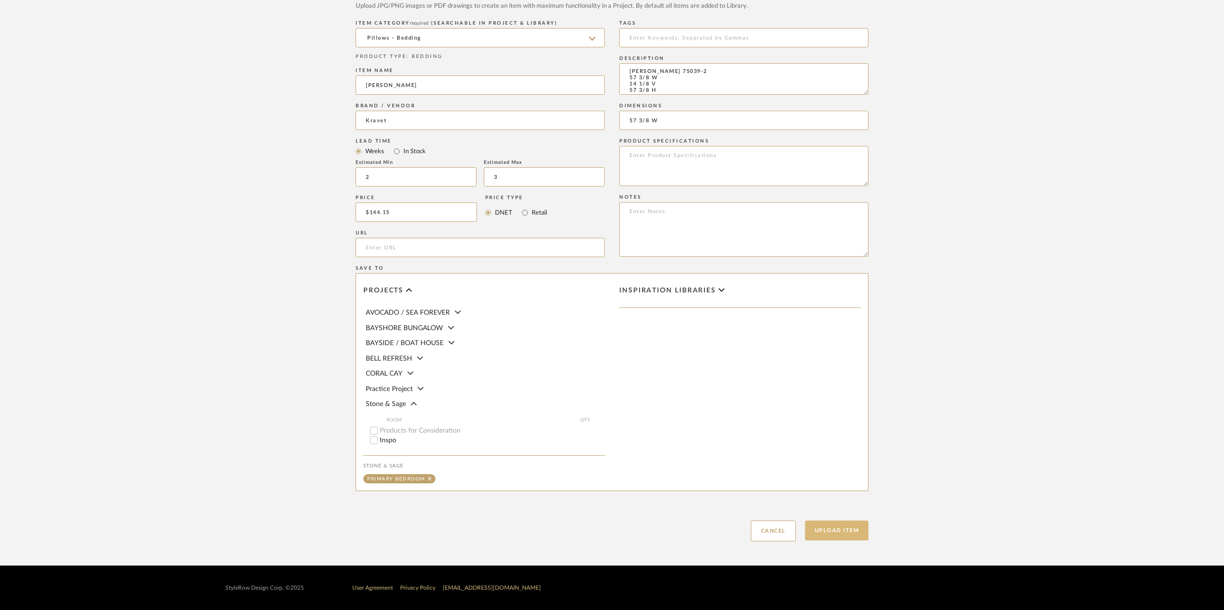
type input "57 3/8 W"
click at [839, 528] on button "Upload Item" at bounding box center [837, 531] width 64 height 20
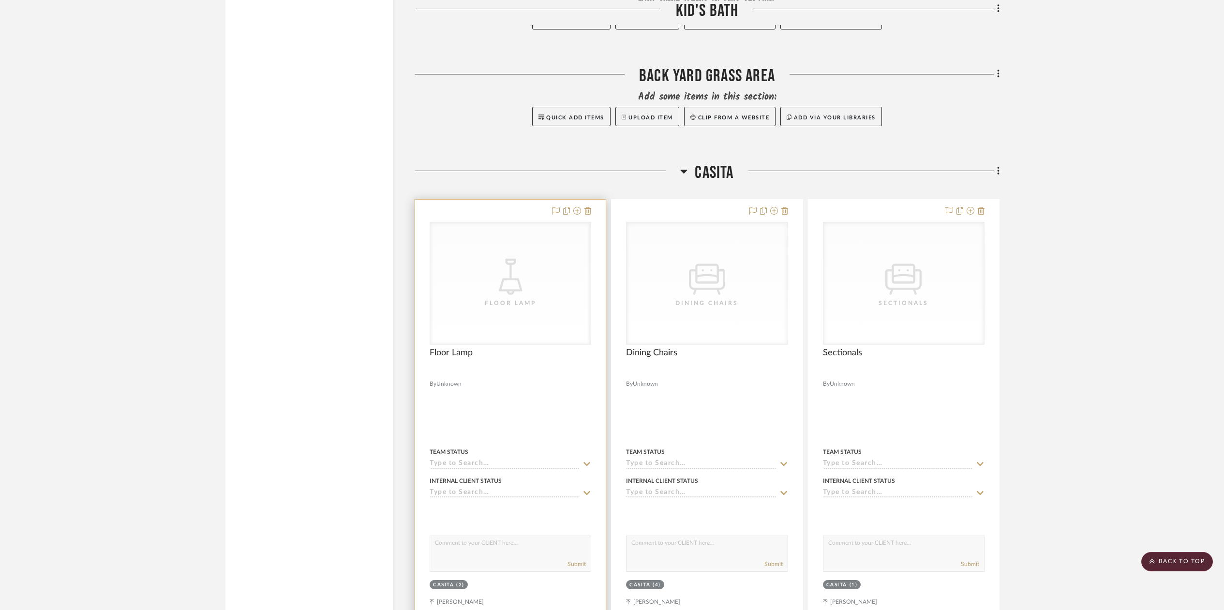
scroll to position [11193, 0]
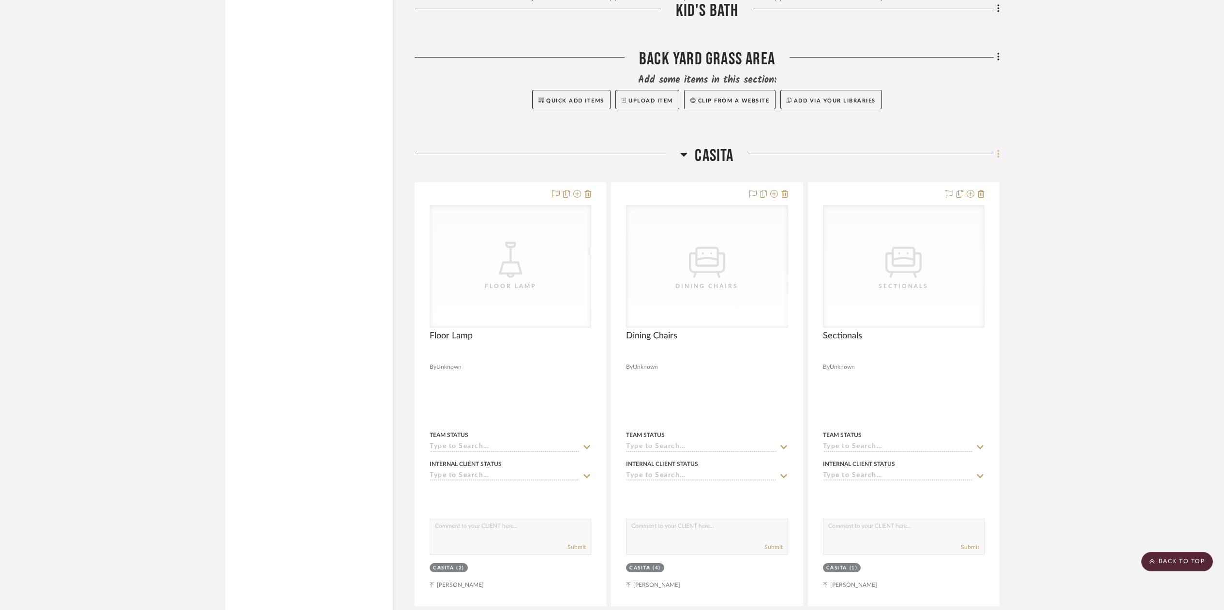
click at [997, 150] on icon at bounding box center [998, 154] width 2 height 8
click at [952, 163] on span "Add New Item" at bounding box center [948, 164] width 43 height 8
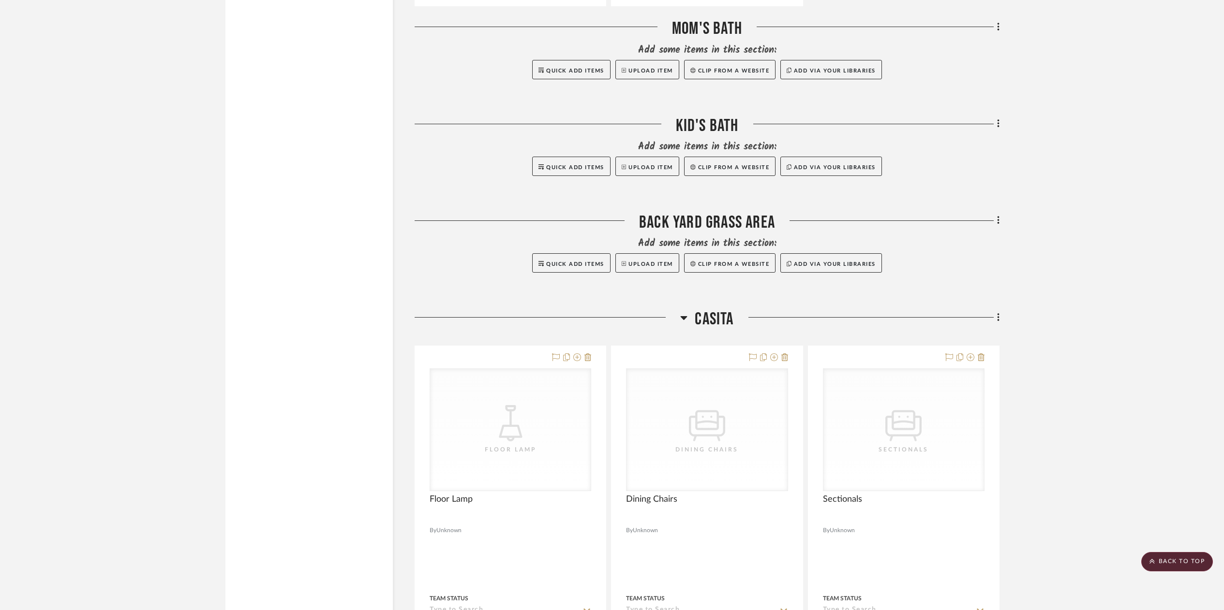
scroll to position [10653, 0]
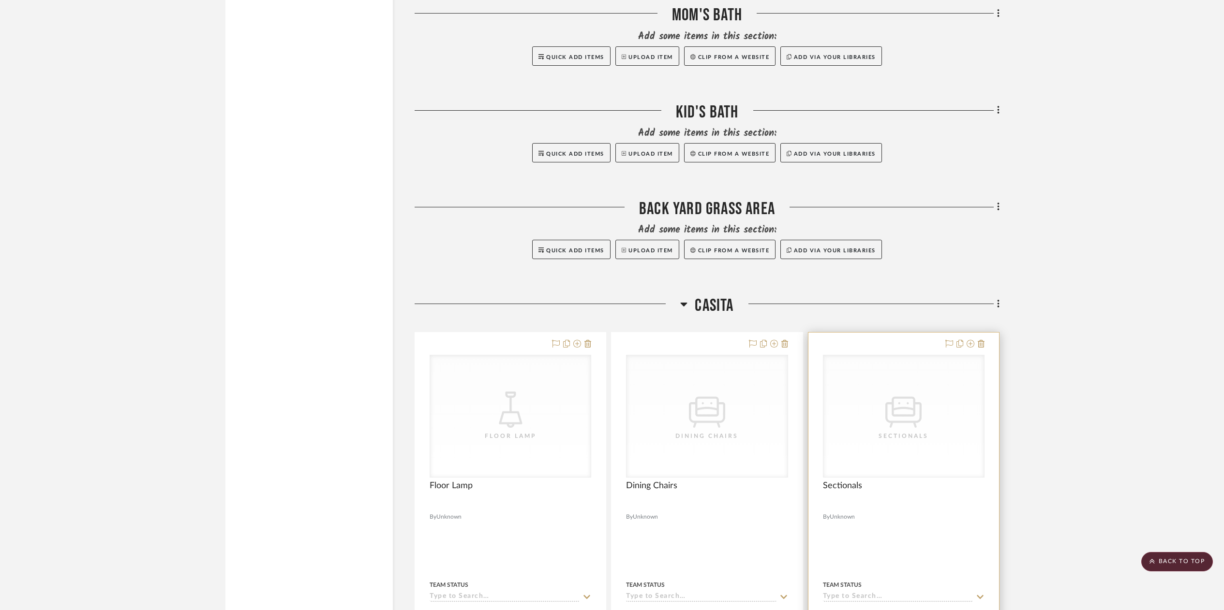
click at [913, 406] on icon "CategoryIconSeating Created with Sketch." at bounding box center [903, 410] width 36 height 36
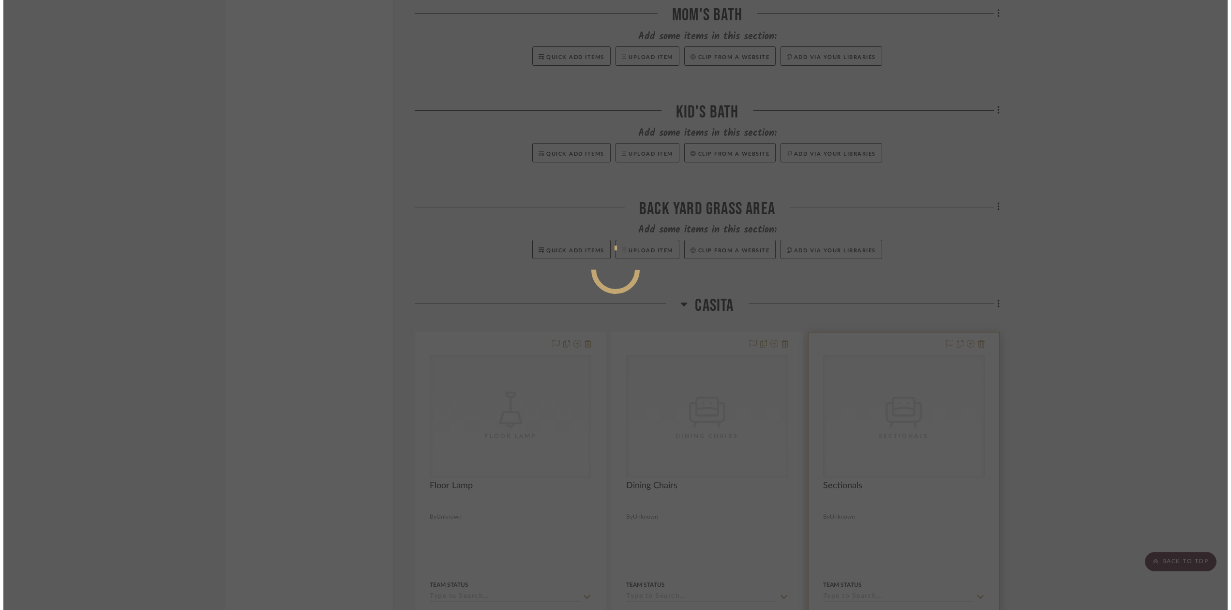
scroll to position [0, 0]
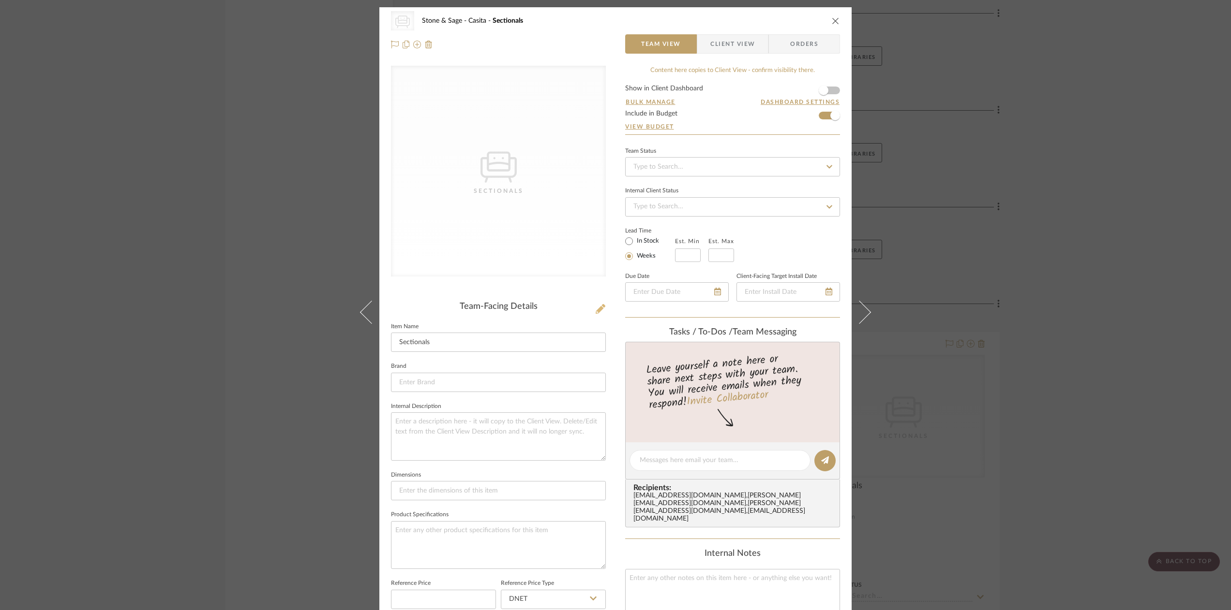
click at [598, 310] on icon at bounding box center [600, 309] width 10 height 10
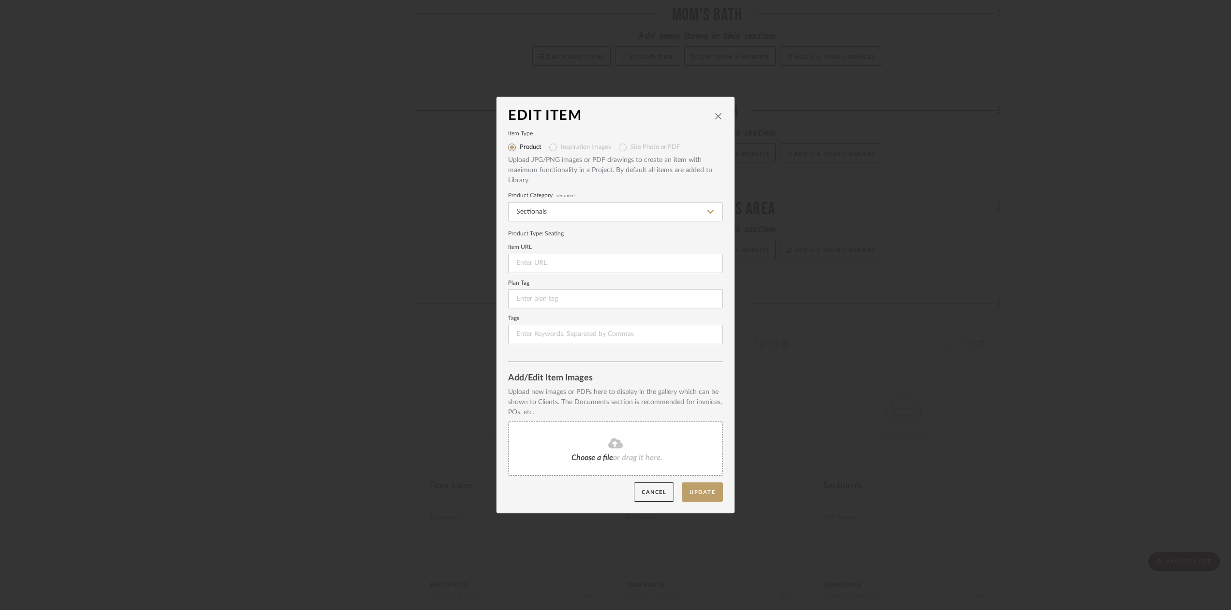
click at [622, 148] on mat-radio-group "Product Inspiration Images Site Photo or PDF" at bounding box center [615, 147] width 215 height 15
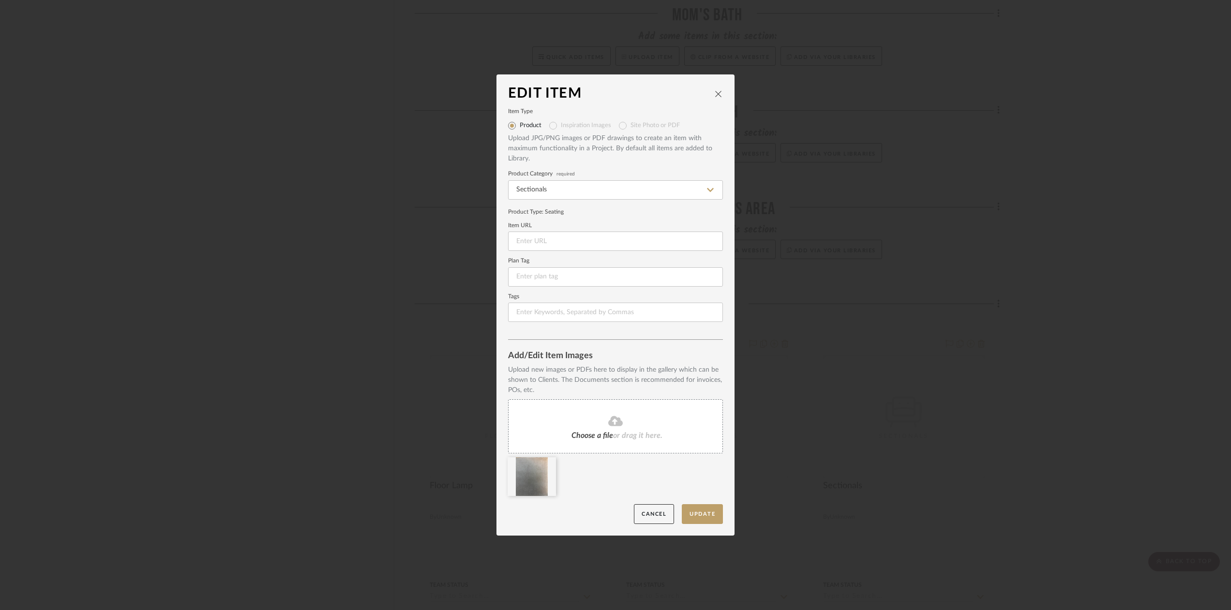
click at [714, 94] on icon "close" at bounding box center [718, 94] width 8 height 8
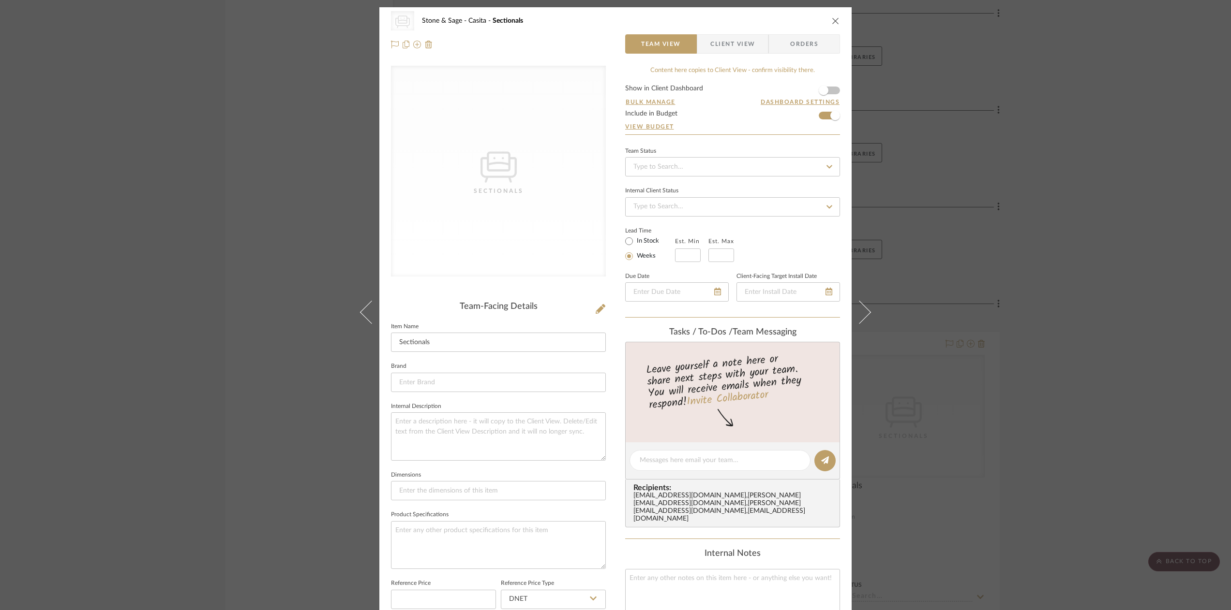
click at [833, 19] on icon "close" at bounding box center [836, 21] width 8 height 8
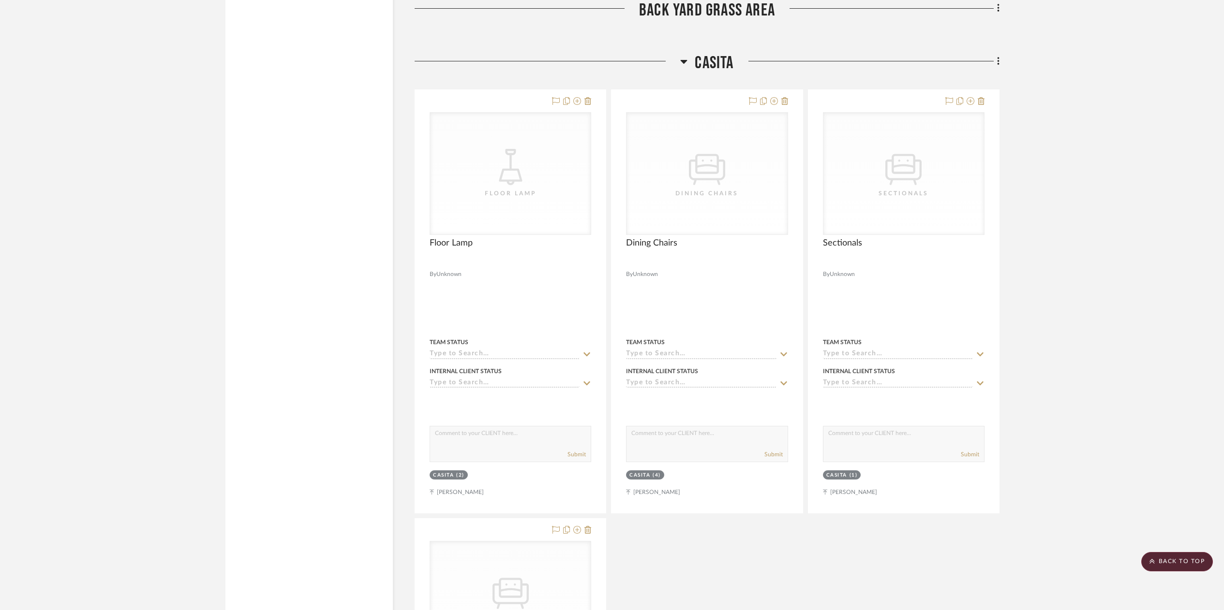
scroll to position [10907, 0]
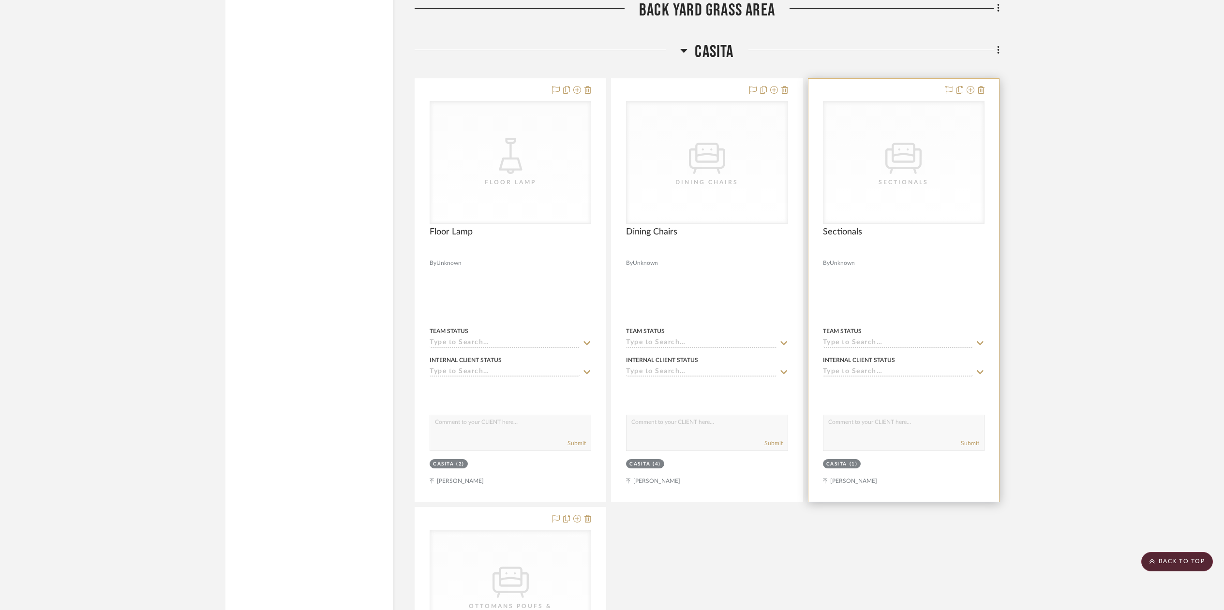
click at [922, 178] on div "Sectionals" at bounding box center [903, 183] width 97 height 10
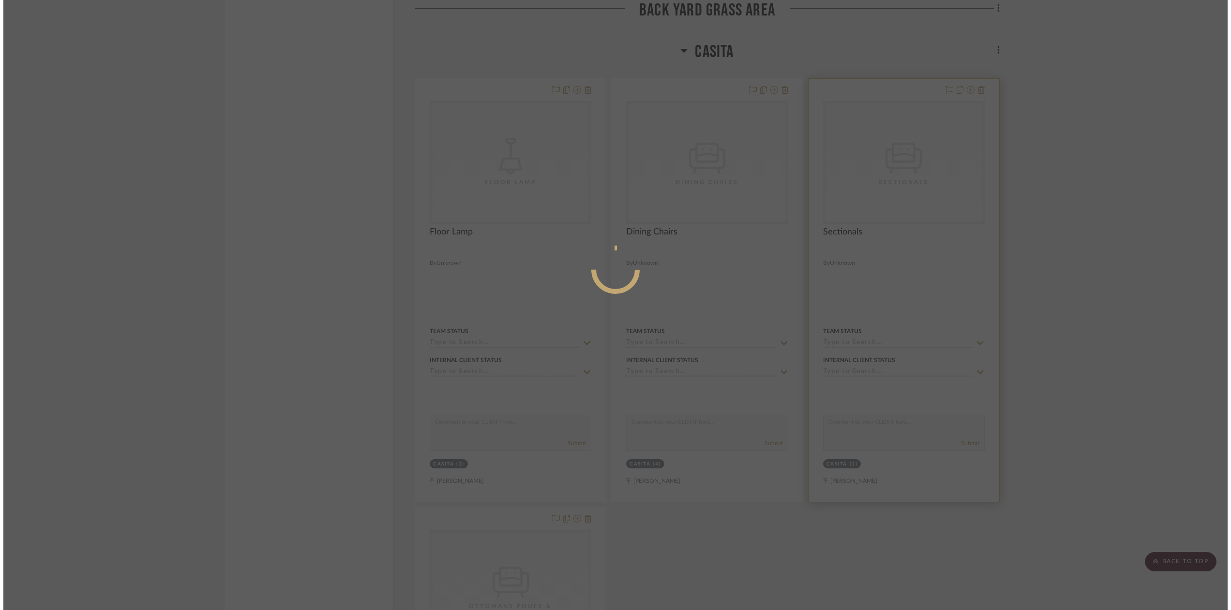
scroll to position [0, 0]
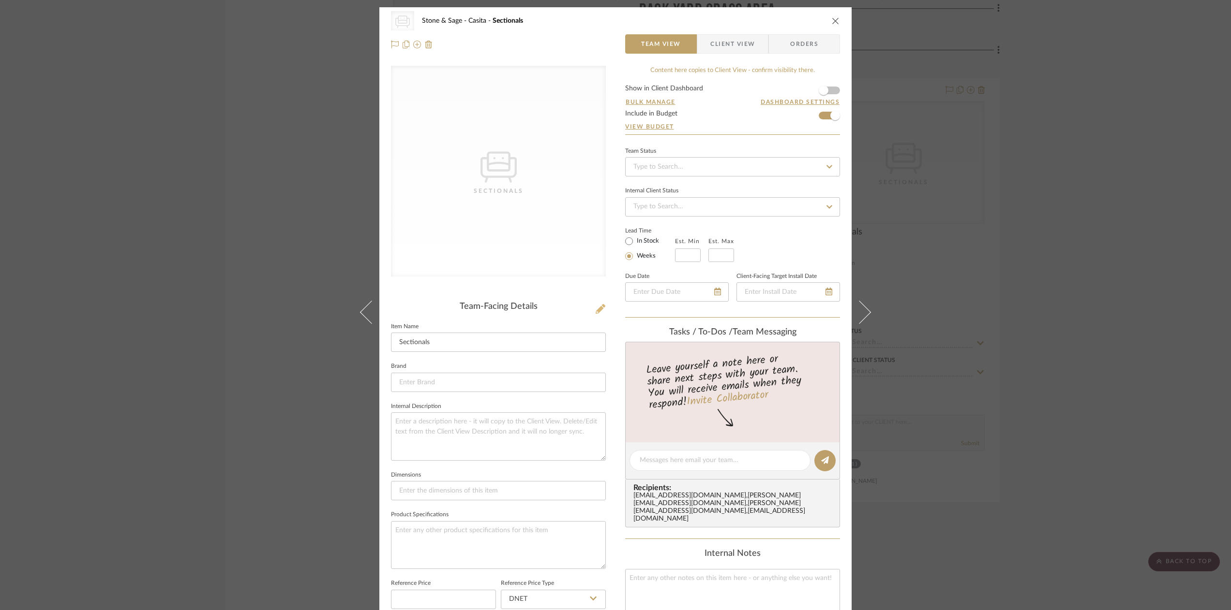
click at [595, 311] on icon at bounding box center [600, 309] width 10 height 10
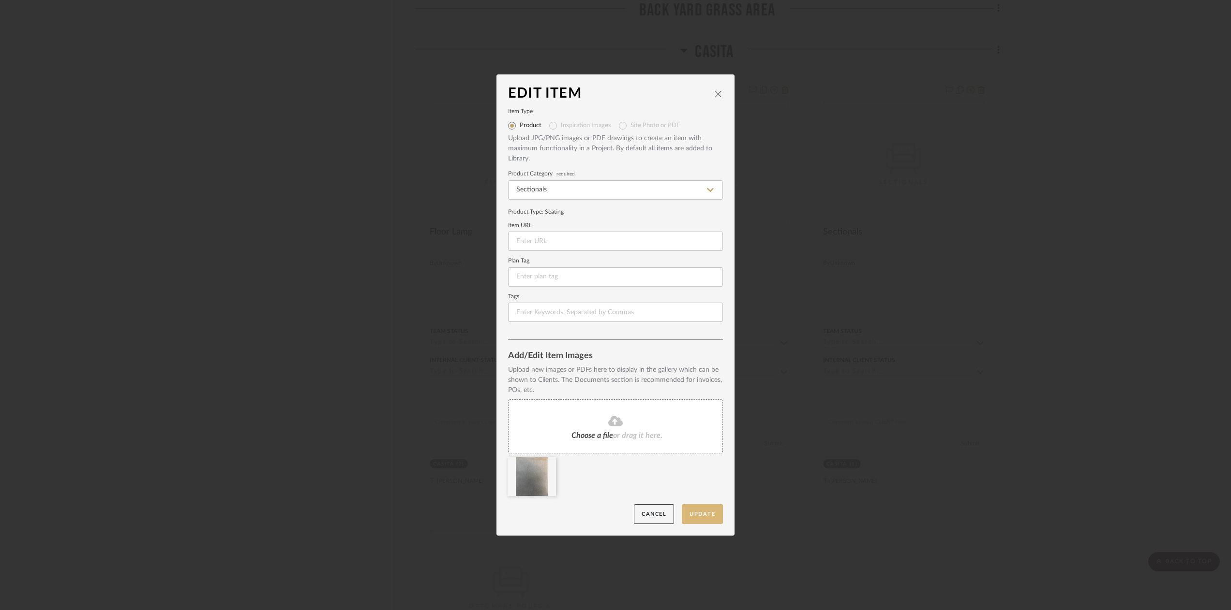
click at [699, 516] on button "Update" at bounding box center [702, 515] width 41 height 20
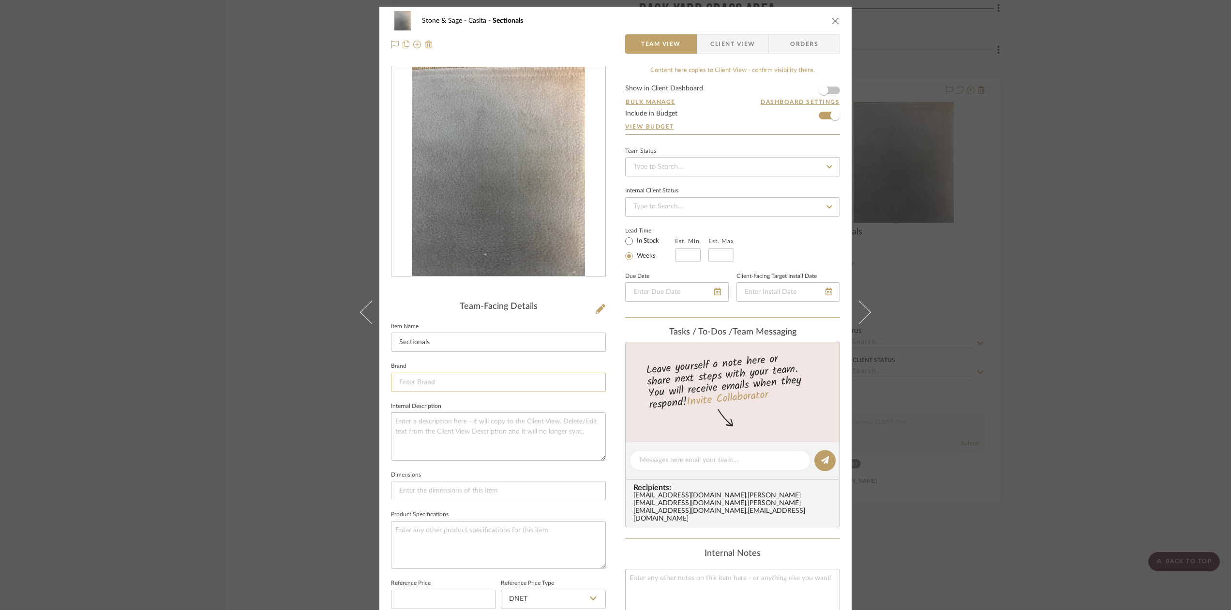
click at [410, 384] on input at bounding box center [498, 382] width 215 height 19
click at [416, 383] on input "MJD" at bounding box center [498, 382] width 215 height 19
type input "M"
type input "[PERSON_NAME] Design"
click at [484, 408] on div "Stone & Sage Casita Sectionals Team View Client View Orders Team-Facing Details…" at bounding box center [615, 305] width 1231 height 610
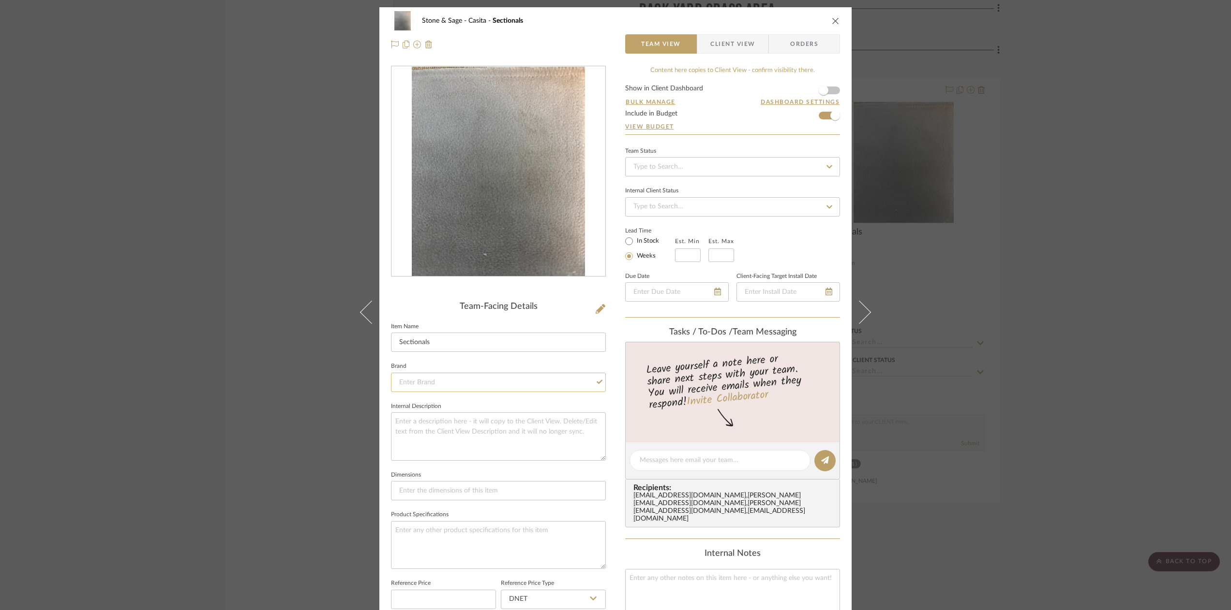
click at [404, 381] on input at bounding box center [498, 382] width 215 height 19
type input "[PERSON_NAME] Design"
click at [420, 409] on span "Click to add "[PERSON_NAME] Design" as a new Brand" at bounding box center [499, 407] width 186 height 8
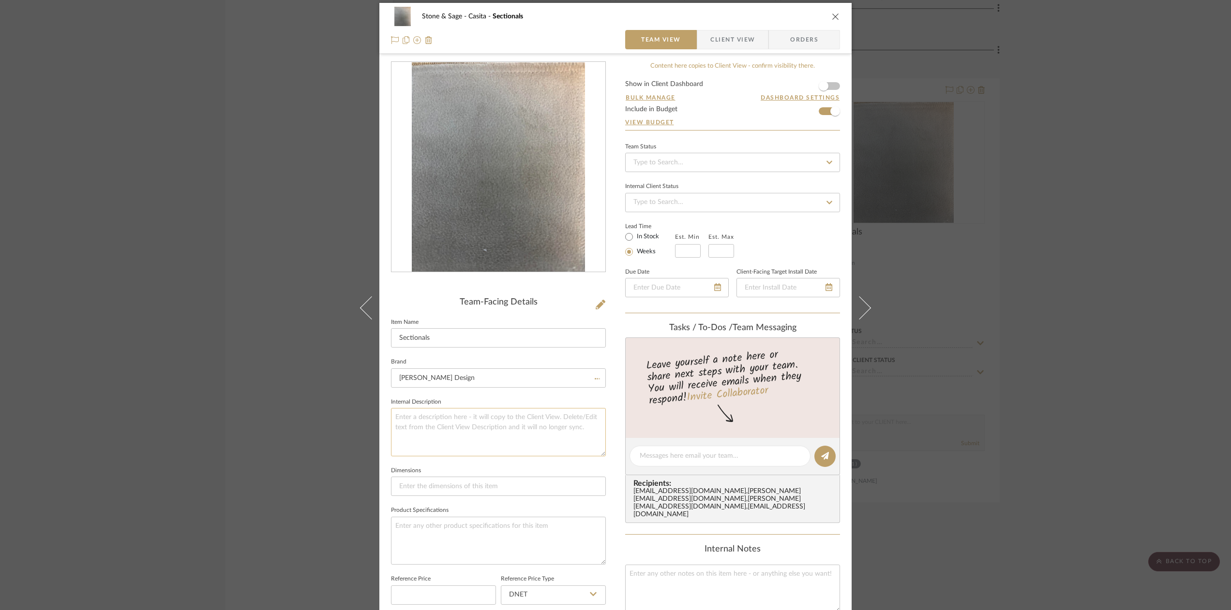
scroll to position [2, 0]
click at [416, 417] on textarea at bounding box center [498, 432] width 215 height 48
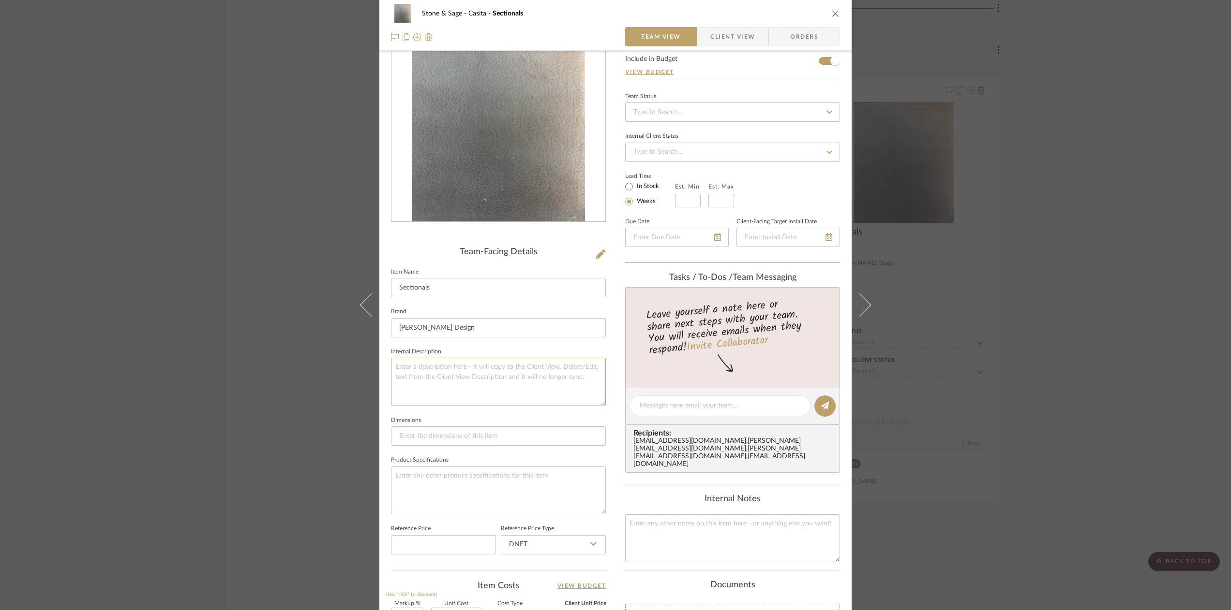
scroll to position [53, 0]
click at [433, 294] on input "Sectionals" at bounding box center [498, 289] width 215 height 19
type input "Sectional"
click at [413, 371] on textarea at bounding box center [498, 384] width 215 height 48
type textarea "[PERSON_NAME] Design [PERSON_NAME]"
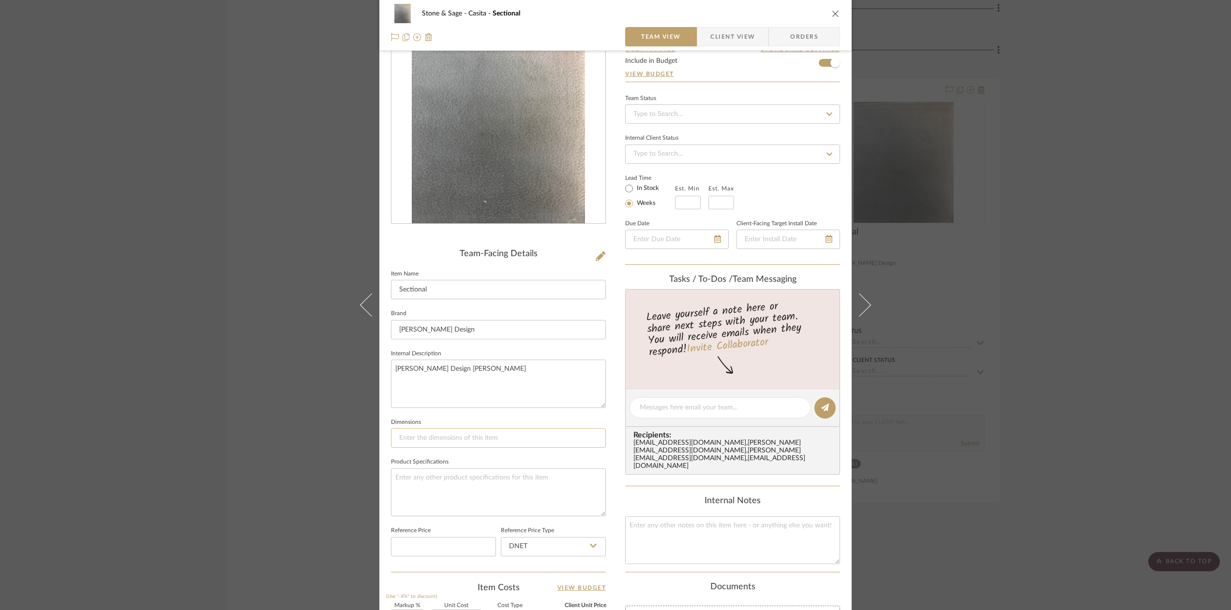
click at [407, 439] on input at bounding box center [498, 438] width 215 height 19
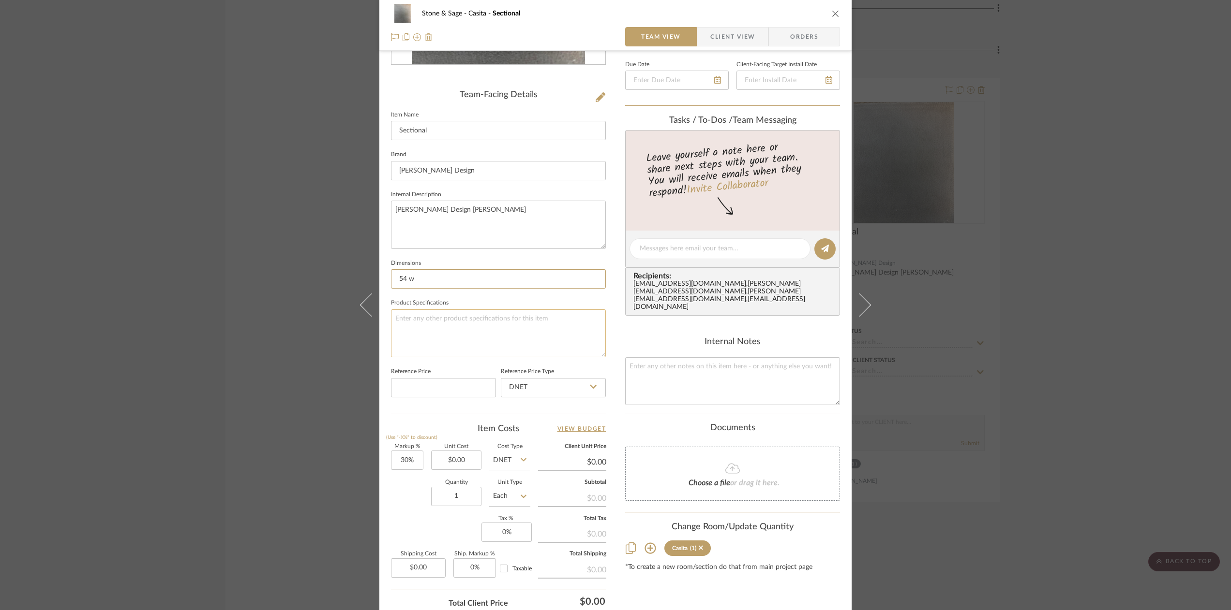
scroll to position [287, 0]
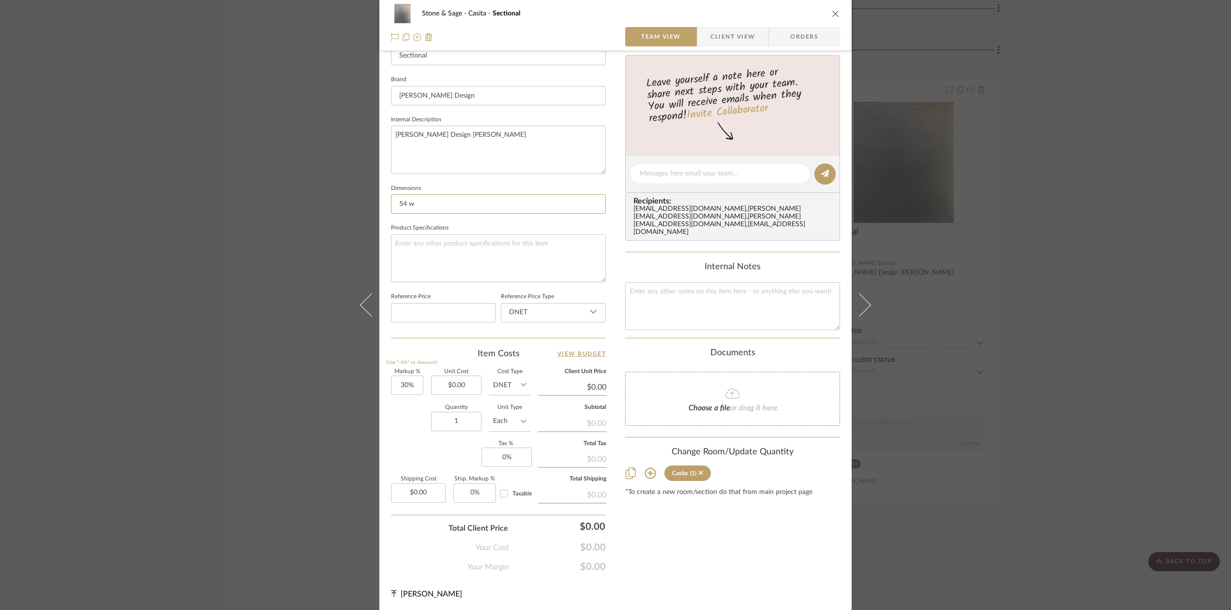
type input "54 w"
click at [832, 14] on icon "close" at bounding box center [836, 14] width 8 height 8
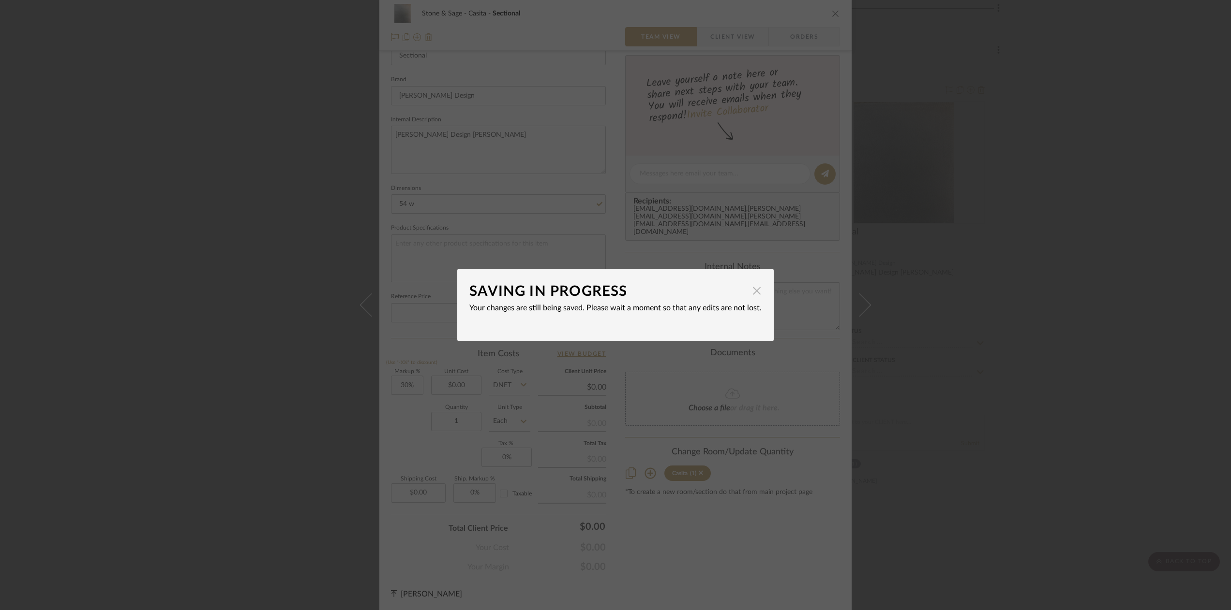
click at [754, 298] on span "button" at bounding box center [756, 290] width 19 height 19
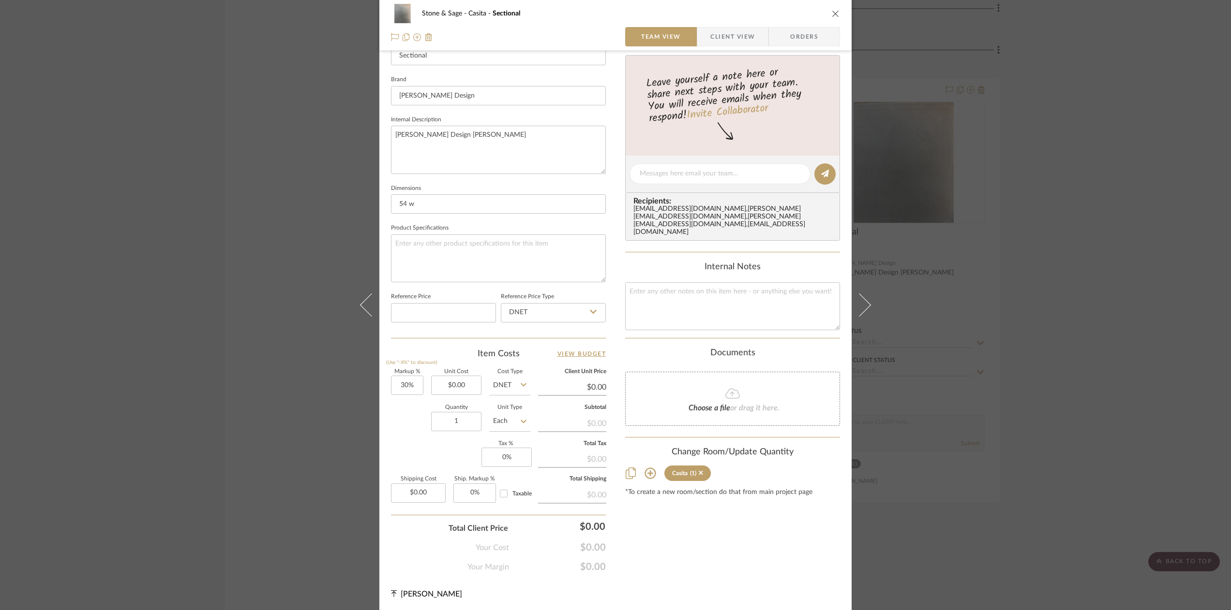
click at [832, 10] on icon "close" at bounding box center [836, 14] width 8 height 8
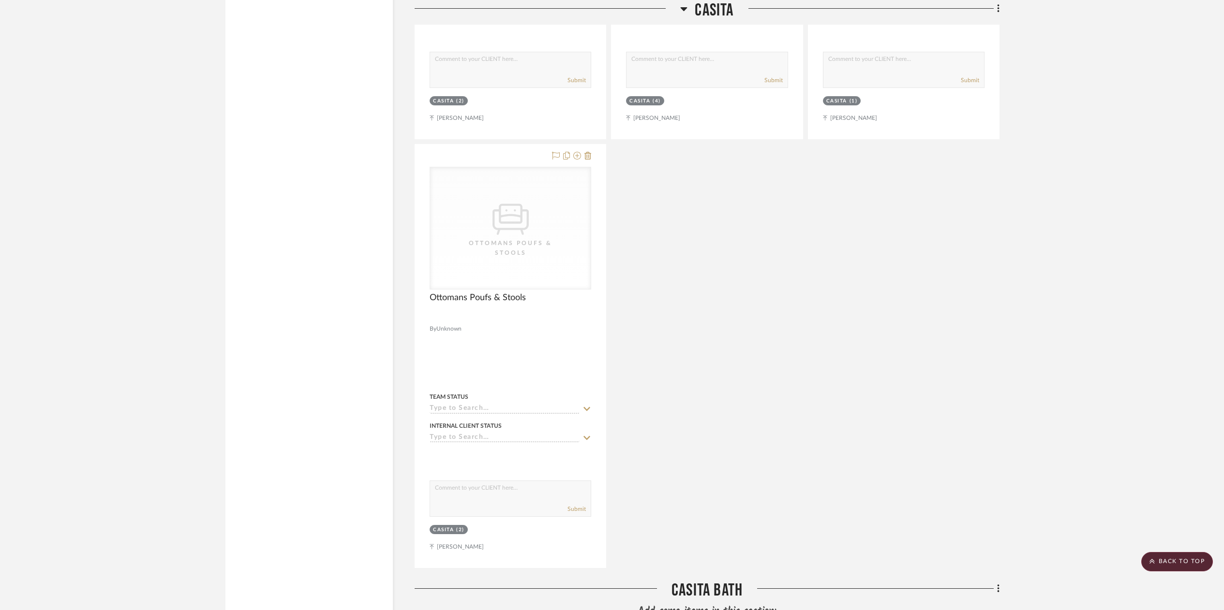
scroll to position [11303, 0]
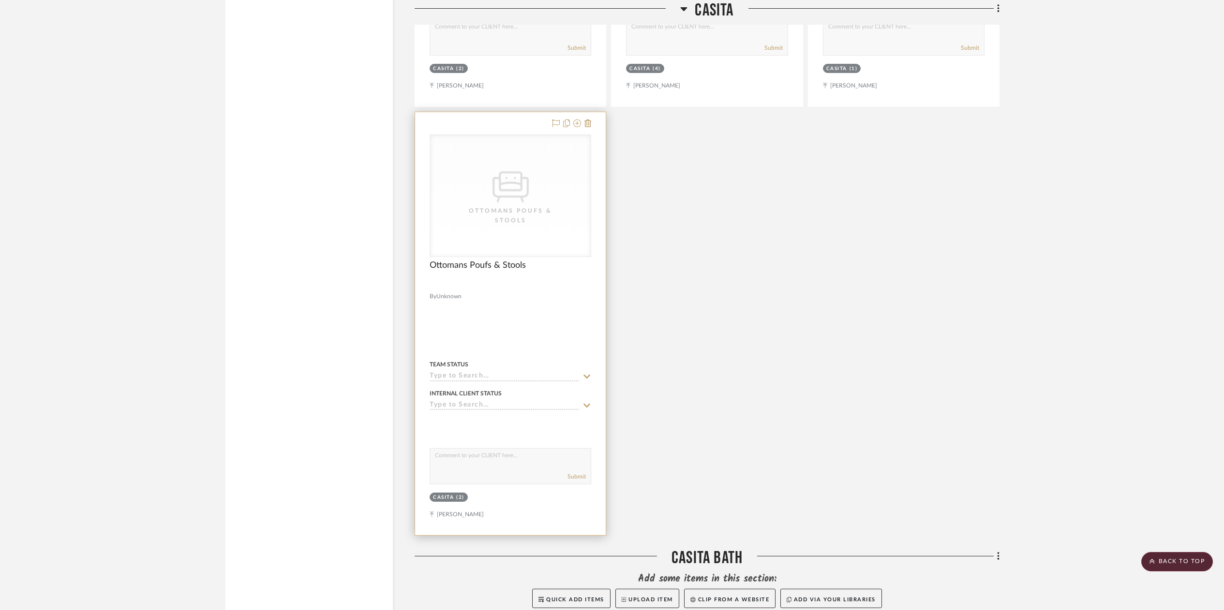
click at [565, 138] on div "CategoryIconSeating Created with Sketch. Ottomans Poufs & Stools" at bounding box center [510, 196] width 161 height 122
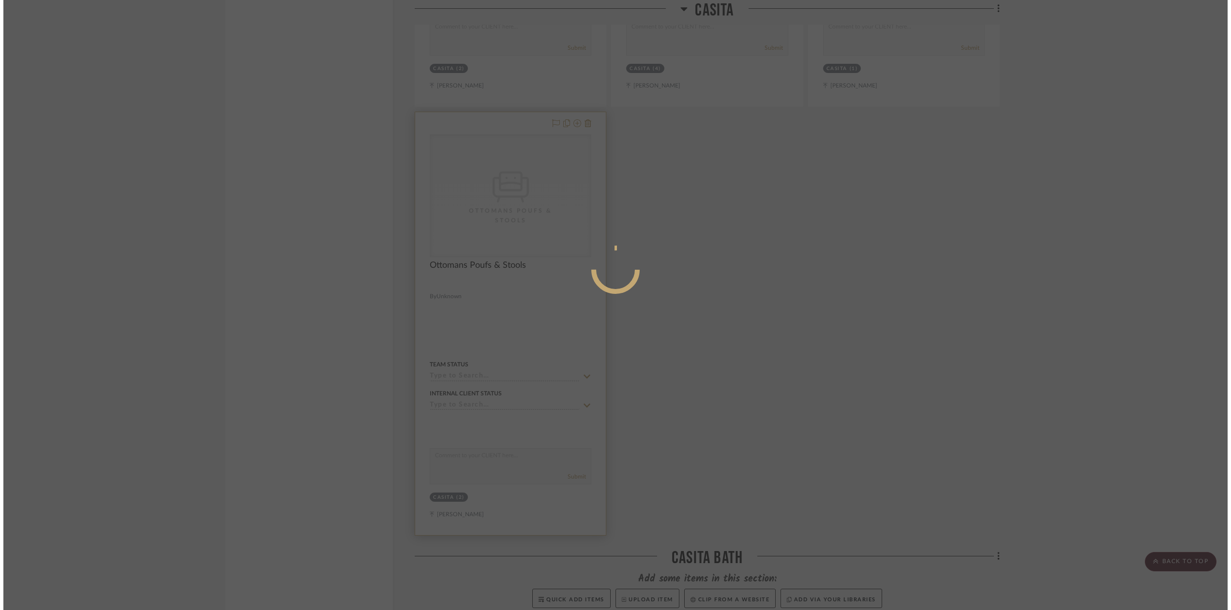
scroll to position [0, 0]
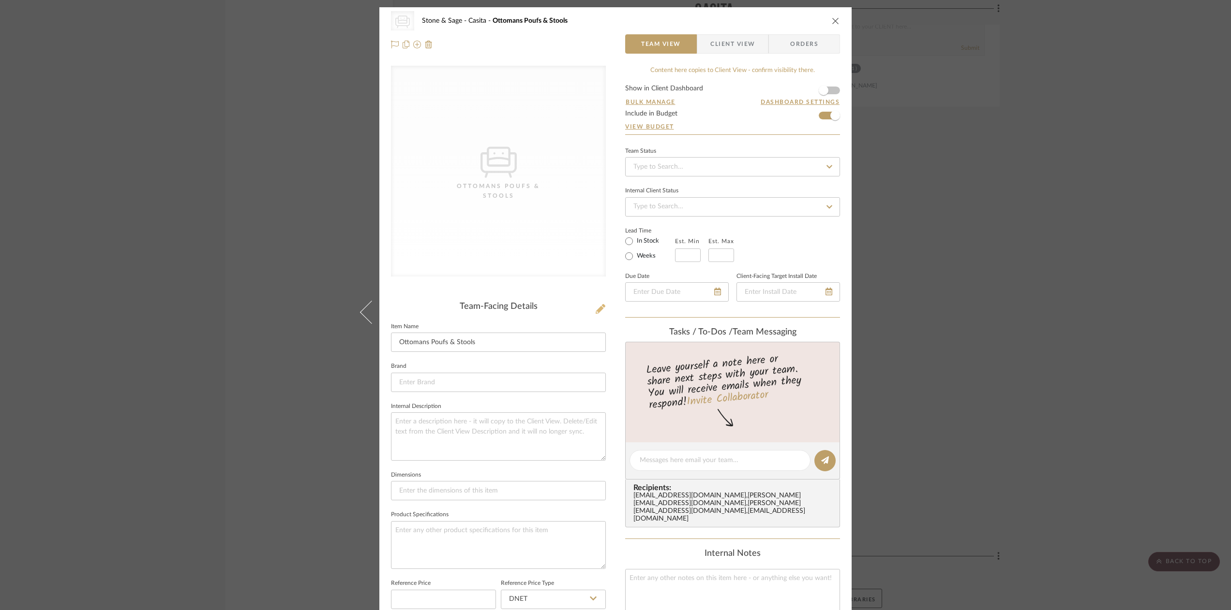
click at [597, 311] on icon at bounding box center [600, 309] width 10 height 10
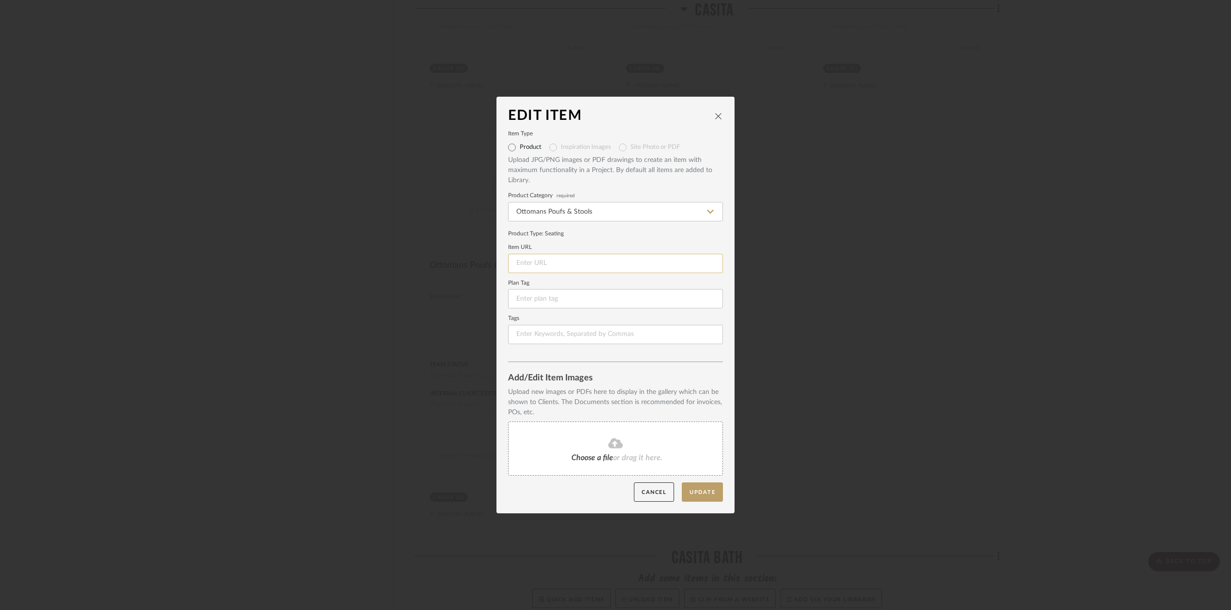
click at [525, 263] on input at bounding box center [615, 263] width 215 height 19
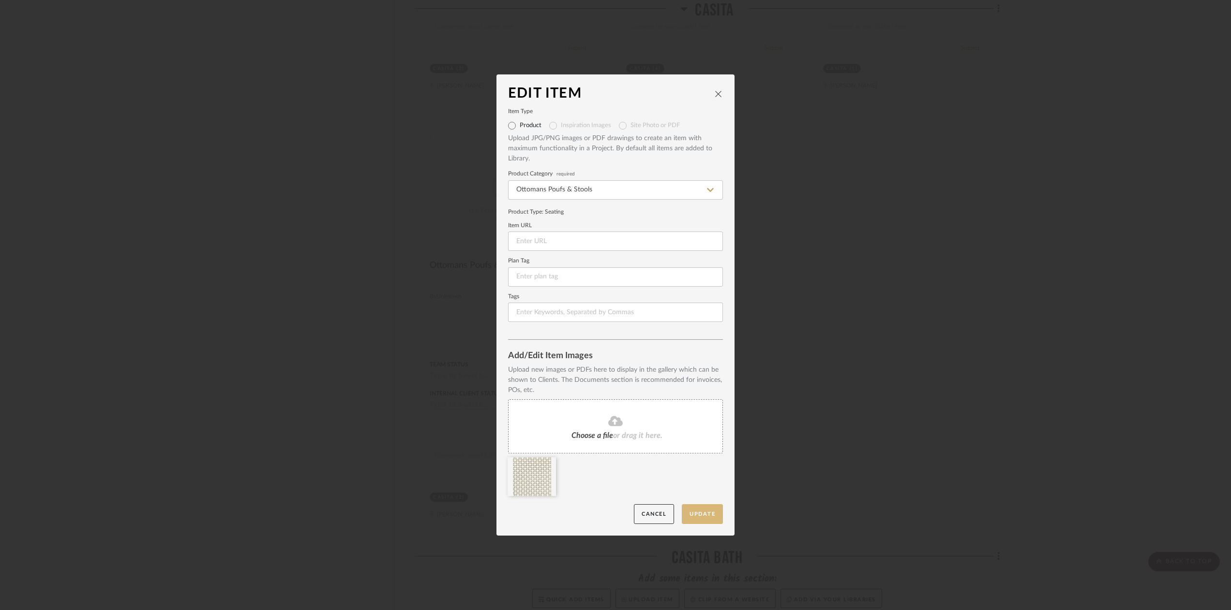
click at [701, 516] on button "Update" at bounding box center [702, 515] width 41 height 20
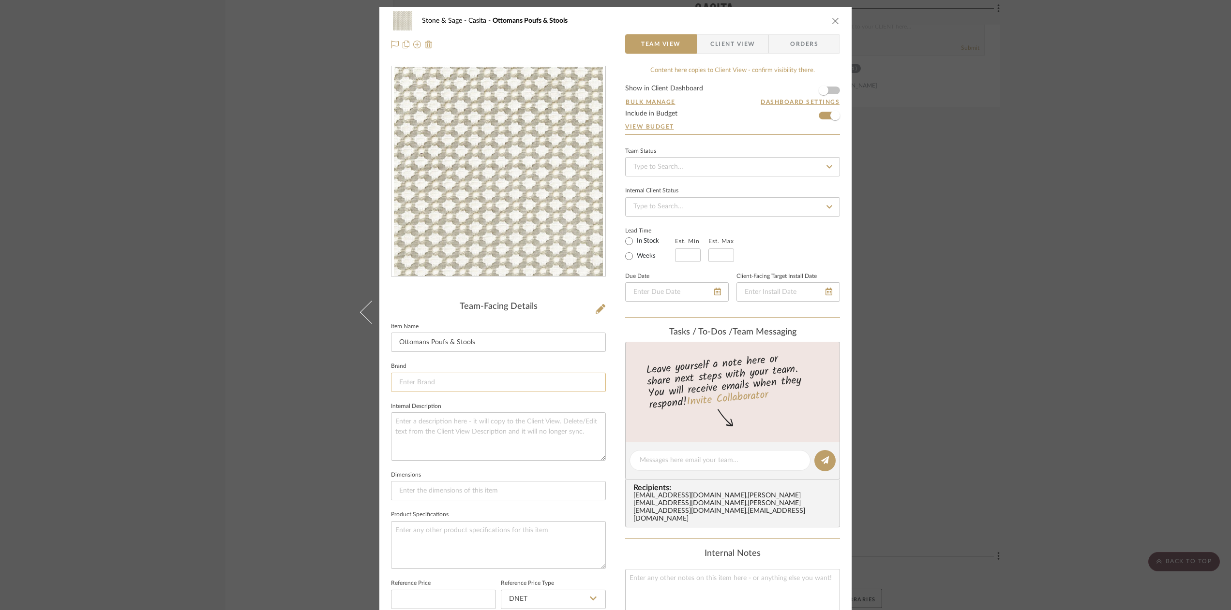
click at [434, 380] on input at bounding box center [498, 382] width 215 height 19
click at [416, 382] on input "Fschumacher" at bounding box center [498, 382] width 215 height 19
type input "Fschumacher"
click at [428, 413] on mat-option "Fschumacher" at bounding box center [495, 407] width 214 height 25
click at [405, 420] on textarea at bounding box center [498, 437] width 215 height 48
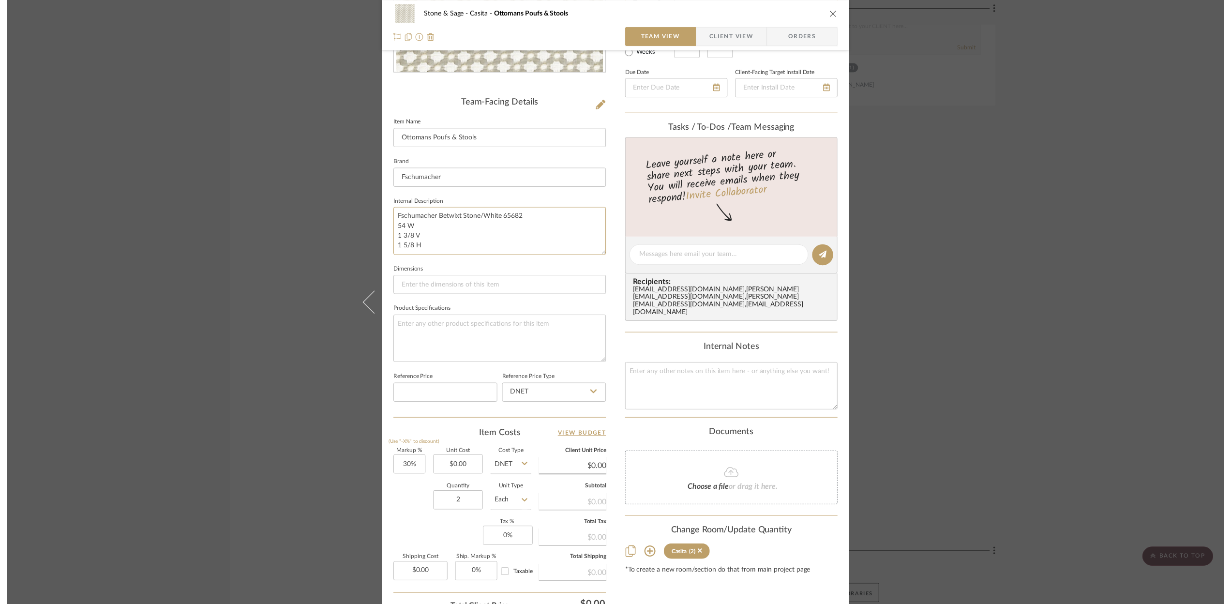
scroll to position [287, 0]
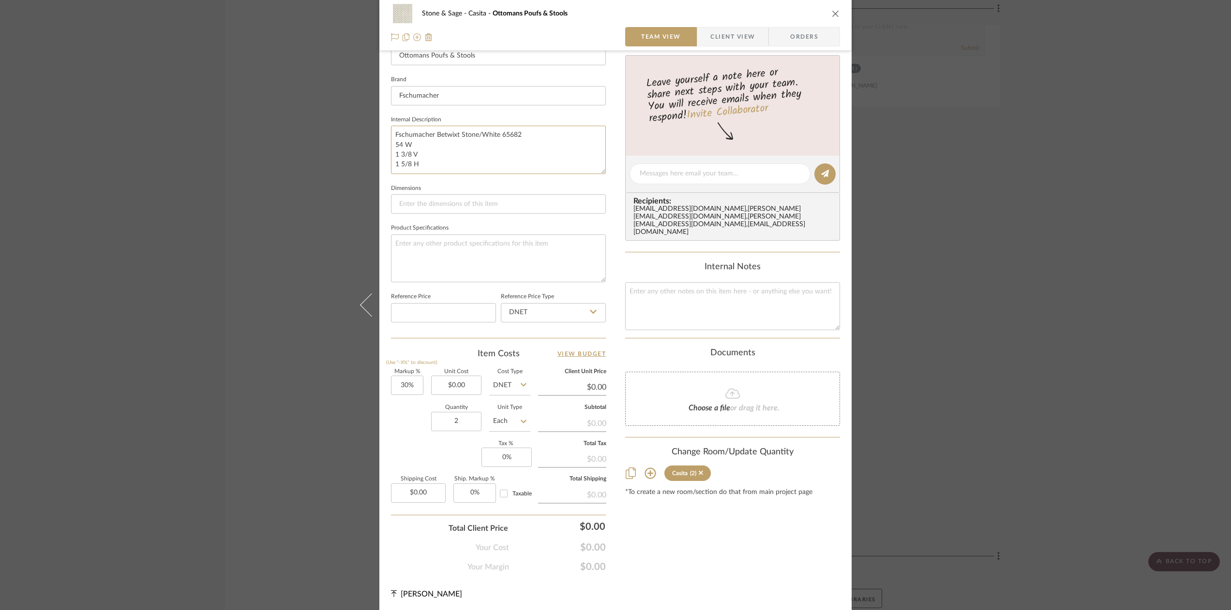
type textarea "Fschumacher Betwixt Stone/White 65682 54 W 1 3/8 V 1 5/8 H"
click at [505, 386] on input "DNET" at bounding box center [509, 385] width 41 height 19
drag, startPoint x: 506, startPoint y: 410, endPoint x: 467, endPoint y: 398, distance: 41.2
click at [506, 410] on span "DNET" at bounding box center [505, 408] width 18 height 7
click at [460, 388] on input "0.00" at bounding box center [456, 385] width 50 height 19
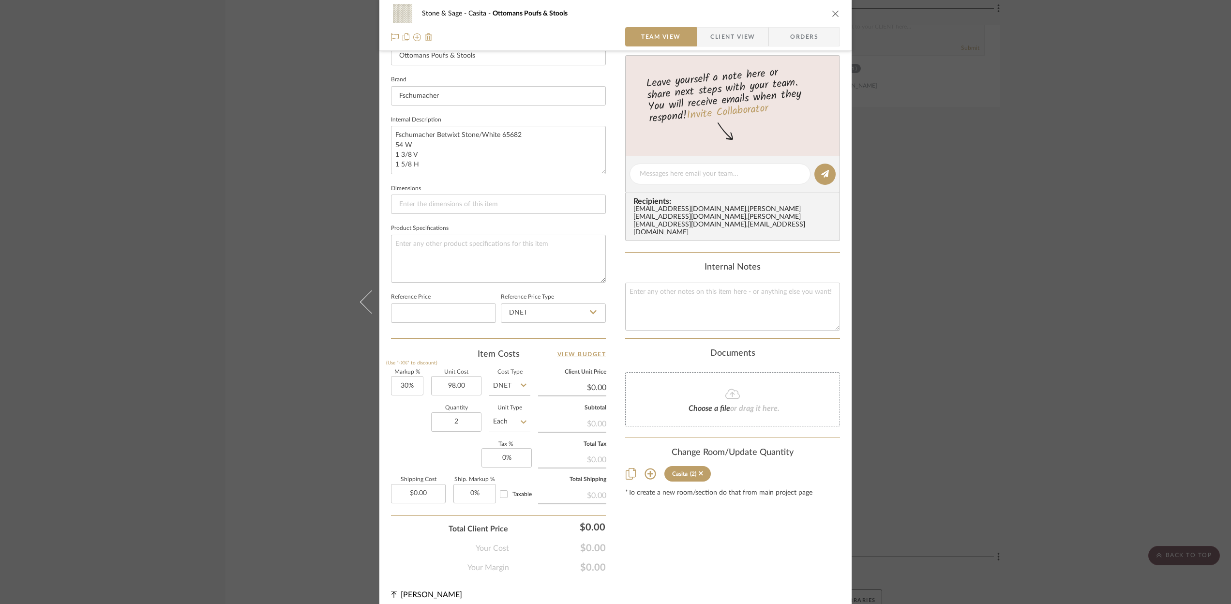
type input "$98.00"
click at [833, 10] on icon "close" at bounding box center [836, 14] width 8 height 8
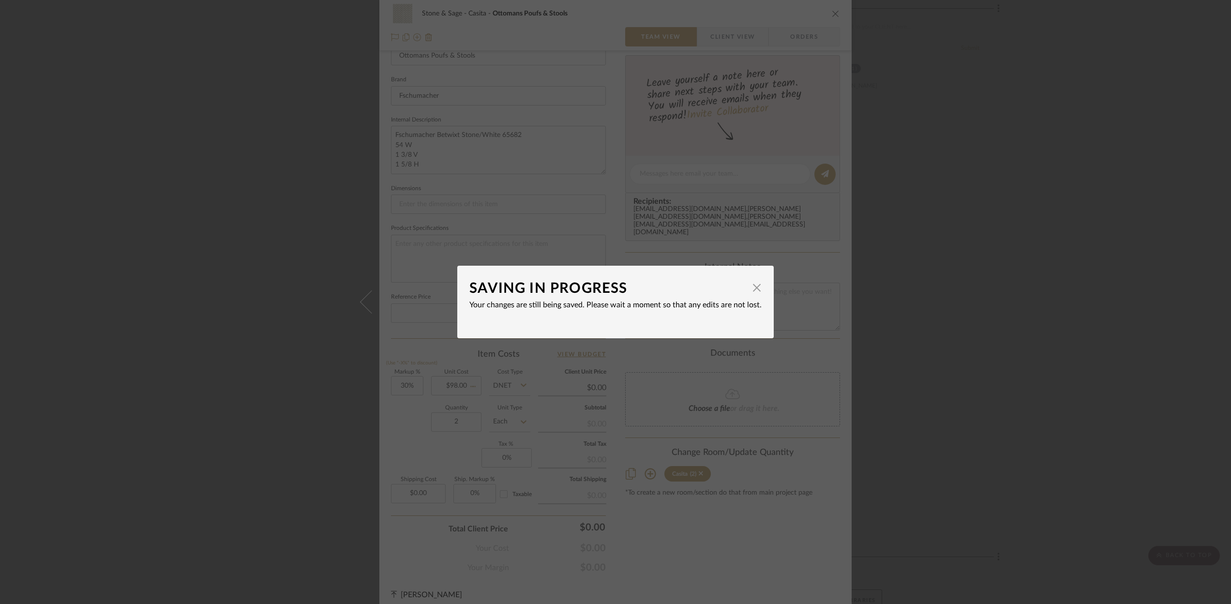
type input "$127.40"
click at [754, 285] on span "button" at bounding box center [756, 287] width 19 height 19
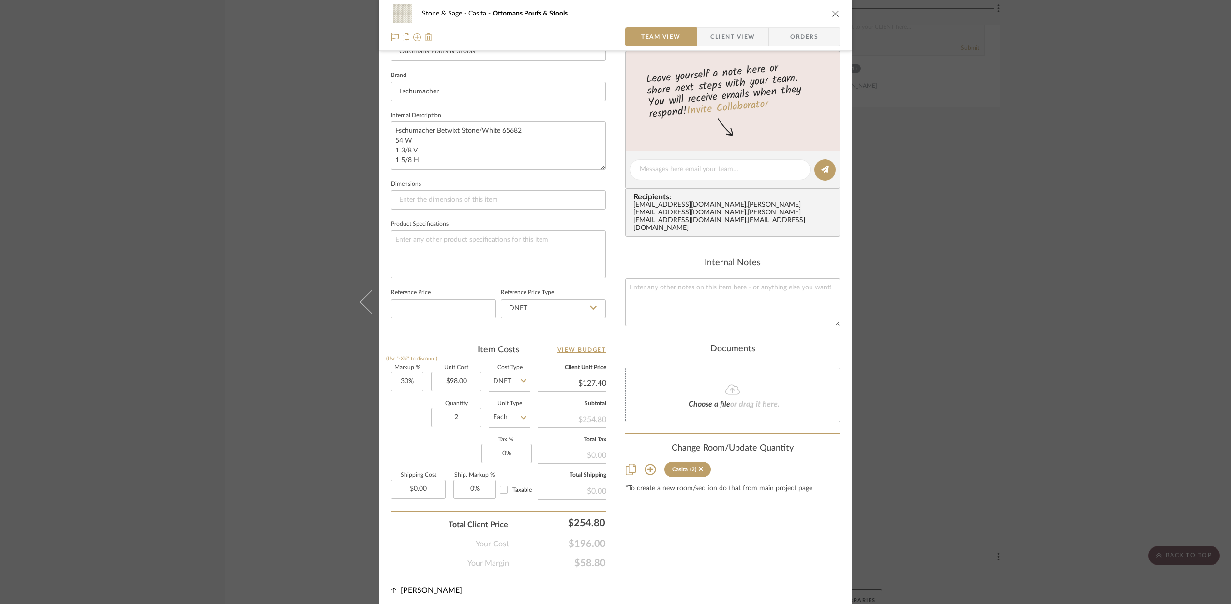
scroll to position [294, 0]
click at [833, 15] on icon "close" at bounding box center [836, 14] width 8 height 8
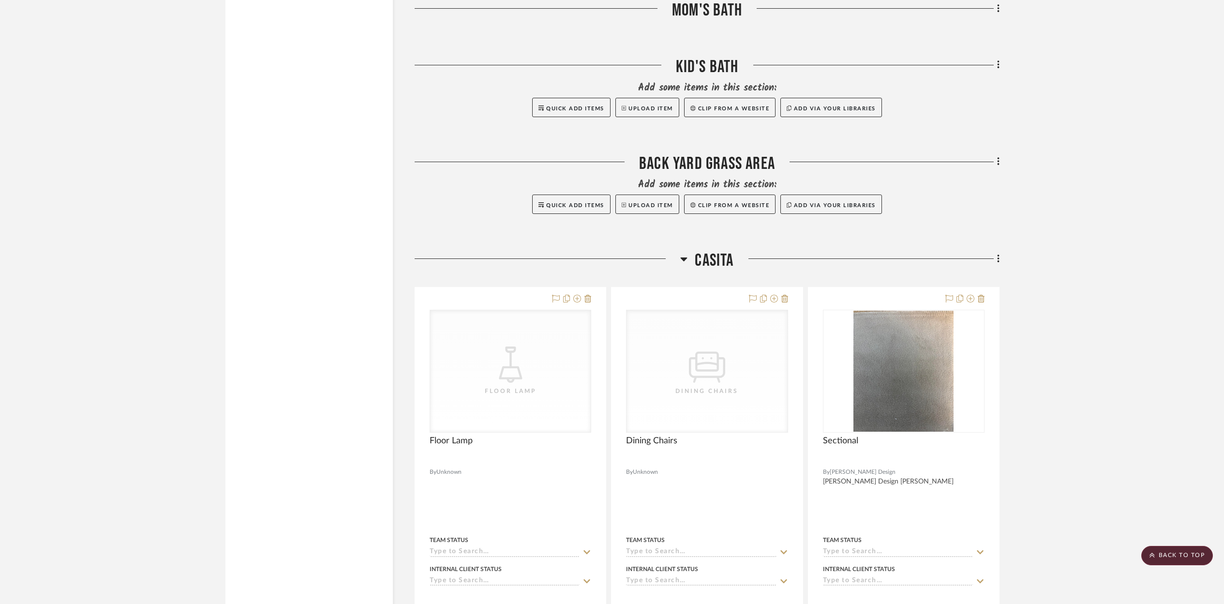
scroll to position [10695, 0]
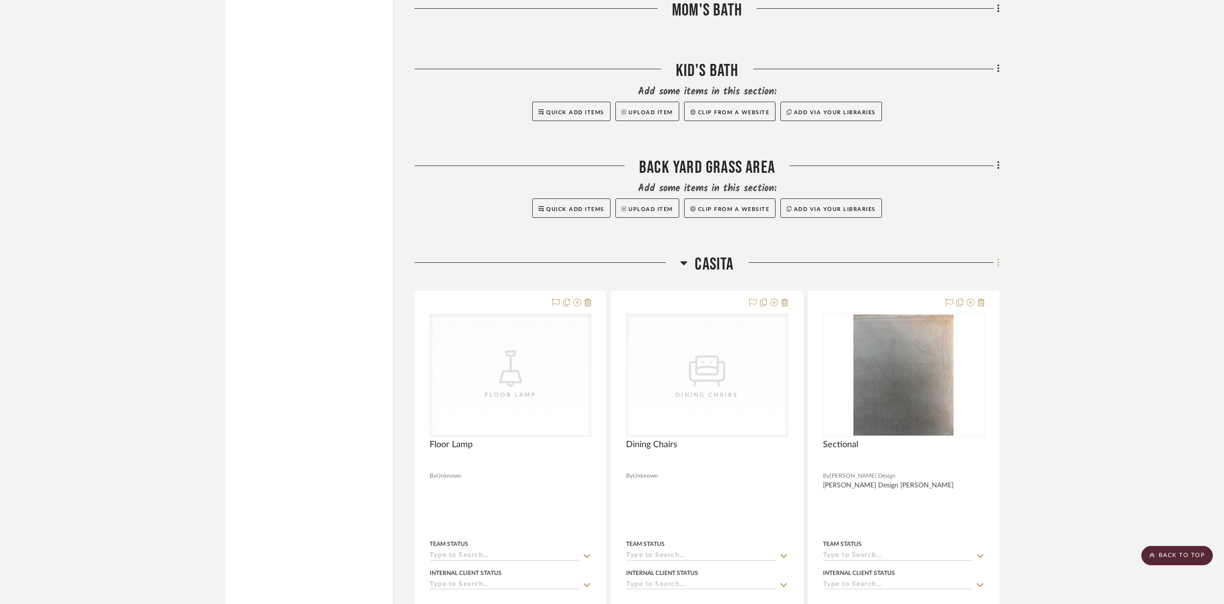
click at [997, 257] on icon at bounding box center [998, 262] width 3 height 11
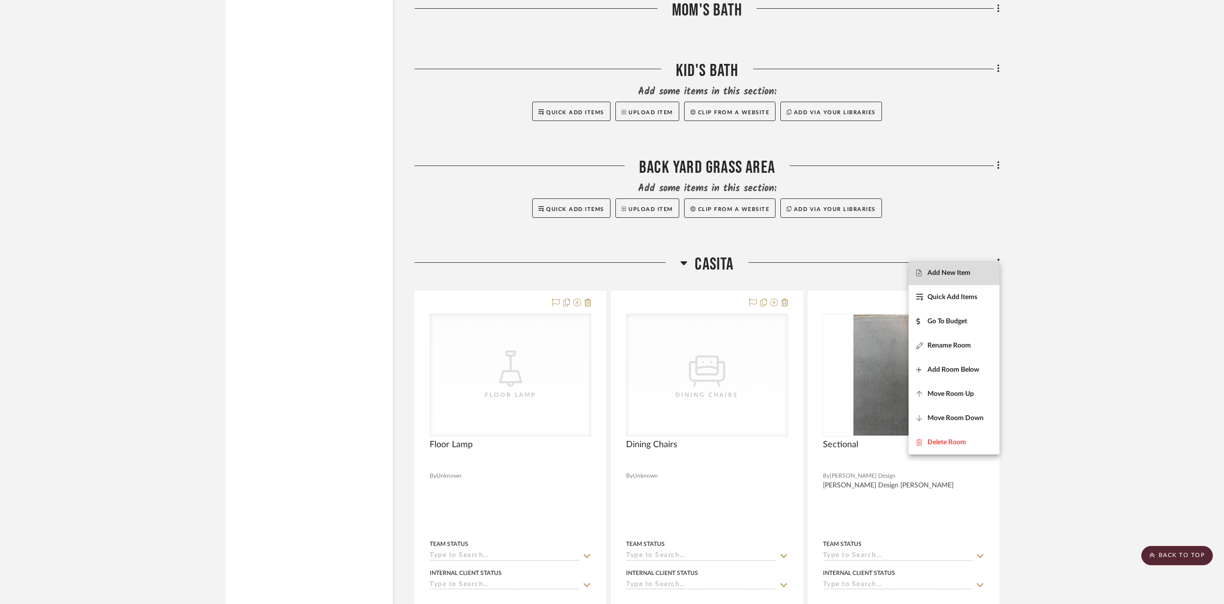
click at [949, 274] on span "Add New Item" at bounding box center [948, 273] width 43 height 8
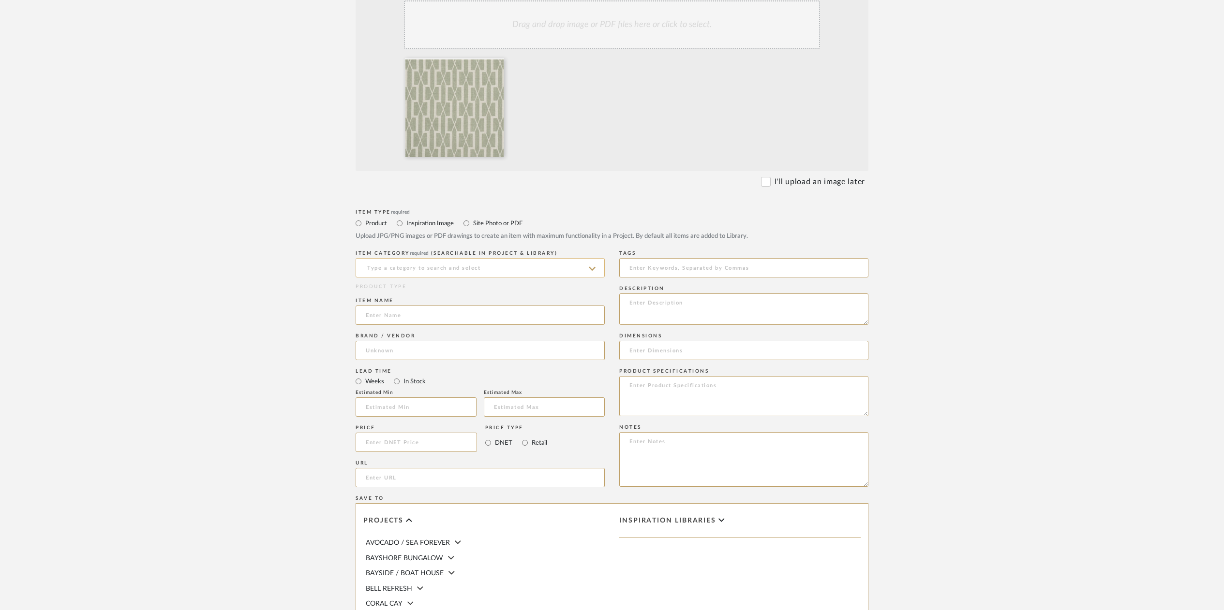
scroll to position [241, 0]
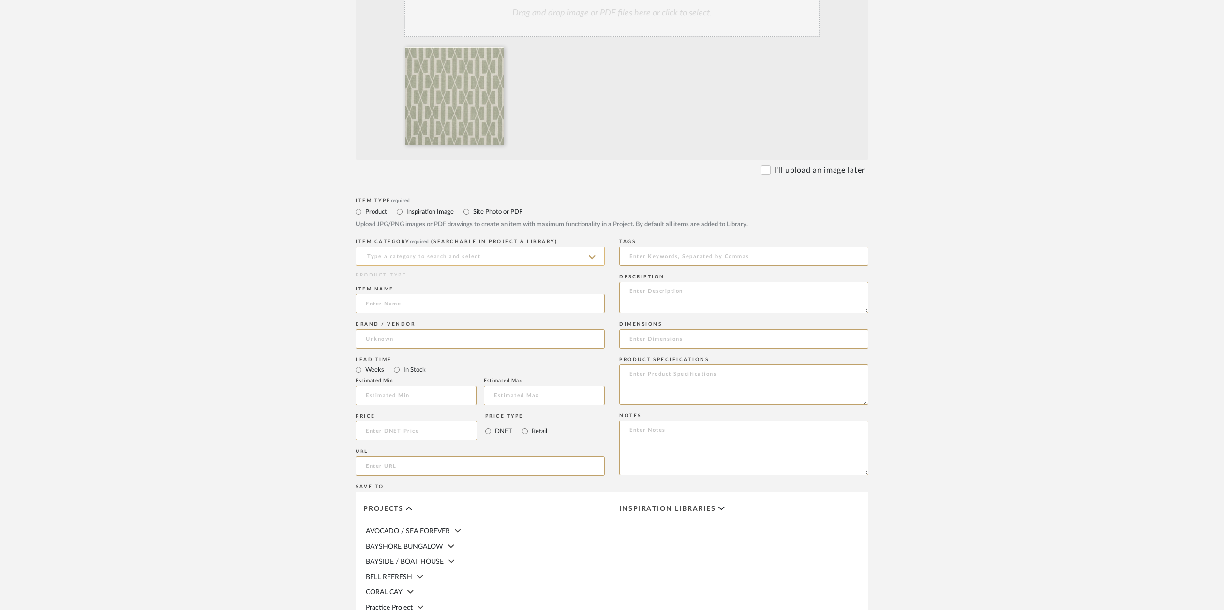
click at [387, 260] on input at bounding box center [480, 256] width 249 height 19
click at [387, 276] on div "ITEM CATEGORY required (Searchable in Project & Library) This field is required…" at bounding box center [480, 362] width 249 height 245
click at [419, 260] on input at bounding box center [480, 260] width 249 height 19
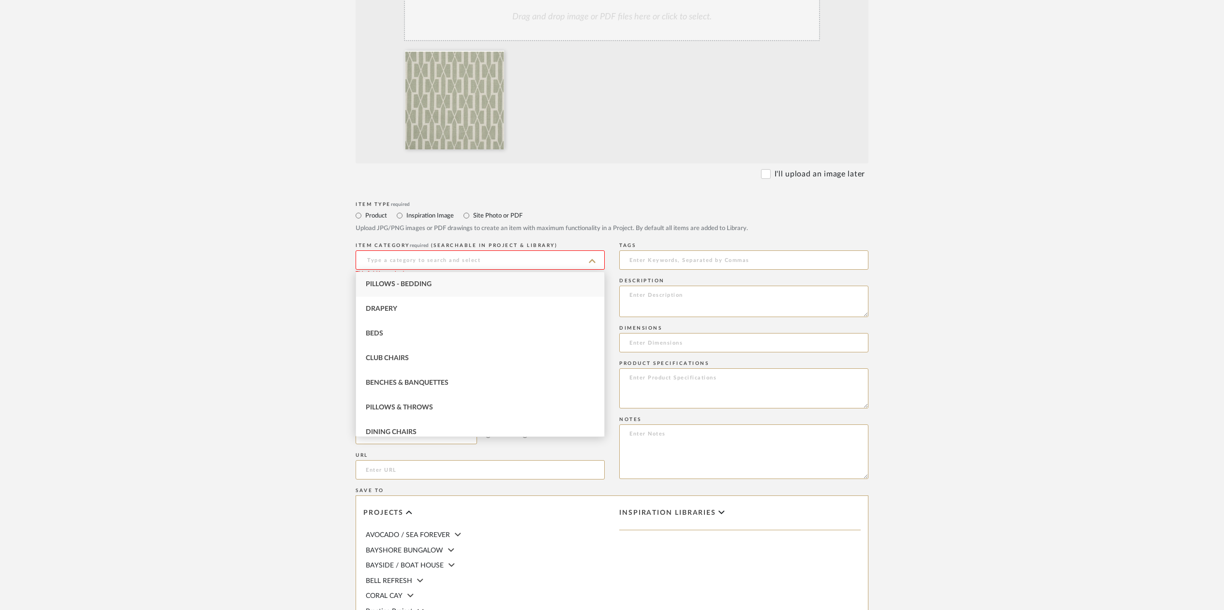
click at [396, 284] on span "Pillows - Bedding" at bounding box center [399, 284] width 66 height 7
type input "Pillows - Bedding"
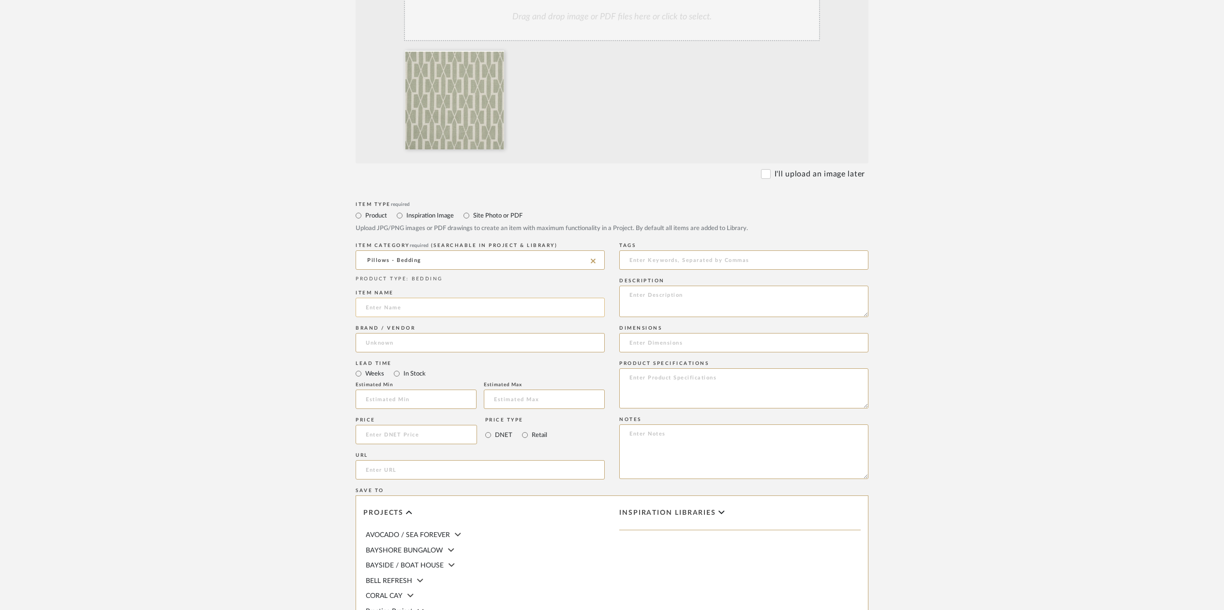
click at [380, 313] on input at bounding box center [480, 307] width 249 height 19
type input "Belvedere/[GEOGRAPHIC_DATA]"
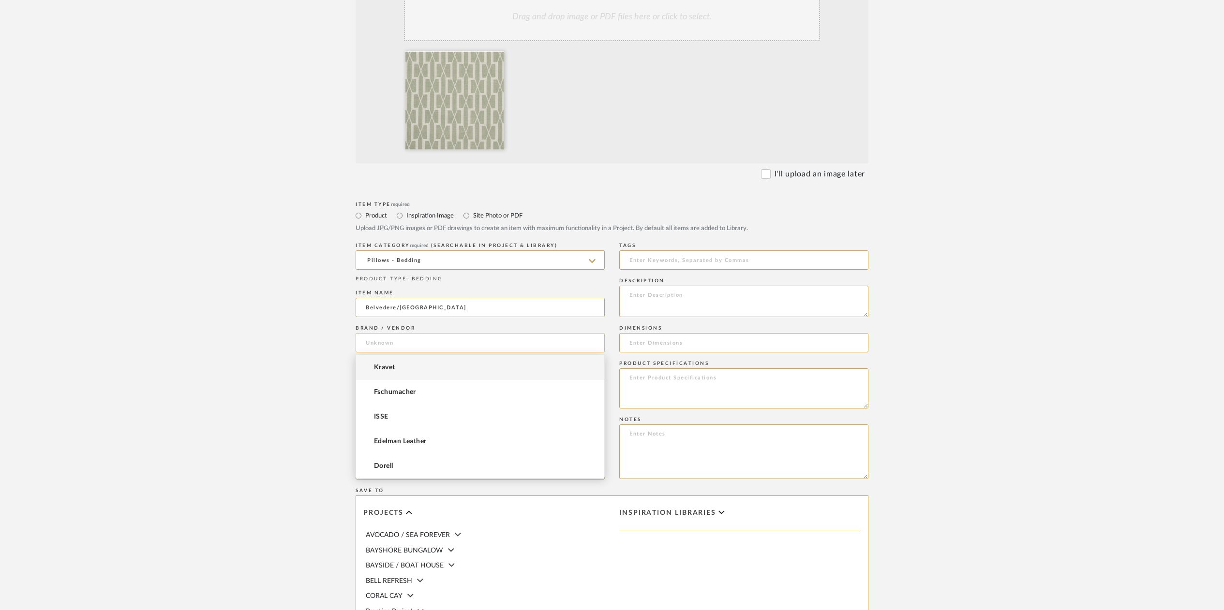
click at [379, 343] on input at bounding box center [480, 342] width 249 height 19
type input "FSchum"
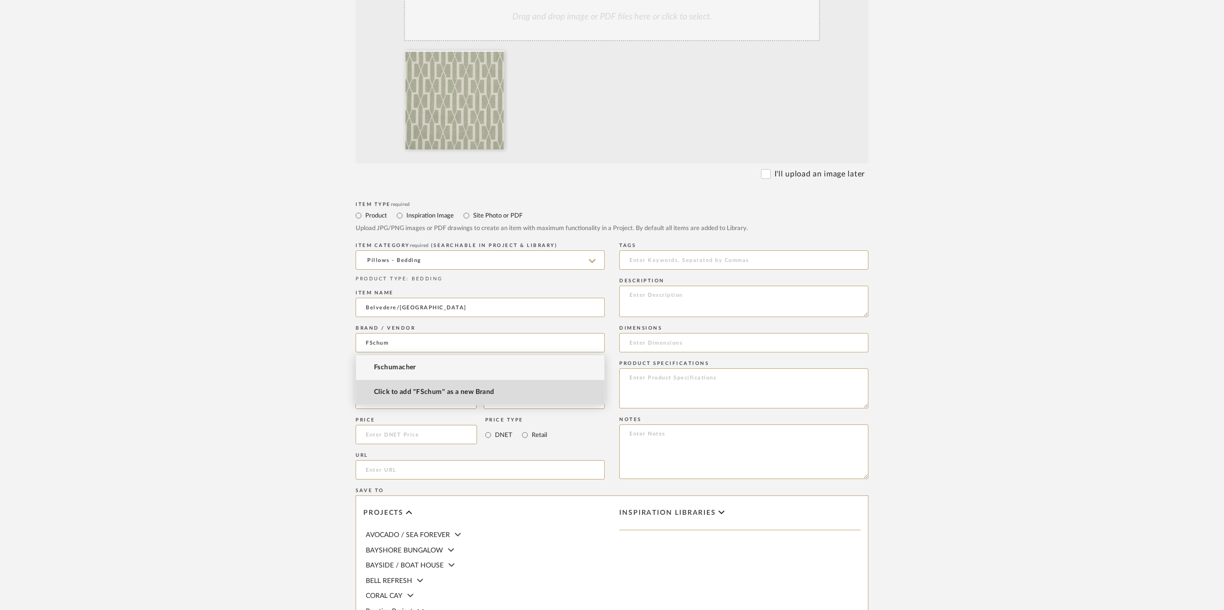
click at [393, 395] on span "Click to add "FSchum" as a new Brand" at bounding box center [434, 392] width 120 height 8
click at [396, 375] on input "In Stock" at bounding box center [397, 374] width 12 height 12
radio input "true"
click at [394, 435] on input at bounding box center [416, 434] width 121 height 19
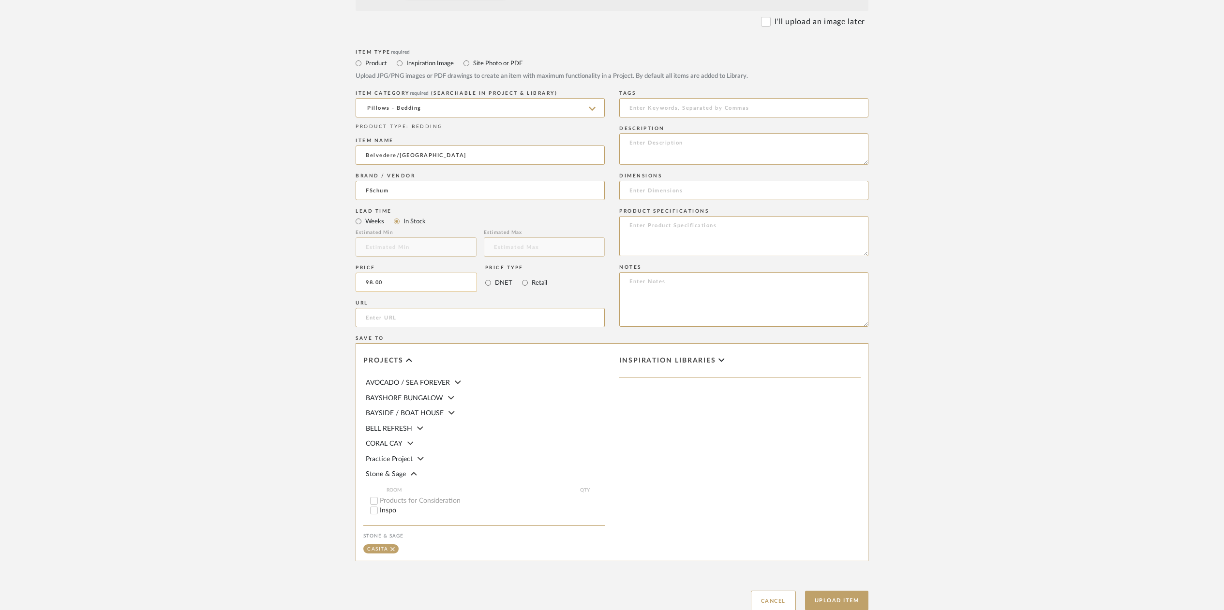
scroll to position [460, 0]
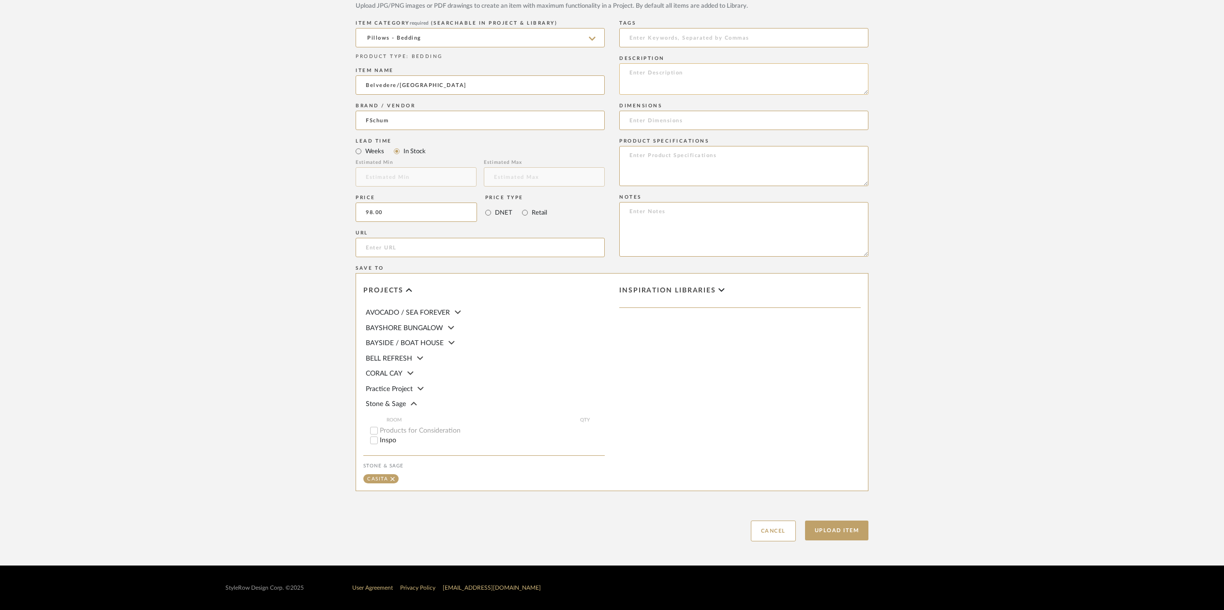
type input "$98.00"
click at [631, 76] on textarea at bounding box center [743, 78] width 249 height 31
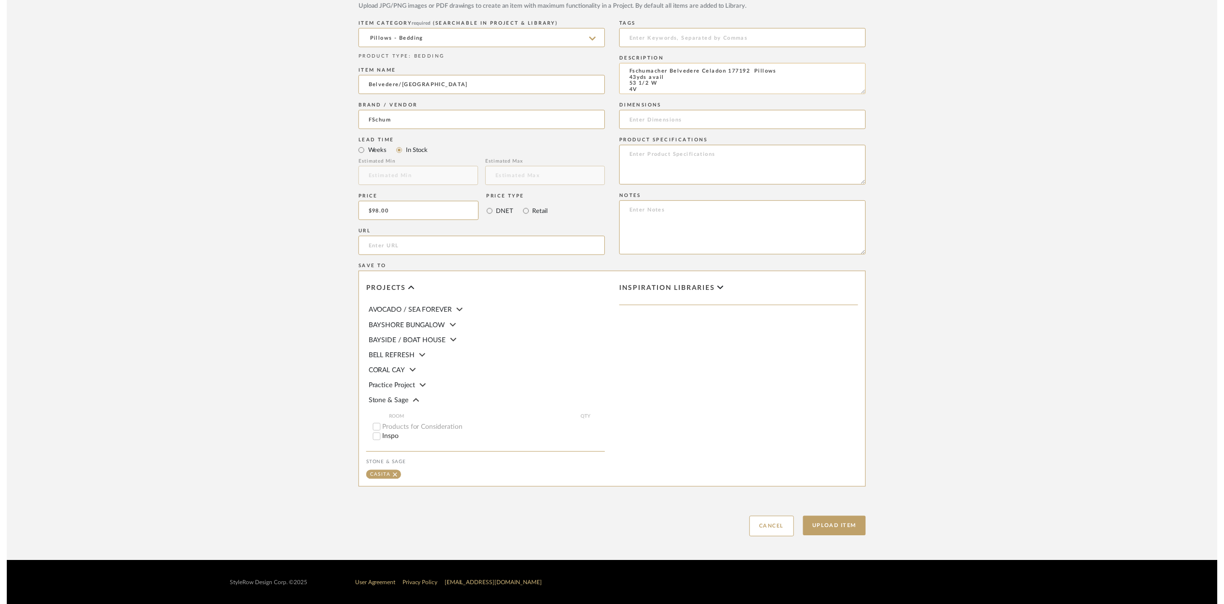
scroll to position [8, 0]
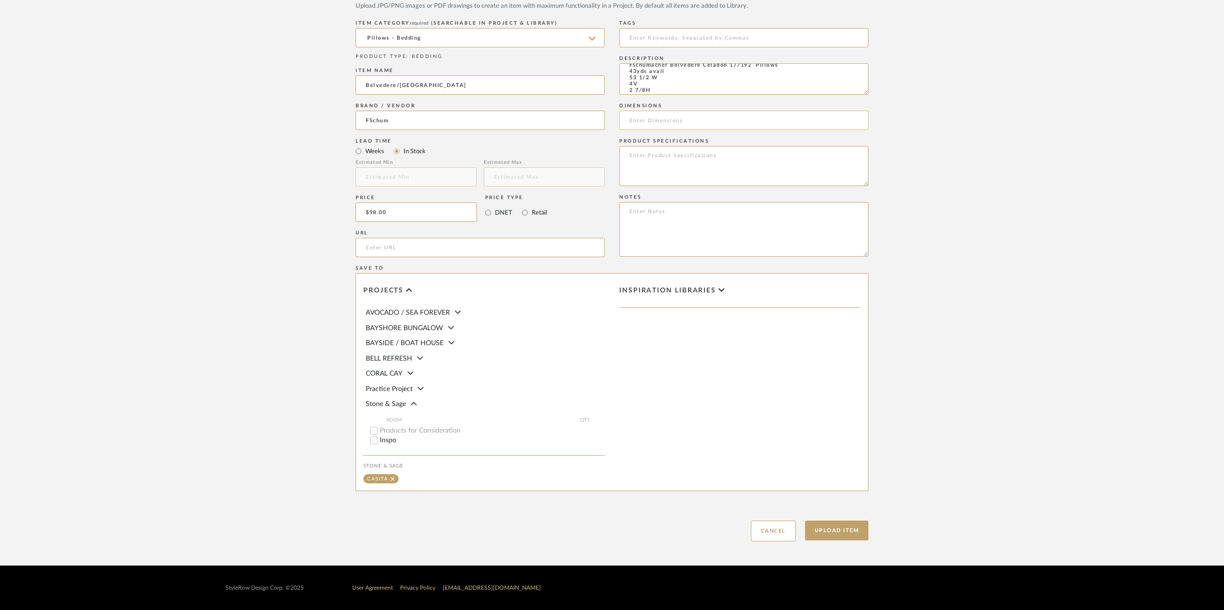
type textarea "Fschumacher Belvedere Celadon 177192 Pillows 43yds avail 53 1/2 W 4V 2 7/8H"
click at [645, 119] on input at bounding box center [743, 120] width 249 height 19
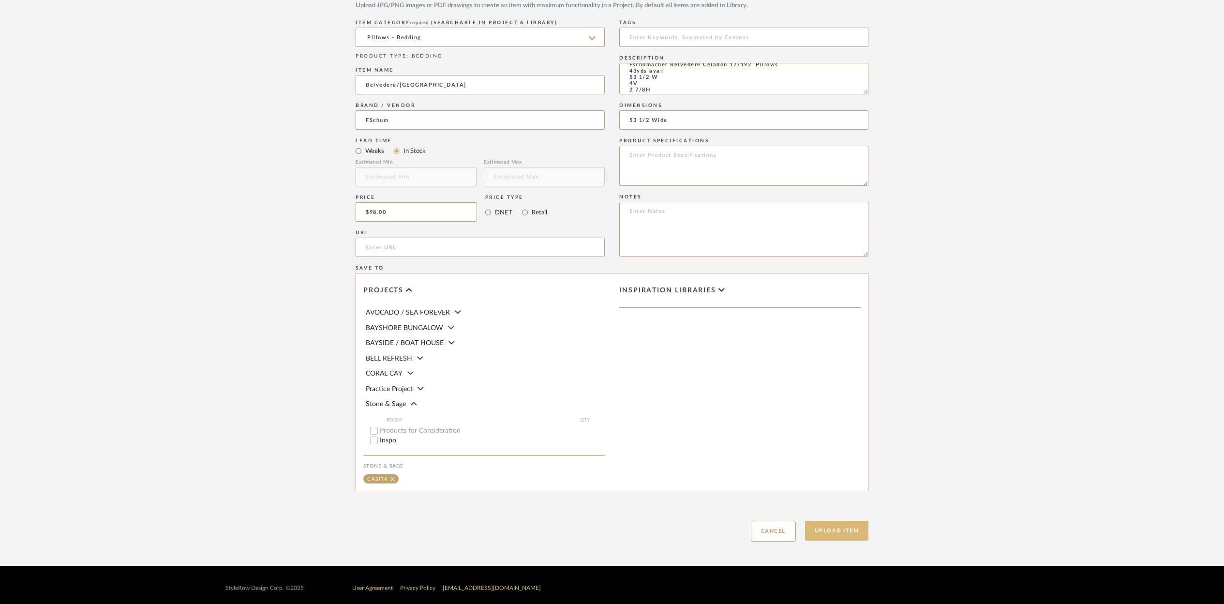
type input "53 1/2 Wide"
click at [823, 531] on button "Upload Item" at bounding box center [837, 531] width 64 height 20
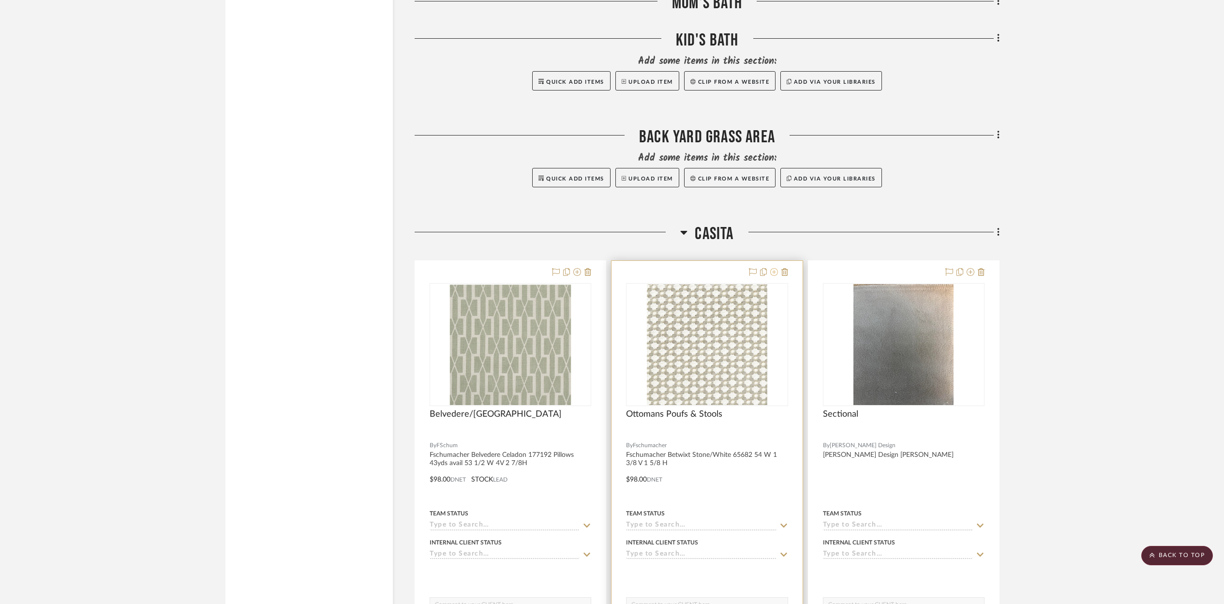
scroll to position [10713, 0]
click at [997, 226] on icon at bounding box center [998, 231] width 3 height 11
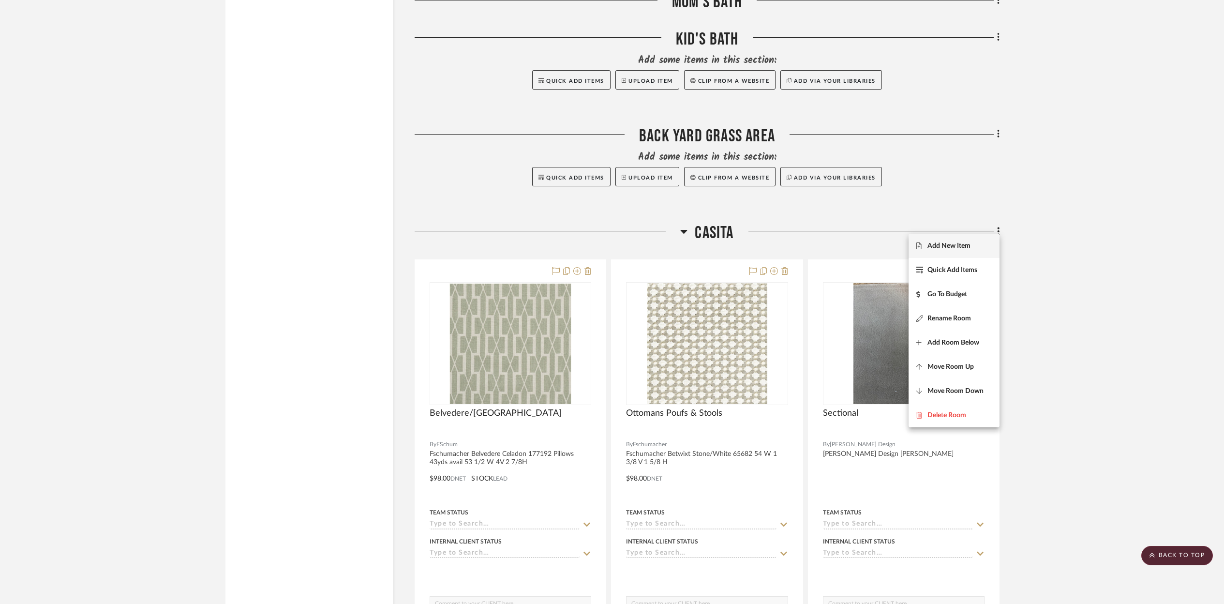
click at [952, 244] on span "Add New Item" at bounding box center [948, 246] width 43 height 8
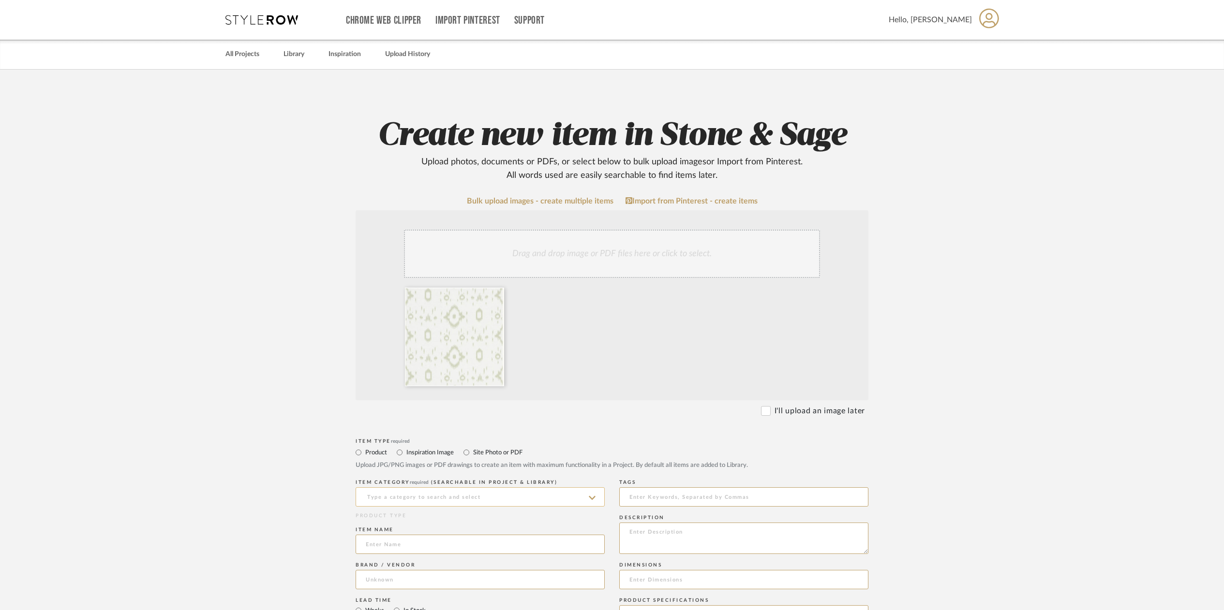
click at [380, 497] on input at bounding box center [480, 497] width 249 height 19
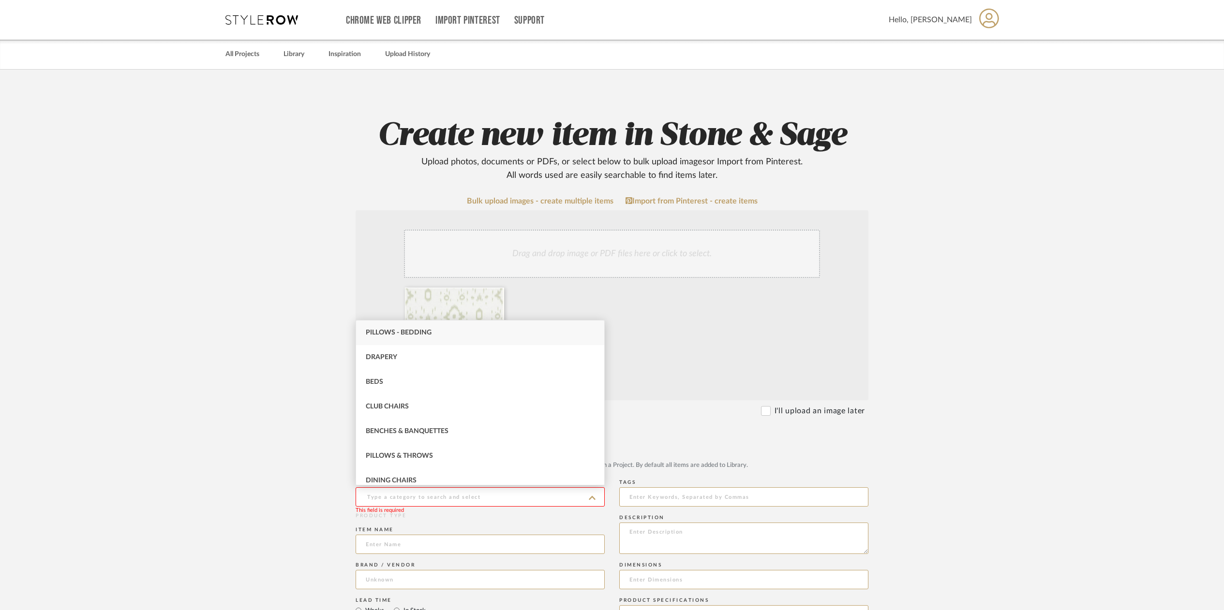
click at [383, 330] on span "Pillows - Bedding" at bounding box center [399, 332] width 66 height 7
type input "Pillows - Bedding"
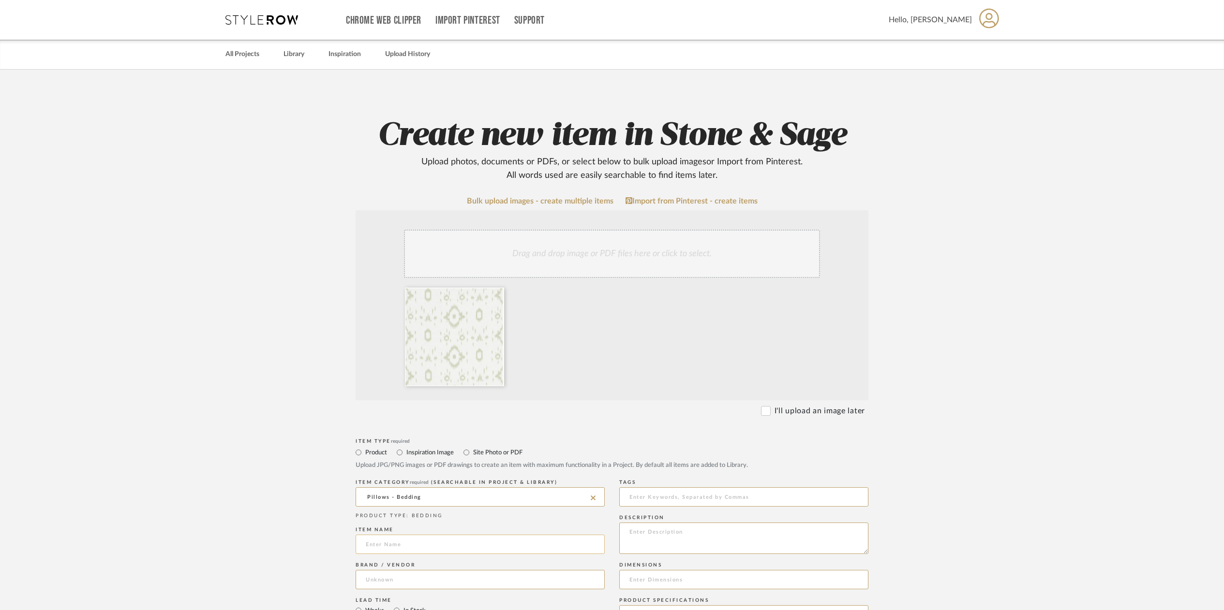
click at [388, 545] on input at bounding box center [480, 544] width 249 height 19
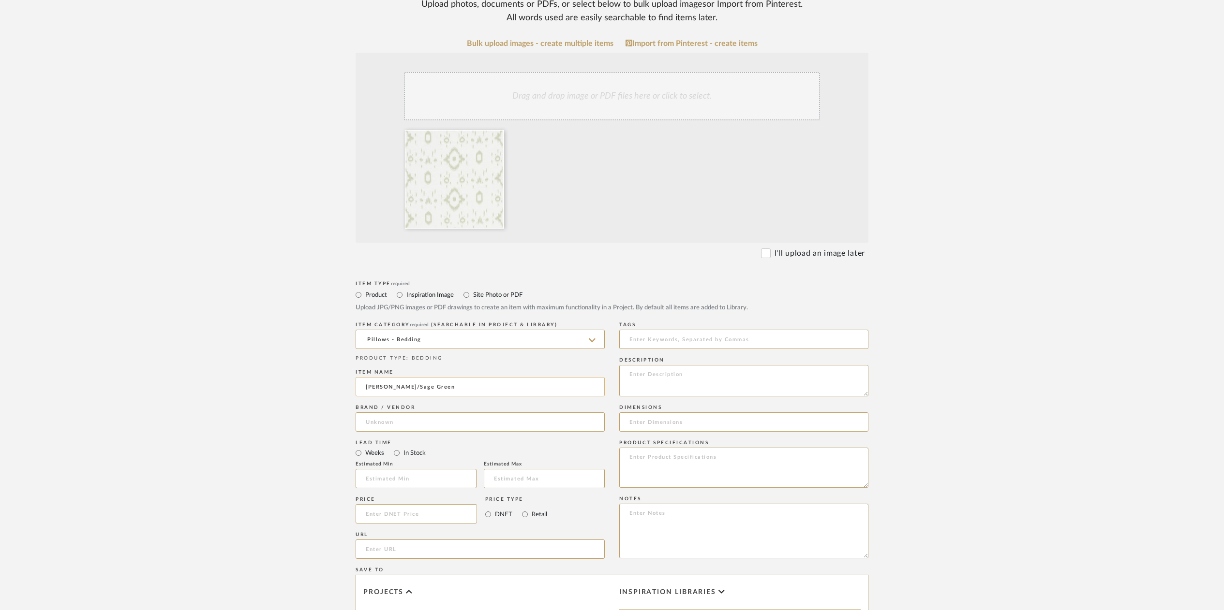
scroll to position [157, 0]
type input "[PERSON_NAME]/Sage Green"
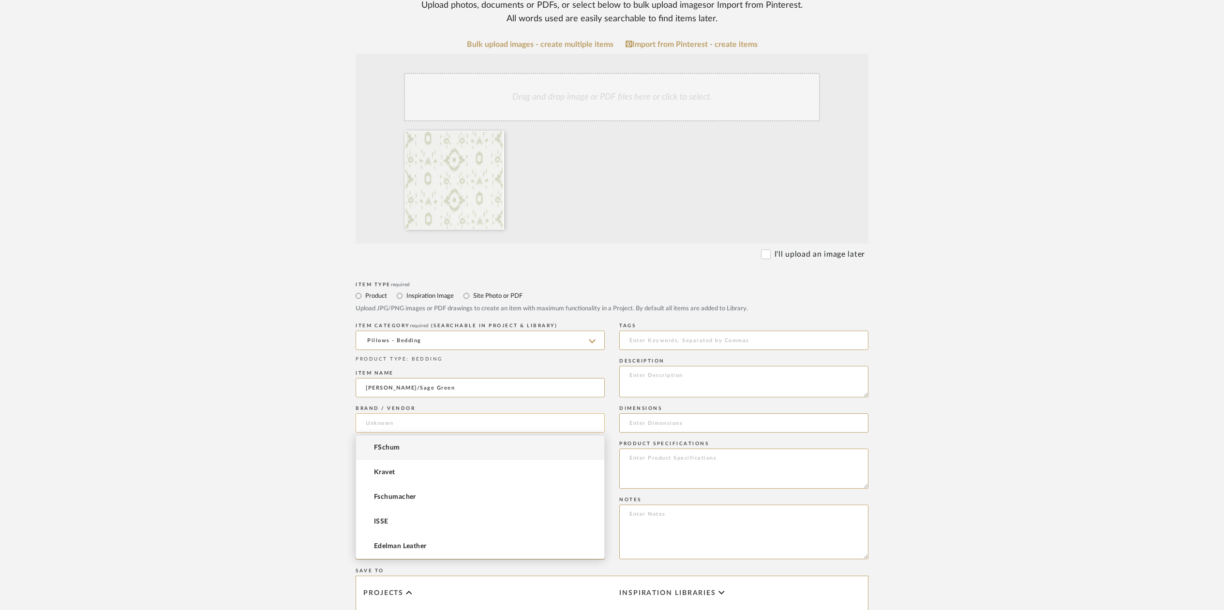
click at [373, 423] on input at bounding box center [480, 423] width 249 height 19
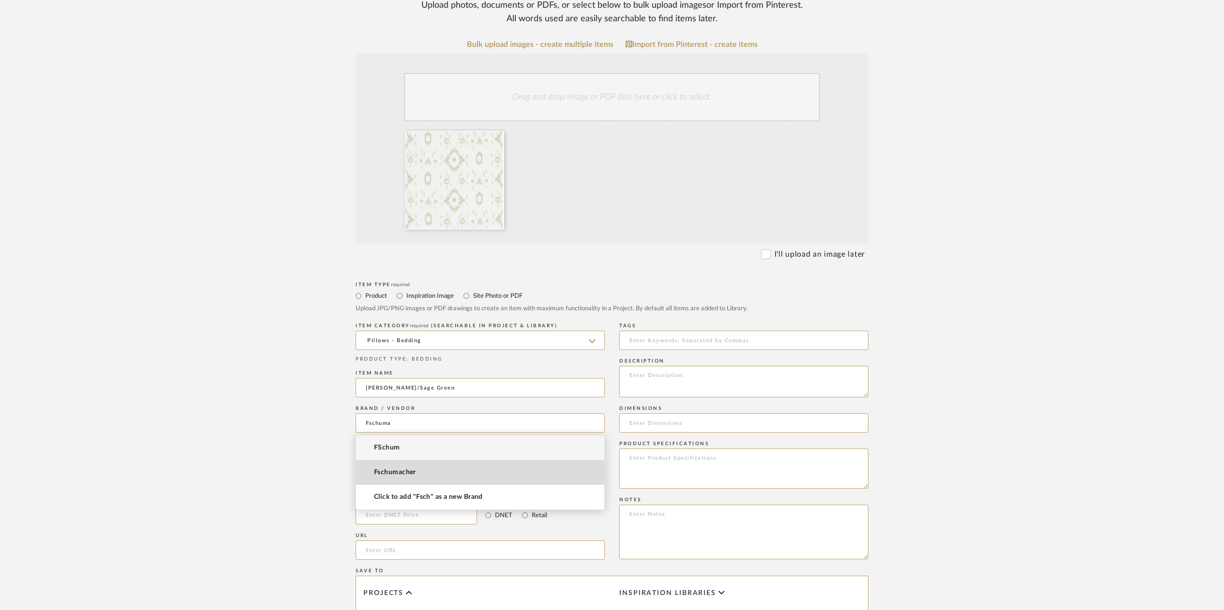
click at [394, 472] on span "Fschumacher" at bounding box center [395, 473] width 42 height 8
type input "Fschumacher"
click at [399, 456] on input "In Stock" at bounding box center [397, 455] width 12 height 12
radio input "true"
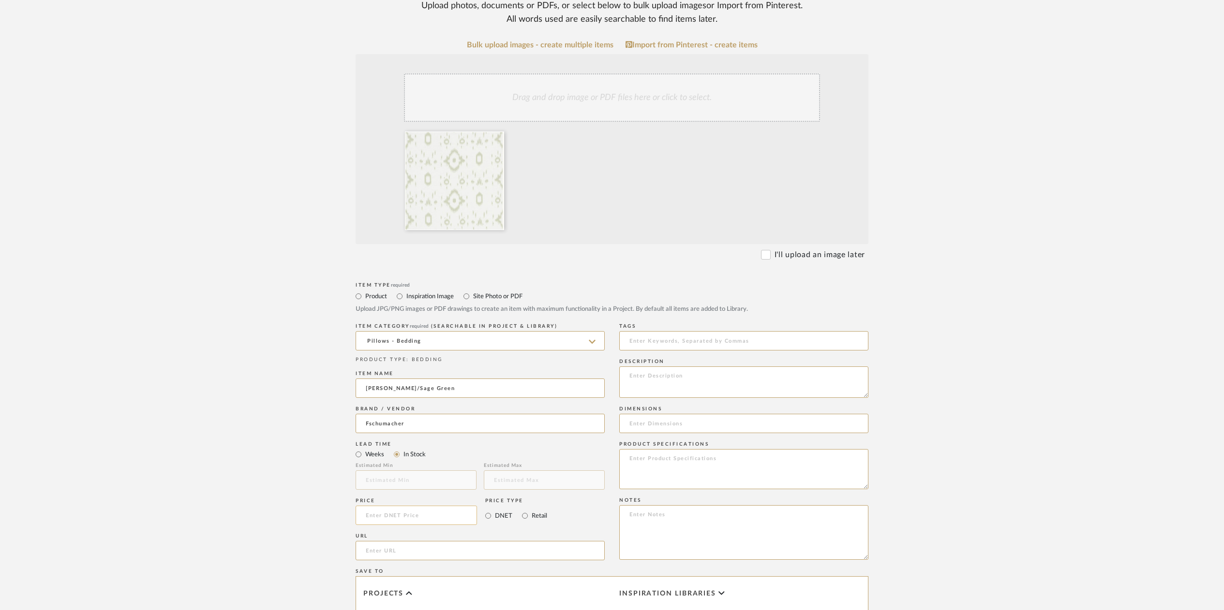
click at [387, 520] on input at bounding box center [416, 515] width 121 height 19
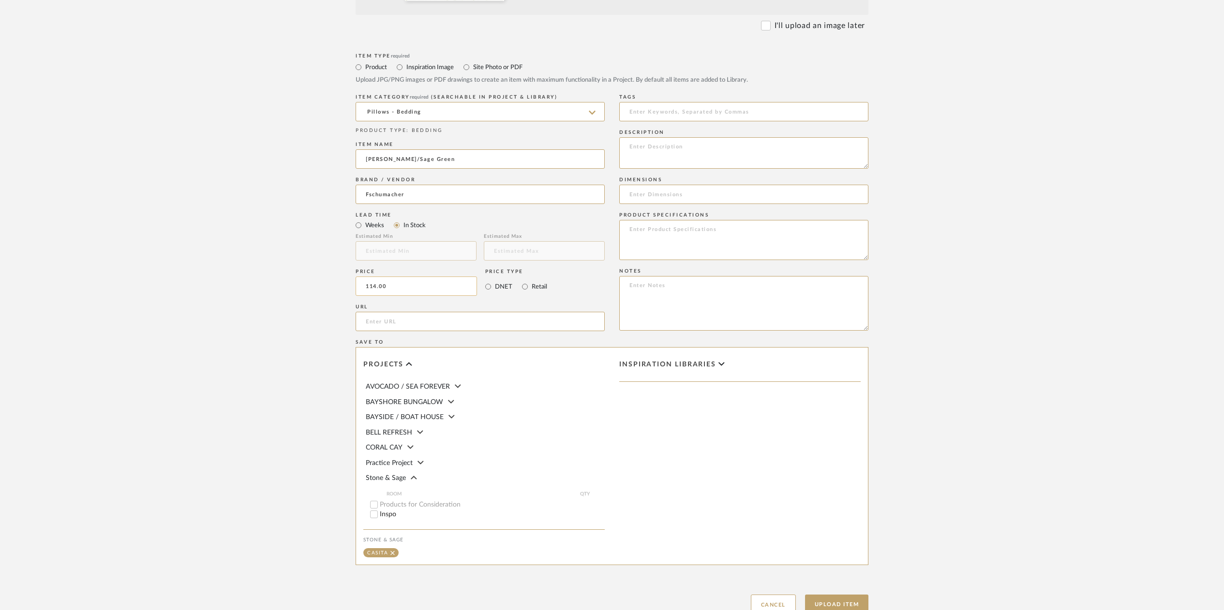
scroll to position [395, 0]
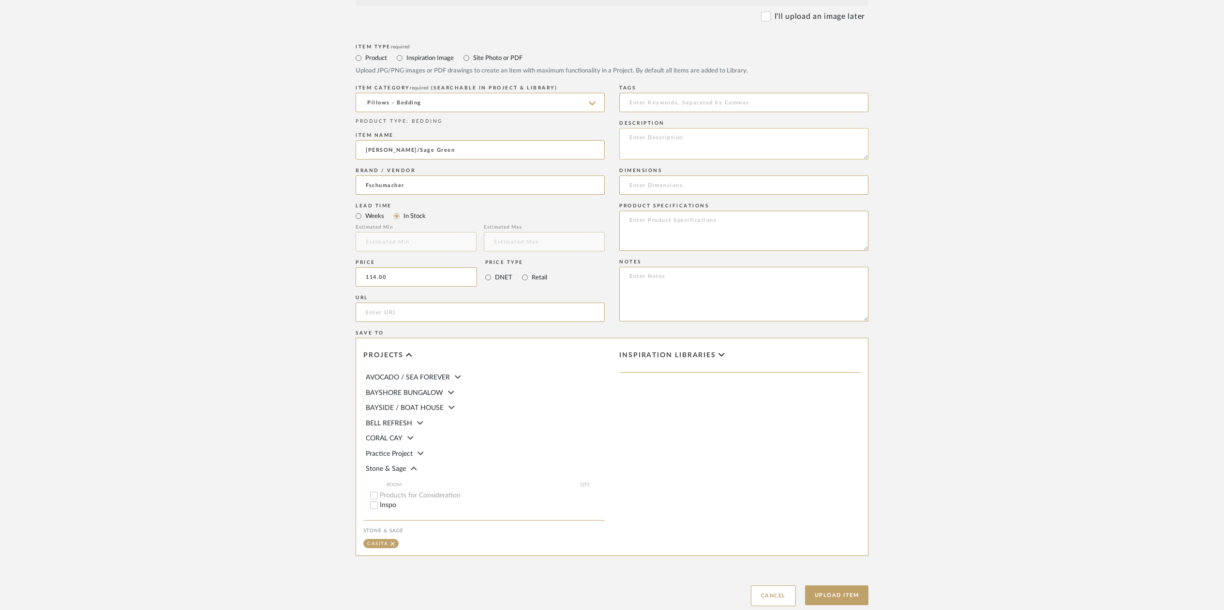
type input "$114.00"
click at [647, 138] on textarea at bounding box center [743, 143] width 249 height 31
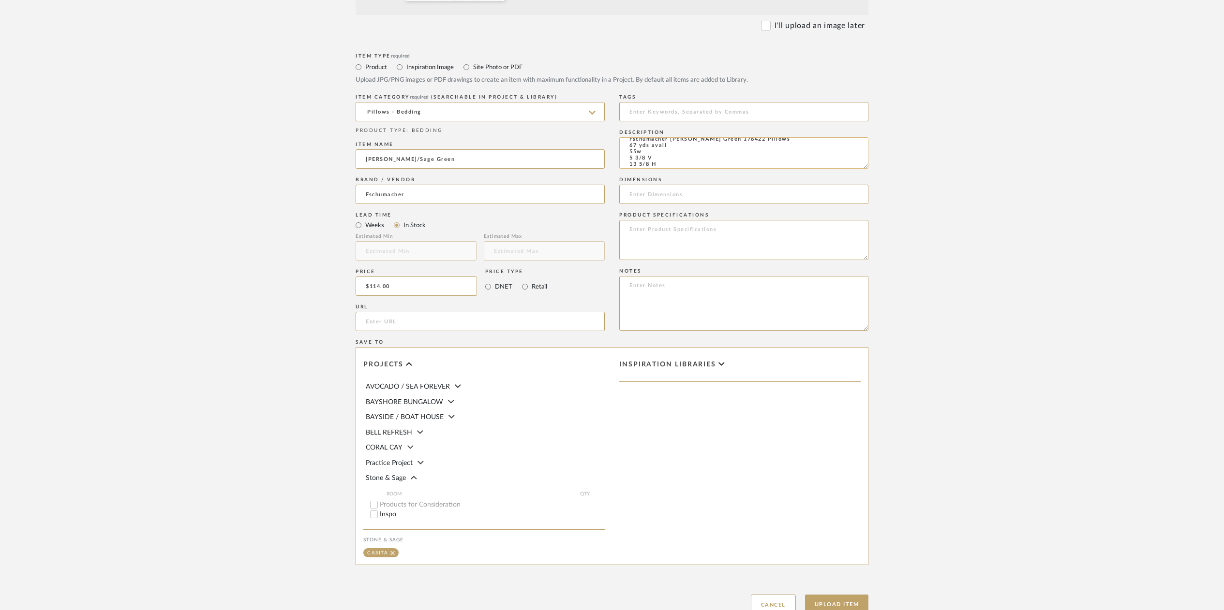
scroll to position [10, 0]
type textarea "Fschumacher [PERSON_NAME] Green 178422 Pillows 67 yds avail 55w 5 3/8 V 13 5/8 H"
click at [825, 601] on button "Upload Item" at bounding box center [837, 605] width 64 height 20
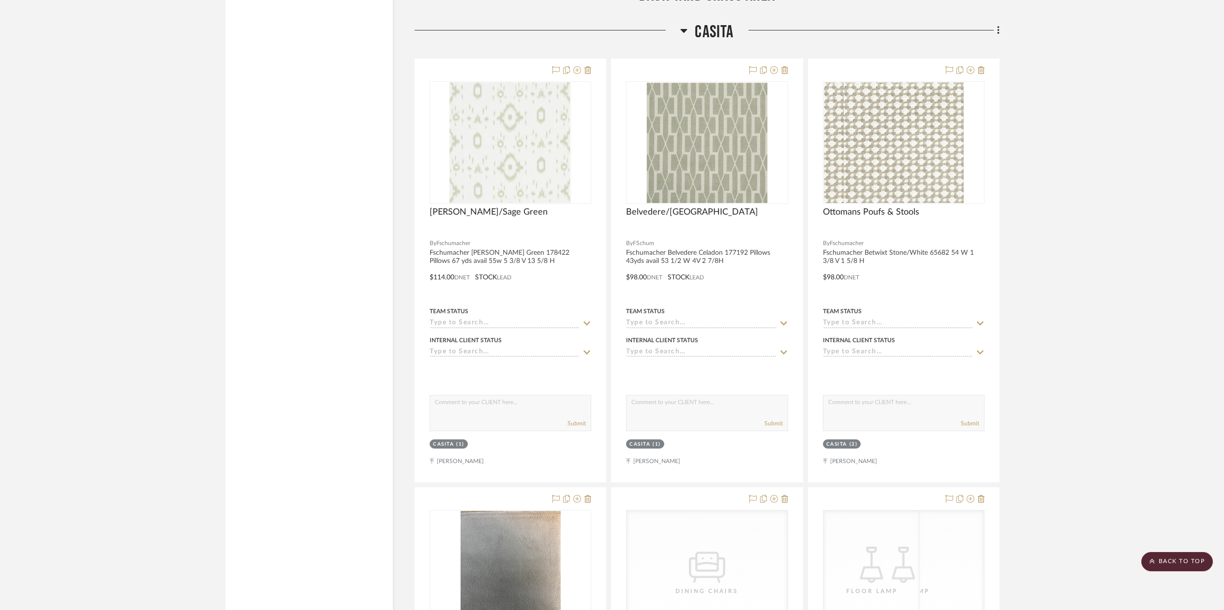
scroll to position [10919, 0]
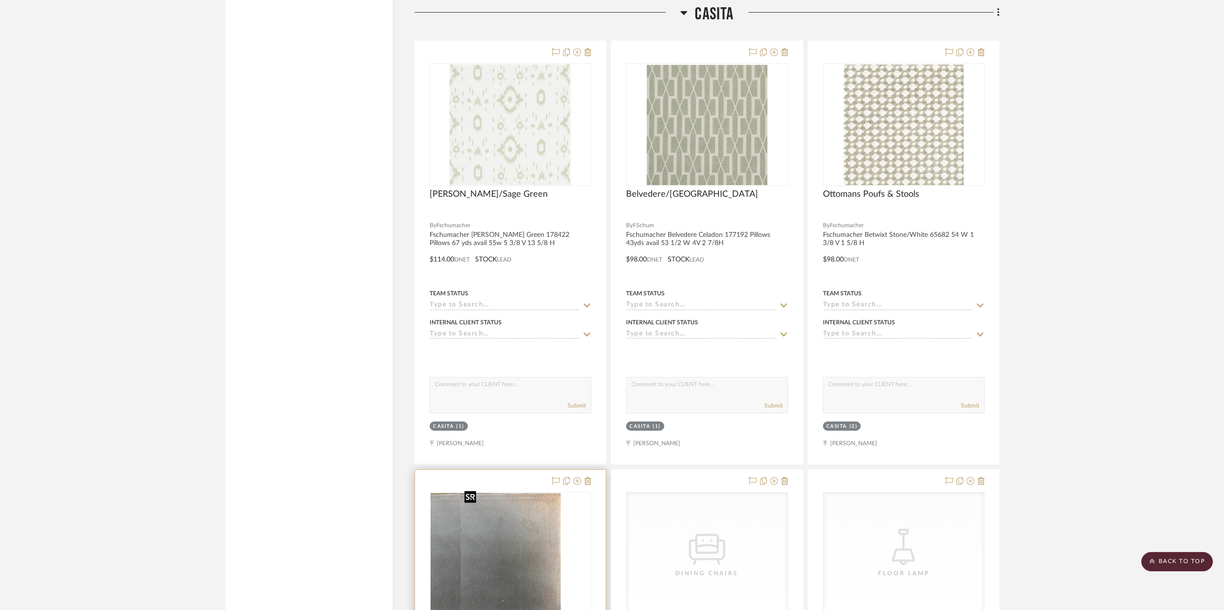
click at [519, 563] on div at bounding box center [511, 553] width 162 height 123
click at [516, 553] on img "0" at bounding box center [511, 555] width 100 height 121
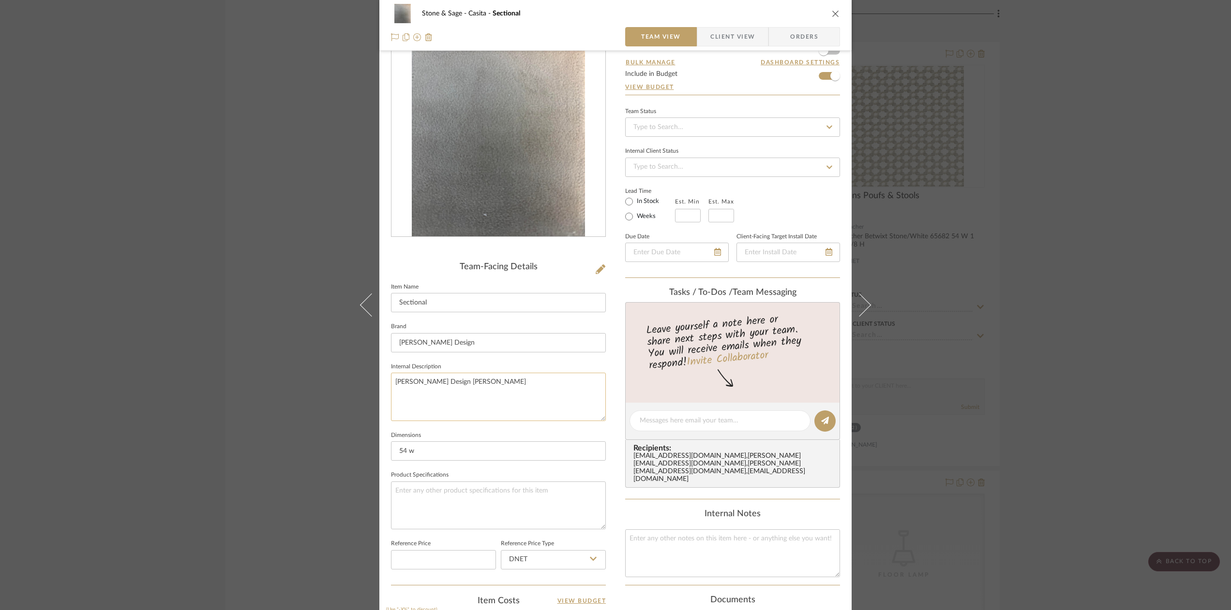
scroll to position [37, 0]
click at [491, 384] on textarea "[PERSON_NAME] Design [PERSON_NAME]" at bounding box center [498, 399] width 215 height 48
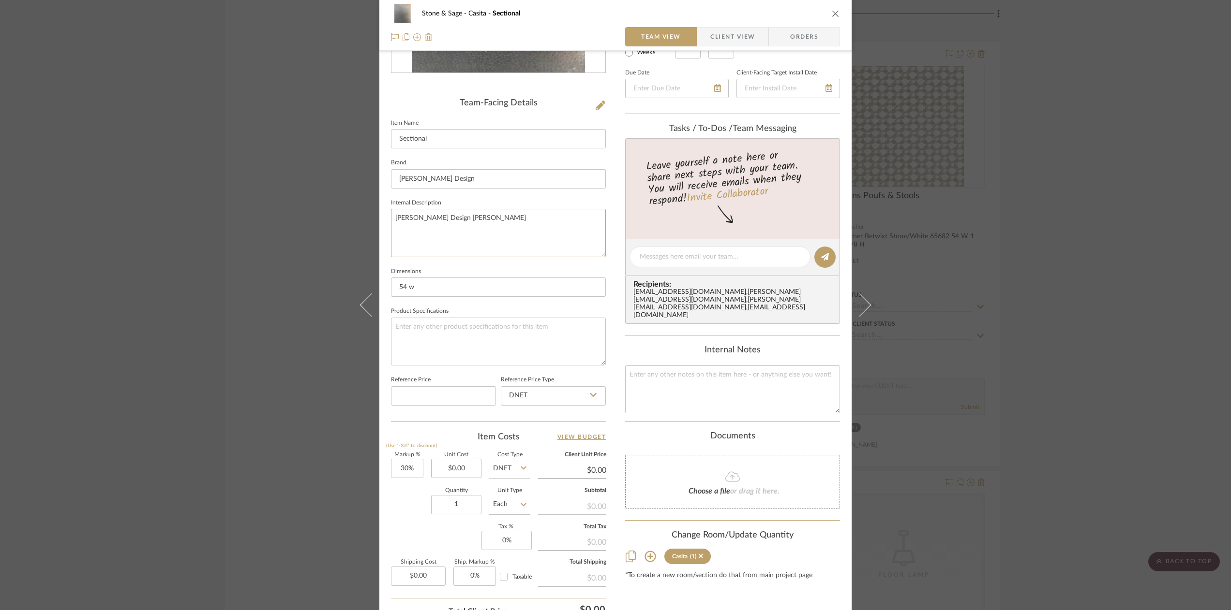
scroll to position [203, 0]
click at [456, 468] on input "0.00" at bounding box center [456, 469] width 50 height 19
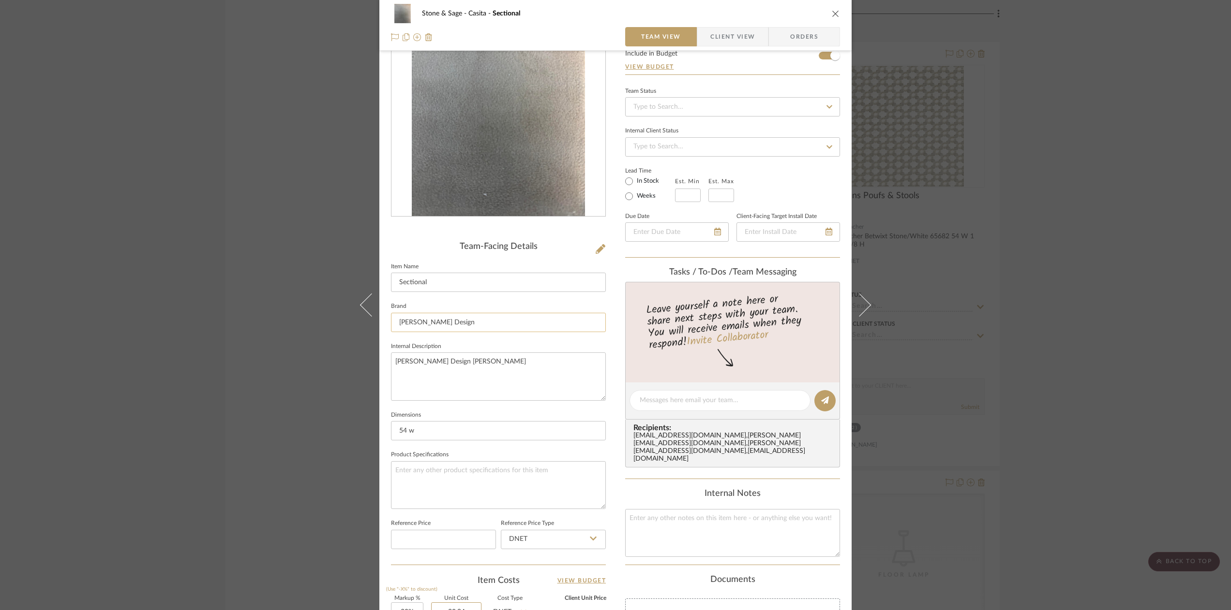
scroll to position [42, 0]
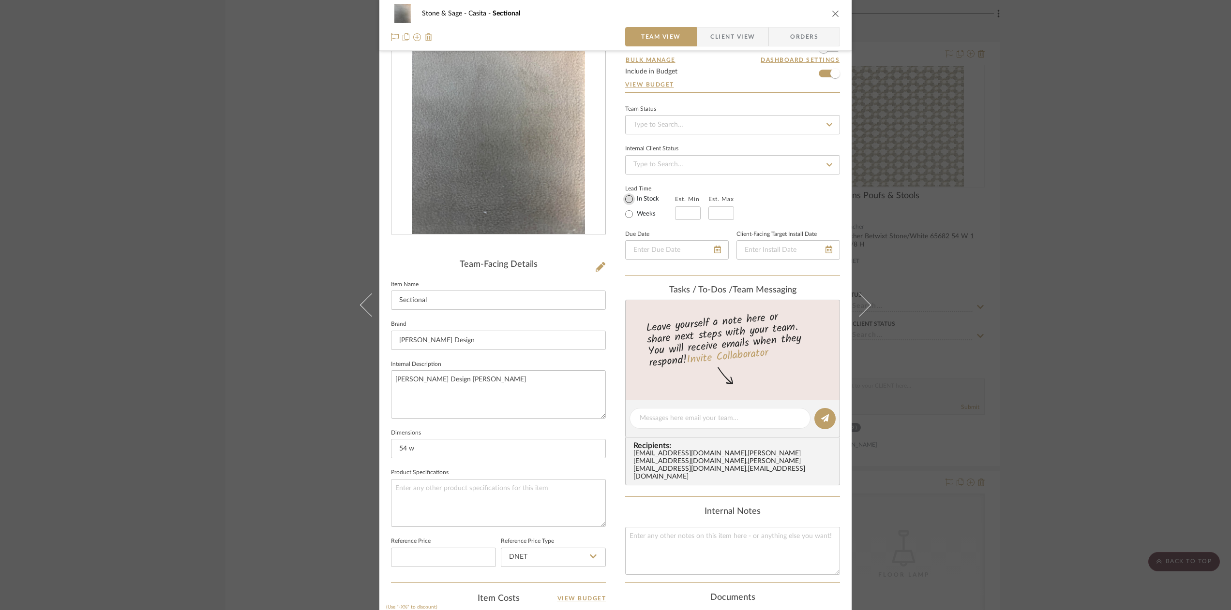
type input "$20.94"
click at [623, 198] on input "In Stock" at bounding box center [629, 199] width 12 height 12
radio input "true"
type input "$27.22"
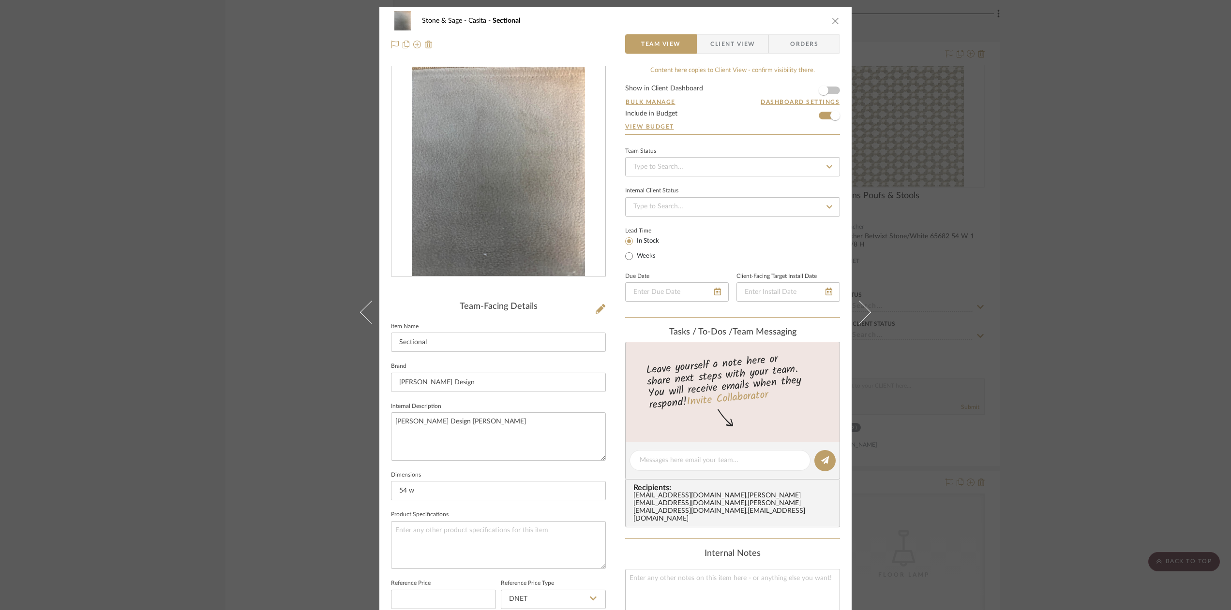
click at [832, 17] on icon "close" at bounding box center [836, 21] width 8 height 8
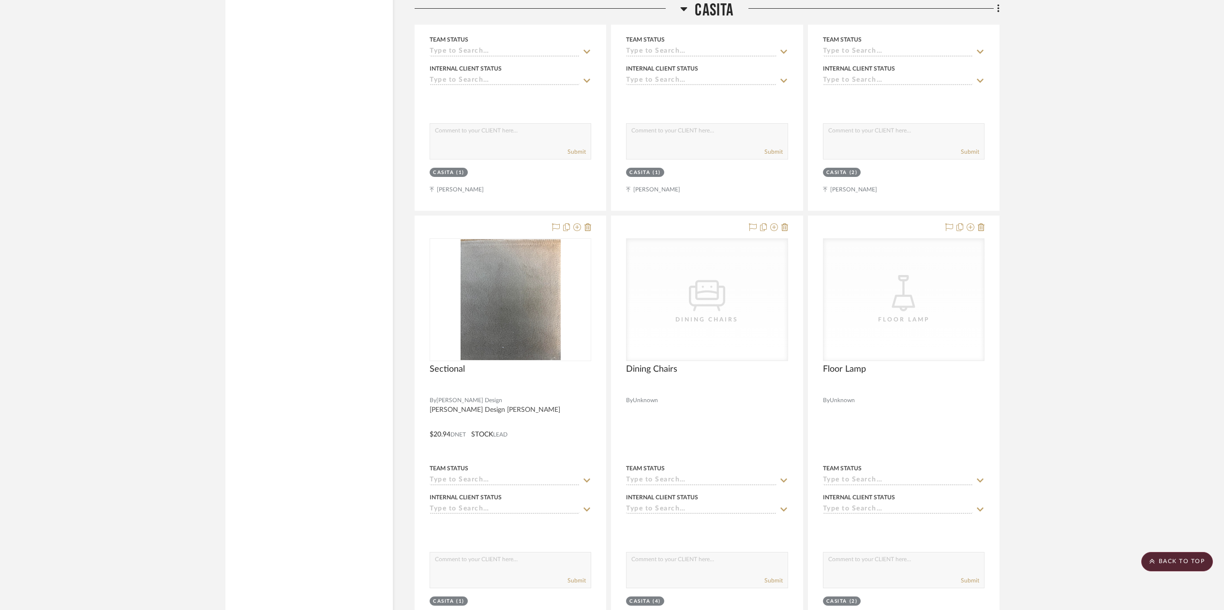
scroll to position [11186, 0]
